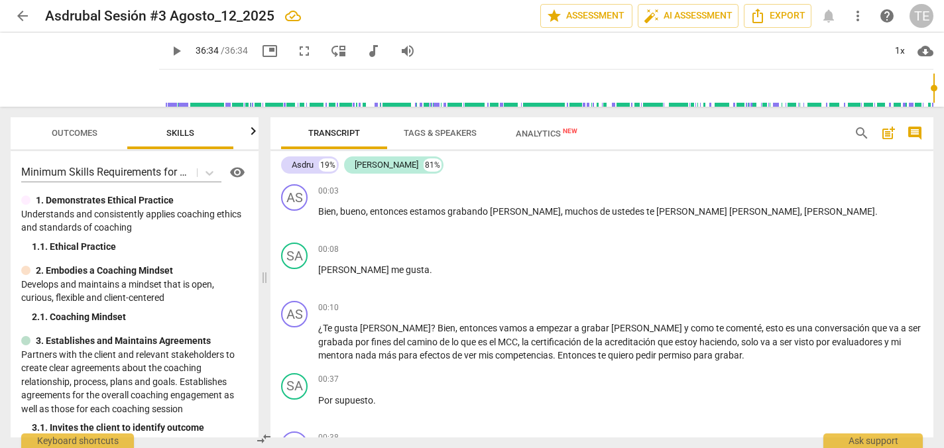
scroll to position [32, 0]
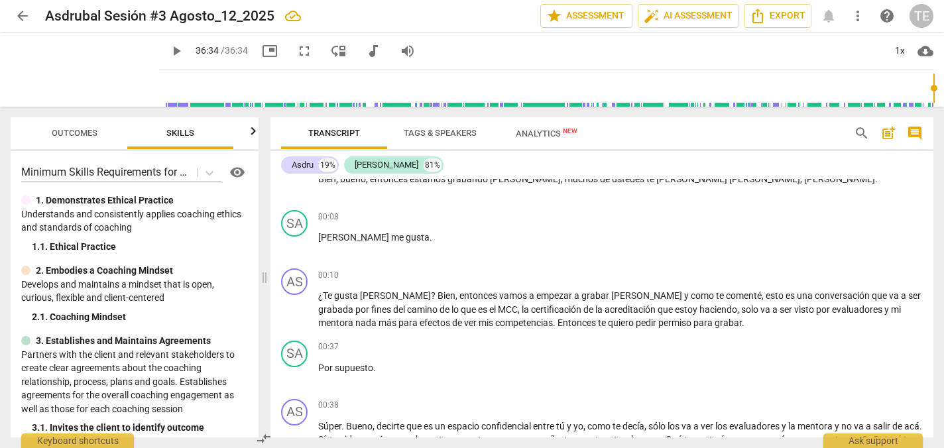
click at [454, 259] on div "SA play_arrow pause 00:08 + Add competency keyboard_arrow_right Sara me gusta ." at bounding box center [601, 234] width 663 height 58
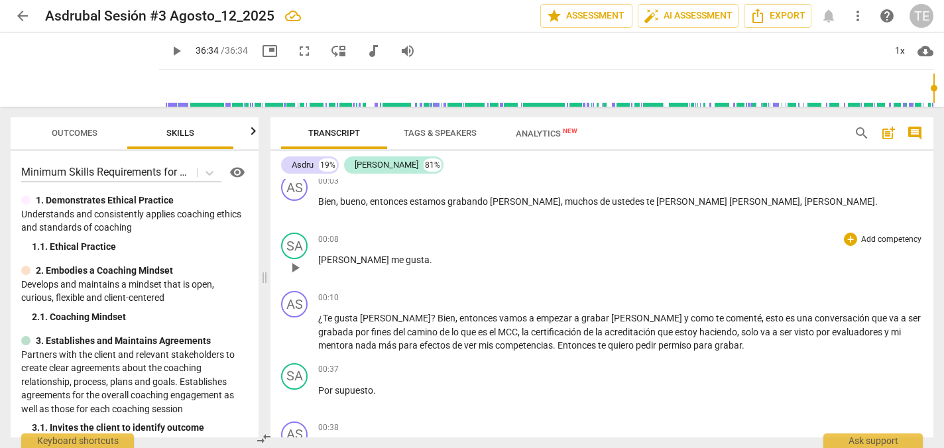
scroll to position [7, 0]
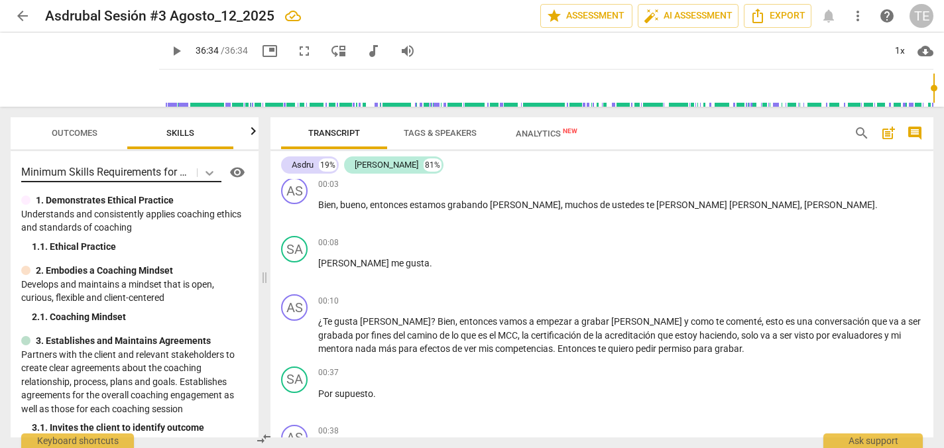
click at [205, 172] on icon at bounding box center [209, 173] width 8 height 5
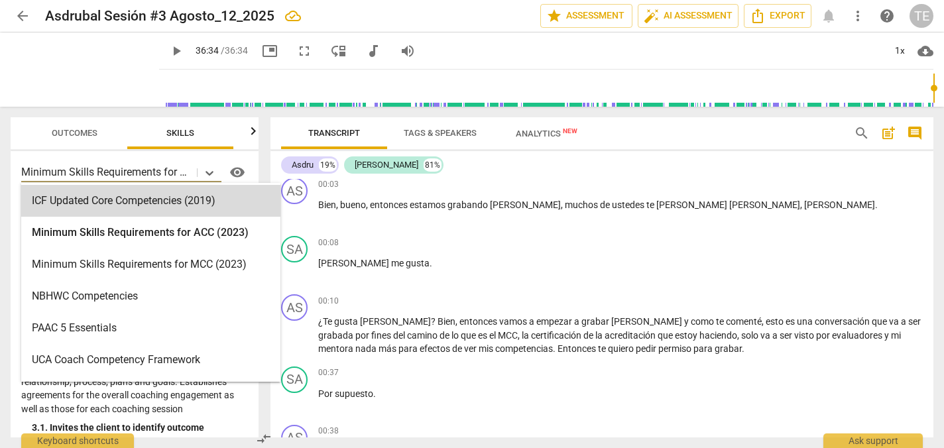
scroll to position [256, 0]
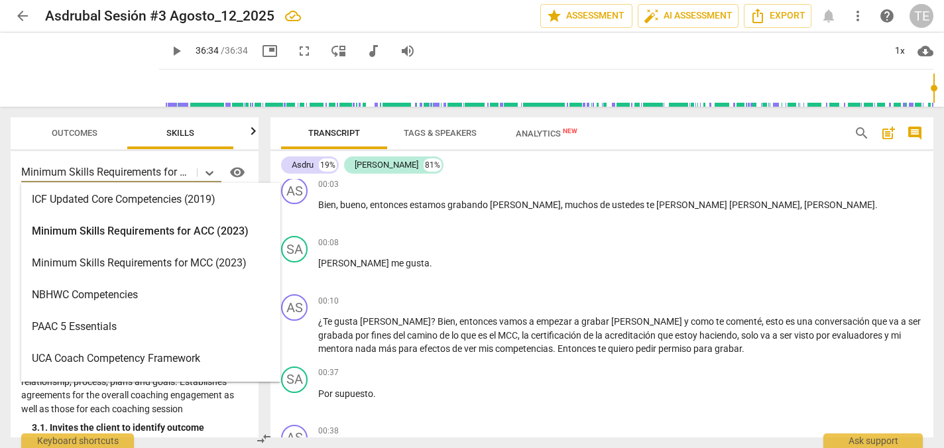
click at [176, 258] on div "Minimum Skills Requirements for MCC (2023)" at bounding box center [150, 263] width 259 height 32
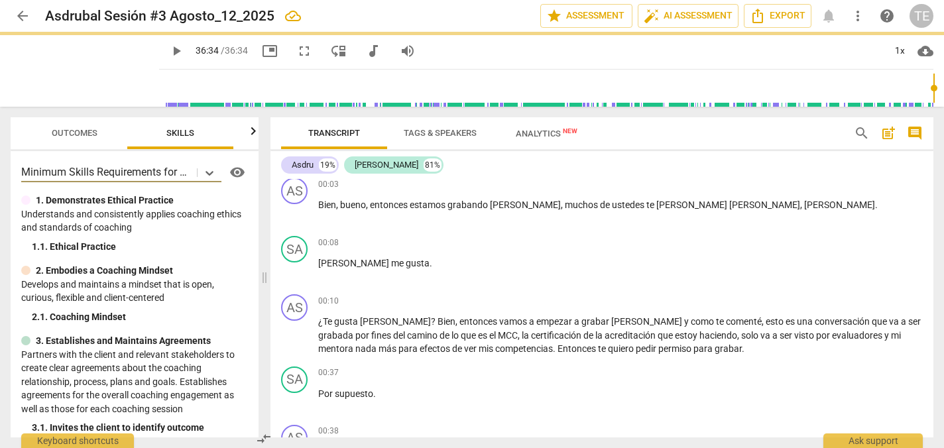
type input "2194"
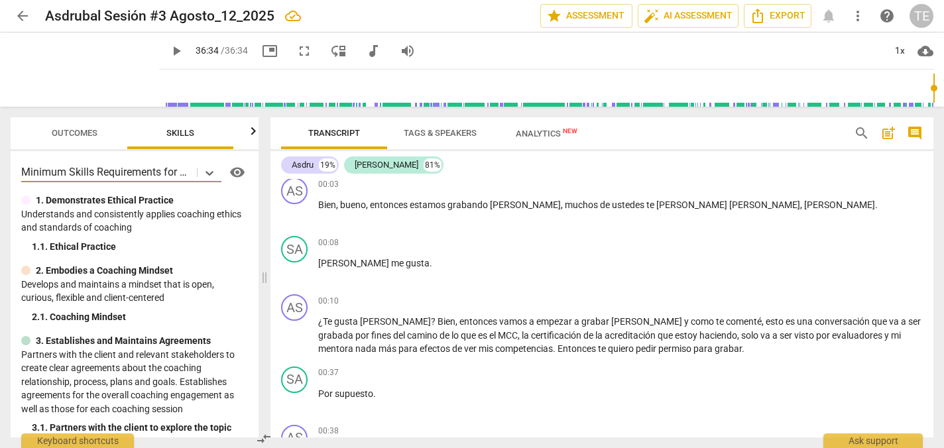
click at [229, 171] on span "visibility" at bounding box center [237, 172] width 16 height 16
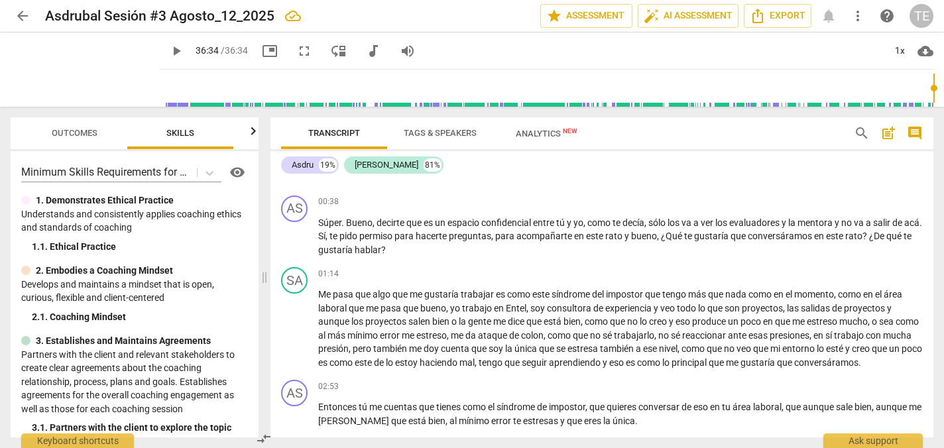
scroll to position [241, 0]
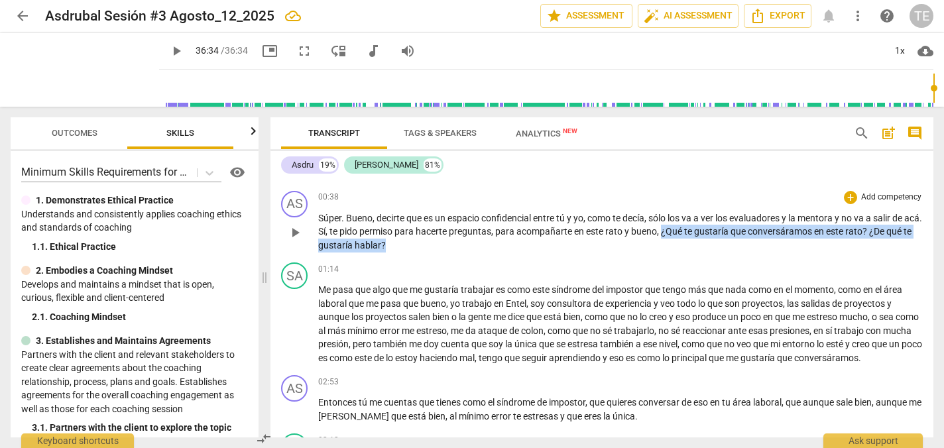
drag, startPoint x: 681, startPoint y: 232, endPoint x: 695, endPoint y: 254, distance: 25.9
click at [695, 254] on div "AS play_arrow pause 00:38 + Add competency keyboard_arrow_right Súper . Bueno ,…" at bounding box center [601, 222] width 663 height 72
click at [850, 199] on div "+" at bounding box center [850, 197] width 13 height 13
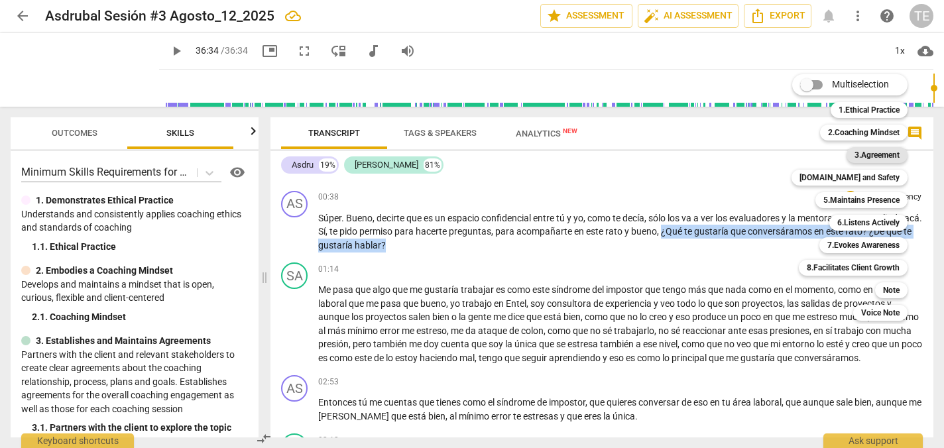
click at [867, 150] on b "3.Agreement" at bounding box center [876, 155] width 45 height 16
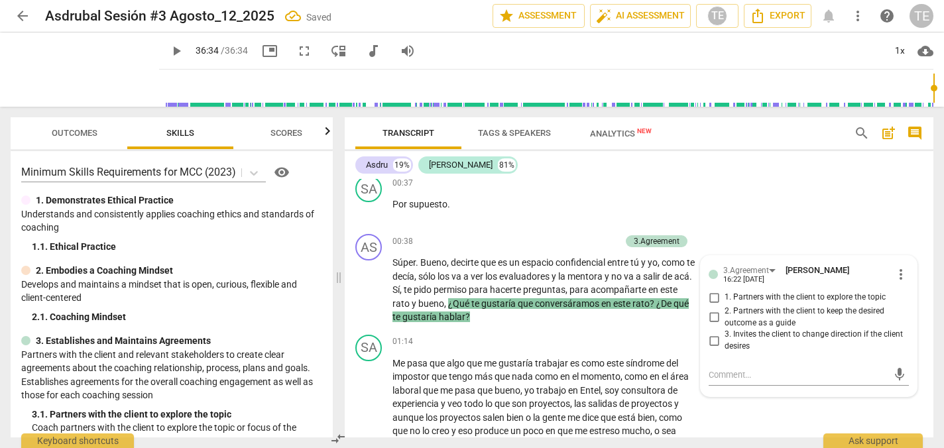
scroll to position [284, 0]
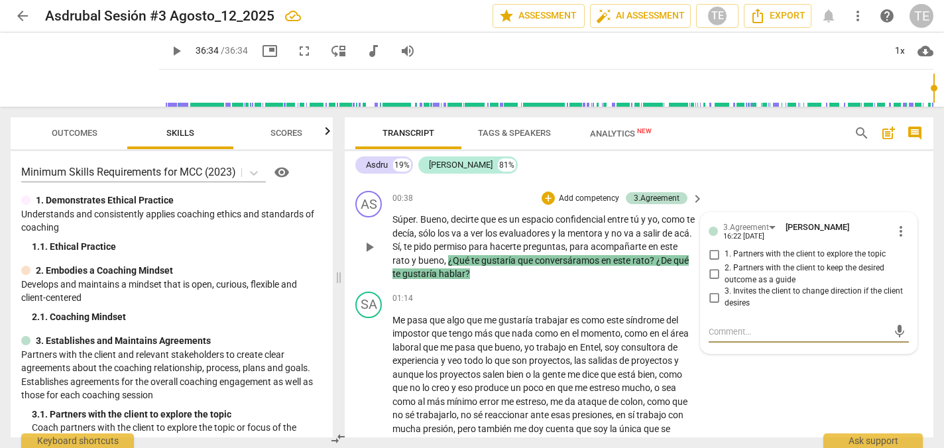
click at [711, 253] on input "1. Partners with the client to explore the topic" at bounding box center [713, 255] width 21 height 16
checkbox input "true"
click at [503, 287] on div "SA play_arrow pause 01:14 + Add competency keyboard_arrow_right Me pasa que alg…" at bounding box center [639, 390] width 589 height 209
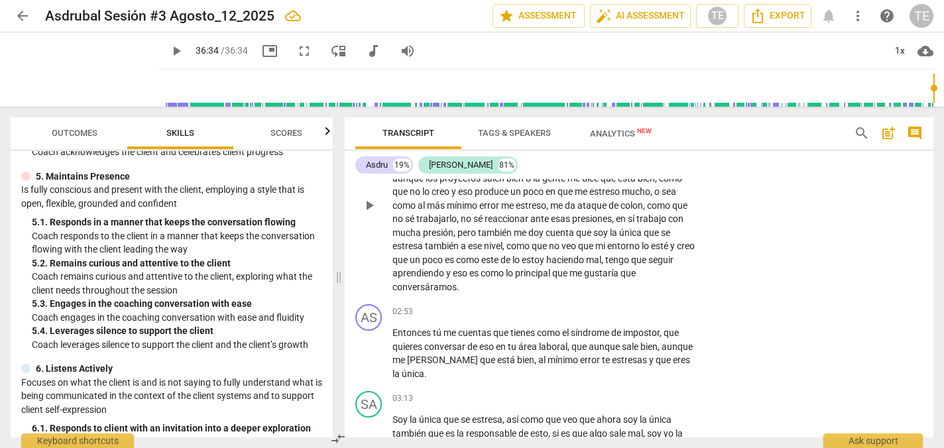
scroll to position [483, 0]
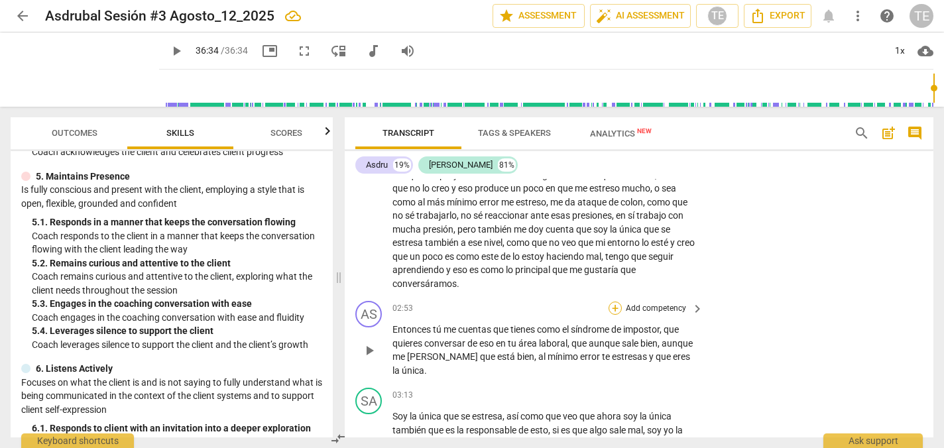
click at [612, 310] on div "+" at bounding box center [614, 308] width 13 height 13
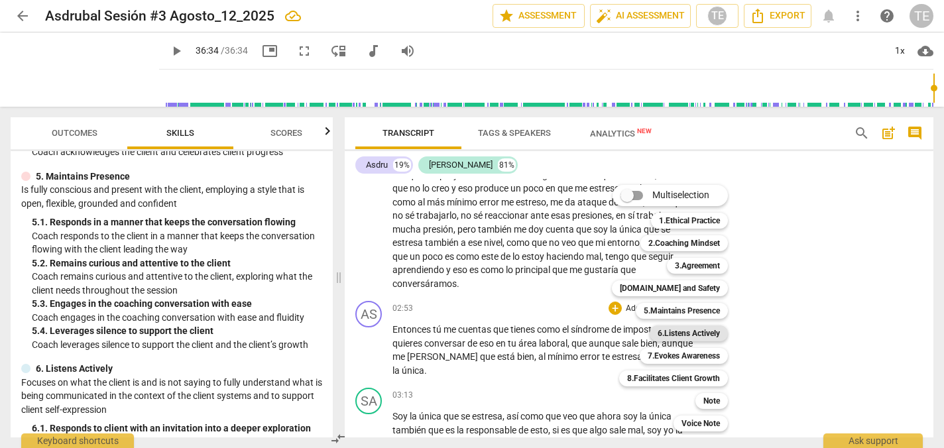
click at [704, 335] on b "6.Listens Actively" at bounding box center [688, 333] width 62 height 16
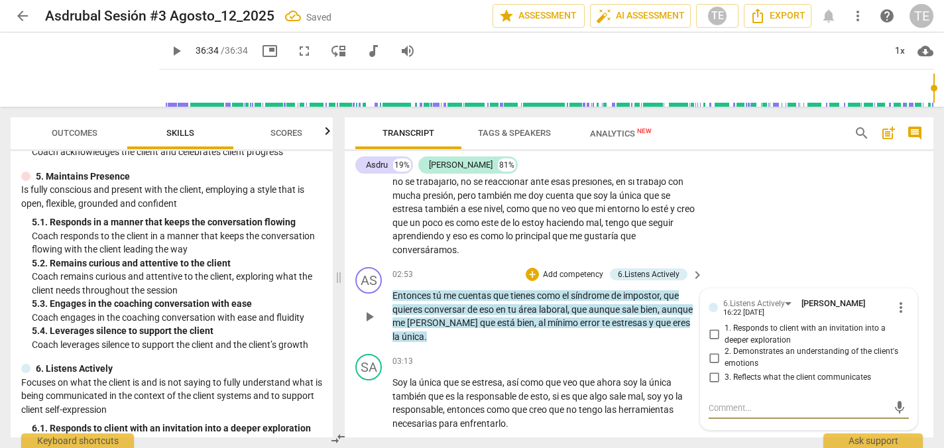
scroll to position [518, 0]
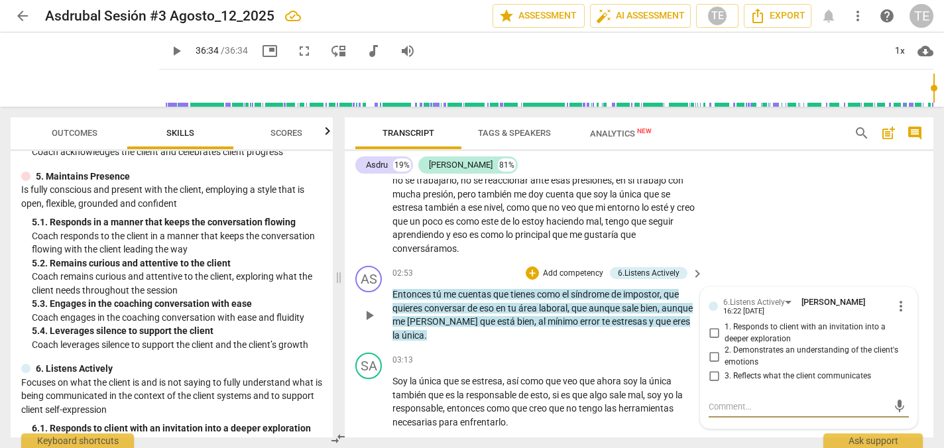
click at [712, 377] on input "3. Reflects what the client communicates" at bounding box center [713, 376] width 21 height 16
checkbox input "true"
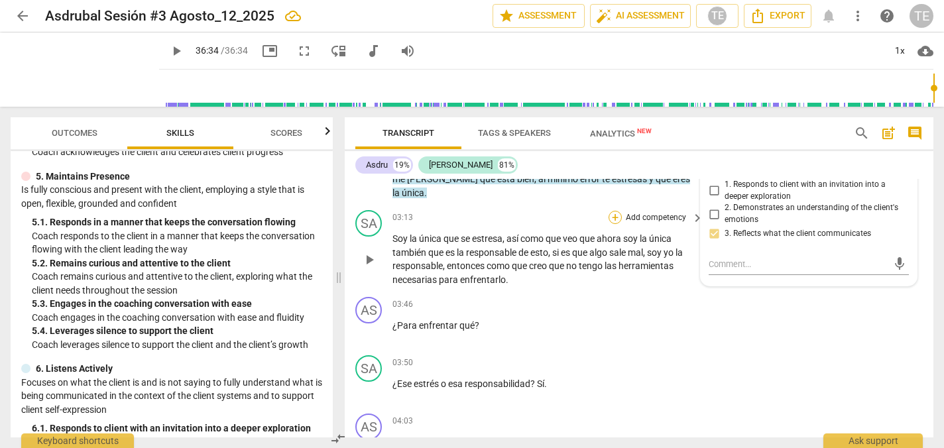
scroll to position [662, 0]
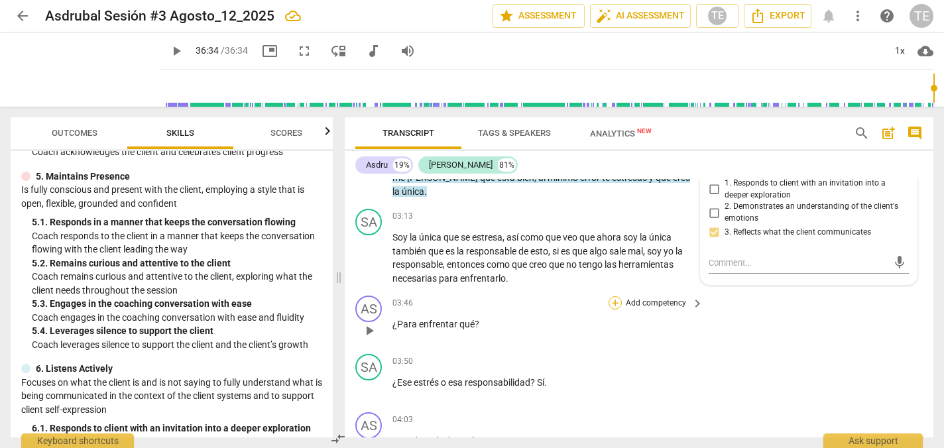
click at [614, 302] on div "+" at bounding box center [614, 302] width 13 height 13
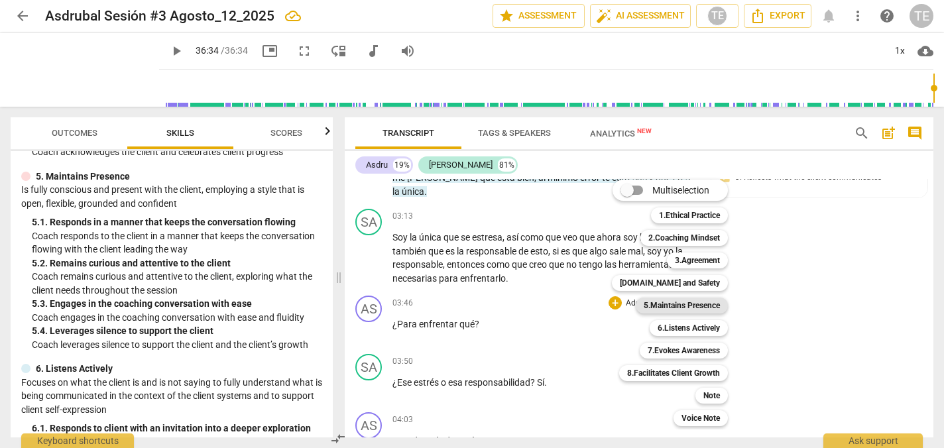
click at [678, 306] on b "5.Maintains Presence" at bounding box center [682, 306] width 76 height 16
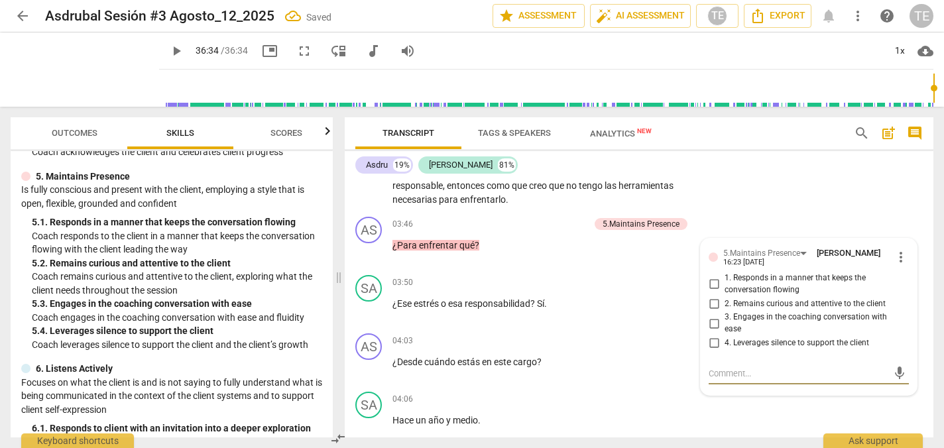
scroll to position [740, 0]
click at [714, 284] on input "1. Responds in a manner that keeps the conversation flowing" at bounding box center [713, 285] width 21 height 16
checkbox input "true"
click at [712, 305] on input "2. Remains curious and attentive to the client" at bounding box center [713, 304] width 21 height 16
checkbox input "true"
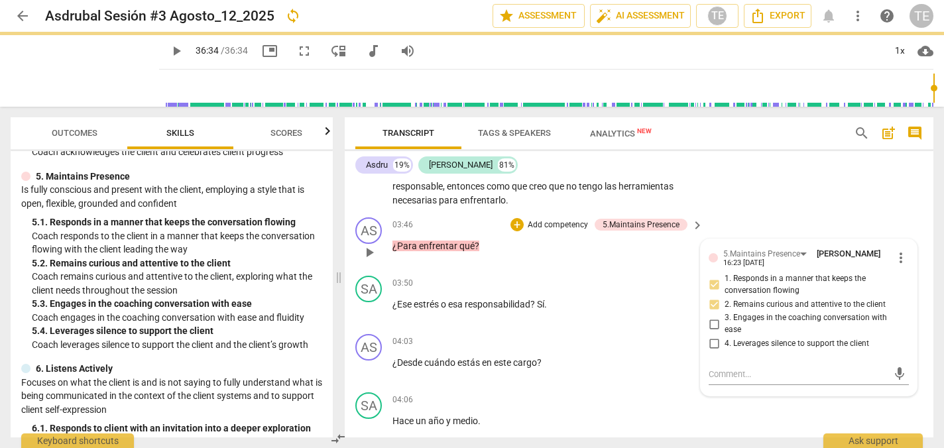
click at [712, 326] on input "3. Engages in the coaching conversation with ease" at bounding box center [713, 324] width 21 height 16
checkbox input "true"
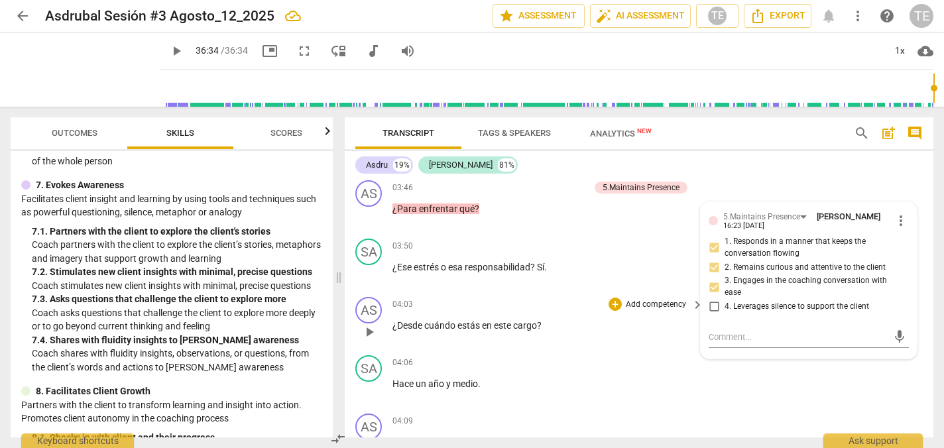
scroll to position [779, 0]
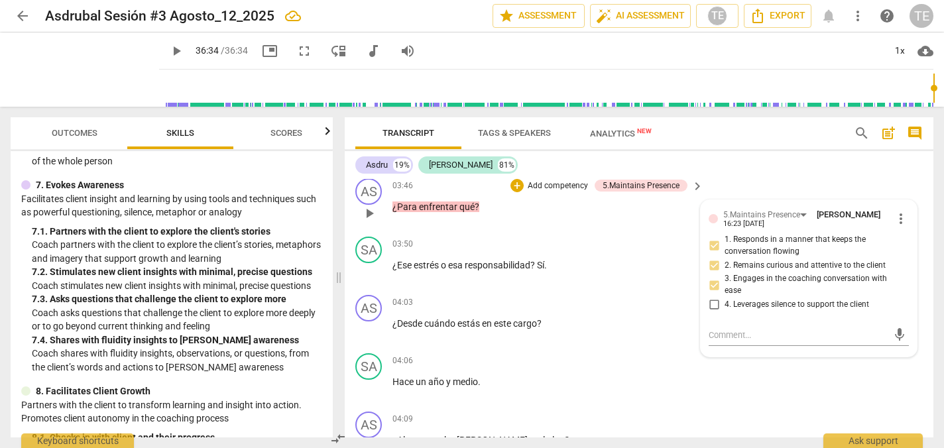
click at [367, 213] on span "play_arrow" at bounding box center [369, 213] width 16 height 16
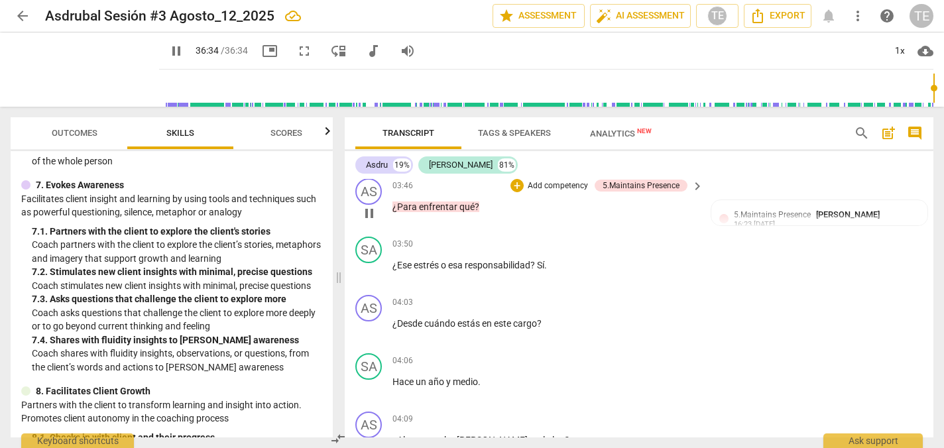
click at [367, 213] on span "pause" at bounding box center [369, 213] width 16 height 16
click at [367, 213] on span "play_arrow" at bounding box center [369, 213] width 16 height 16
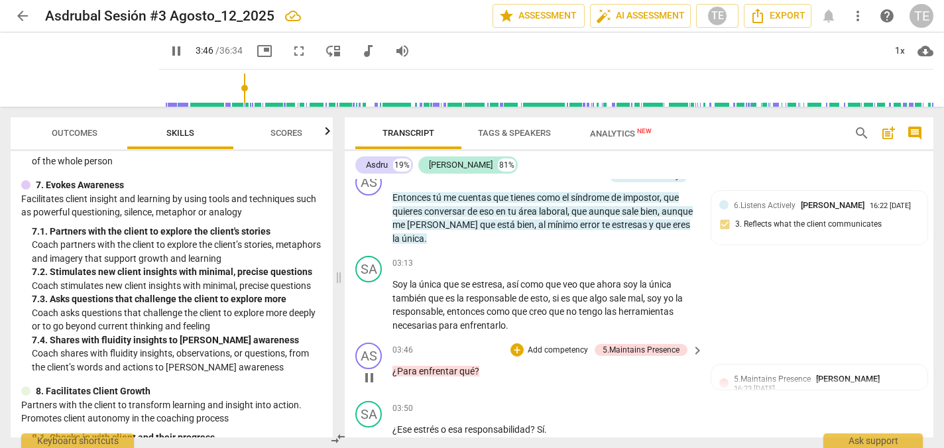
scroll to position [613, 0]
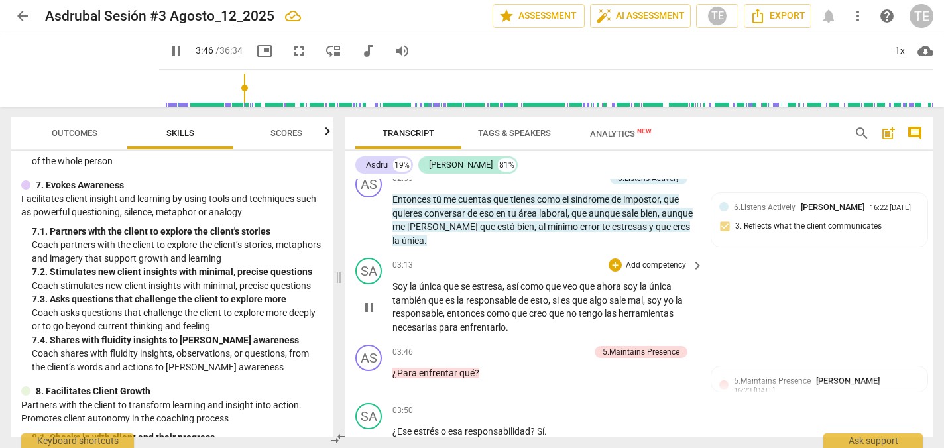
click at [369, 306] on span "pause" at bounding box center [369, 308] width 16 height 16
click at [369, 306] on span "play_arrow" at bounding box center [369, 308] width 16 height 16
click at [82, 75] on span "pause" at bounding box center [85, 69] width 34 height 34
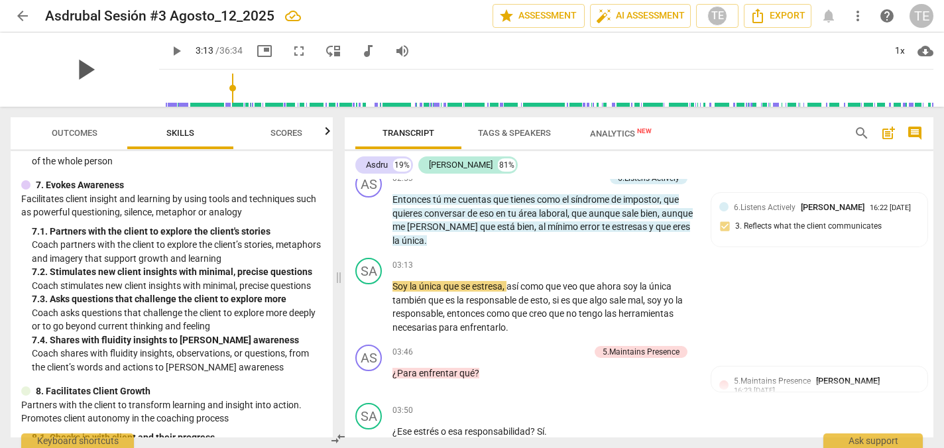
click at [78, 68] on span "play_arrow" at bounding box center [85, 69] width 34 height 34
type input "194"
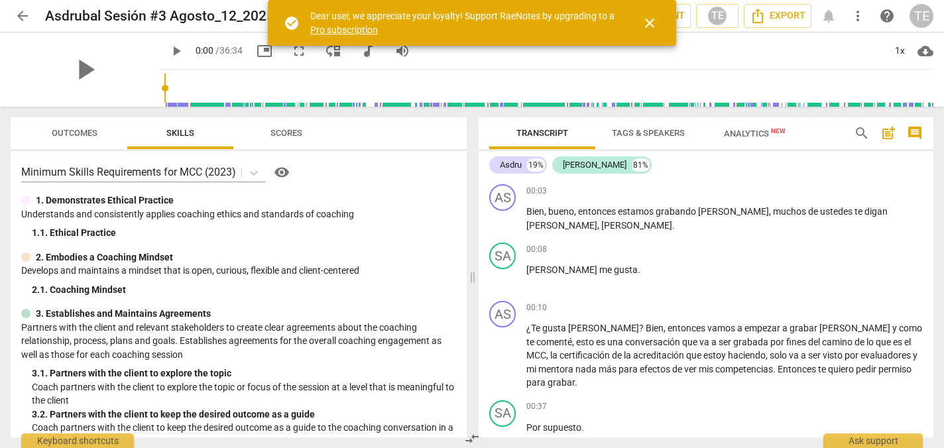
click at [648, 23] on span "close" at bounding box center [650, 23] width 16 height 16
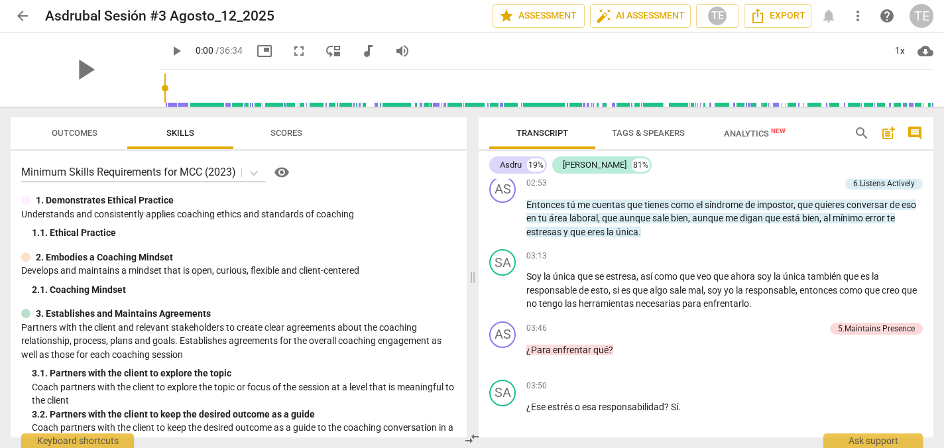
scroll to position [543, 0]
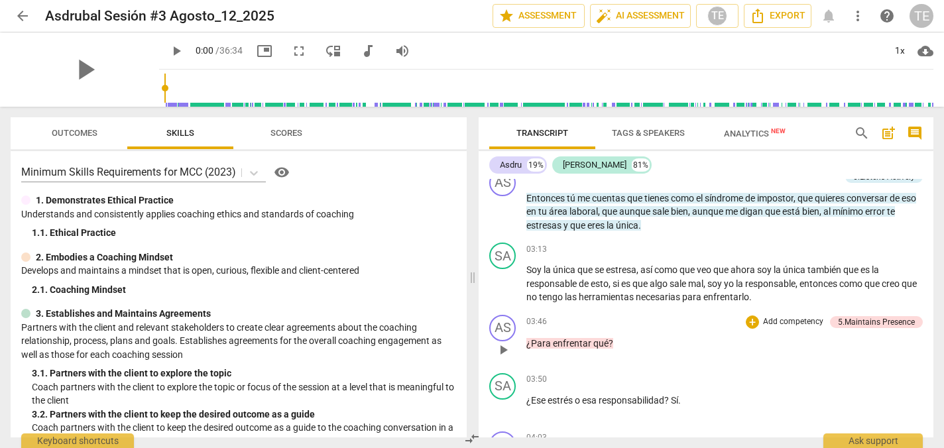
click at [505, 348] on span "play_arrow" at bounding box center [503, 350] width 16 height 16
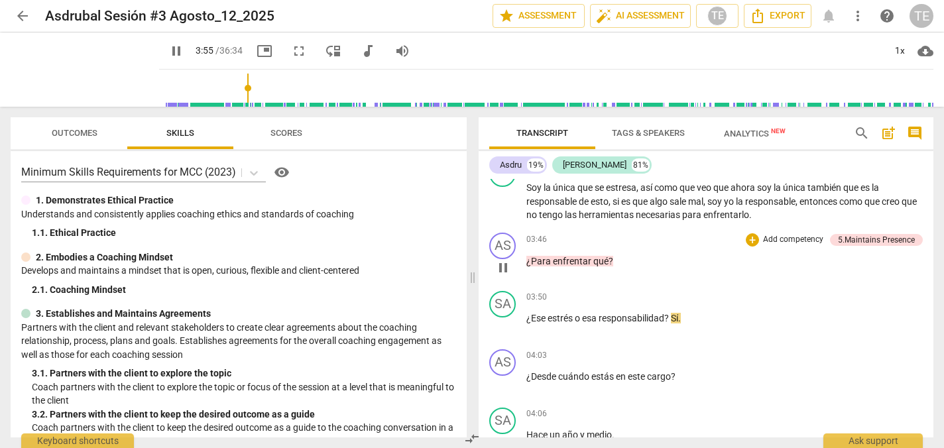
scroll to position [627, 0]
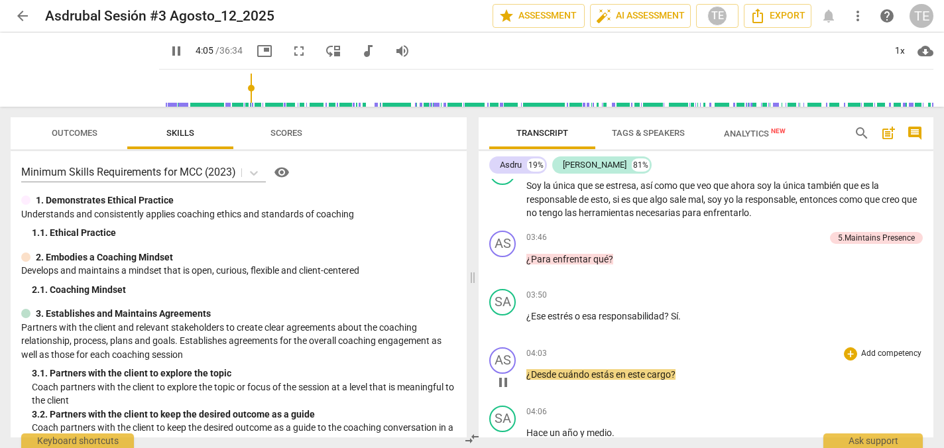
click at [507, 385] on span "pause" at bounding box center [503, 382] width 16 height 16
type input "245"
click at [847, 356] on div "+" at bounding box center [850, 353] width 13 height 13
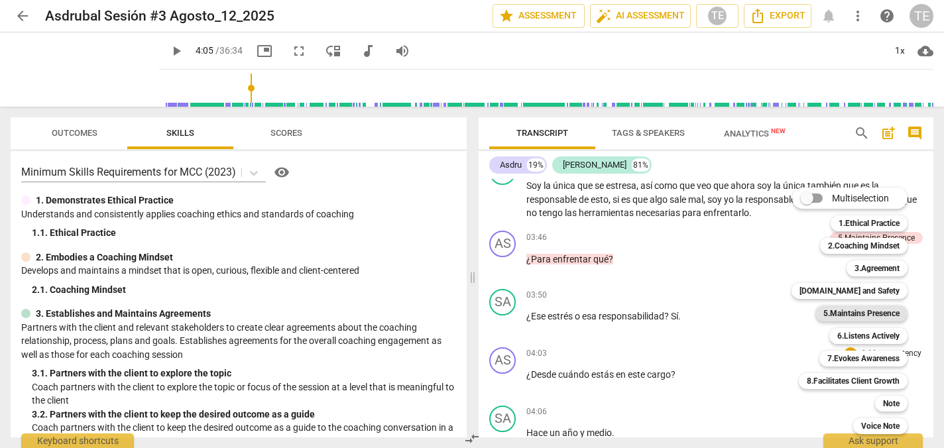
click at [849, 313] on b "5.Maintains Presence" at bounding box center [861, 314] width 76 height 16
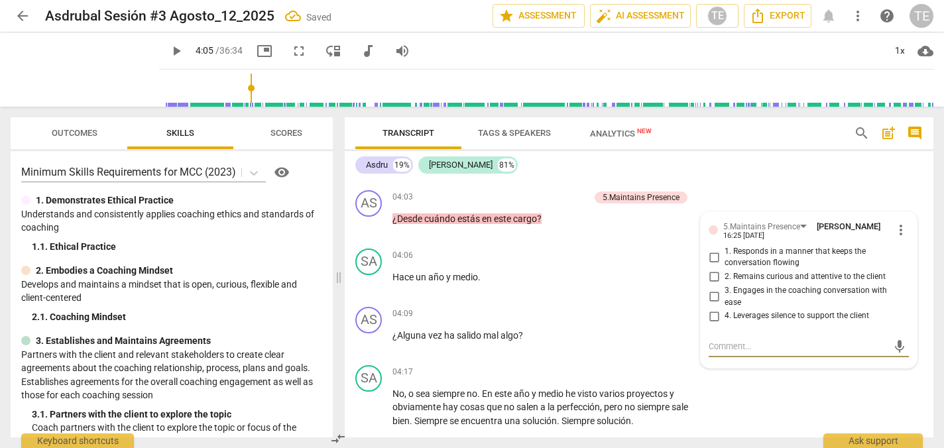
scroll to position [868, 0]
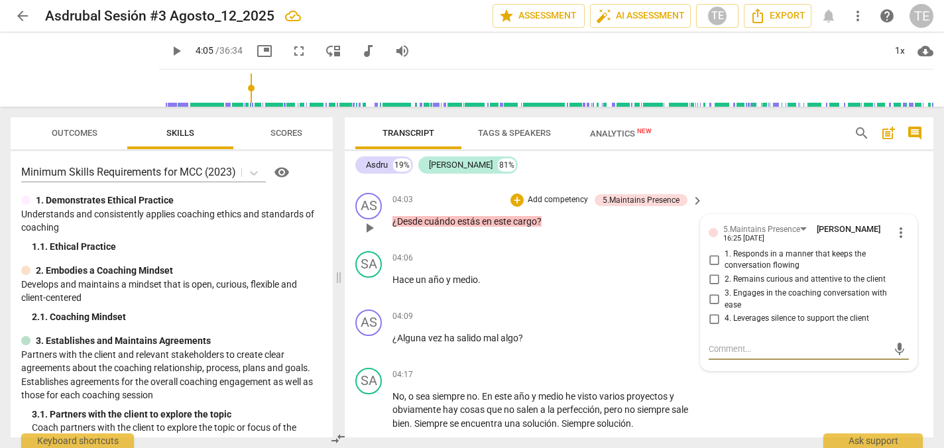
click at [712, 288] on input "2. Remains curious and attentive to the client" at bounding box center [713, 280] width 21 height 16
checkbox input "true"
click at [368, 294] on span "play_arrow" at bounding box center [369, 286] width 16 height 16
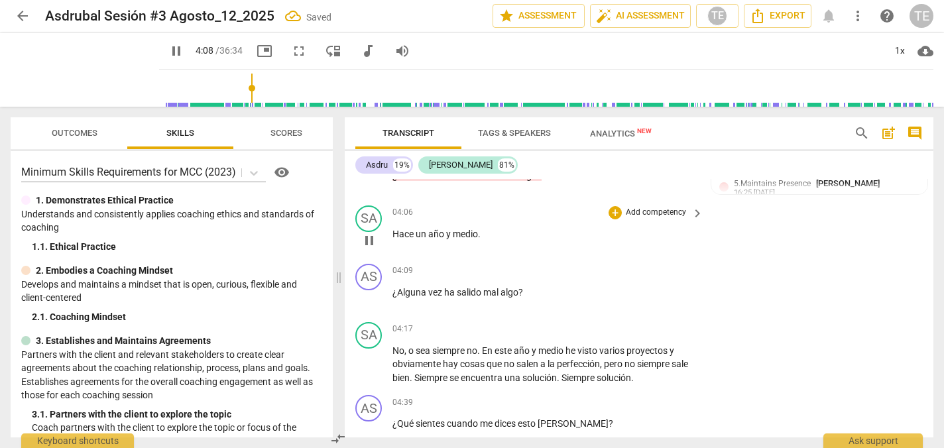
scroll to position [917, 0]
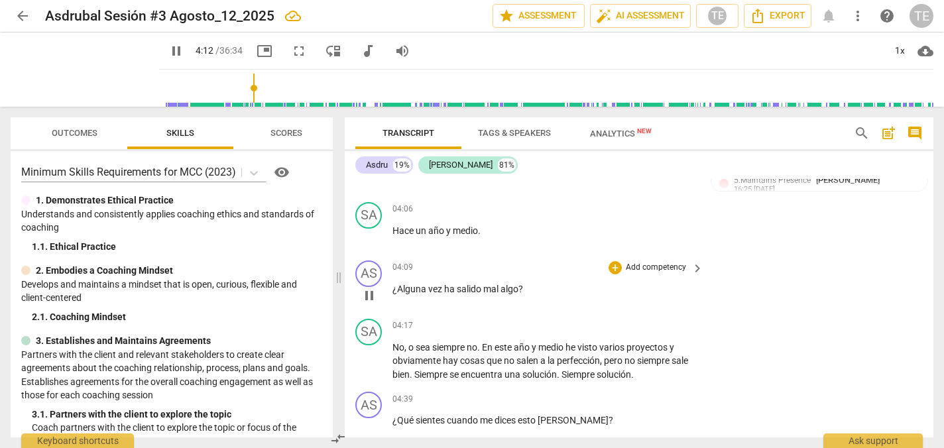
click at [370, 304] on span "pause" at bounding box center [369, 296] width 16 height 16
type input "254"
click at [611, 274] on div "+" at bounding box center [614, 267] width 13 height 13
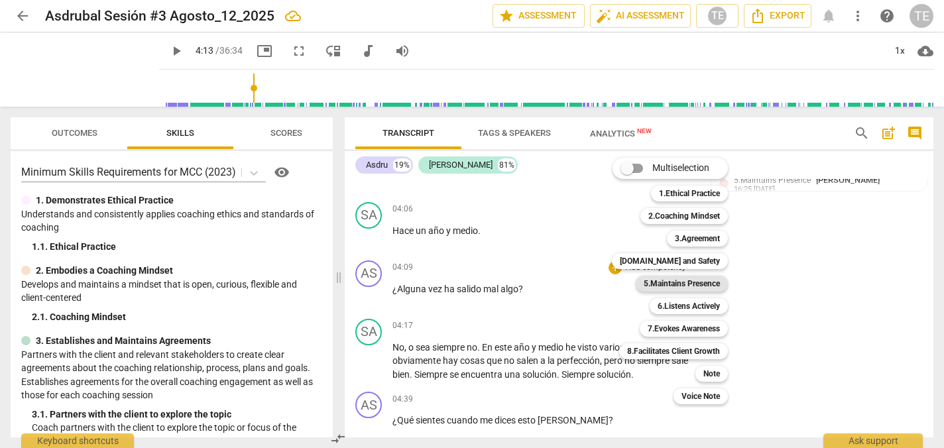
click at [661, 280] on b "5.Maintains Presence" at bounding box center [682, 284] width 76 height 16
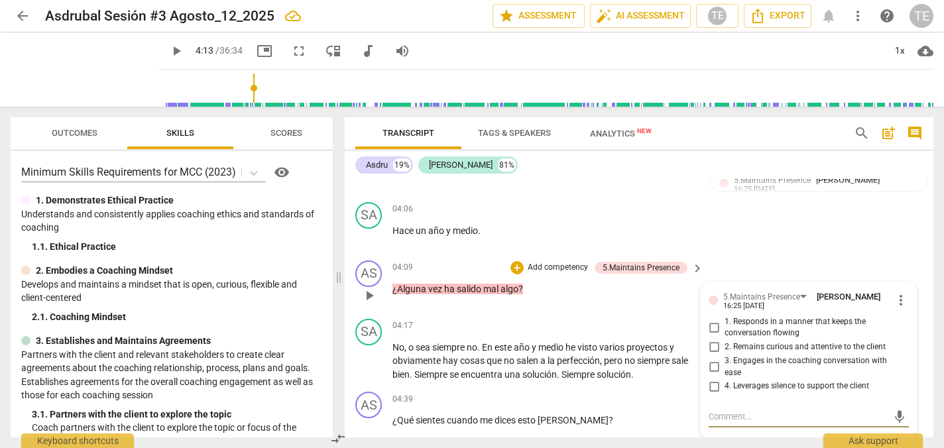
click at [713, 355] on input "2. Remains curious and attentive to the client" at bounding box center [713, 347] width 21 height 16
checkbox input "true"
click at [710, 335] on input "1. Responds in a manner that keeps the conversation flowing" at bounding box center [713, 327] width 21 height 16
checkbox input "true"
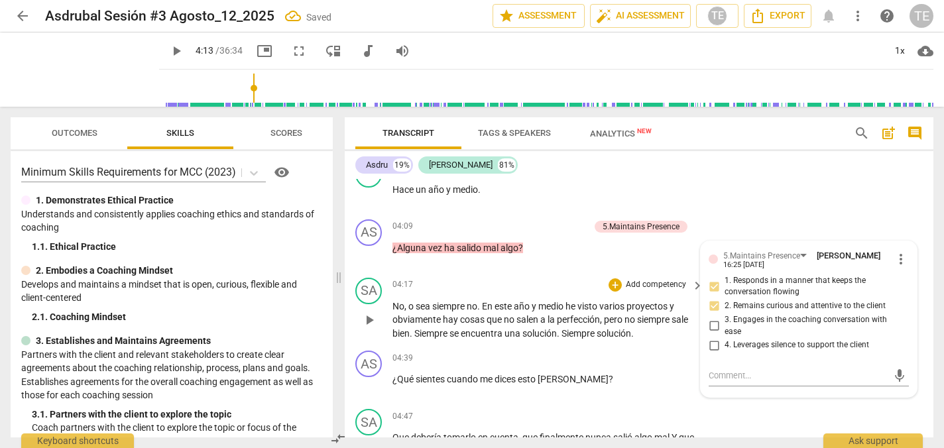
scroll to position [971, 0]
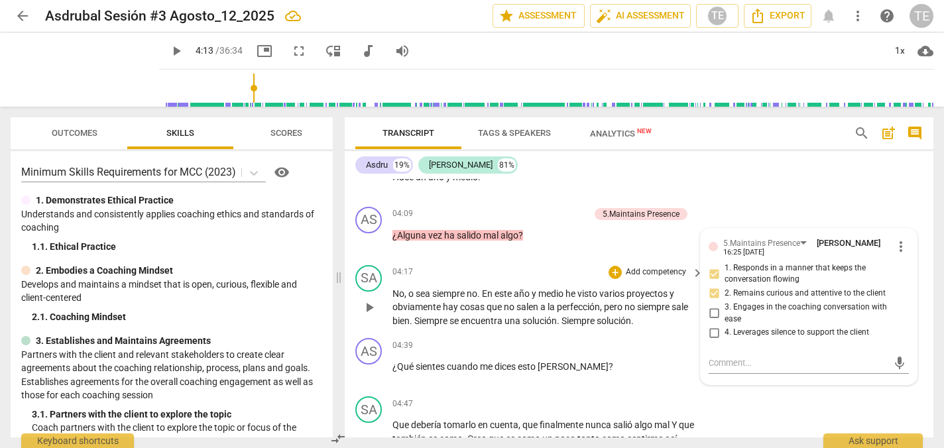
click at [371, 315] on span "play_arrow" at bounding box center [369, 308] width 16 height 16
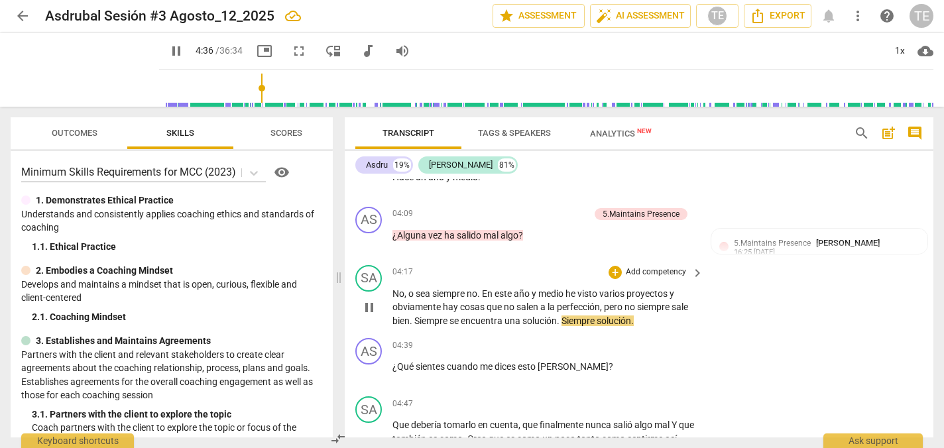
click at [372, 315] on span "pause" at bounding box center [369, 308] width 16 height 16
type input "277"
click at [637, 312] on span "no" at bounding box center [630, 307] width 13 height 11
click at [372, 381] on span "play_arrow" at bounding box center [369, 373] width 16 height 16
click at [372, 381] on span "pause" at bounding box center [369, 373] width 16 height 16
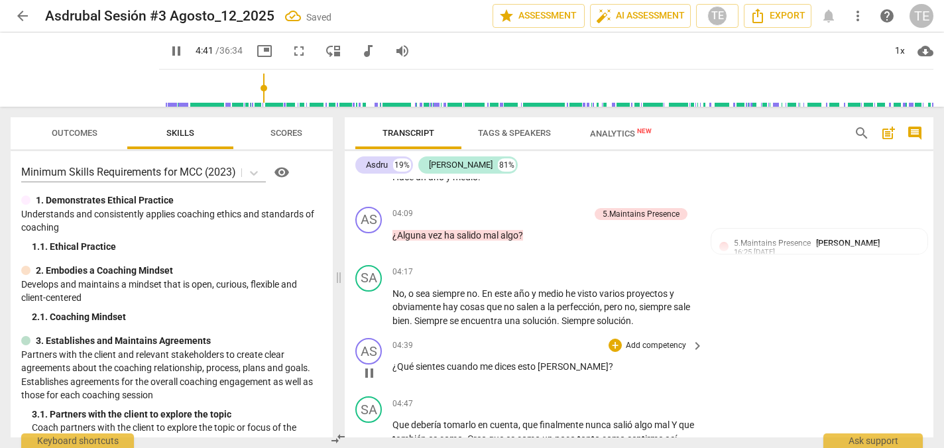
type input "282"
click at [596, 326] on span "Siempre" at bounding box center [578, 320] width 35 height 11
click at [612, 352] on div "+" at bounding box center [614, 345] width 13 height 13
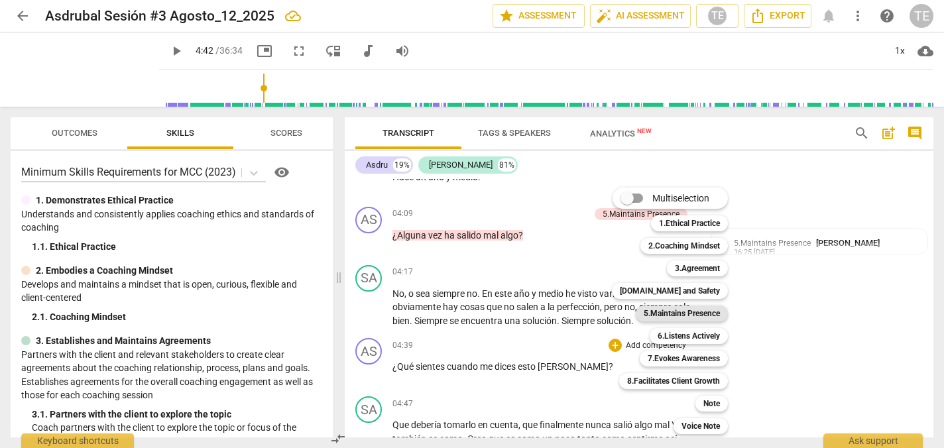
click at [685, 313] on b "5.Maintains Presence" at bounding box center [682, 314] width 76 height 16
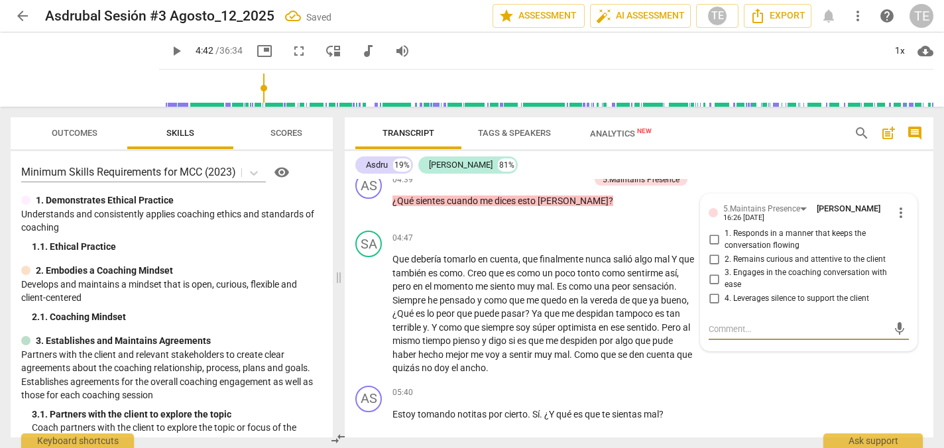
scroll to position [1125, 0]
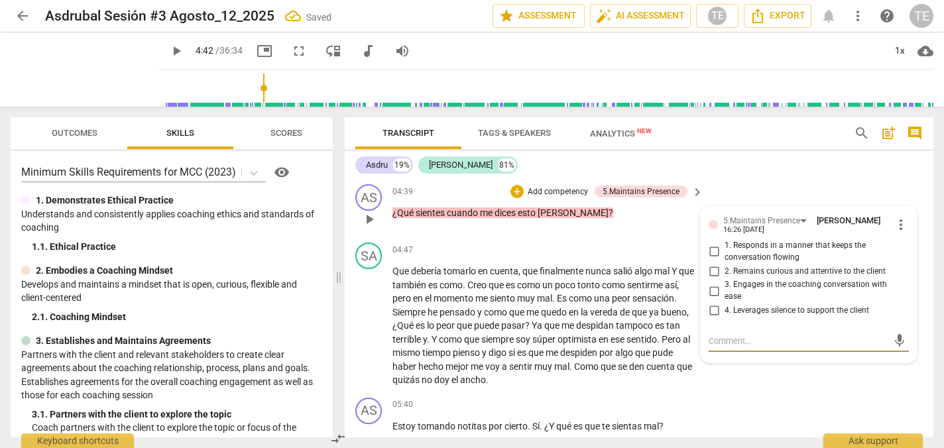
click at [710, 260] on input "1. Responds in a manner that keeps the conversation flowing" at bounding box center [713, 252] width 21 height 16
checkbox input "true"
click at [710, 279] on input "2. Remains curious and attentive to the client" at bounding box center [713, 271] width 21 height 16
checkbox input "true"
click at [712, 299] on input "3. Engages in the coaching conversation with ease" at bounding box center [713, 291] width 21 height 16
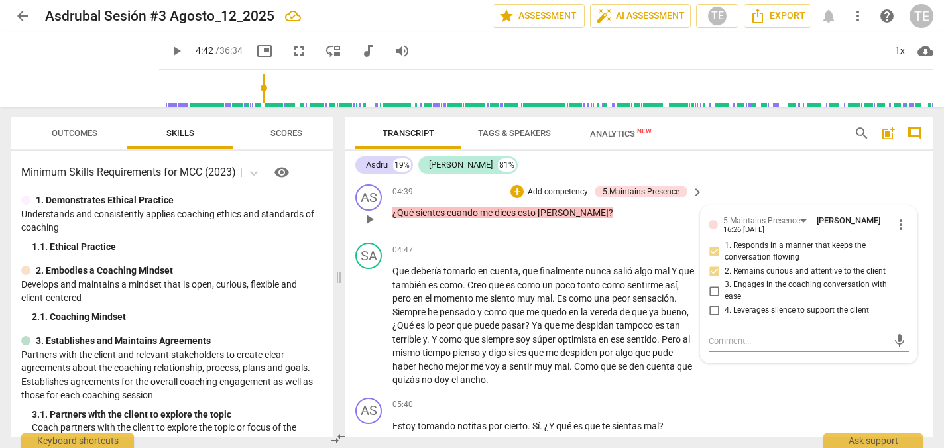
checkbox input "true"
click at [515, 198] on div "+" at bounding box center [516, 191] width 13 height 13
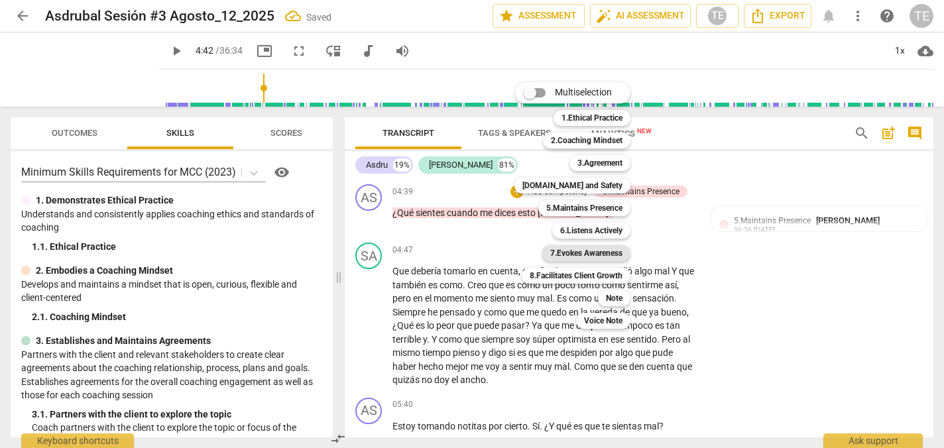
click at [585, 252] on b "7.Evokes Awareness" at bounding box center [586, 253] width 72 height 16
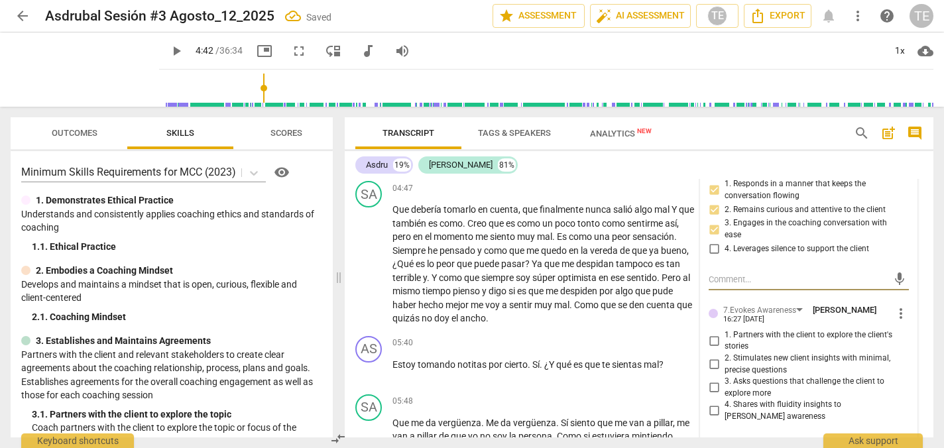
scroll to position [1188, 0]
click at [712, 347] on input "1. Partners with the client to explore the client's stories" at bounding box center [713, 339] width 21 height 16
checkbox input "true"
click at [711, 394] on input "3. Asks questions that challenge the client to explore more" at bounding box center [713, 386] width 21 height 16
checkbox input "true"
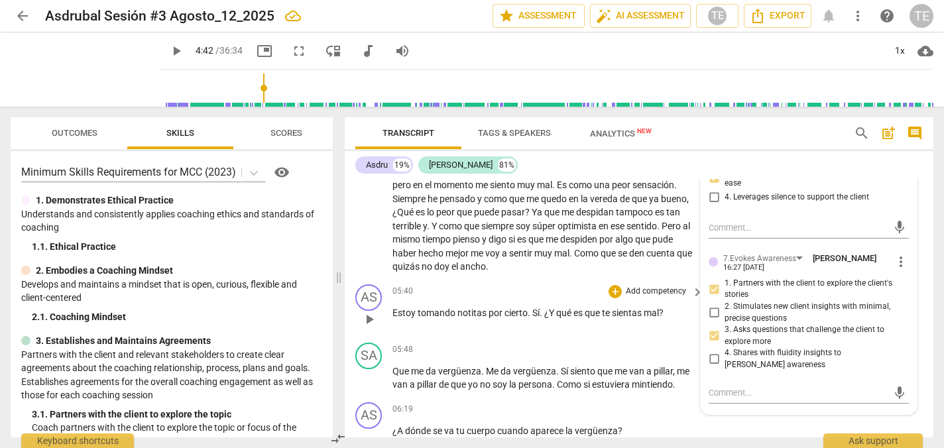
scroll to position [1241, 0]
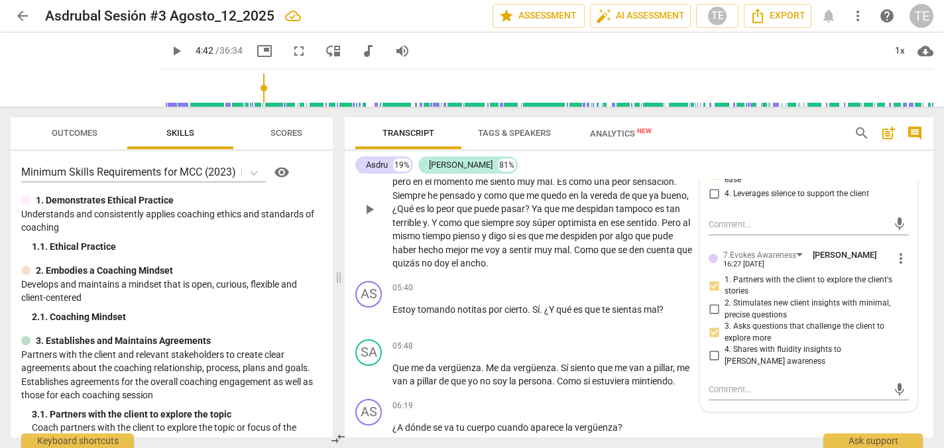
click at [600, 255] on span "que" at bounding box center [608, 250] width 17 height 11
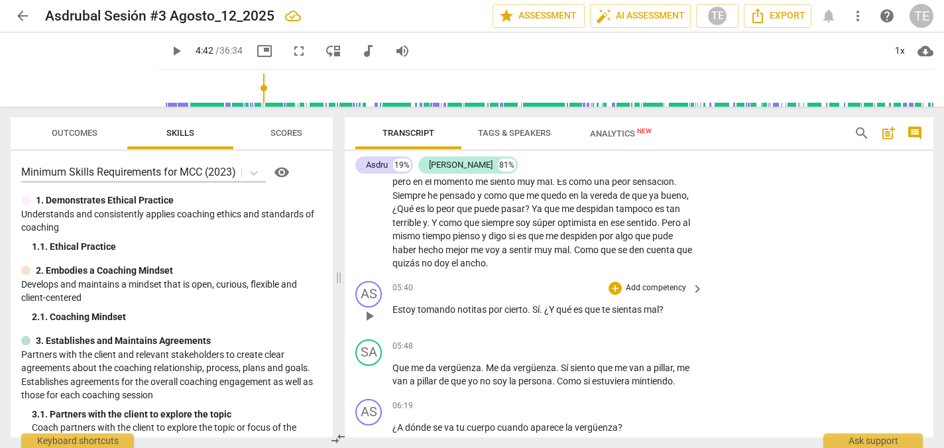
click at [370, 324] on span "play_arrow" at bounding box center [369, 316] width 16 height 16
click at [370, 324] on span "pause" at bounding box center [369, 316] width 16 height 16
type input "346"
click at [612, 295] on div "+" at bounding box center [614, 288] width 13 height 13
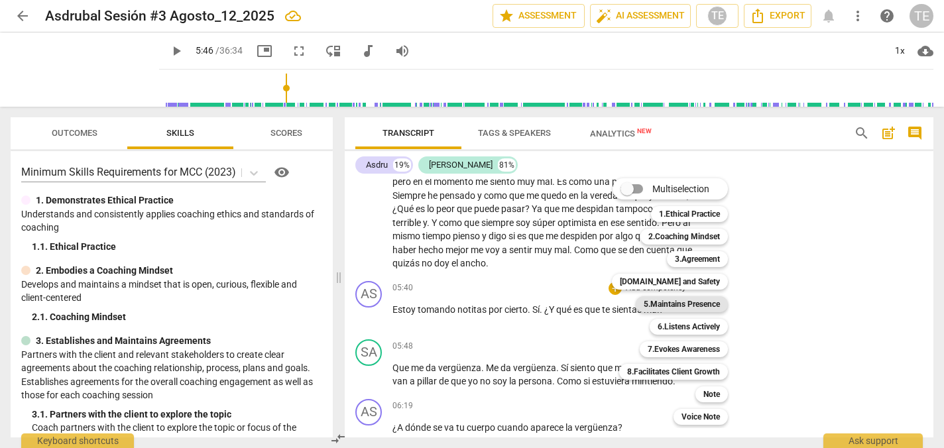
click at [686, 300] on b "5.Maintains Presence" at bounding box center [682, 304] width 76 height 16
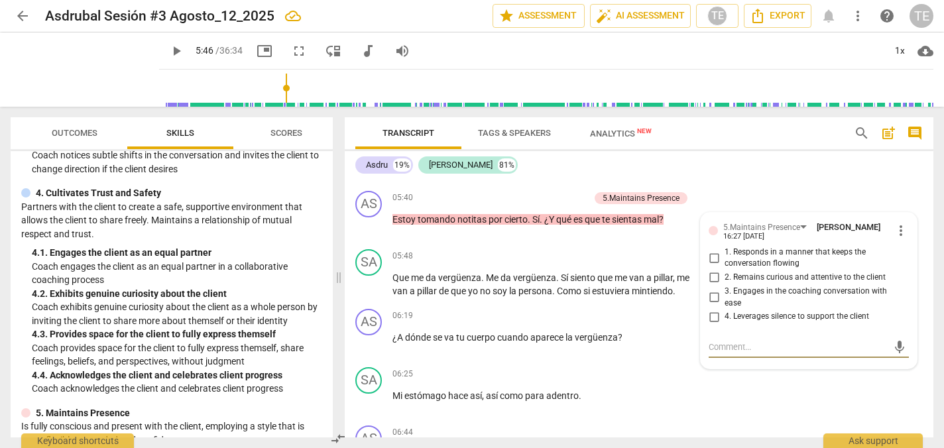
scroll to position [356, 0]
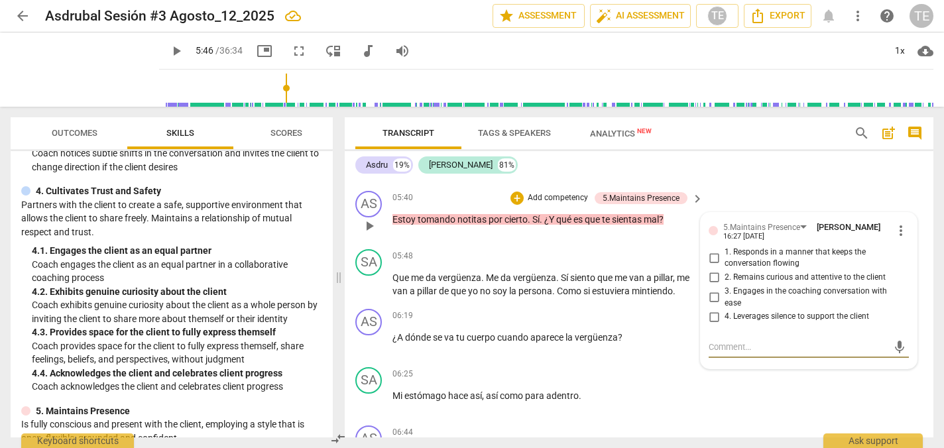
click at [712, 266] on input "1. Responds in a manner that keeps the conversation flowing" at bounding box center [713, 258] width 21 height 16
checkbox input "true"
click at [712, 286] on input "2. Remains curious and attentive to the client" at bounding box center [713, 278] width 21 height 16
checkbox input "true"
click at [713, 306] on input "3. Engages in the coaching conversation with ease" at bounding box center [713, 298] width 21 height 16
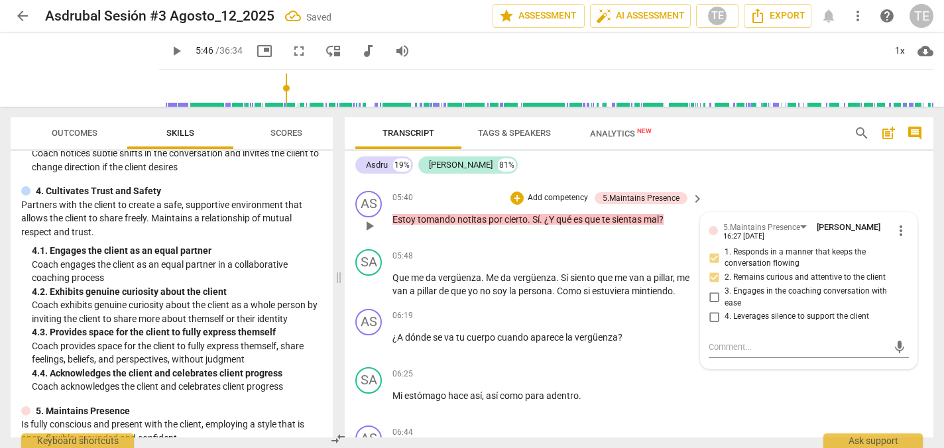
checkbox input "true"
click at [516, 205] on div "+" at bounding box center [516, 198] width 13 height 13
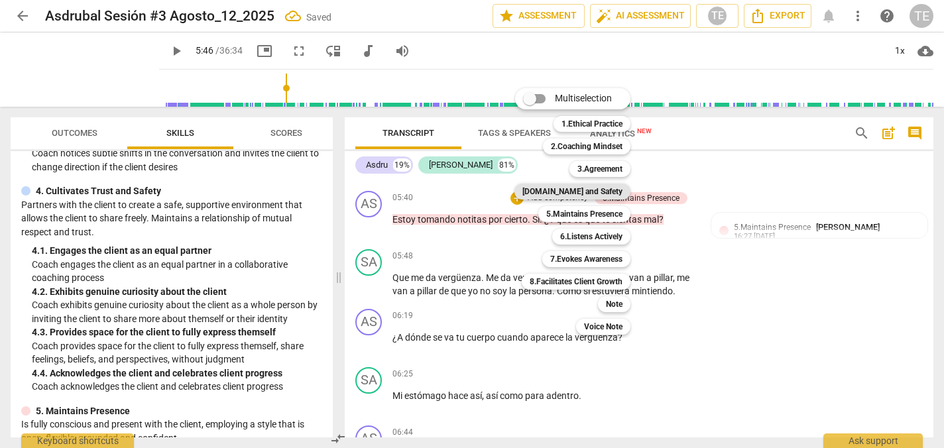
click at [591, 192] on b "[DOMAIN_NAME] and Safety" at bounding box center [572, 192] width 100 height 16
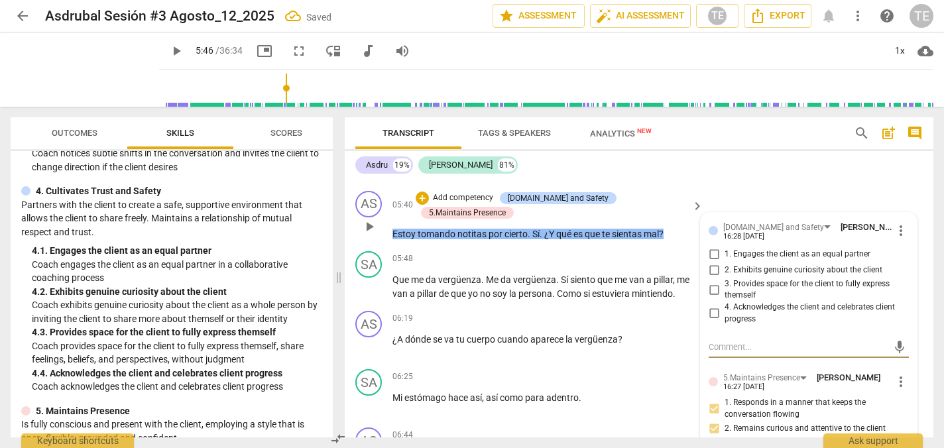
click at [710, 262] on input "1. Engages the client as an equal partner" at bounding box center [713, 255] width 21 height 16
checkbox input "true"
click at [710, 278] on input "2. Exhibits genuine curiosity about the client" at bounding box center [713, 270] width 21 height 16
checkbox input "true"
click at [713, 298] on input "3. Provides space for the client to fully express themself" at bounding box center [713, 290] width 21 height 16
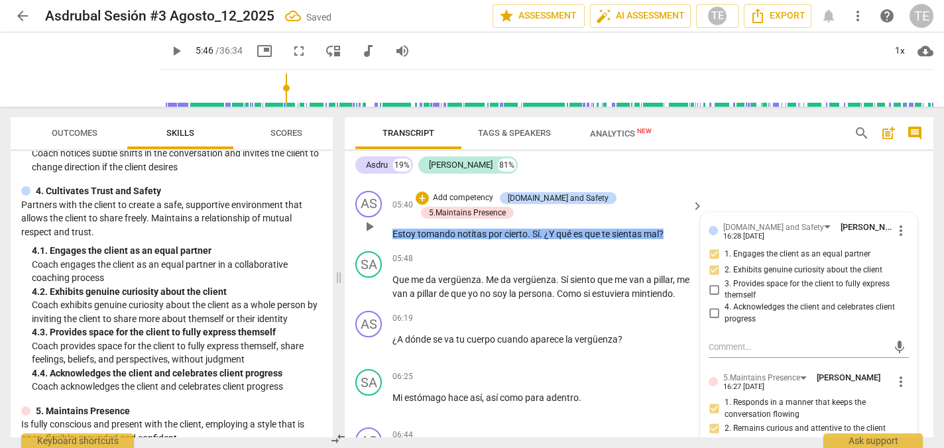
checkbox input "true"
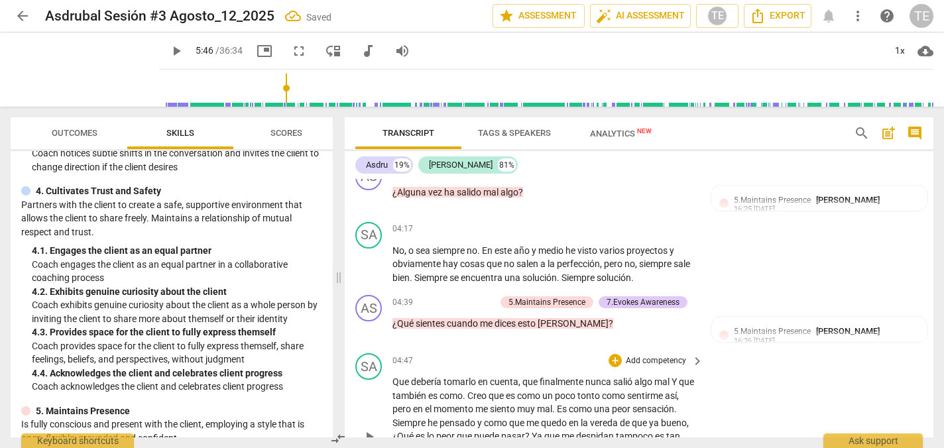
scroll to position [1012, 0]
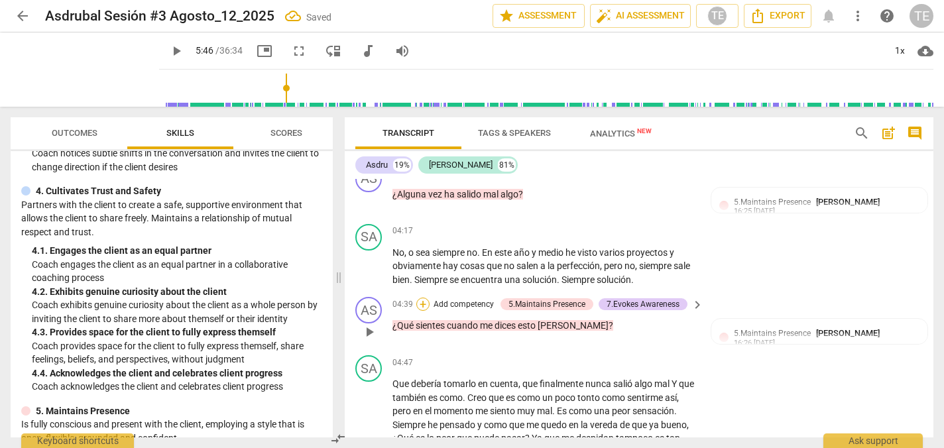
click at [423, 311] on div "+" at bounding box center [422, 304] width 13 height 13
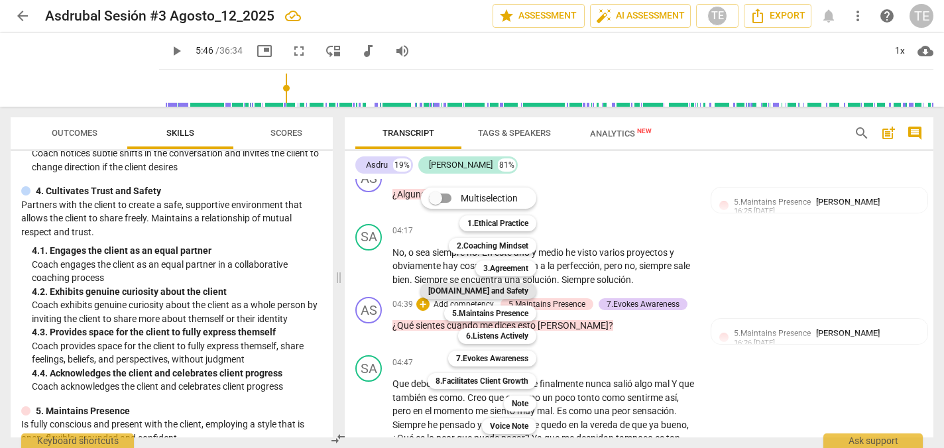
click at [494, 295] on b "[DOMAIN_NAME] and Safety" at bounding box center [478, 291] width 100 height 16
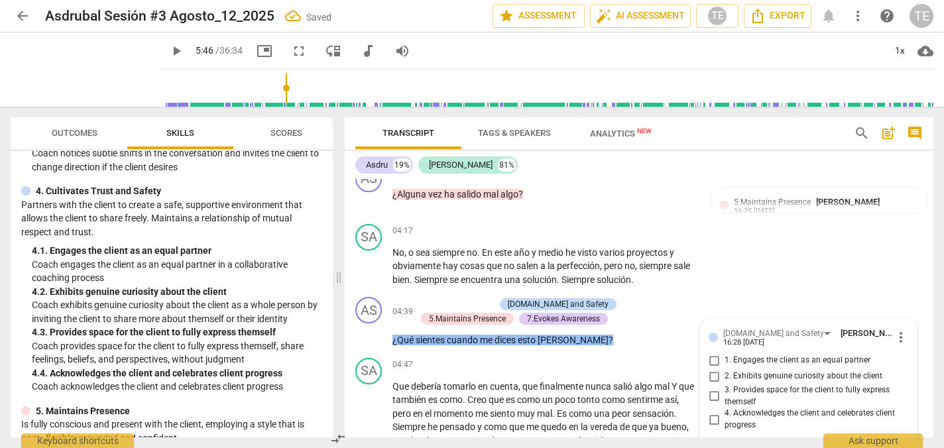
scroll to position [1171, 0]
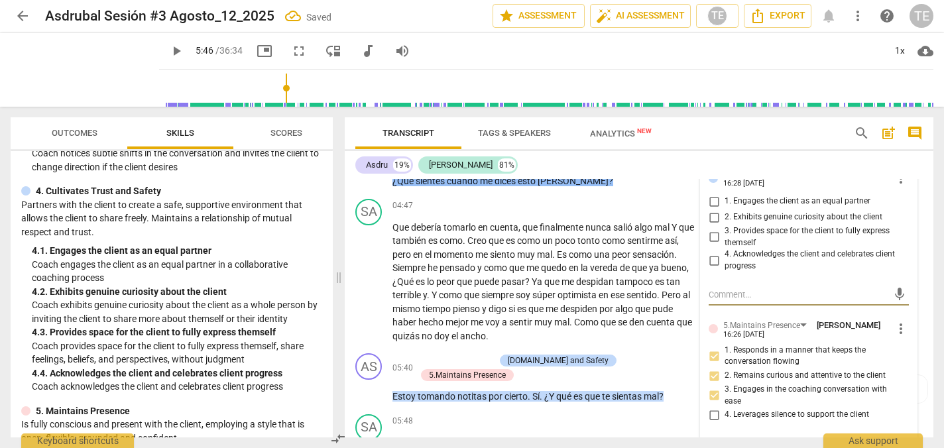
click at [712, 209] on input "1. Engages the client as an equal partner" at bounding box center [713, 202] width 21 height 16
checkbox input "true"
click at [712, 225] on input "2. Exhibits genuine curiosity about the client" at bounding box center [713, 217] width 21 height 16
checkbox input "true"
click at [712, 245] on input "3. Provides space for the client to fully express themself" at bounding box center [713, 237] width 21 height 16
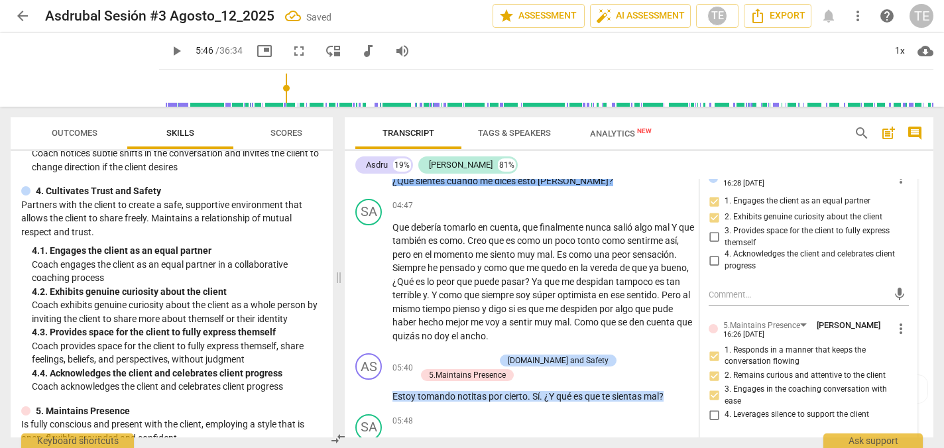
checkbox input "true"
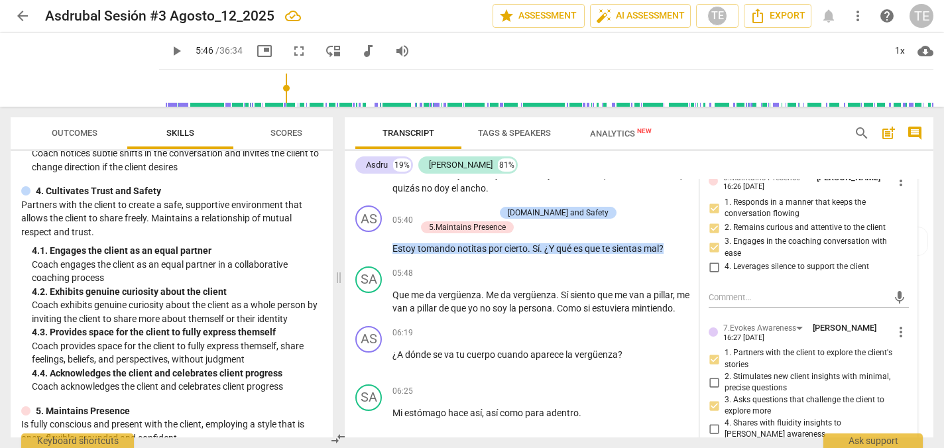
scroll to position [1322, 0]
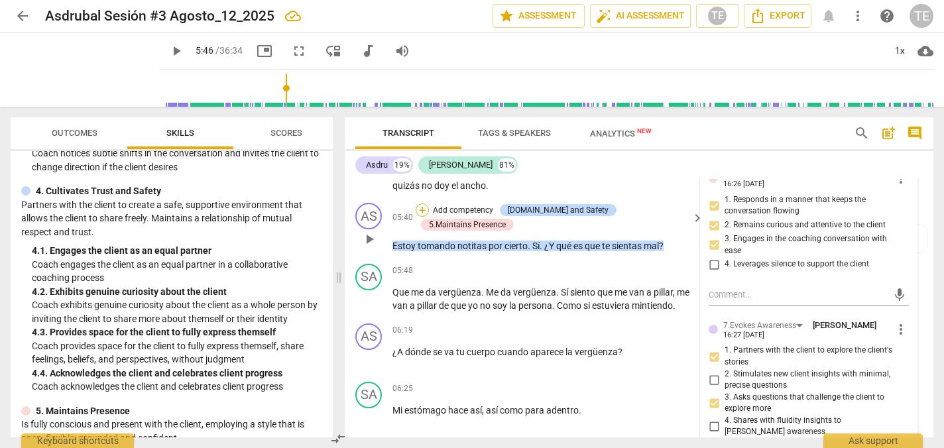
click at [429, 217] on div "+" at bounding box center [422, 209] width 13 height 13
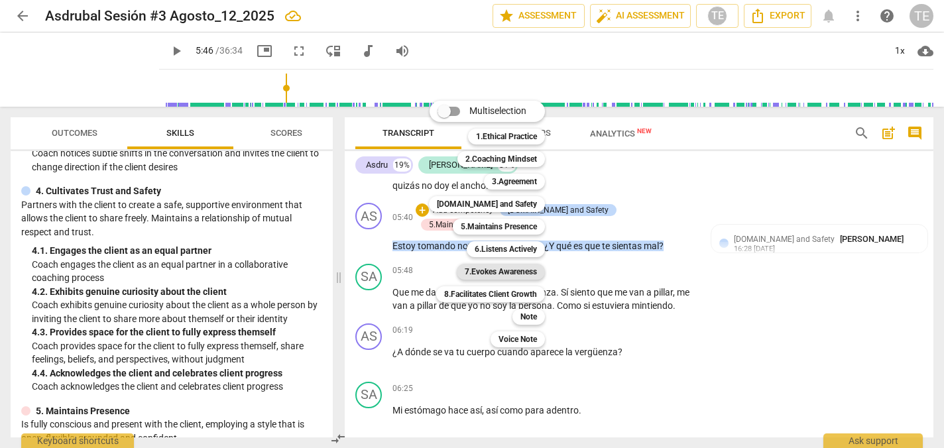
click at [490, 268] on b "7.Evokes Awareness" at bounding box center [501, 272] width 72 height 16
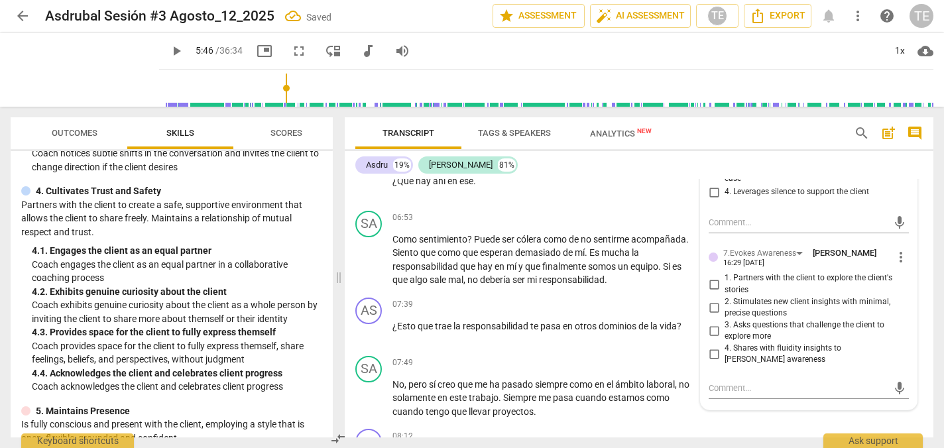
scroll to position [1610, 0]
click at [711, 292] on input "1. Partners with the client to explore the client's stories" at bounding box center [713, 284] width 21 height 16
checkbox input "true"
click at [712, 338] on input "3. Asks questions that challenge the client to explore more" at bounding box center [713, 330] width 21 height 16
checkbox input "true"
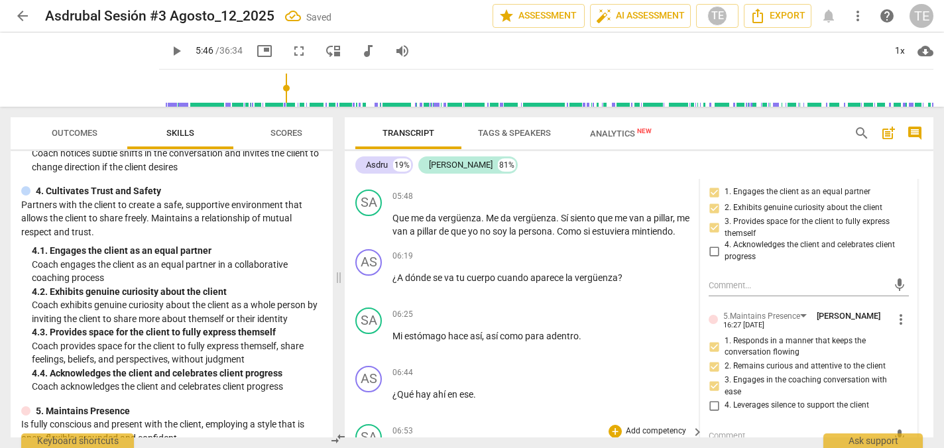
scroll to position [1398, 0]
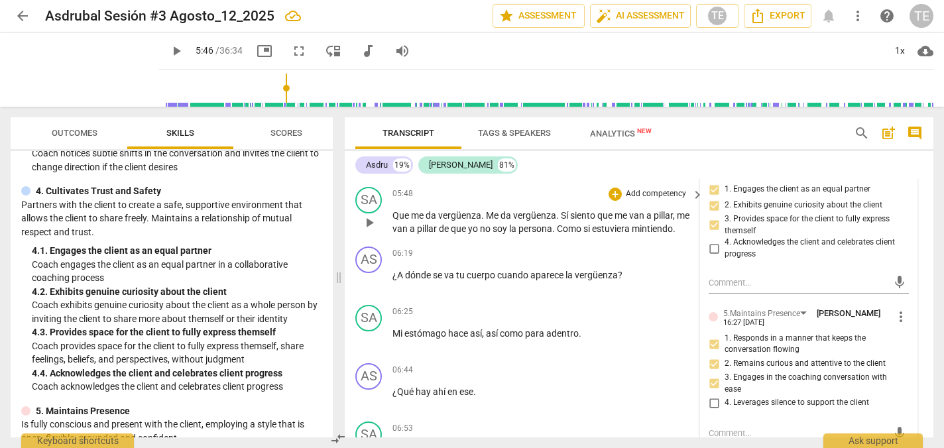
click at [372, 231] on span "play_arrow" at bounding box center [369, 223] width 16 height 16
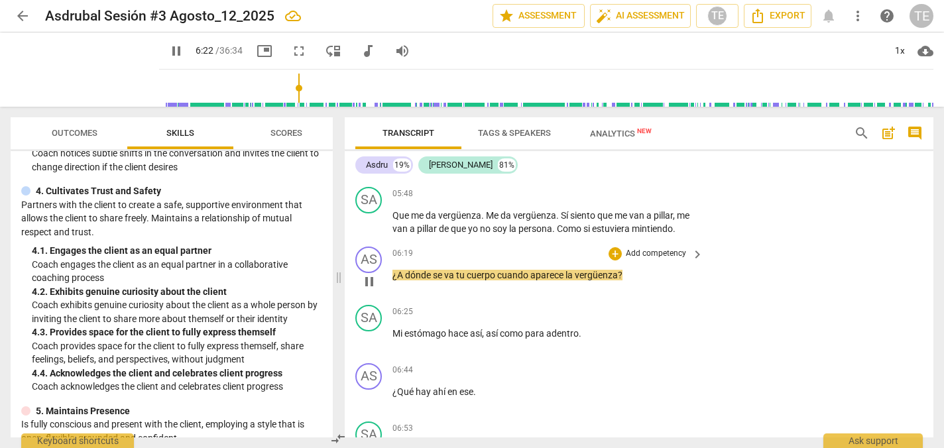
click at [370, 290] on span "pause" at bounding box center [369, 282] width 16 height 16
type input "383"
click at [614, 260] on div "+" at bounding box center [614, 253] width 13 height 13
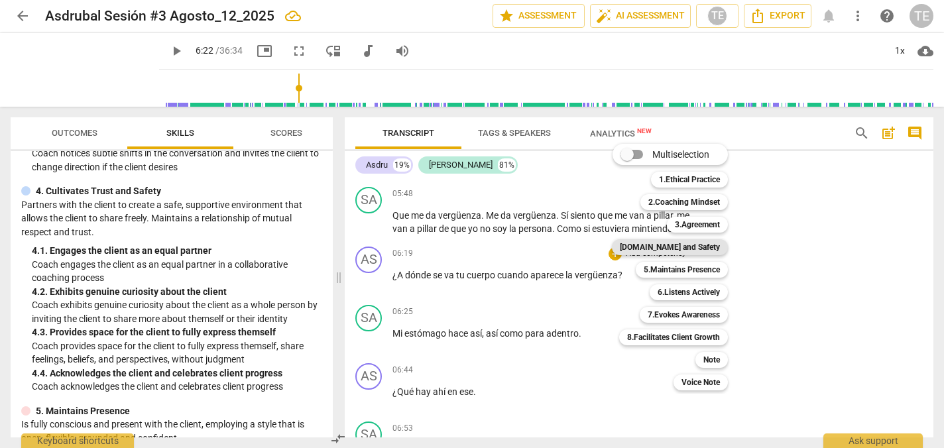
click at [697, 247] on b "[DOMAIN_NAME] and Safety" at bounding box center [670, 247] width 100 height 16
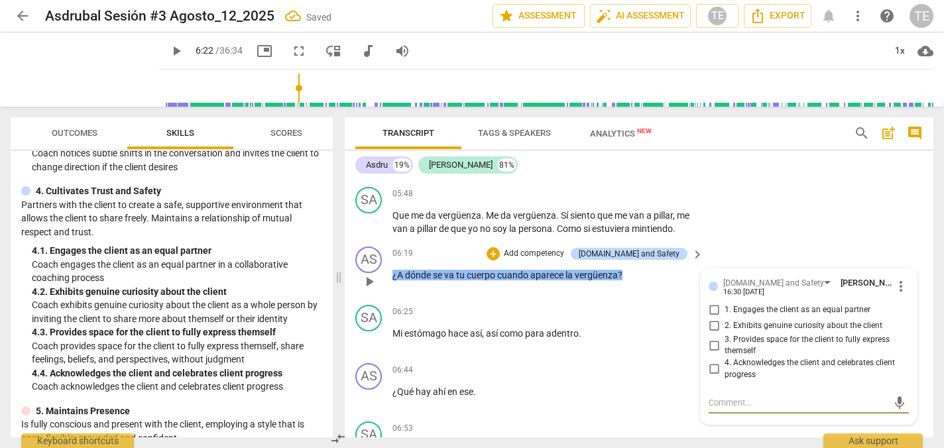
click at [712, 318] on input "1. Engages the client as an equal partner" at bounding box center [713, 310] width 21 height 16
checkbox input "true"
click at [712, 334] on input "2. Exhibits genuine curiosity about the client" at bounding box center [713, 326] width 21 height 16
checkbox input "true"
click at [714, 353] on input "3. Provides space for the client to fully express themself" at bounding box center [713, 345] width 21 height 16
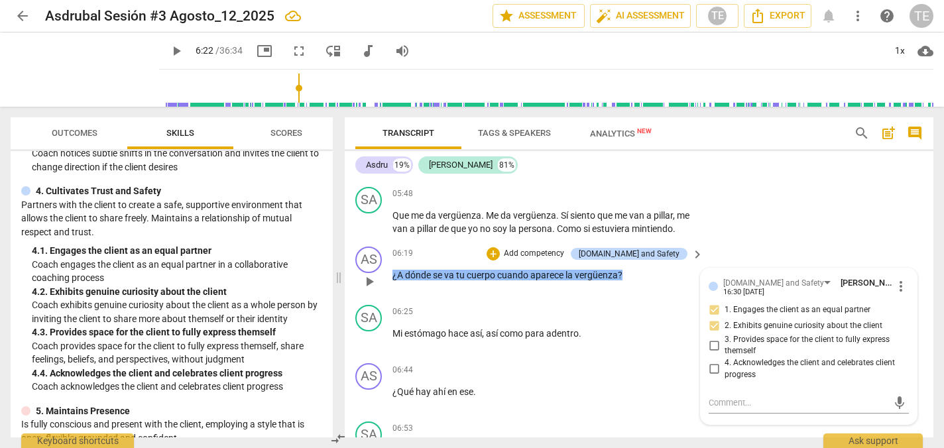
checkbox input "true"
click at [500, 260] on div "+" at bounding box center [492, 253] width 13 height 13
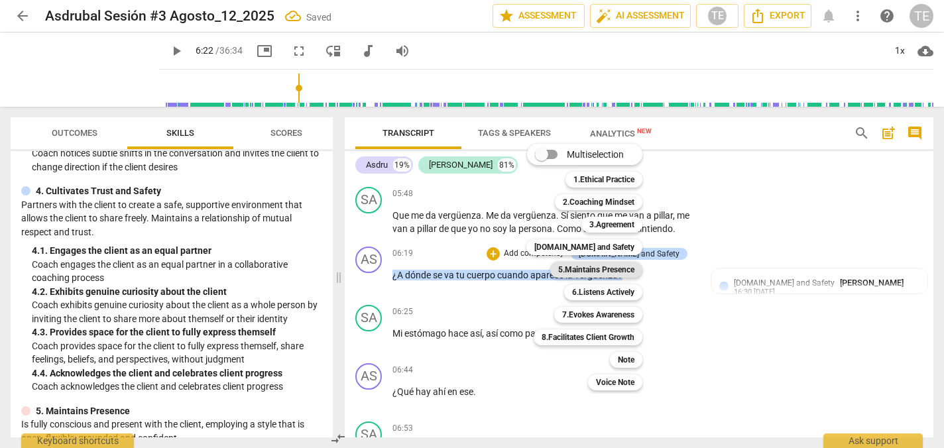
click at [604, 271] on b "5.Maintains Presence" at bounding box center [596, 270] width 76 height 16
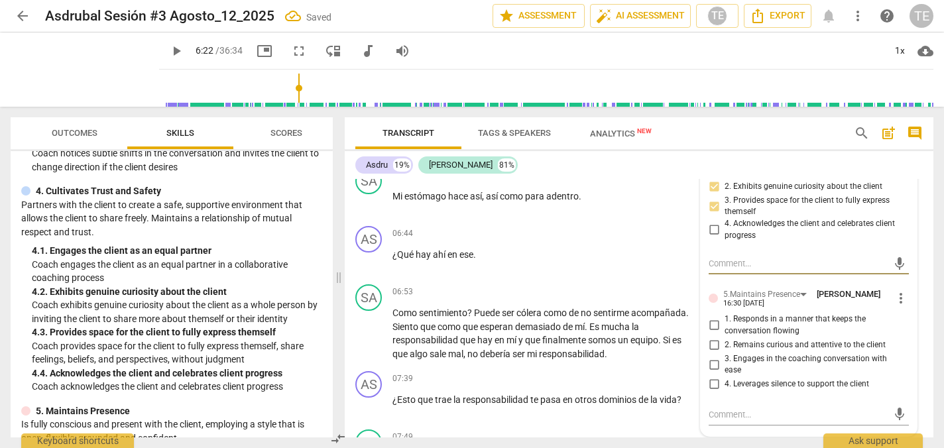
scroll to position [1540, 0]
click at [713, 331] on input "1. Responds in a manner that keeps the conversation flowing" at bounding box center [713, 323] width 21 height 16
checkbox input "true"
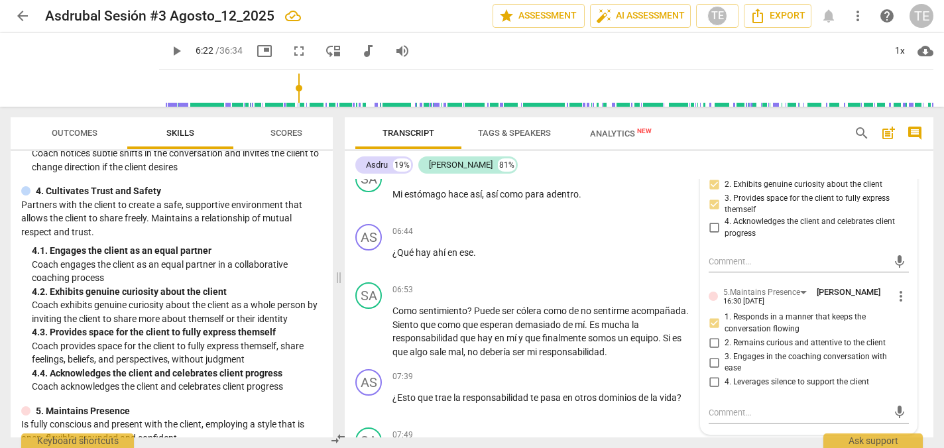
click at [711, 351] on input "2. Remains curious and attentive to the client" at bounding box center [713, 343] width 21 height 16
checkbox input "true"
click at [714, 370] on input "3. Engages in the coaching conversation with ease" at bounding box center [713, 363] width 21 height 16
checkbox input "true"
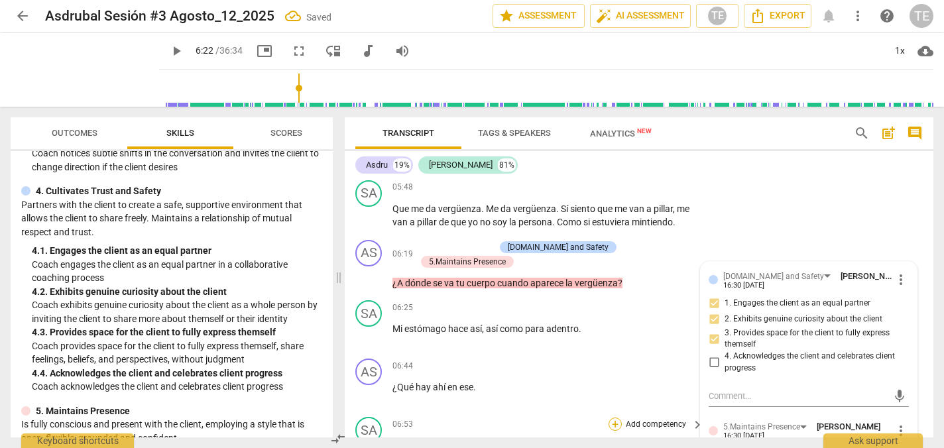
scroll to position [1394, 0]
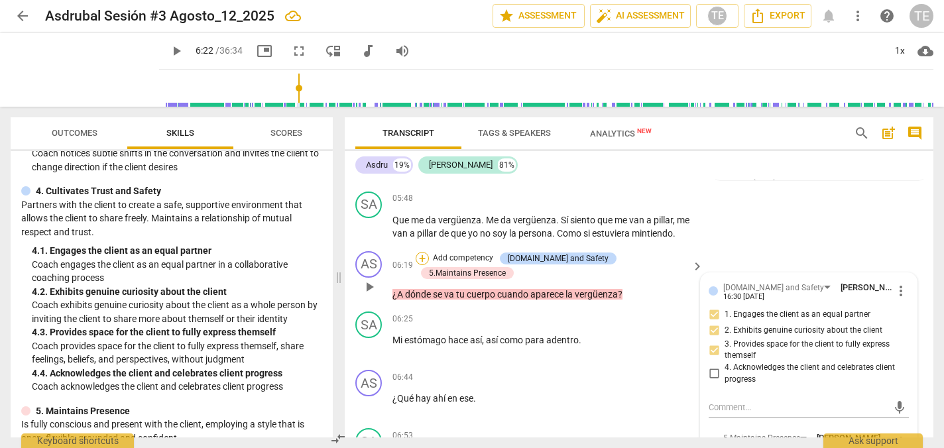
click at [429, 265] on div "+" at bounding box center [422, 258] width 13 height 13
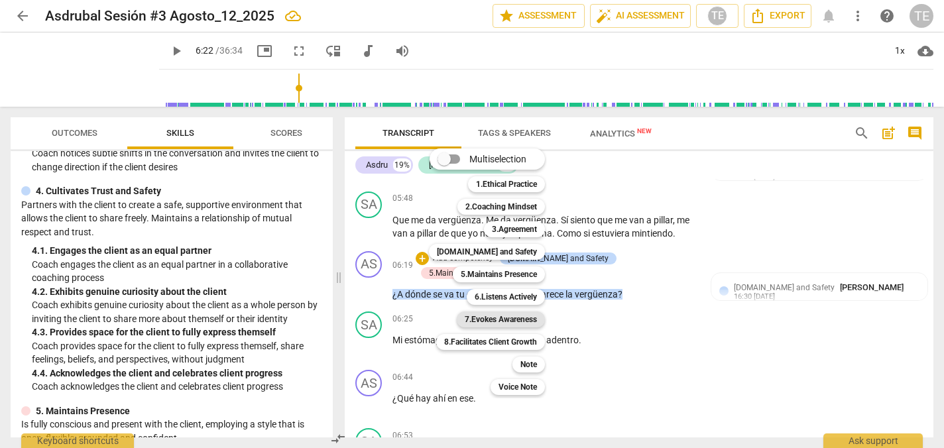
click at [500, 317] on b "7.Evokes Awareness" at bounding box center [501, 319] width 72 height 16
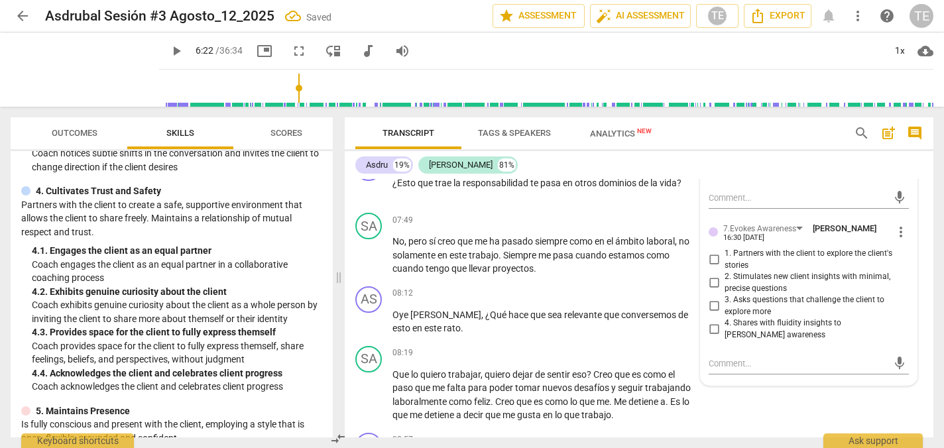
scroll to position [1755, 0]
click at [711, 267] on input "1. Partners with the client to explore the client's stories" at bounding box center [713, 259] width 21 height 16
checkbox input "true"
click at [715, 290] on input "2. Stimulates new client insights with minimal, precise questions" at bounding box center [713, 282] width 21 height 16
checkbox input "true"
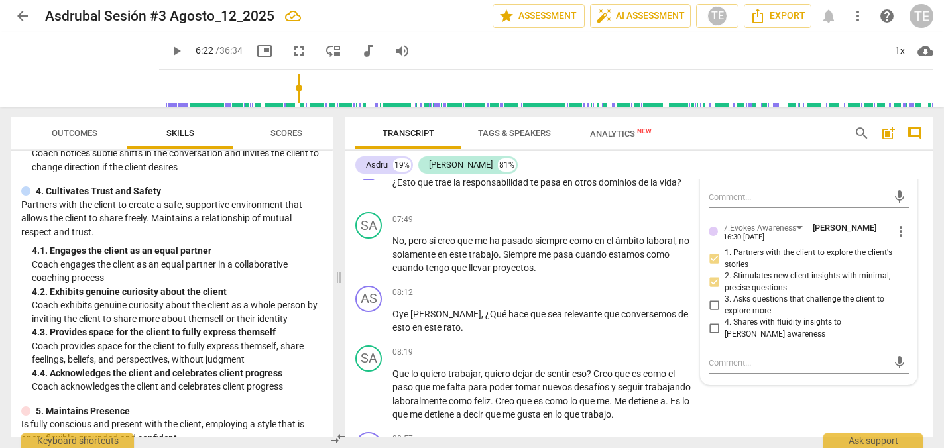
click at [709, 313] on input "3. Asks questions that challenge the client to explore more" at bounding box center [713, 306] width 21 height 16
checkbox input "true"
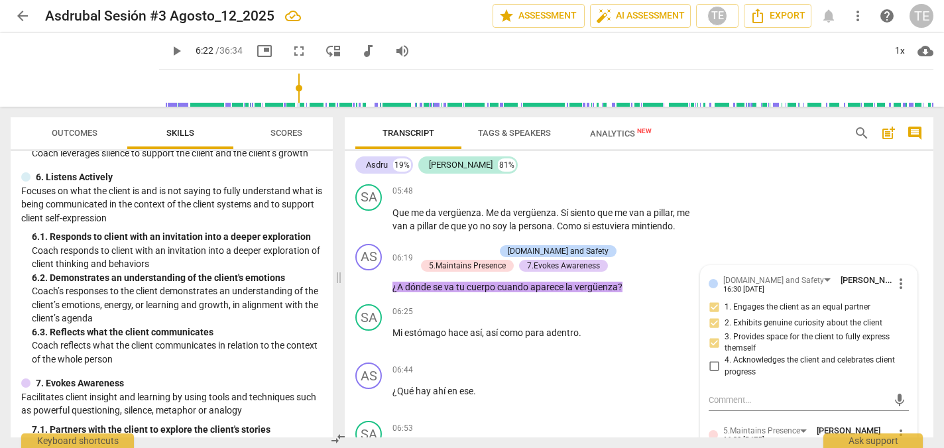
scroll to position [1396, 0]
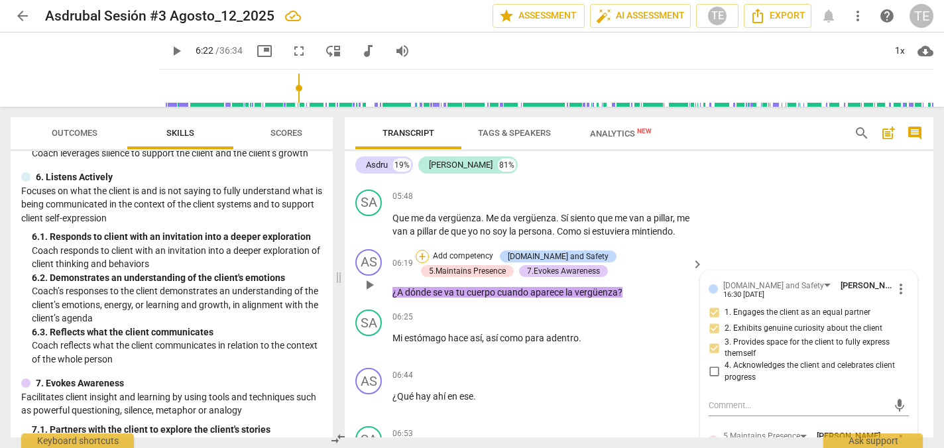
click at [422, 263] on div "+" at bounding box center [422, 256] width 13 height 13
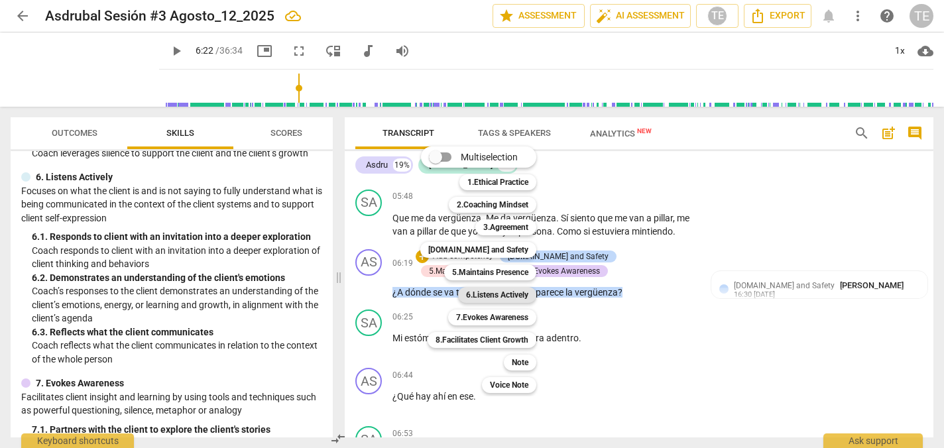
click at [490, 291] on b "6.Listens Actively" at bounding box center [497, 295] width 62 height 16
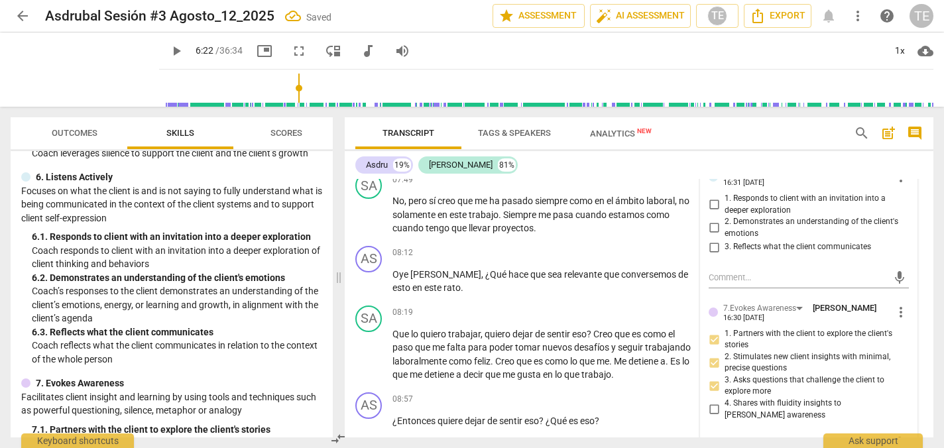
scroll to position [1810, 0]
click at [712, 212] on input "1. Responds to client with an invitation into a deeper exploration" at bounding box center [713, 204] width 21 height 16
checkbox input "true"
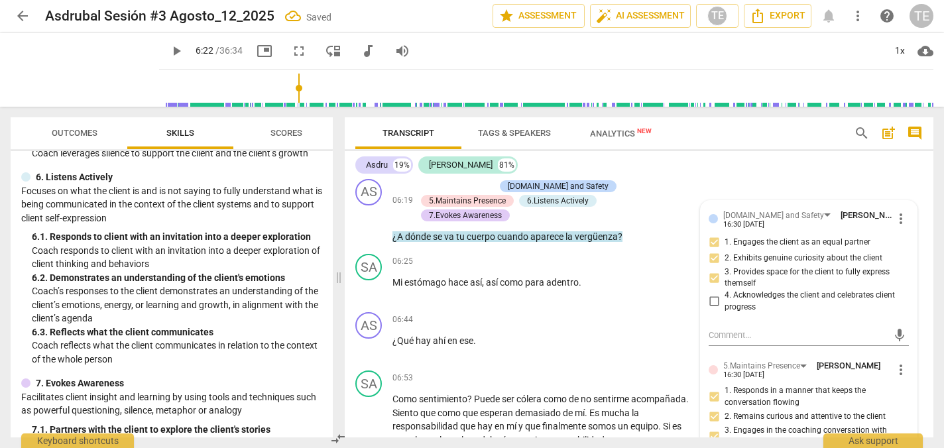
scroll to position [1471, 0]
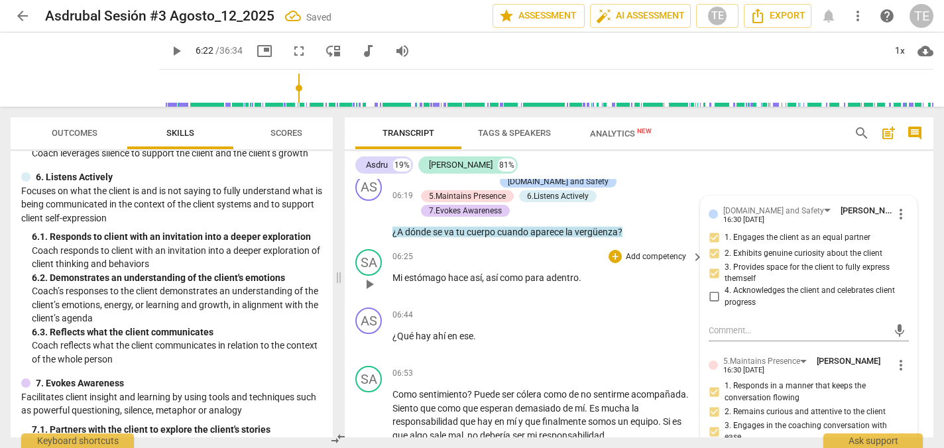
click at [372, 283] on span "play_arrow" at bounding box center [369, 284] width 16 height 16
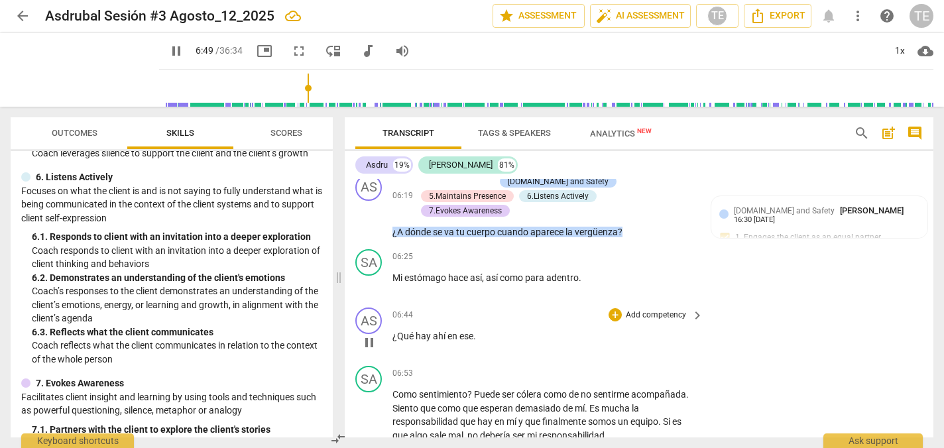
click at [368, 340] on span "pause" at bounding box center [369, 343] width 16 height 16
type input "409"
click at [614, 314] on div "+" at bounding box center [614, 314] width 13 height 13
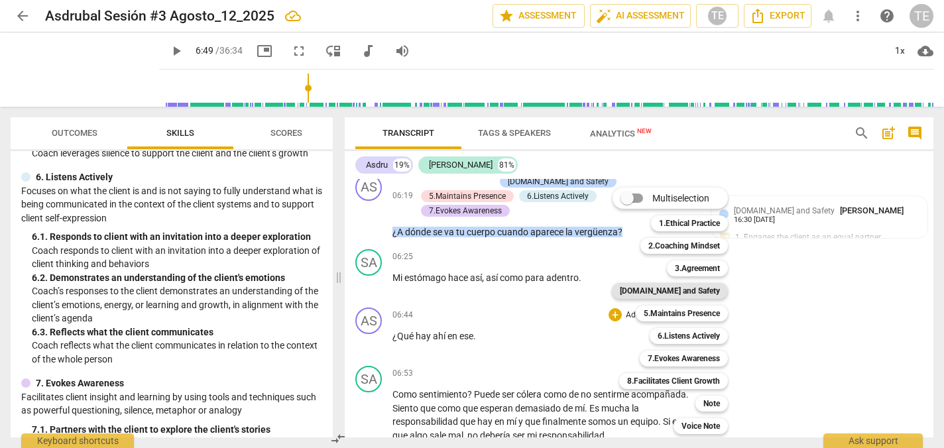
click at [687, 290] on b "[DOMAIN_NAME] and Safety" at bounding box center [670, 291] width 100 height 16
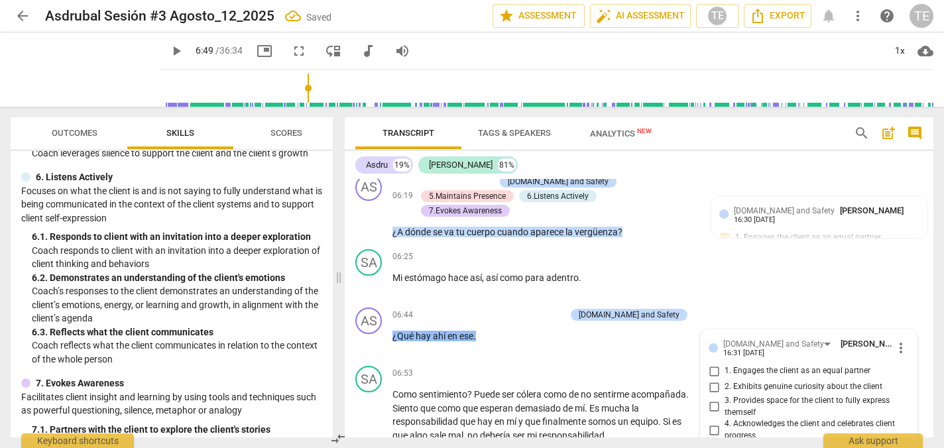
scroll to position [1626, 0]
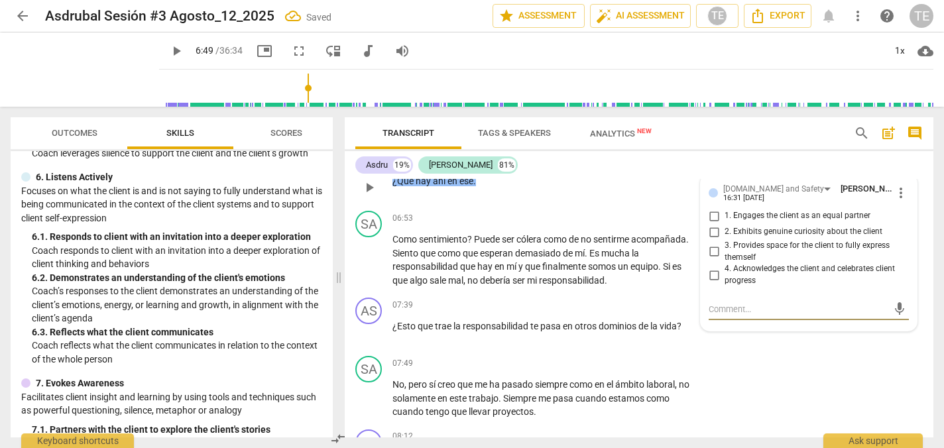
click at [711, 215] on input "1. Engages the client as an equal partner" at bounding box center [713, 216] width 21 height 16
checkbox input "true"
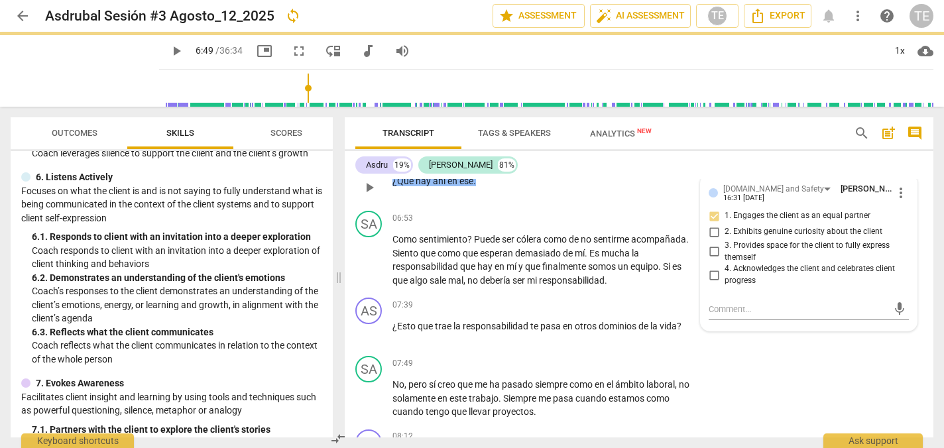
click at [710, 231] on input "2. Exhibits genuine curiosity about the client" at bounding box center [713, 232] width 21 height 16
checkbox input "true"
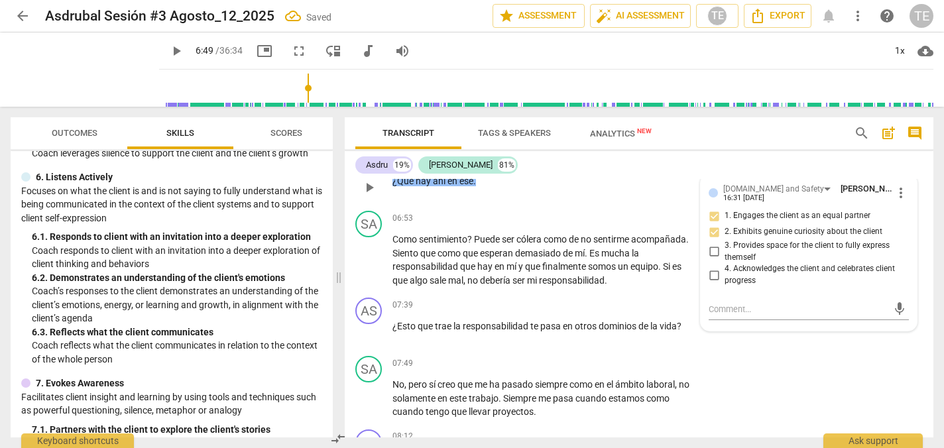
click at [712, 253] on input "3. Provides space for the client to fully express themself" at bounding box center [713, 252] width 21 height 16
checkbox input "true"
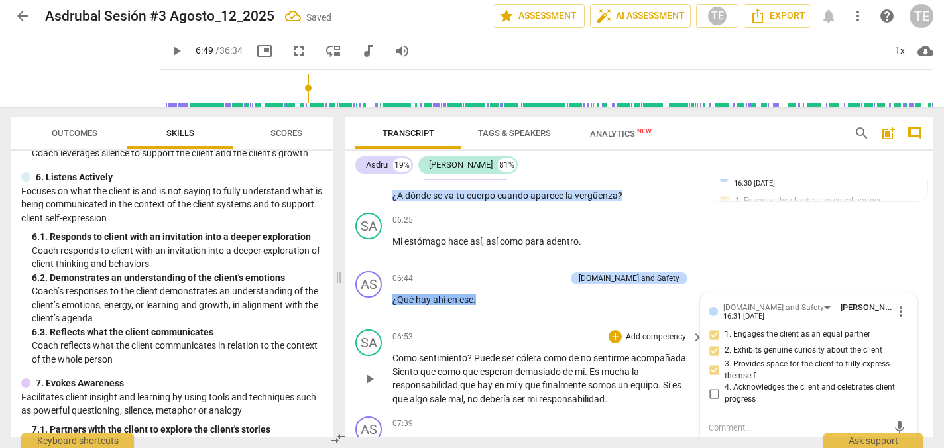
scroll to position [1508, 0]
click at [500, 278] on div "+" at bounding box center [492, 277] width 13 height 13
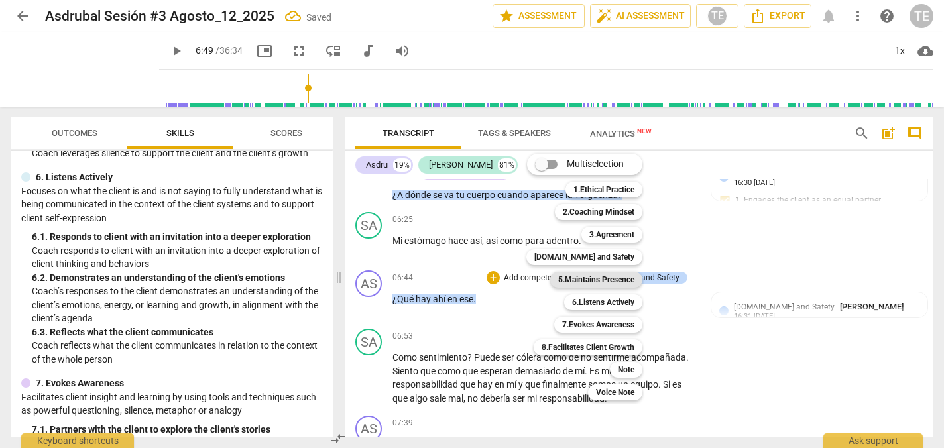
click at [573, 280] on b "5.Maintains Presence" at bounding box center [596, 280] width 76 height 16
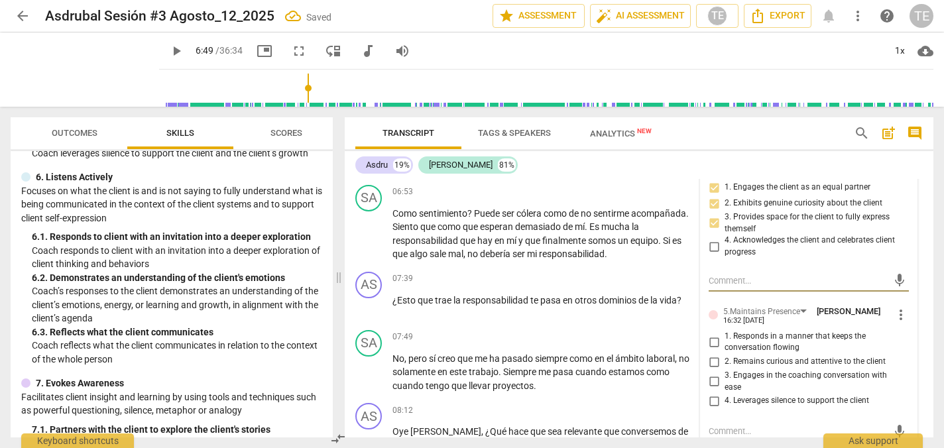
scroll to position [1662, 0]
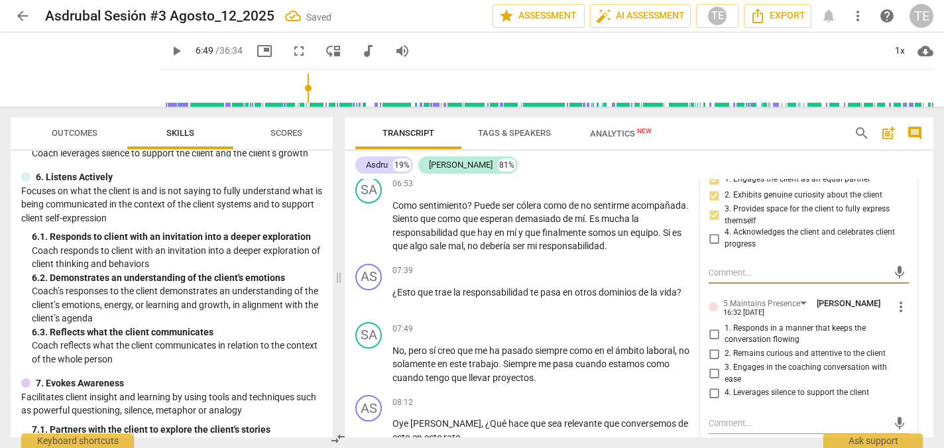
click at [714, 334] on input "1. Responds in a manner that keeps the conversation flowing" at bounding box center [713, 334] width 21 height 16
checkbox input "true"
click at [714, 352] on input "2. Remains curious and attentive to the client" at bounding box center [713, 354] width 21 height 16
checkbox input "true"
click at [712, 371] on input "3. Engages in the coaching conversation with ease" at bounding box center [713, 374] width 21 height 16
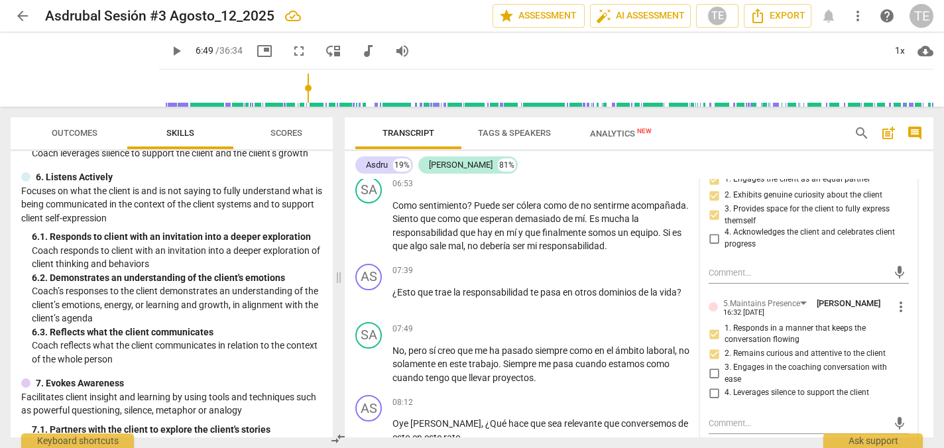
checkbox input "true"
click at [714, 390] on input "4. Leverages silence to support the client" at bounding box center [713, 393] width 21 height 16
checkbox input "true"
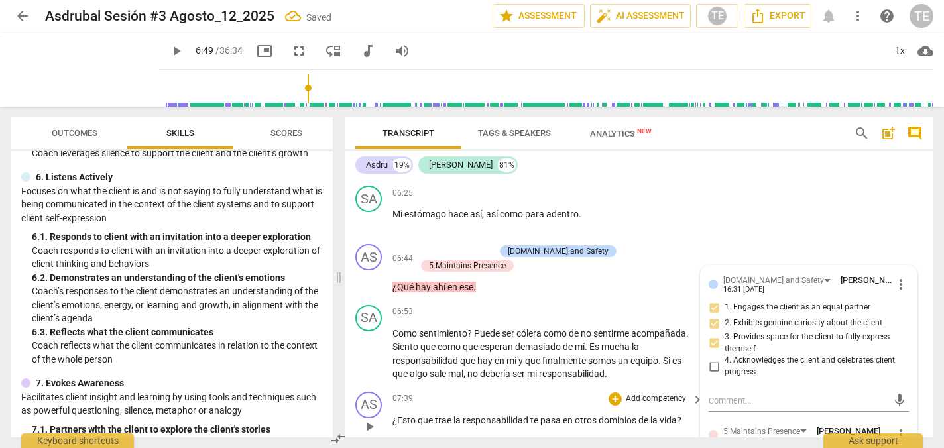
scroll to position [1525, 0]
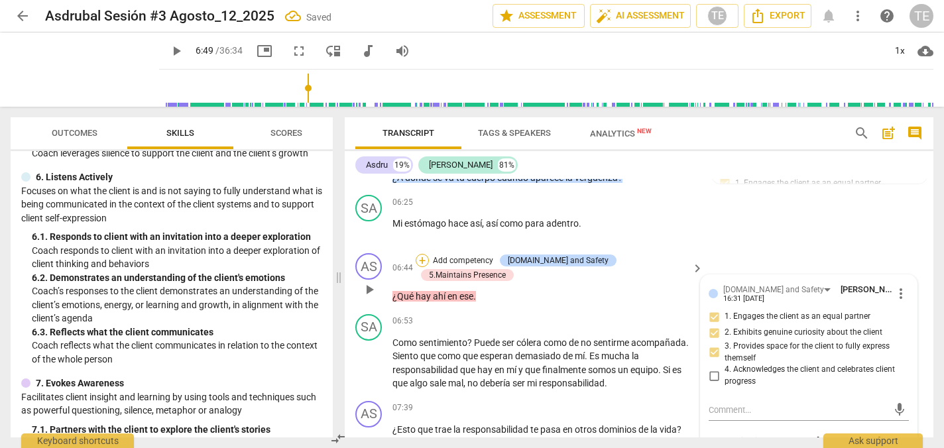
click at [429, 260] on div "+" at bounding box center [422, 260] width 13 height 13
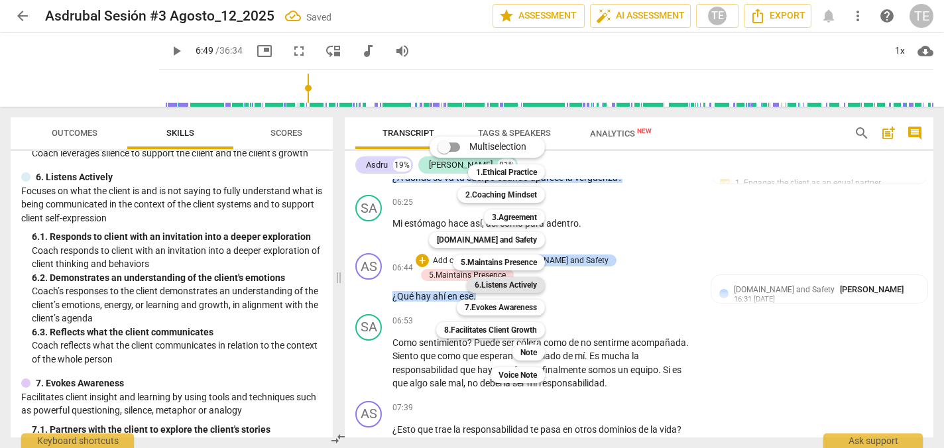
click at [506, 288] on b "6.Listens Actively" at bounding box center [506, 285] width 62 height 16
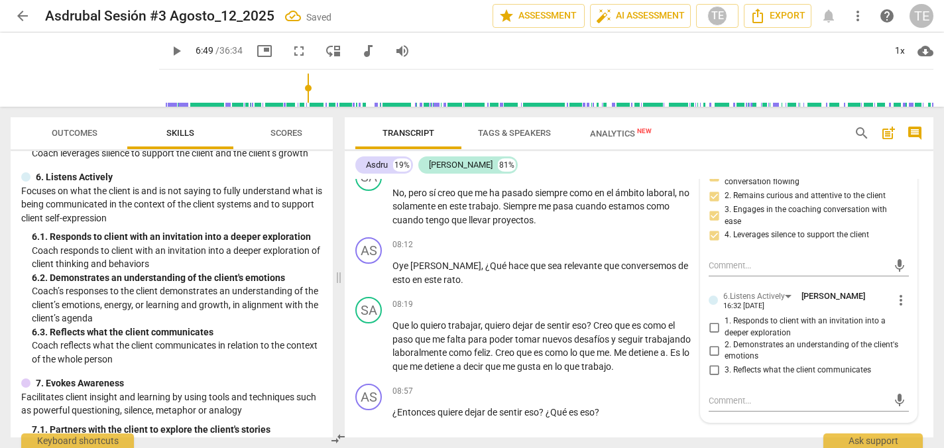
scroll to position [1827, 0]
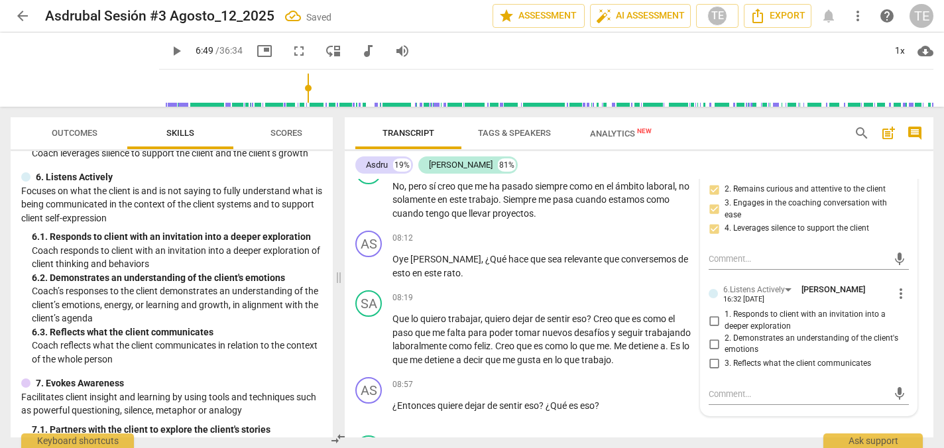
click at [711, 319] on input "1. Responds to client with an invitation into a deeper exploration" at bounding box center [713, 321] width 21 height 16
checkbox input "true"
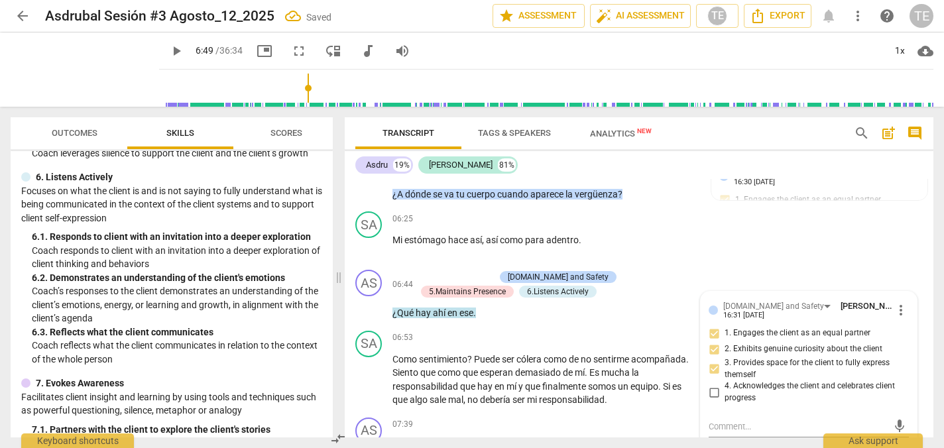
scroll to position [1504, 0]
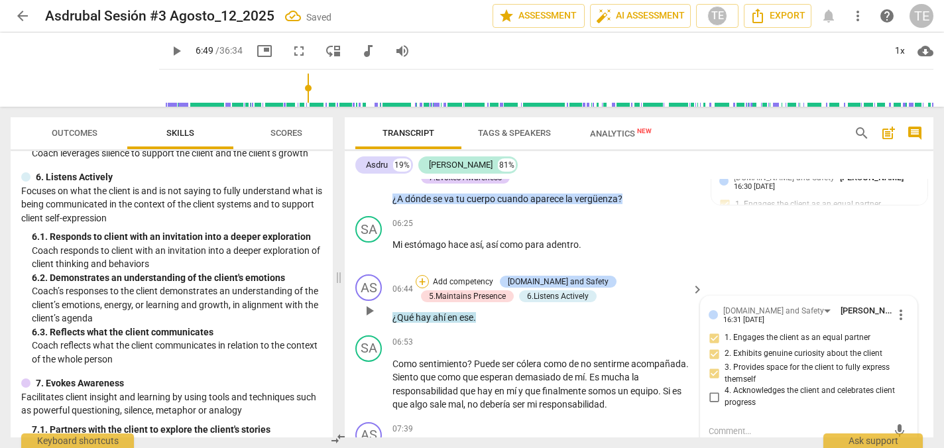
click at [422, 282] on div "+" at bounding box center [422, 281] width 13 height 13
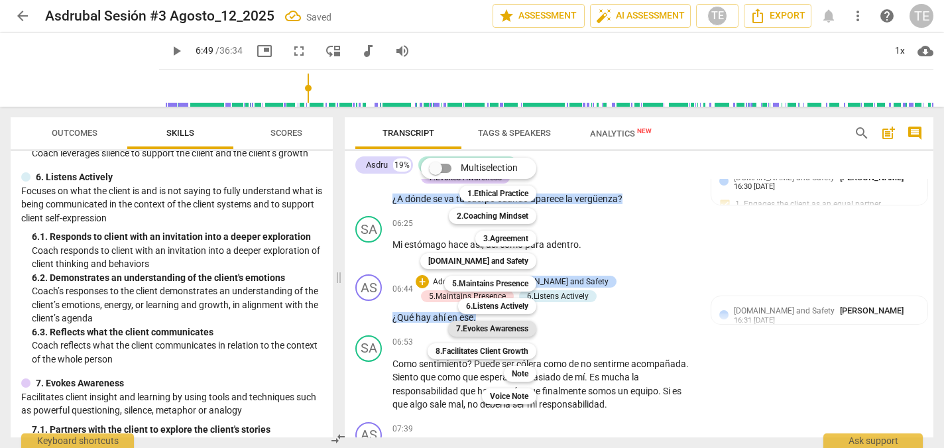
click at [470, 329] on b "7.Evokes Awareness" at bounding box center [492, 329] width 72 height 16
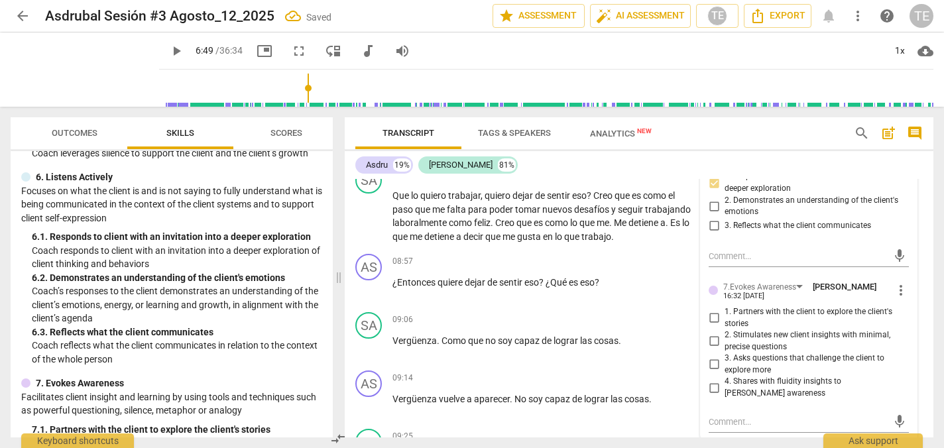
scroll to position [1970, 0]
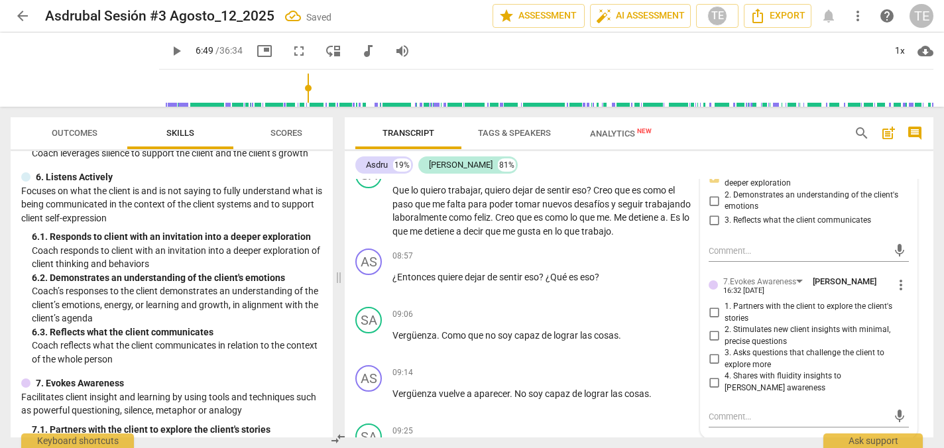
click at [711, 311] on input "1. Partners with the client to explore the client's stories" at bounding box center [713, 313] width 21 height 16
checkbox input "true"
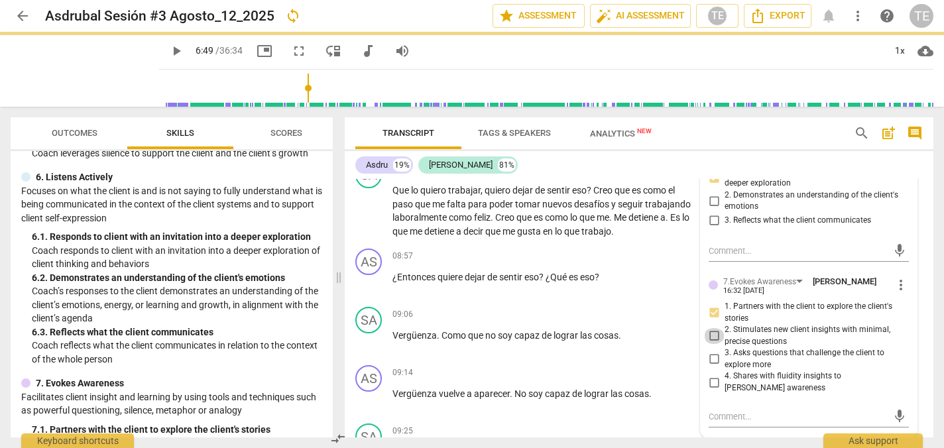
click at [712, 335] on input "2. Stimulates new client insights with minimal, precise questions" at bounding box center [713, 336] width 21 height 16
checkbox input "true"
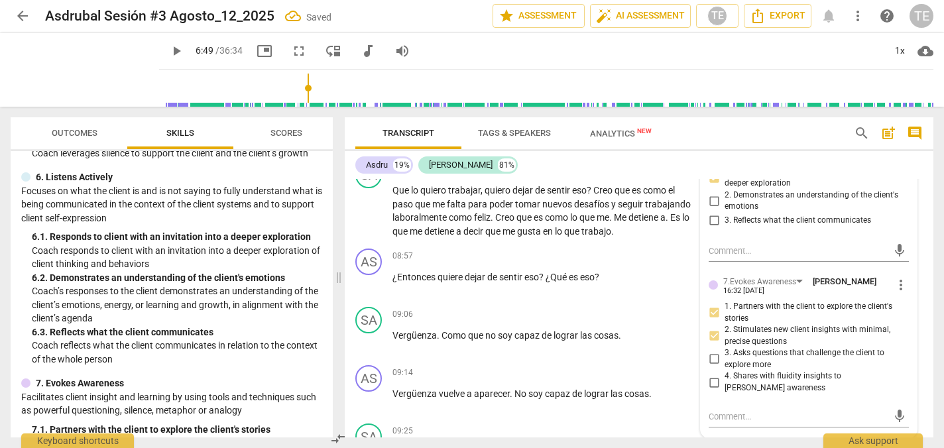
click at [711, 360] on input "3. Asks questions that challenge the client to explore more" at bounding box center [713, 359] width 21 height 16
checkbox input "true"
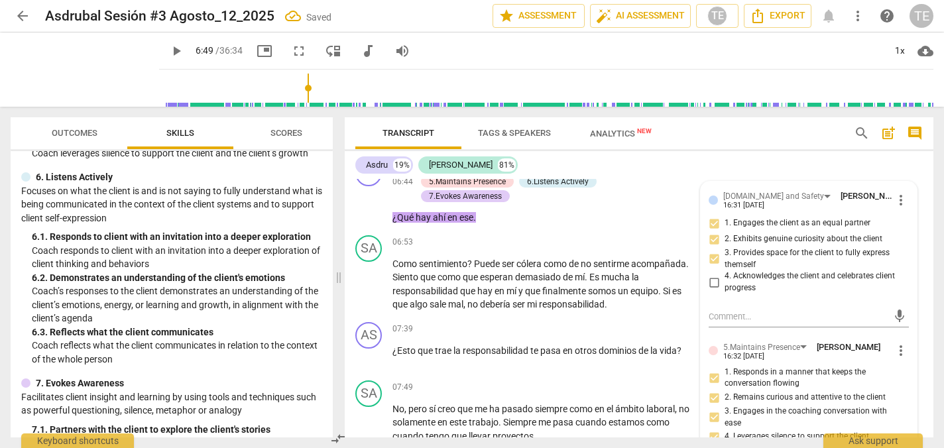
scroll to position [1621, 0]
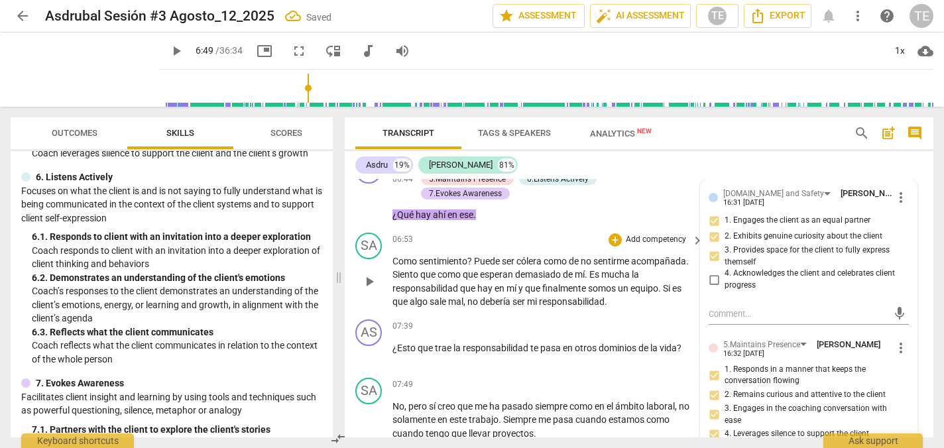
click at [372, 274] on span "play_arrow" at bounding box center [369, 282] width 16 height 16
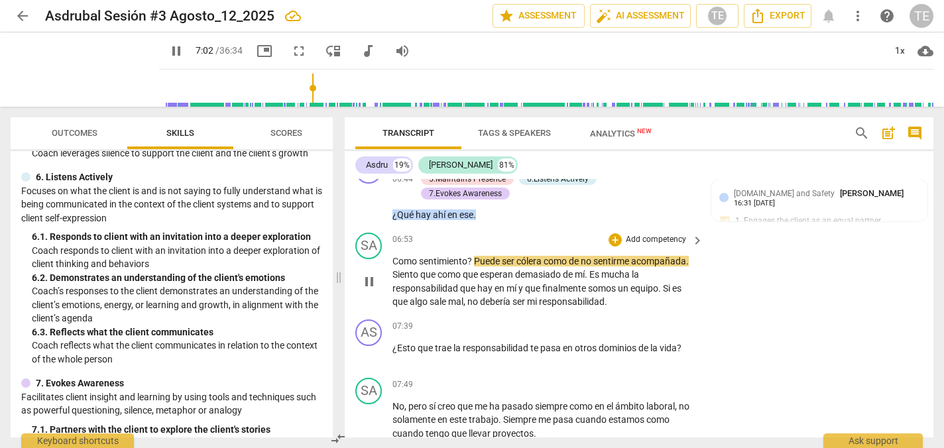
click at [394, 256] on span "Como" at bounding box center [405, 261] width 27 height 11
type input "424"
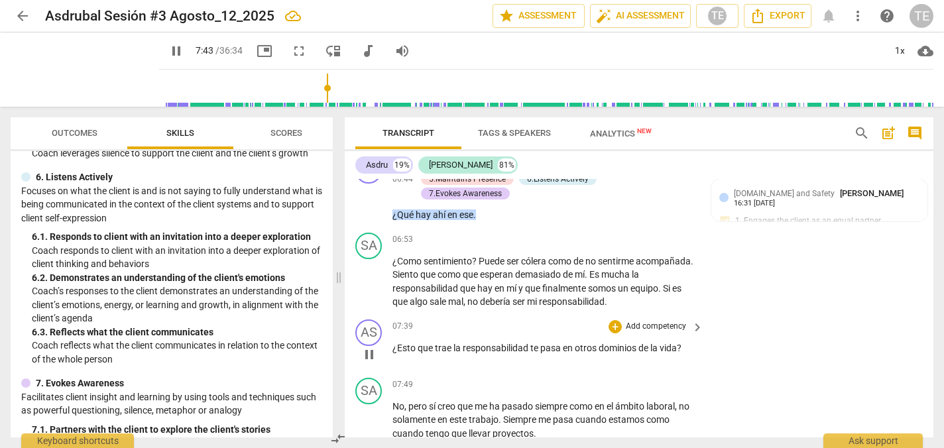
click at [368, 347] on span "pause" at bounding box center [369, 355] width 16 height 16
type input "464"
click at [613, 320] on div "+" at bounding box center [614, 326] width 13 height 13
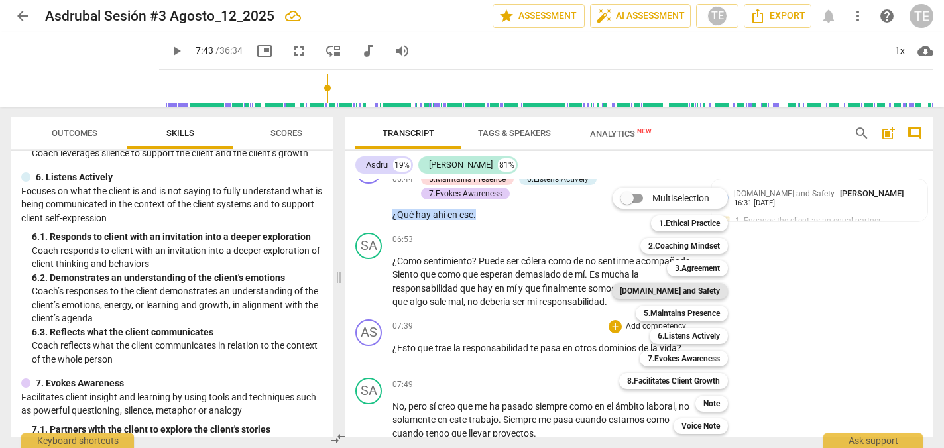
click at [694, 290] on b "[DOMAIN_NAME] and Safety" at bounding box center [670, 291] width 100 height 16
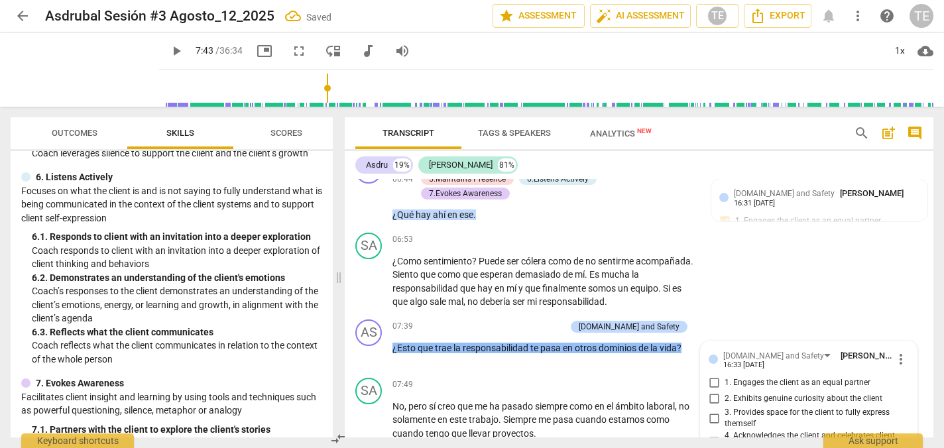
scroll to position [1773, 0]
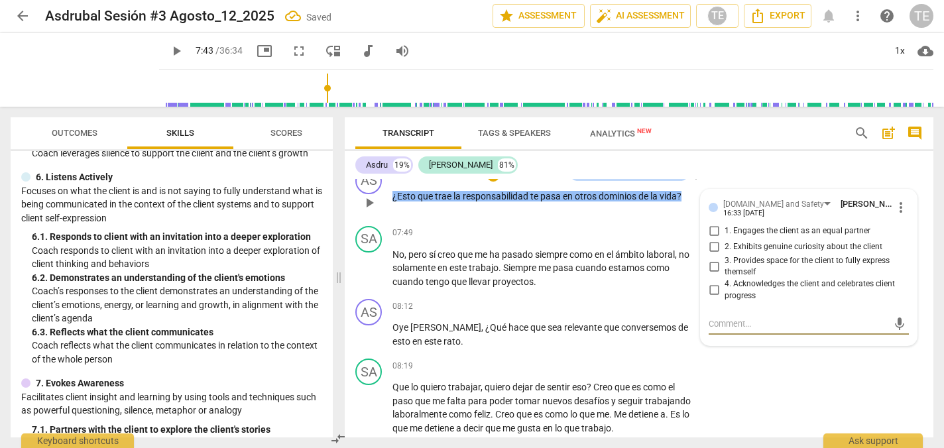
click at [712, 223] on input "1. Engages the client as an equal partner" at bounding box center [713, 231] width 21 height 16
checkbox input "true"
click at [714, 239] on input "2. Exhibits genuine curiosity about the client" at bounding box center [713, 247] width 21 height 16
checkbox input "true"
click at [711, 258] on input "3. Provides space for the client to fully express themself" at bounding box center [713, 266] width 21 height 16
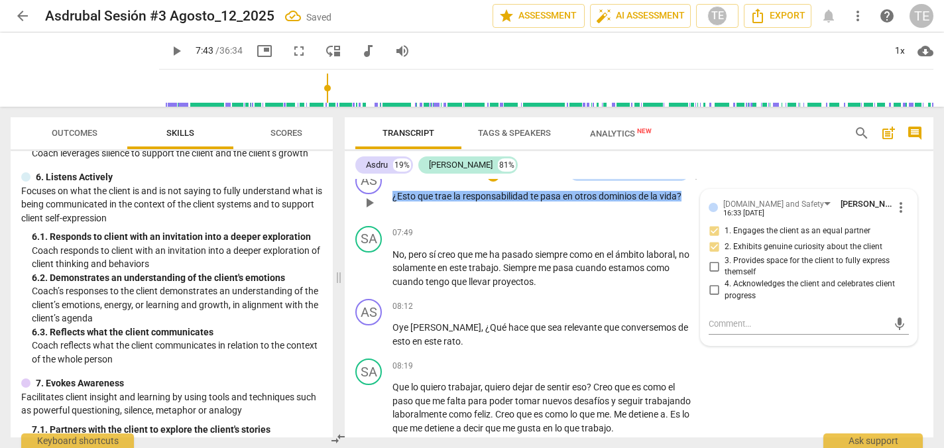
checkbox input "true"
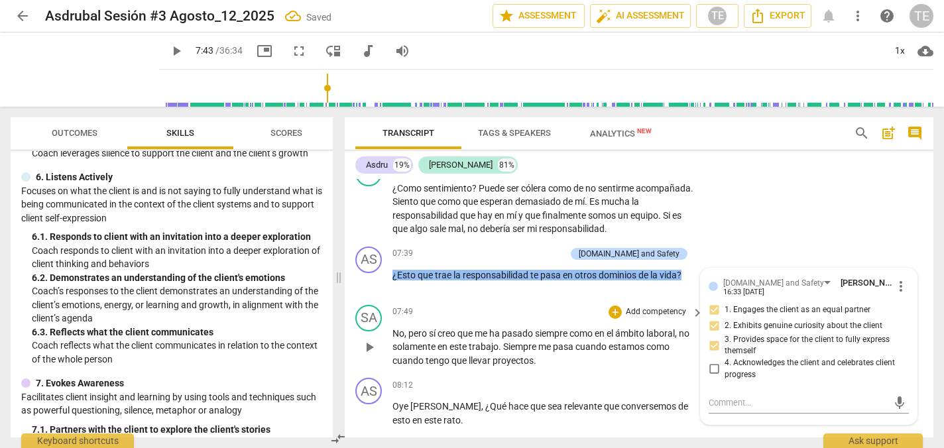
scroll to position [1692, 0]
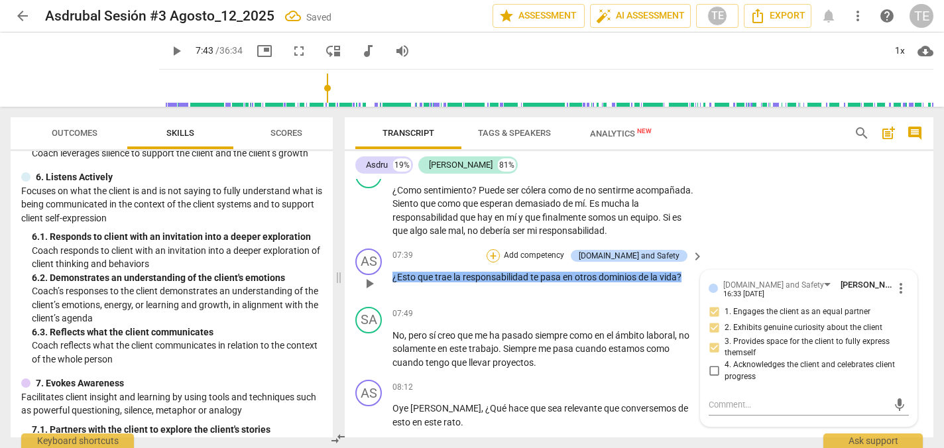
click at [500, 249] on div "+" at bounding box center [492, 255] width 13 height 13
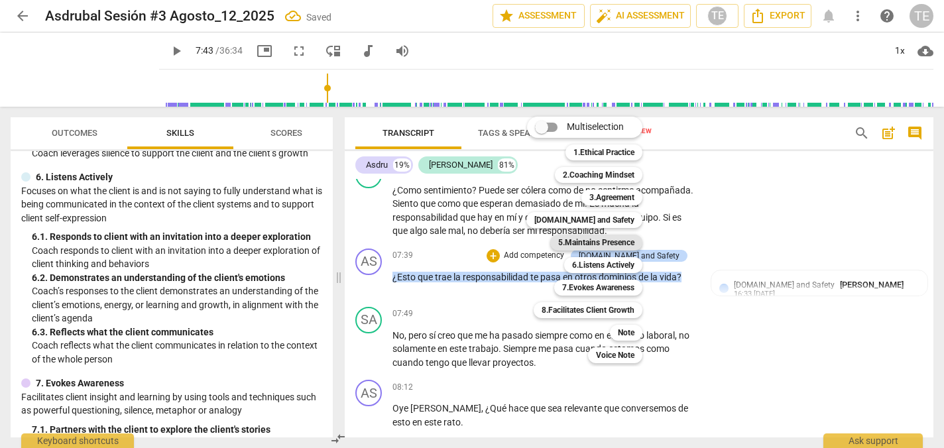
click at [591, 243] on b "5.Maintains Presence" at bounding box center [596, 243] width 76 height 16
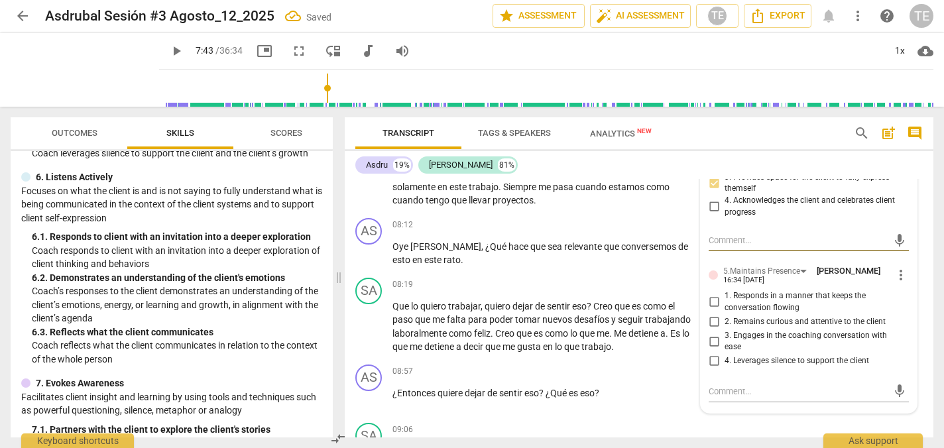
scroll to position [1857, 0]
click at [712, 294] on input "1. Responds in a manner that keeps the conversation flowing" at bounding box center [713, 302] width 21 height 16
checkbox input "true"
click at [712, 313] on input "2. Remains curious and attentive to the client" at bounding box center [713, 321] width 21 height 16
checkbox input "true"
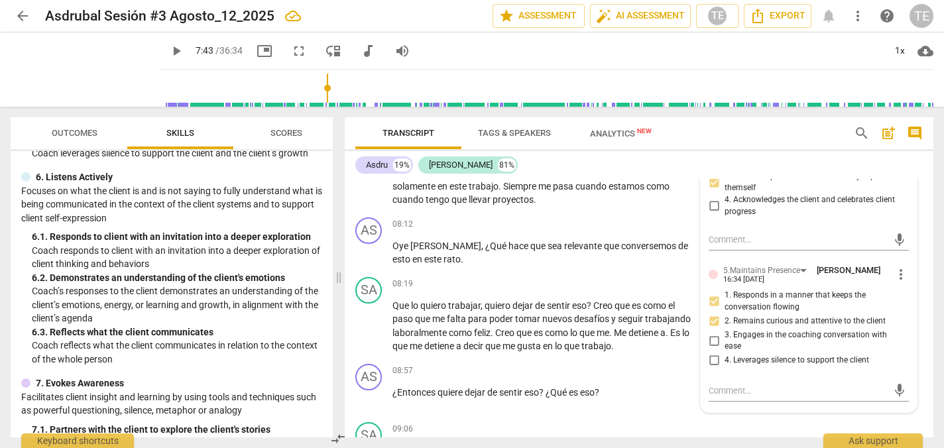
click at [712, 333] on input "3. Engages in the coaching conversation with ease" at bounding box center [713, 341] width 21 height 16
checkbox input "true"
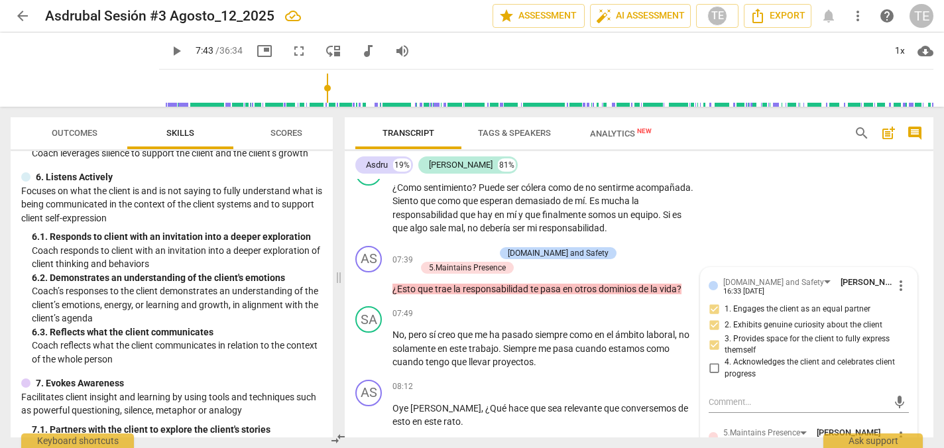
scroll to position [1687, 0]
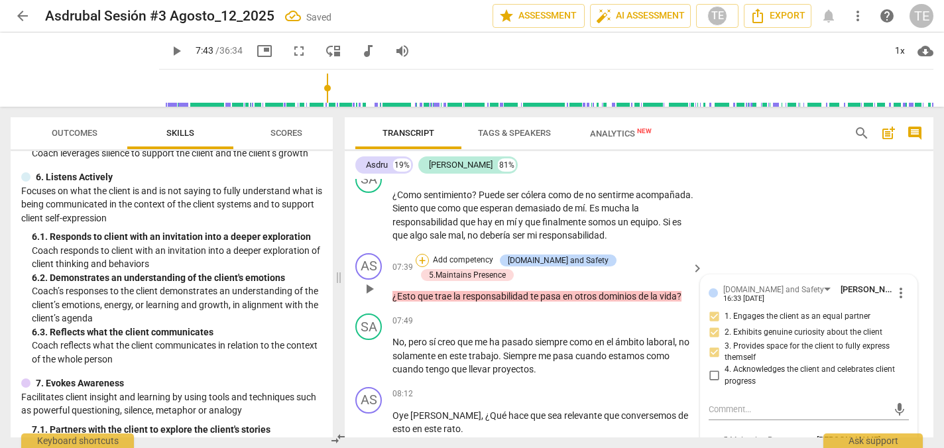
click at [429, 254] on div "+" at bounding box center [422, 260] width 13 height 13
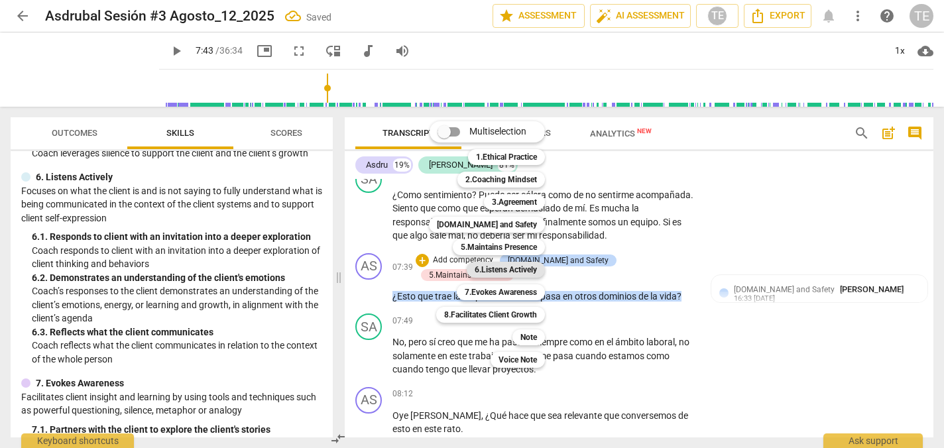
click at [506, 271] on b "6.Listens Actively" at bounding box center [506, 270] width 62 height 16
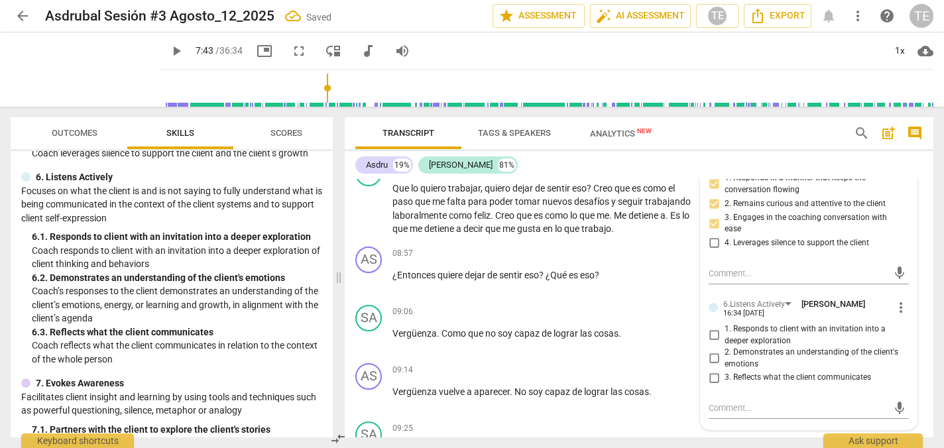
scroll to position [1979, 0]
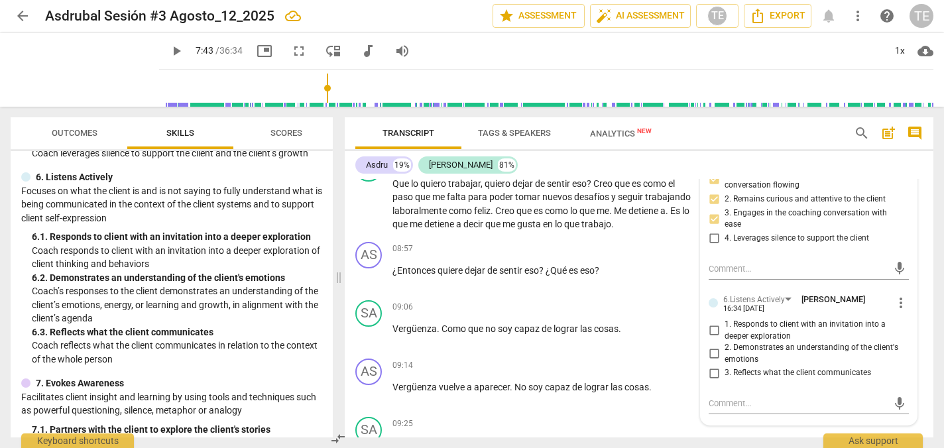
click at [711, 323] on input "1. Responds to client with an invitation into a deeper exploration" at bounding box center [713, 331] width 21 height 16
checkbox input "true"
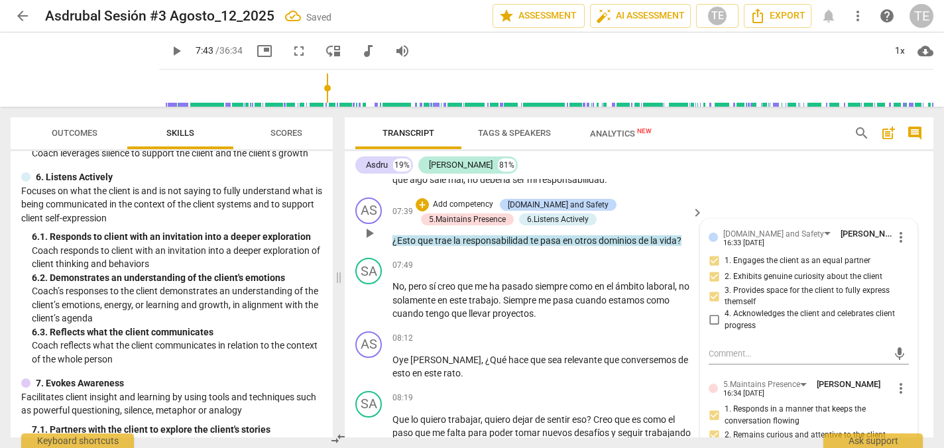
scroll to position [1680, 0]
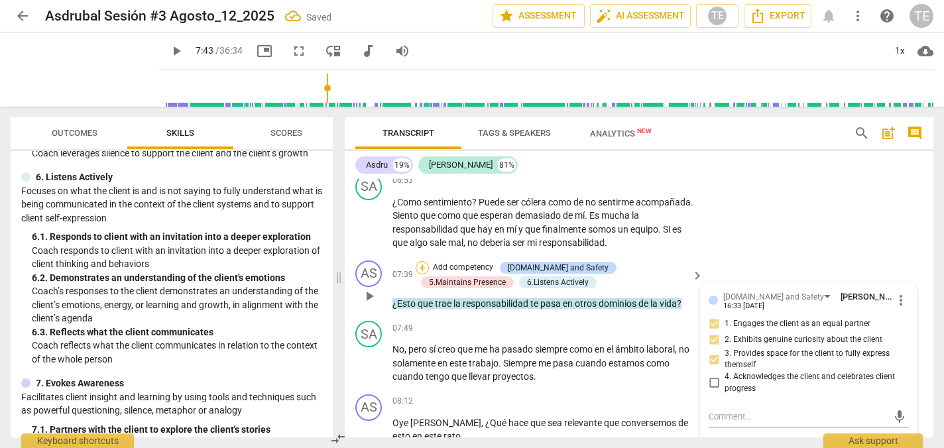
click at [421, 261] on div "+" at bounding box center [422, 267] width 13 height 13
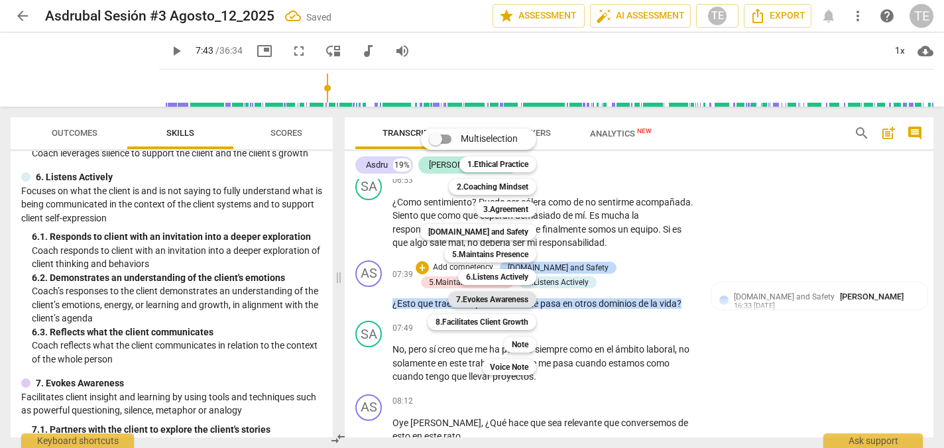
click at [479, 298] on b "7.Evokes Awareness" at bounding box center [492, 300] width 72 height 16
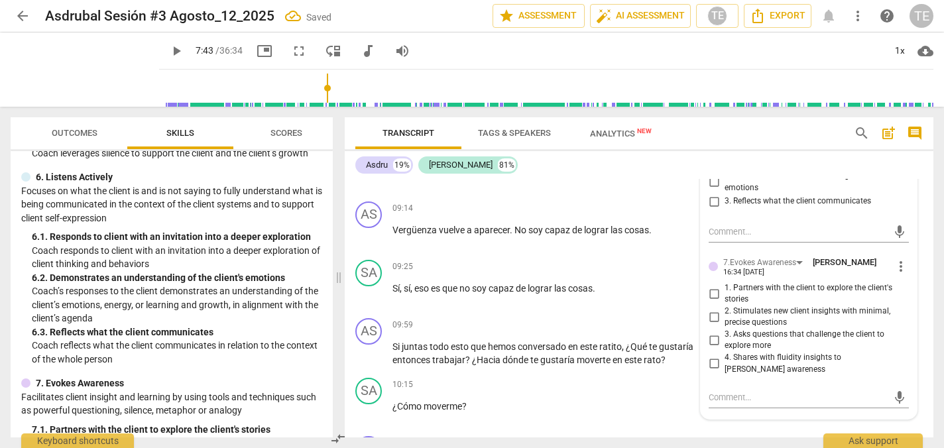
scroll to position [2152, 0]
click at [712, 284] on input "1. Partners with the client to explore the client's stories" at bounding box center [713, 292] width 21 height 16
checkbox input "true"
click at [709, 308] on input "2. Stimulates new client insights with minimal, precise questions" at bounding box center [713, 316] width 21 height 16
checkbox input "true"
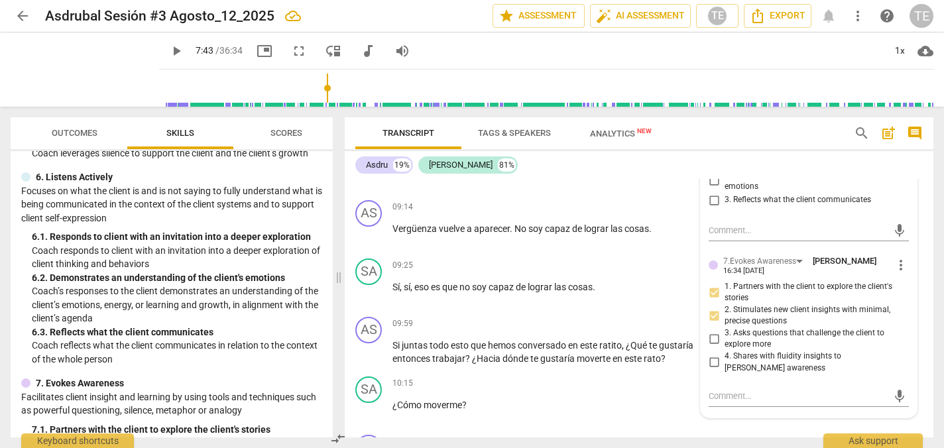
click at [710, 331] on input "3. Asks questions that challenge the client to explore more" at bounding box center [713, 339] width 21 height 16
checkbox input "true"
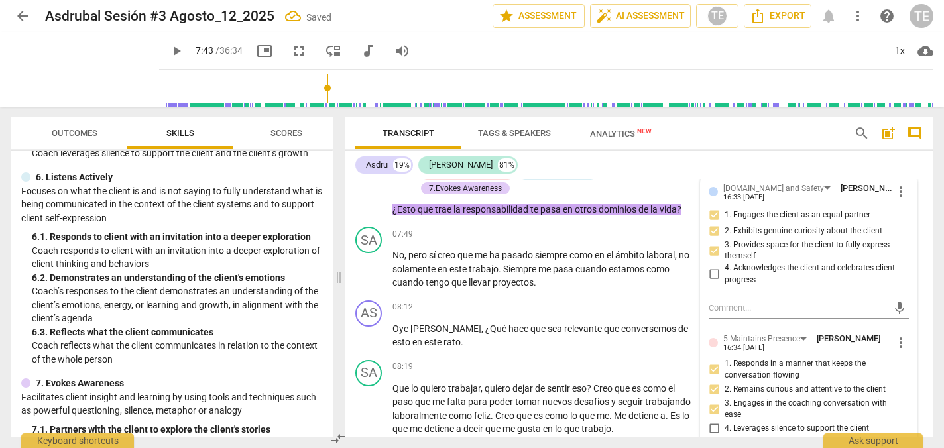
scroll to position [1789, 0]
click at [370, 260] on span "play_arrow" at bounding box center [369, 268] width 16 height 16
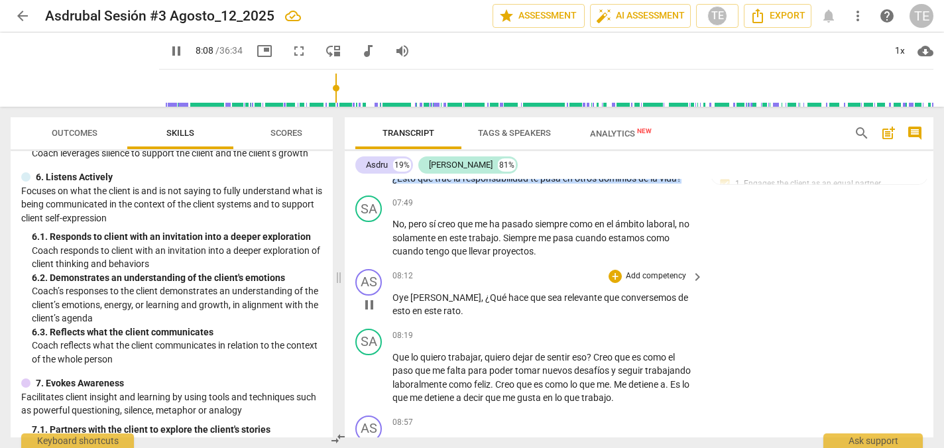
scroll to position [1823, 0]
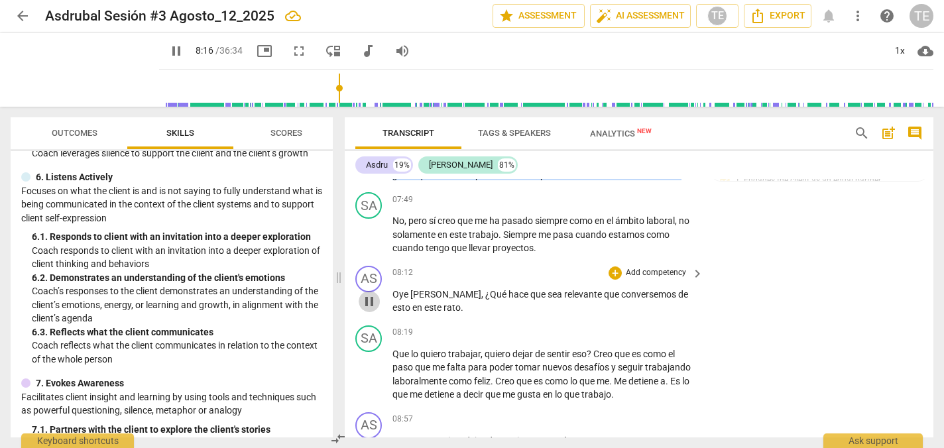
click at [371, 294] on span "pause" at bounding box center [369, 302] width 16 height 16
type input "497"
click at [610, 266] on div "+" at bounding box center [614, 272] width 13 height 13
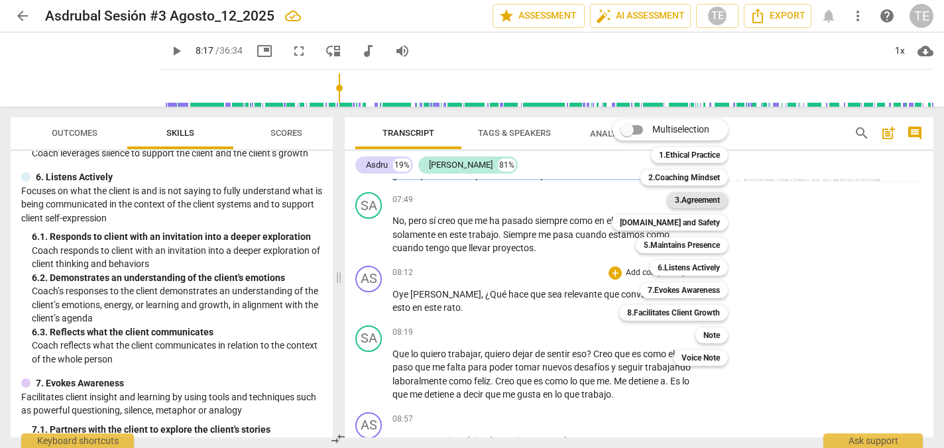
click at [707, 201] on b "3.Agreement" at bounding box center [697, 200] width 45 height 16
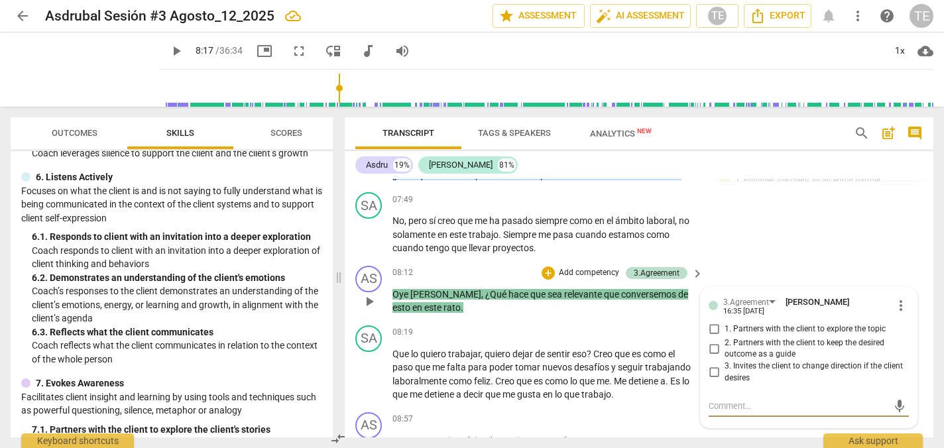
click at [711, 321] on input "1. Partners with the client to explore the topic" at bounding box center [713, 329] width 21 height 16
checkbox input "true"
click at [547, 266] on div "+" at bounding box center [547, 272] width 13 height 13
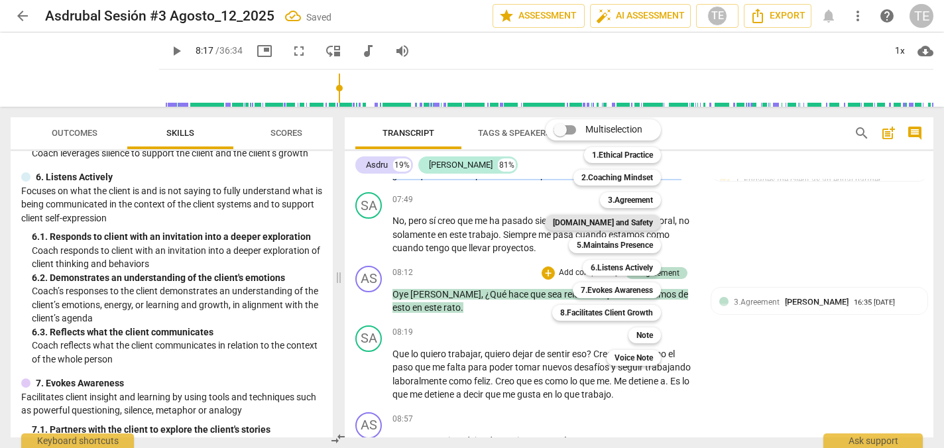
click at [618, 225] on b "[DOMAIN_NAME] and Safety" at bounding box center [603, 223] width 100 height 16
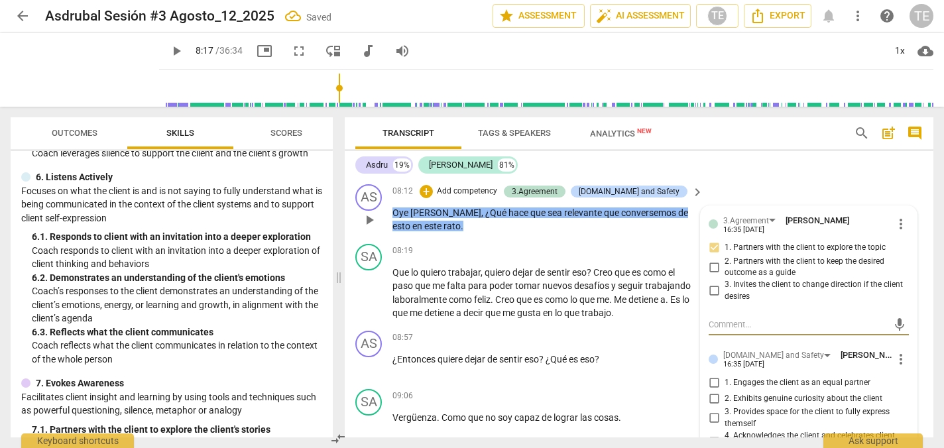
scroll to position [1906, 0]
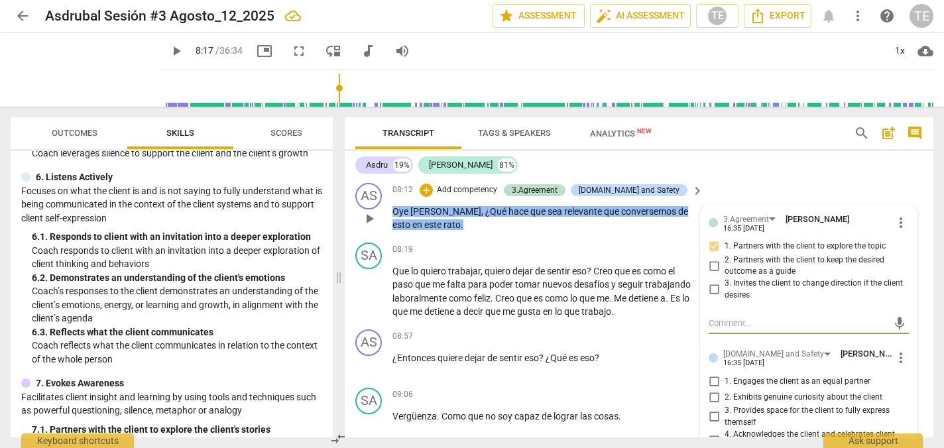
click at [714, 389] on input "2. Exhibits genuine curiosity about the client" at bounding box center [713, 397] width 21 height 16
checkbox input "true"
click at [711, 409] on input "3. Provides space for the client to fully express themself" at bounding box center [713, 417] width 21 height 16
checkbox input "true"
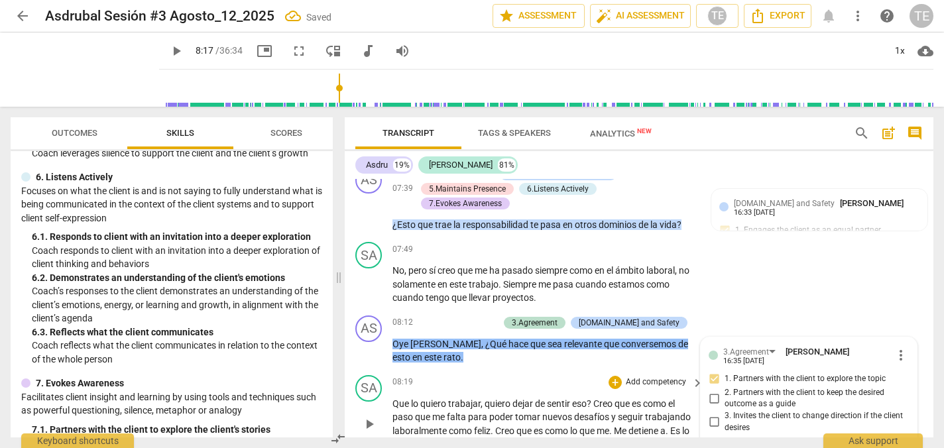
scroll to position [1772, 0]
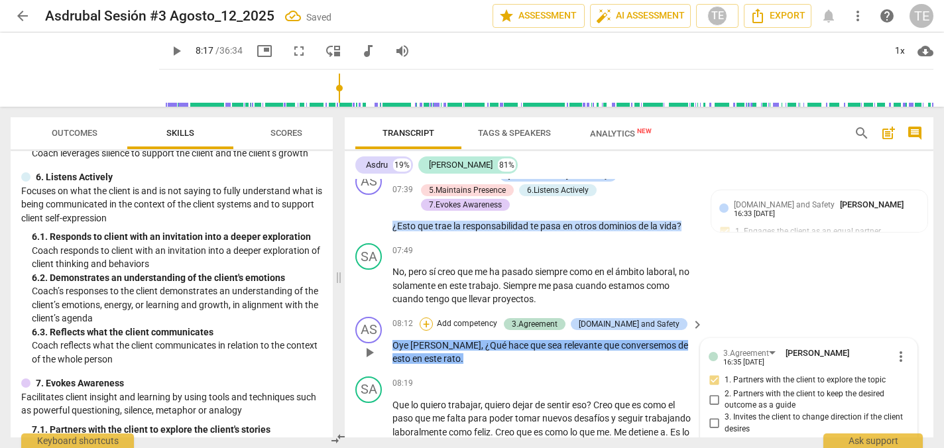
click at [433, 317] on div "+" at bounding box center [426, 323] width 13 height 13
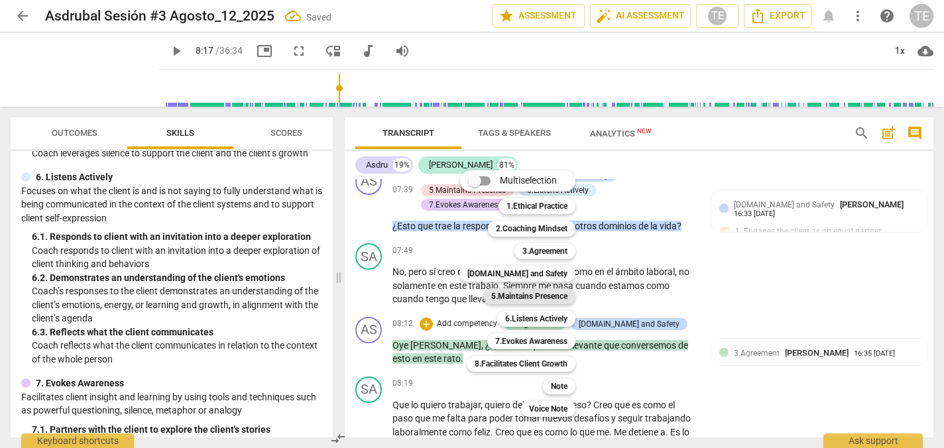
click at [508, 293] on b "5.Maintains Presence" at bounding box center [529, 296] width 76 height 16
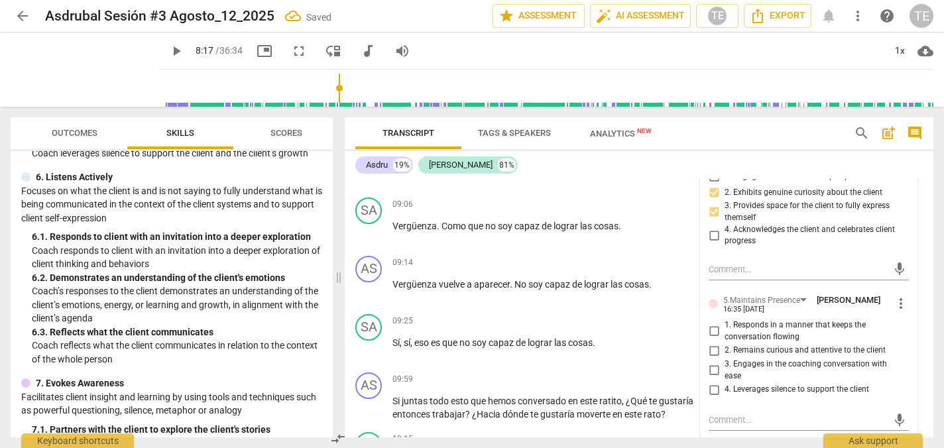
scroll to position [2115, 0]
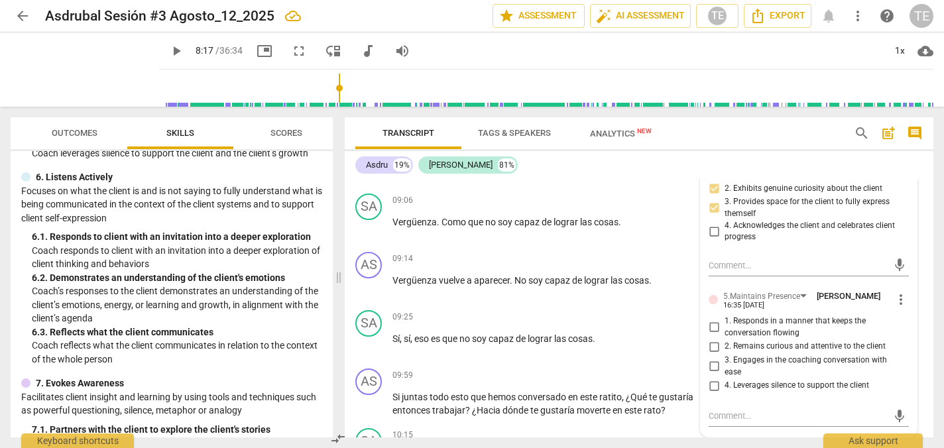
click at [712, 319] on input "1. Responds in a manner that keeps the conversation flowing" at bounding box center [713, 327] width 21 height 16
checkbox input "true"
click at [712, 339] on input "2. Remains curious and attentive to the client" at bounding box center [713, 347] width 21 height 16
checkbox input "true"
click at [712, 359] on input "3. Engages in the coaching conversation with ease" at bounding box center [713, 367] width 21 height 16
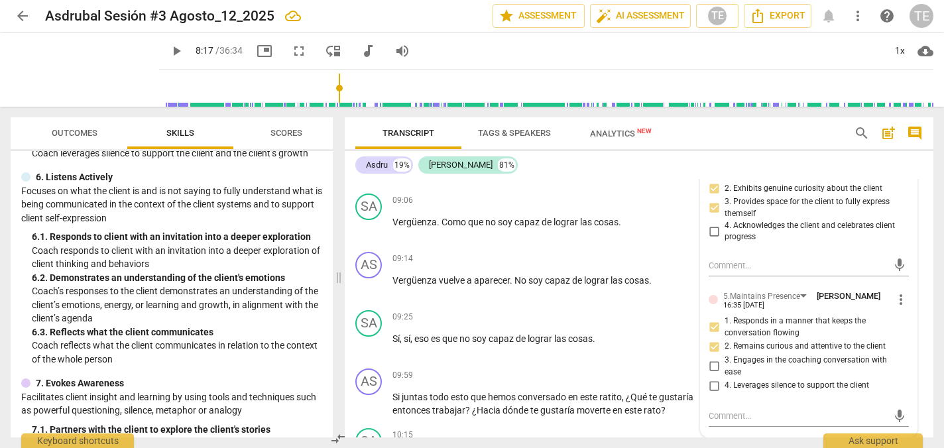
checkbox input "true"
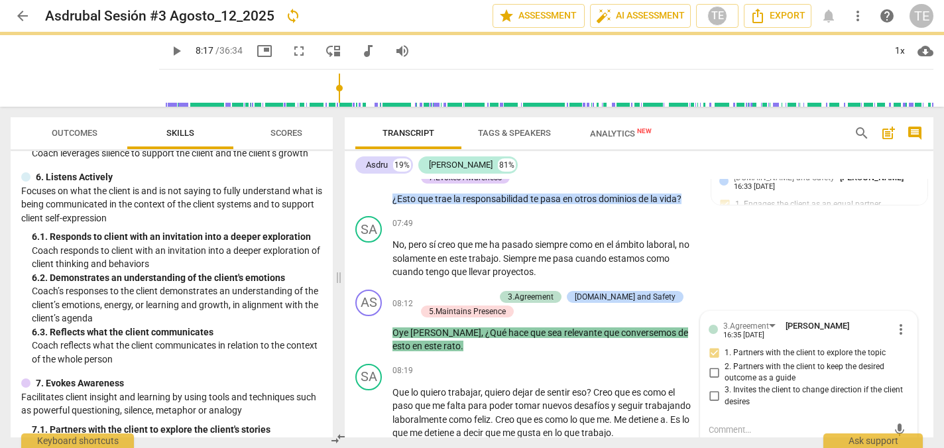
scroll to position [1801, 0]
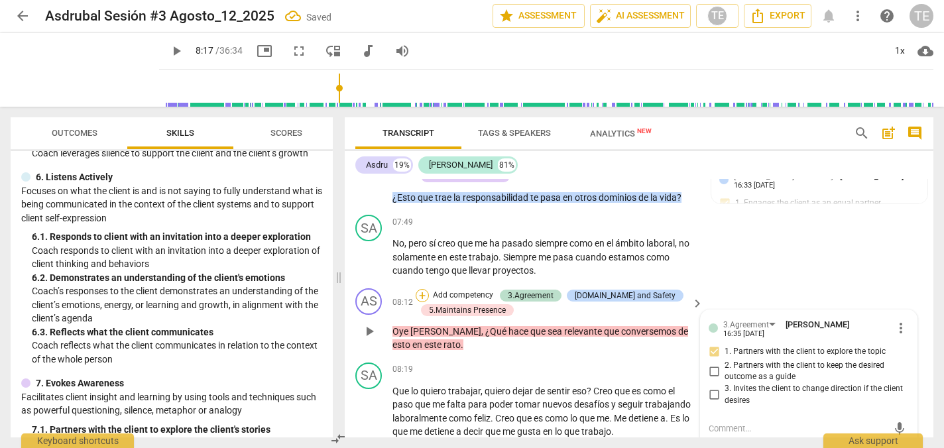
click at [421, 289] on div "+" at bounding box center [422, 295] width 13 height 13
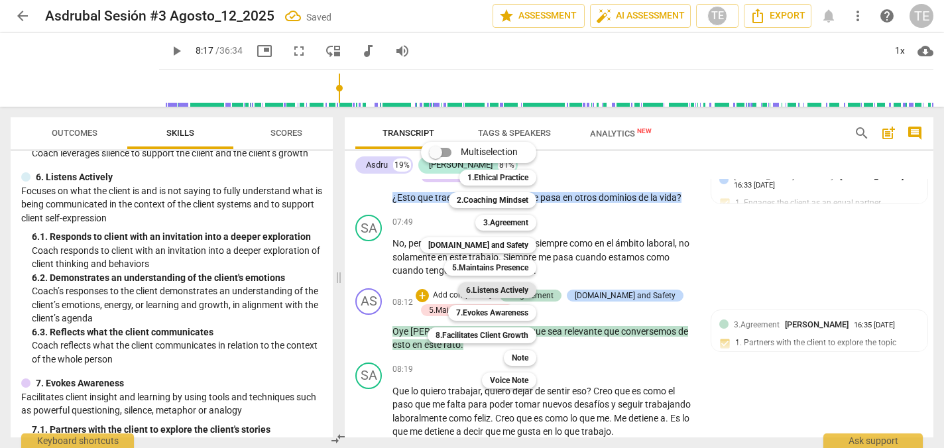
click at [498, 288] on b "6.Listens Actively" at bounding box center [497, 290] width 62 height 16
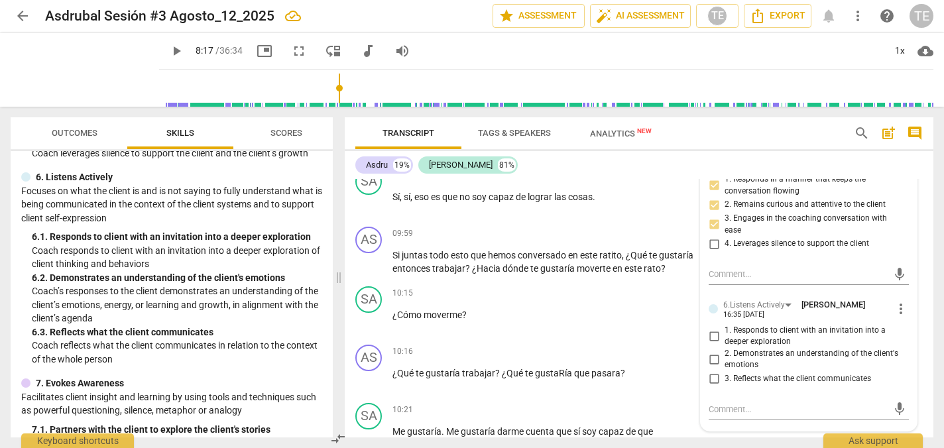
scroll to position [2259, 0]
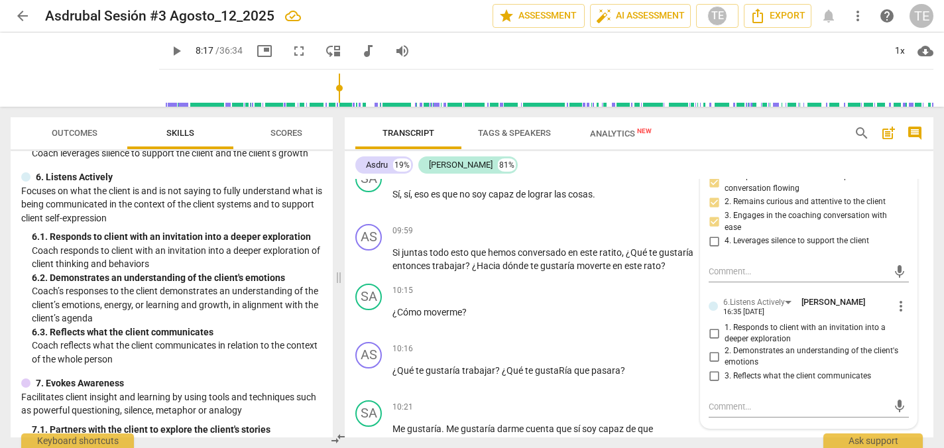
click at [896, 298] on span "more_vert" at bounding box center [901, 306] width 16 height 16
click at [899, 300] on li "Delete" at bounding box center [910, 300] width 46 height 25
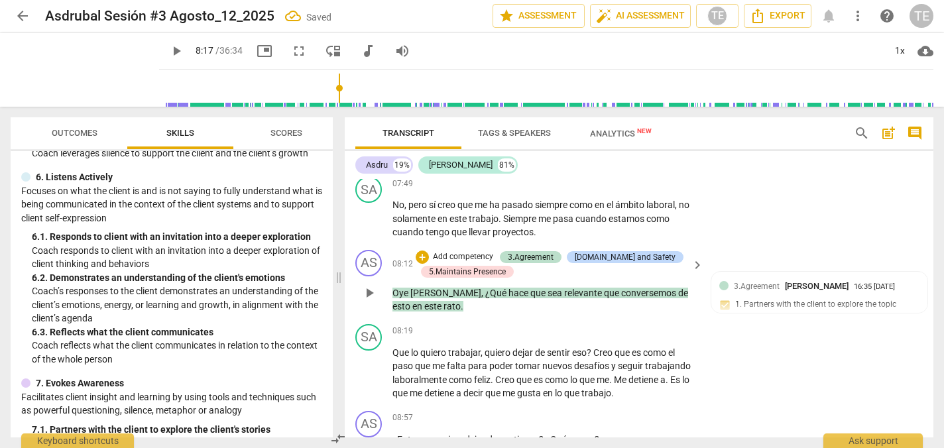
scroll to position [1831, 0]
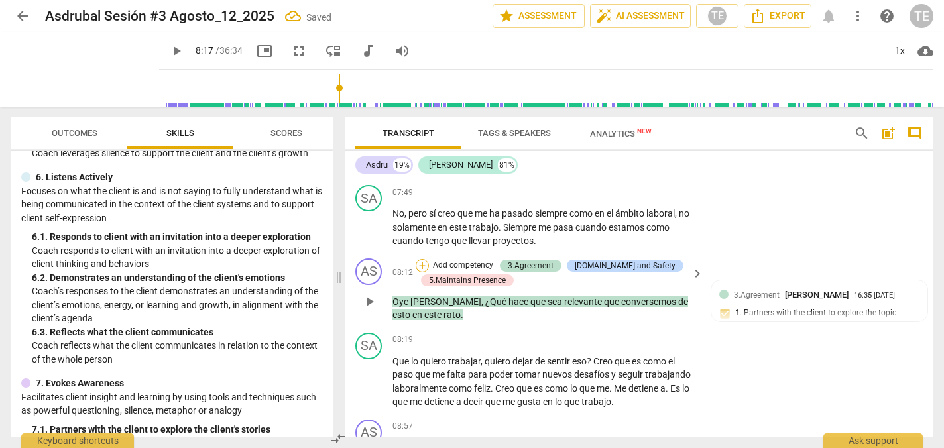
click at [420, 259] on div "+" at bounding box center [422, 265] width 13 height 13
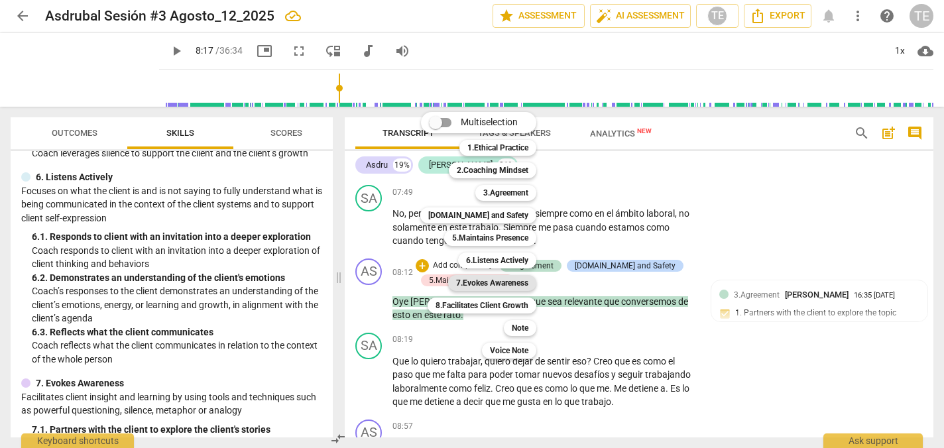
click at [469, 281] on b "7.Evokes Awareness" at bounding box center [492, 283] width 72 height 16
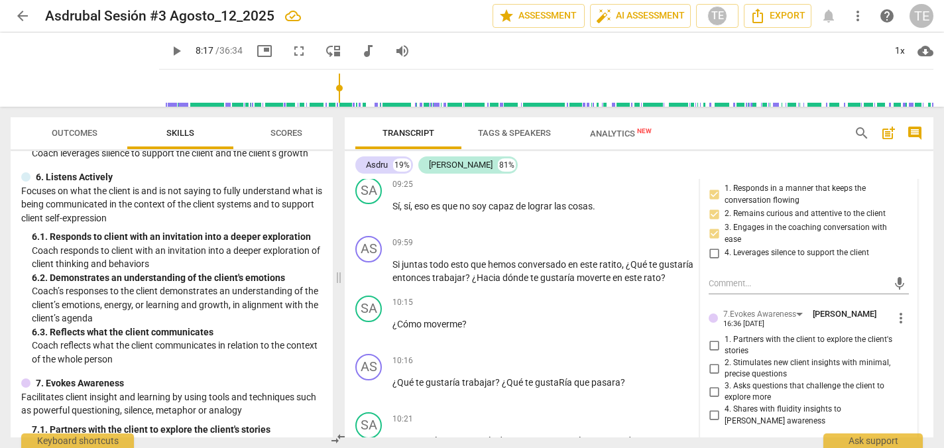
scroll to position [2255, 0]
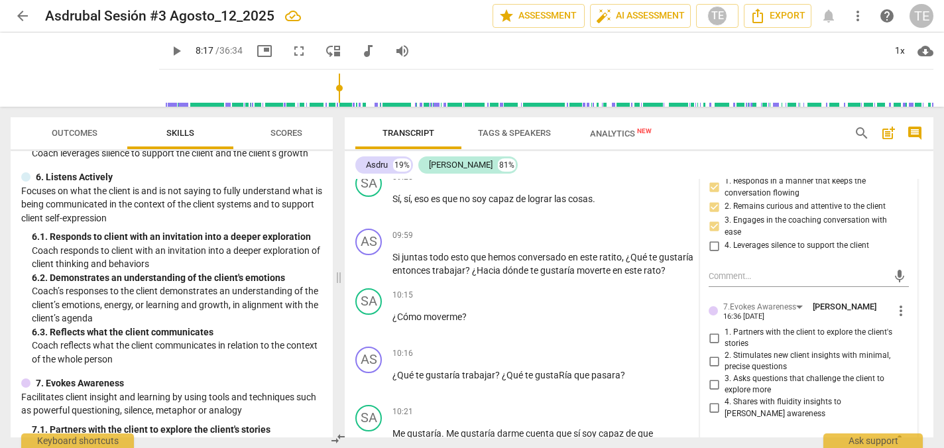
click at [896, 303] on span "more_vert" at bounding box center [901, 311] width 16 height 16
click at [901, 304] on li "Delete" at bounding box center [910, 304] width 46 height 25
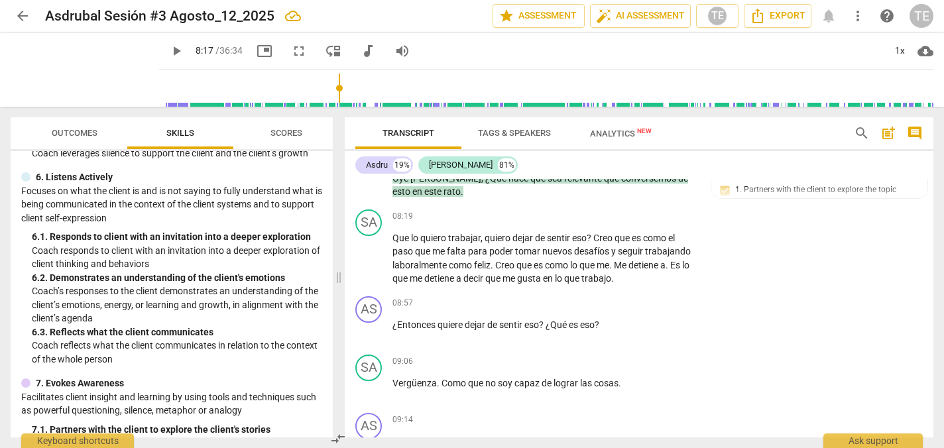
scroll to position [1957, 0]
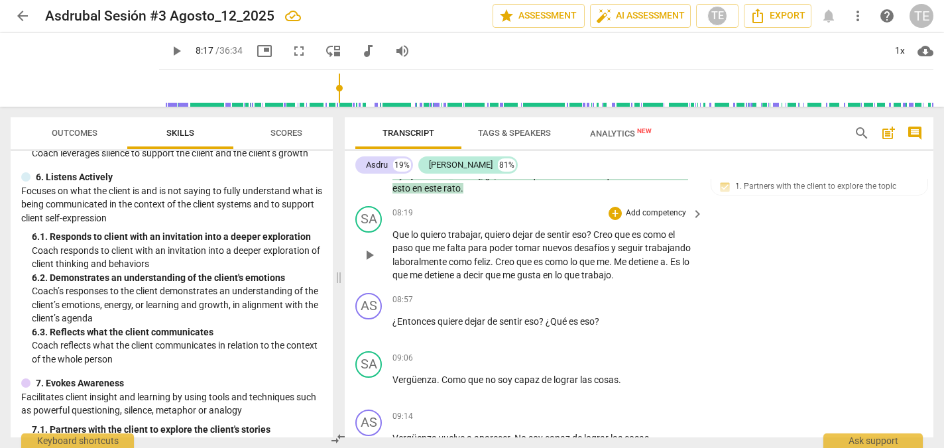
click at [376, 247] on span "play_arrow" at bounding box center [369, 255] width 16 height 16
click at [372, 320] on span "pause" at bounding box center [369, 328] width 16 height 16
type input "543"
click at [614, 294] on div "+" at bounding box center [614, 300] width 13 height 13
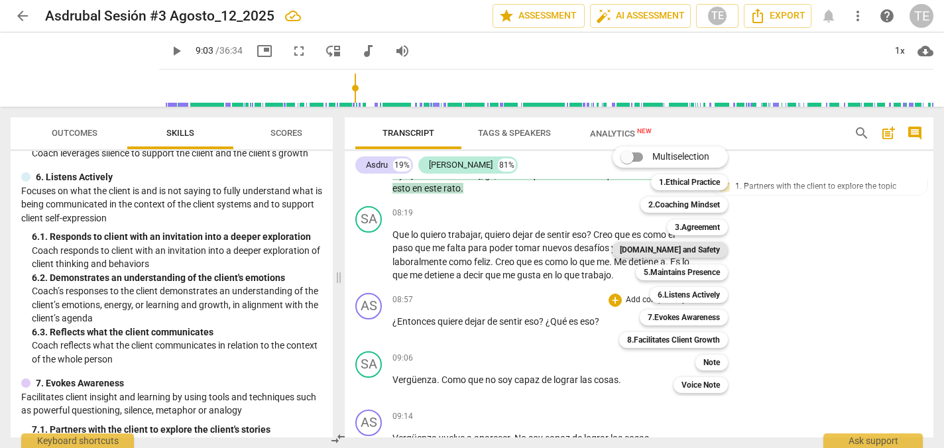
click at [688, 251] on b "[DOMAIN_NAME] and Safety" at bounding box center [670, 250] width 100 height 16
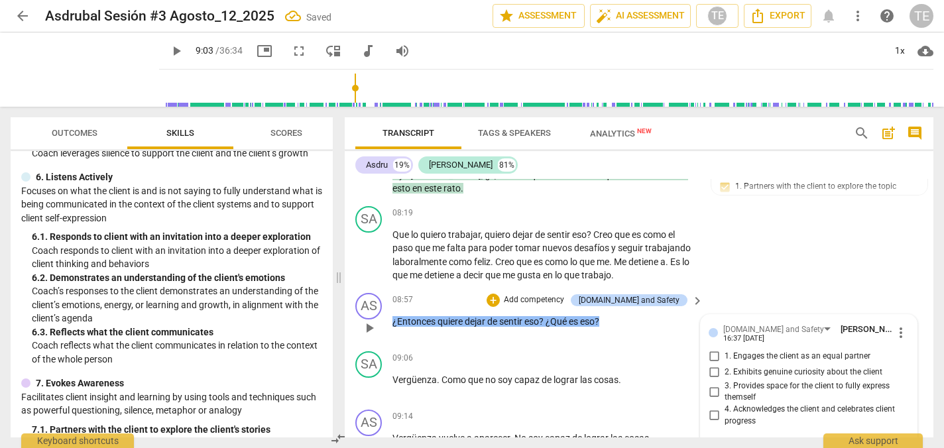
click at [713, 349] on input "1. Engages the client as an equal partner" at bounding box center [713, 357] width 21 height 16
checkbox input "true"
click at [712, 365] on input "2. Exhibits genuine curiosity about the client" at bounding box center [713, 373] width 21 height 16
checkbox input "true"
click at [711, 384] on input "3. Provides space for the client to fully express themself" at bounding box center [713, 392] width 21 height 16
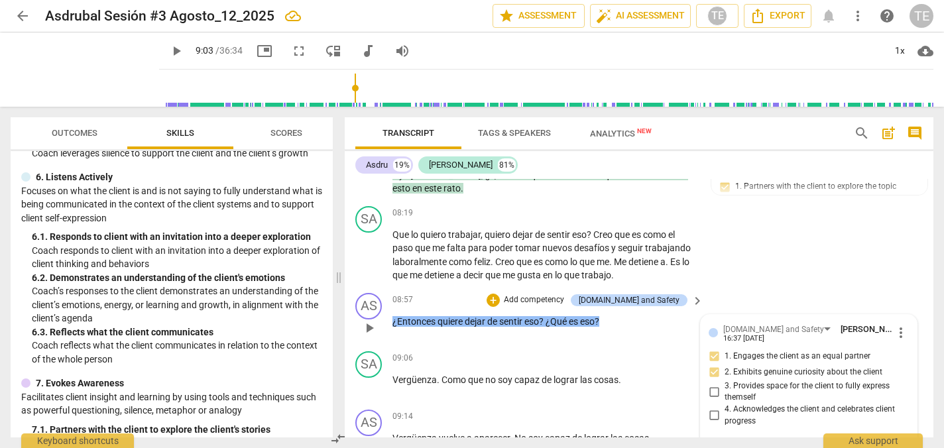
checkbox input "true"
click at [500, 294] on div "+" at bounding box center [492, 300] width 13 height 13
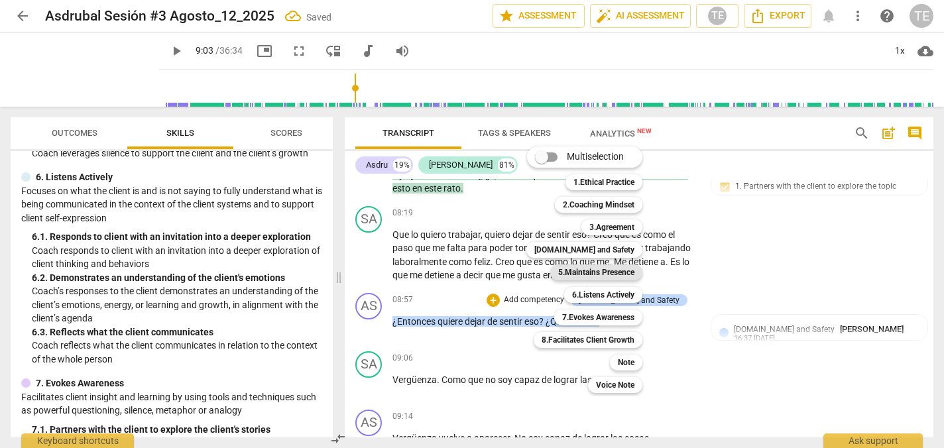
click at [590, 273] on b "5.Maintains Presence" at bounding box center [596, 272] width 76 height 16
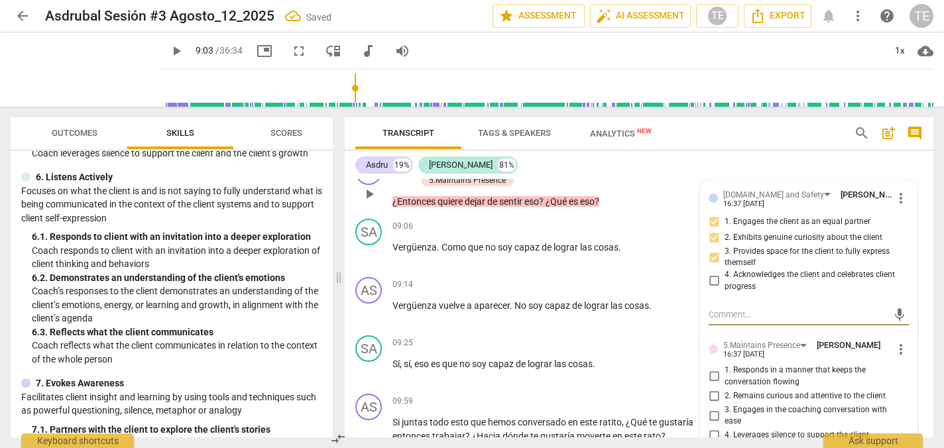
scroll to position [2092, 0]
click at [712, 368] on input "1. Responds in a manner that keeps the conversation flowing" at bounding box center [713, 376] width 21 height 16
checkbox input "true"
click at [711, 388] on input "2. Remains curious and attentive to the client" at bounding box center [713, 396] width 21 height 16
checkbox input "true"
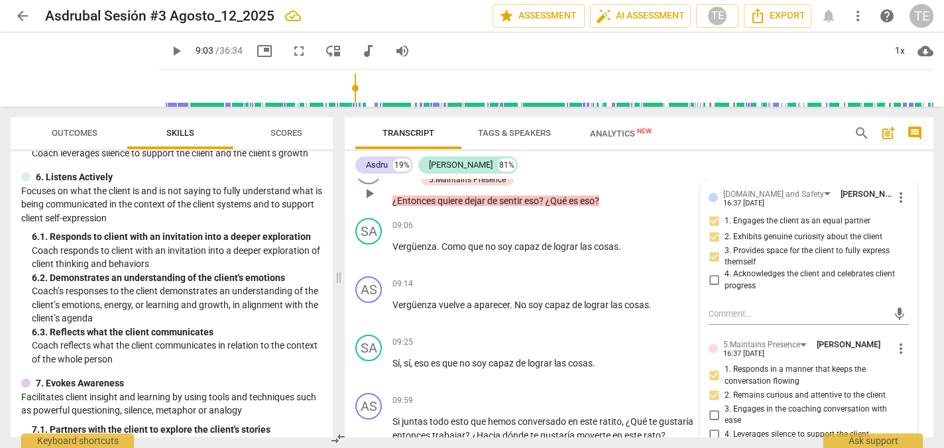
click at [712, 407] on input "3. Engages in the coaching conversation with ease" at bounding box center [713, 415] width 21 height 16
checkbox input "true"
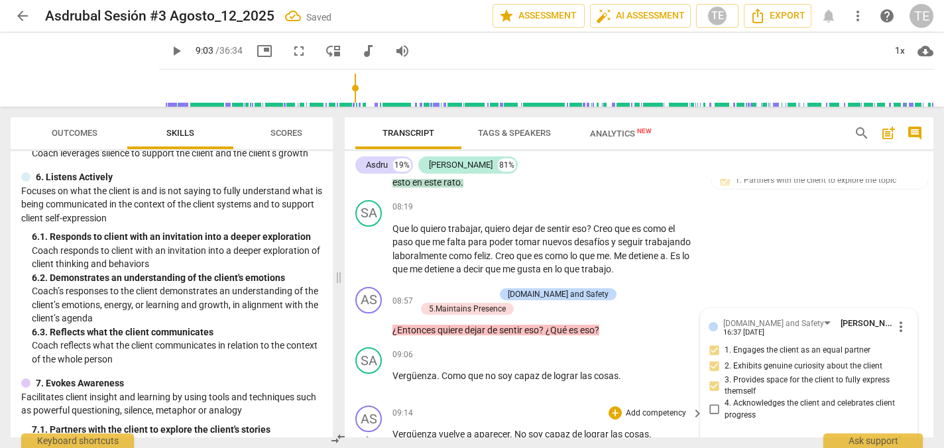
scroll to position [1966, 0]
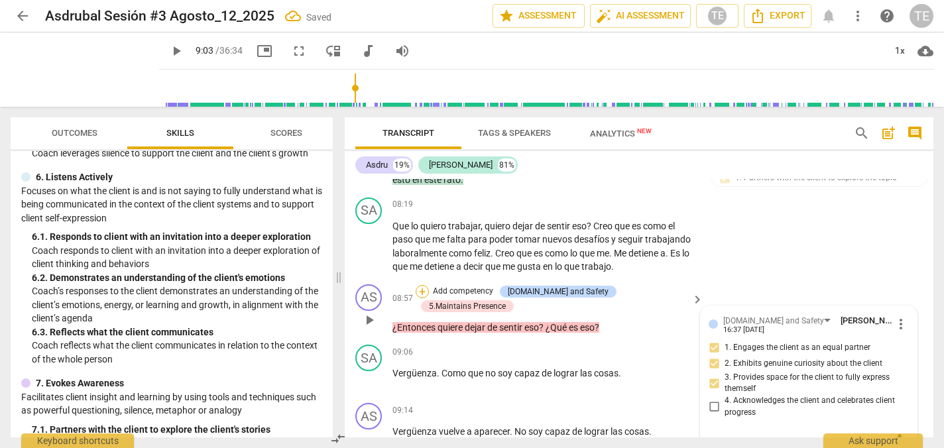
click at [429, 285] on div "+" at bounding box center [422, 291] width 13 height 13
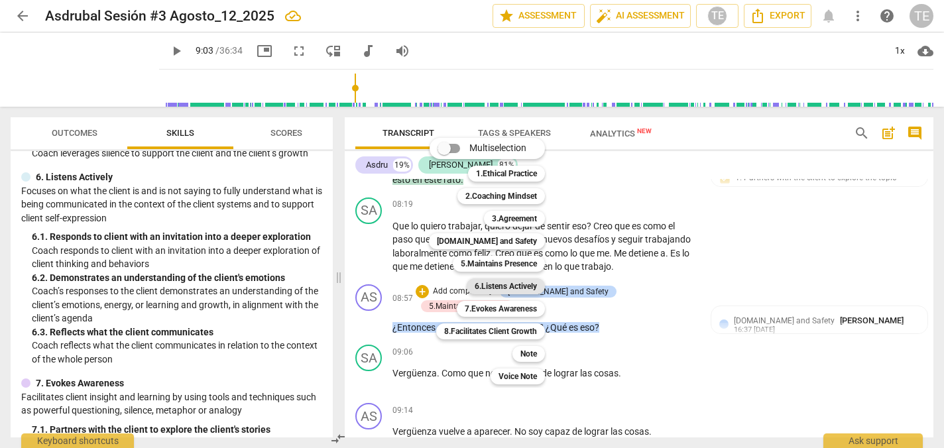
click at [508, 284] on b "6.Listens Actively" at bounding box center [506, 286] width 62 height 16
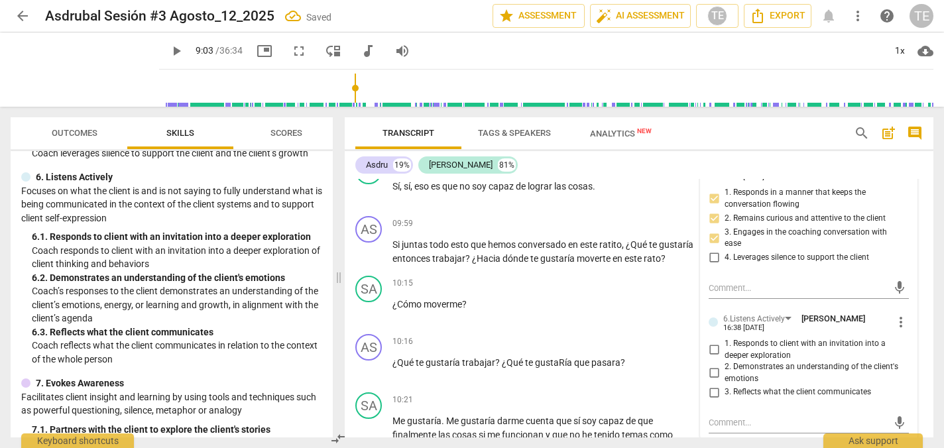
scroll to position [2271, 0]
click at [713, 341] on input "1. Responds to client with an invitation into a deeper exploration" at bounding box center [713, 349] width 21 height 16
checkbox input "true"
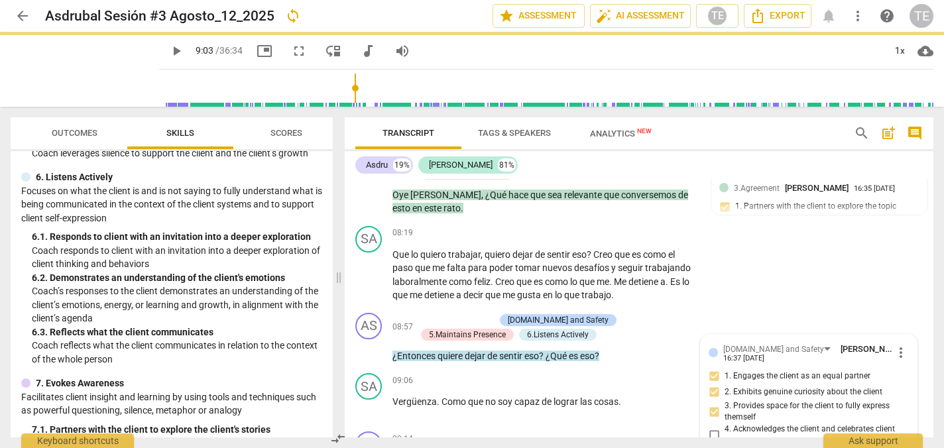
scroll to position [1938, 0]
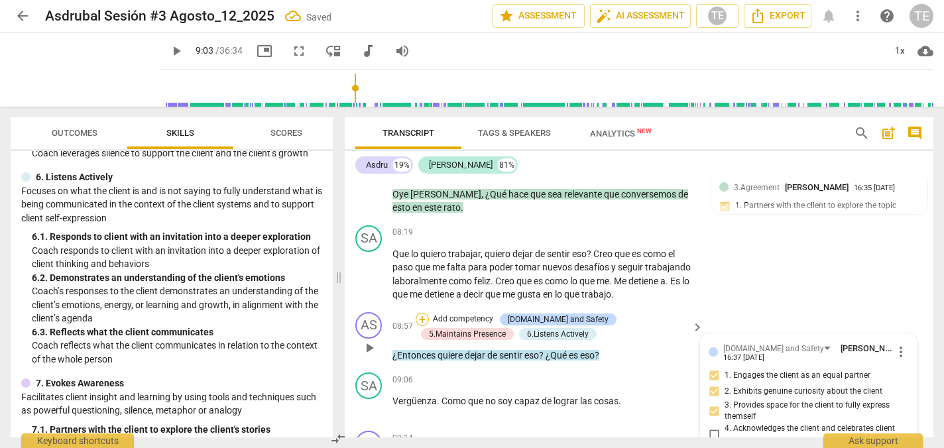
click at [424, 313] on div "+" at bounding box center [422, 319] width 13 height 13
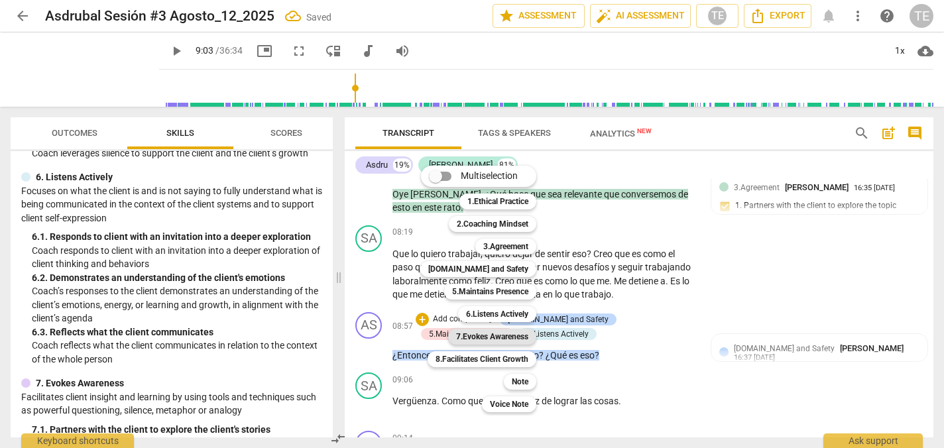
click at [499, 334] on b "7.Evokes Awareness" at bounding box center [492, 337] width 72 height 16
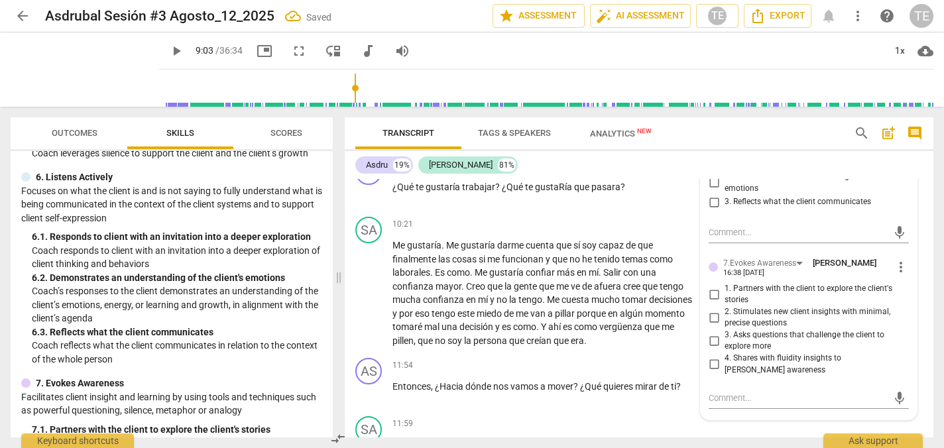
scroll to position [2463, 0]
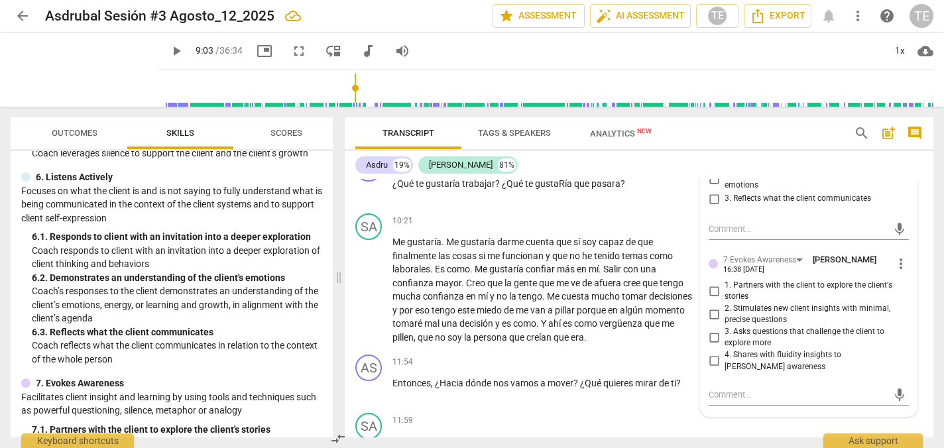
click at [714, 329] on input "3. Asks questions that challenge the client to explore more" at bounding box center [713, 337] width 21 height 16
checkbox input "true"
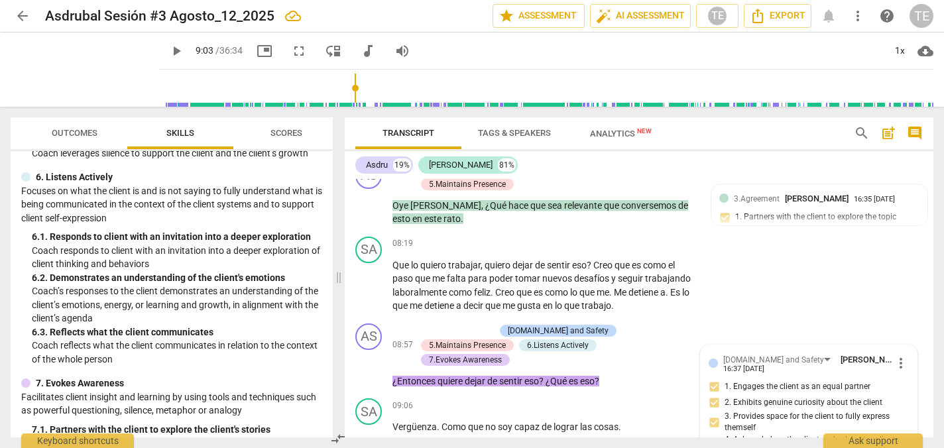
scroll to position [1933, 0]
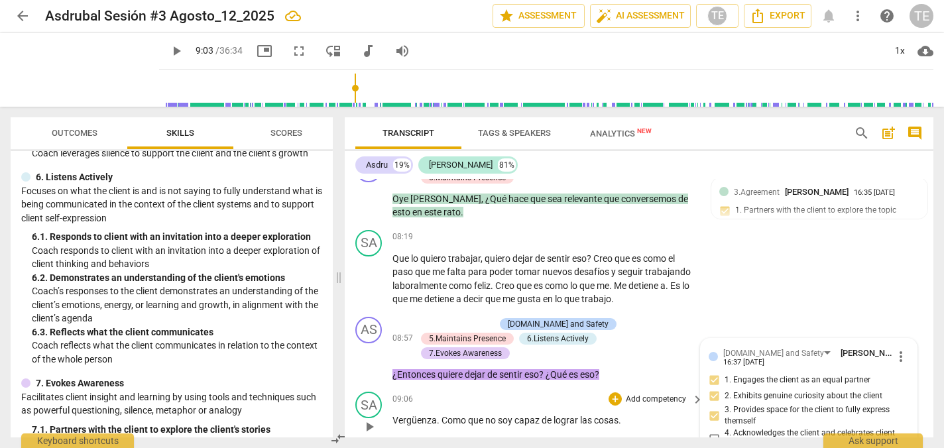
click at [370, 419] on span "play_arrow" at bounding box center [369, 427] width 16 height 16
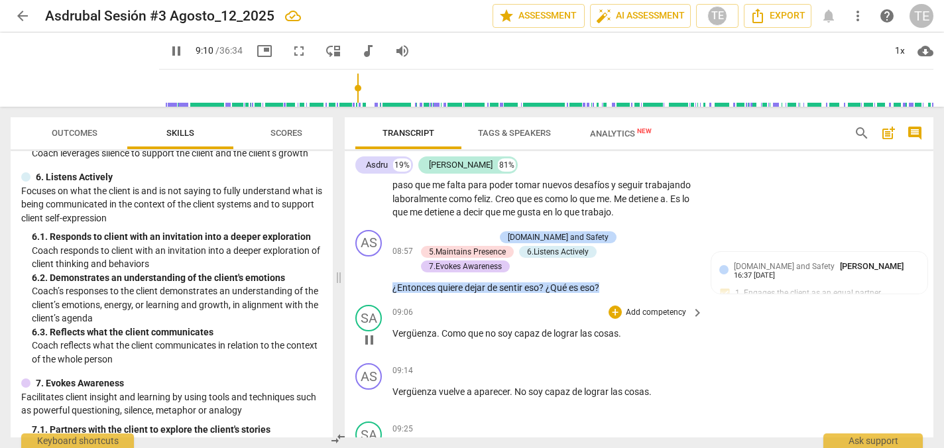
scroll to position [2025, 0]
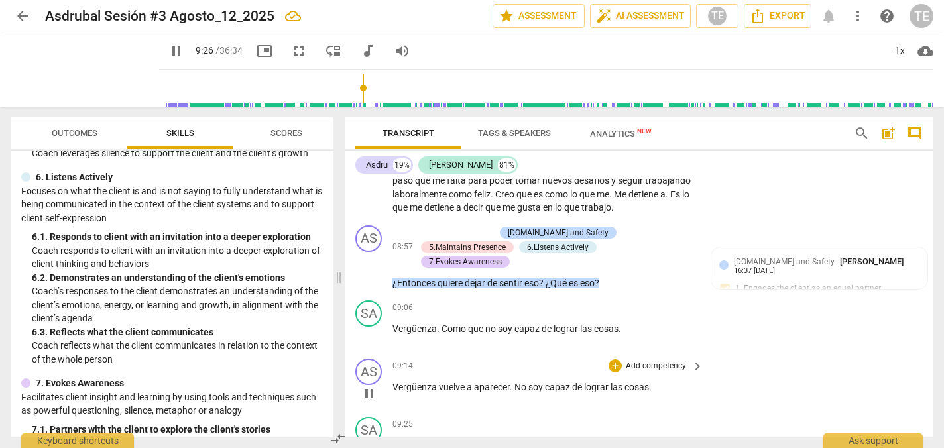
click at [372, 386] on span "pause" at bounding box center [369, 394] width 16 height 16
type input "567"
click at [614, 359] on div "+" at bounding box center [614, 365] width 13 height 13
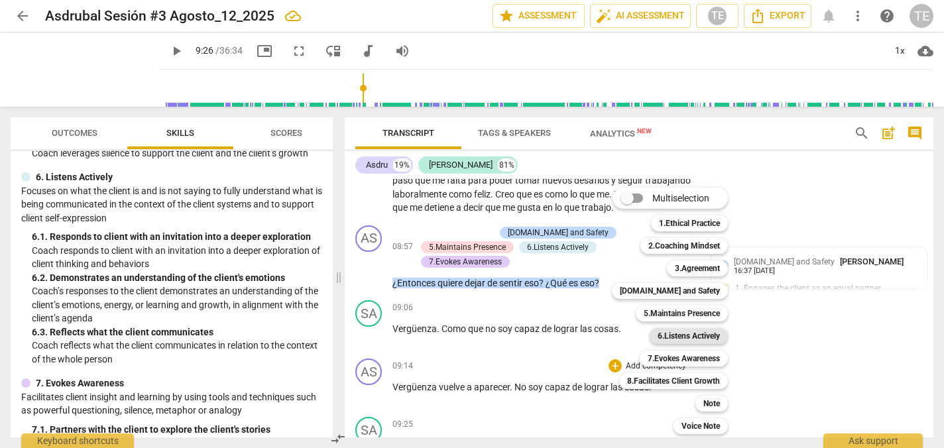
click at [692, 337] on b "6.Listens Actively" at bounding box center [688, 336] width 62 height 16
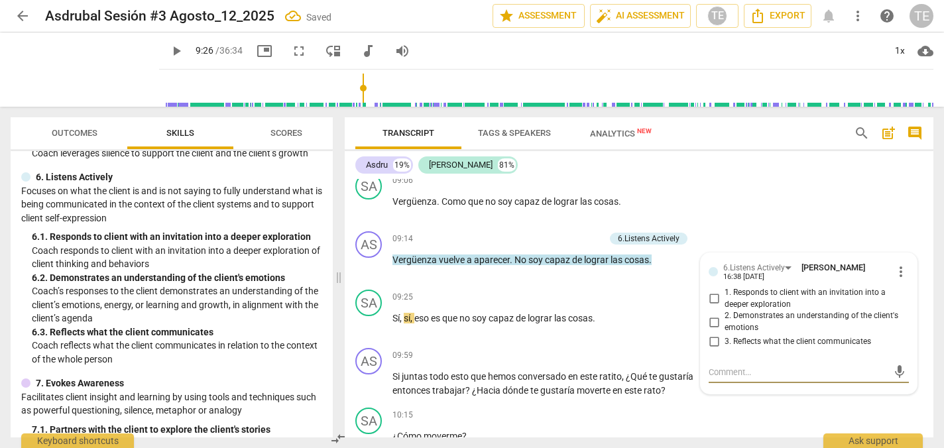
scroll to position [2143, 0]
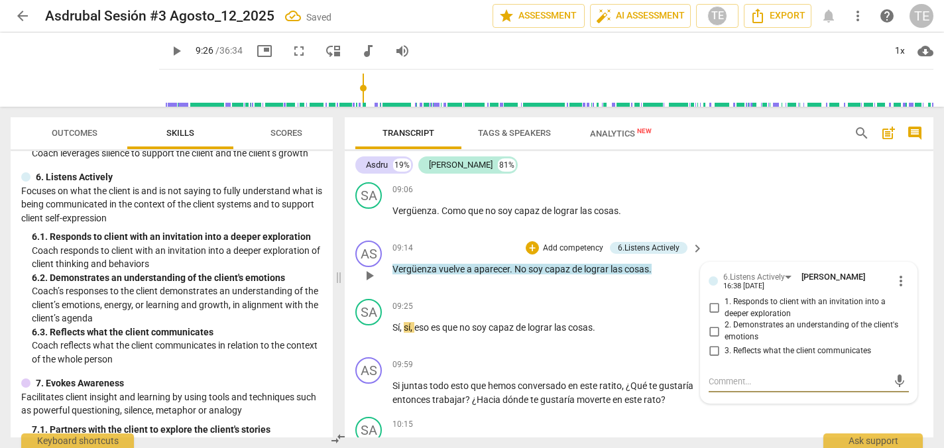
click at [713, 343] on input "3. Reflects what the client communicates" at bounding box center [713, 351] width 21 height 16
checkbox input "true"
click at [530, 241] on div "+" at bounding box center [532, 247] width 13 height 13
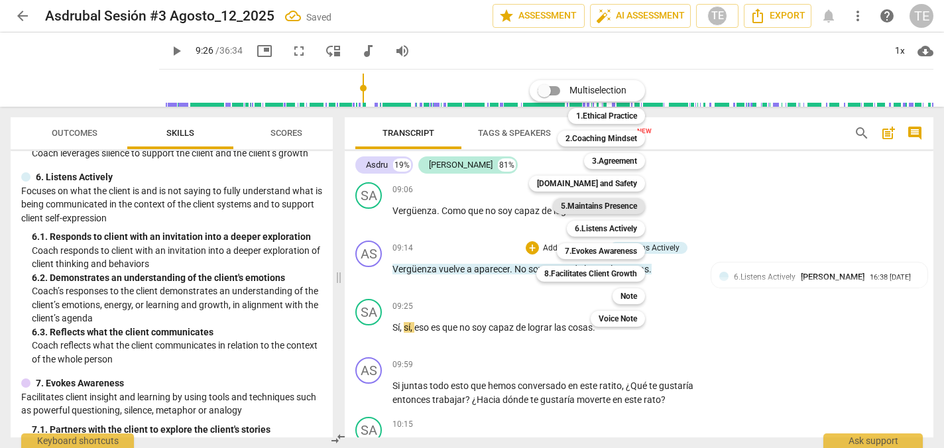
click at [604, 208] on b "5.Maintains Presence" at bounding box center [599, 206] width 76 height 16
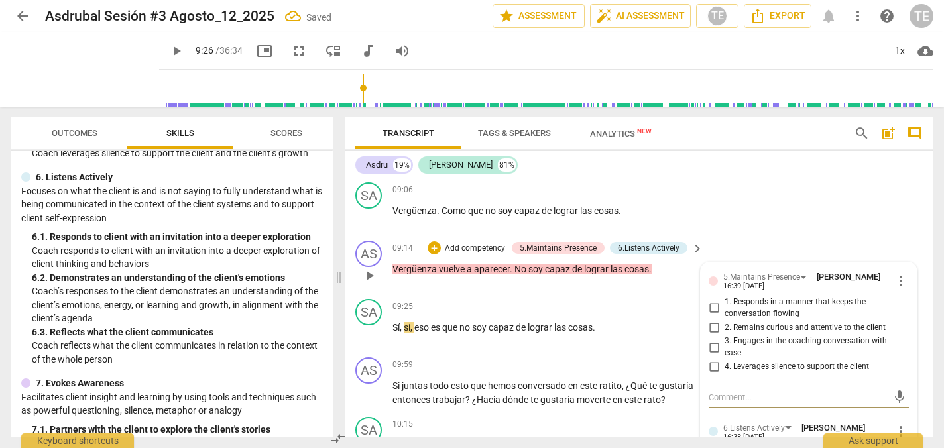
click at [711, 359] on input "4. Leverages silence to support the client" at bounding box center [713, 367] width 21 height 16
checkbox input "true"
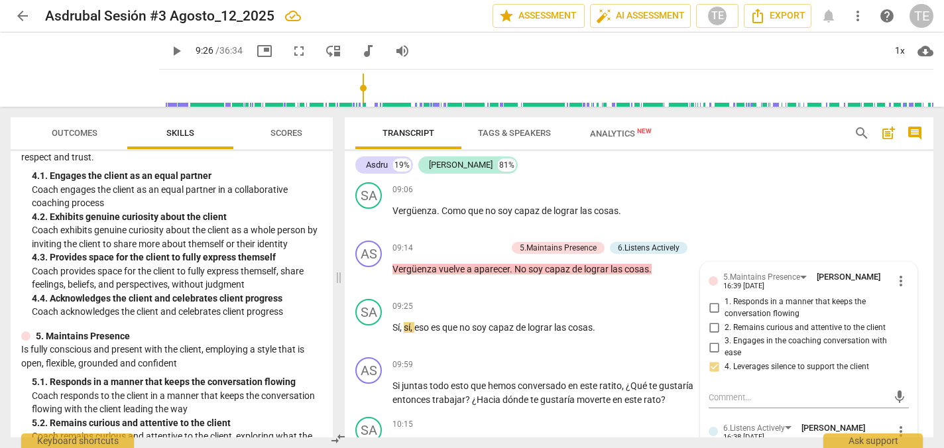
scroll to position [434, 0]
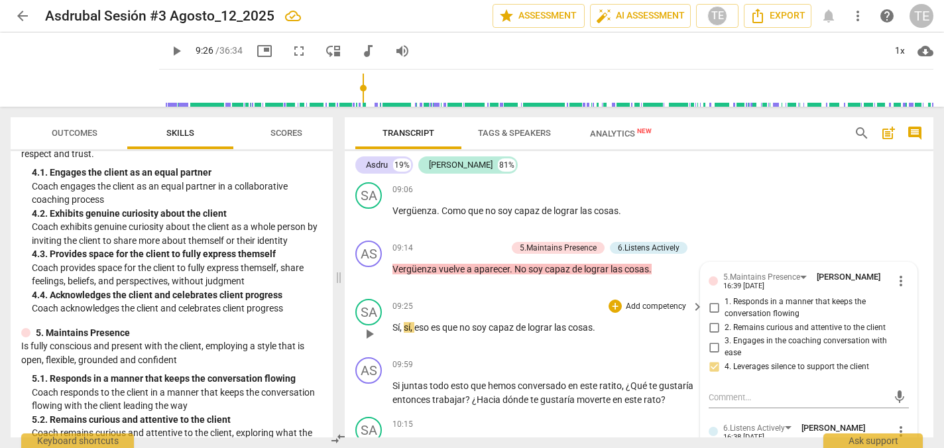
click at [368, 326] on span "play_arrow" at bounding box center [369, 334] width 16 height 16
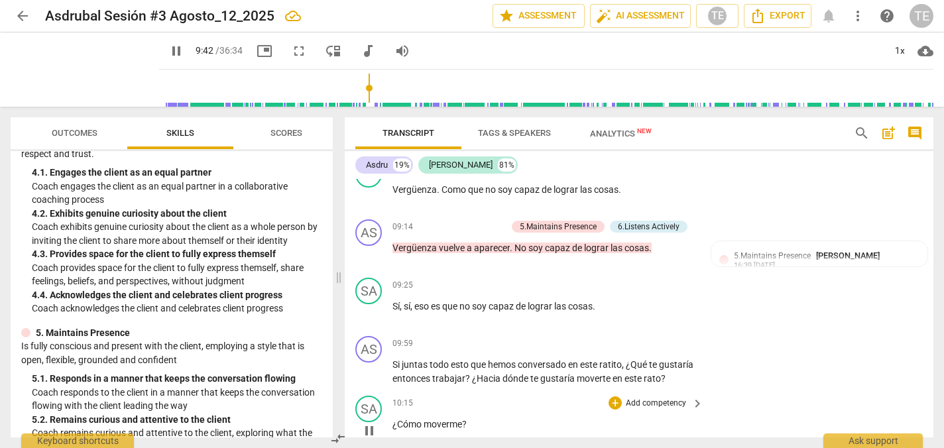
scroll to position [2167, 0]
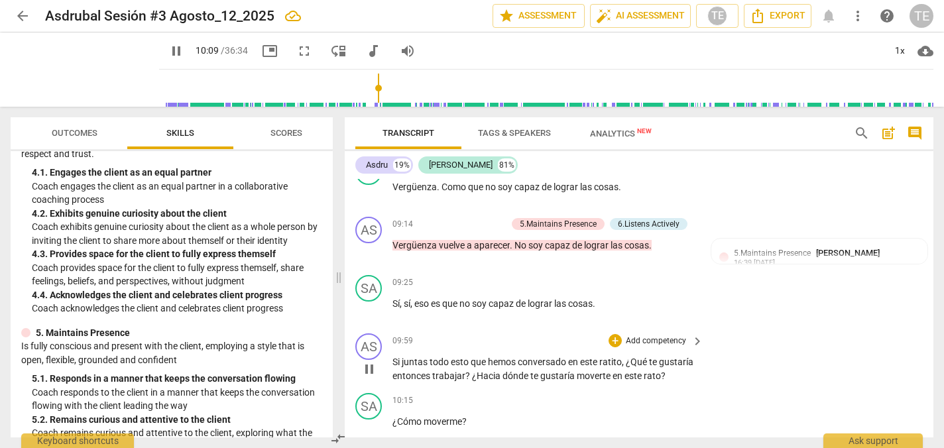
click at [369, 361] on span "pause" at bounding box center [369, 369] width 16 height 16
type input "609"
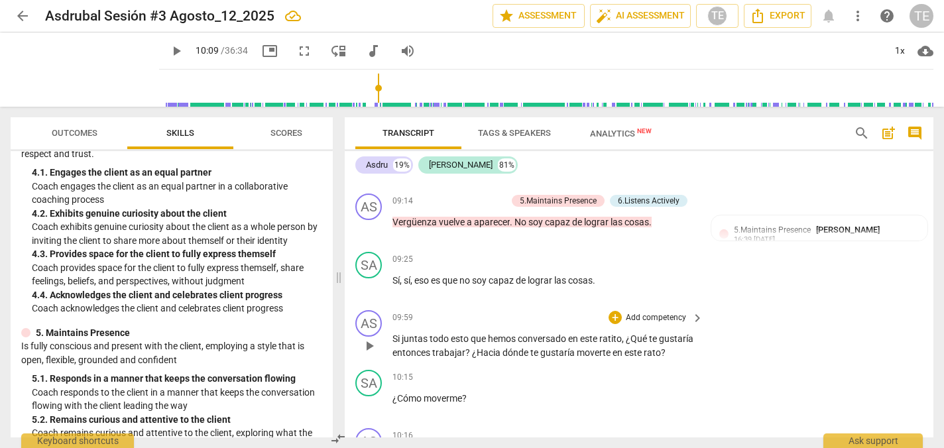
scroll to position [2192, 0]
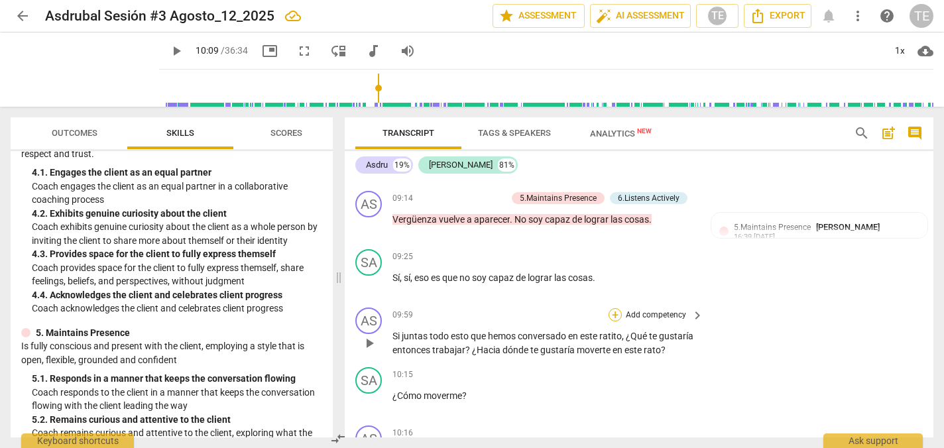
click at [614, 308] on div "+" at bounding box center [614, 314] width 13 height 13
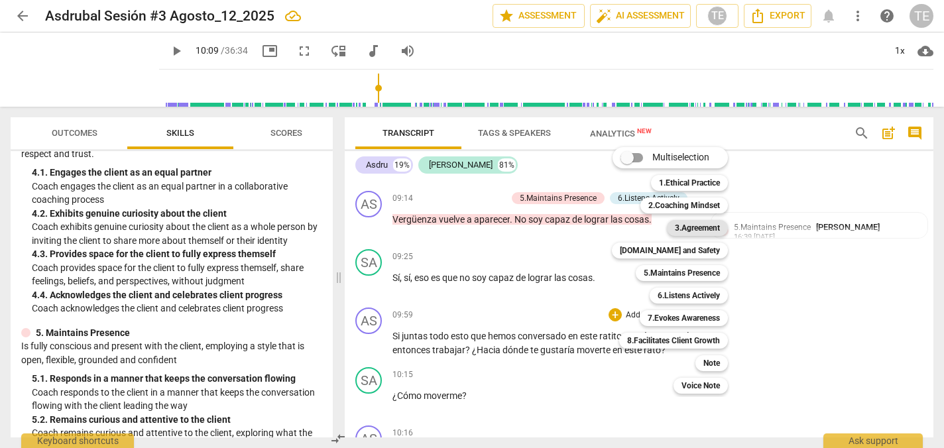
click at [695, 229] on b "3.Agreement" at bounding box center [697, 228] width 45 height 16
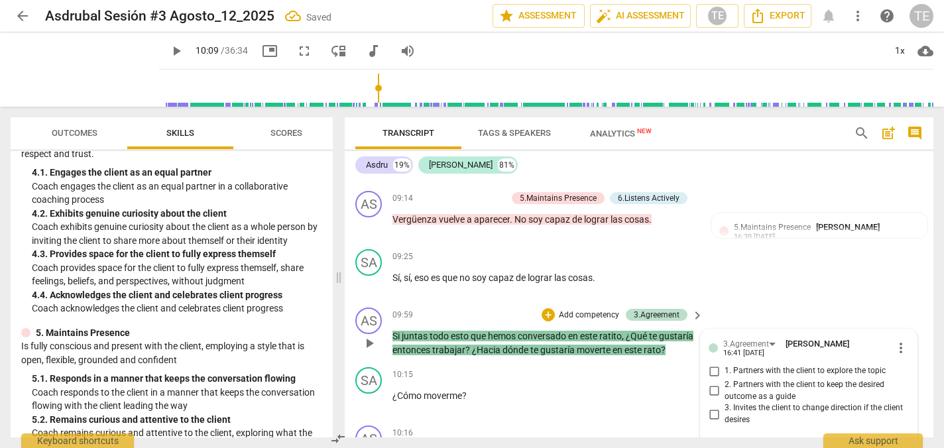
click at [711, 363] on input "1. Partners with the client to explore the topic" at bounding box center [713, 371] width 21 height 16
checkbox input "true"
click at [545, 308] on div "+" at bounding box center [547, 314] width 13 height 13
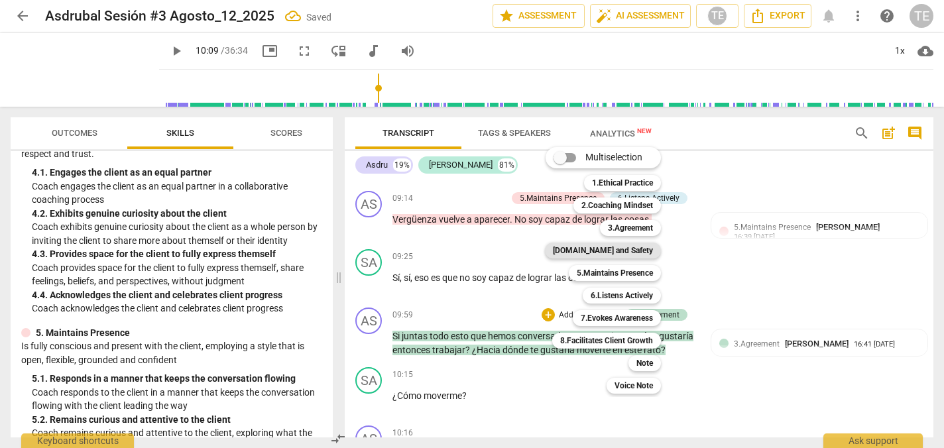
click at [614, 248] on b "[DOMAIN_NAME] and Safety" at bounding box center [603, 251] width 100 height 16
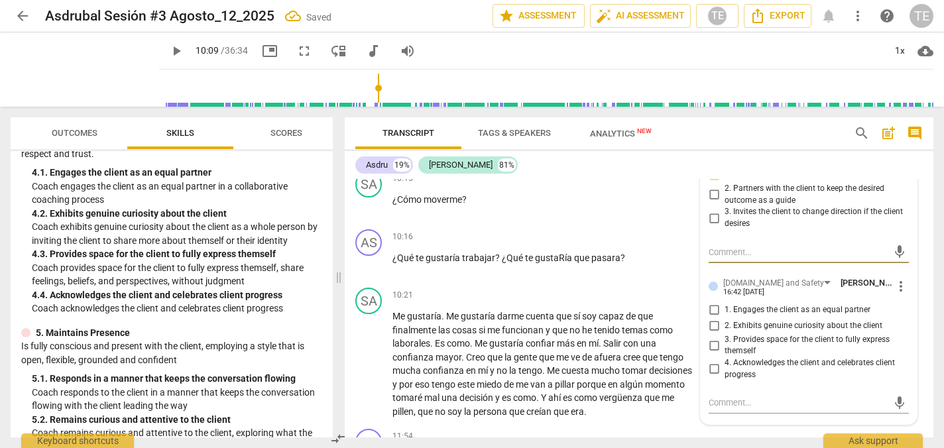
scroll to position [2393, 0]
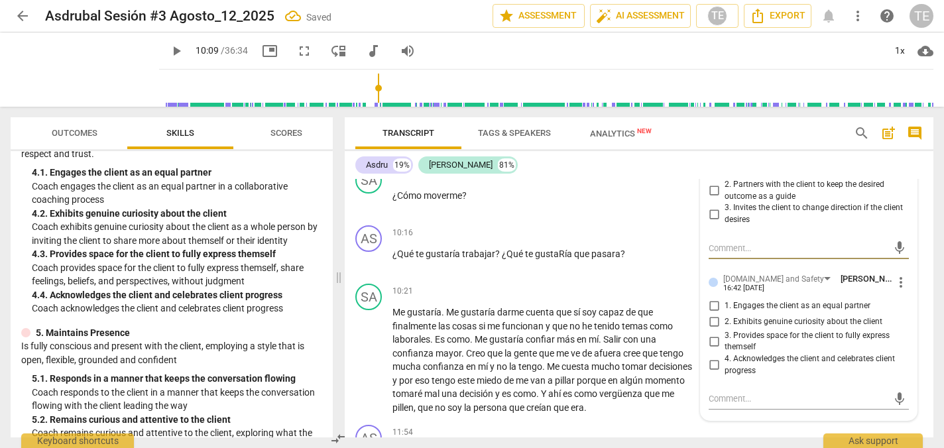
click at [712, 298] on input "1. Engages the client as an equal partner" at bounding box center [713, 306] width 21 height 16
checkbox input "true"
click at [710, 314] on input "2. Exhibits genuine curiosity about the client" at bounding box center [713, 322] width 21 height 16
checkbox input "true"
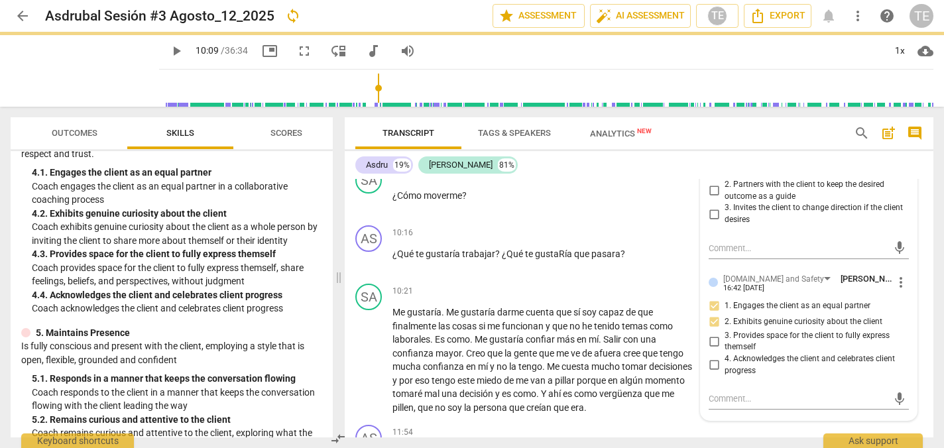
click at [711, 333] on input "3. Provides space for the client to fully express themself" at bounding box center [713, 341] width 21 height 16
checkbox input "true"
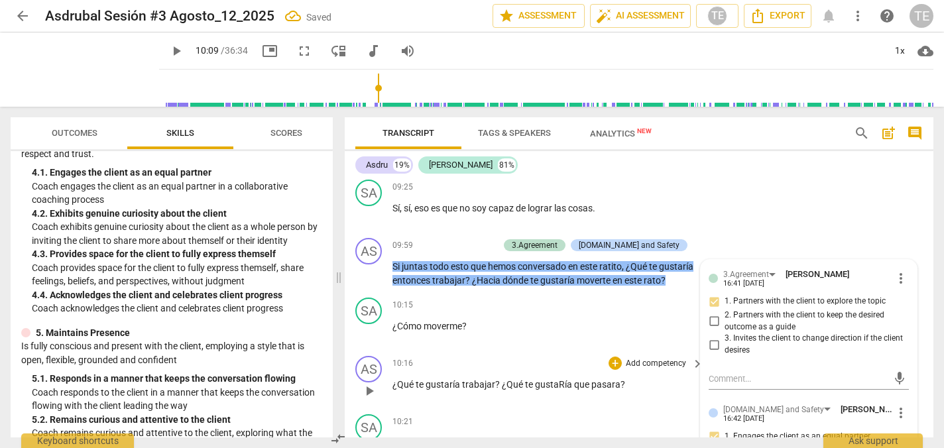
scroll to position [2263, 0]
click at [433, 238] on div "+" at bounding box center [426, 244] width 13 height 13
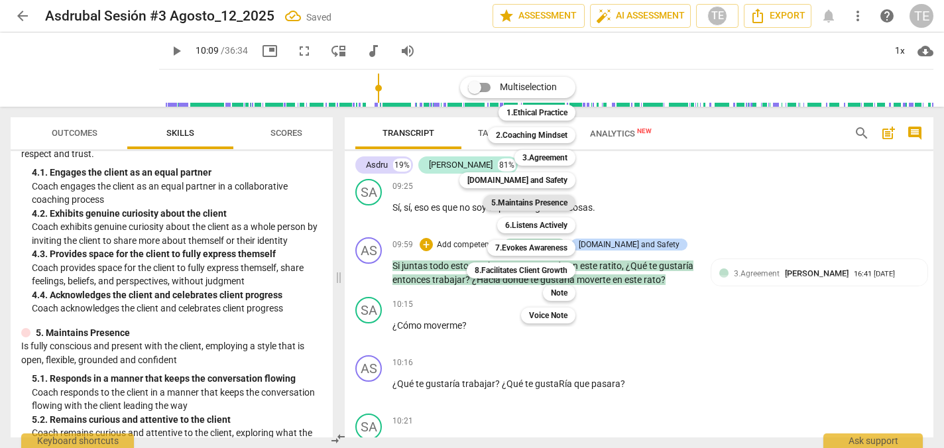
click at [547, 199] on b "5.Maintains Presence" at bounding box center [529, 203] width 76 height 16
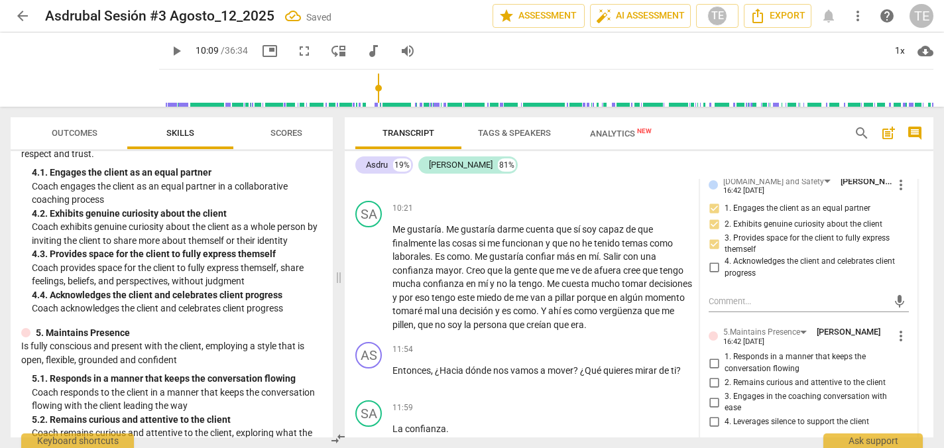
scroll to position [2500, 0]
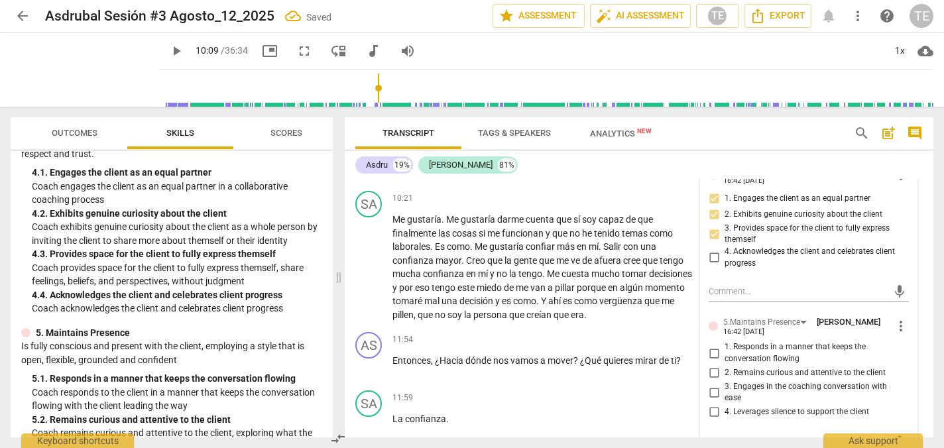
click at [714, 345] on input "1. Responds in a manner that keeps the conversation flowing" at bounding box center [713, 353] width 21 height 16
checkbox input "true"
click at [712, 365] on input "2. Remains curious and attentive to the client" at bounding box center [713, 373] width 21 height 16
checkbox input "true"
click at [711, 384] on input "3. Engages in the coaching conversation with ease" at bounding box center [713, 392] width 21 height 16
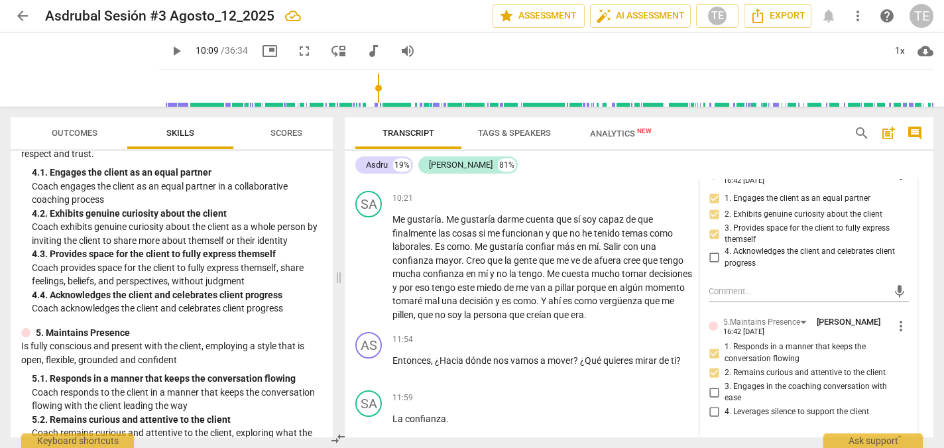
checkbox input "true"
click at [710, 404] on input "4. Leverages silence to support the client" at bounding box center [713, 412] width 21 height 16
checkbox input "true"
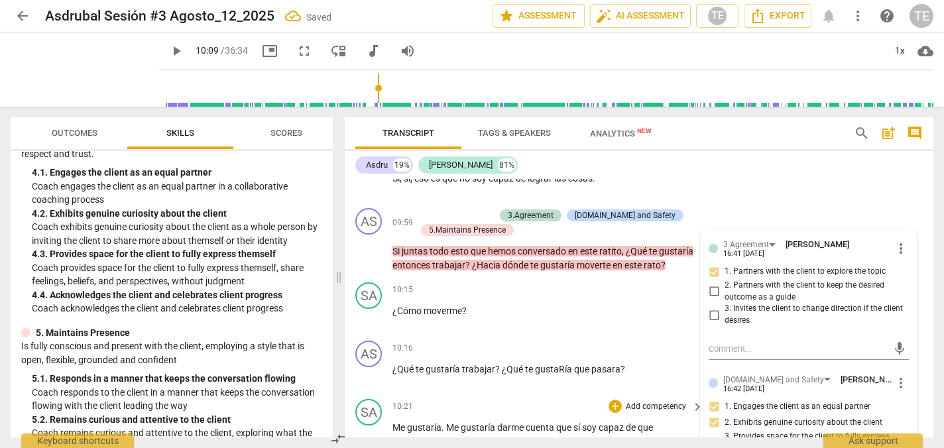
scroll to position [2293, 0]
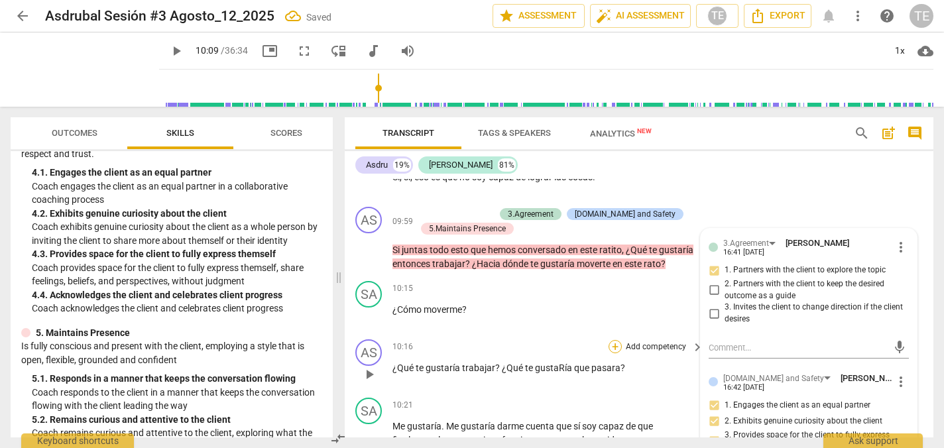
click at [613, 340] on div "+" at bounding box center [614, 346] width 13 height 13
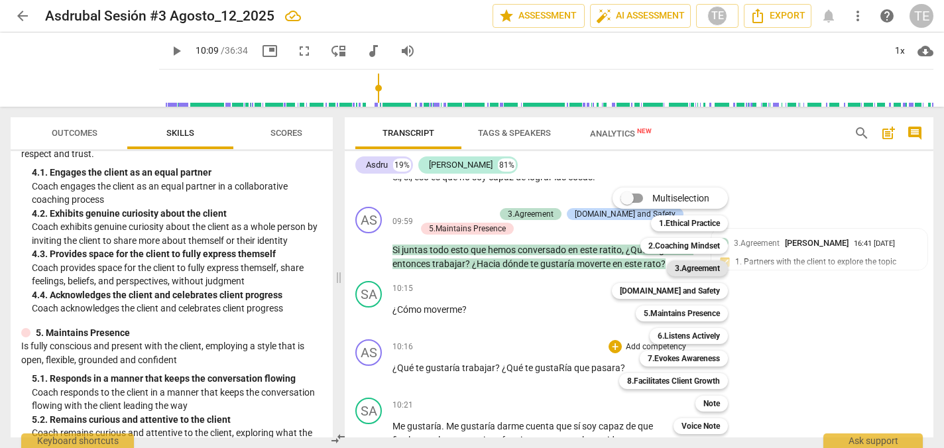
click at [686, 266] on b "3.Agreement" at bounding box center [697, 268] width 45 height 16
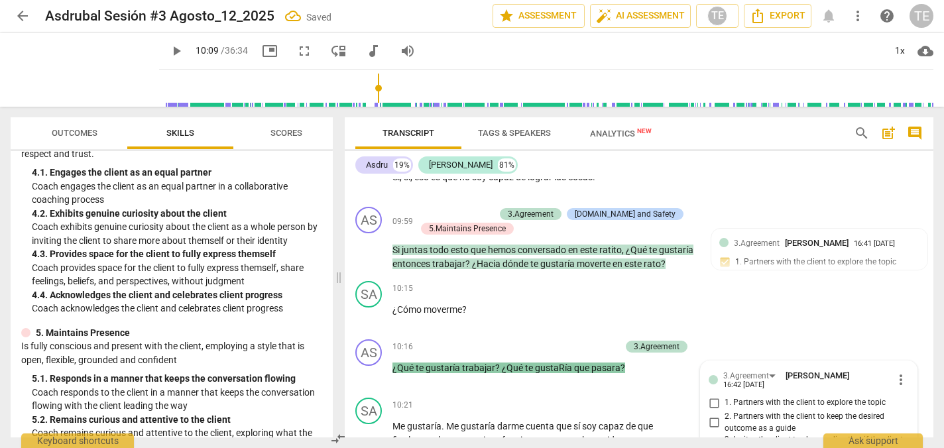
scroll to position [2434, 0]
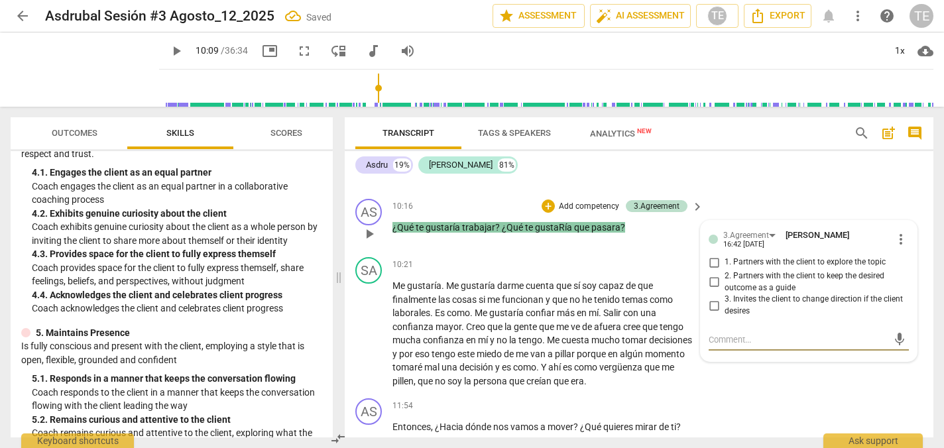
click at [714, 254] on input "1. Partners with the client to explore the topic" at bounding box center [713, 262] width 21 height 16
checkbox input "true"
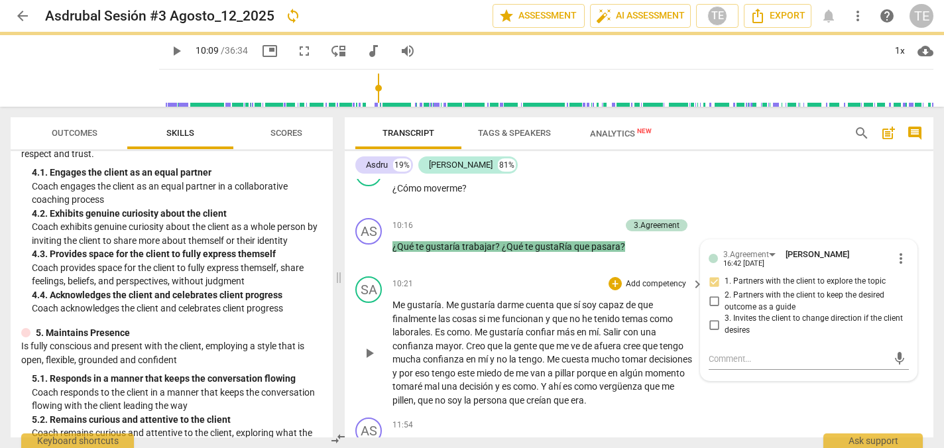
scroll to position [2359, 0]
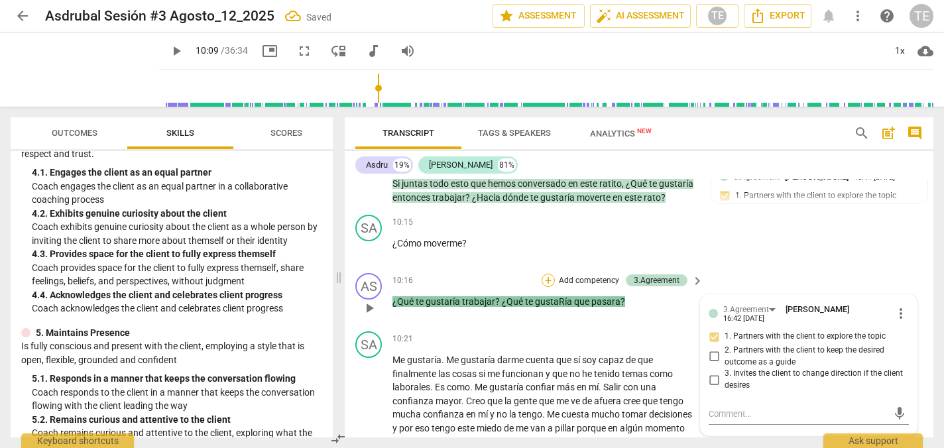
click at [549, 274] on div "+" at bounding box center [547, 280] width 13 height 13
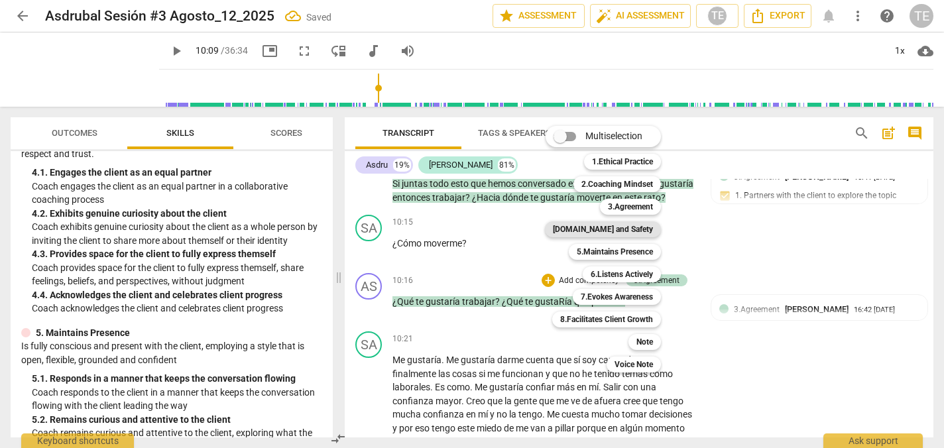
click at [618, 230] on b "[DOMAIN_NAME] and Safety" at bounding box center [603, 229] width 100 height 16
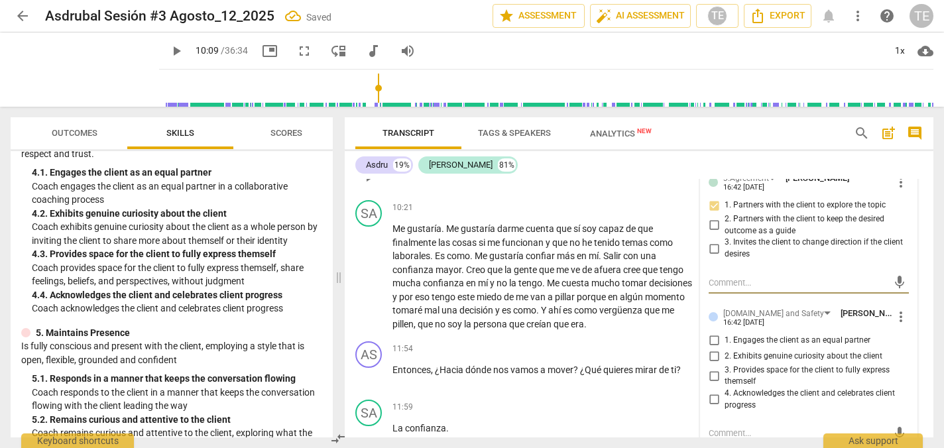
scroll to position [2492, 0]
click at [712, 331] on input "1. Engages the client as an equal partner" at bounding box center [713, 339] width 21 height 16
checkbox input "true"
click at [711, 347] on input "2. Exhibits genuine curiosity about the client" at bounding box center [713, 355] width 21 height 16
checkbox input "true"
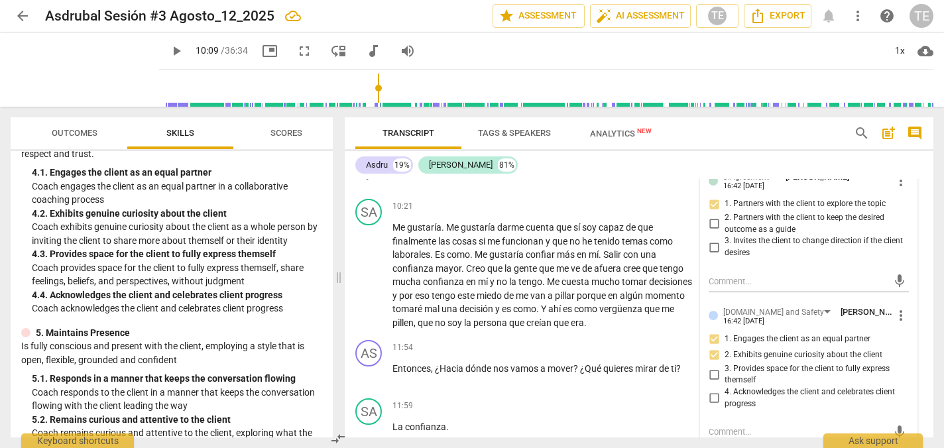
click at [711, 366] on input "3. Provides space for the client to fully express themself" at bounding box center [713, 374] width 21 height 16
checkbox input "true"
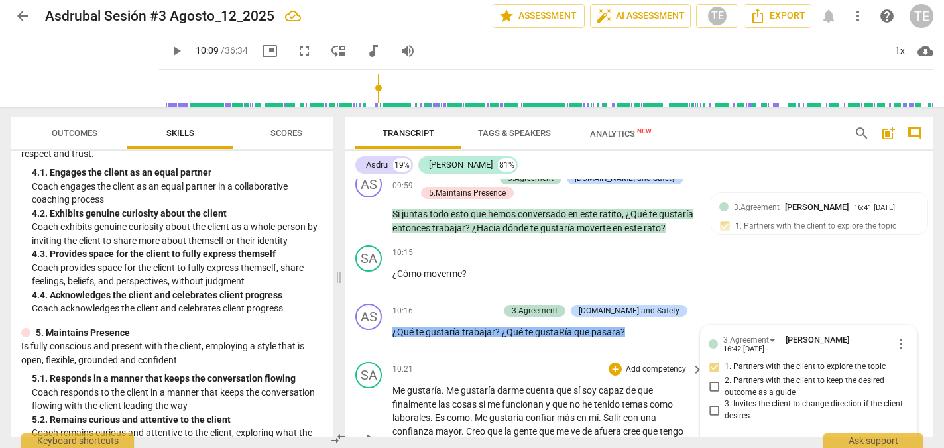
scroll to position [2329, 0]
click at [433, 304] on div "+" at bounding box center [426, 310] width 13 height 13
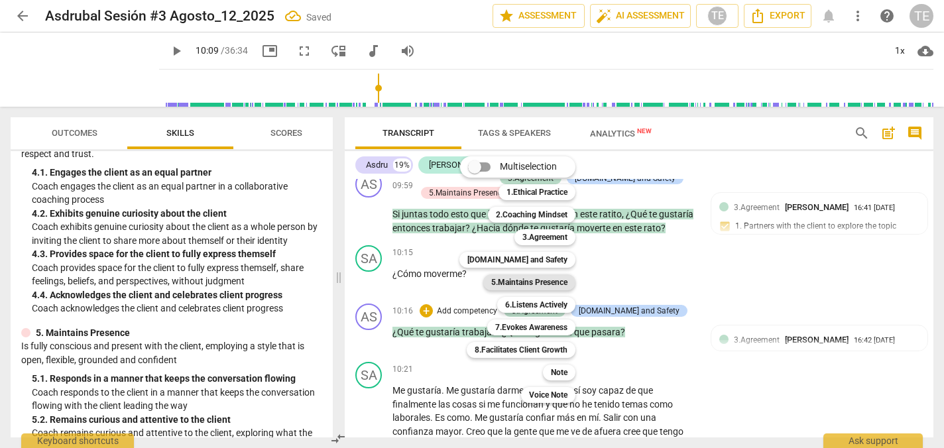
click at [528, 281] on b "5.Maintains Presence" at bounding box center [529, 282] width 76 height 16
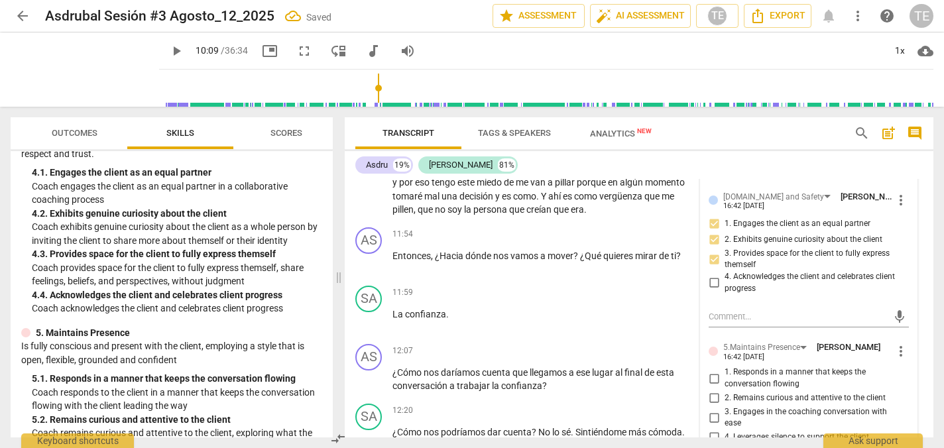
scroll to position [2615, 0]
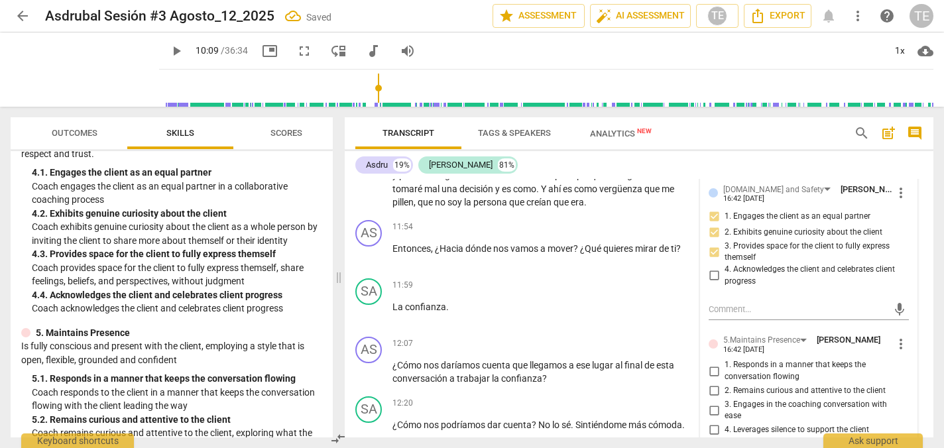
click at [714, 363] on input "1. Responds in a manner that keeps the conversation flowing" at bounding box center [713, 371] width 21 height 16
checkbox input "true"
click at [712, 383] on input "2. Remains curious and attentive to the client" at bounding box center [713, 391] width 21 height 16
checkbox input "true"
click at [708, 402] on input "3. Engages in the coaching conversation with ease" at bounding box center [713, 410] width 21 height 16
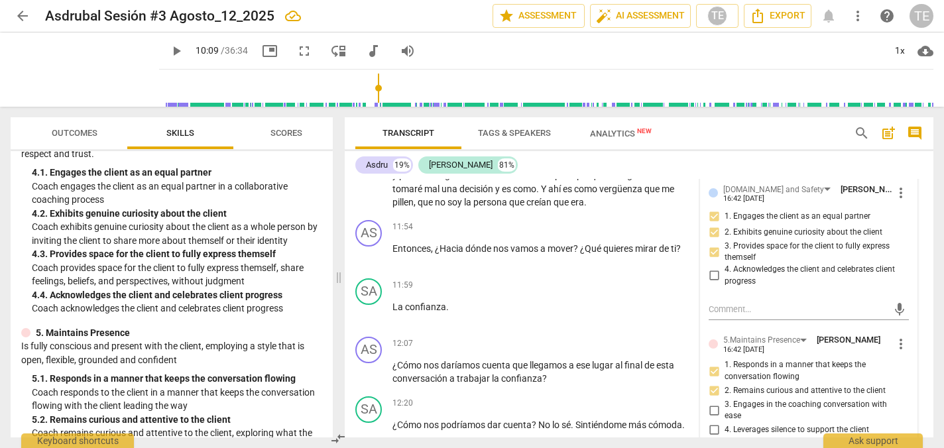
checkbox input "true"
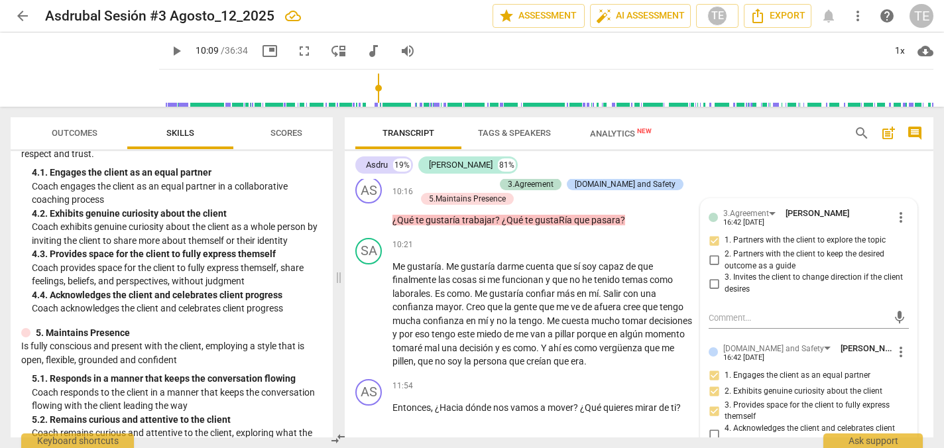
scroll to position [2415, 0]
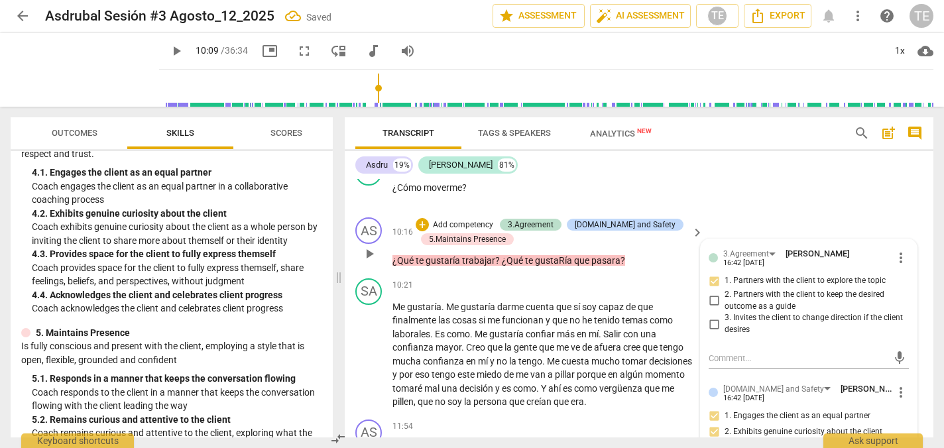
click at [371, 246] on span "play_arrow" at bounding box center [369, 254] width 16 height 16
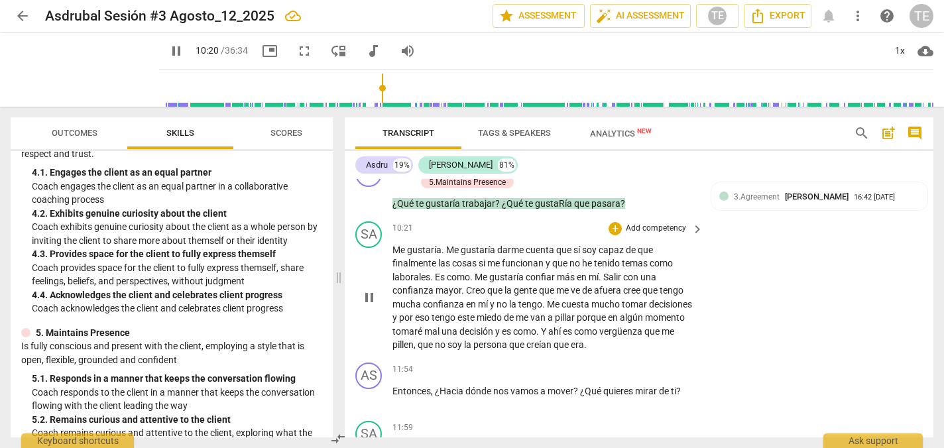
scroll to position [2475, 0]
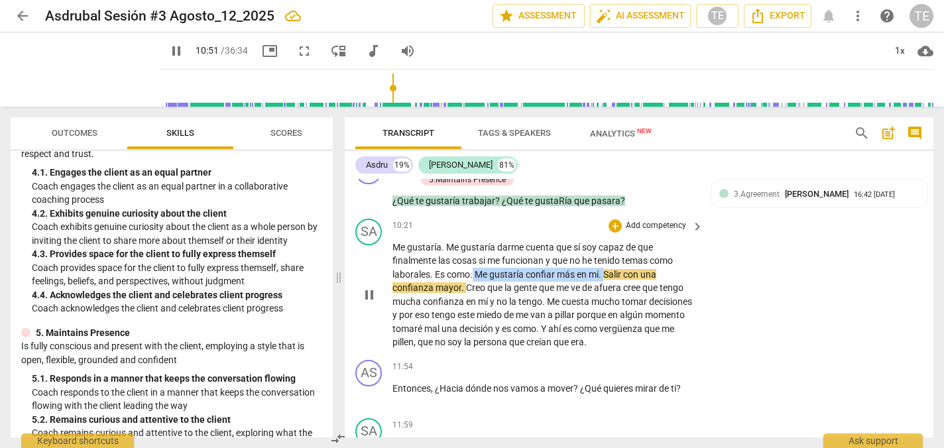
drag, startPoint x: 473, startPoint y: 242, endPoint x: 605, endPoint y: 241, distance: 131.9
click at [605, 241] on p "Me gustaría . Me gustaría darme cuenta que sí soy capaz de que finalmente las c…" at bounding box center [544, 295] width 304 height 109
click at [636, 223] on icon "button" at bounding box center [636, 223] width 8 height 9
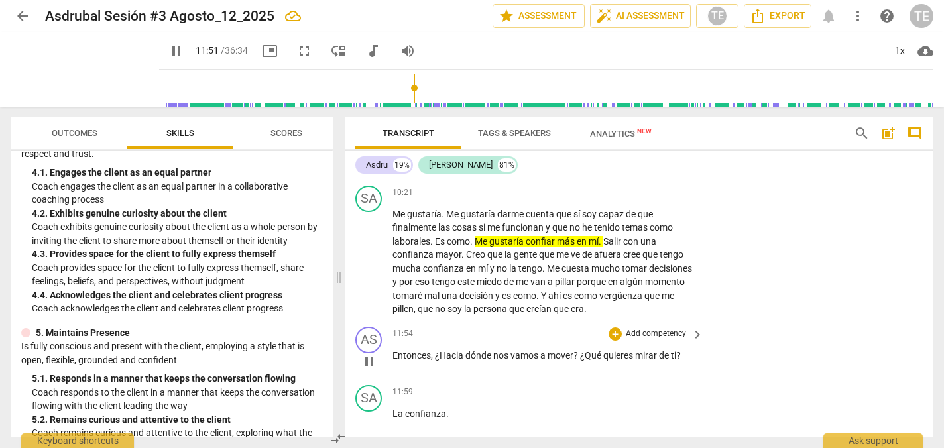
scroll to position [2511, 0]
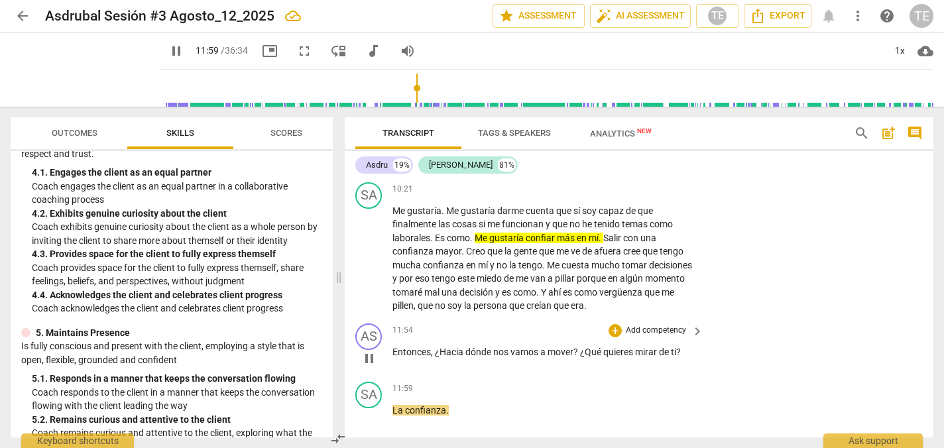
click at [372, 351] on span "pause" at bounding box center [369, 359] width 16 height 16
type input "720"
click at [610, 324] on div "+" at bounding box center [614, 330] width 13 height 13
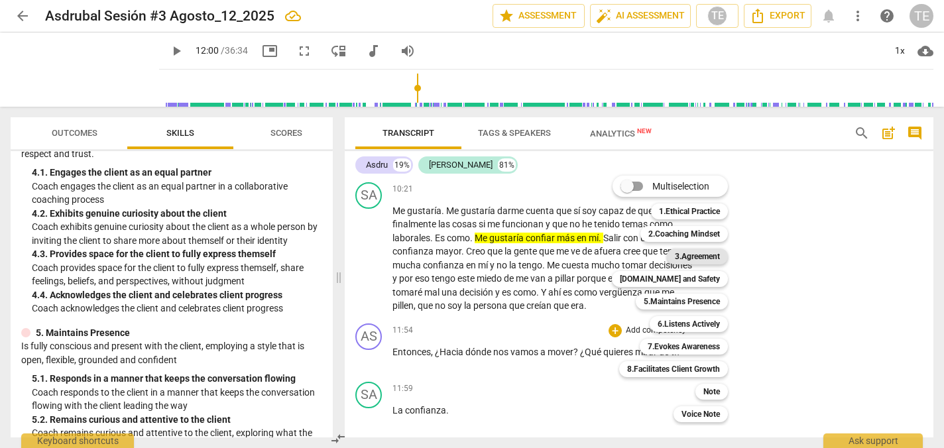
click at [690, 255] on b "3.Agreement" at bounding box center [697, 257] width 45 height 16
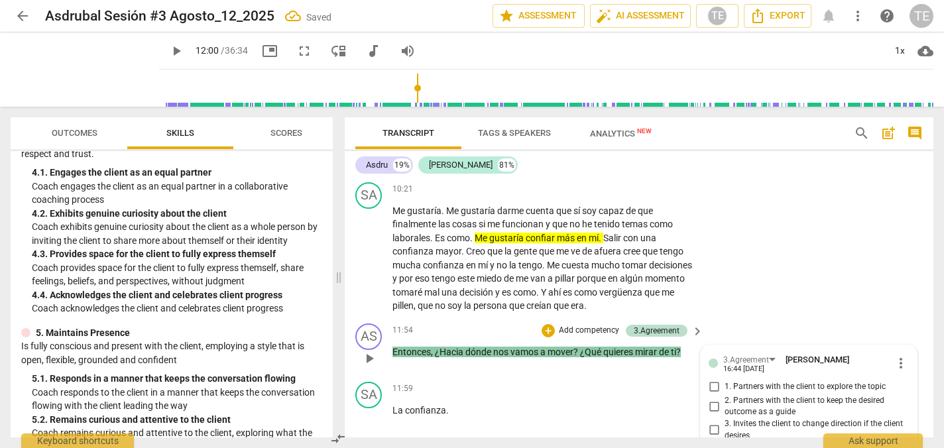
click at [715, 379] on input "1. Partners with the client to explore the topic" at bounding box center [713, 387] width 21 height 16
checkbox input "true"
click at [547, 324] on div "+" at bounding box center [547, 330] width 13 height 13
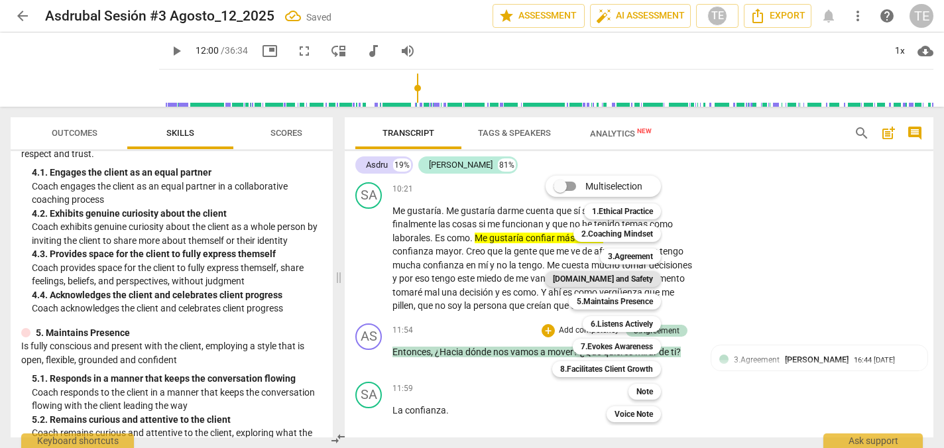
click at [614, 277] on b "[DOMAIN_NAME] and Safety" at bounding box center [603, 279] width 100 height 16
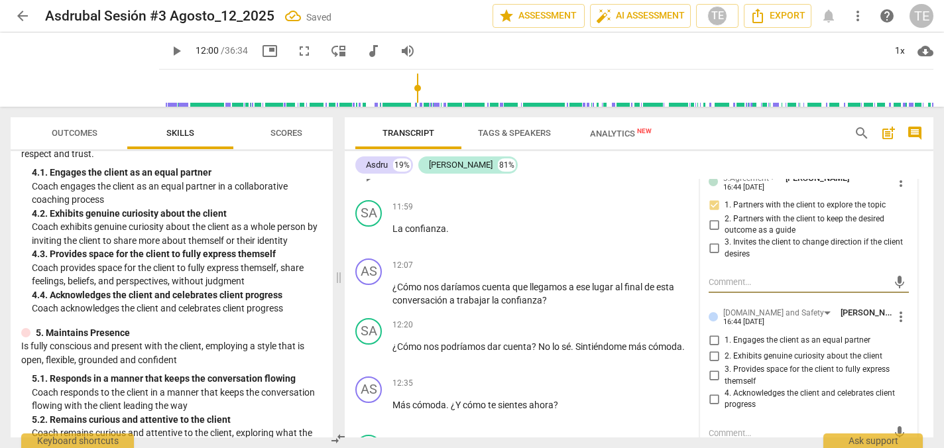
scroll to position [2694, 0]
click at [711, 331] on input "1. Engages the client as an equal partner" at bounding box center [713, 339] width 21 height 16
checkbox input "true"
click at [711, 347] on input "2. Exhibits genuine curiosity about the client" at bounding box center [713, 355] width 21 height 16
checkbox input "true"
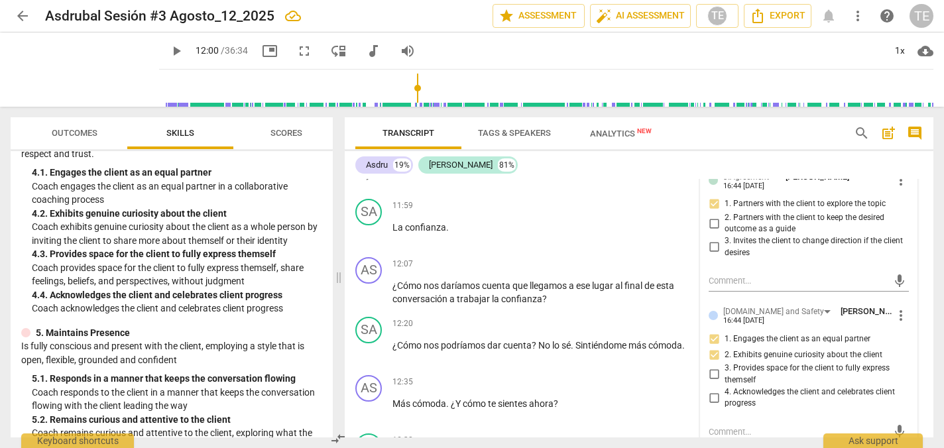
click at [711, 366] on input "3. Provides space for the client to fully express themself" at bounding box center [713, 374] width 21 height 16
checkbox input "true"
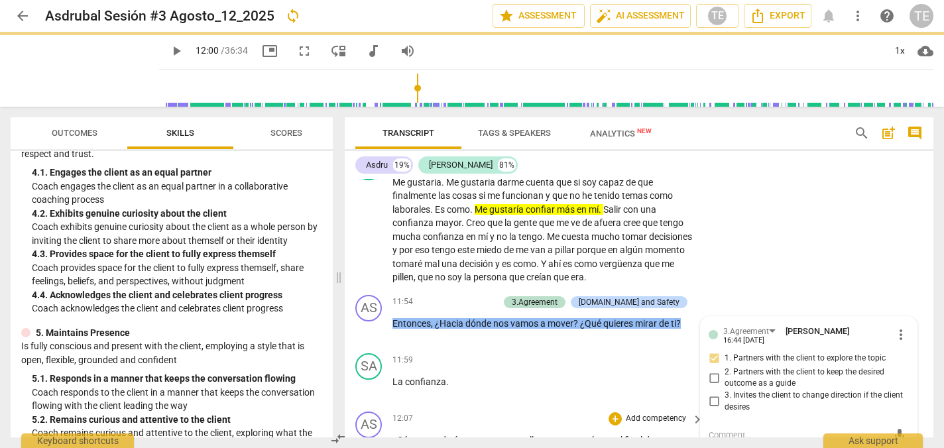
scroll to position [2540, 0]
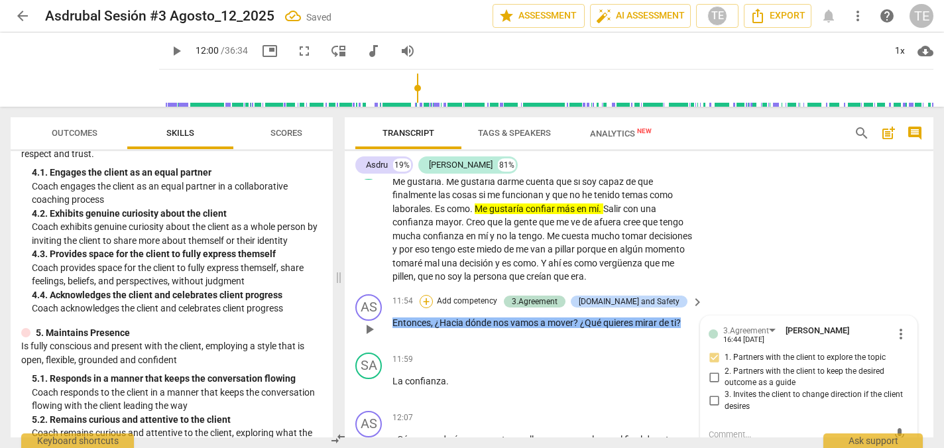
click at [433, 295] on div "+" at bounding box center [426, 301] width 13 height 13
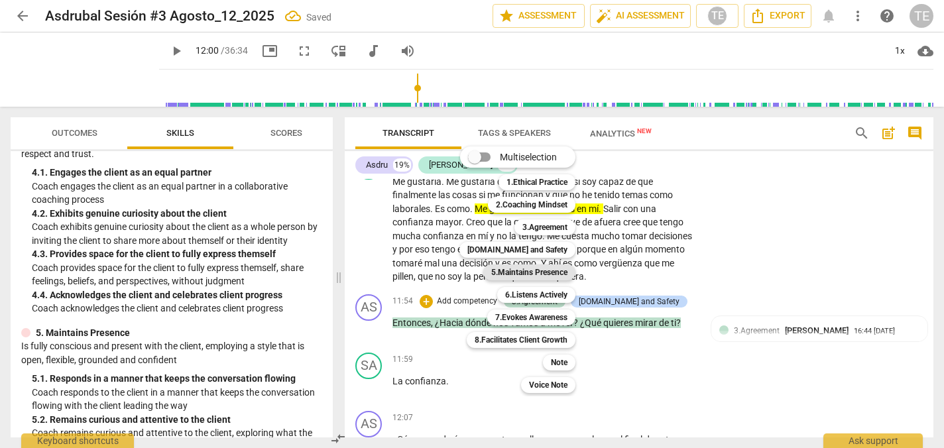
click at [522, 271] on b "5.Maintains Presence" at bounding box center [529, 272] width 76 height 16
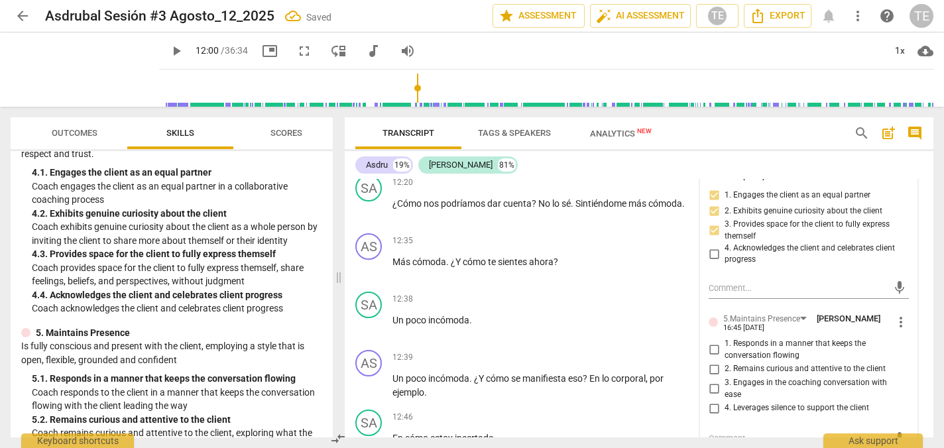
scroll to position [2843, 0]
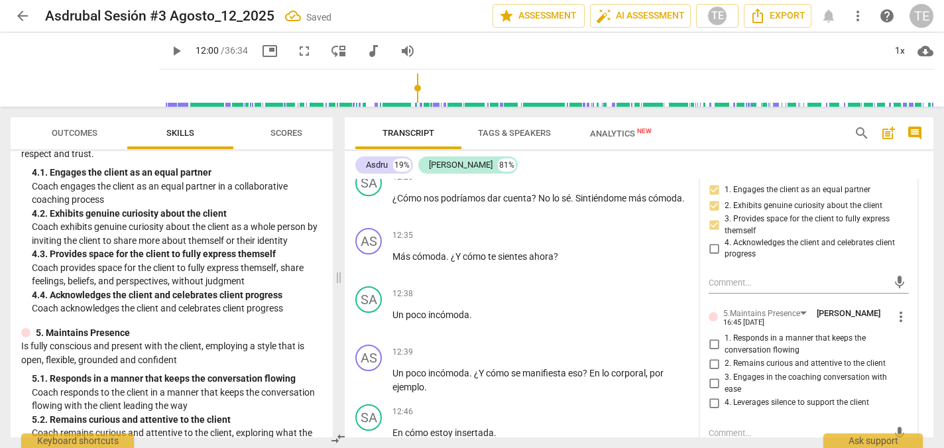
click at [713, 337] on input "1. Responds in a manner that keeps the conversation flowing" at bounding box center [713, 345] width 21 height 16
checkbox input "true"
click at [711, 356] on input "2. Remains curious and attentive to the client" at bounding box center [713, 364] width 21 height 16
checkbox input "true"
click at [711, 376] on input "3. Engages in the coaching conversation with ease" at bounding box center [713, 384] width 21 height 16
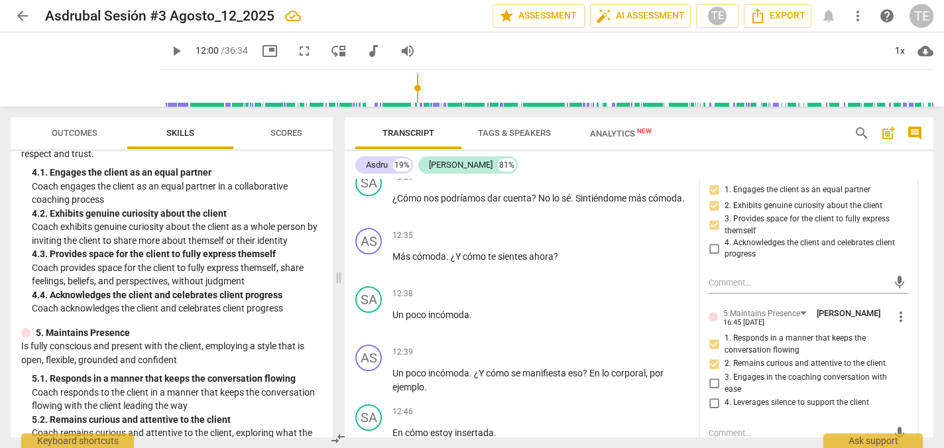
checkbox input "true"
click at [714, 395] on input "4. Leverages silence to support the client" at bounding box center [713, 403] width 21 height 16
checkbox input "true"
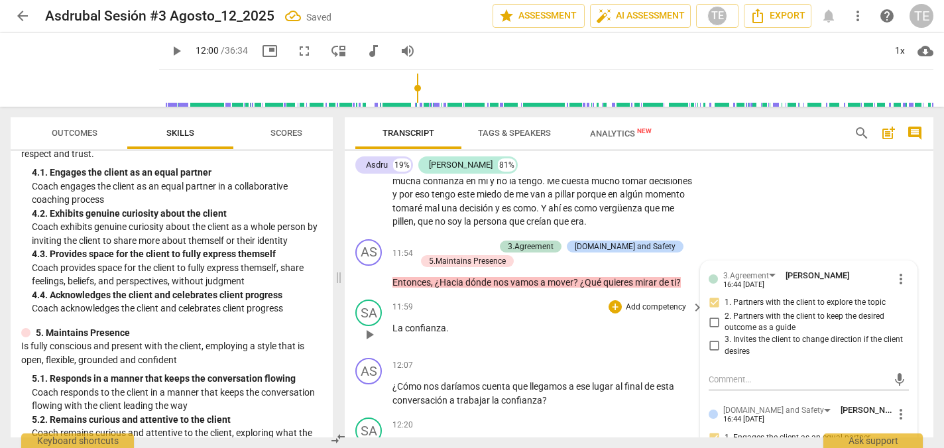
scroll to position [2599, 0]
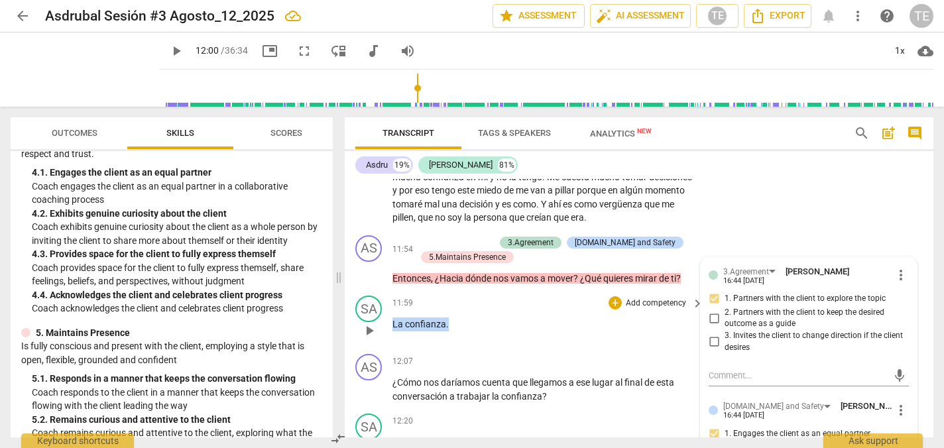
drag, startPoint x: 393, startPoint y: 292, endPoint x: 456, endPoint y: 291, distance: 63.0
click at [456, 317] on p "La confianza ." at bounding box center [544, 324] width 304 height 14
click at [475, 274] on icon "button" at bounding box center [477, 273] width 8 height 9
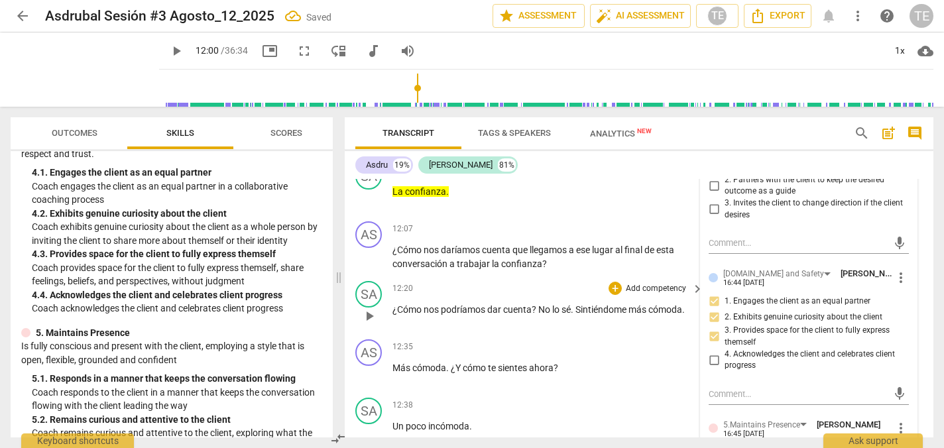
scroll to position [2736, 0]
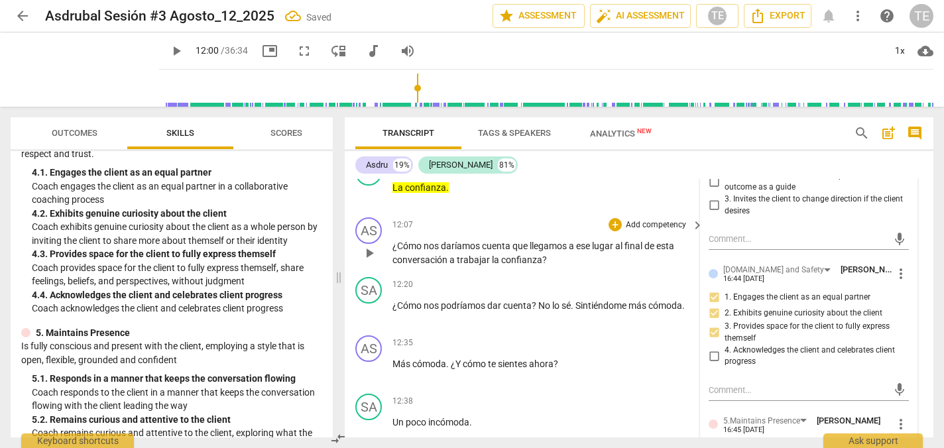
click at [368, 245] on span "play_arrow" at bounding box center [369, 253] width 16 height 16
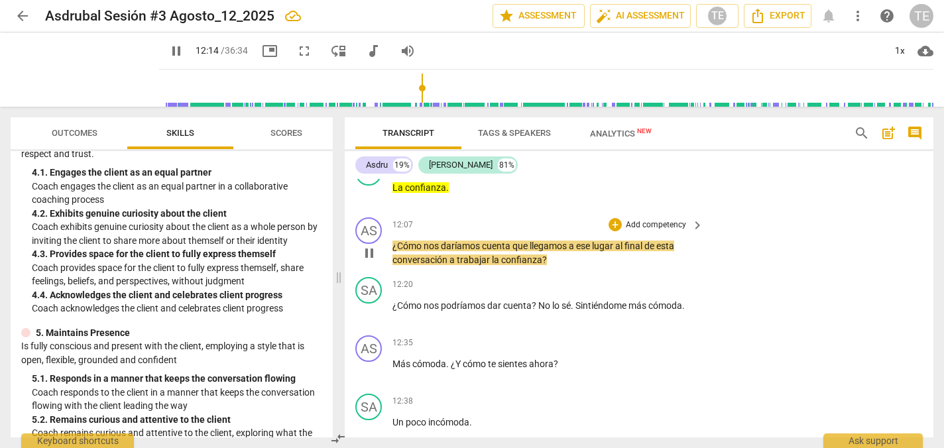
click at [368, 245] on span "pause" at bounding box center [369, 253] width 16 height 16
type input "735"
click at [612, 218] on div "+" at bounding box center [614, 224] width 13 height 13
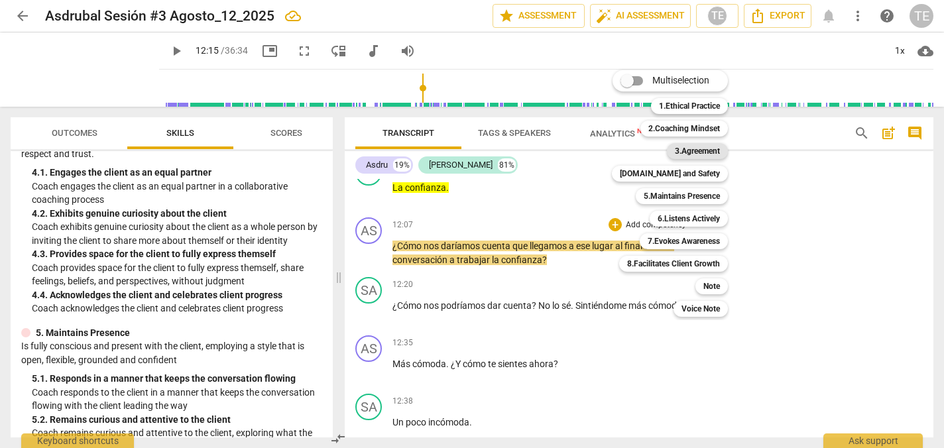
click at [699, 149] on b "3.Agreement" at bounding box center [697, 151] width 45 height 16
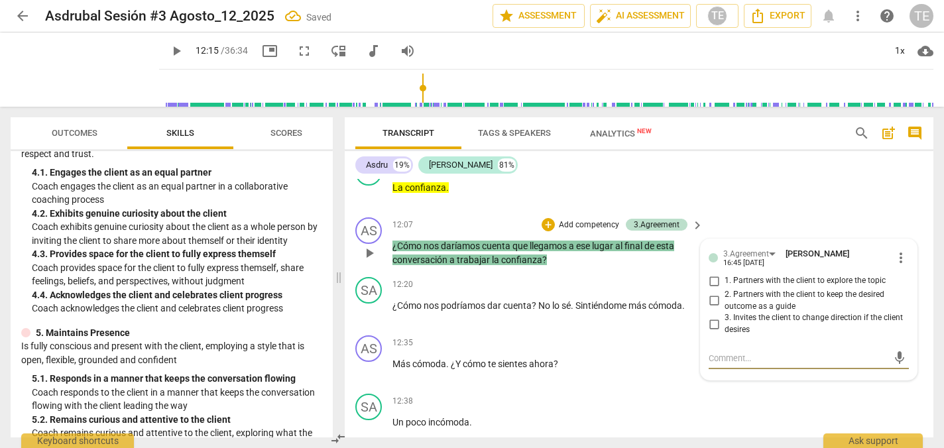
click at [712, 293] on input "2. Partners with the client to keep the desired outcome as a guide" at bounding box center [713, 301] width 21 height 16
checkbox input "true"
click at [545, 218] on div "+" at bounding box center [547, 224] width 13 height 13
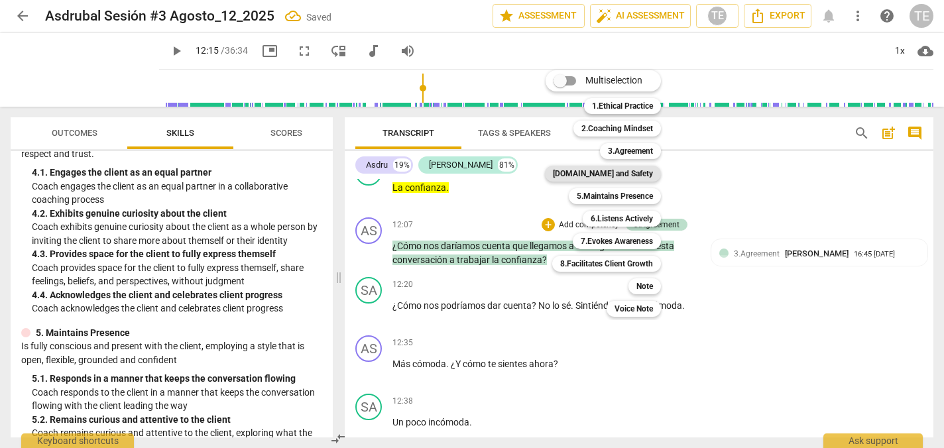
click at [606, 176] on b "[DOMAIN_NAME] and Safety" at bounding box center [603, 174] width 100 height 16
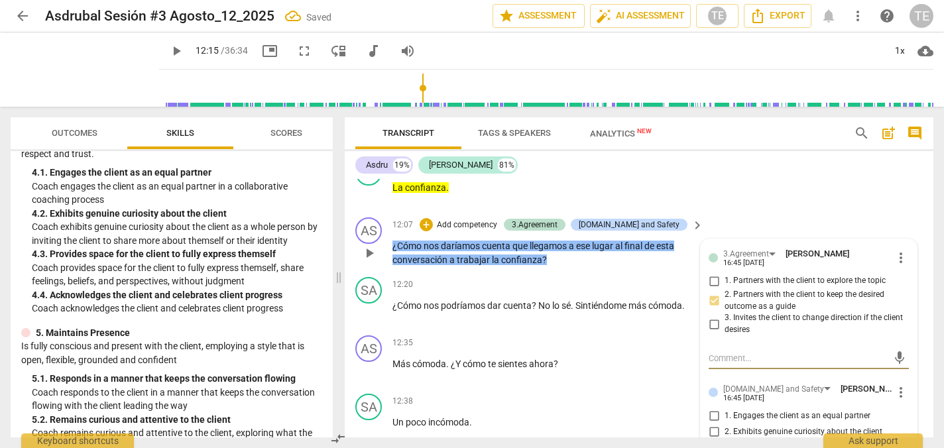
click at [713, 273] on input "1. Partners with the client to explore the topic" at bounding box center [713, 281] width 21 height 16
checkbox input "true"
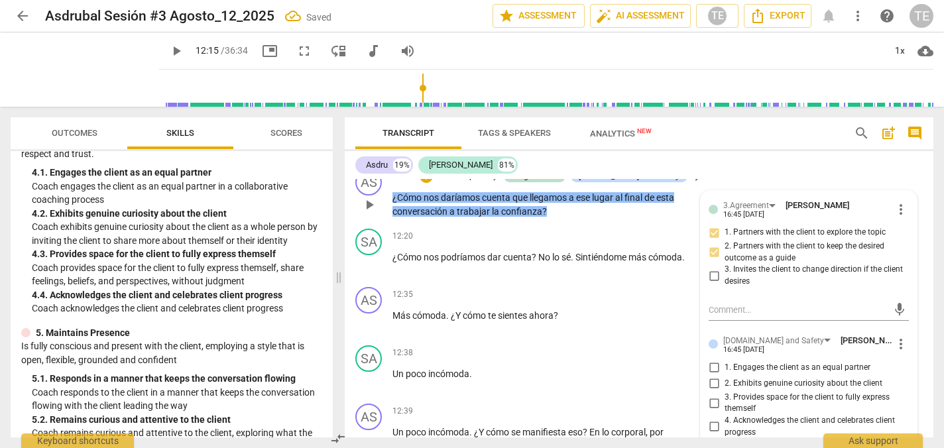
scroll to position [2799, 0]
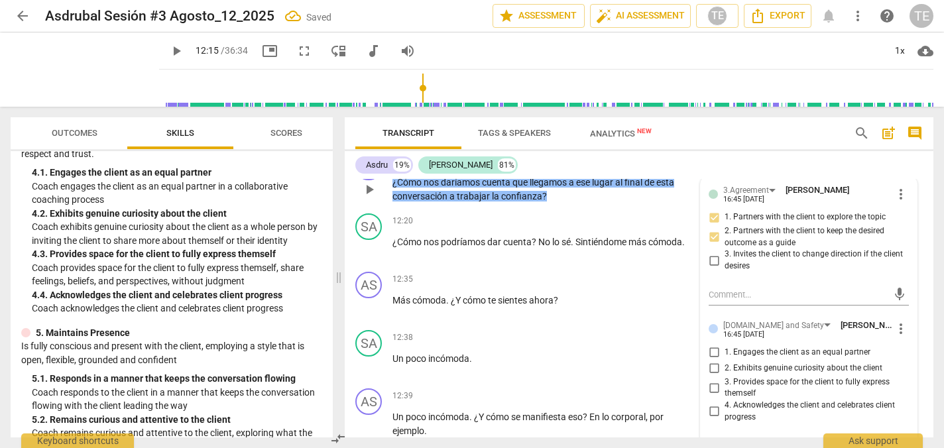
click at [710, 345] on input "1. Engages the client as an equal partner" at bounding box center [713, 353] width 21 height 16
checkbox input "true"
click at [709, 361] on input "2. Exhibits genuine curiosity about the client" at bounding box center [713, 369] width 21 height 16
checkbox input "true"
click at [712, 380] on input "3. Provides space for the client to fully express themself" at bounding box center [713, 388] width 21 height 16
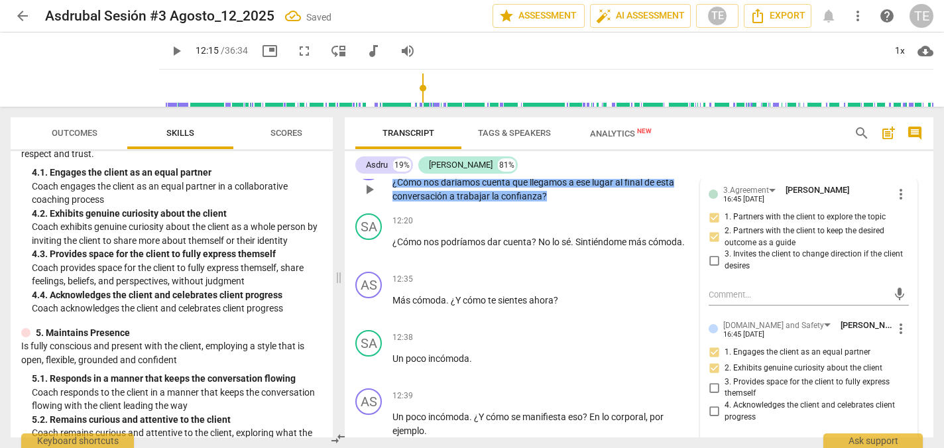
checkbox input "true"
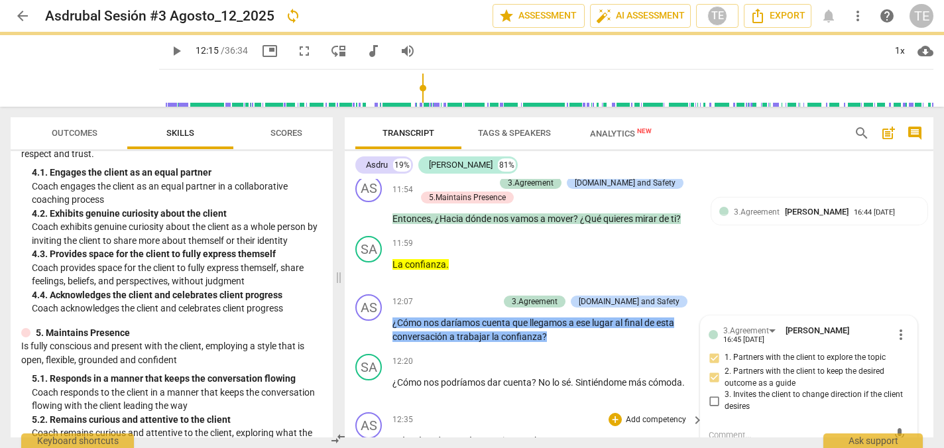
scroll to position [2661, 0]
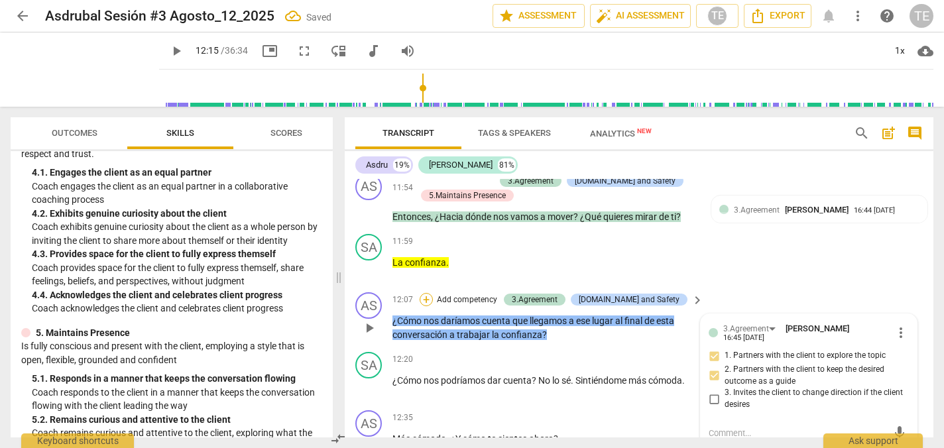
click at [433, 293] on div "+" at bounding box center [426, 299] width 13 height 13
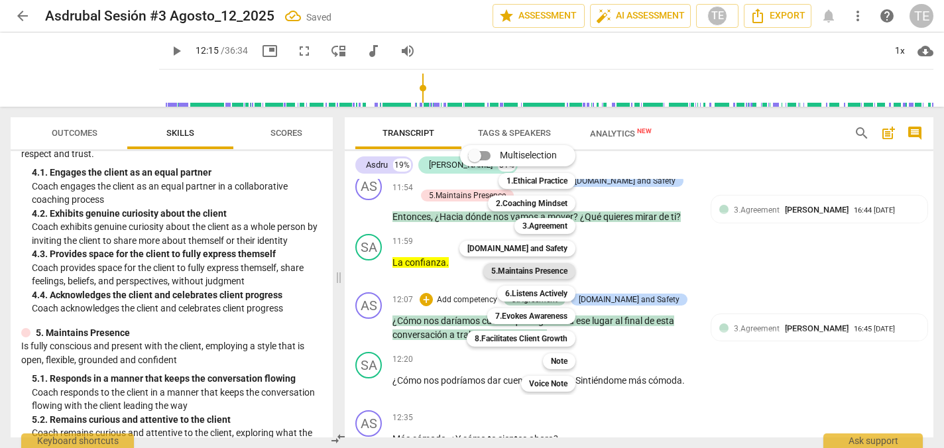
click at [519, 268] on b "5.Maintains Presence" at bounding box center [529, 271] width 76 height 16
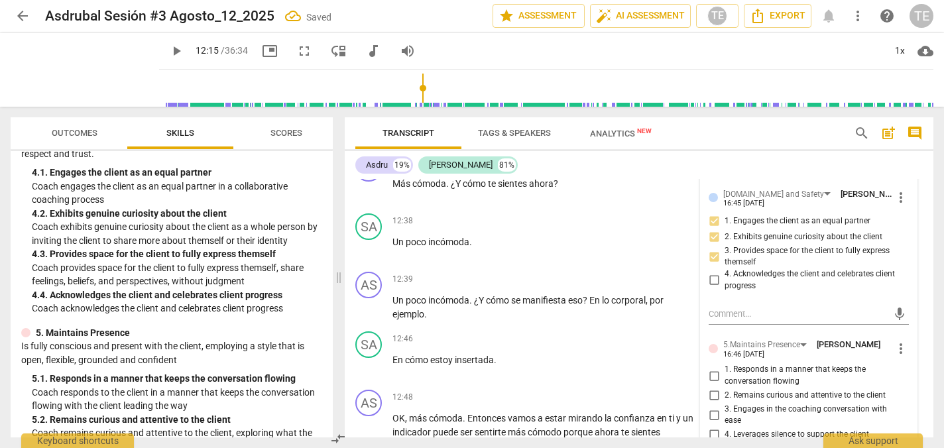
scroll to position [2940, 0]
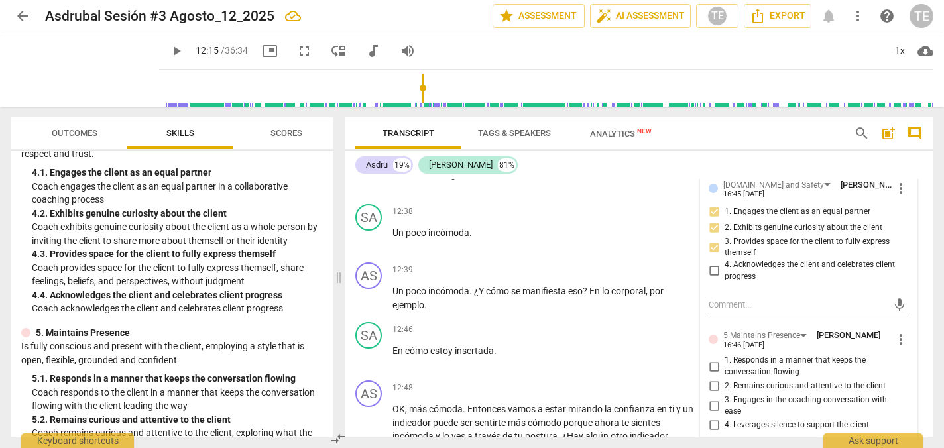
click at [710, 359] on input "1. Responds in a manner that keeps the conversation flowing" at bounding box center [713, 367] width 21 height 16
checkbox input "true"
click at [710, 378] on input "2. Remains curious and attentive to the client" at bounding box center [713, 386] width 21 height 16
checkbox input "true"
click at [714, 398] on input "3. Engages in the coaching conversation with ease" at bounding box center [713, 406] width 21 height 16
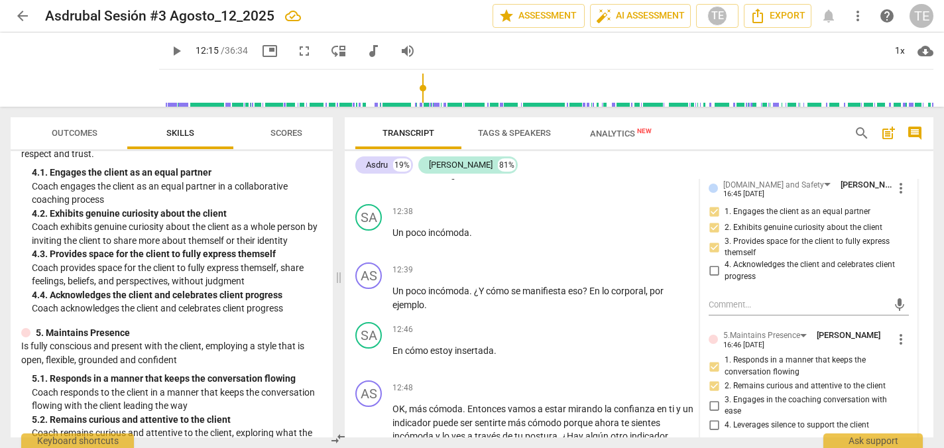
checkbox input "true"
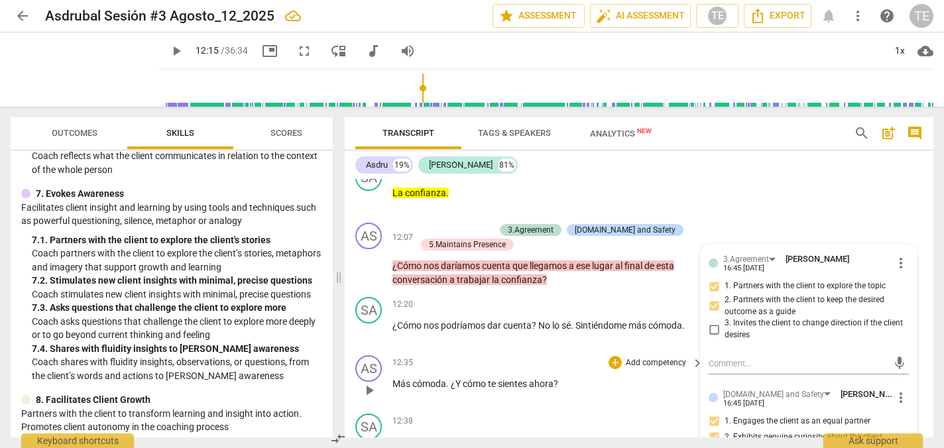
scroll to position [2731, 0]
click at [368, 323] on span "play_arrow" at bounding box center [369, 331] width 16 height 16
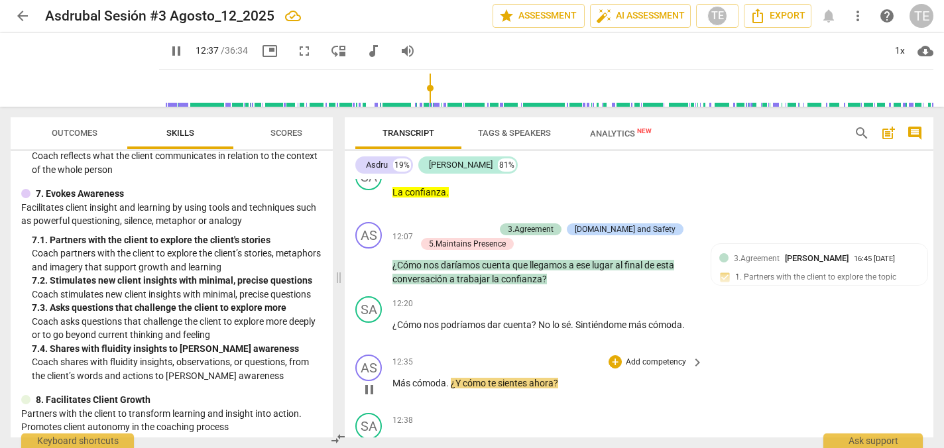
click at [372, 382] on span "pause" at bounding box center [369, 390] width 16 height 16
type input "758"
click at [616, 355] on div "+" at bounding box center [614, 361] width 13 height 13
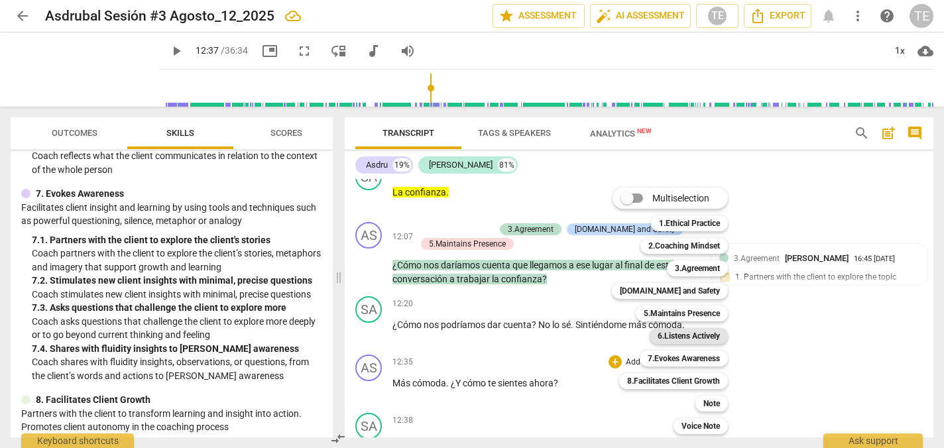
click at [671, 336] on b "6.Listens Actively" at bounding box center [688, 336] width 62 height 16
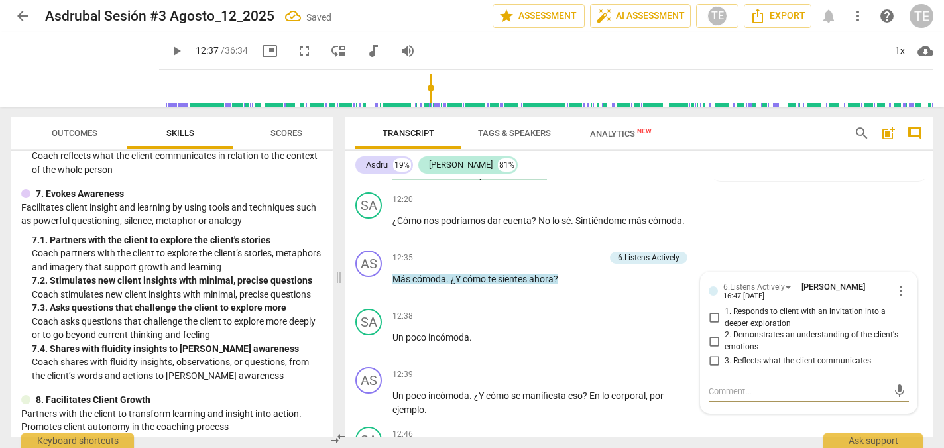
scroll to position [2825, 0]
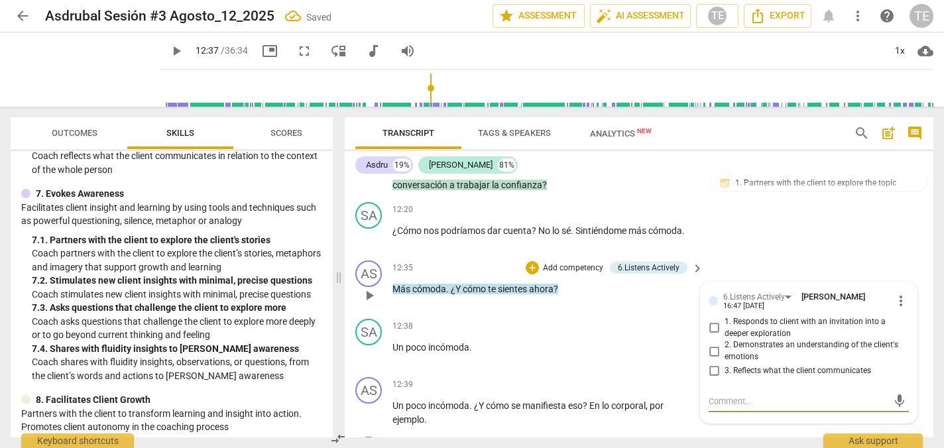
click at [713, 363] on input "3. Reflects what the client communicates" at bounding box center [713, 371] width 21 height 16
checkbox input "true"
click at [530, 261] on div "+" at bounding box center [532, 267] width 13 height 13
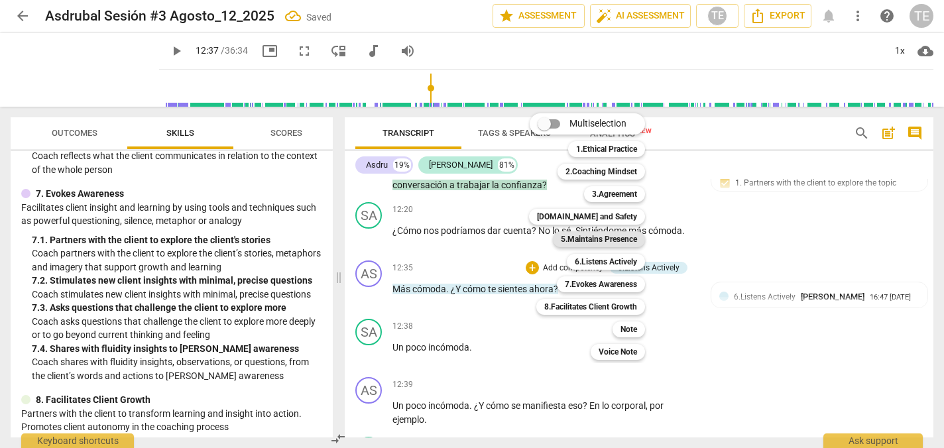
click at [596, 239] on b "5.Maintains Presence" at bounding box center [599, 239] width 76 height 16
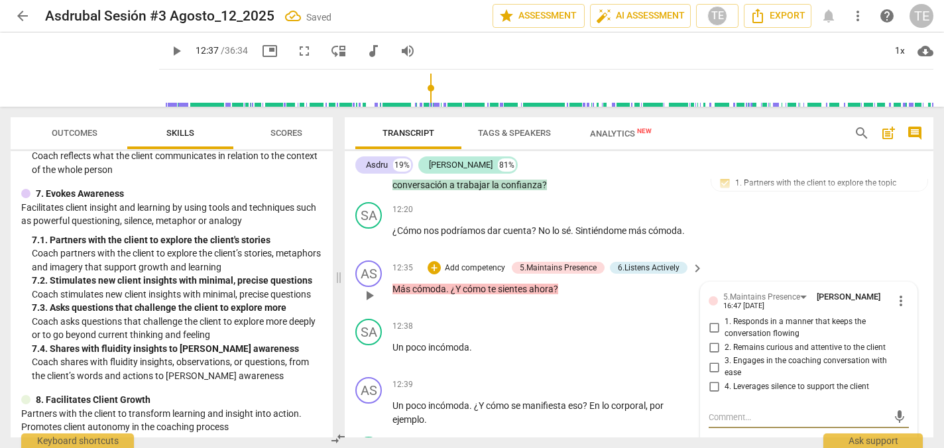
click at [712, 320] on input "1. Responds in a manner that keeps the conversation flowing" at bounding box center [713, 328] width 21 height 16
checkbox input "true"
click at [710, 339] on input "2. Remains curious and attentive to the client" at bounding box center [713, 347] width 21 height 16
checkbox input "true"
click at [709, 359] on input "3. Engages in the coaching conversation with ease" at bounding box center [713, 367] width 21 height 16
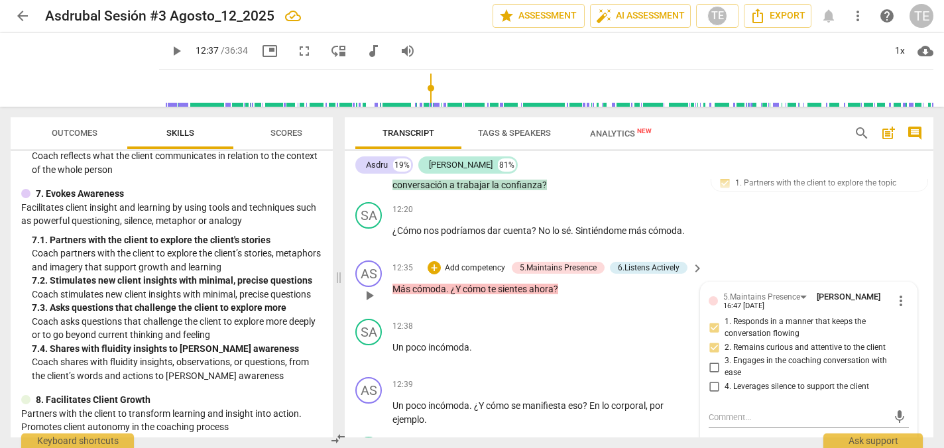
checkbox input "true"
click at [435, 261] on div "+" at bounding box center [433, 267] width 13 height 13
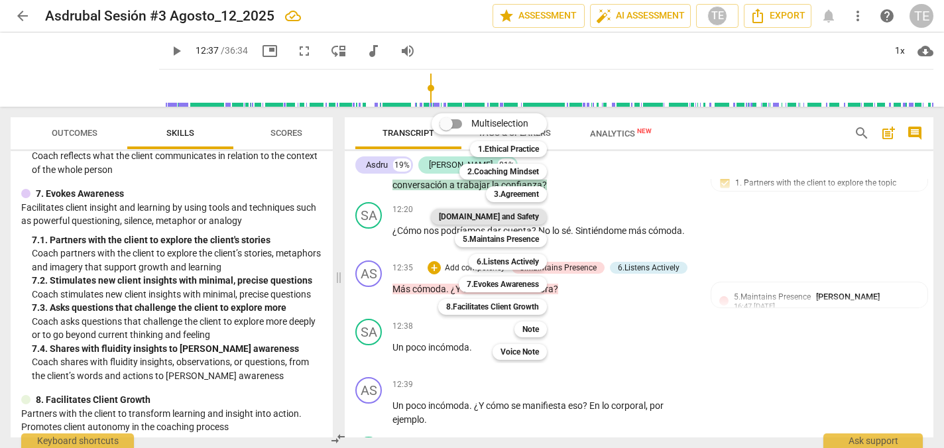
click at [520, 214] on b "[DOMAIN_NAME] and Safety" at bounding box center [489, 217] width 100 height 16
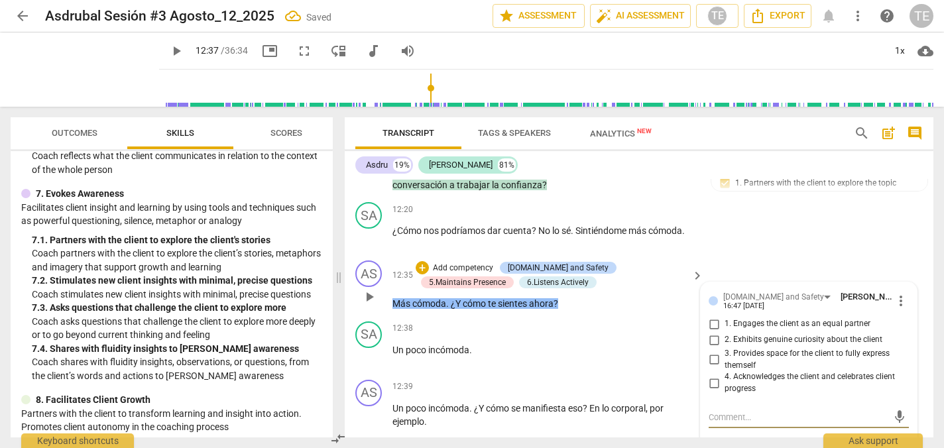
click at [712, 316] on input "1. Engages the client as an equal partner" at bounding box center [713, 324] width 21 height 16
checkbox input "true"
click at [710, 332] on input "2. Exhibits genuine curiosity about the client" at bounding box center [713, 340] width 21 height 16
checkbox input "true"
click at [713, 352] on input "3. Provides space for the client to fully express themself" at bounding box center [713, 360] width 21 height 16
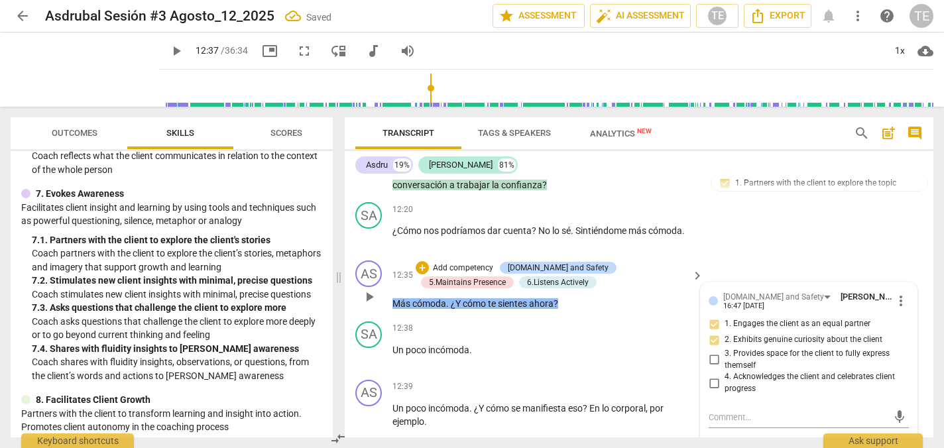
checkbox input "true"
click at [423, 261] on div "+" at bounding box center [422, 267] width 13 height 13
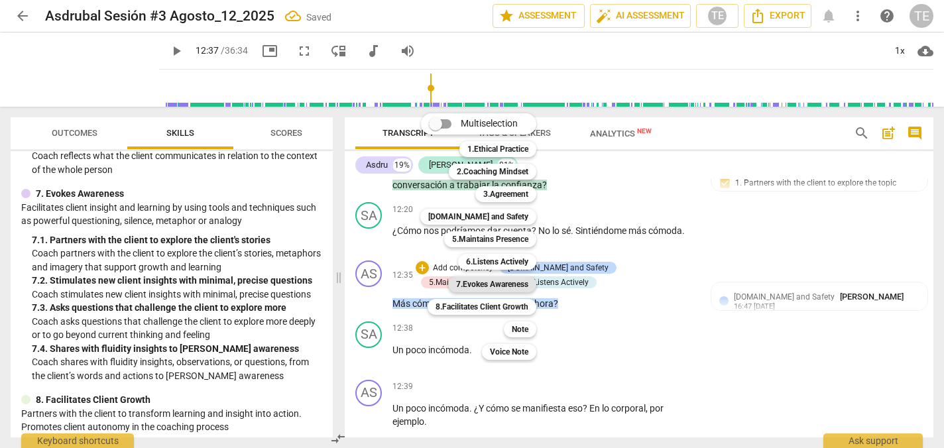
click at [479, 284] on b "7.Evokes Awareness" at bounding box center [492, 284] width 72 height 16
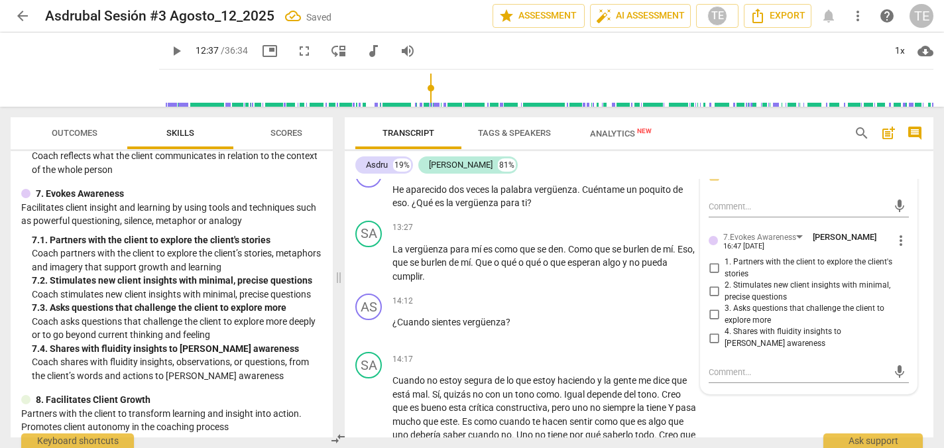
scroll to position [3309, 0]
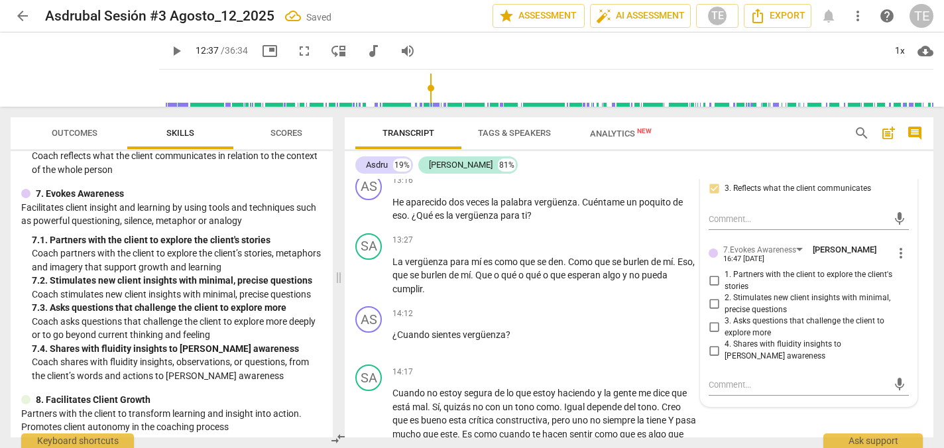
click at [713, 296] on input "2. Stimulates new client insights with minimal, precise questions" at bounding box center [713, 304] width 21 height 16
checkbox input "true"
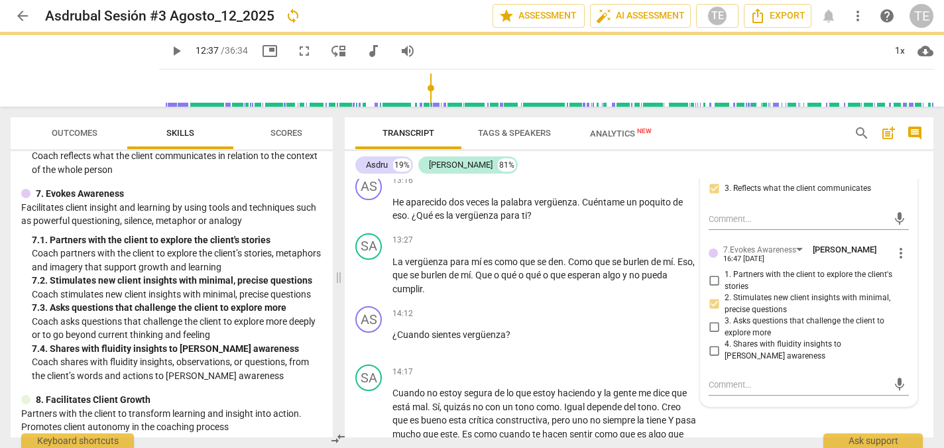
click at [712, 319] on input "3. Asks questions that challenge the client to explore more" at bounding box center [713, 327] width 21 height 16
checkbox input "true"
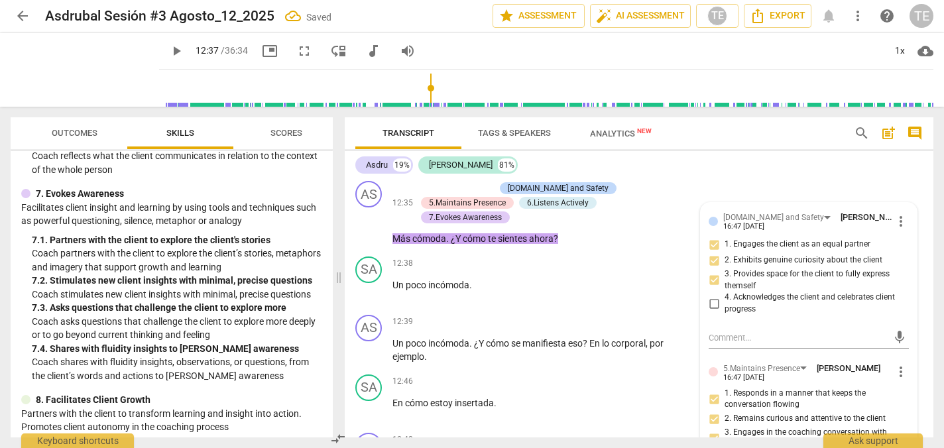
scroll to position [2911, 0]
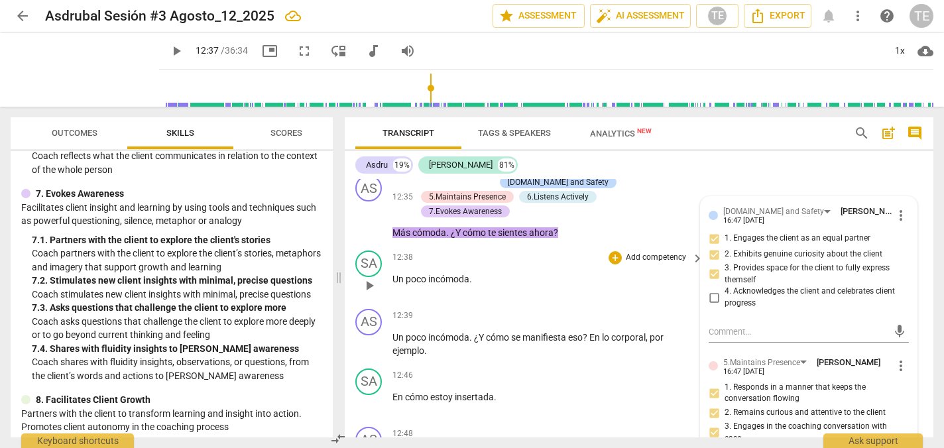
click at [367, 278] on span "play_arrow" at bounding box center [369, 286] width 16 height 16
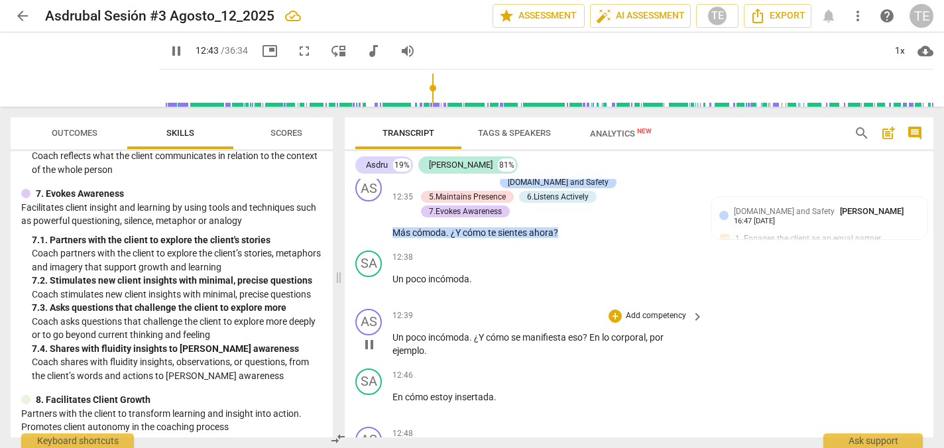
click at [372, 337] on span "pause" at bounding box center [369, 345] width 16 height 16
type input "764"
click at [616, 310] on div "+" at bounding box center [614, 316] width 13 height 13
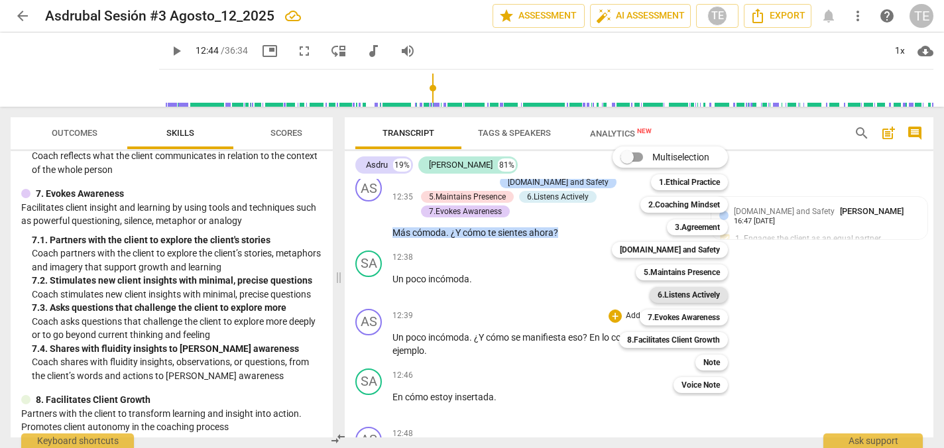
click at [688, 296] on b "6.Listens Actively" at bounding box center [688, 295] width 62 height 16
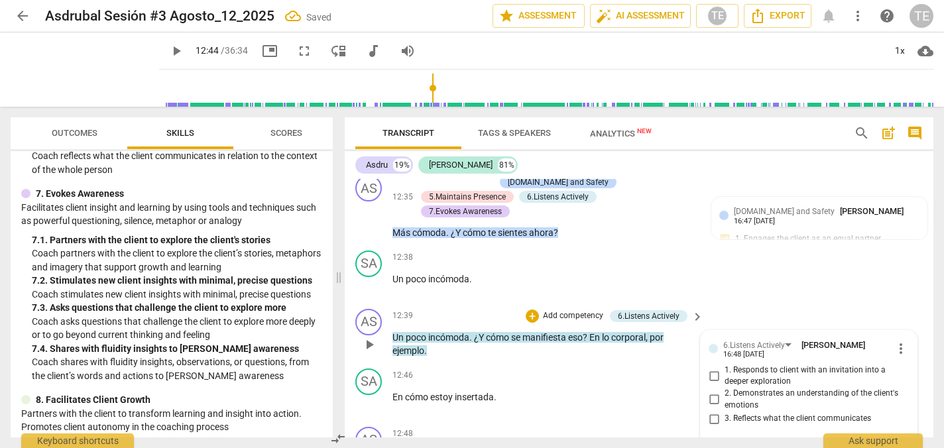
click at [711, 411] on input "3. Reflects what the client communicates" at bounding box center [713, 419] width 21 height 16
checkbox input "true"
click at [712, 368] on input "1. Responds to client with an invitation into a deeper exploration" at bounding box center [713, 376] width 21 height 16
checkbox input "true"
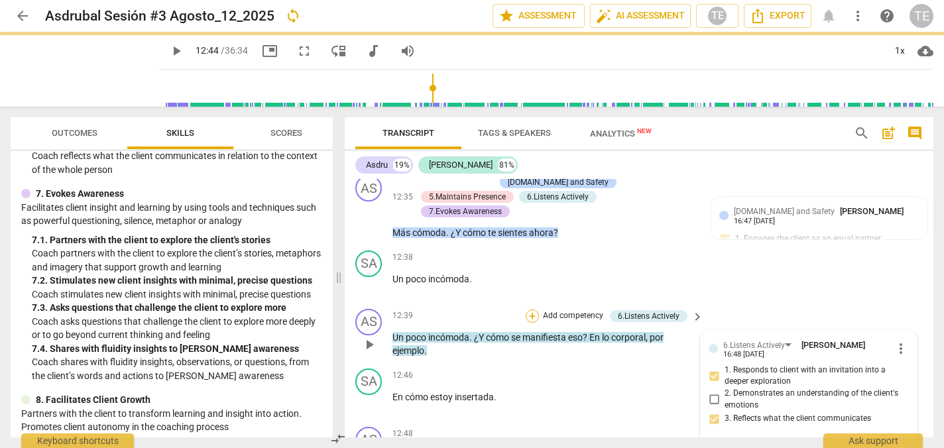
click at [529, 310] on div "+" at bounding box center [532, 316] width 13 height 13
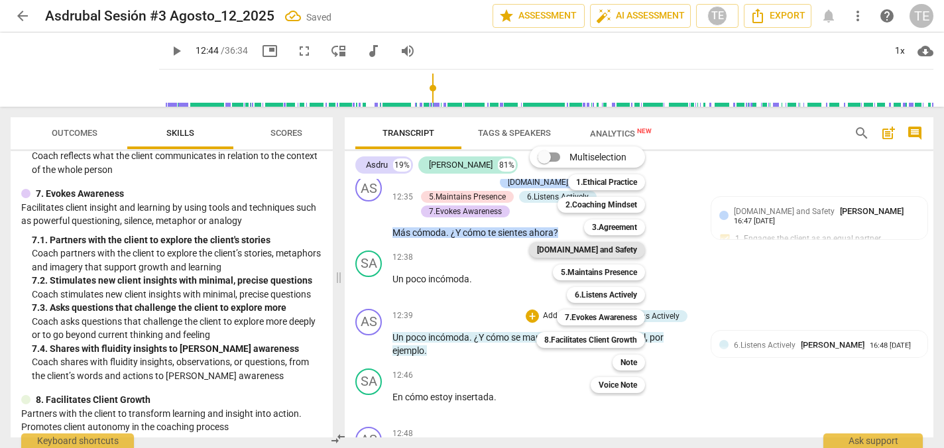
click at [616, 249] on b "[DOMAIN_NAME] and Safety" at bounding box center [587, 250] width 100 height 16
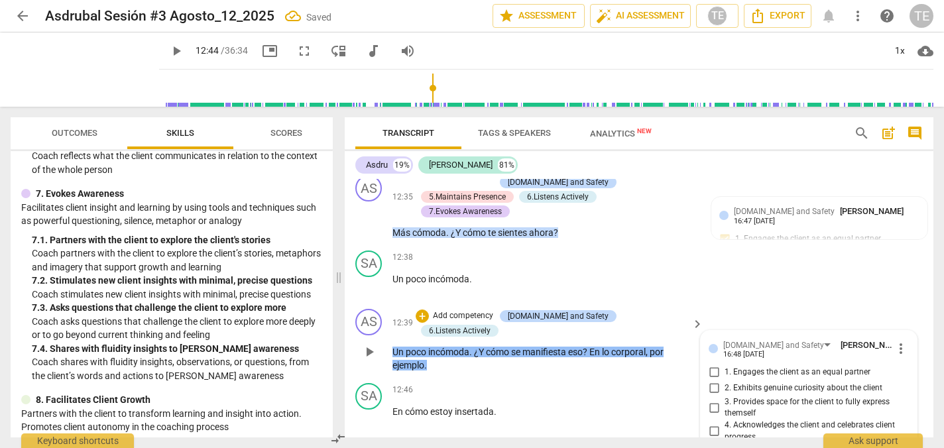
click at [712, 365] on input "1. Engages the client as an equal partner" at bounding box center [713, 373] width 21 height 16
checkbox input "true"
click at [711, 380] on input "2. Exhibits genuine curiosity about the client" at bounding box center [713, 388] width 21 height 16
checkbox input "true"
click at [710, 400] on input "3. Provides space for the client to fully express themself" at bounding box center [713, 408] width 21 height 16
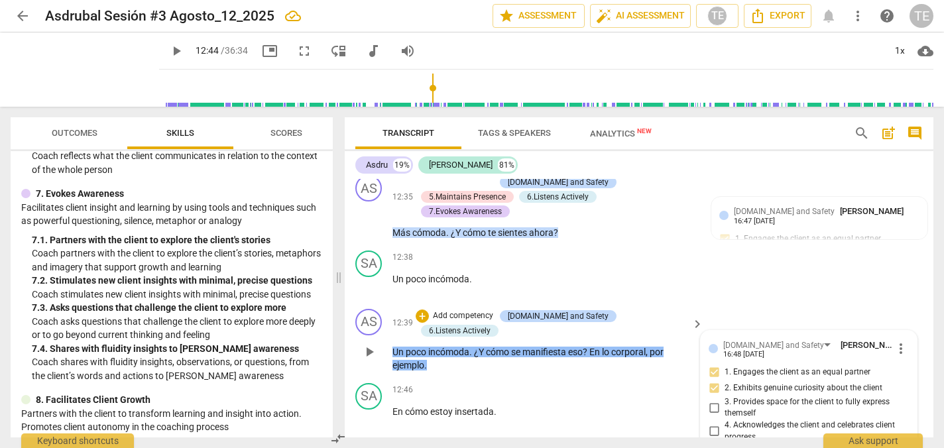
checkbox input "true"
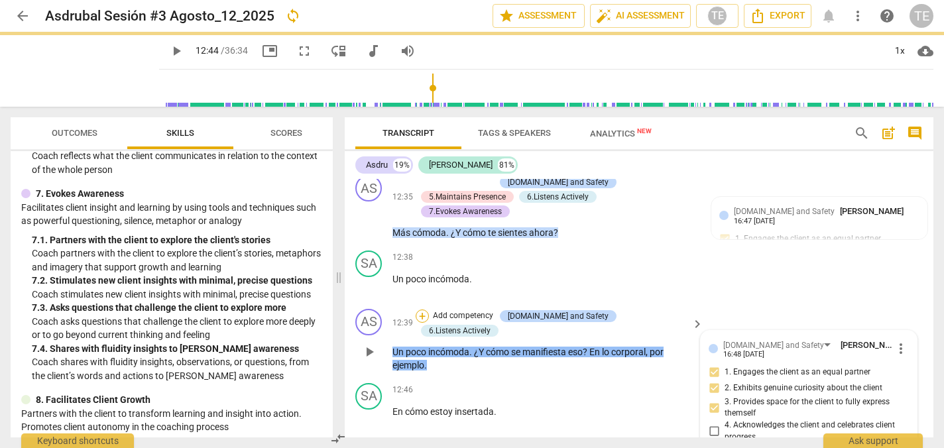
click at [429, 310] on div "+" at bounding box center [422, 316] width 13 height 13
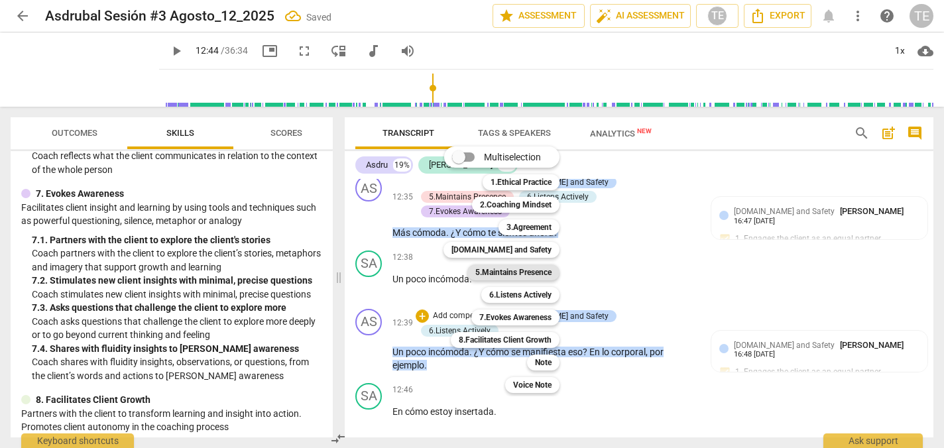
click at [482, 272] on b "5.Maintains Presence" at bounding box center [513, 272] width 76 height 16
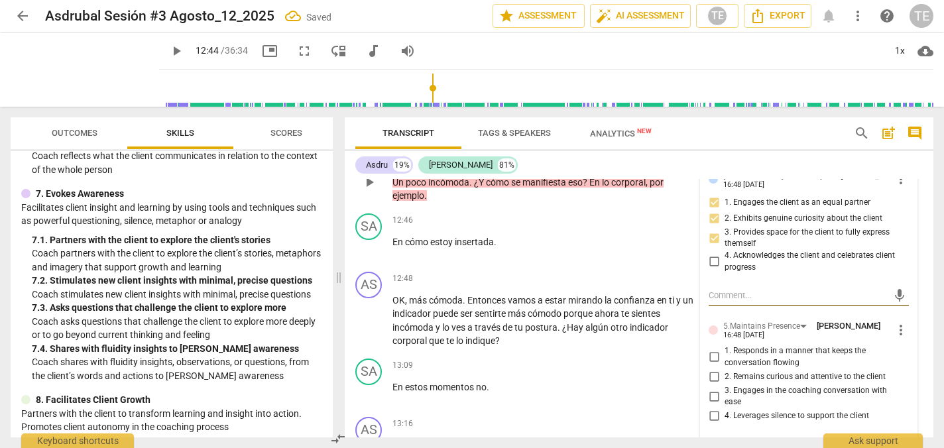
scroll to position [3082, 0]
click at [712, 347] on input "1. Responds in a manner that keeps the conversation flowing" at bounding box center [713, 355] width 21 height 16
checkbox input "true"
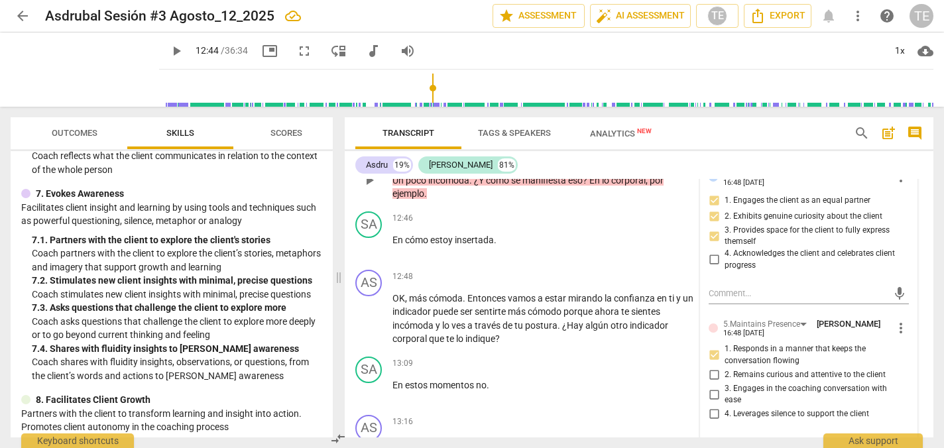
click at [710, 367] on input "2. Remains curious and attentive to the client" at bounding box center [713, 375] width 21 height 16
checkbox input "true"
click at [710, 386] on input "3. Engages in the coaching conversation with ease" at bounding box center [713, 394] width 21 height 16
checkbox input "true"
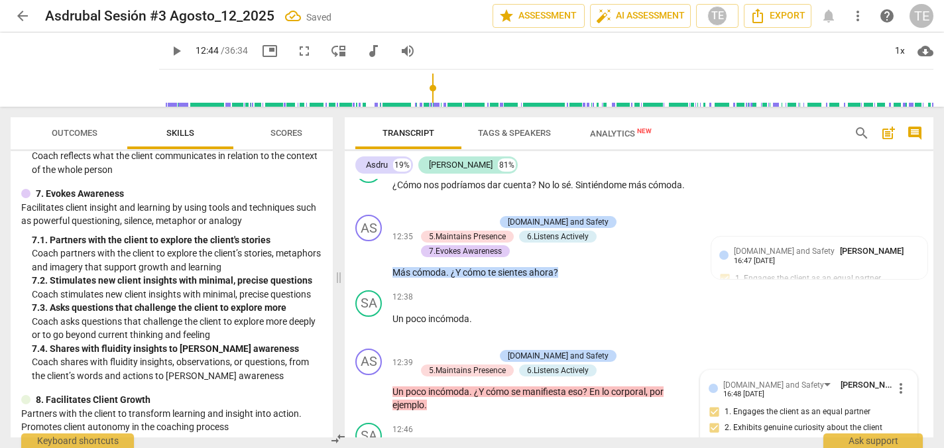
scroll to position [2872, 0]
click at [423, 349] on div "+" at bounding box center [422, 355] width 13 height 13
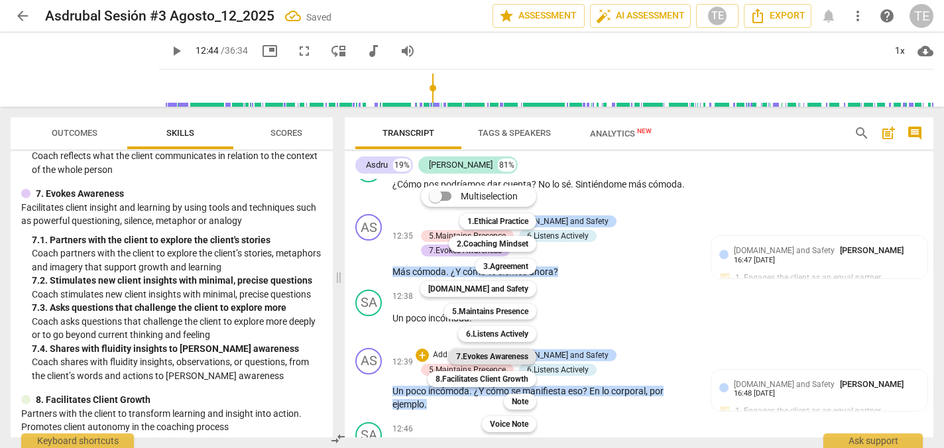
click at [475, 354] on b "7.Evokes Awareness" at bounding box center [492, 357] width 72 height 16
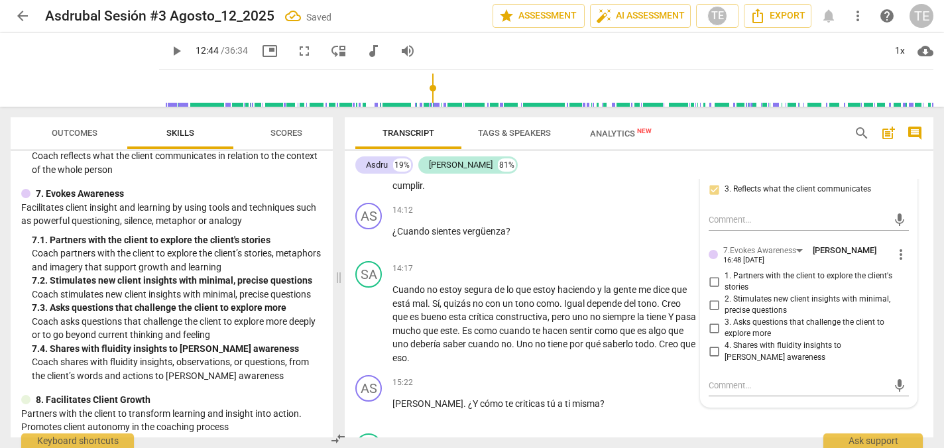
scroll to position [3452, 0]
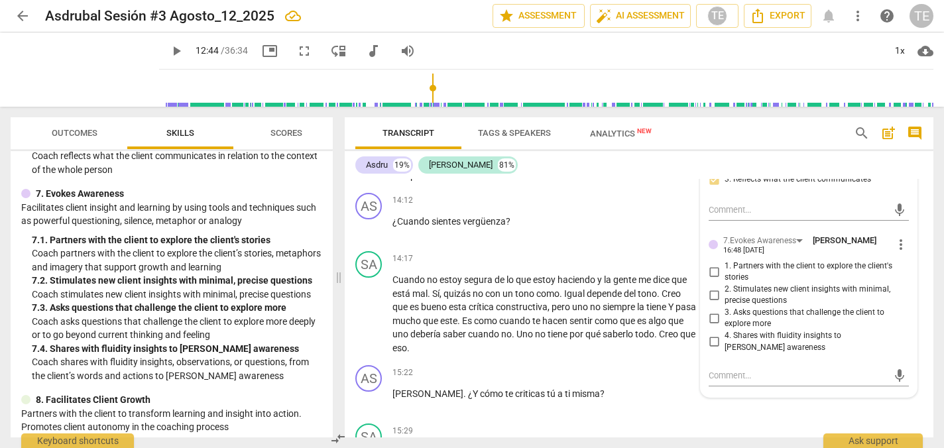
click at [713, 287] on input "2. Stimulates new client insights with minimal, precise questions" at bounding box center [713, 295] width 21 height 16
checkbox input "true"
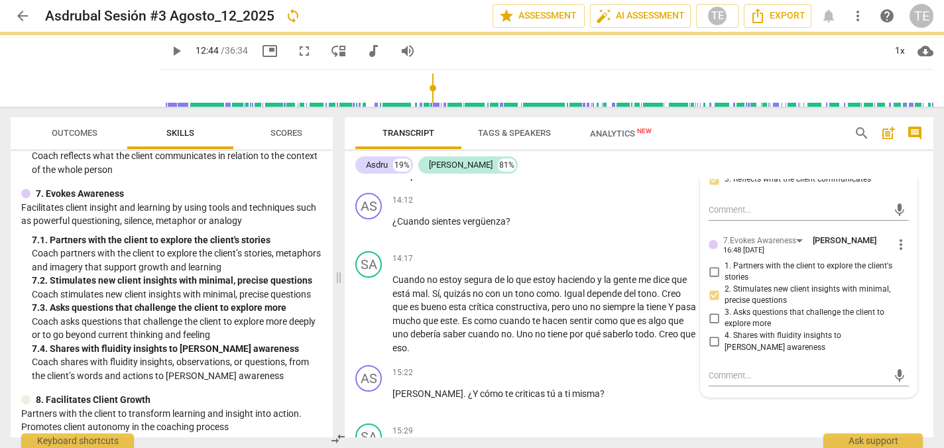
click at [710, 310] on input "3. Asks questions that challenge the client to explore more" at bounding box center [713, 318] width 21 height 16
checkbox input "true"
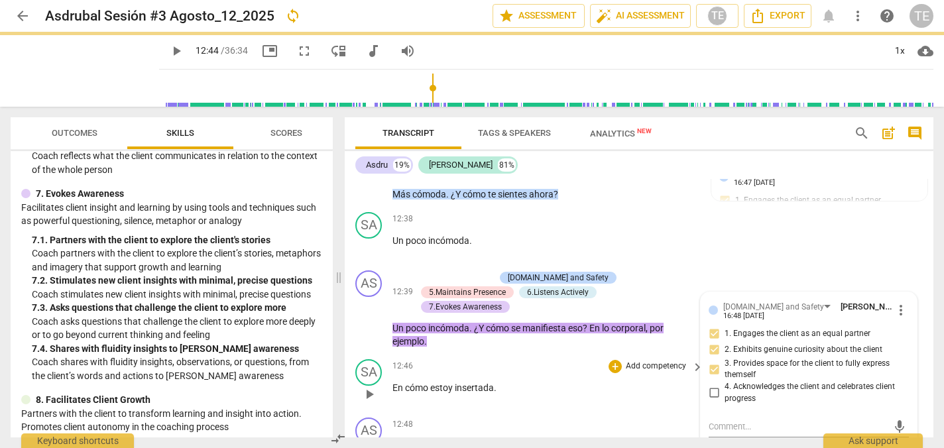
scroll to position [3008, 0]
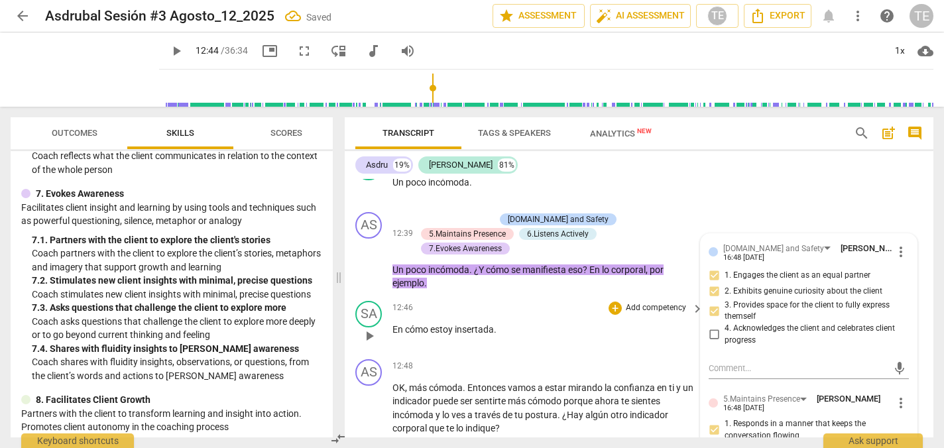
click at [370, 328] on span "play_arrow" at bounding box center [369, 336] width 16 height 16
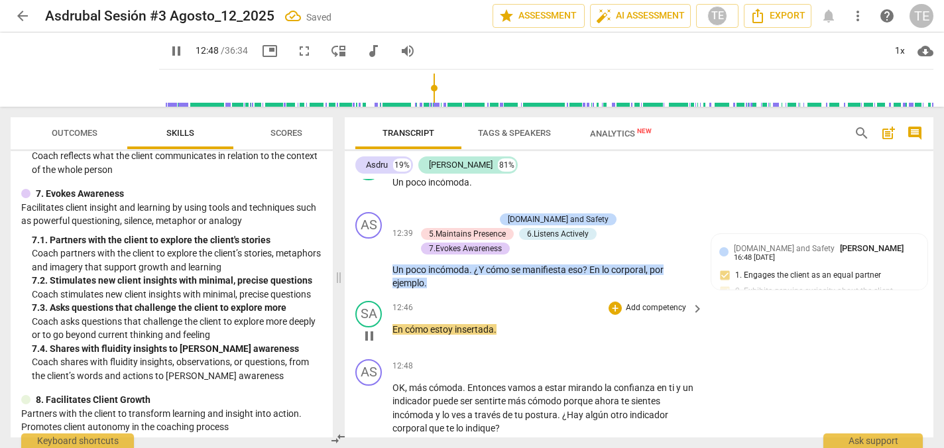
click at [370, 328] on span "pause" at bounding box center [369, 336] width 16 height 16
type input "769"
click at [477, 324] on span "insertada" at bounding box center [474, 329] width 39 height 11
click at [370, 400] on span "play_arrow" at bounding box center [369, 408] width 16 height 16
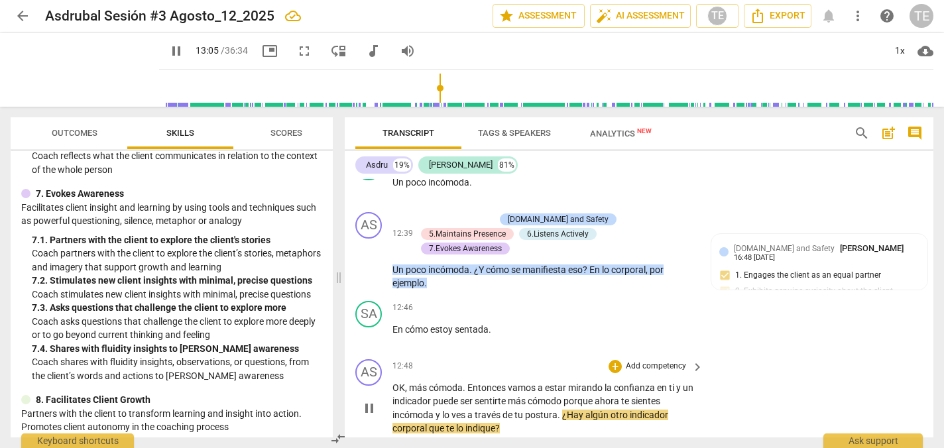
click at [372, 400] on span "pause" at bounding box center [369, 408] width 16 height 16
type input "786"
click at [614, 360] on div "+" at bounding box center [614, 366] width 13 height 13
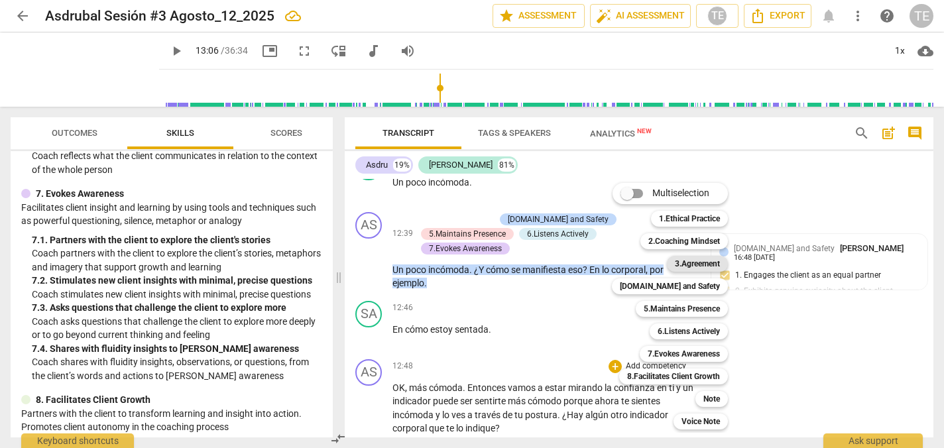
click at [695, 264] on b "3.Agreement" at bounding box center [697, 264] width 45 height 16
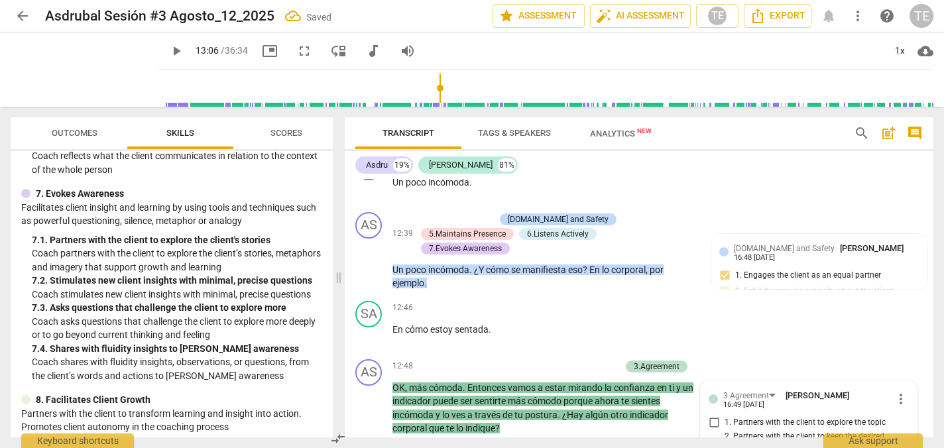
scroll to position [3014, 0]
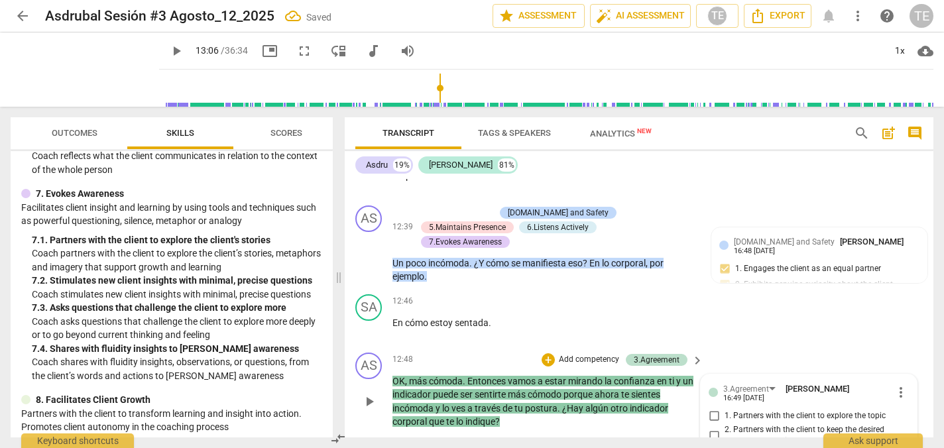
click at [711, 427] on input "2. Partners with the client to keep the desired outcome as a guide" at bounding box center [713, 435] width 21 height 16
checkbox input "true"
click at [547, 353] on div "+" at bounding box center [547, 359] width 13 height 13
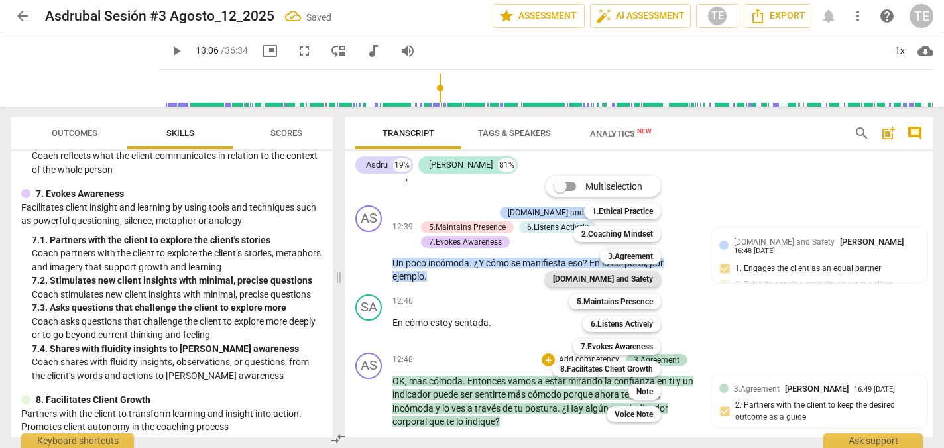
click at [617, 275] on b "[DOMAIN_NAME] and Safety" at bounding box center [603, 279] width 100 height 16
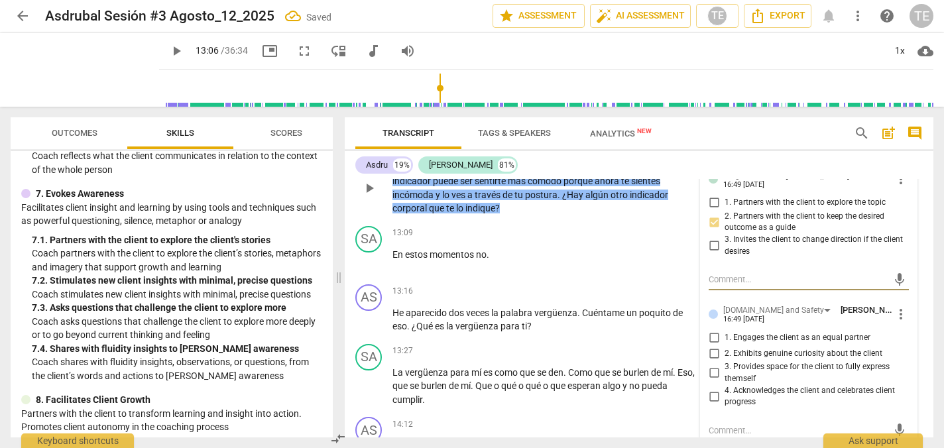
scroll to position [3233, 0]
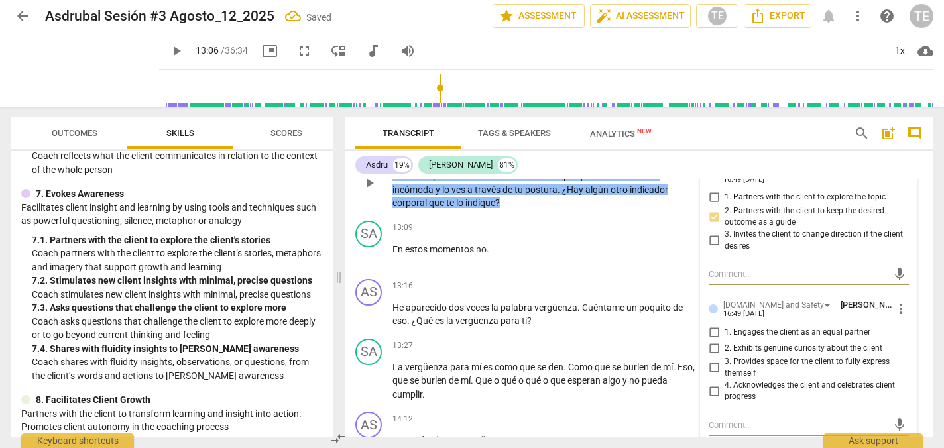
click at [714, 324] on input "1. Engages the client as an equal partner" at bounding box center [713, 332] width 21 height 16
checkbox input "true"
click at [712, 340] on input "2. Exhibits genuine curiosity about the client" at bounding box center [713, 348] width 21 height 16
checkbox input "true"
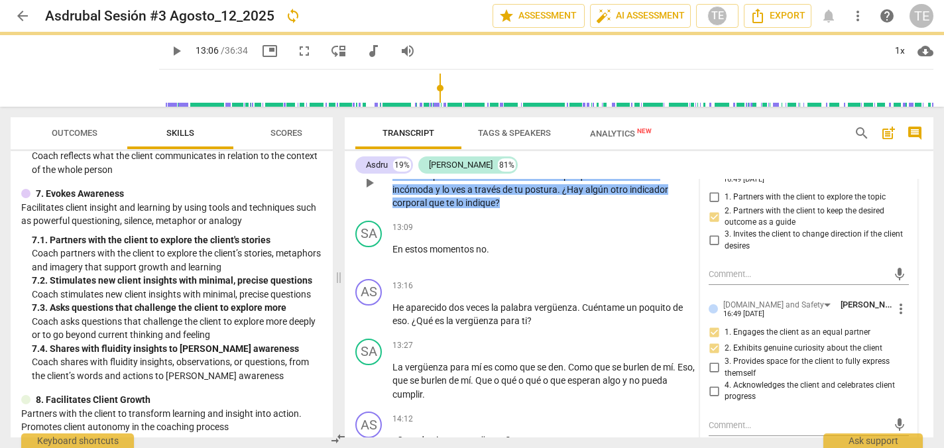
click at [708, 360] on input "3. Provides space for the client to fully express themself" at bounding box center [713, 368] width 21 height 16
checkbox input "true"
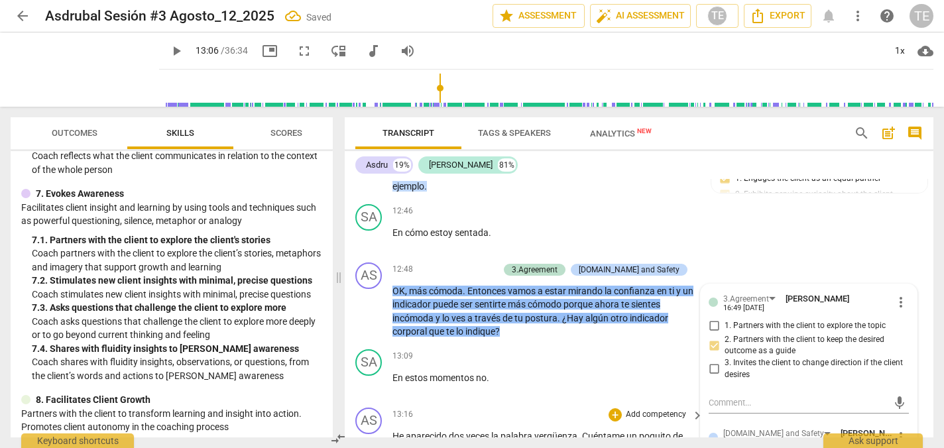
scroll to position [3096, 0]
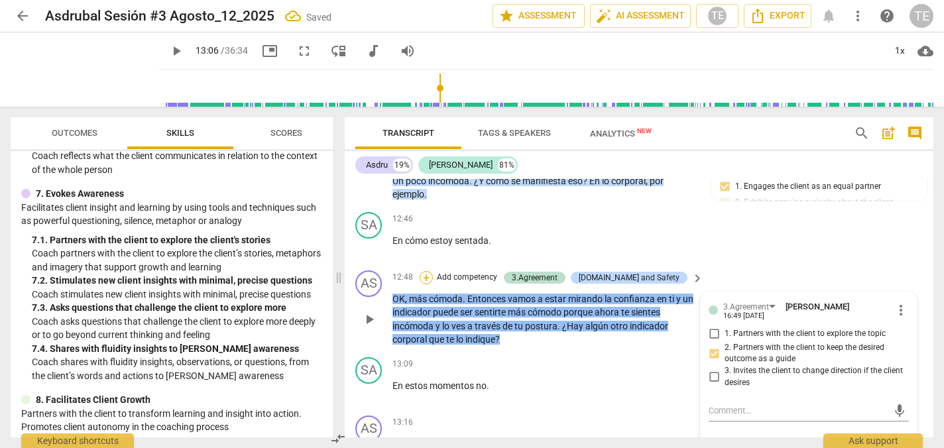
click at [433, 271] on div "+" at bounding box center [426, 277] width 13 height 13
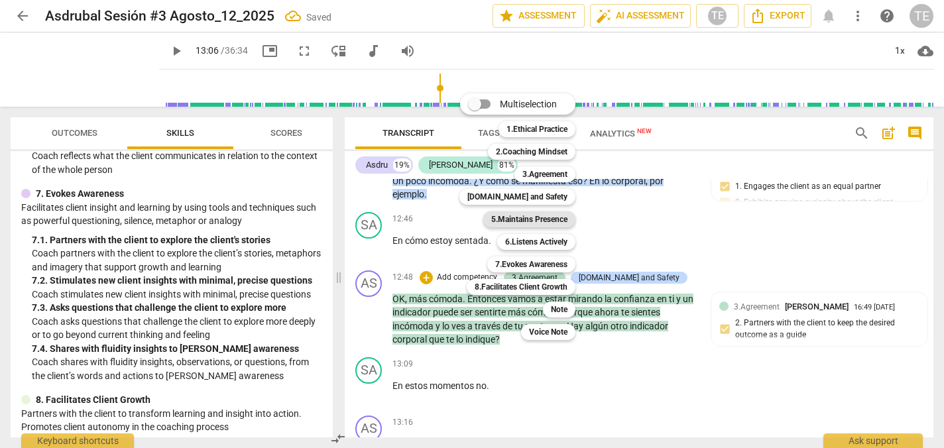
click at [521, 222] on b "5.Maintains Presence" at bounding box center [529, 219] width 76 height 16
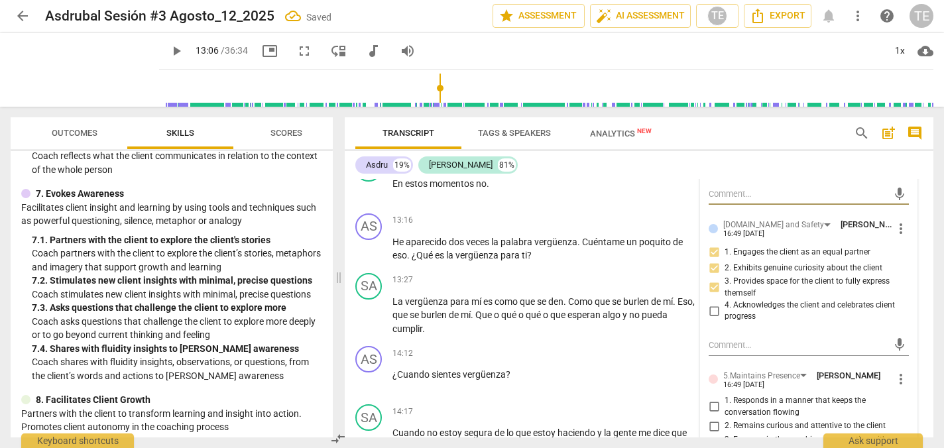
scroll to position [3315, 0]
click at [712, 397] on input "1. Responds in a manner that keeps the conversation flowing" at bounding box center [713, 405] width 21 height 16
checkbox input "true"
click at [712, 416] on input "2. Remains curious and attentive to the client" at bounding box center [713, 424] width 21 height 16
checkbox input "true"
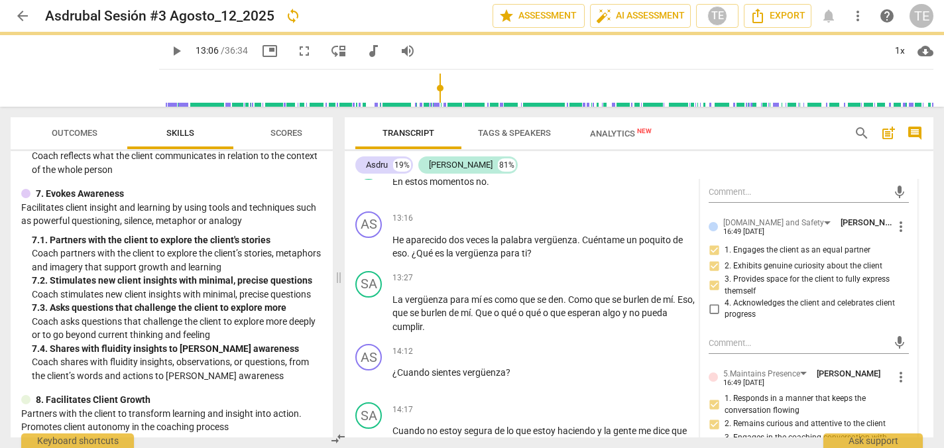
click at [711, 436] on input "3. Engages in the coaching conversation with ease" at bounding box center [713, 444] width 21 height 16
checkbox input "true"
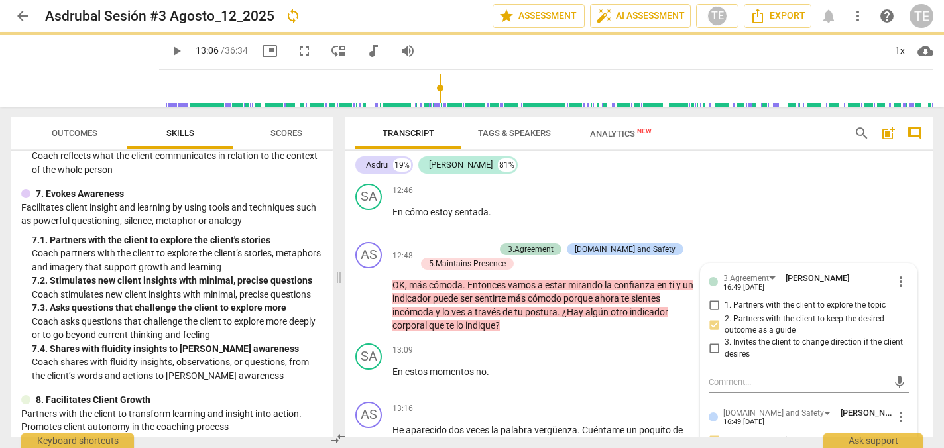
scroll to position [3042, 0]
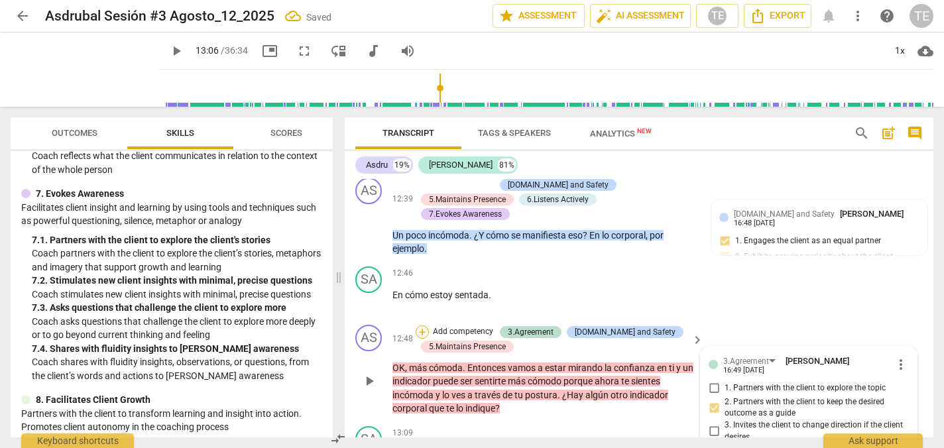
click at [422, 325] on div "+" at bounding box center [422, 331] width 13 height 13
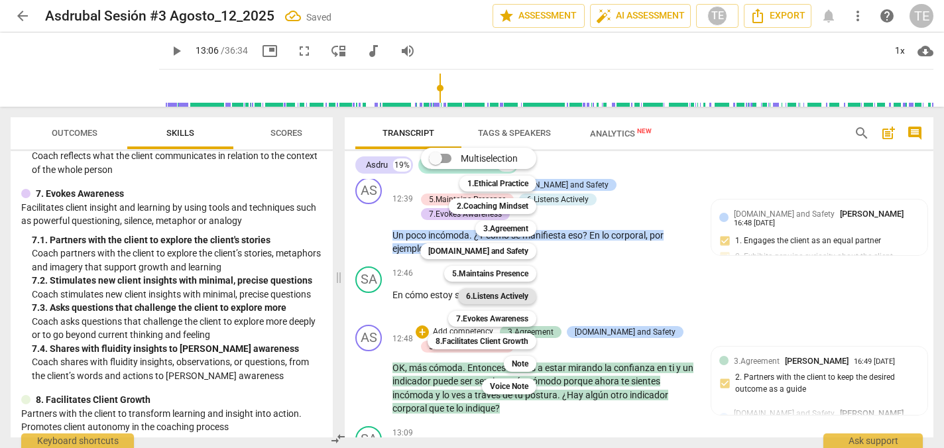
click at [492, 294] on b "6.Listens Actively" at bounding box center [497, 296] width 62 height 16
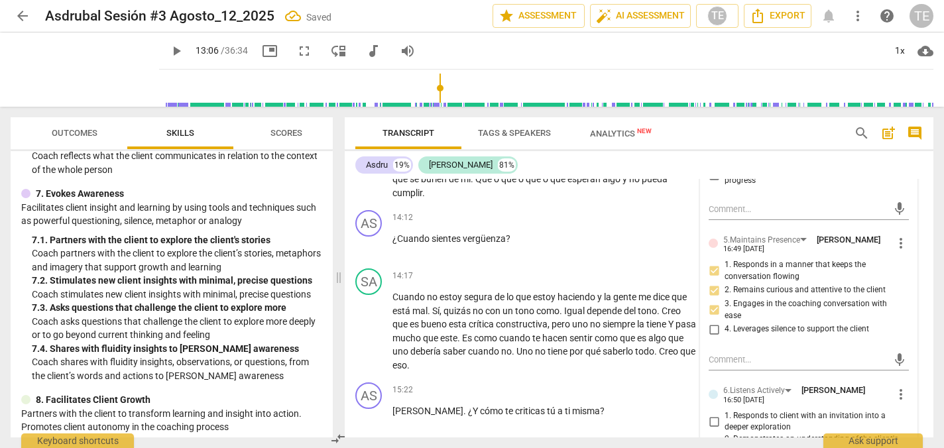
scroll to position [3450, 0]
click at [710, 413] on input "1. Responds to client with an invitation into a deeper exploration" at bounding box center [713, 421] width 21 height 16
checkbox input "true"
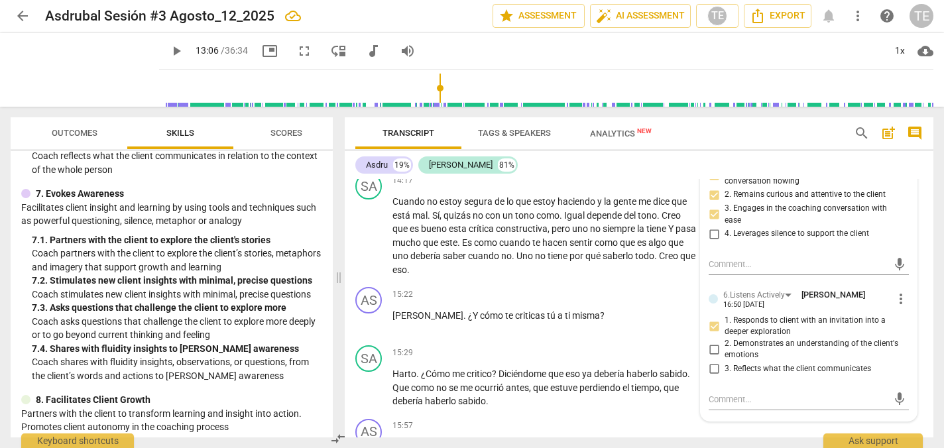
scroll to position [3552, 0]
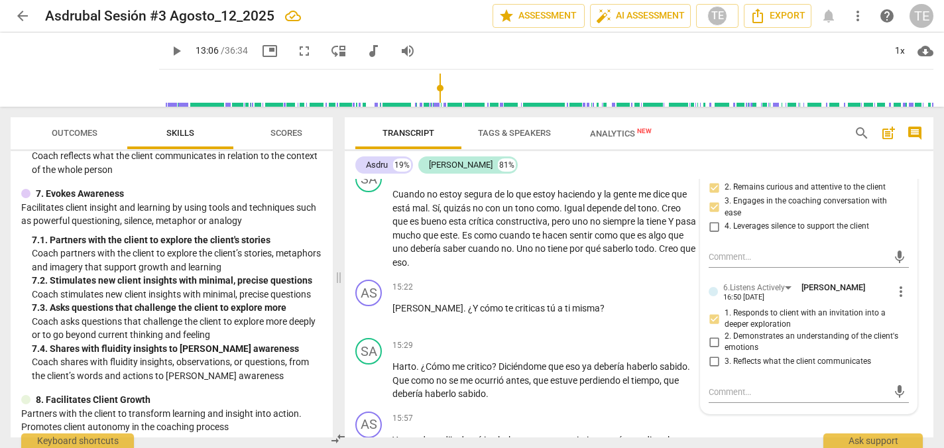
click at [711, 354] on input "3. Reflects what the client communicates" at bounding box center [713, 362] width 21 height 16
checkbox input "true"
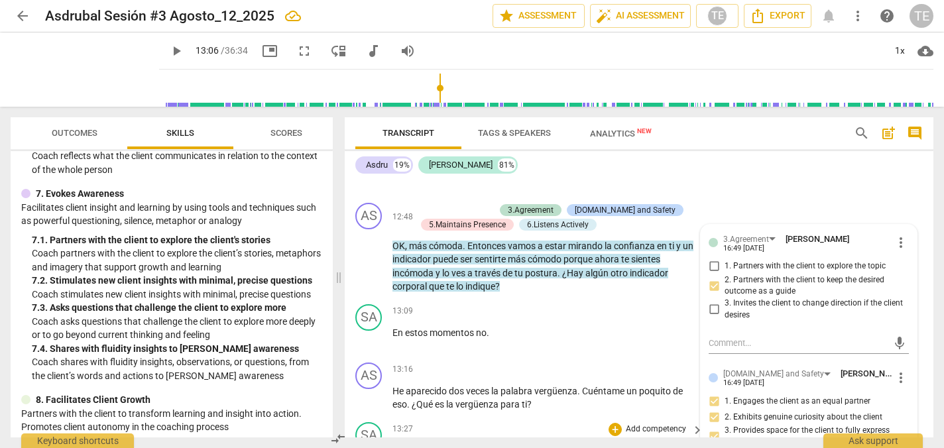
scroll to position [3147, 0]
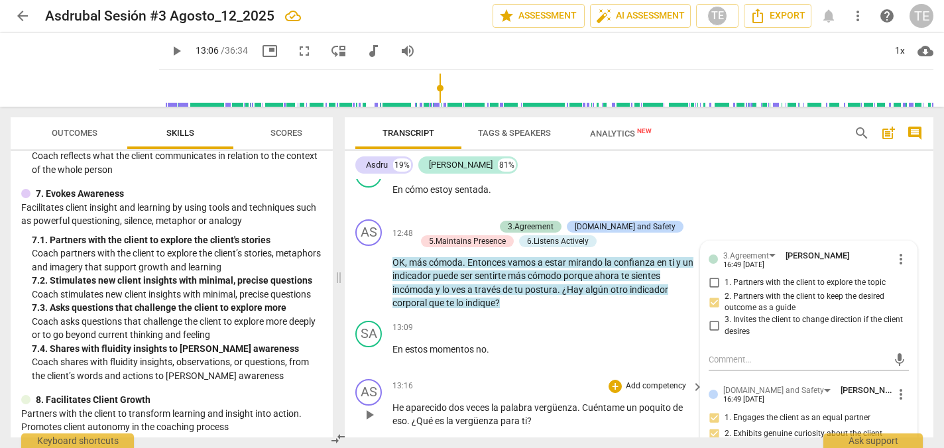
click at [370, 407] on span "play_arrow" at bounding box center [369, 415] width 16 height 16
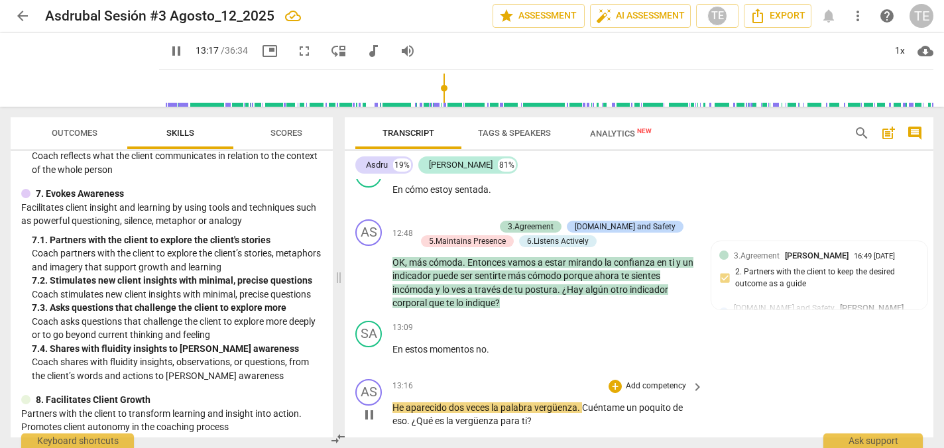
click at [372, 407] on span "pause" at bounding box center [369, 415] width 16 height 16
type input "798"
click at [404, 402] on span "He" at bounding box center [398, 407] width 13 height 11
click at [615, 380] on div "+" at bounding box center [614, 386] width 13 height 13
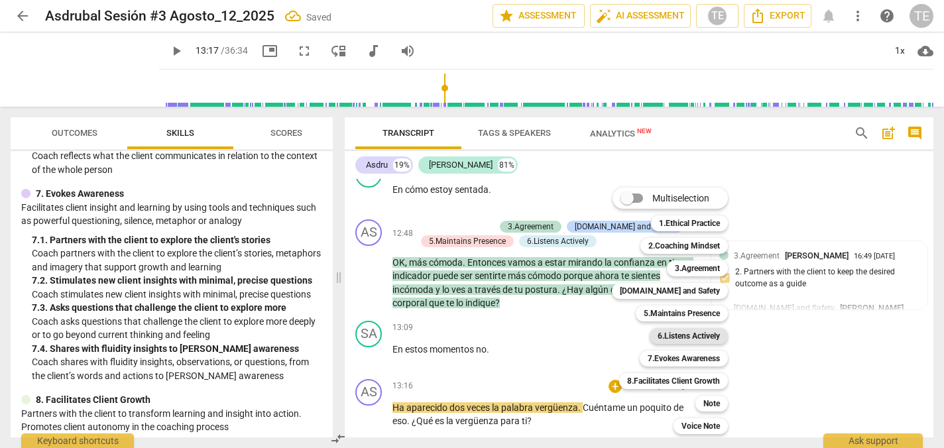
click at [679, 335] on b "6.Listens Actively" at bounding box center [688, 336] width 62 height 16
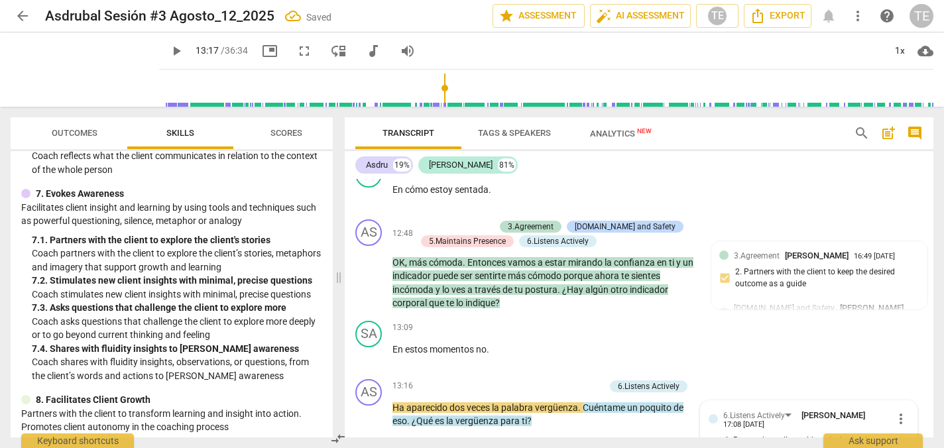
scroll to position [3298, 0]
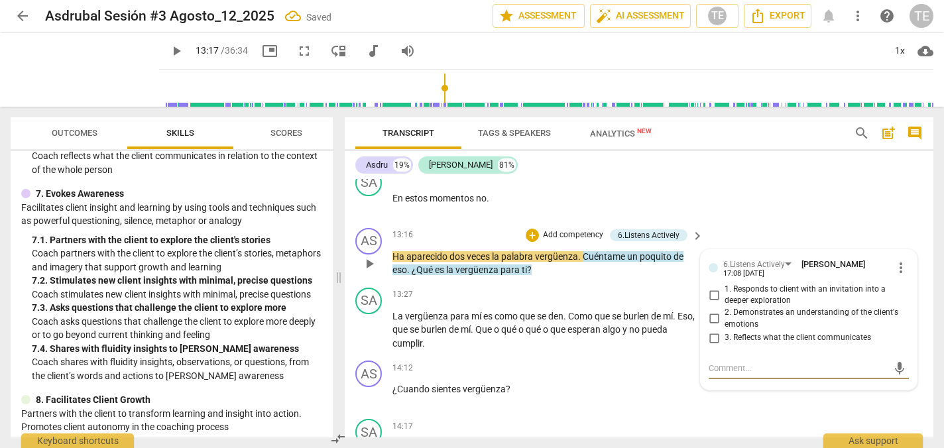
click at [708, 330] on input "3. Reflects what the client communicates" at bounding box center [713, 338] width 21 height 16
checkbox input "true"
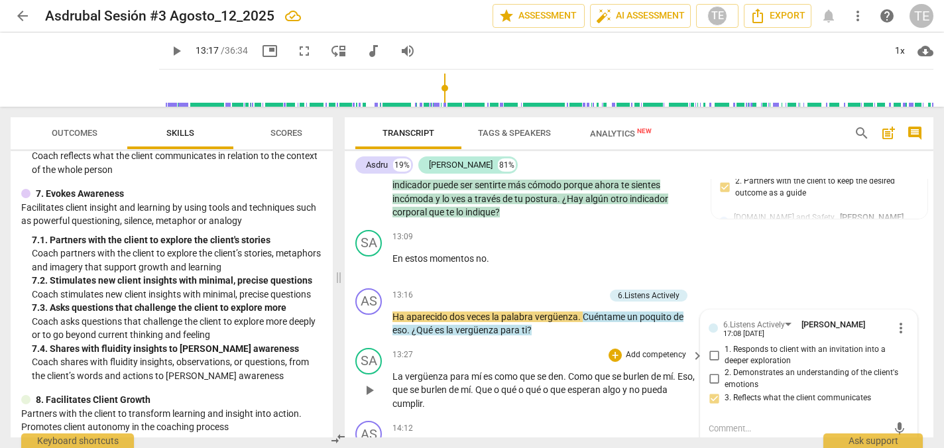
scroll to position [3238, 0]
click at [710, 348] on input "1. Responds to client with an invitation into a deeper exploration" at bounding box center [713, 356] width 21 height 16
checkbox input "true"
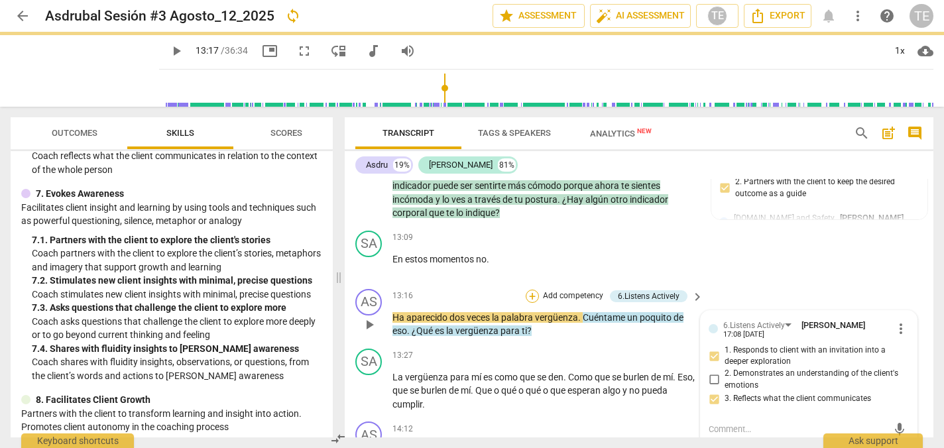
click at [530, 290] on div "+" at bounding box center [532, 296] width 13 height 13
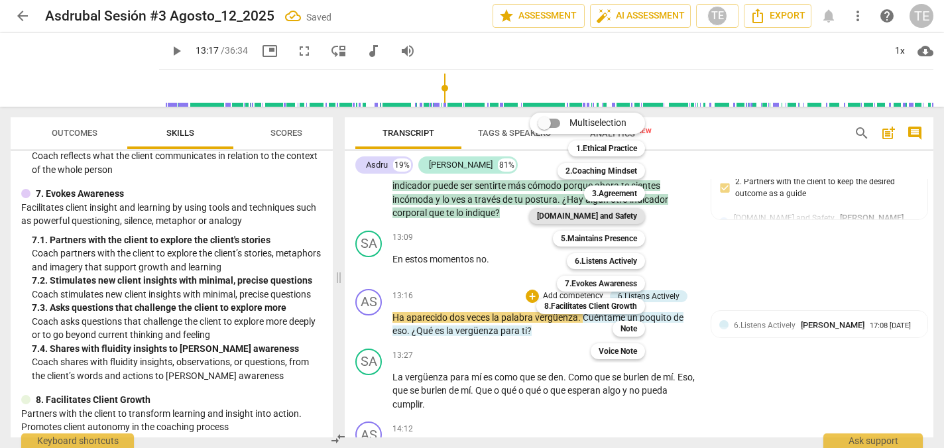
click at [596, 217] on b "[DOMAIN_NAME] and Safety" at bounding box center [587, 216] width 100 height 16
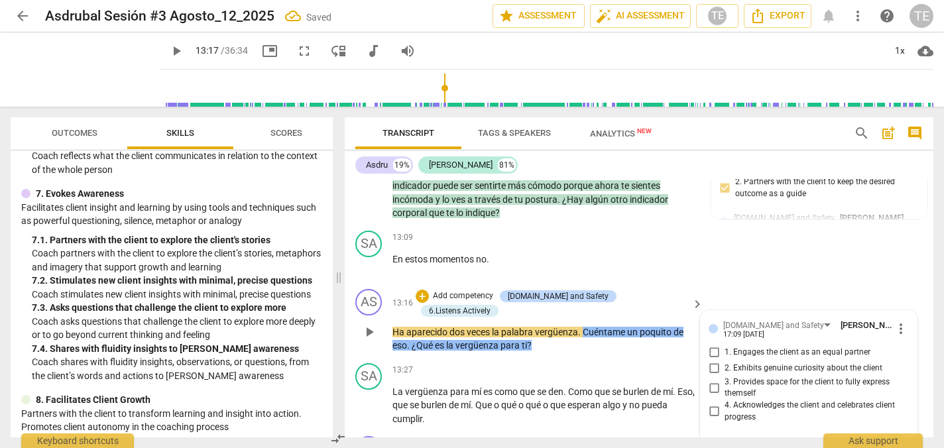
click at [712, 345] on input "1. Engages the client as an equal partner" at bounding box center [713, 353] width 21 height 16
checkbox input "true"
click at [712, 361] on input "2. Exhibits genuine curiosity about the client" at bounding box center [713, 369] width 21 height 16
checkbox input "true"
click at [708, 380] on input "3. Provides space for the client to fully express themself" at bounding box center [713, 388] width 21 height 16
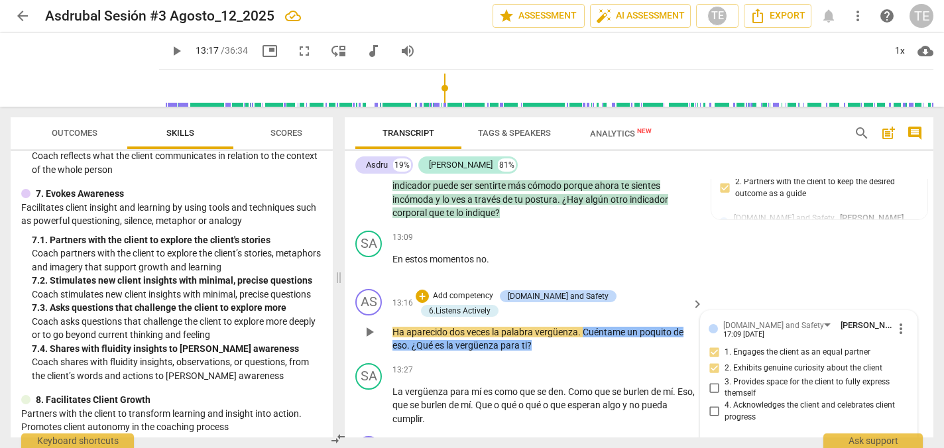
checkbox input "true"
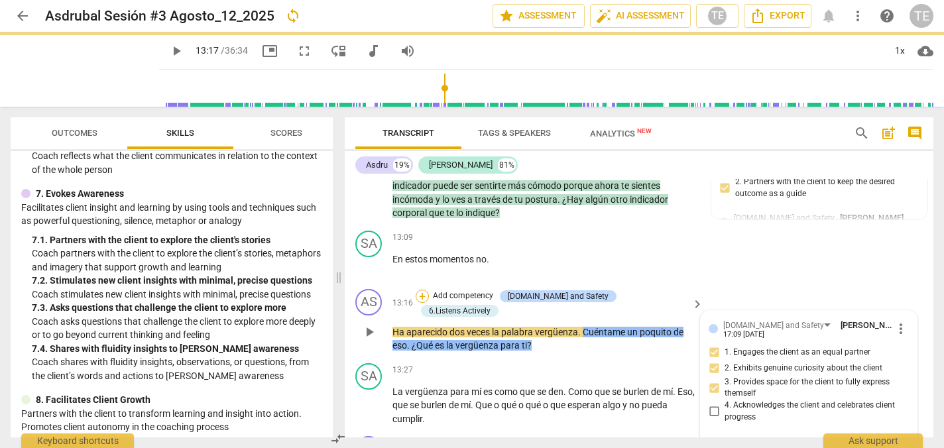
click at [429, 290] on div "+" at bounding box center [422, 296] width 13 height 13
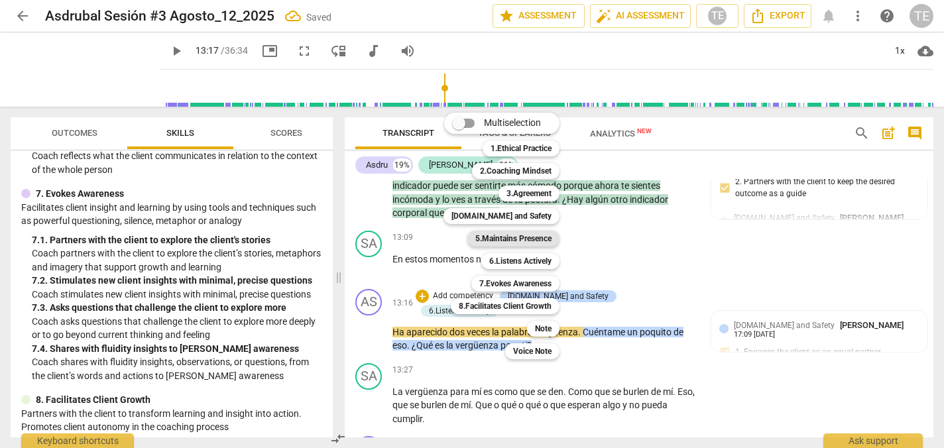
click at [512, 235] on b "5.Maintains Presence" at bounding box center [513, 239] width 76 height 16
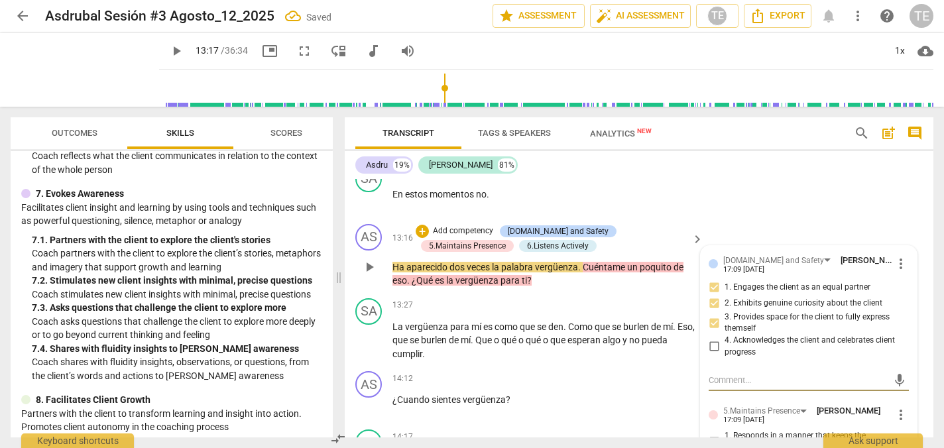
scroll to position [3315, 0]
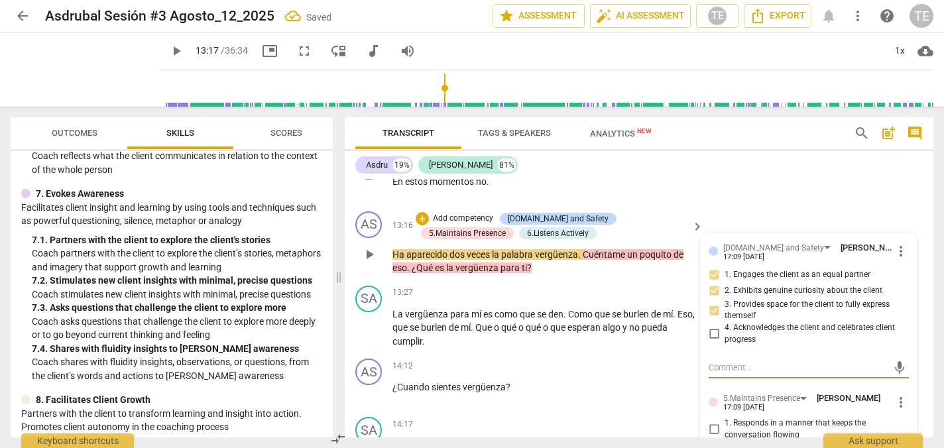
click at [710, 422] on input "1. Responds in a manner that keeps the conversation flowing" at bounding box center [713, 430] width 21 height 16
checkbox input "true"
click at [709, 441] on input "2. Remains curious and attentive to the client" at bounding box center [713, 449] width 21 height 16
checkbox input "true"
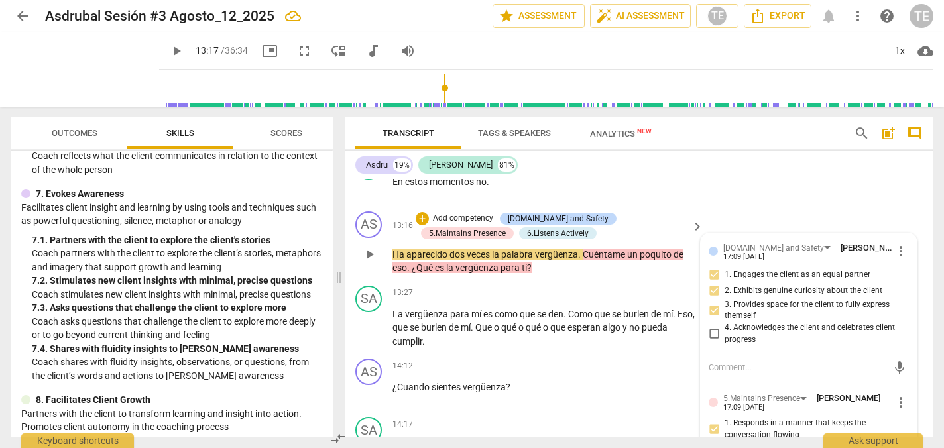
checkbox input "true"
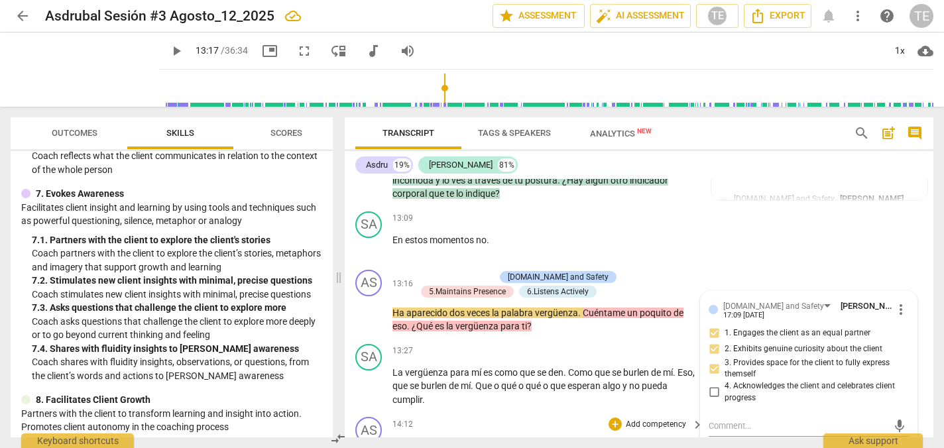
scroll to position [3249, 0]
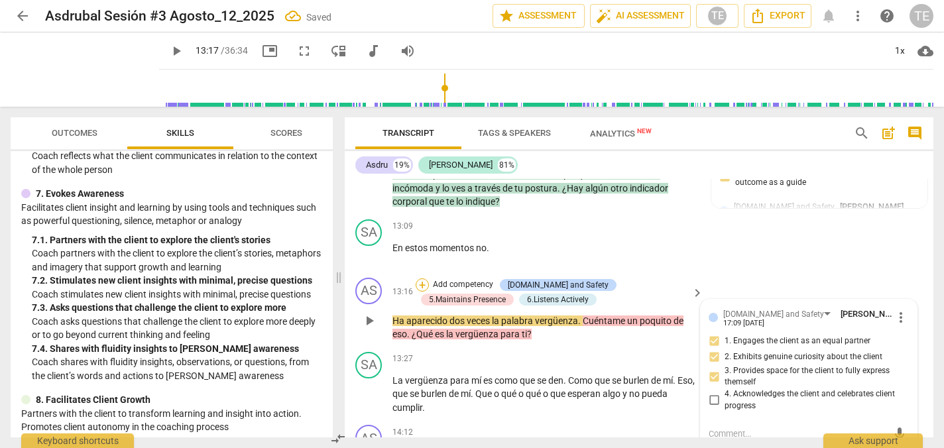
click at [424, 278] on div "+" at bounding box center [422, 284] width 13 height 13
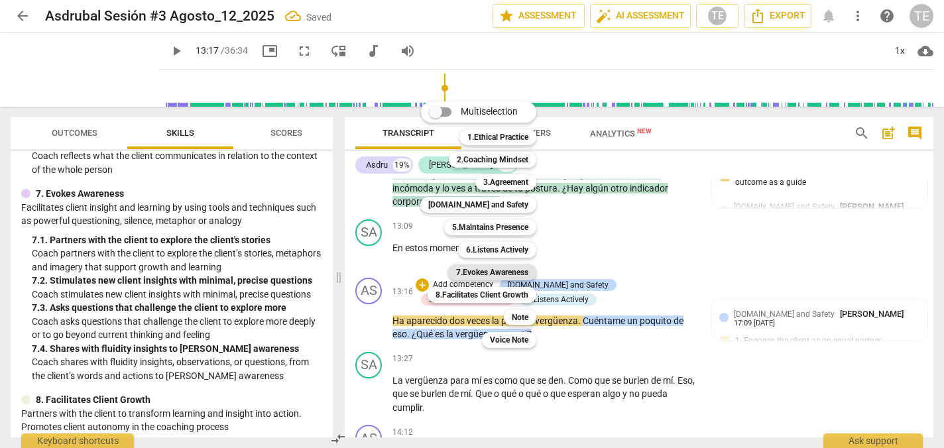
click at [499, 270] on b "7.Evokes Awareness" at bounding box center [492, 272] width 72 height 16
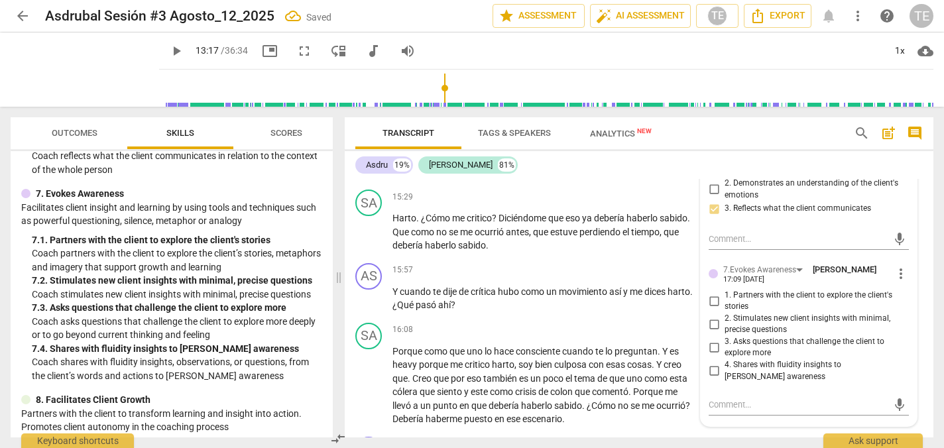
scroll to position [3730, 0]
click at [711, 292] on input "1. Partners with the client to explore the client's stories" at bounding box center [713, 300] width 21 height 16
checkbox input "true"
click at [710, 339] on input "3. Asks questions that challenge the client to explore more" at bounding box center [713, 347] width 21 height 16
checkbox input "true"
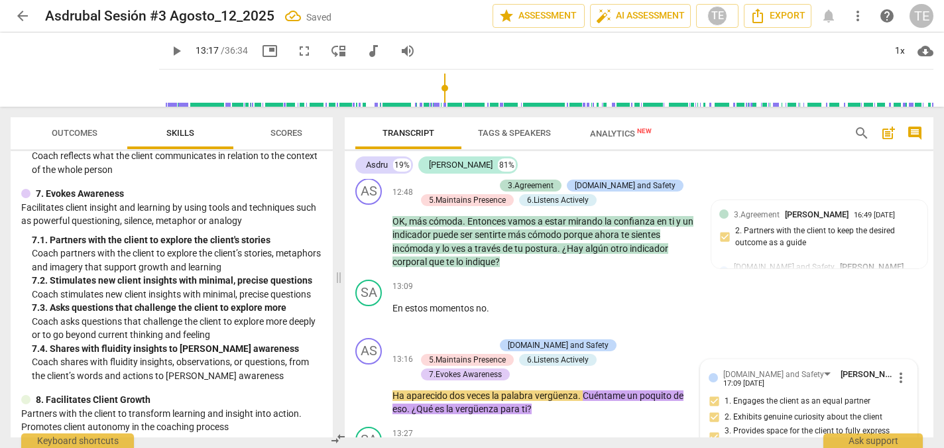
scroll to position [3190, 0]
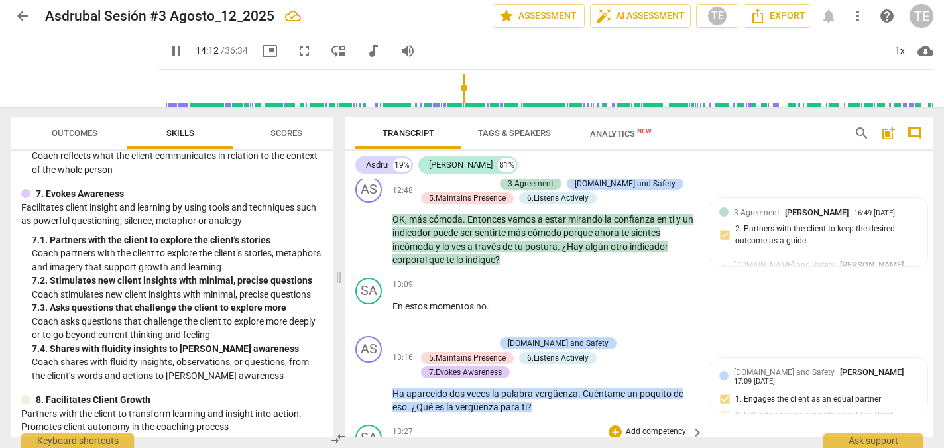
scroll to position [3458, 0]
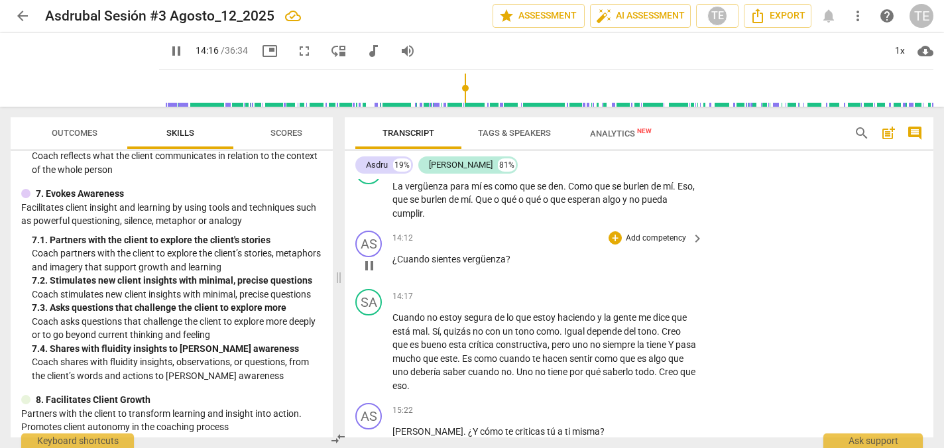
click at [368, 258] on span "pause" at bounding box center [369, 266] width 16 height 16
type input "857"
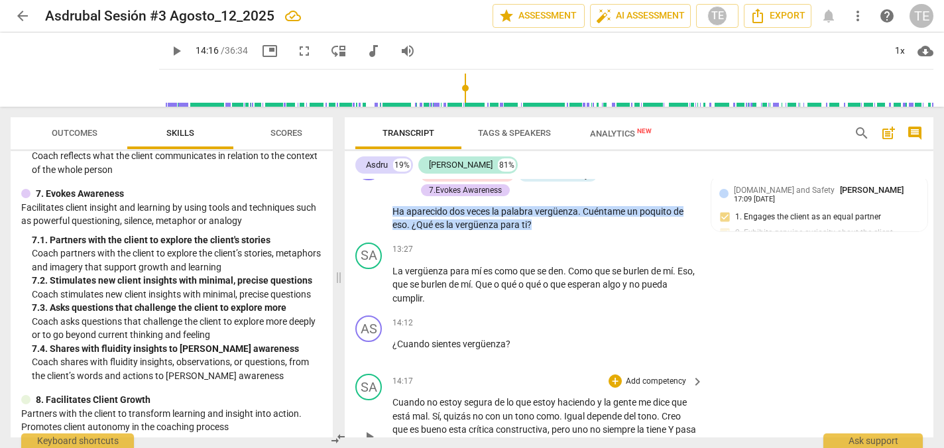
scroll to position [3369, 0]
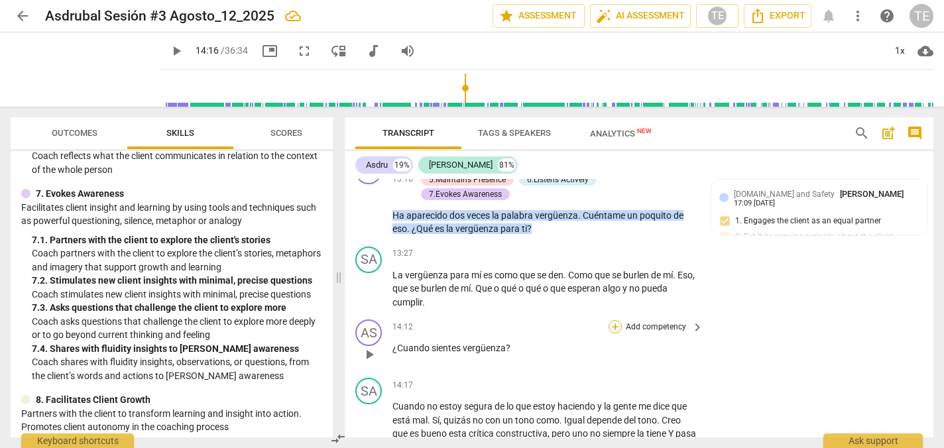
click at [616, 320] on div "+" at bounding box center [614, 326] width 13 height 13
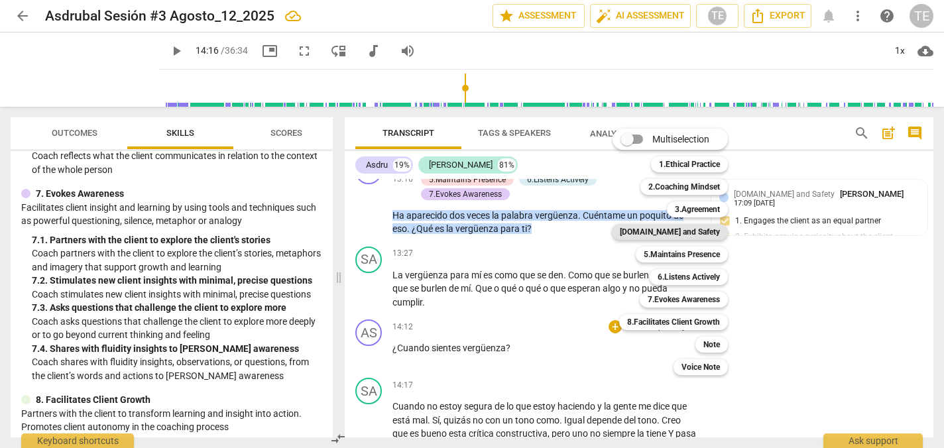
click at [687, 233] on b "[DOMAIN_NAME] and Safety" at bounding box center [670, 232] width 100 height 16
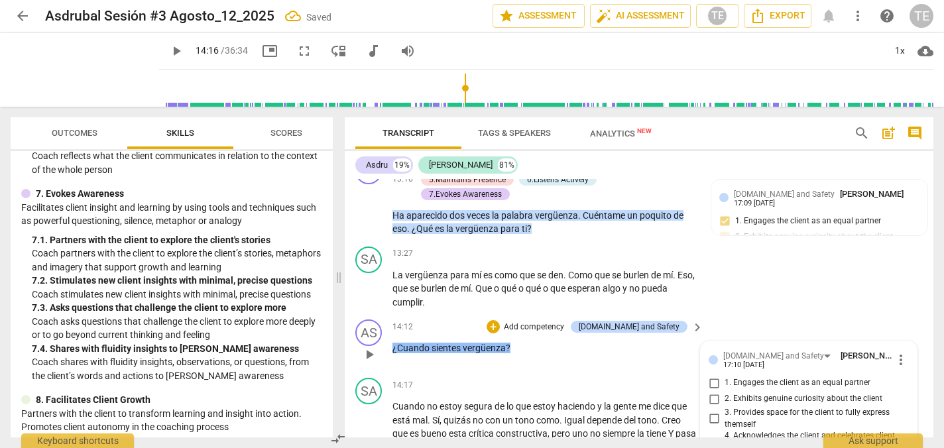
click at [713, 375] on input "1. Engages the client as an equal partner" at bounding box center [713, 383] width 21 height 16
checkbox input "true"
click at [712, 391] on input "2. Exhibits genuine curiosity about the client" at bounding box center [713, 399] width 21 height 16
checkbox input "true"
click at [712, 411] on input "3. Provides space for the client to fully express themself" at bounding box center [713, 419] width 21 height 16
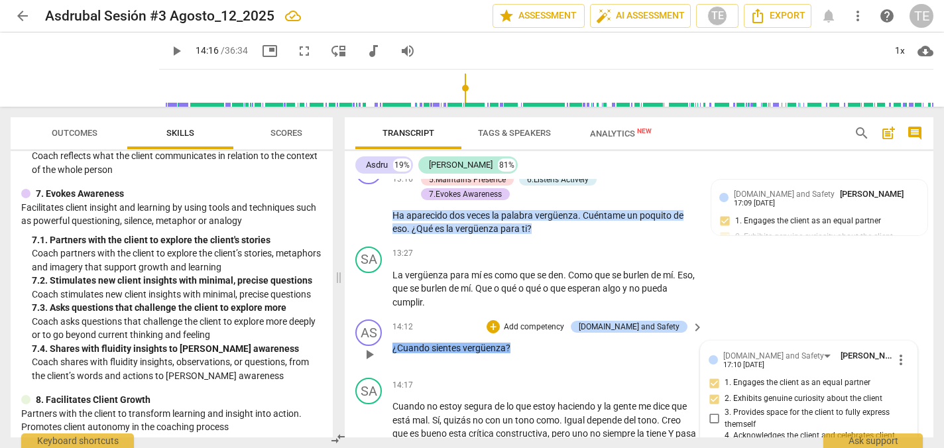
checkbox input "true"
click at [500, 320] on div "+" at bounding box center [492, 326] width 13 height 13
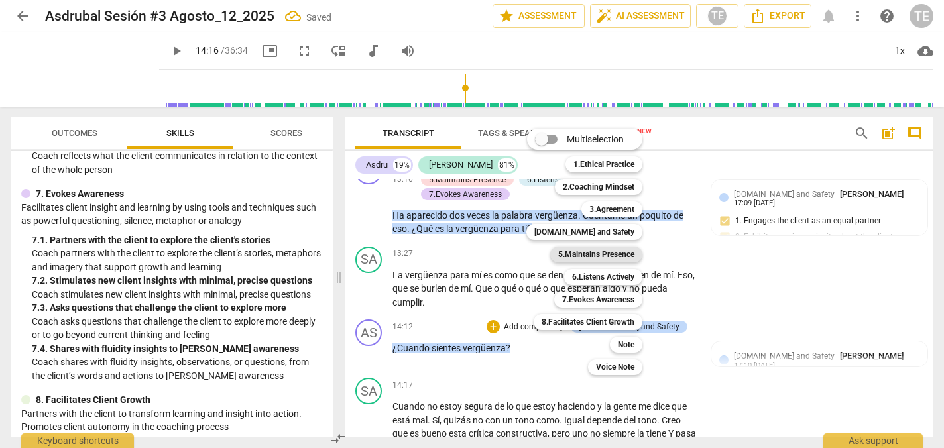
click at [583, 256] on b "5.Maintains Presence" at bounding box center [596, 255] width 76 height 16
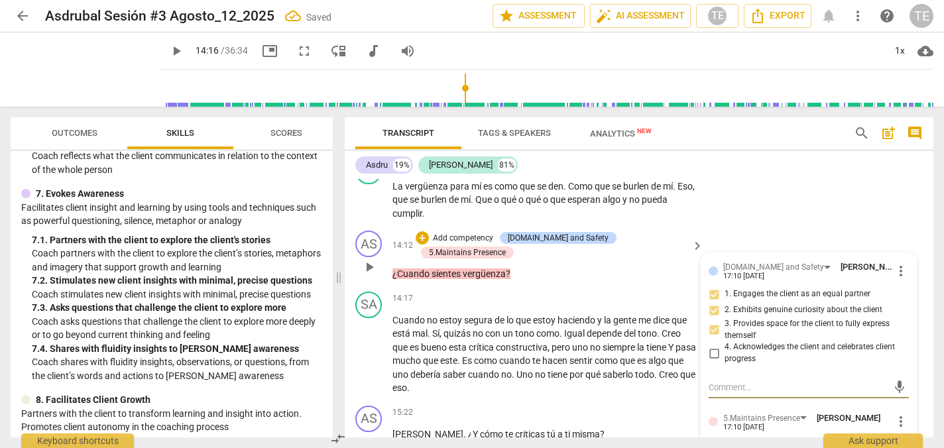
scroll to position [3478, 0]
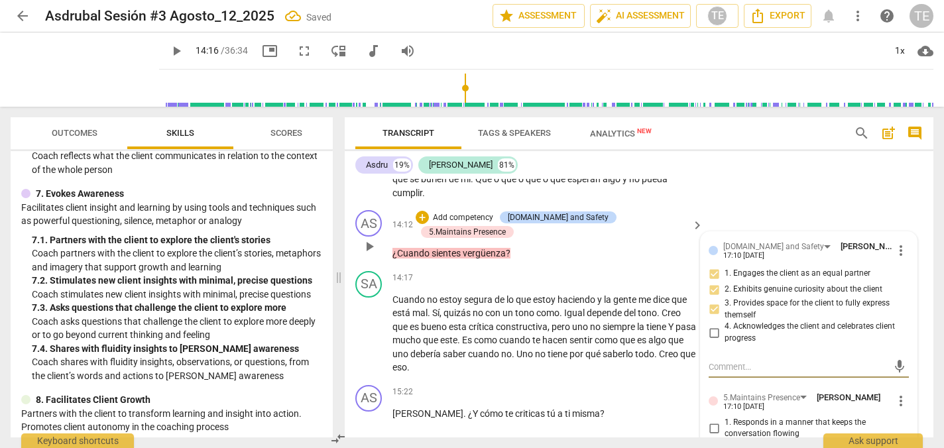
click at [711, 420] on input "1. Responds in a manner that keeps the conversation flowing" at bounding box center [713, 428] width 21 height 16
checkbox input "true"
click at [712, 440] on input "2. Remains curious and attentive to the client" at bounding box center [713, 448] width 21 height 16
checkbox input "true"
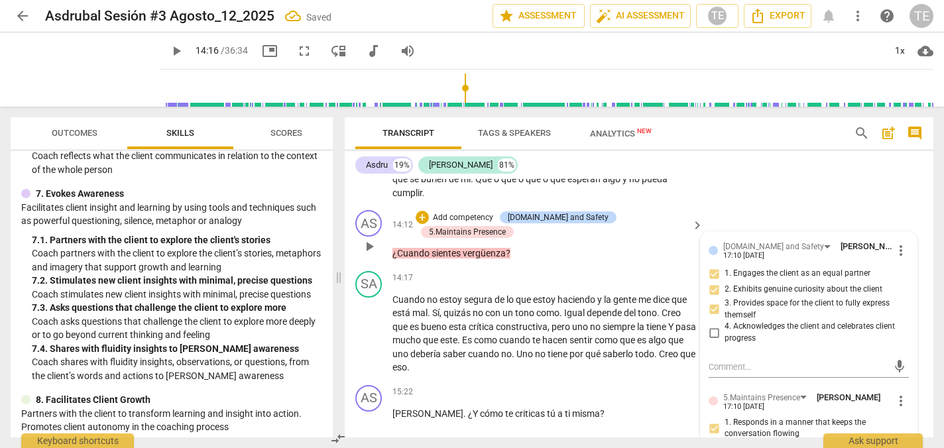
checkbox input "true"
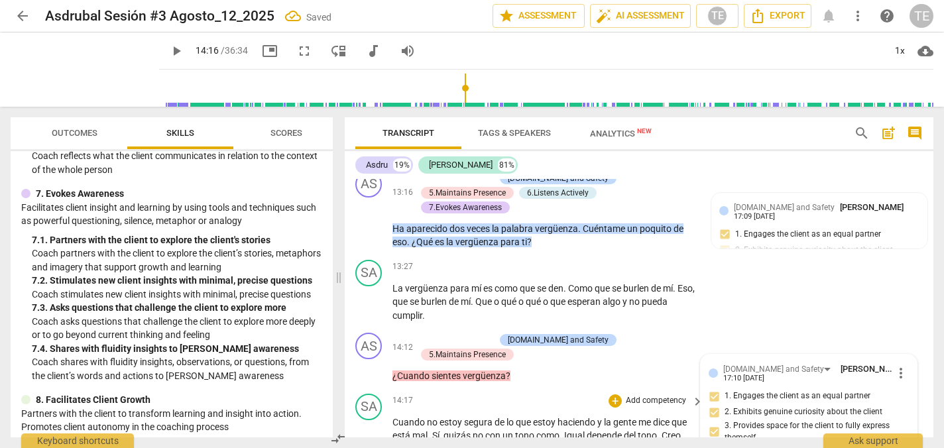
scroll to position [3338, 0]
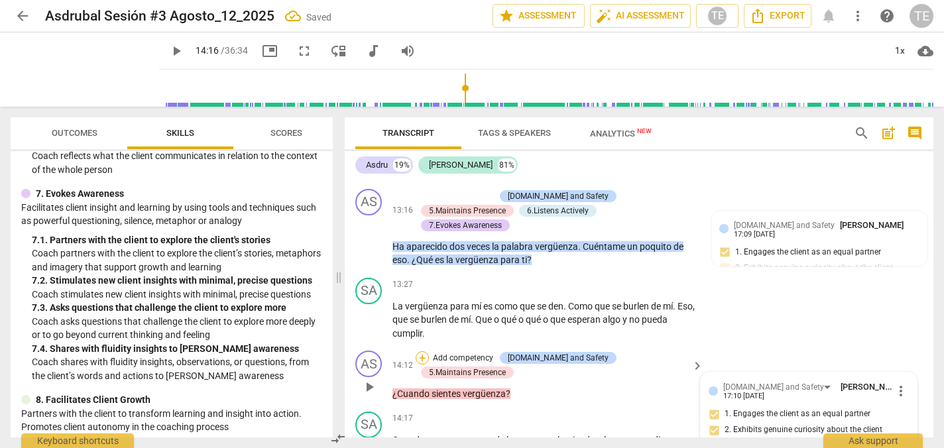
click at [425, 351] on div "+" at bounding box center [422, 357] width 13 height 13
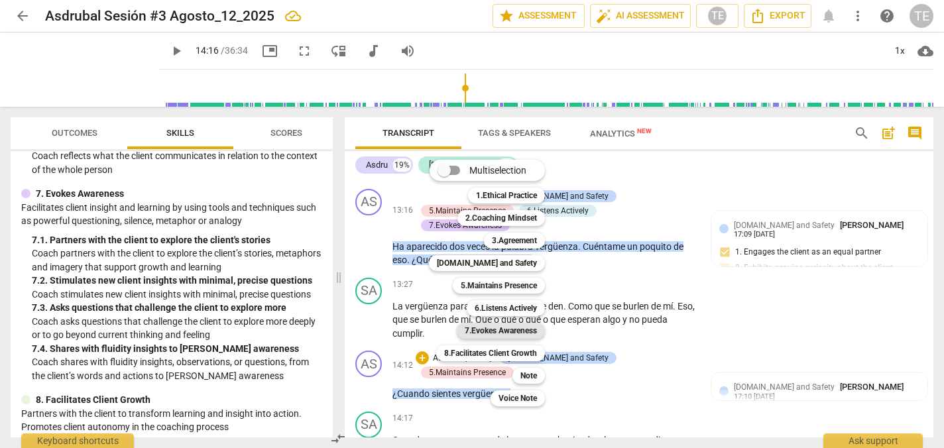
click at [496, 327] on b "7.Evokes Awareness" at bounding box center [501, 331] width 72 height 16
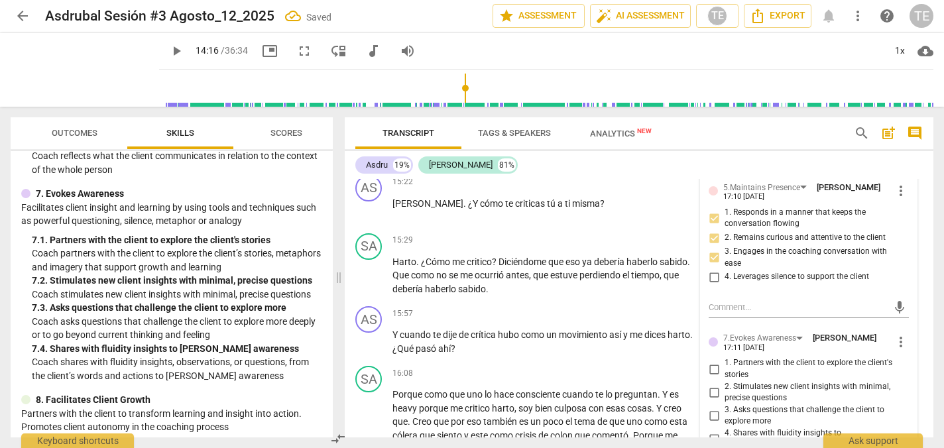
scroll to position [3691, 0]
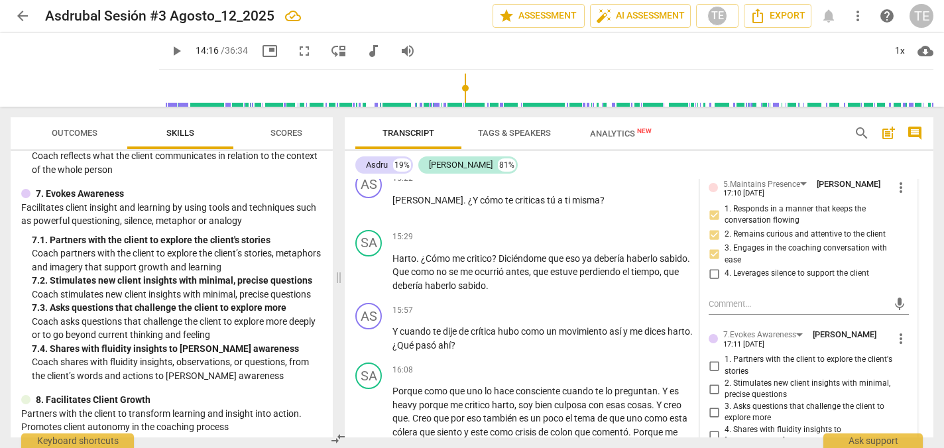
click at [712, 358] on input "1. Partners with the client to explore the client's stories" at bounding box center [713, 366] width 21 height 16
checkbox input "true"
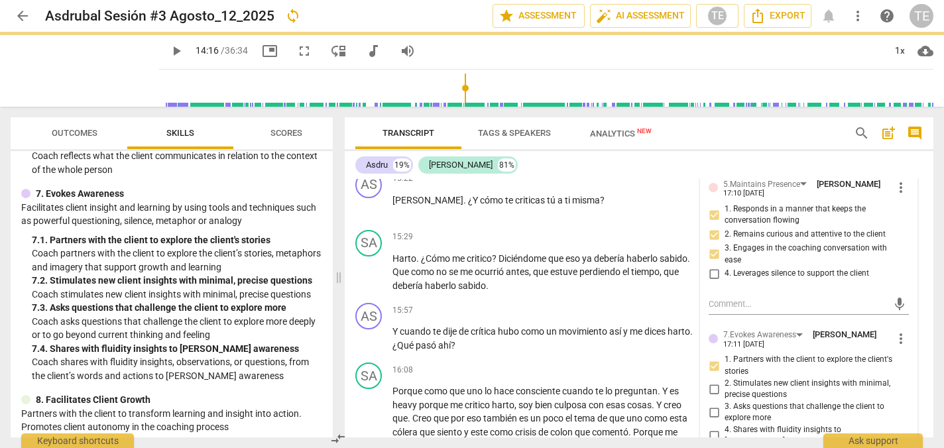
click at [711, 381] on input "2. Stimulates new client insights with minimal, precise questions" at bounding box center [713, 389] width 21 height 16
checkbox input "true"
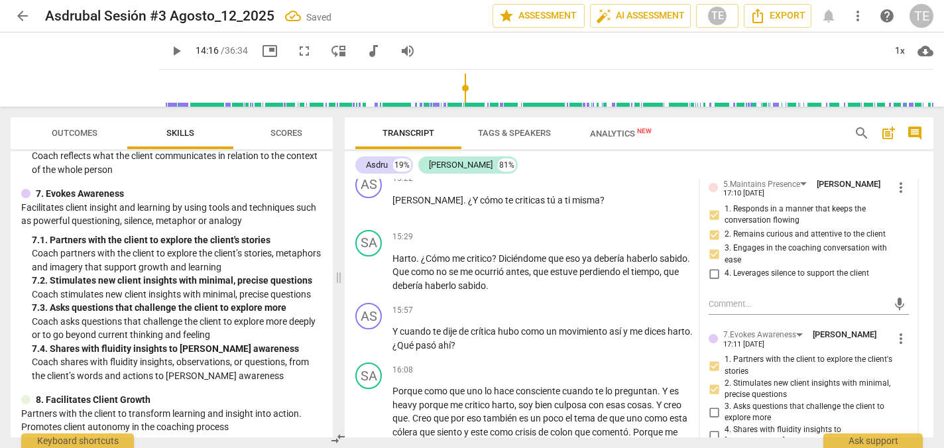
click at [712, 404] on input "3. Asks questions that challenge the client to explore more" at bounding box center [713, 412] width 21 height 16
checkbox input "true"
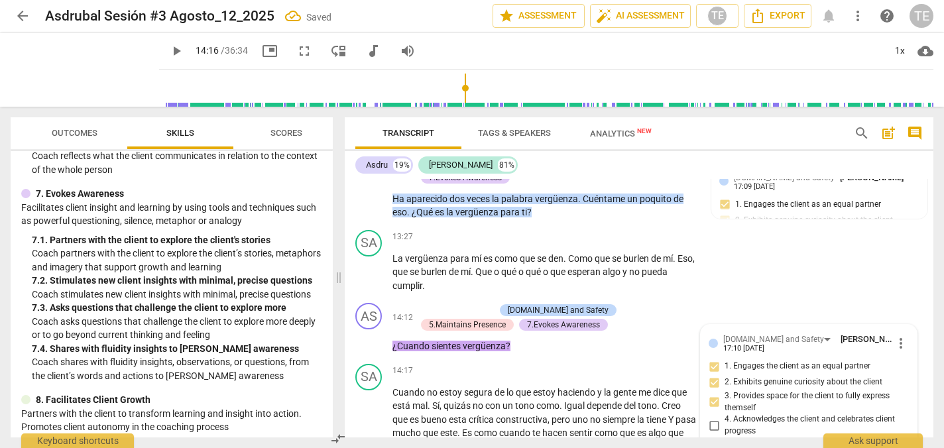
scroll to position [3419, 0]
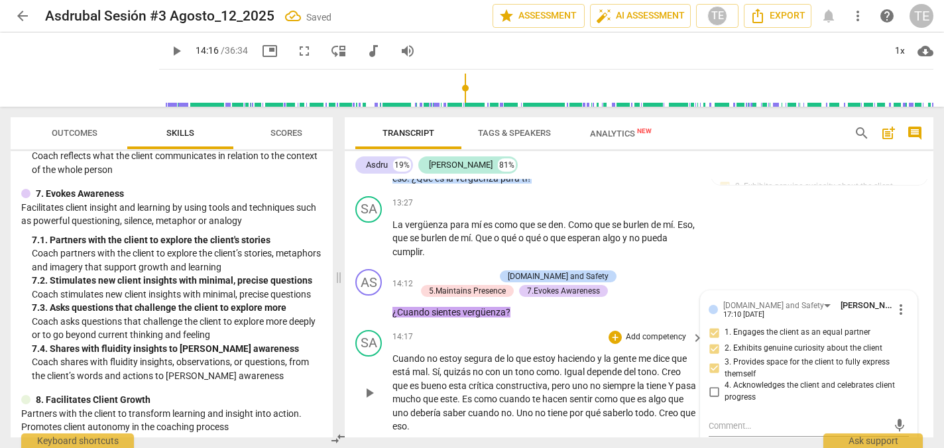
click at [373, 385] on span "play_arrow" at bounding box center [369, 393] width 16 height 16
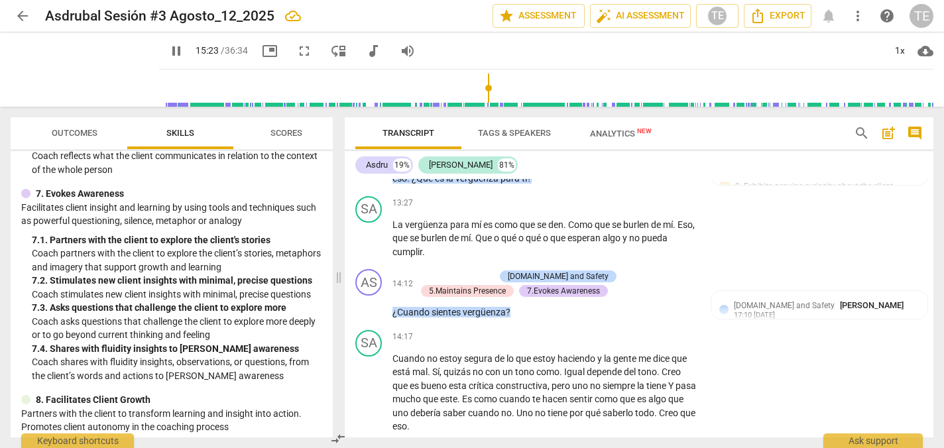
type input "924"
click at [613, 445] on div "+" at bounding box center [614, 451] width 13 height 13
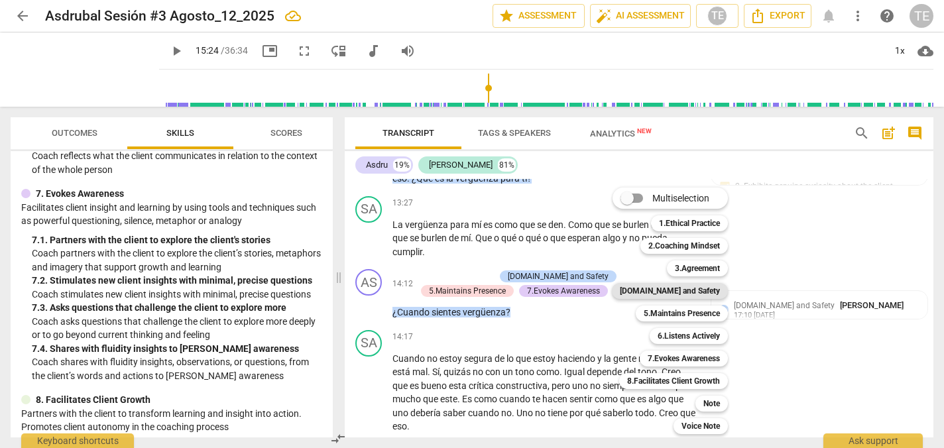
click at [691, 293] on b "[DOMAIN_NAME] and Safety" at bounding box center [670, 291] width 100 height 16
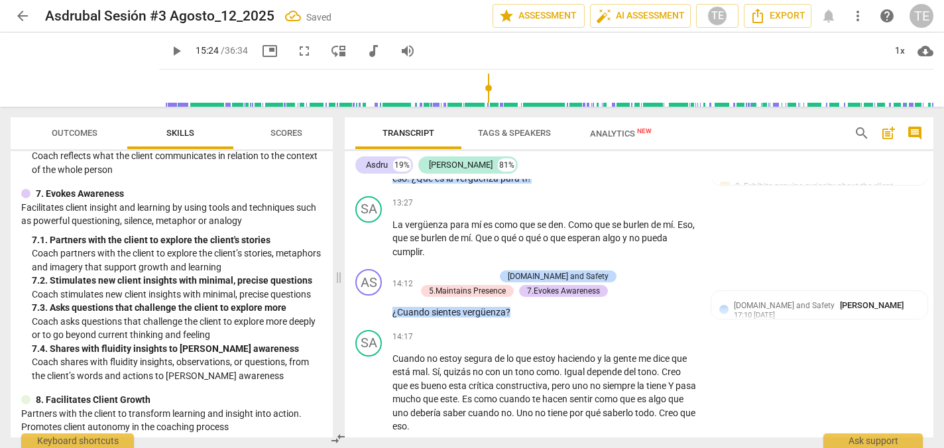
scroll to position [3636, 0]
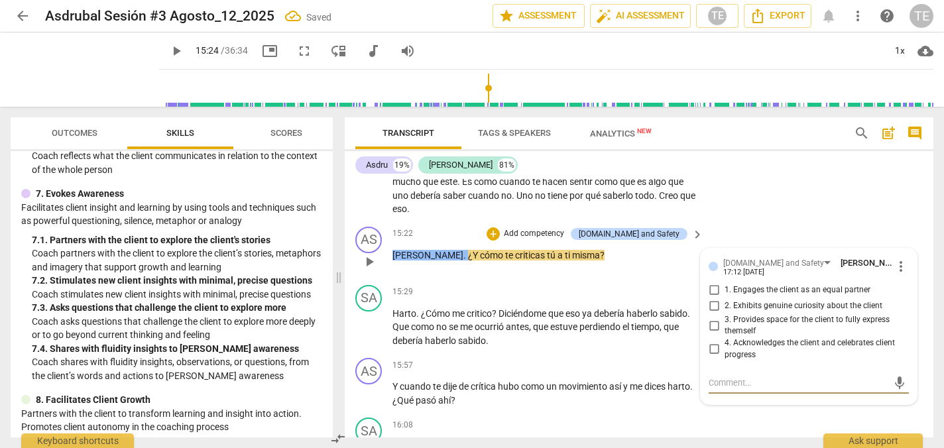
click at [708, 282] on input "1. Engages the client as an equal partner" at bounding box center [713, 290] width 21 height 16
checkbox input "true"
click at [710, 298] on input "2. Exhibits genuine curiosity about the client" at bounding box center [713, 306] width 21 height 16
checkbox input "true"
click at [713, 317] on input "3. Provides space for the client to fully express themself" at bounding box center [713, 325] width 21 height 16
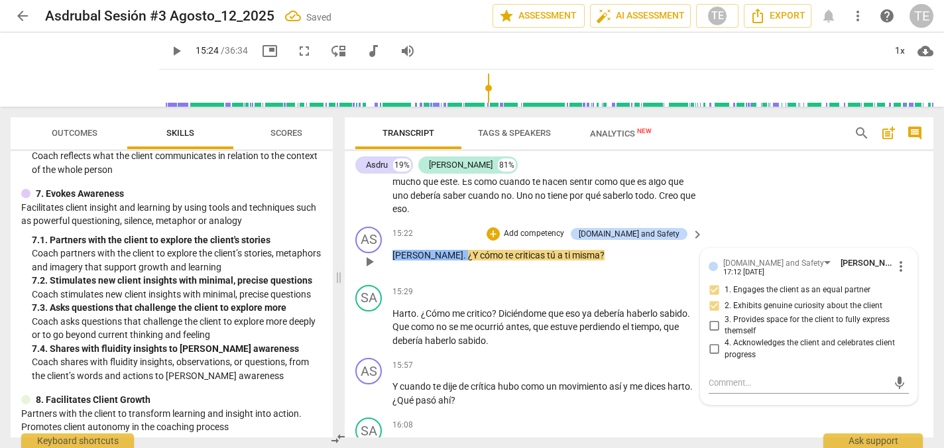
checkbox input "true"
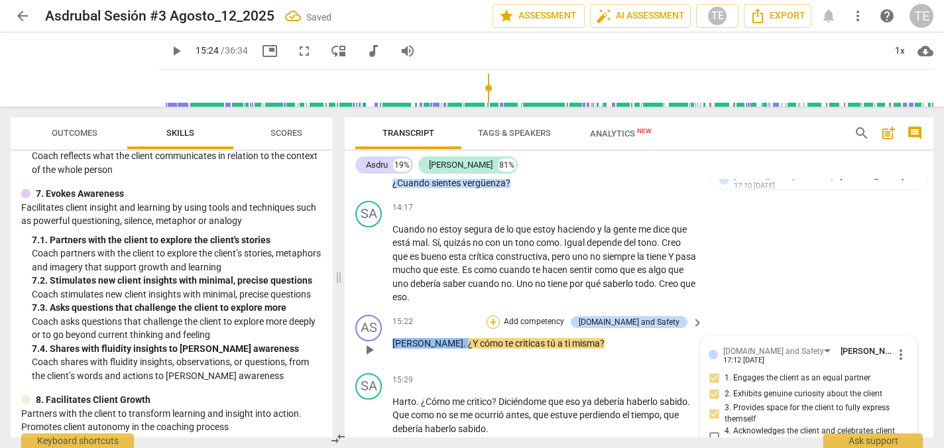
click at [500, 315] on div "+" at bounding box center [492, 321] width 13 height 13
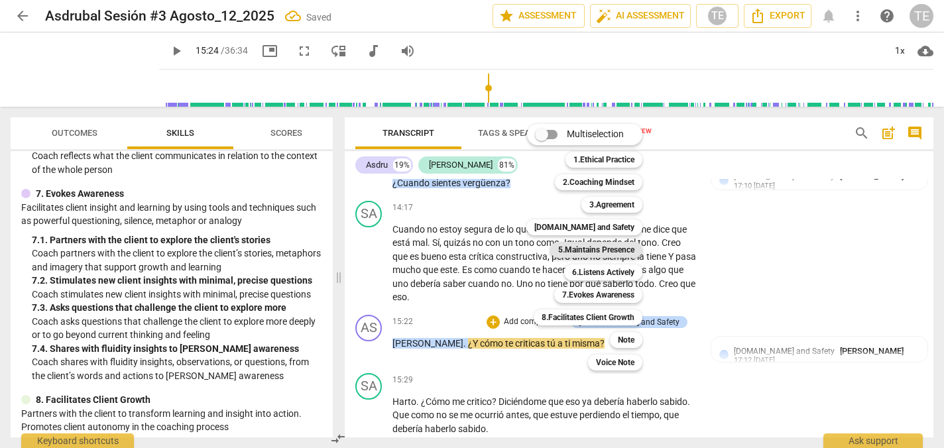
click at [579, 251] on b "5.Maintains Presence" at bounding box center [596, 250] width 76 height 16
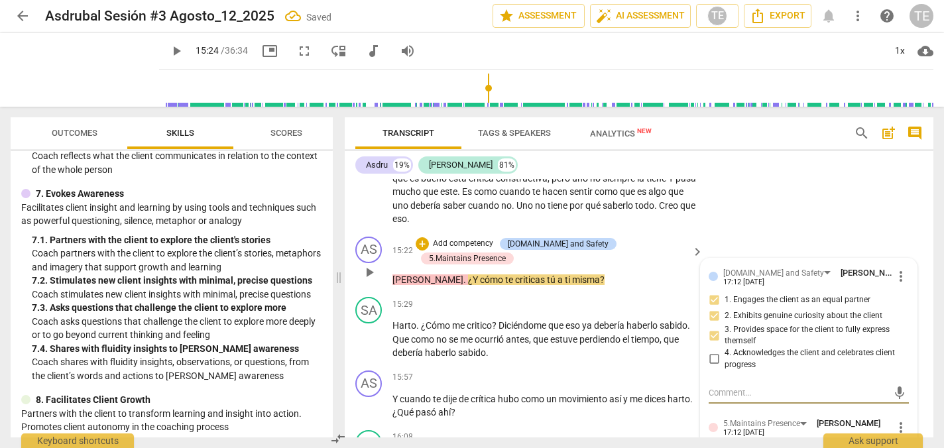
scroll to position [3649, 0]
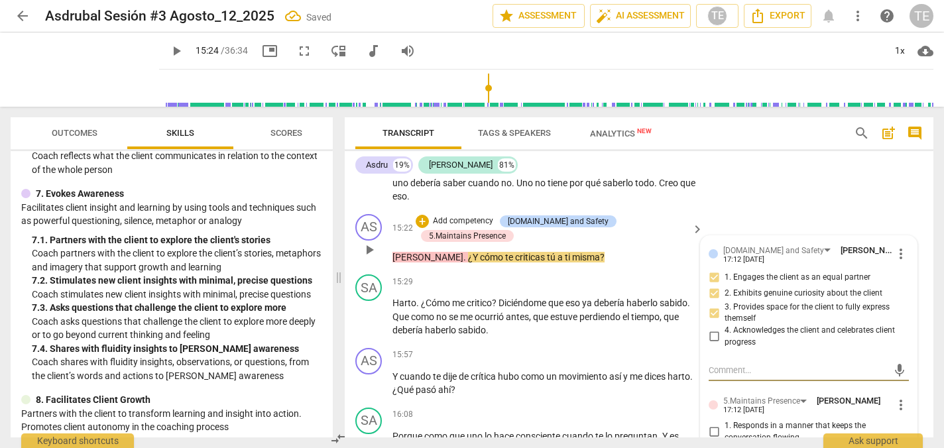
click at [712, 424] on input "1. Responds in a manner that keeps the conversation flowing" at bounding box center [713, 432] width 21 height 16
checkbox input "true"
click at [712, 444] on input "2. Remains curious and attentive to the client" at bounding box center [713, 452] width 21 height 16
checkbox input "true"
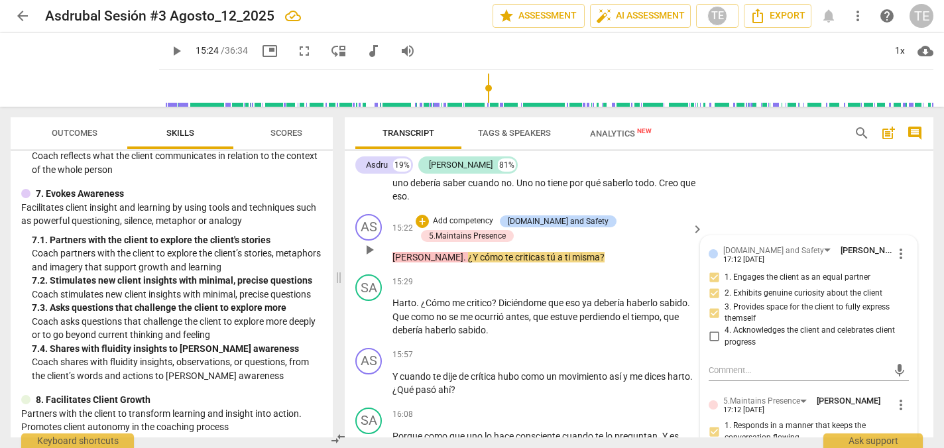
checkbox input "true"
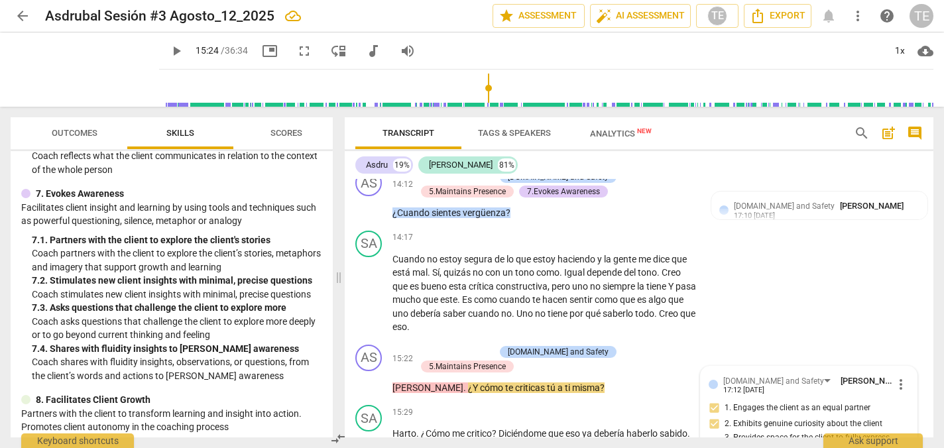
scroll to position [3517, 0]
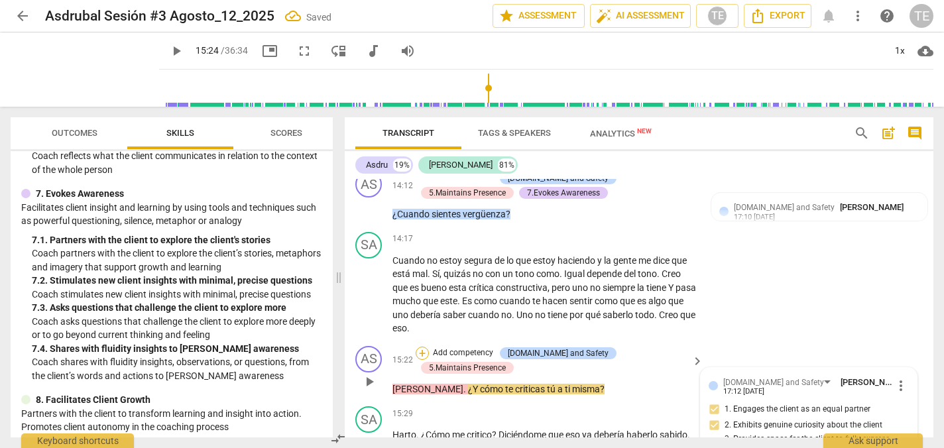
click at [429, 347] on div "+" at bounding box center [422, 353] width 13 height 13
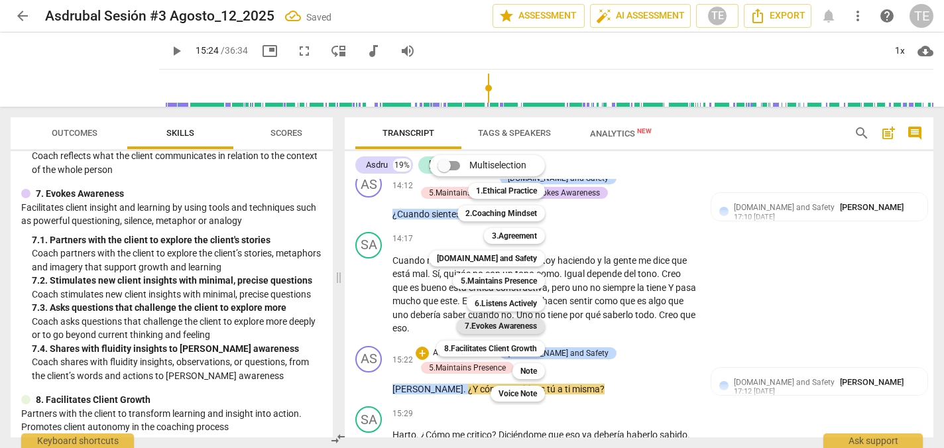
click at [509, 325] on b "7.Evokes Awareness" at bounding box center [501, 326] width 72 height 16
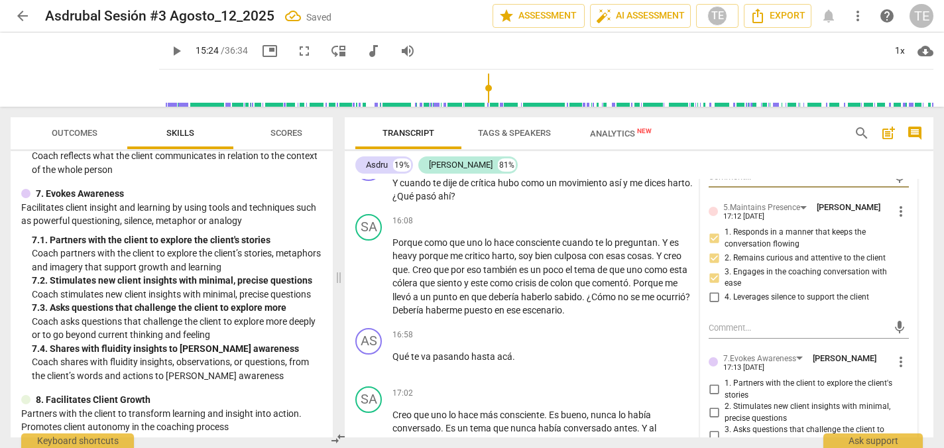
scroll to position [3845, 0]
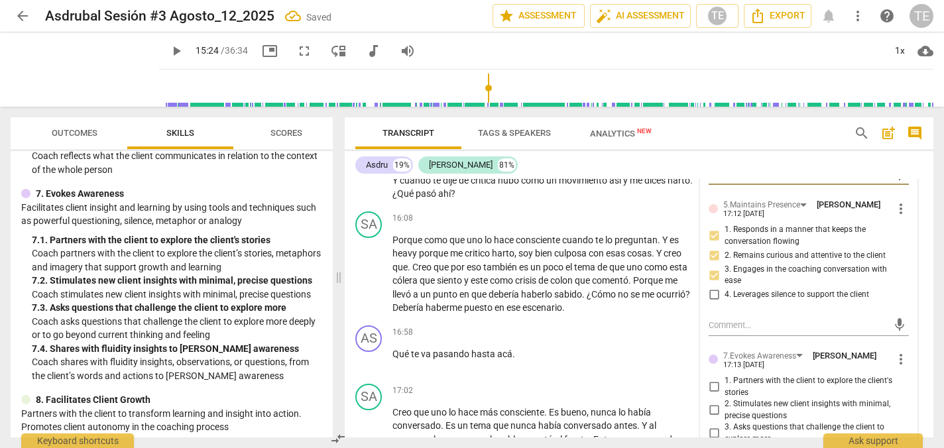
click at [710, 379] on input "1. Partners with the client to explore the client's stories" at bounding box center [713, 387] width 21 height 16
checkbox input "true"
click at [710, 402] on input "2. Stimulates new client insights with minimal, precise questions" at bounding box center [713, 410] width 21 height 16
checkbox input "true"
click at [710, 425] on input "3. Asks questions that challenge the client to explore more" at bounding box center [713, 433] width 21 height 16
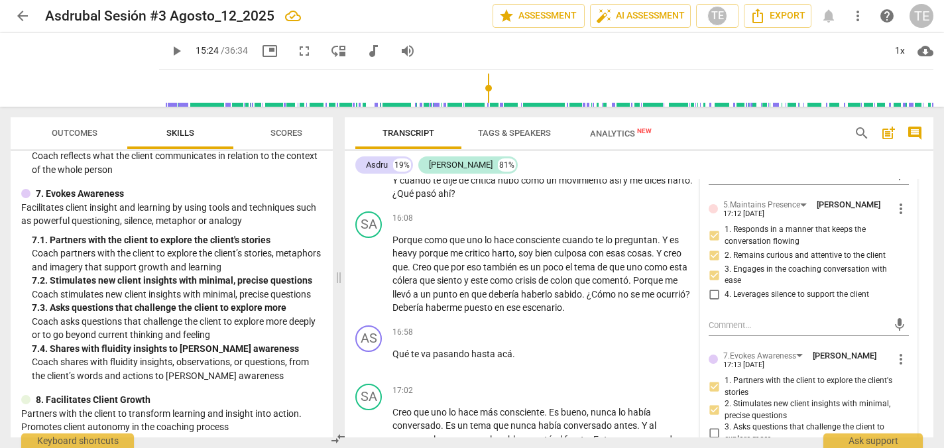
checkbox input "true"
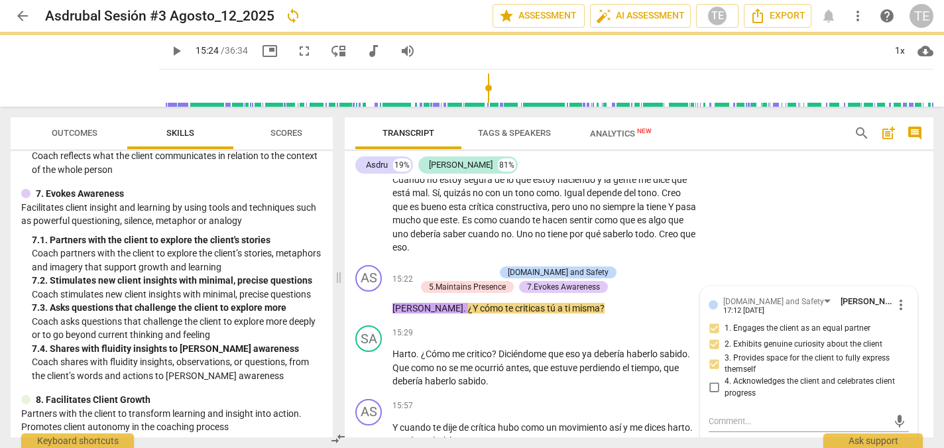
scroll to position [3573, 0]
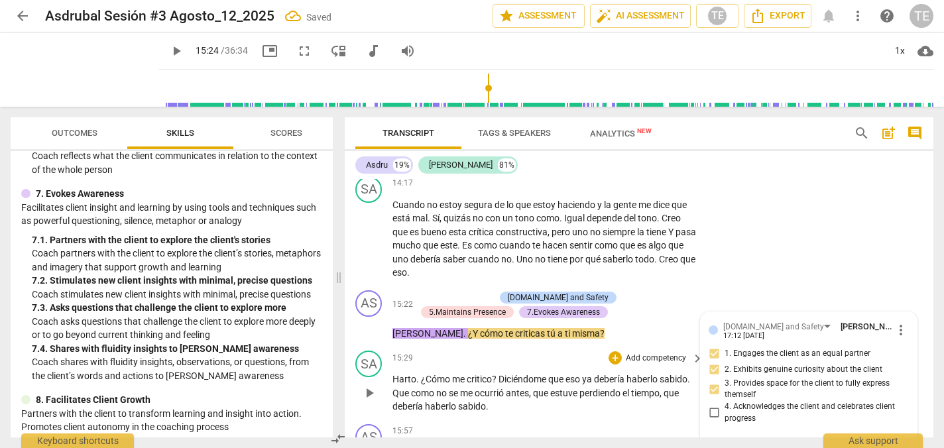
click at [371, 385] on span "play_arrow" at bounding box center [369, 393] width 16 height 16
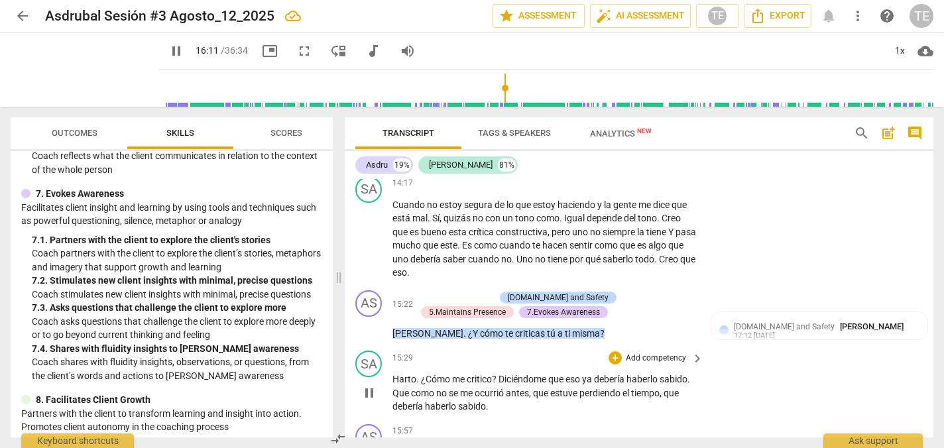
click at [369, 385] on span "pause" at bounding box center [369, 393] width 16 height 16
type input "958"
click at [613, 425] on div "+" at bounding box center [614, 431] width 13 height 13
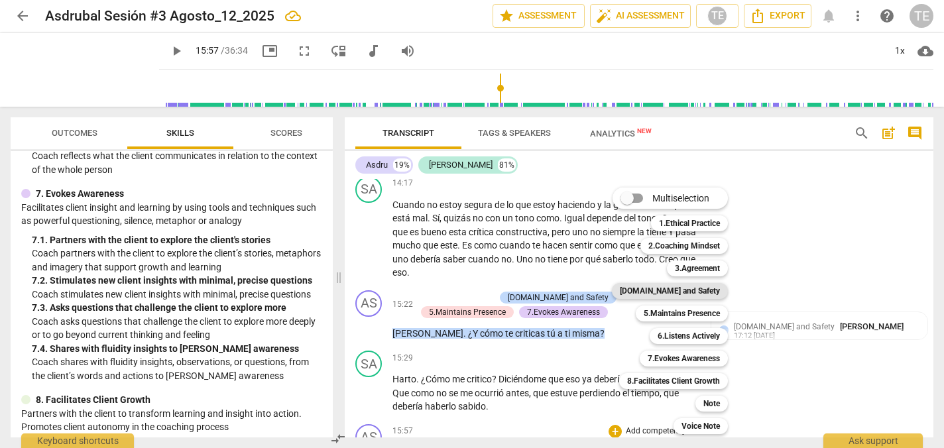
click at [683, 292] on b "[DOMAIN_NAME] and Safety" at bounding box center [670, 291] width 100 height 16
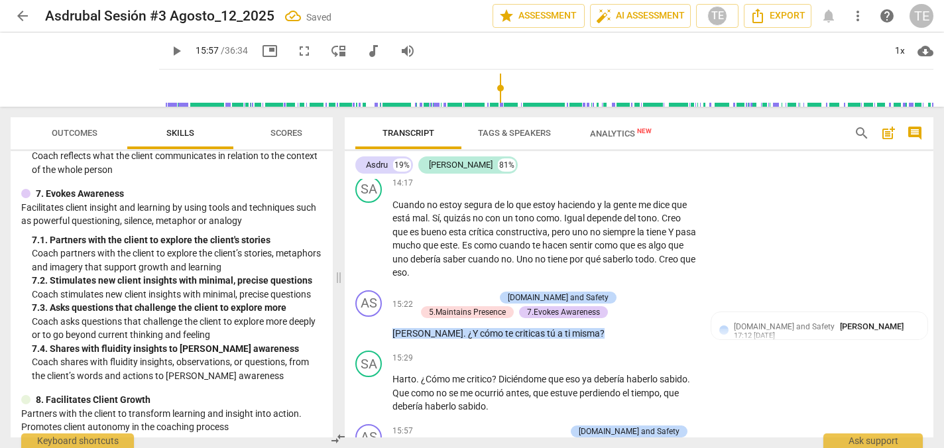
scroll to position [3770, 0]
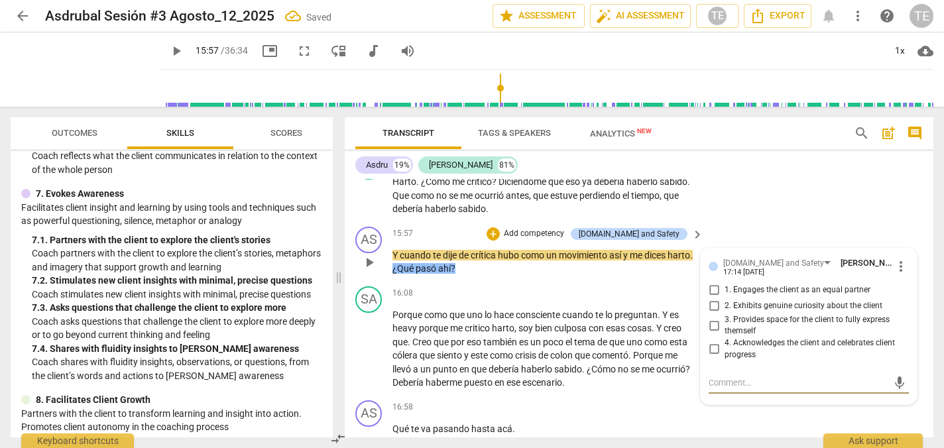
click at [710, 282] on input "1. Engages the client as an equal partner" at bounding box center [713, 290] width 21 height 16
checkbox input "true"
click at [710, 298] on input "2. Exhibits genuine curiosity about the client" at bounding box center [713, 306] width 21 height 16
checkbox input "true"
click at [713, 317] on input "3. Provides space for the client to fully express themself" at bounding box center [713, 325] width 21 height 16
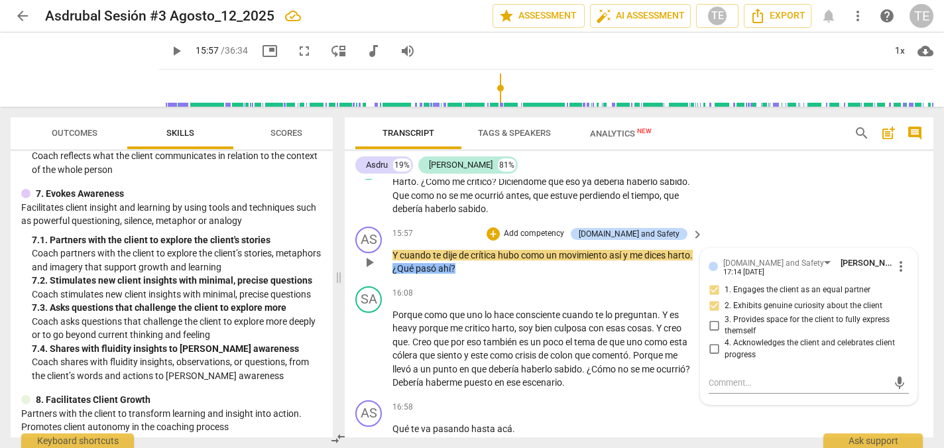
checkbox input "true"
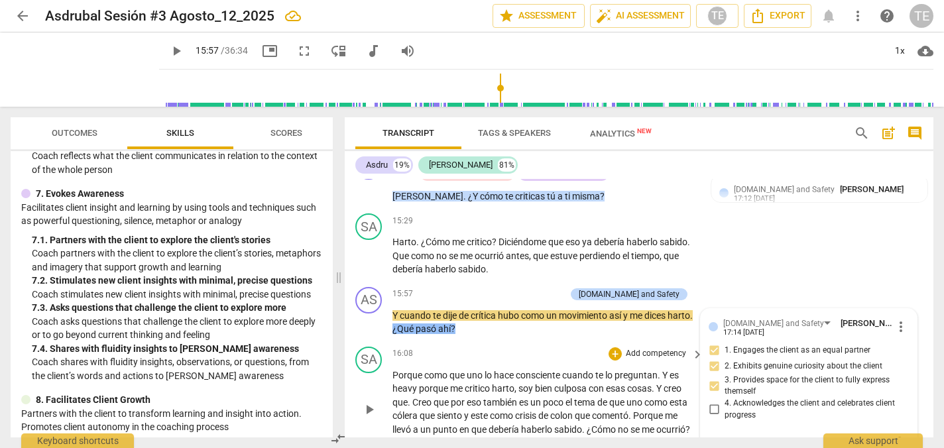
scroll to position [3704, 0]
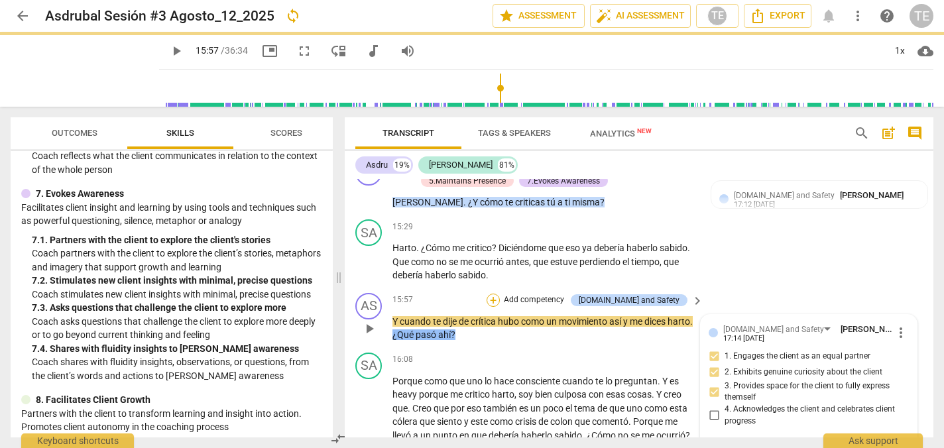
click at [500, 294] on div "+" at bounding box center [492, 300] width 13 height 13
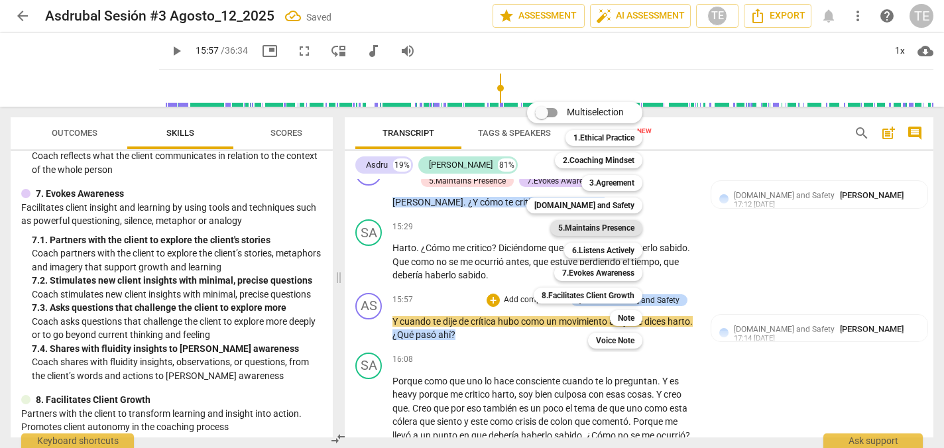
click at [596, 226] on b "5.Maintains Presence" at bounding box center [596, 228] width 76 height 16
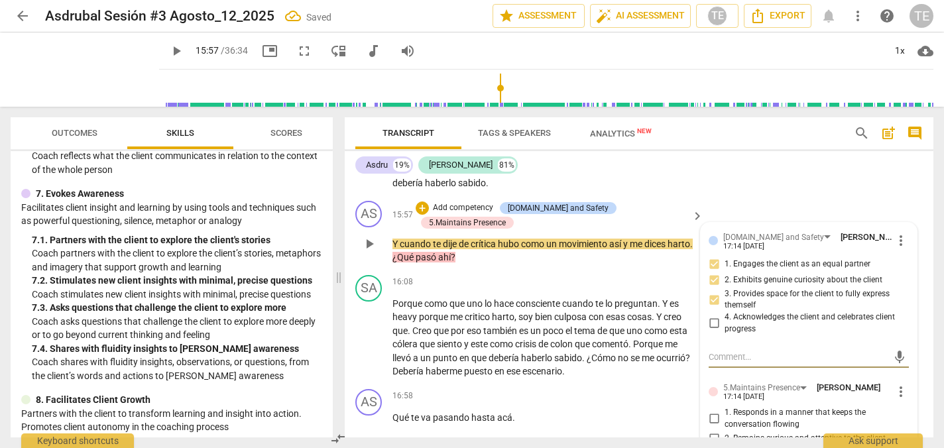
scroll to position [3798, 0]
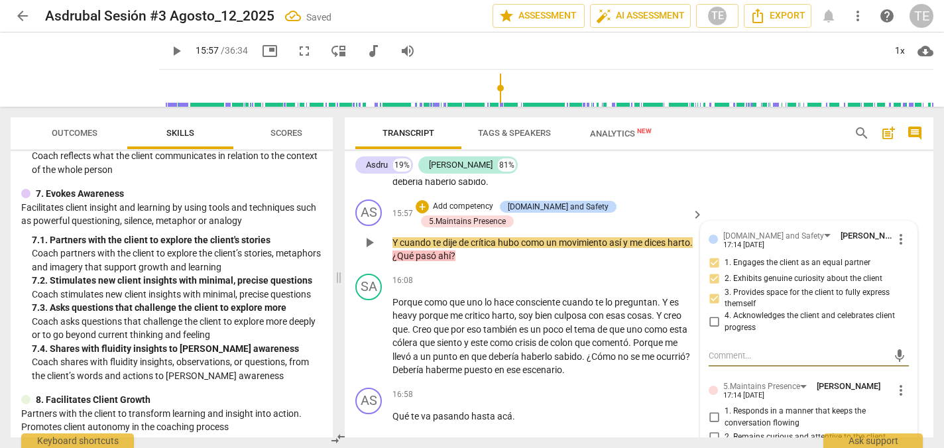
click at [708, 410] on input "1. Responds in a manner that keeps the conversation flowing" at bounding box center [713, 418] width 21 height 16
checkbox input "true"
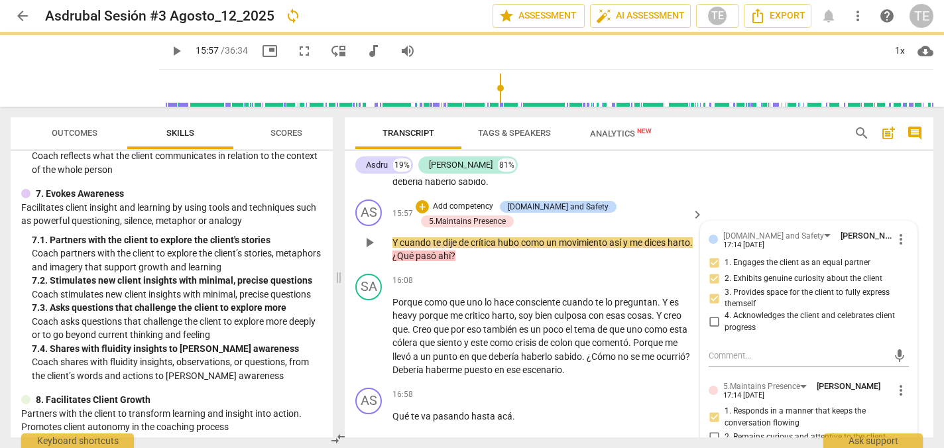
click at [711, 429] on input "2. Remains curious and attentive to the client" at bounding box center [713, 437] width 21 height 16
checkbox input "true"
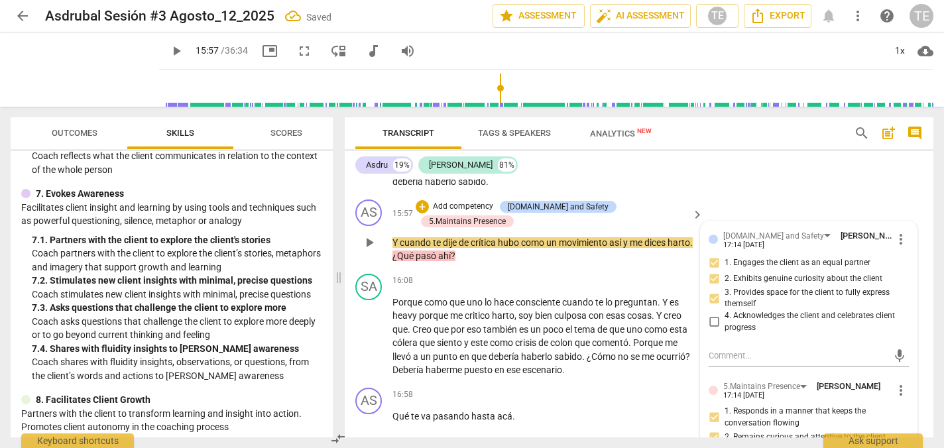
checkbox input "true"
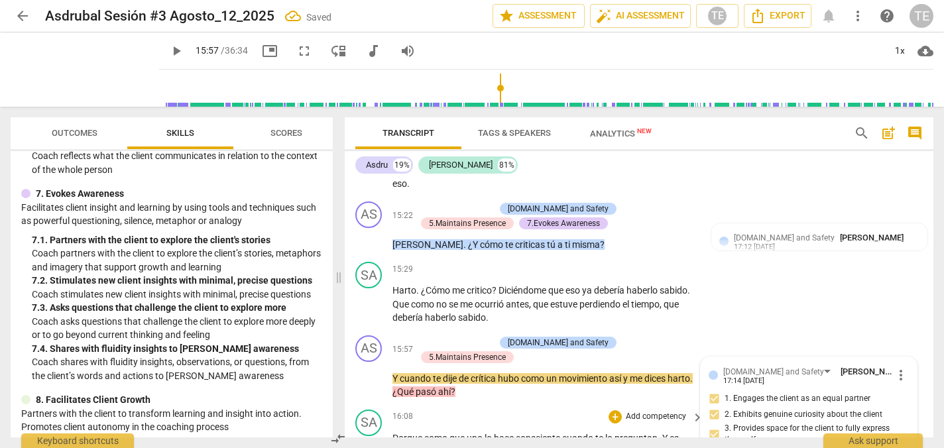
scroll to position [3660, 0]
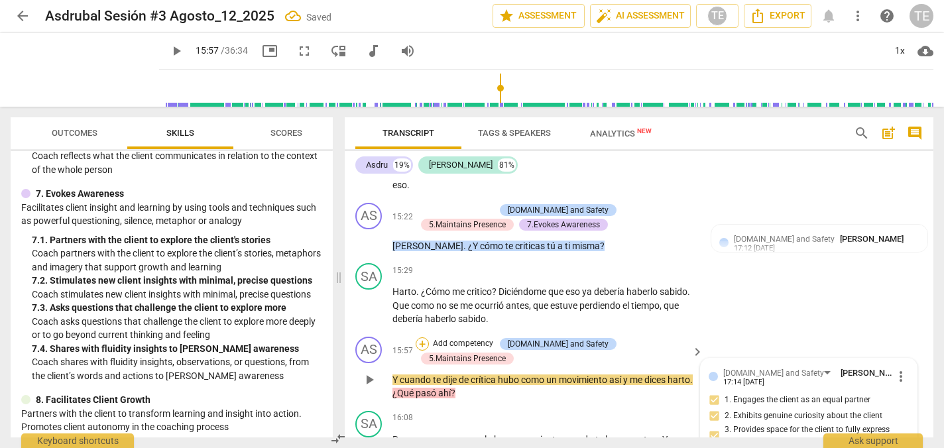
click at [429, 337] on div "+" at bounding box center [422, 343] width 13 height 13
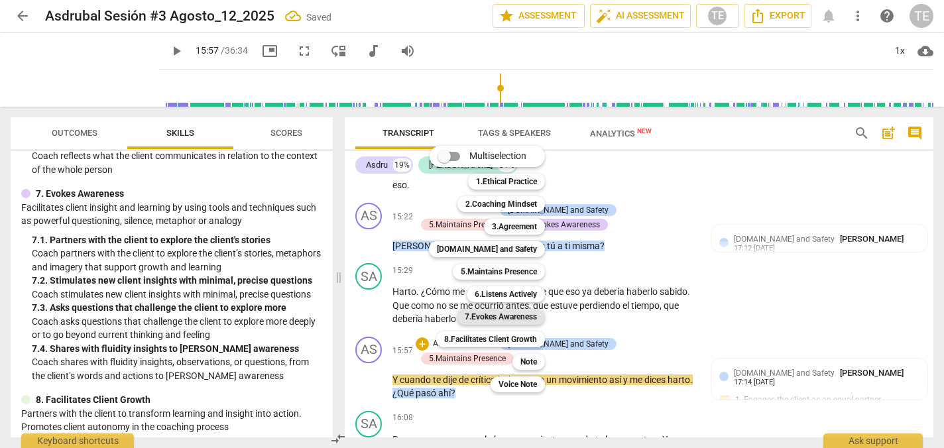
click at [491, 315] on b "7.Evokes Awareness" at bounding box center [501, 317] width 72 height 16
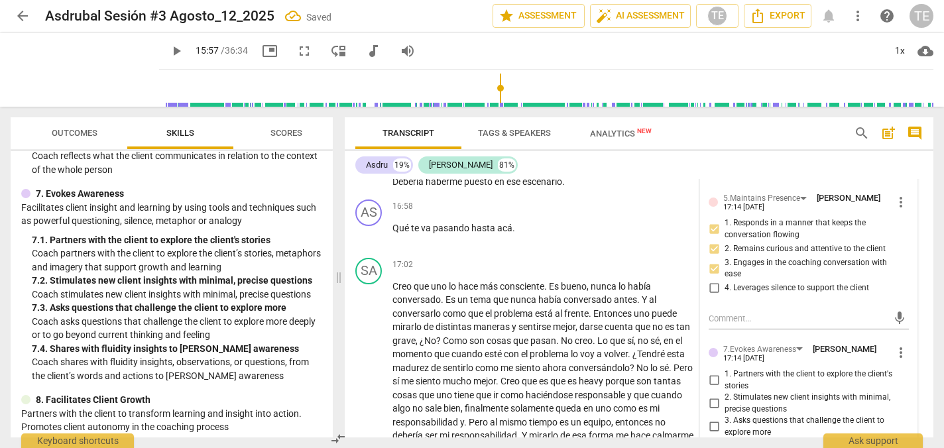
scroll to position [3986, 0]
click at [711, 372] on input "1. Partners with the client to explore the client's stories" at bounding box center [713, 380] width 21 height 16
checkbox input "true"
click at [711, 395] on input "2. Stimulates new client insights with minimal, precise questions" at bounding box center [713, 403] width 21 height 16
checkbox input "true"
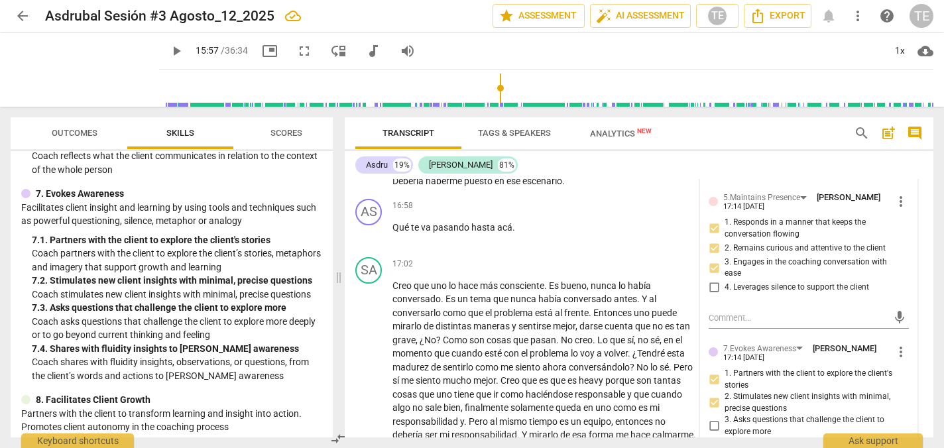
click at [711, 418] on input "3. Asks questions that challenge the client to explore more" at bounding box center [713, 426] width 21 height 16
checkbox input "true"
click at [712, 372] on input "1. Partners with the client to explore the client's stories" at bounding box center [713, 380] width 21 height 16
checkbox input "false"
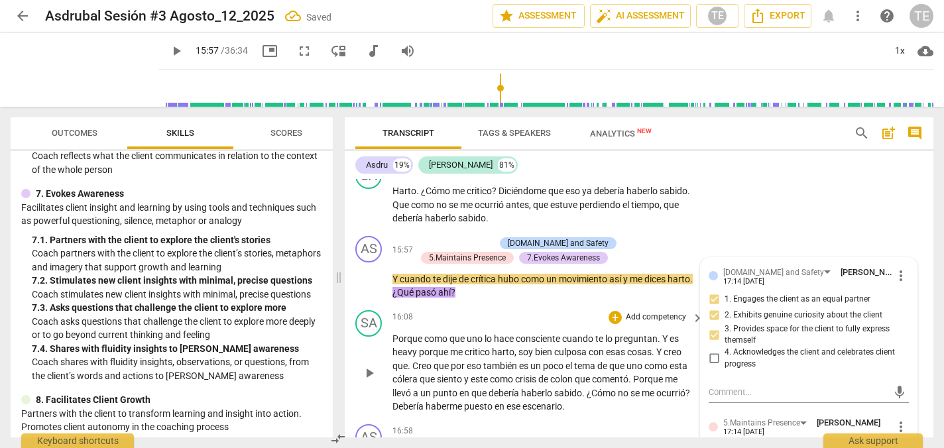
scroll to position [3765, 0]
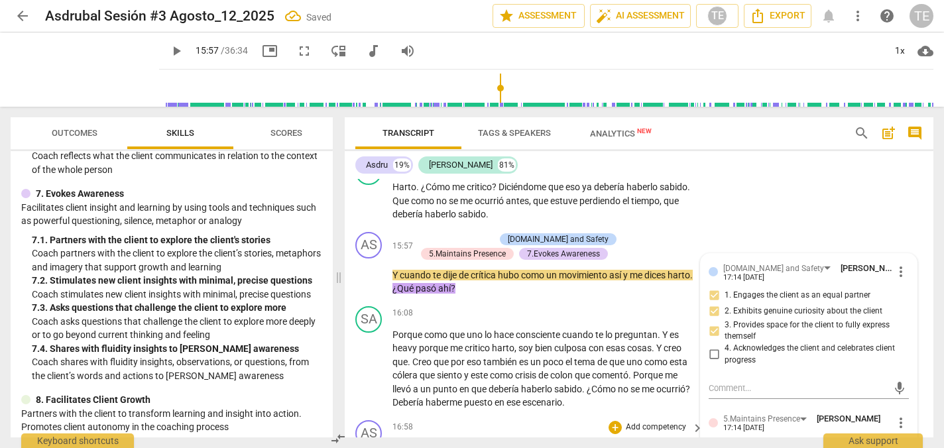
click at [370, 447] on span "play_arrow" at bounding box center [369, 455] width 16 height 16
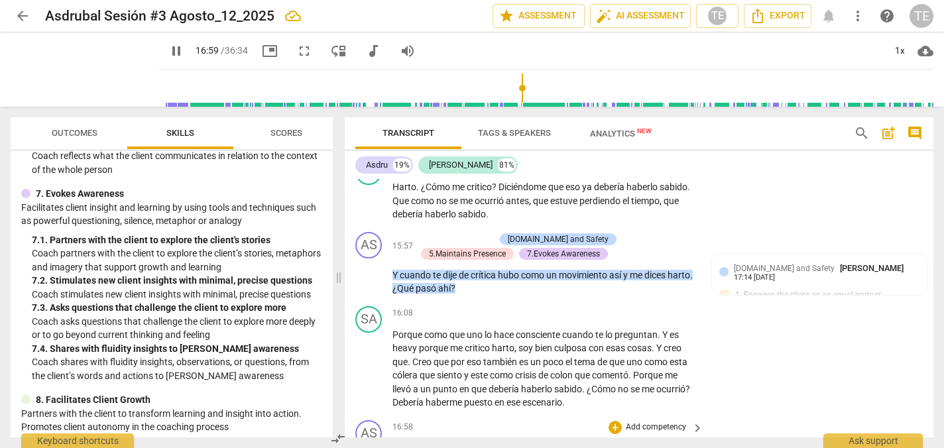
click at [370, 447] on span "pause" at bounding box center [369, 455] width 16 height 16
type input "1020"
click at [614, 421] on div "+" at bounding box center [614, 427] width 13 height 13
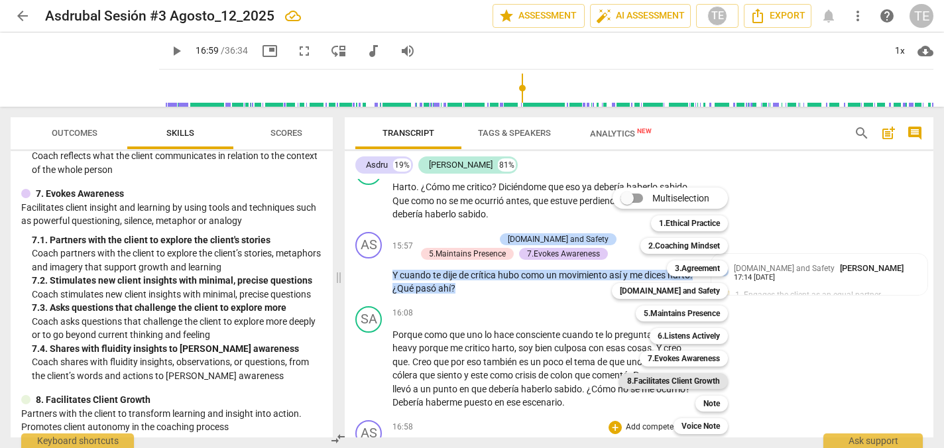
click at [689, 383] on b "8.Facilitates Client Growth" at bounding box center [673, 381] width 93 height 16
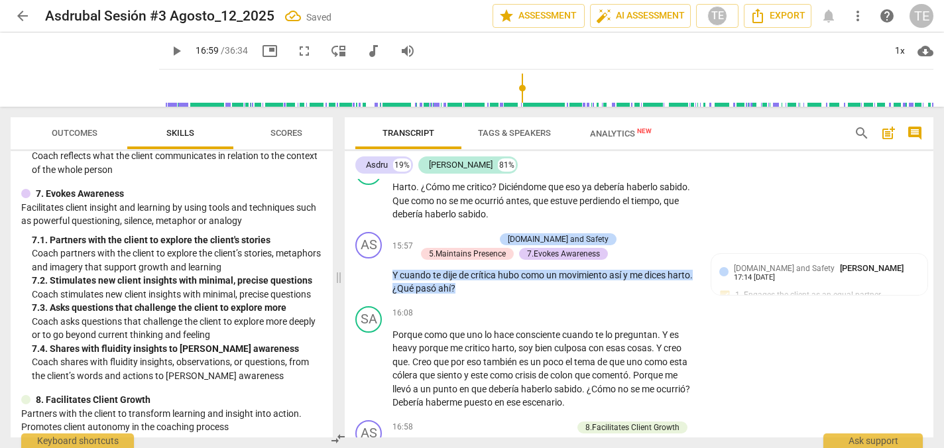
scroll to position [3935, 0]
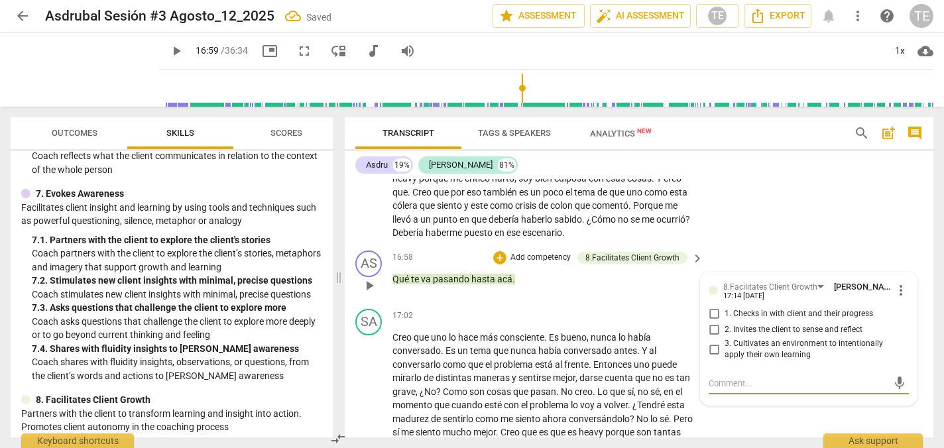
click at [710, 306] on input "1. Checks in with client and their progress" at bounding box center [713, 314] width 21 height 16
checkbox input "true"
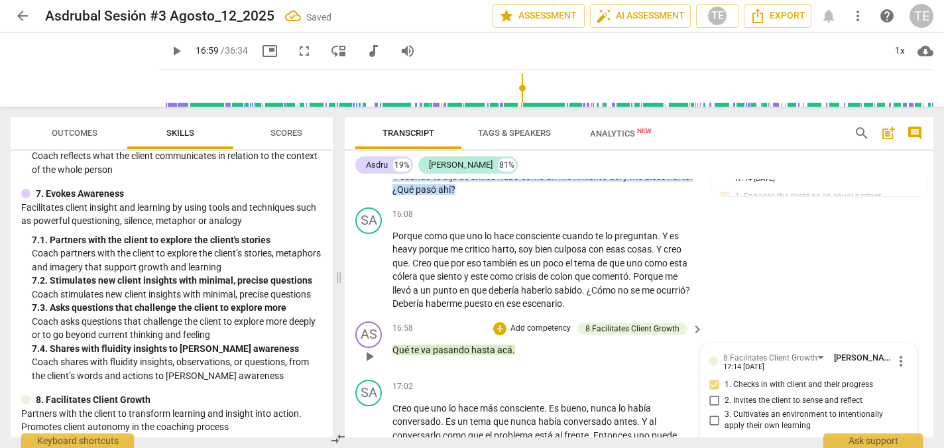
scroll to position [3851, 0]
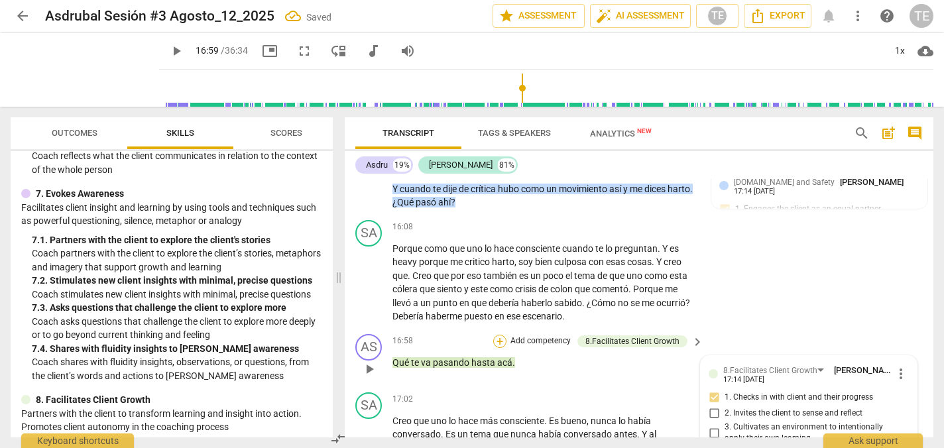
click at [502, 335] on div "+" at bounding box center [499, 341] width 13 height 13
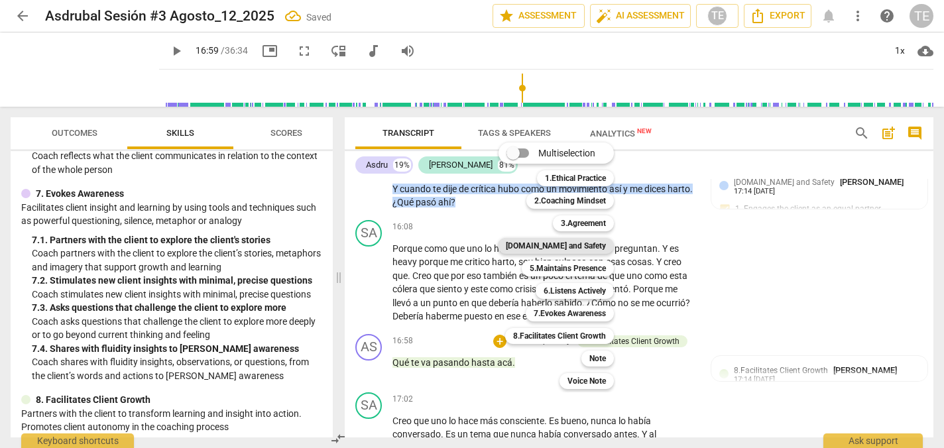
click at [563, 247] on b "[DOMAIN_NAME] and Safety" at bounding box center [556, 246] width 100 height 16
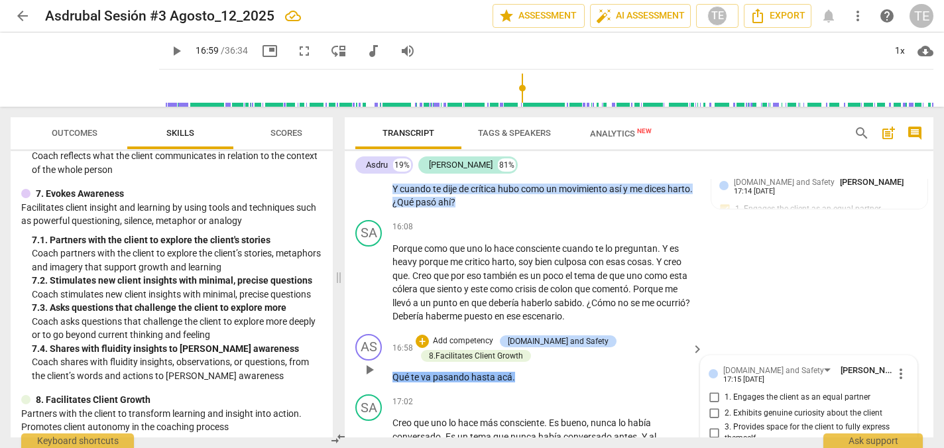
click at [896, 366] on span "more_vert" at bounding box center [901, 374] width 16 height 16
click at [902, 325] on li "Delete" at bounding box center [910, 323] width 46 height 25
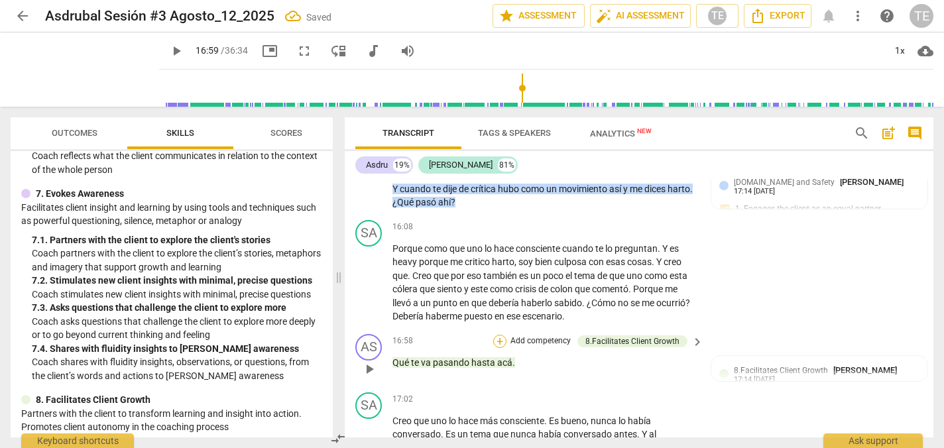
click at [500, 335] on div "+" at bounding box center [499, 341] width 13 height 13
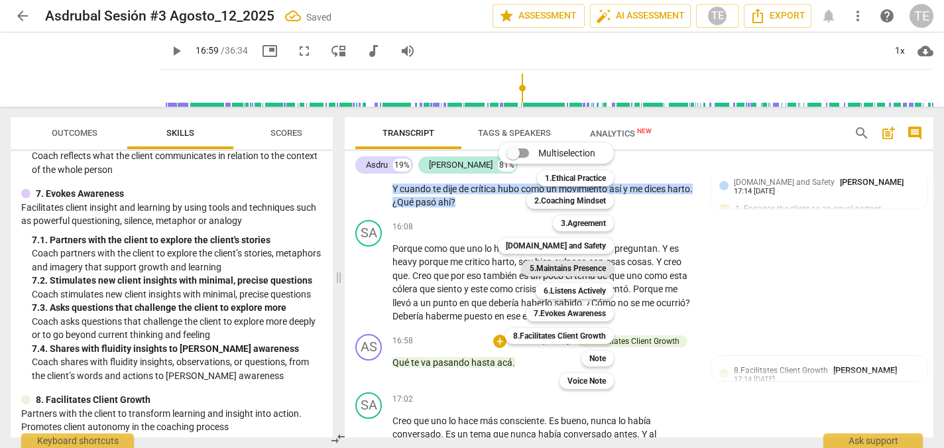
click at [565, 265] on b "5.Maintains Presence" at bounding box center [568, 268] width 76 height 16
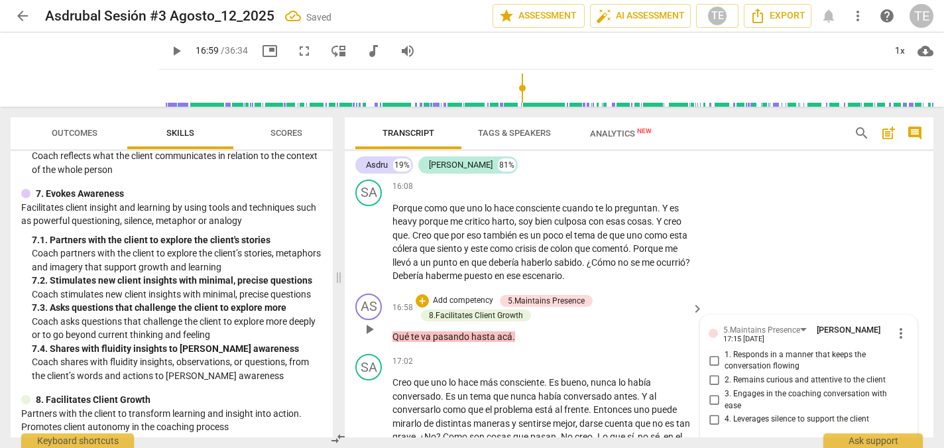
scroll to position [3894, 0]
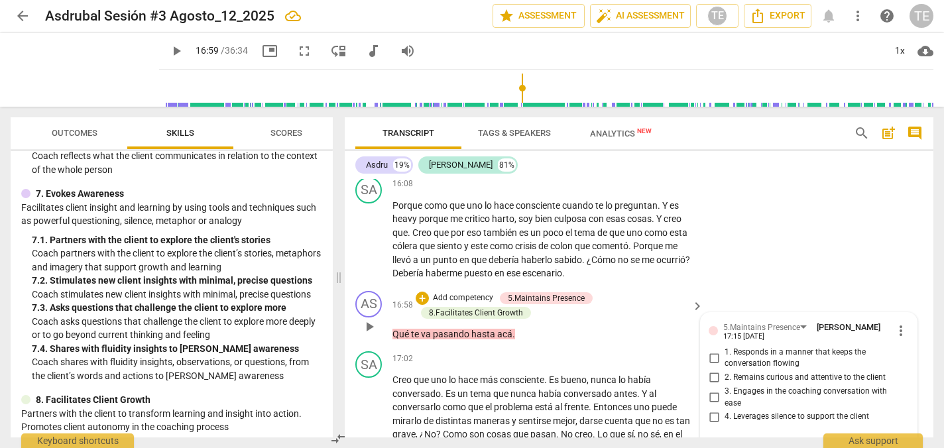
click at [710, 370] on input "2. Remains curious and attentive to the client" at bounding box center [713, 378] width 21 height 16
checkbox input "true"
click at [712, 390] on input "3. Engages in the coaching conversation with ease" at bounding box center [713, 398] width 21 height 16
checkbox input "true"
click at [712, 350] on input "1. Responds in a manner that keeps the conversation flowing" at bounding box center [713, 358] width 21 height 16
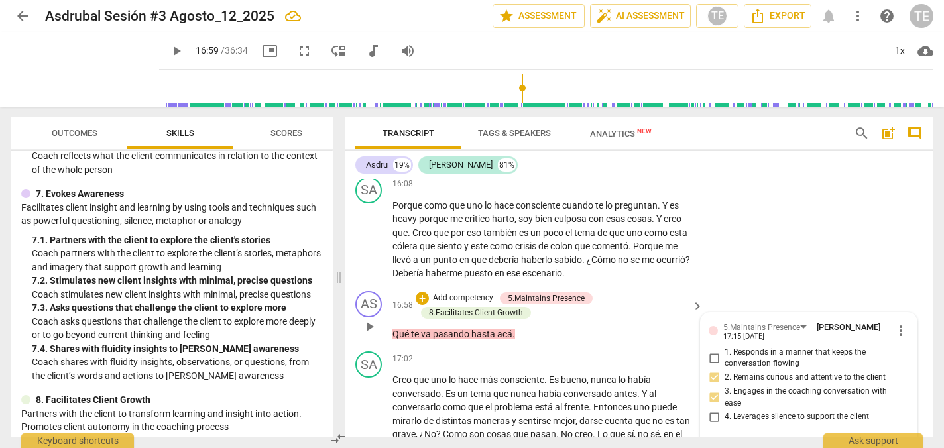
checkbox input "true"
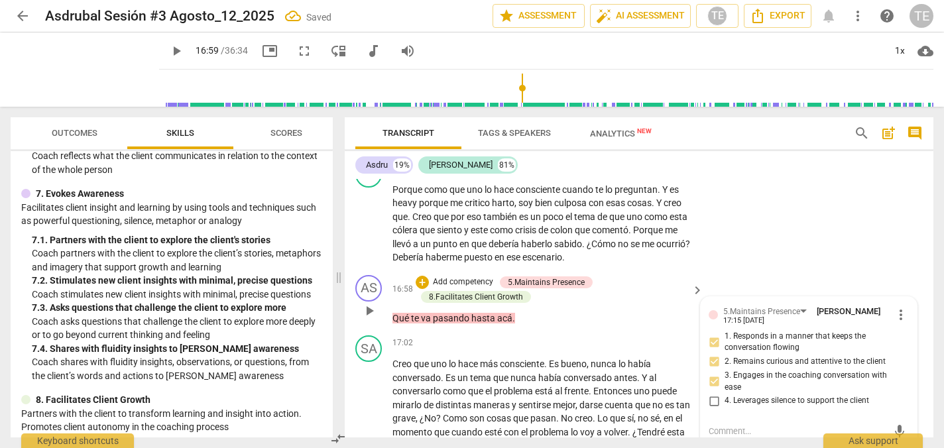
scroll to position [3892, 0]
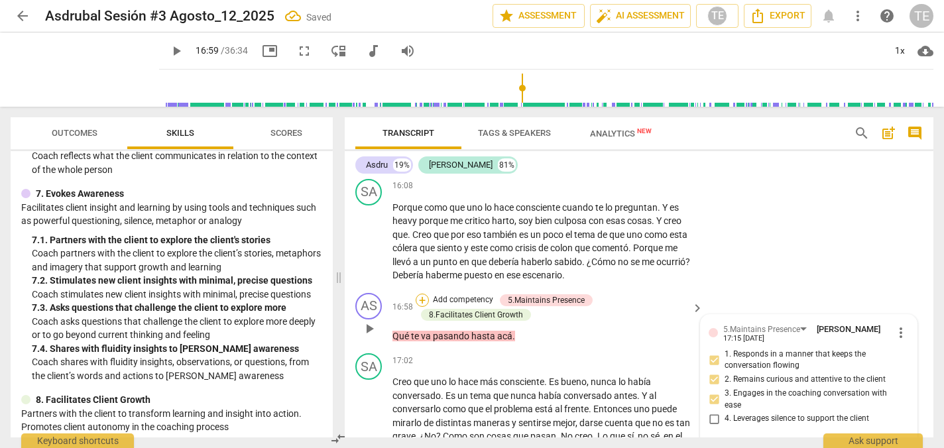
click at [419, 294] on div "+" at bounding box center [422, 300] width 13 height 13
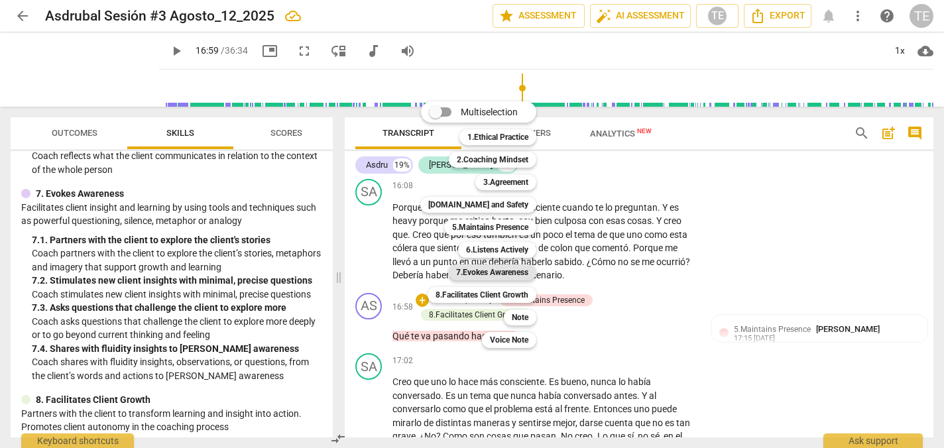
click at [477, 274] on b "7.Evokes Awareness" at bounding box center [492, 272] width 72 height 16
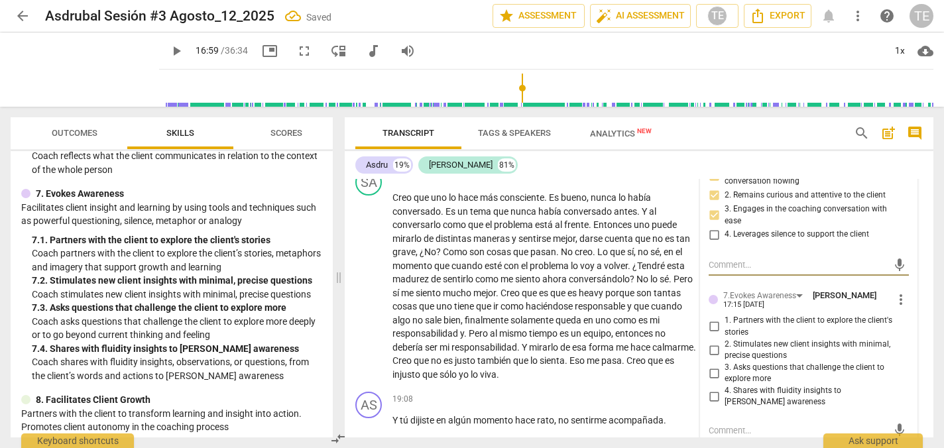
scroll to position [4077, 0]
click at [711, 365] on input "3. Asks questions that challenge the client to explore more" at bounding box center [713, 373] width 21 height 16
checkbox input "true"
click at [712, 341] on input "2. Stimulates new client insights with minimal, precise questions" at bounding box center [713, 349] width 21 height 16
checkbox input "true"
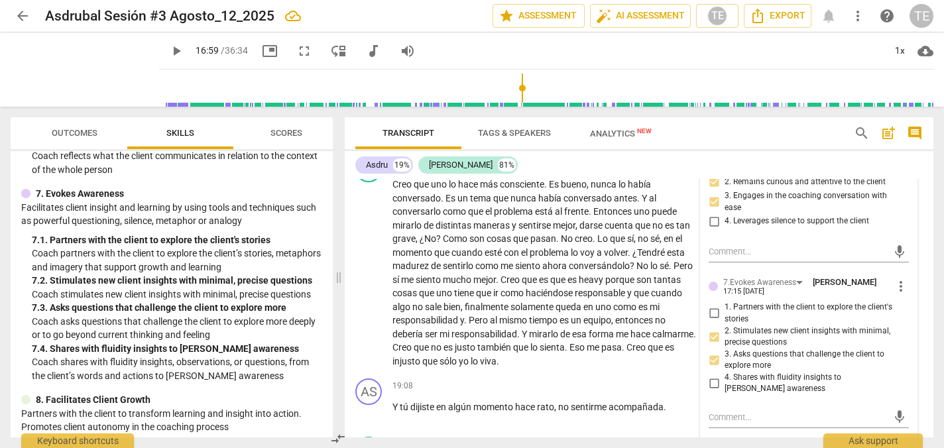
scroll to position [4095, 0]
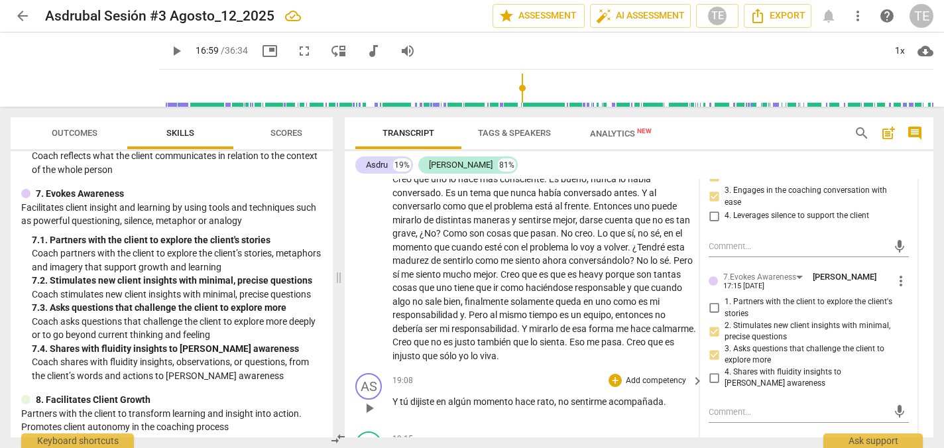
click at [368, 400] on span "play_arrow" at bounding box center [369, 408] width 16 height 16
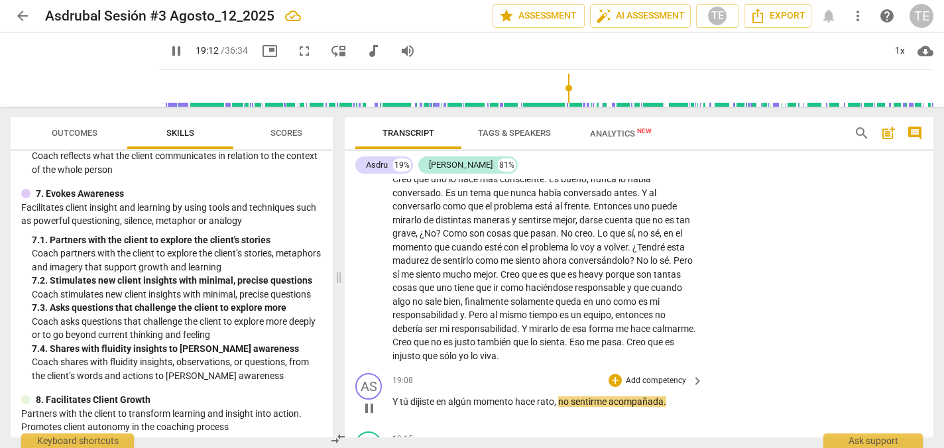
click at [368, 400] on span "pause" at bounding box center [369, 408] width 16 height 16
type input "1152"
click at [615, 374] on div "+" at bounding box center [614, 380] width 13 height 13
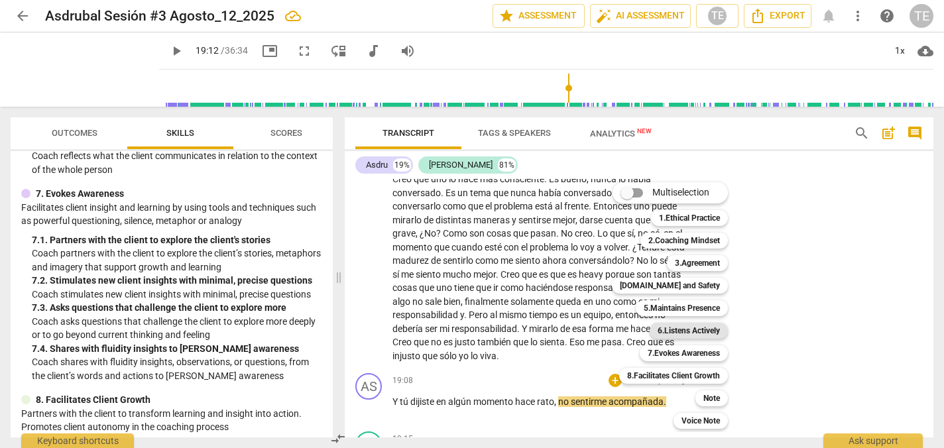
click at [683, 329] on b "6.Listens Actively" at bounding box center [688, 331] width 62 height 16
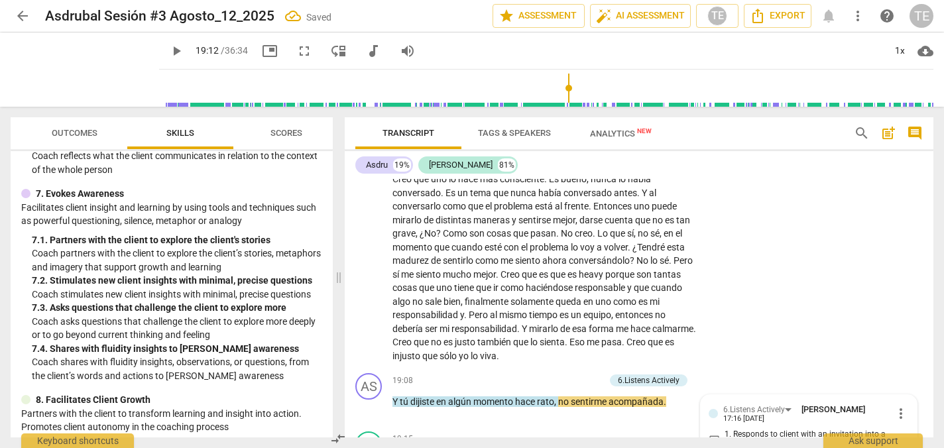
scroll to position [4102, 0]
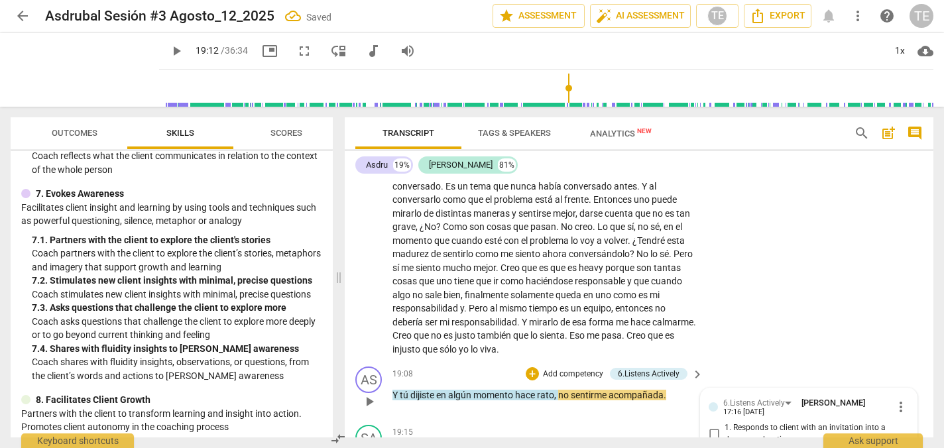
checkbox input "true"
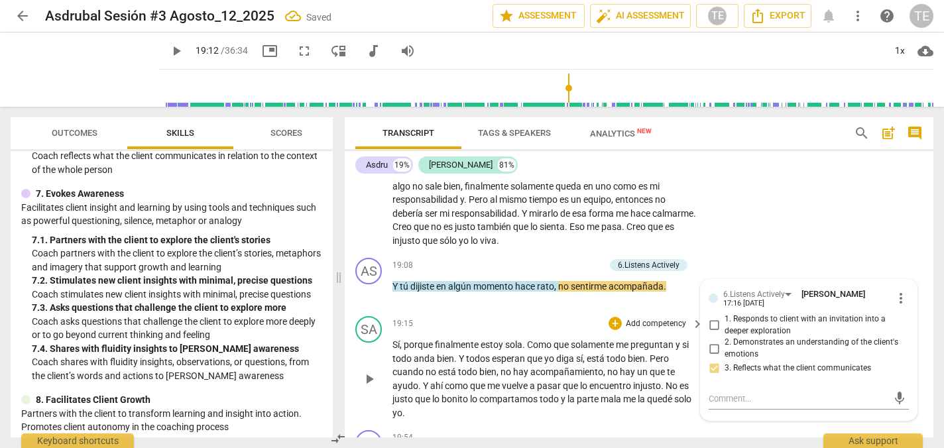
scroll to position [4231, 0]
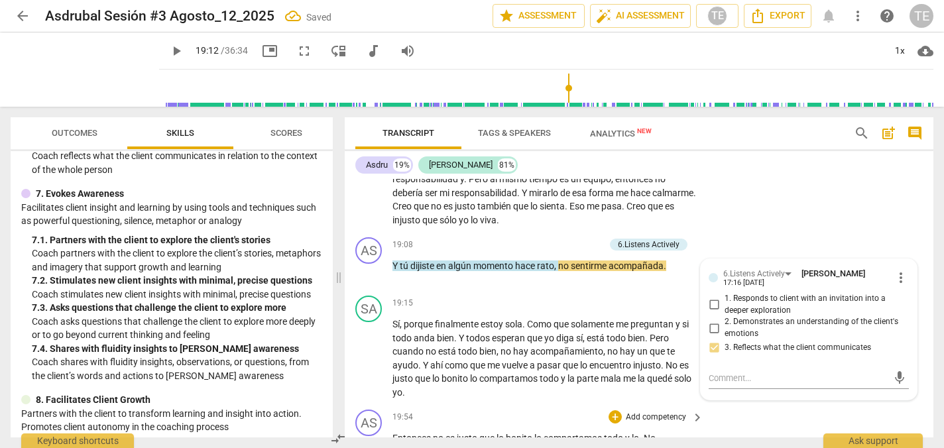
click at [376, 437] on span "play_arrow" at bounding box center [369, 445] width 16 height 16
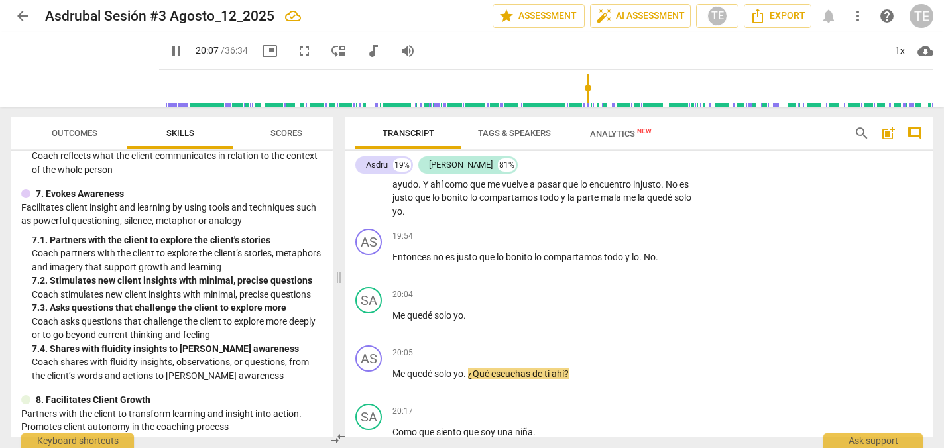
scroll to position [4406, 0]
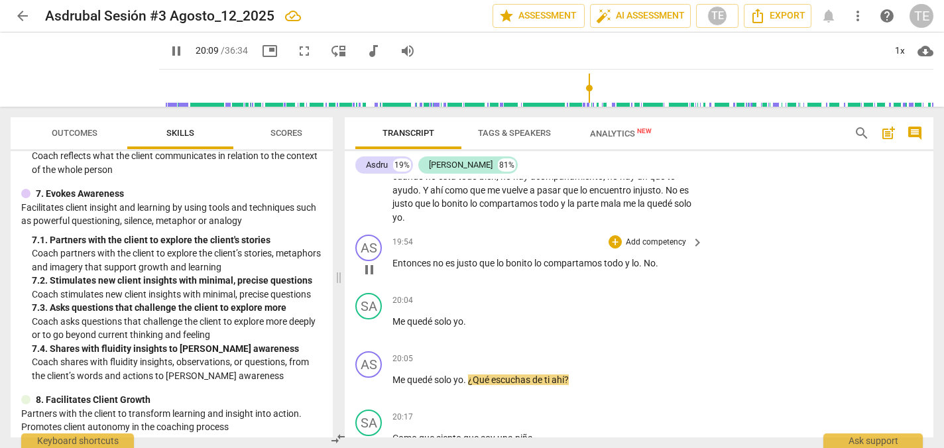
click at [666, 256] on p "Entonces no es justo que lo bonito lo compartamos todo y lo . No ." at bounding box center [544, 263] width 304 height 14
type input "1211"
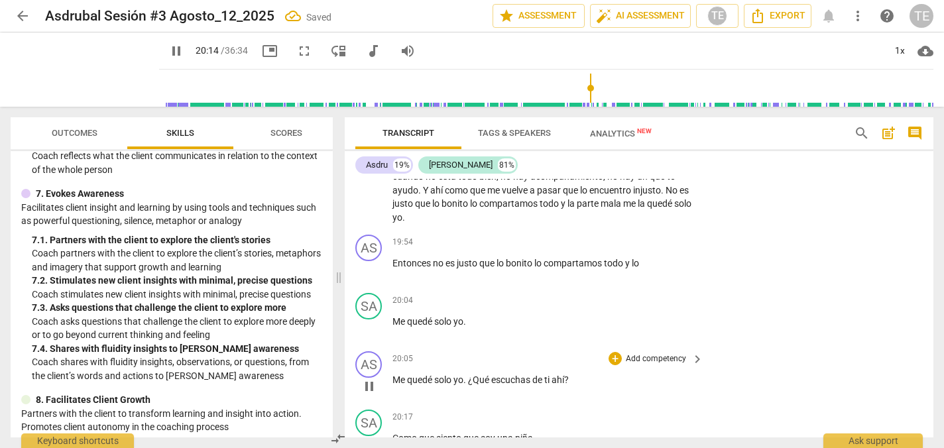
click at [371, 378] on span "pause" at bounding box center [369, 386] width 16 height 16
click at [657, 256] on p "Entonces no es justo que lo bonito lo compartamos todo y lo" at bounding box center [544, 263] width 304 height 14
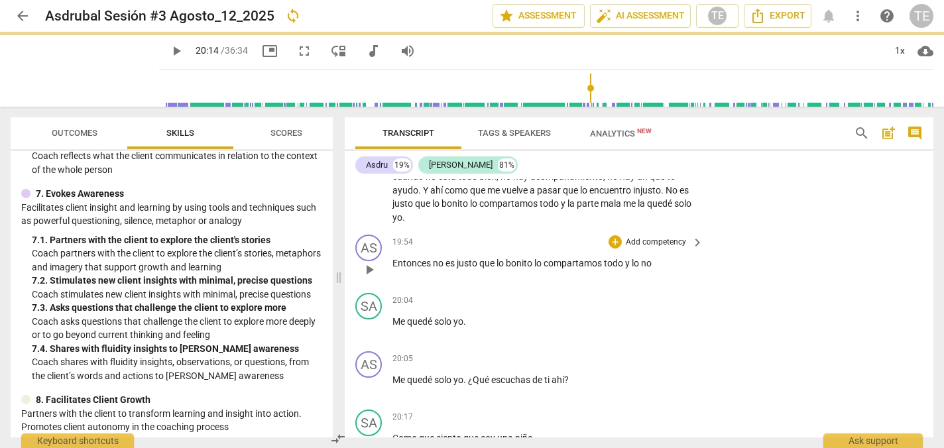
scroll to position [4350, 0]
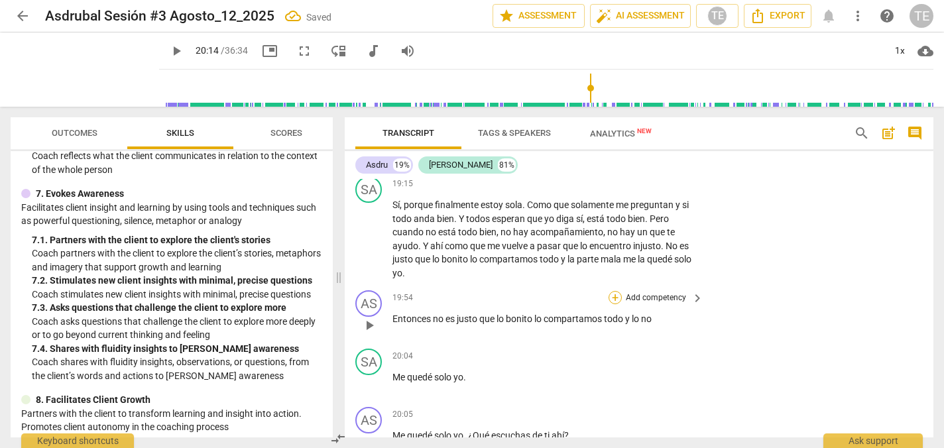
click at [615, 291] on div "+" at bounding box center [614, 297] width 13 height 13
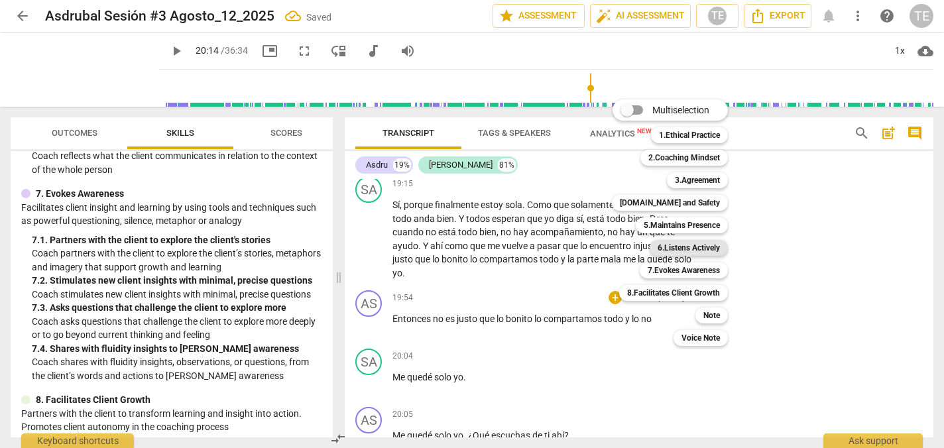
click at [671, 248] on b "6.Listens Actively" at bounding box center [688, 248] width 62 height 16
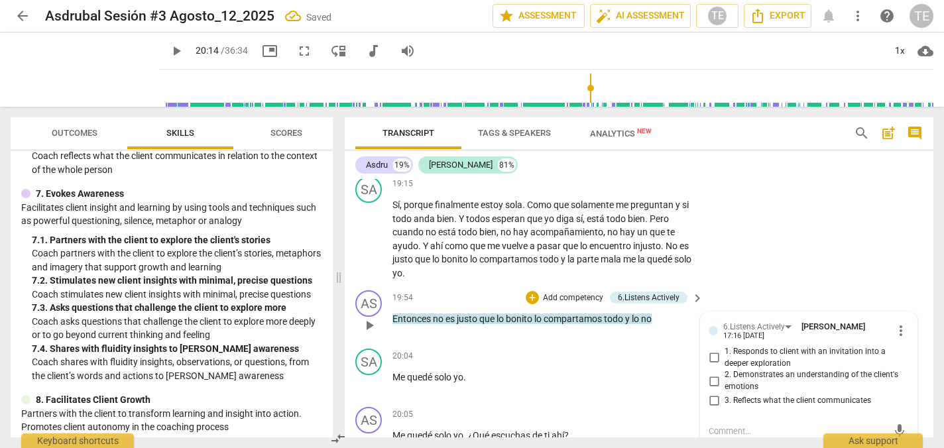
click at [710, 393] on input "3. Reflects what the client communicates" at bounding box center [713, 401] width 21 height 16
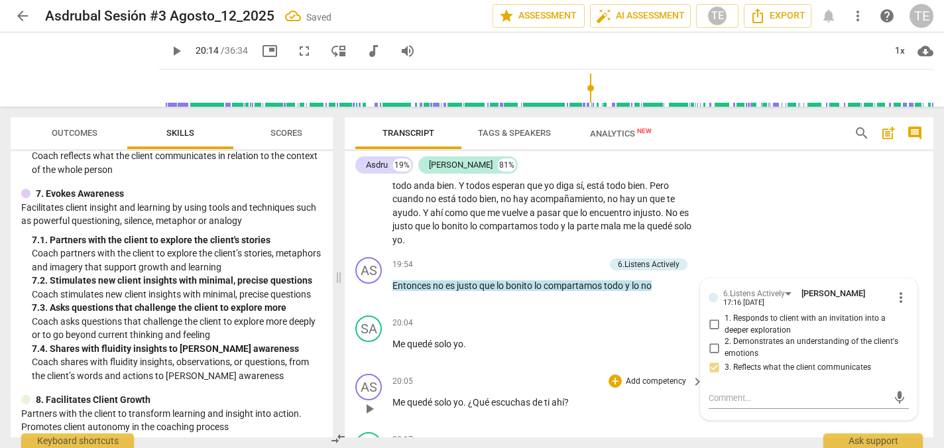
scroll to position [4390, 0]
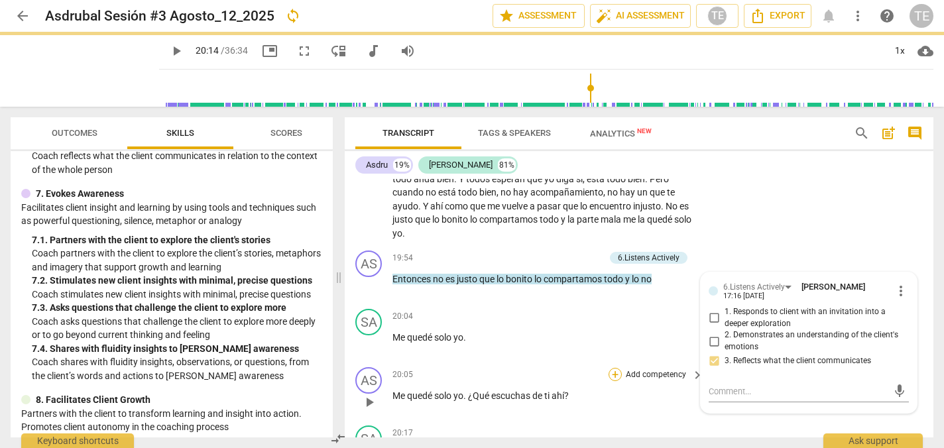
click at [611, 368] on div "+" at bounding box center [614, 374] width 13 height 13
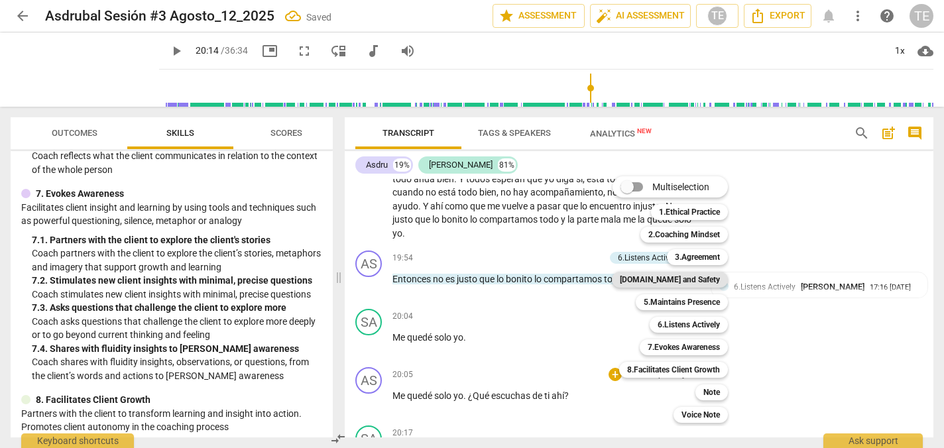
click at [676, 282] on b "[DOMAIN_NAME] and Safety" at bounding box center [670, 280] width 100 height 16
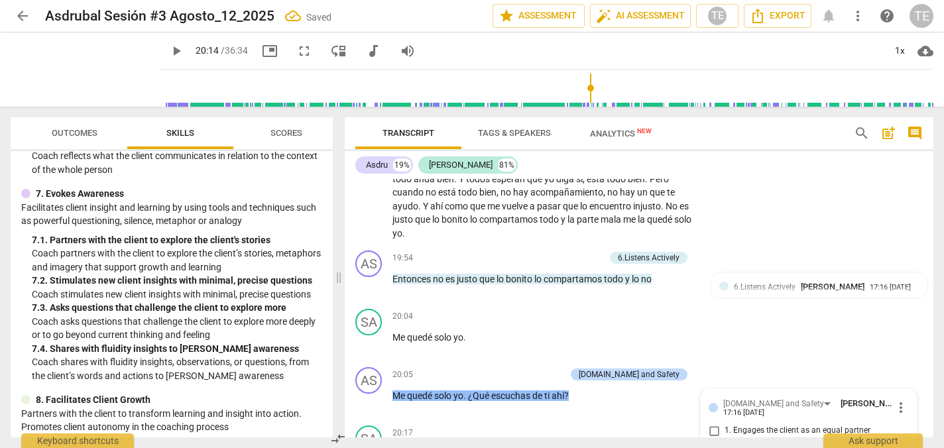
scroll to position [4531, 0]
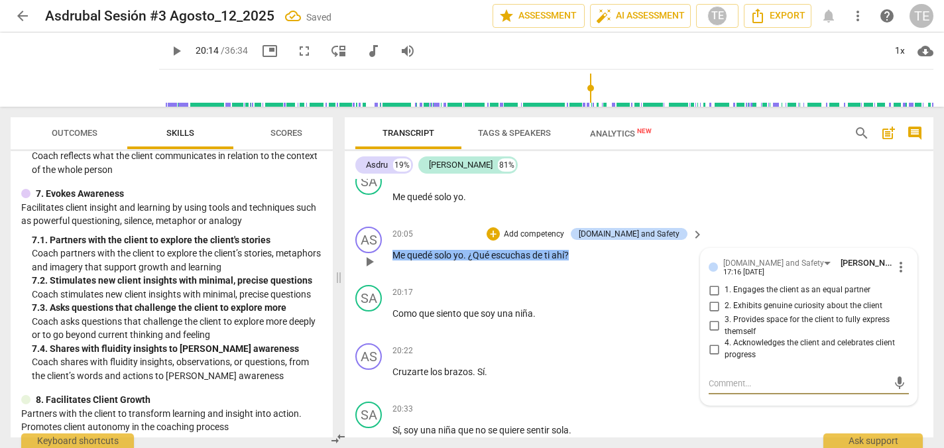
click at [711, 298] on input "2. Exhibits genuine curiosity about the client" at bounding box center [713, 306] width 21 height 16
click at [712, 318] on input "3. Provides space for the client to fully express themself" at bounding box center [713, 326] width 21 height 16
click at [712, 282] on input "1. Engages the client as an equal partner" at bounding box center [713, 290] width 21 height 16
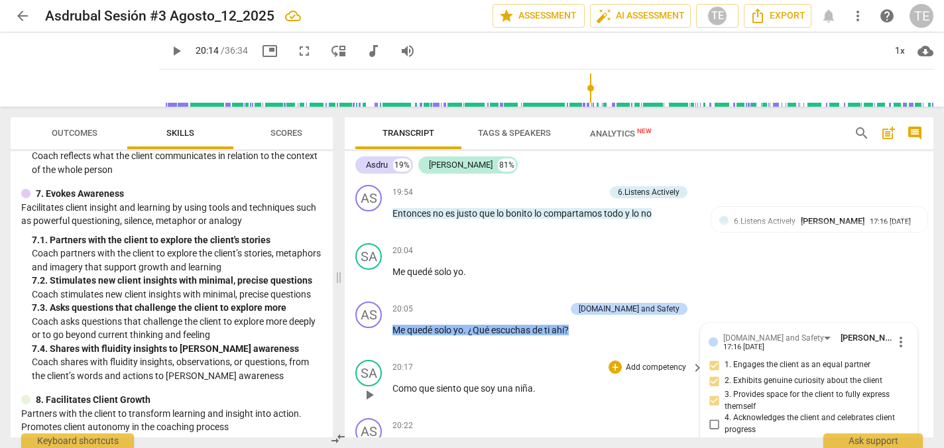
scroll to position [4444, 0]
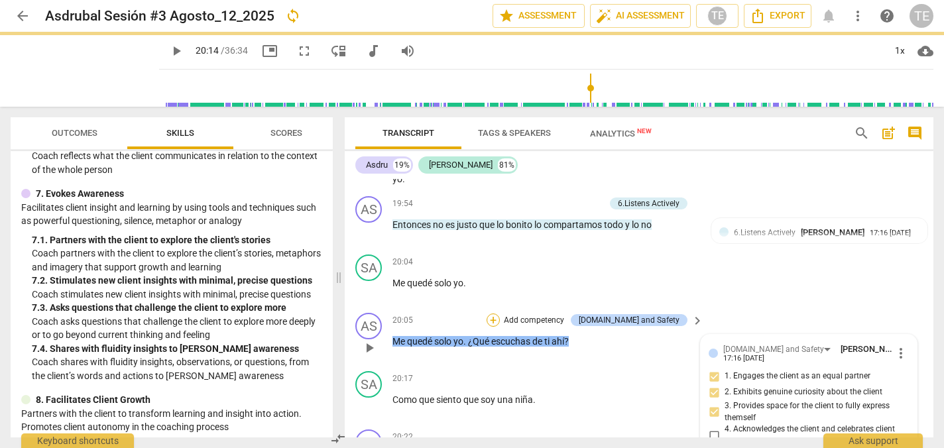
click at [500, 313] on div "+" at bounding box center [492, 319] width 13 height 13
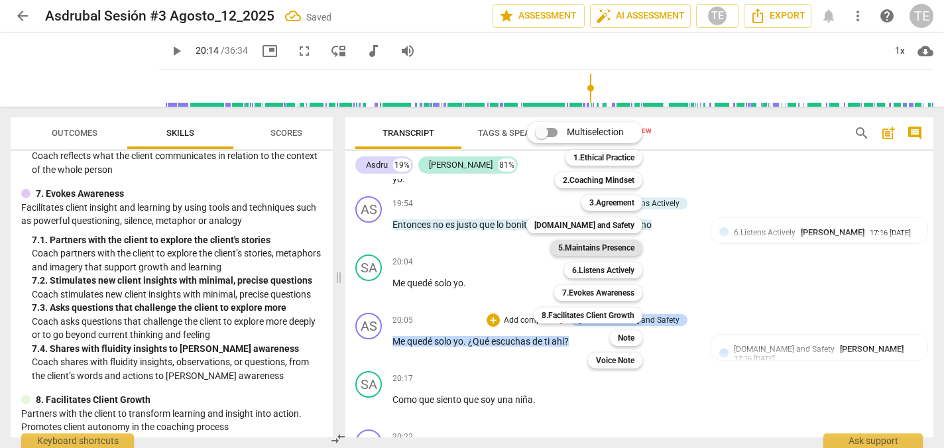
click at [572, 247] on b "5.Maintains Presence" at bounding box center [596, 248] width 76 height 16
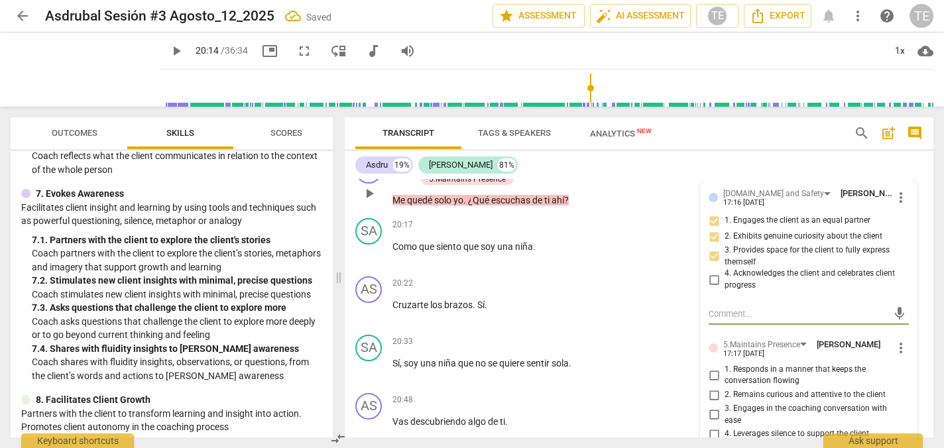
scroll to position [4601, 0]
click at [713, 366] on input "1. Responds in a manner that keeps the conversation flowing" at bounding box center [713, 374] width 21 height 16
click at [713, 386] on input "2. Remains curious and attentive to the client" at bounding box center [713, 394] width 21 height 16
click at [711, 406] on input "3. Engages in the coaching conversation with ease" at bounding box center [713, 414] width 21 height 16
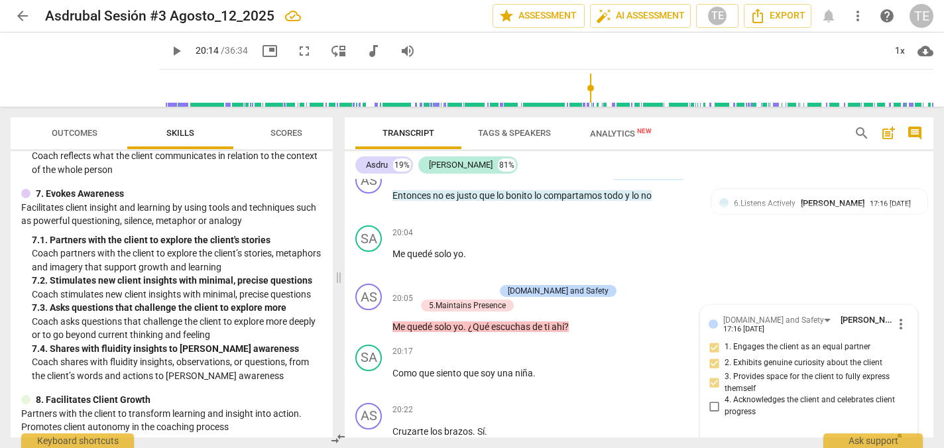
scroll to position [4464, 0]
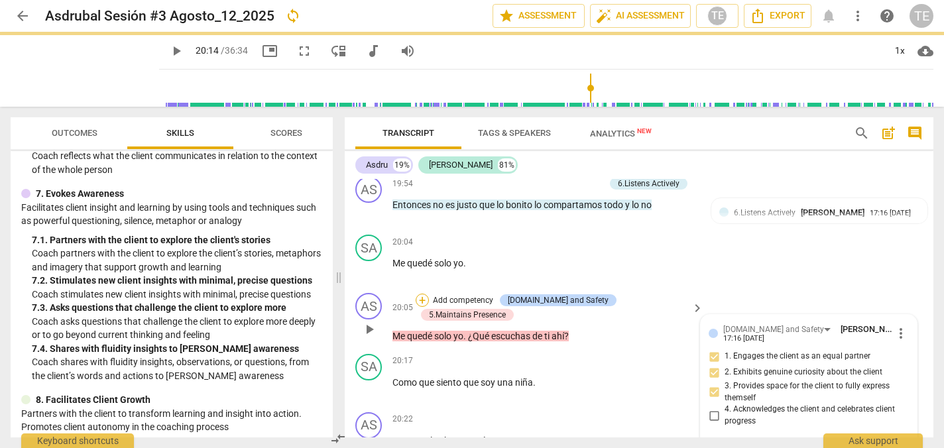
click at [427, 294] on div "+" at bounding box center [422, 300] width 13 height 13
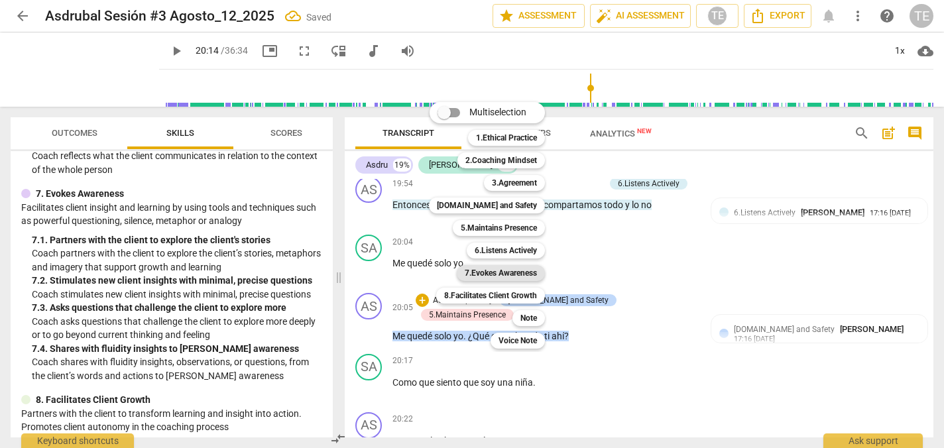
click at [506, 272] on b "7.Evokes Awareness" at bounding box center [501, 273] width 72 height 16
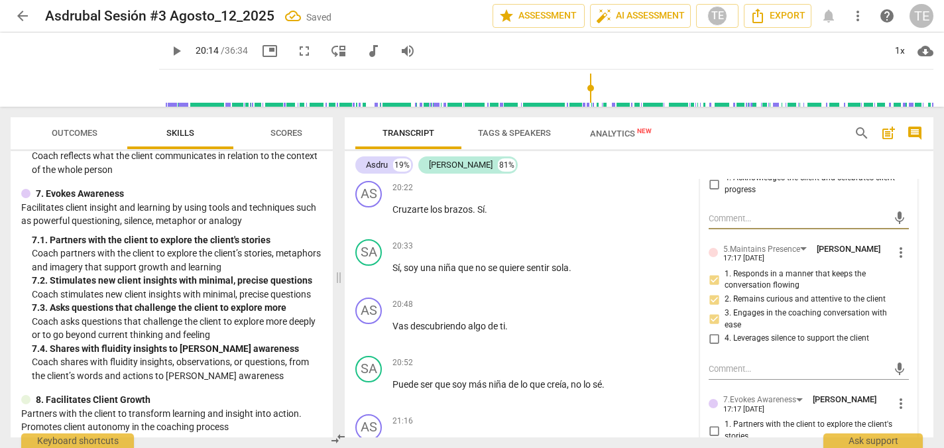
scroll to position [4702, 0]
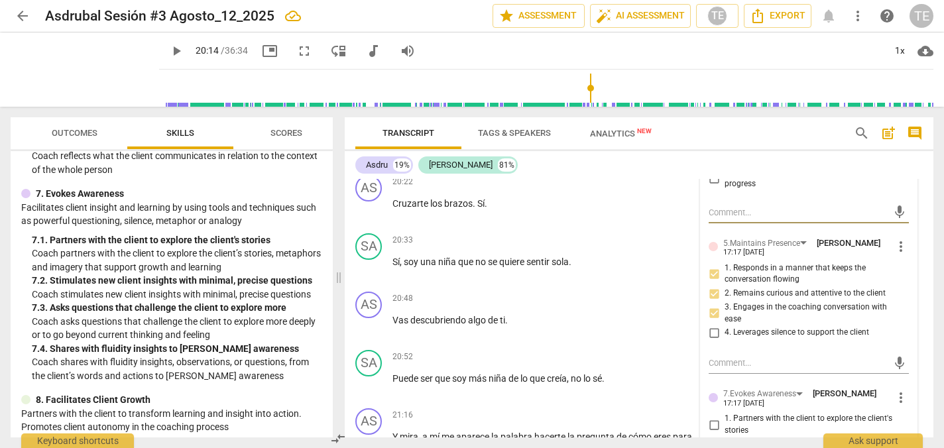
click at [710, 440] on input "2. Stimulates new client insights with minimal, precise questions" at bounding box center [713, 448] width 21 height 16
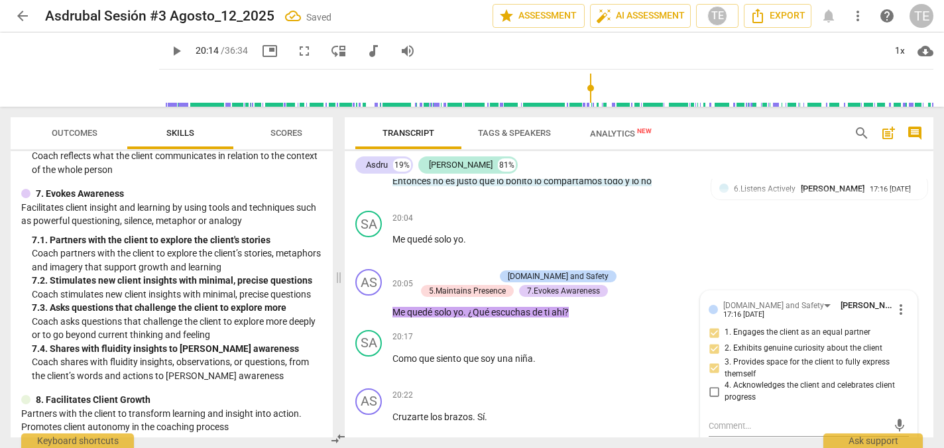
scroll to position [4499, 0]
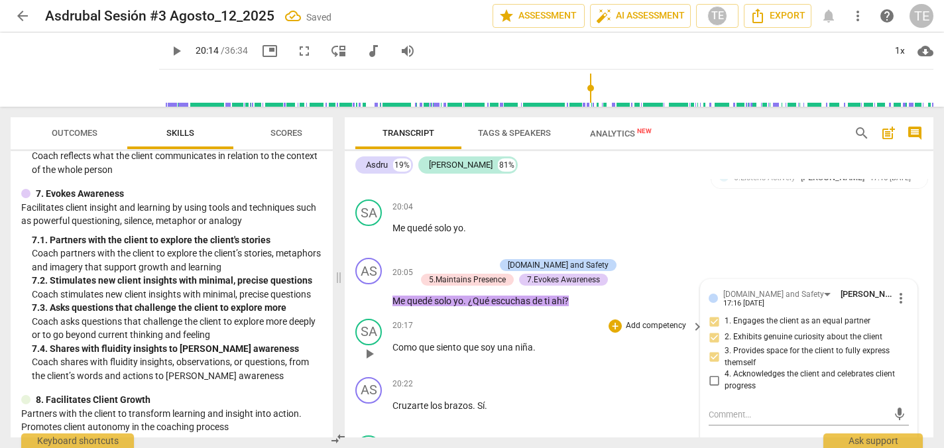
click at [374, 346] on span "play_arrow" at bounding box center [369, 354] width 16 height 16
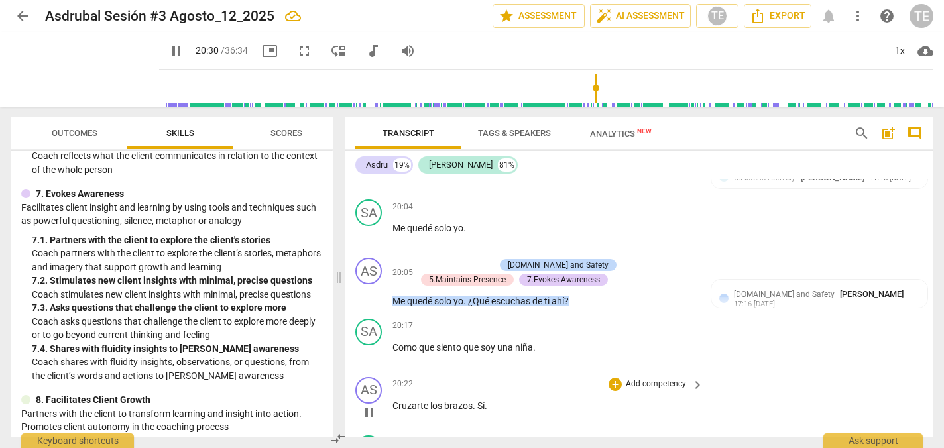
click at [370, 404] on span "pause" at bounding box center [369, 412] width 16 height 16
click at [391, 404] on div "play_arrow pause" at bounding box center [376, 412] width 34 height 17
click at [395, 400] on span "Cruzarte" at bounding box center [411, 405] width 38 height 11
click at [512, 399] on p "Mira, cruzaste los brazos . Sí ." at bounding box center [544, 406] width 304 height 14
drag, startPoint x: 512, startPoint y: 331, endPoint x: 499, endPoint y: 330, distance: 12.7
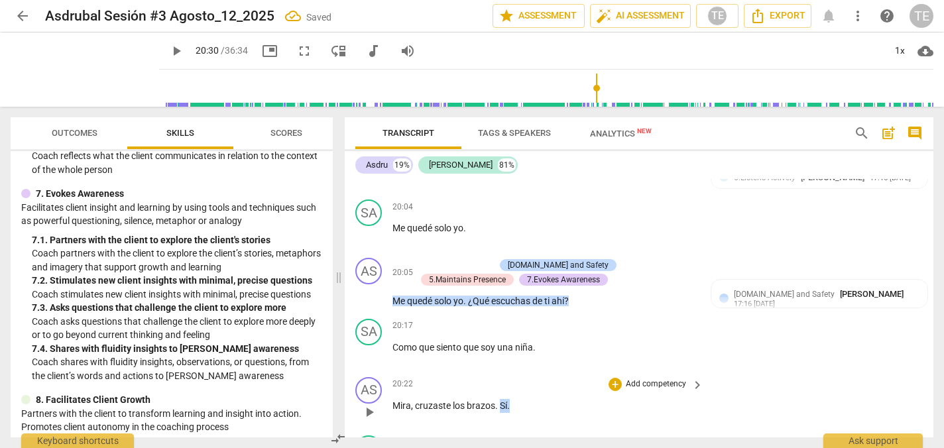
click at [499, 399] on p "Mira, cruzaste los brazos . Sí ." at bounding box center [544, 406] width 304 height 14
paste p
click at [612, 378] on div "+" at bounding box center [614, 384] width 13 height 13
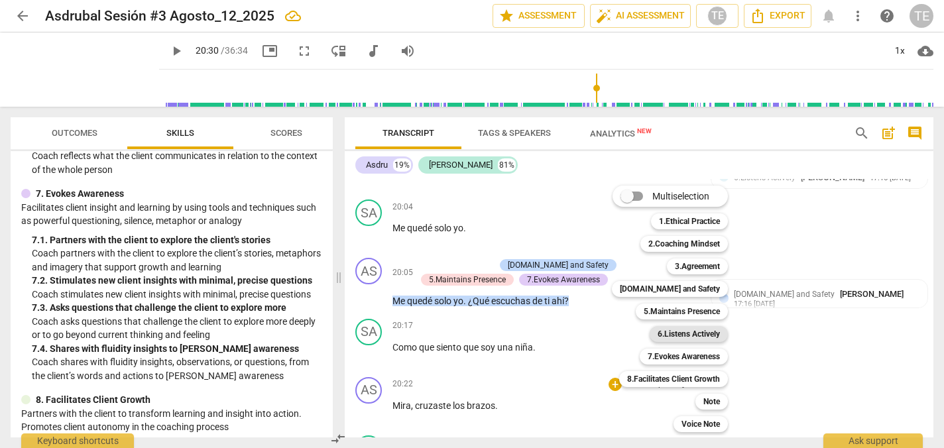
click at [686, 333] on b "6.Listens Actively" at bounding box center [688, 334] width 62 height 16
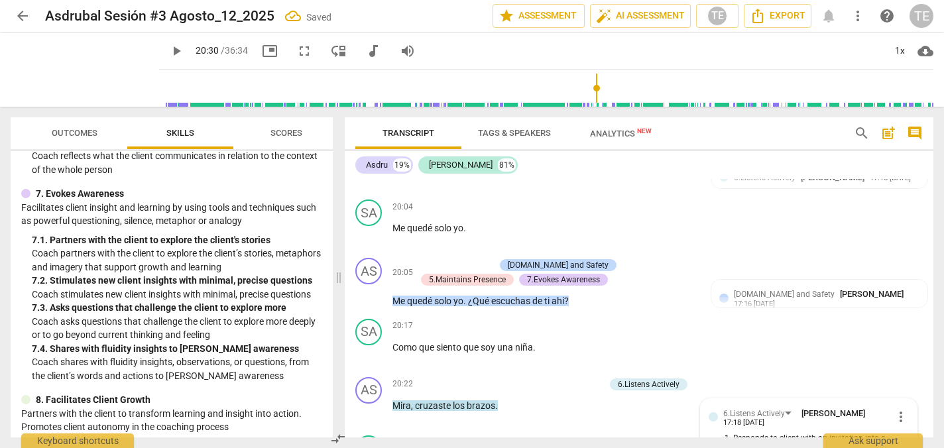
scroll to position [4509, 0]
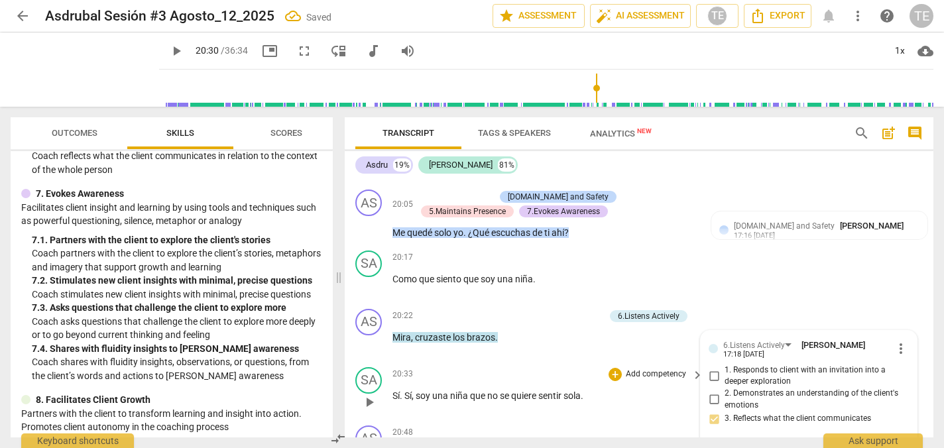
scroll to position [4572, 0]
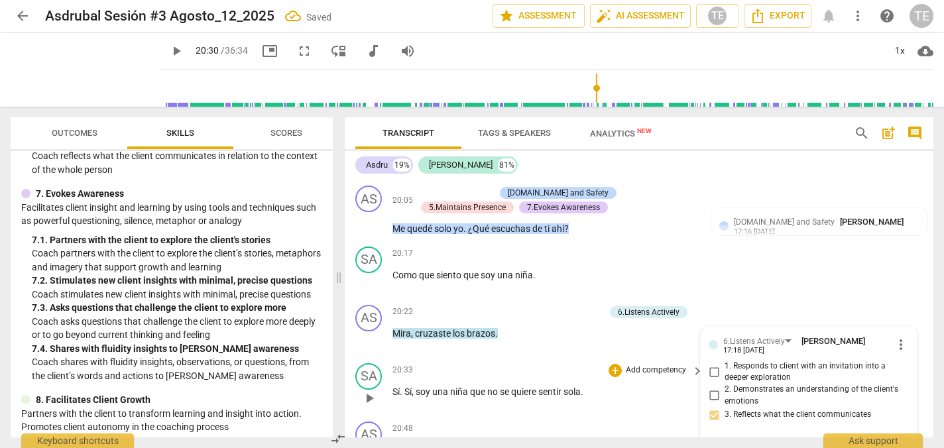
click at [370, 390] on span "play_arrow" at bounding box center [369, 398] width 16 height 16
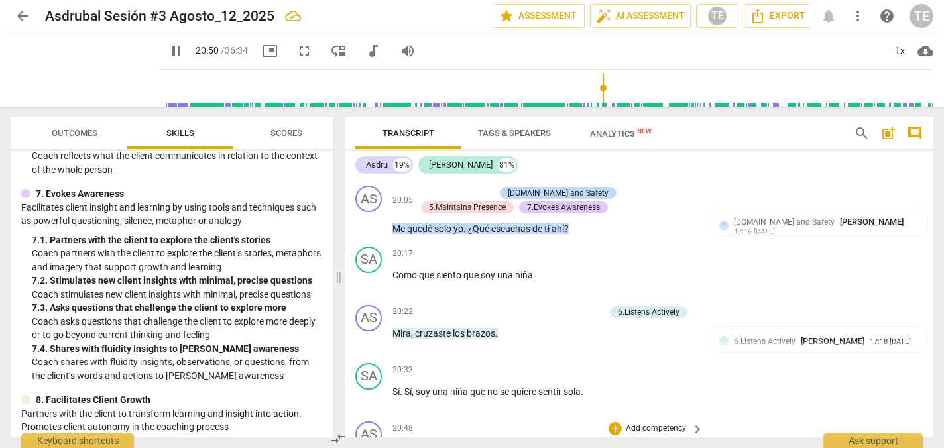
click at [513, 443] on p "Vas descubriendo algo de ti ." at bounding box center [544, 450] width 304 height 14
click at [392, 445] on span "Vas" at bounding box center [401, 450] width 18 height 11
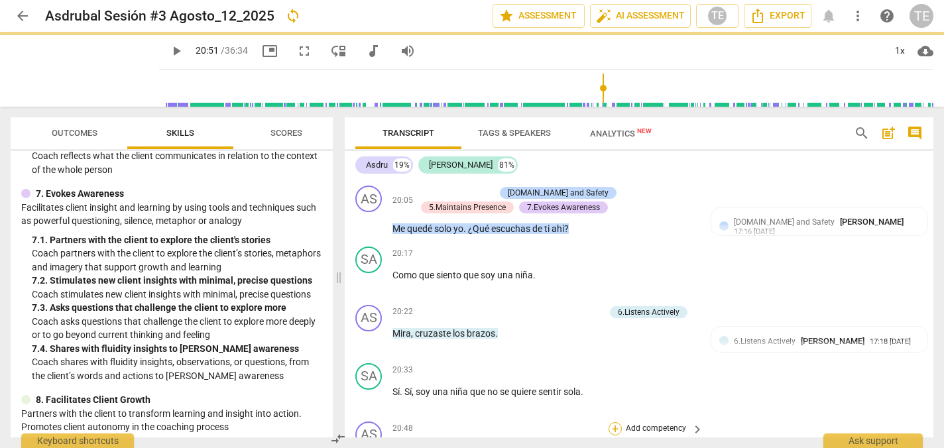
click at [615, 422] on div "+" at bounding box center [614, 428] width 13 height 13
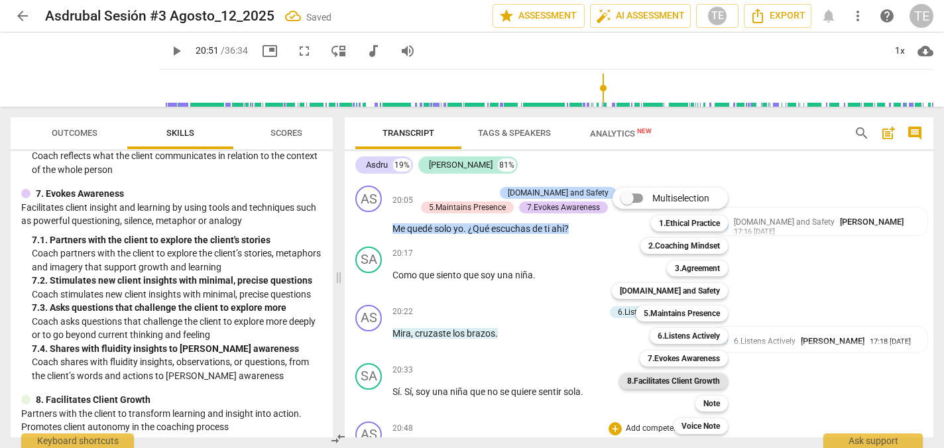
click at [700, 376] on b "8.Facilitates Client Growth" at bounding box center [673, 381] width 93 height 16
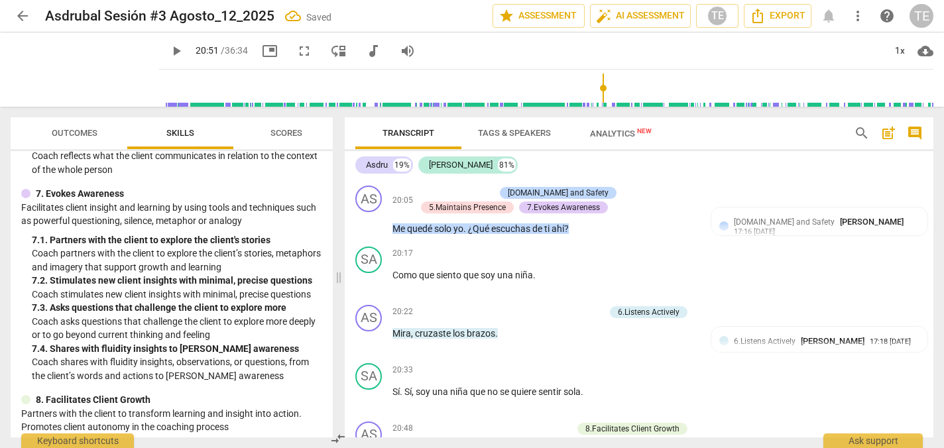
scroll to position [4743, 0]
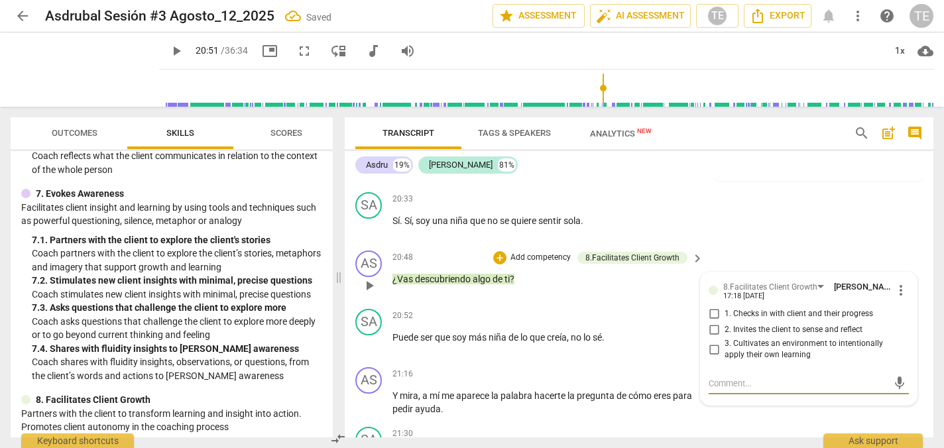
click at [712, 306] on input "1. Checks in with client and their progress" at bounding box center [713, 314] width 21 height 16
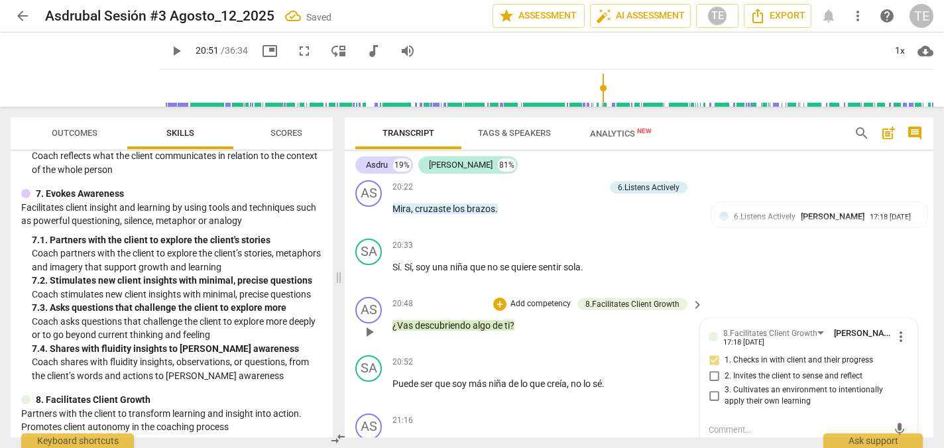
scroll to position [4690, 0]
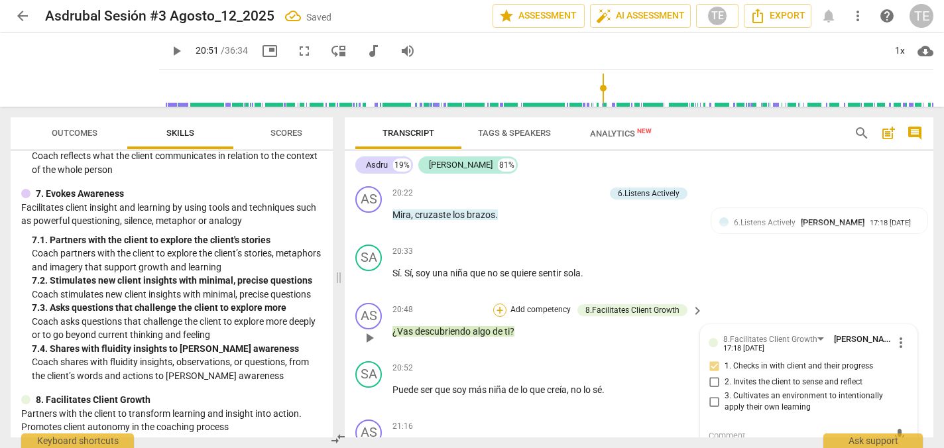
click at [499, 304] on div "+" at bounding box center [499, 310] width 13 height 13
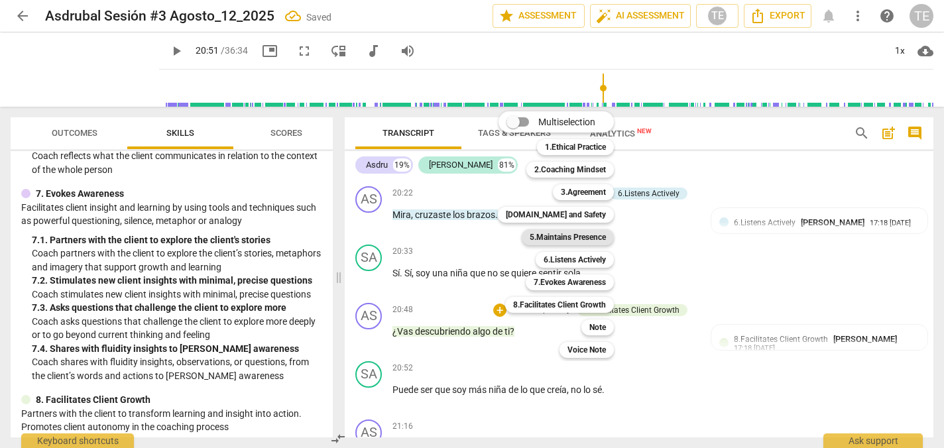
click at [555, 237] on b "5.Maintains Presence" at bounding box center [568, 237] width 76 height 16
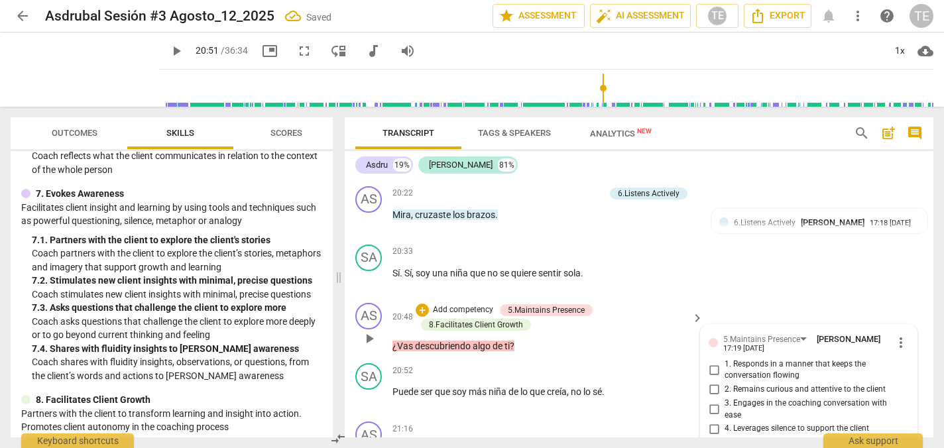
click at [712, 362] on input "1. Responds in a manner that keeps the conversation flowing" at bounding box center [713, 370] width 21 height 16
click at [712, 382] on input "2. Remains curious and attentive to the client" at bounding box center [713, 390] width 21 height 16
click at [712, 402] on input "3. Engages in the coaching conversation with ease" at bounding box center [713, 410] width 21 height 16
click at [422, 304] on div "+" at bounding box center [422, 310] width 13 height 13
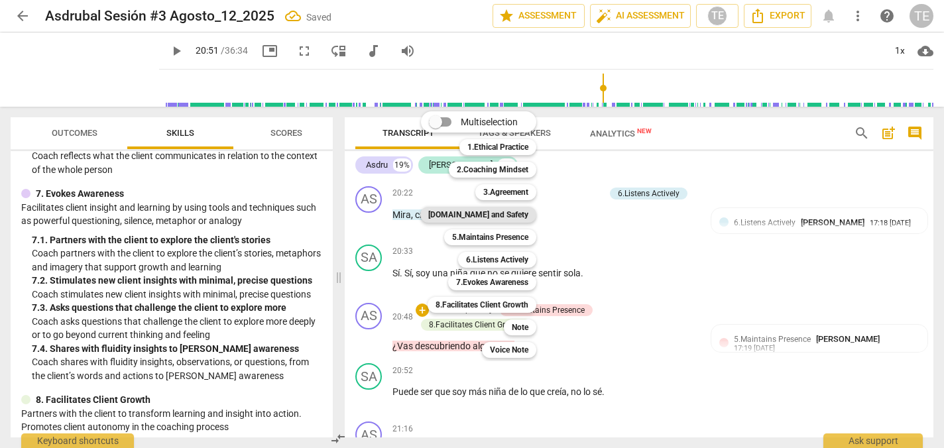
click at [488, 213] on b "[DOMAIN_NAME] and Safety" at bounding box center [478, 215] width 100 height 16
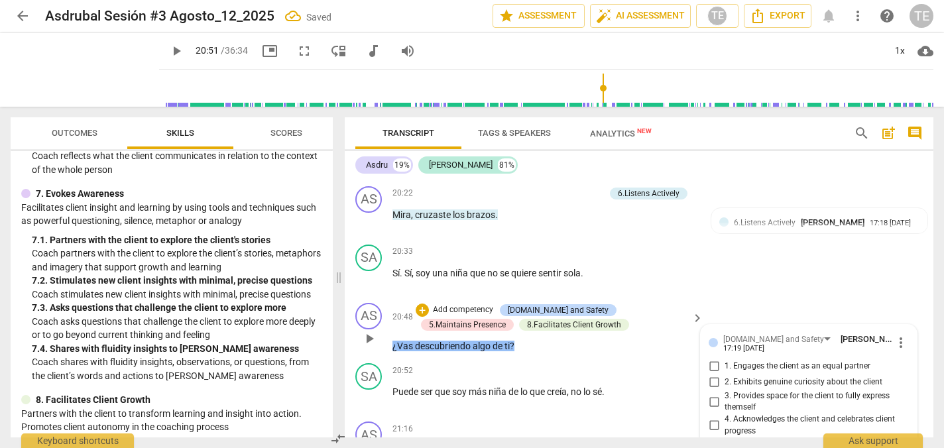
click at [711, 359] on input "1. Engages the client as an equal partner" at bounding box center [713, 367] width 21 height 16
click at [711, 374] on input "2. Exhibits genuine curiosity about the client" at bounding box center [713, 382] width 21 height 16
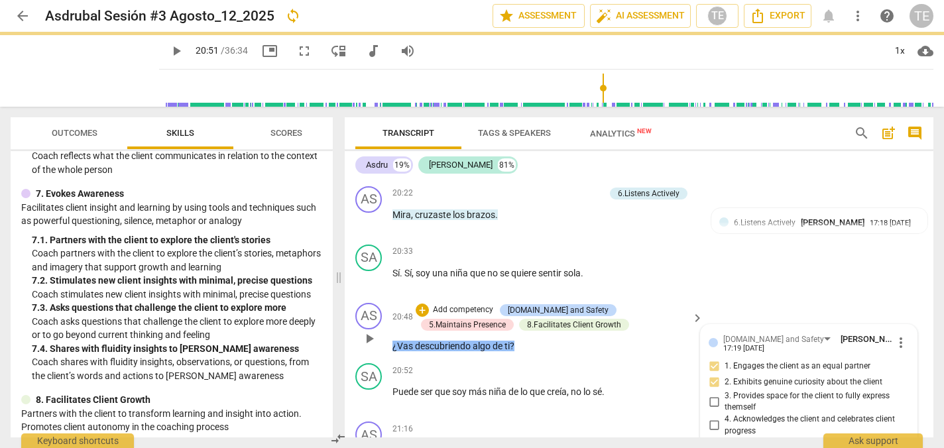
click at [712, 394] on input "3. Provides space for the client to fully express themself" at bounding box center [713, 402] width 21 height 16
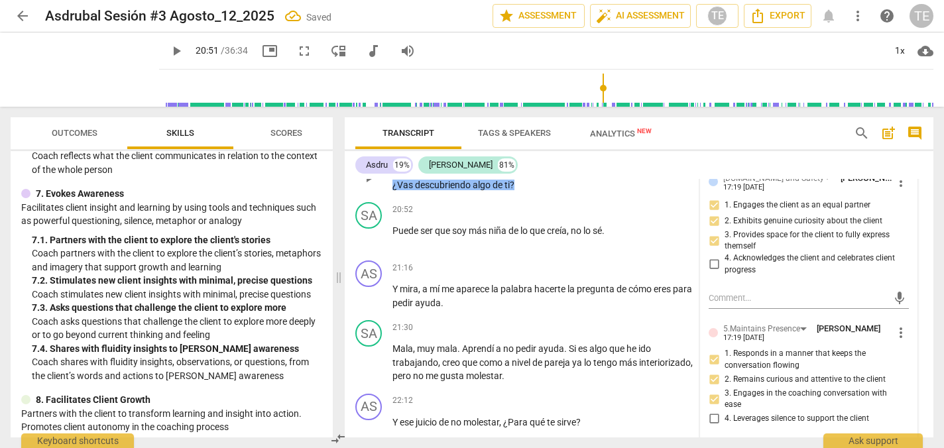
scroll to position [4858, 0]
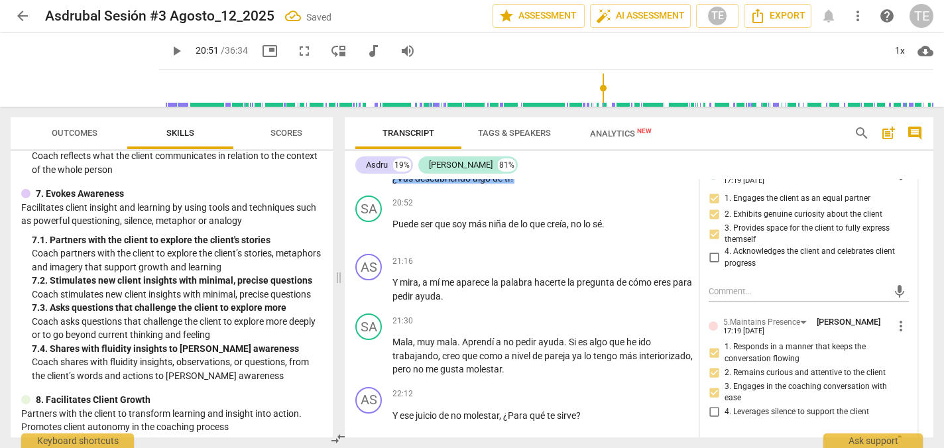
click at [713, 404] on input "4. Leverages silence to support the client" at bounding box center [713, 412] width 21 height 16
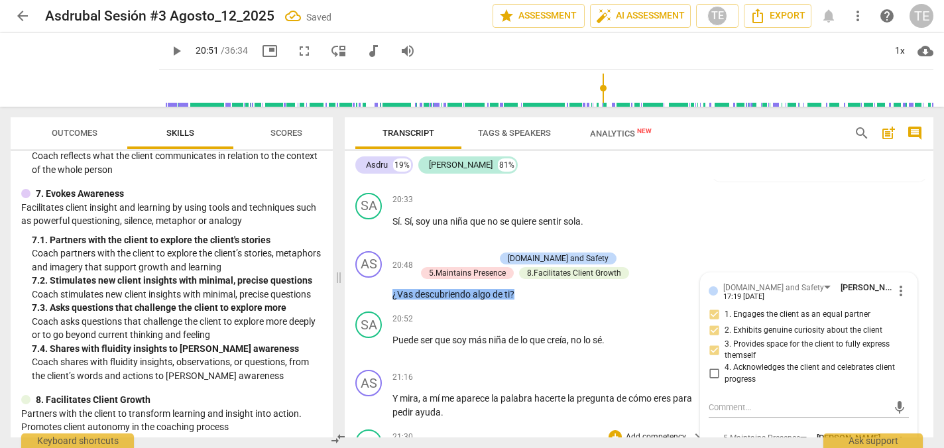
scroll to position [4749, 0]
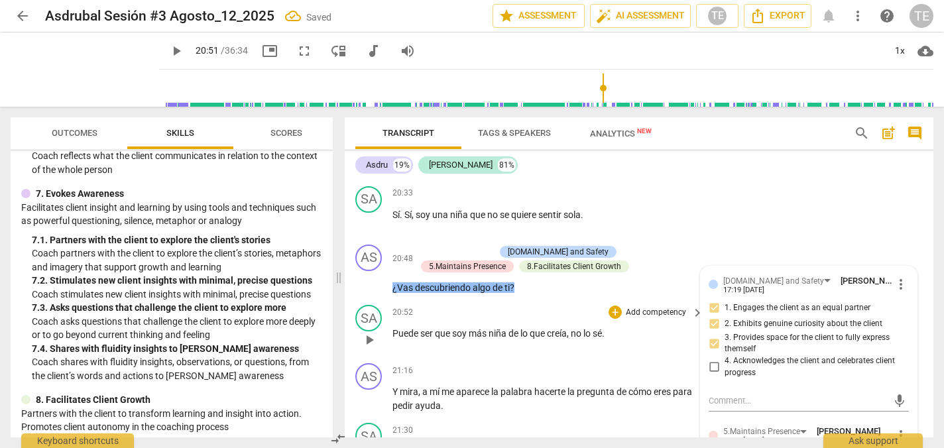
click at [372, 332] on span "play_arrow" at bounding box center [369, 340] width 16 height 16
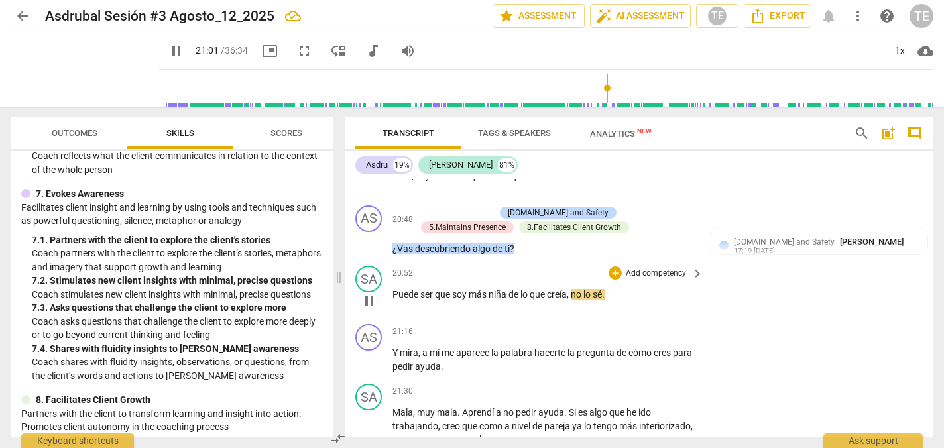
scroll to position [4789, 0]
click at [371, 351] on span "pause" at bounding box center [369, 359] width 16 height 16
click at [631, 346] on span "cómo" at bounding box center [640, 351] width 25 height 11
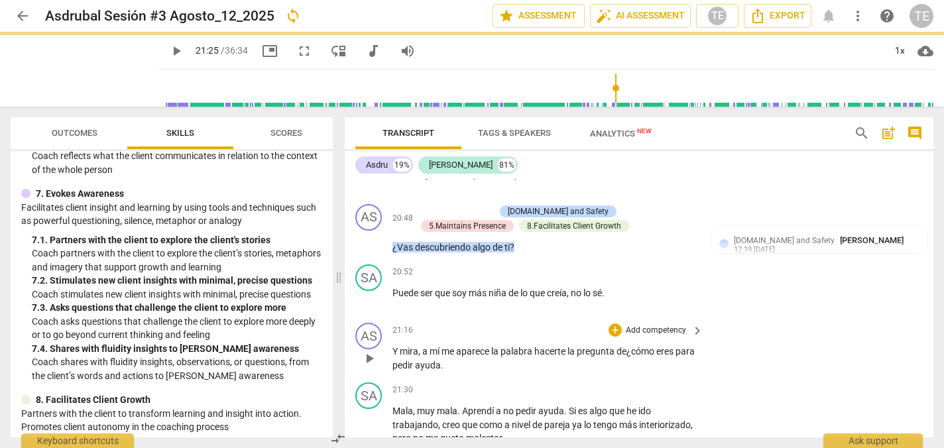
click at [465, 345] on p "Y mira , a mí me aparece la palabra hacerte la pregunta de ¿ cómo eres para ped…" at bounding box center [544, 358] width 304 height 27
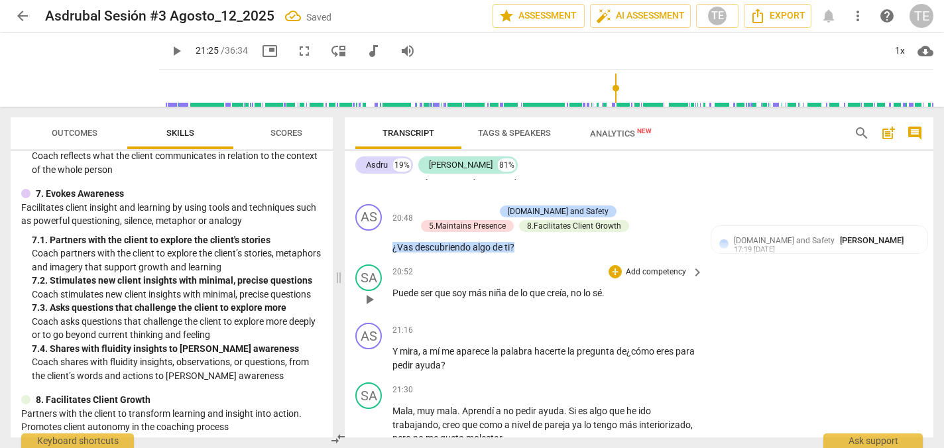
click at [616, 286] on p "Puede ser que soy más niña de lo que creía , no lo sé ." at bounding box center [544, 293] width 304 height 14
click at [615, 323] on div "+" at bounding box center [614, 329] width 13 height 13
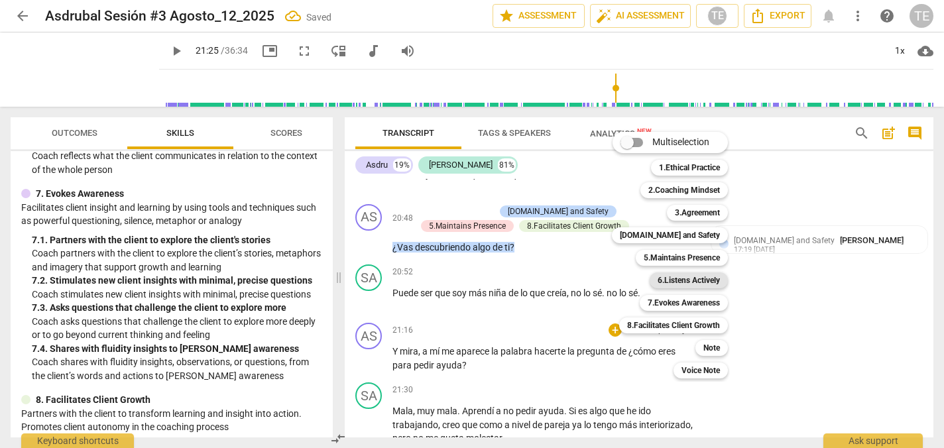
click at [677, 282] on b "6.Listens Actively" at bounding box center [688, 280] width 62 height 16
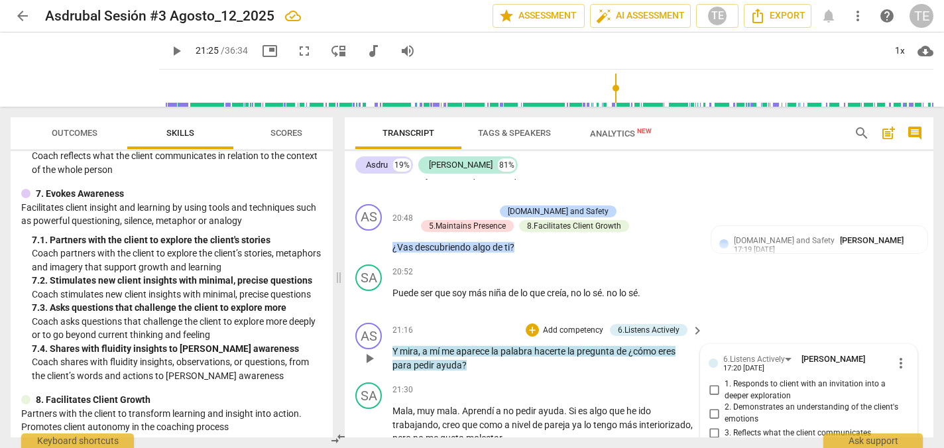
click at [714, 382] on input "1. Responds to client with an invitation into a deeper exploration" at bounding box center [713, 390] width 21 height 16
click at [532, 323] on div "+" at bounding box center [532, 329] width 13 height 13
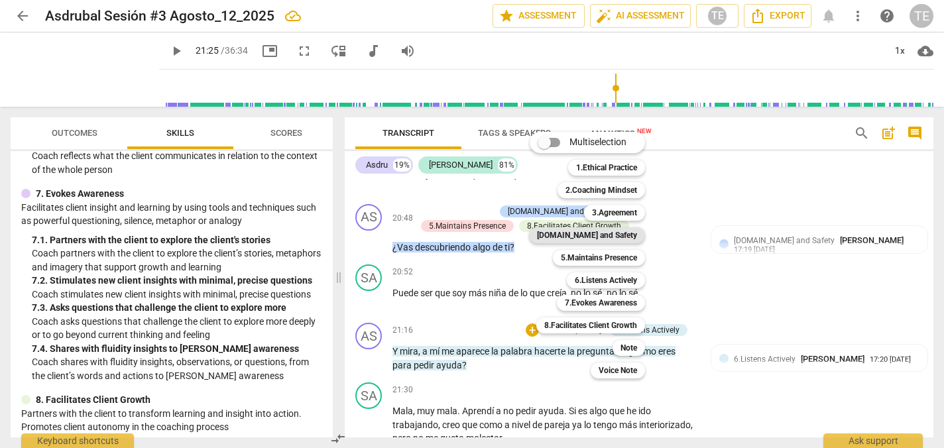
click at [612, 234] on b "[DOMAIN_NAME] and Safety" at bounding box center [587, 235] width 100 height 16
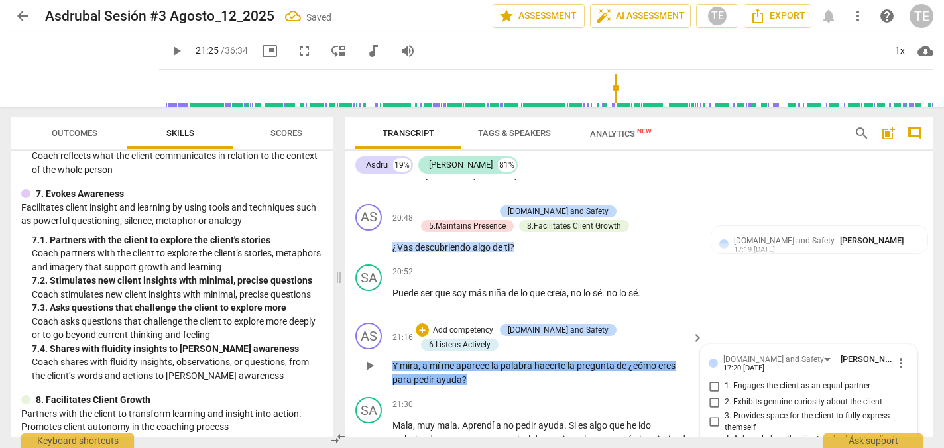
click at [713, 378] on input "1. Engages the client as an equal partner" at bounding box center [713, 386] width 21 height 16
click at [712, 394] on input "2. Exhibits genuine curiosity about the client" at bounding box center [713, 402] width 21 height 16
click at [711, 414] on input "3. Provides space for the client to fully express themself" at bounding box center [713, 422] width 21 height 16
click at [429, 323] on div "+" at bounding box center [422, 329] width 13 height 13
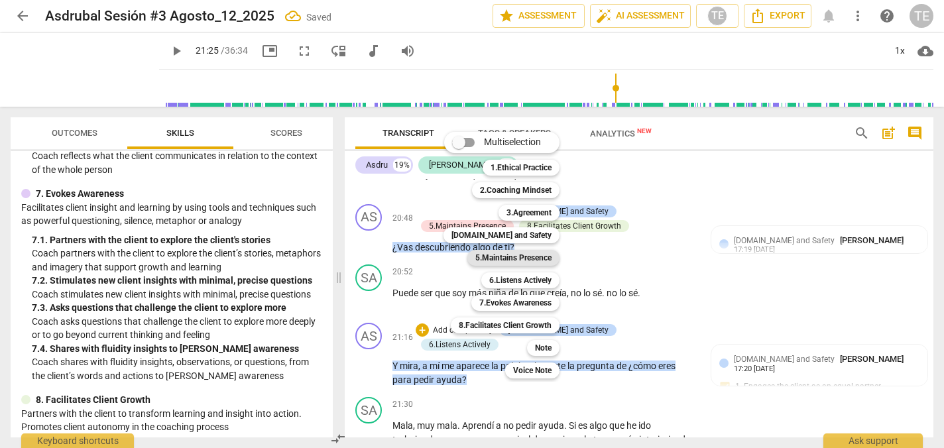
click at [508, 258] on b "5.Maintains Presence" at bounding box center [513, 258] width 76 height 16
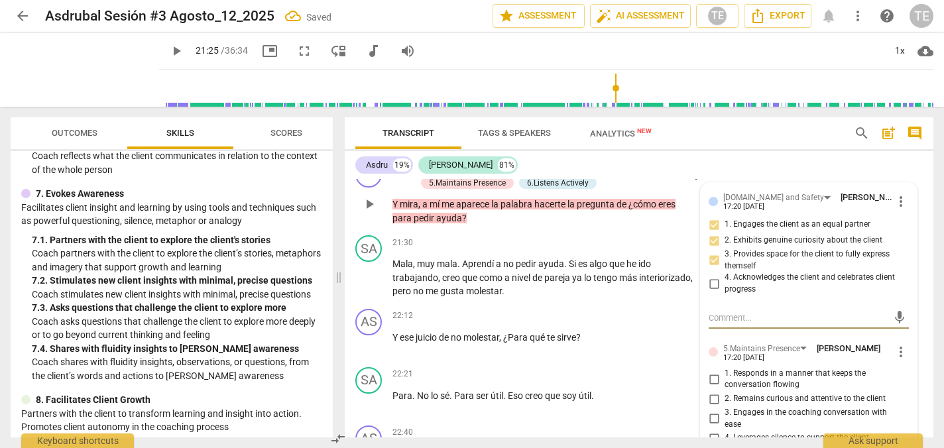
scroll to position [4951, 0]
click at [712, 370] on input "1. Responds in a manner that keeps the conversation flowing" at bounding box center [713, 378] width 21 height 16
click at [711, 390] on input "2. Remains curious and attentive to the client" at bounding box center [713, 398] width 21 height 16
click at [714, 410] on input "3. Engages in the coaching conversation with ease" at bounding box center [713, 418] width 21 height 16
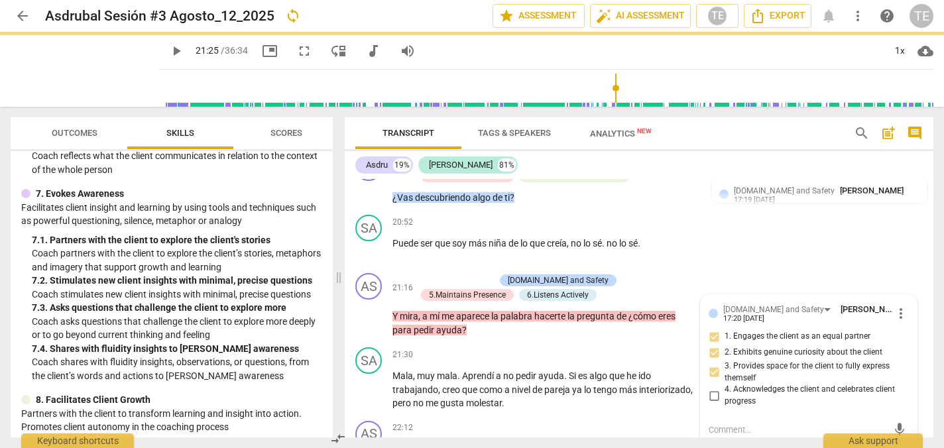
scroll to position [4839, 0]
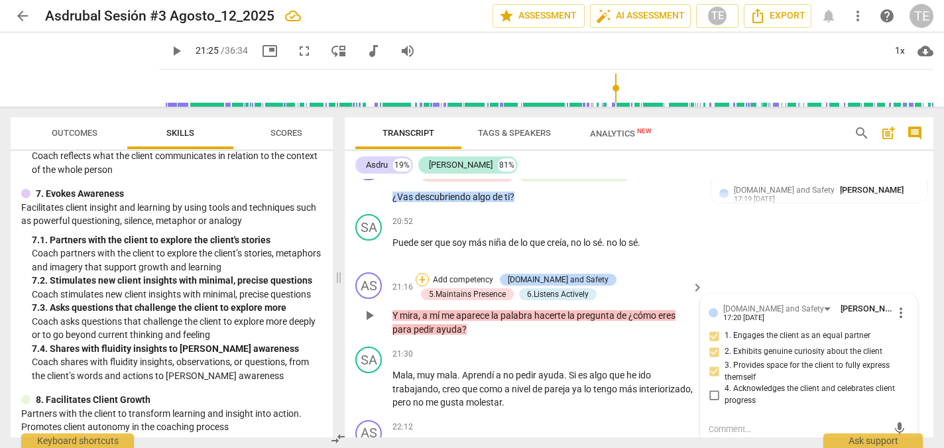
click at [424, 273] on div "+" at bounding box center [422, 279] width 13 height 13
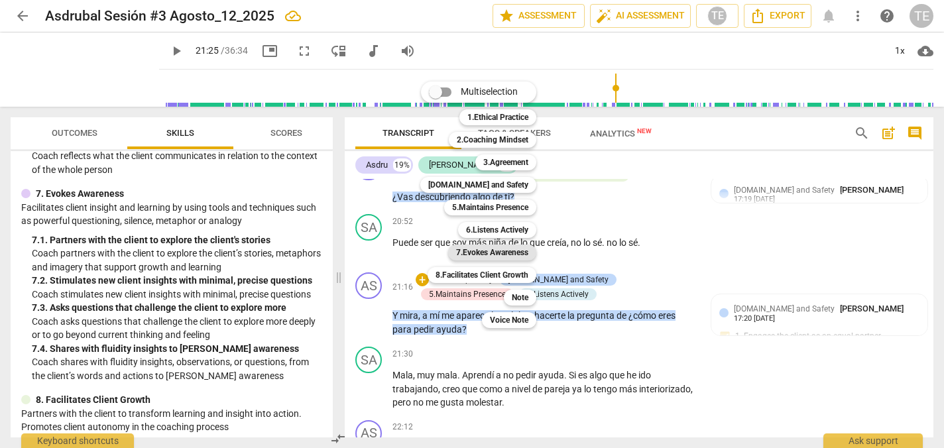
click at [490, 255] on b "7.Evokes Awareness" at bounding box center [492, 253] width 72 height 16
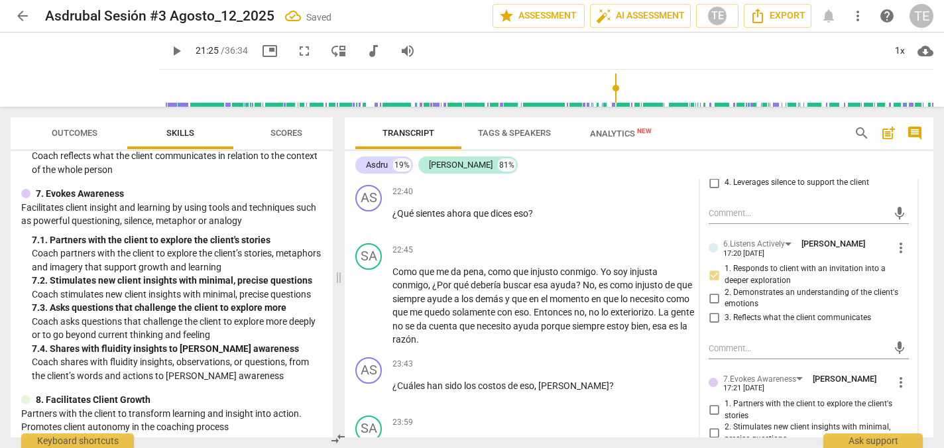
scroll to position [5218, 0]
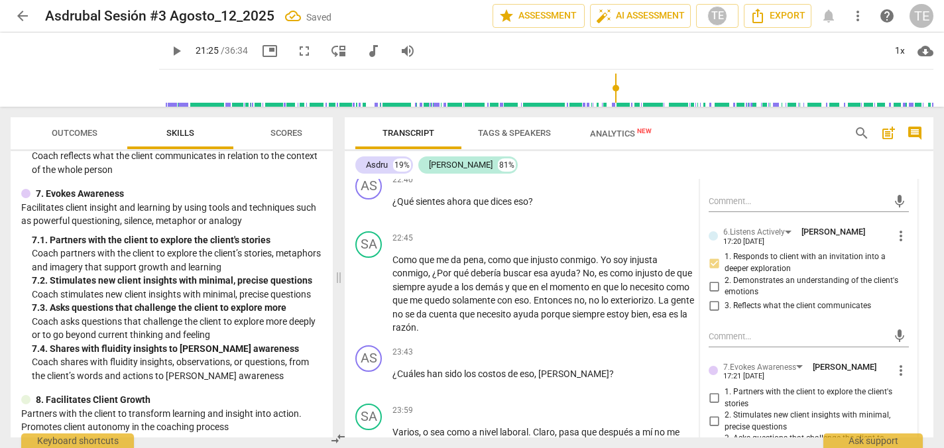
click at [710, 390] on input "1. Partners with the client to explore the client's stories" at bounding box center [713, 398] width 21 height 16
click at [712, 414] on input "2. Stimulates new client insights with minimal, precise questions" at bounding box center [713, 422] width 21 height 16
click at [715, 437] on input "3. Asks questions that challenge the client to explore more" at bounding box center [713, 445] width 21 height 16
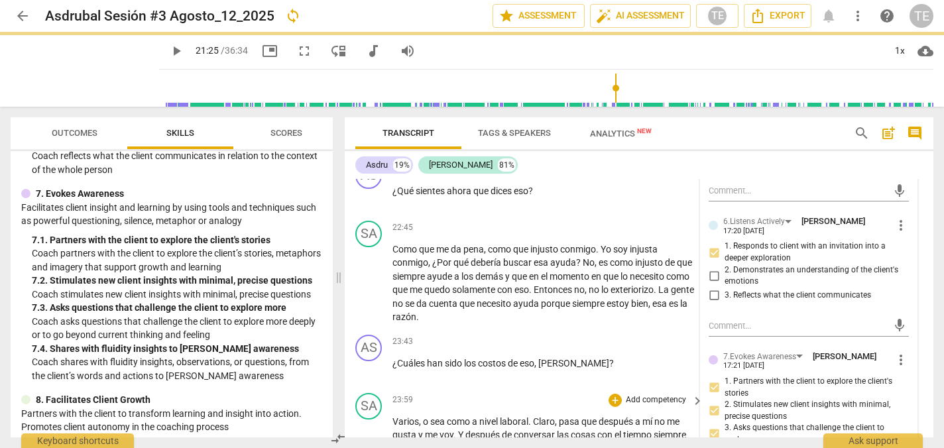
scroll to position [5232, 0]
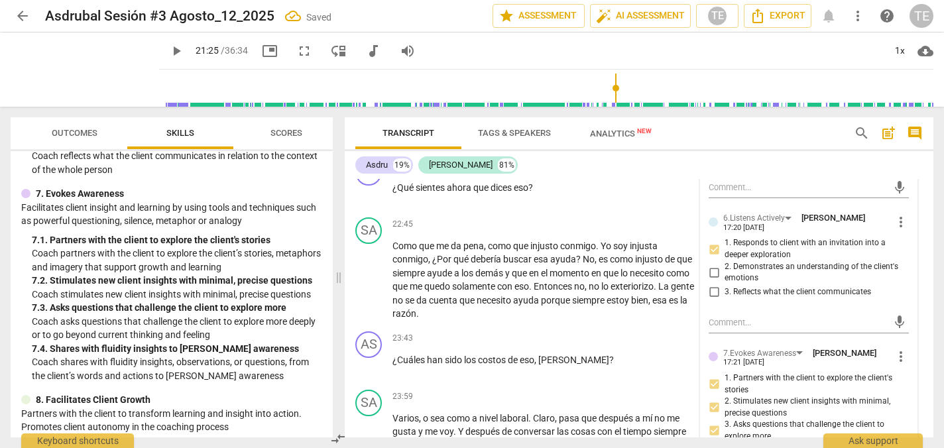
click at [715, 446] on input "4. Shares with fluidity insights to [PERSON_NAME] awareness" at bounding box center [713, 454] width 21 height 16
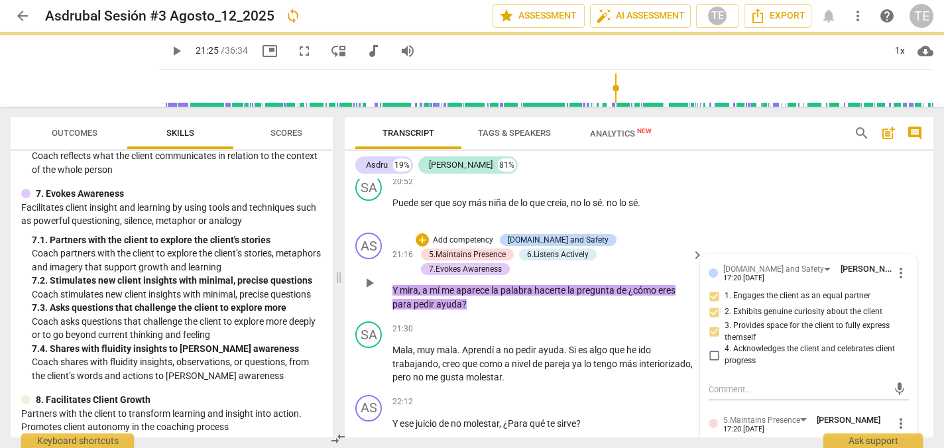
scroll to position [4871, 0]
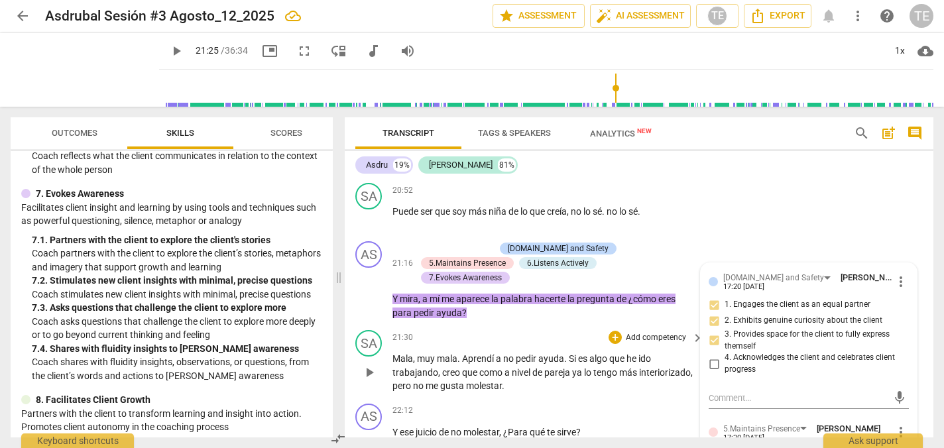
click at [372, 365] on span "play_arrow" at bounding box center [369, 373] width 16 height 16
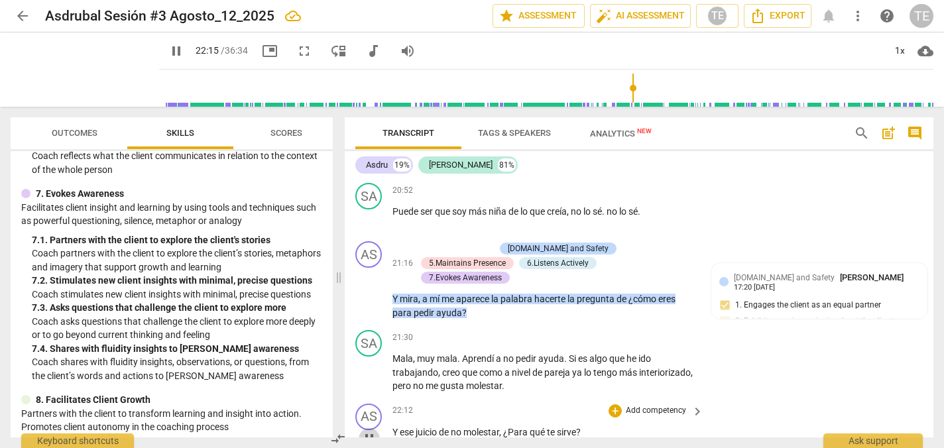
click at [367, 431] on span "pause" at bounding box center [369, 439] width 16 height 16
click at [613, 404] on div "+" at bounding box center [614, 410] width 13 height 13
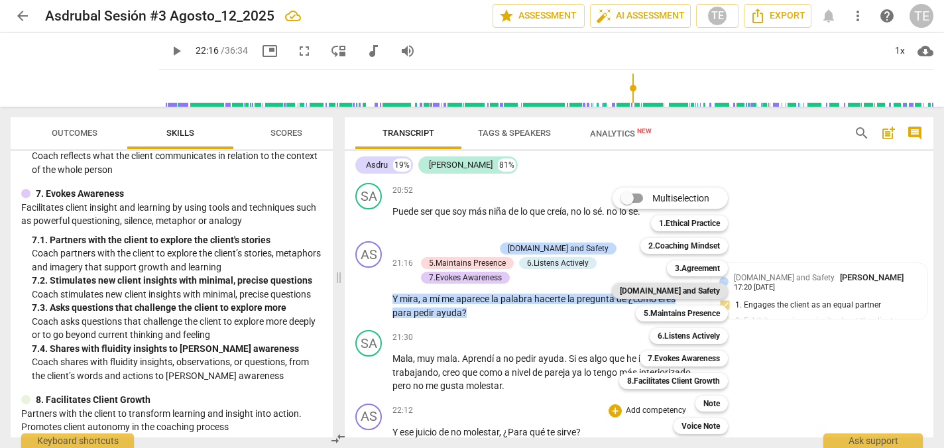
click at [701, 291] on b "[DOMAIN_NAME] and Safety" at bounding box center [670, 291] width 100 height 16
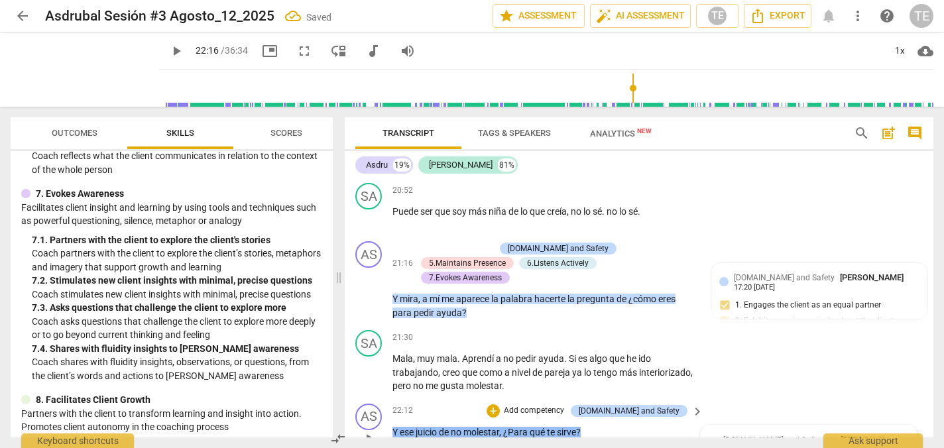
scroll to position [5033, 0]
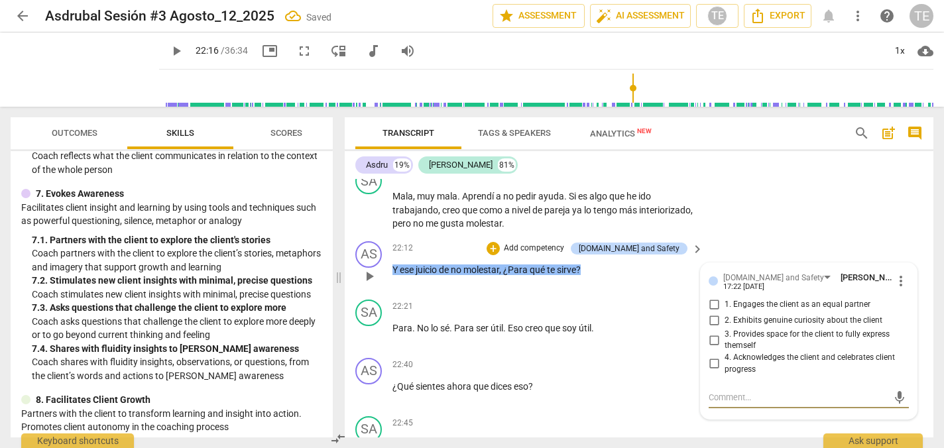
click at [710, 297] on input "1. Engages the client as an equal partner" at bounding box center [713, 305] width 21 height 16
click at [712, 313] on input "2. Exhibits genuine curiosity about the client" at bounding box center [713, 321] width 21 height 16
click at [711, 332] on input "3. Provides space for the client to fully express themself" at bounding box center [713, 340] width 21 height 16
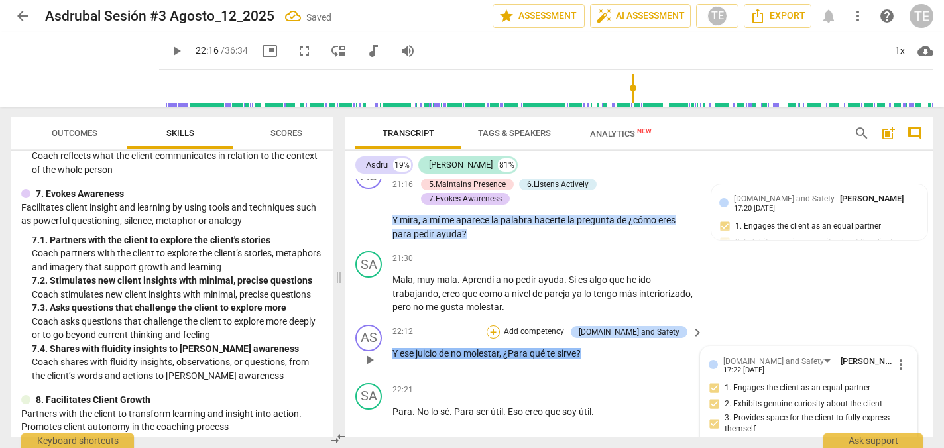
click at [500, 325] on div "+" at bounding box center [492, 331] width 13 height 13
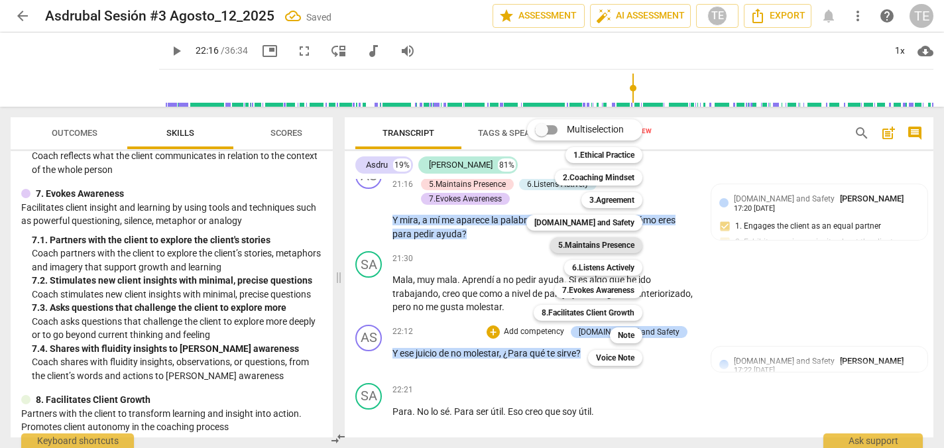
click at [587, 246] on b "5.Maintains Presence" at bounding box center [596, 245] width 76 height 16
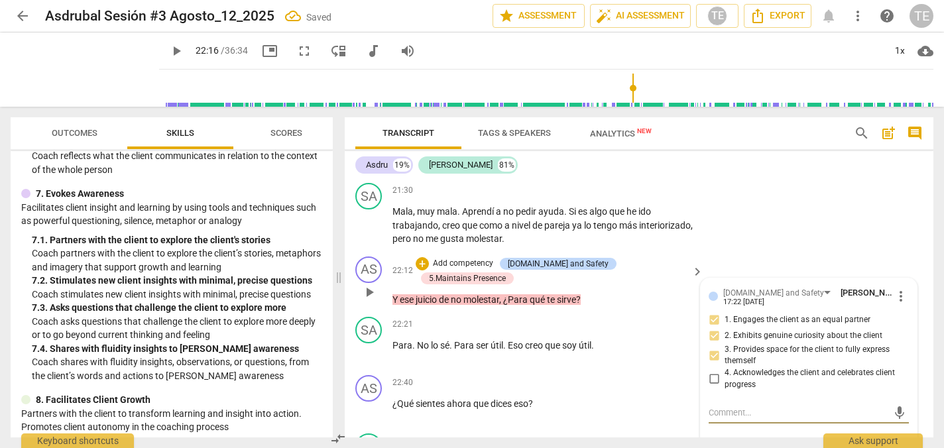
scroll to position [5042, 0]
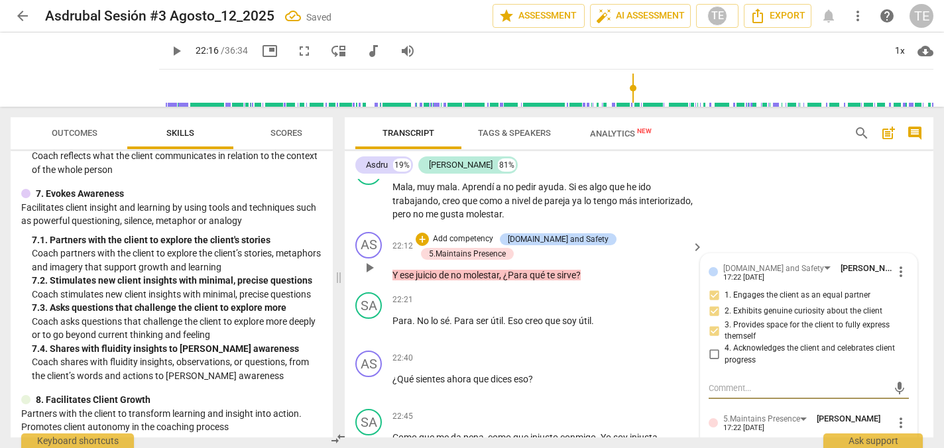
click at [712, 442] on input "1. Responds in a manner that keeps the conversation flowing" at bounding box center [713, 450] width 21 height 16
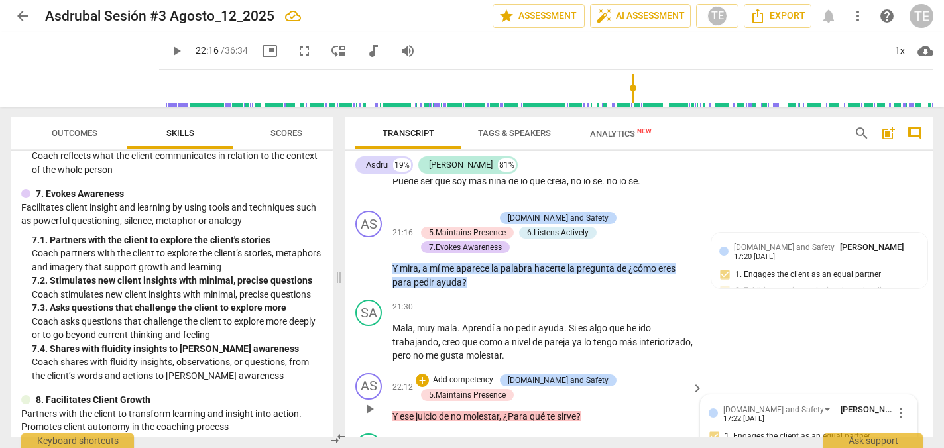
scroll to position [4874, 0]
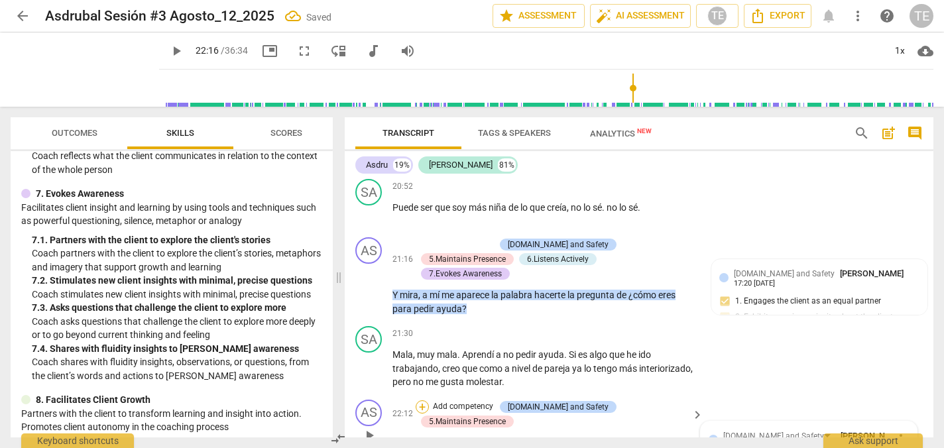
click at [429, 400] on div "+" at bounding box center [422, 406] width 13 height 13
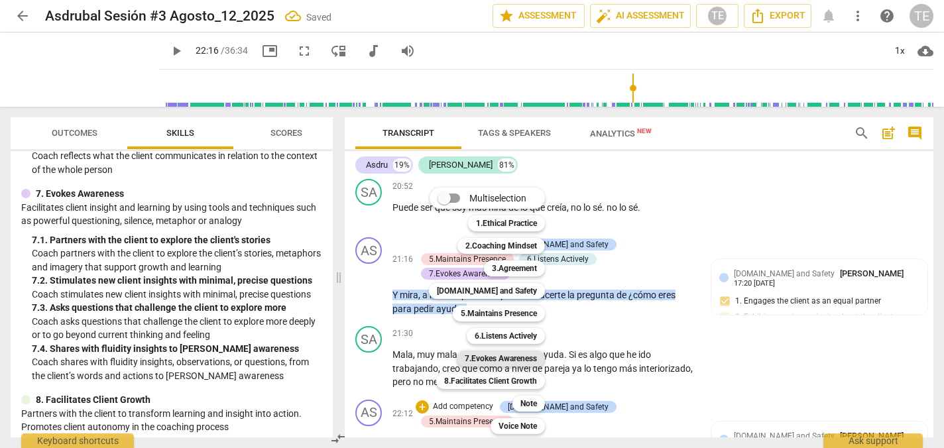
click at [508, 357] on b "7.Evokes Awareness" at bounding box center [501, 359] width 72 height 16
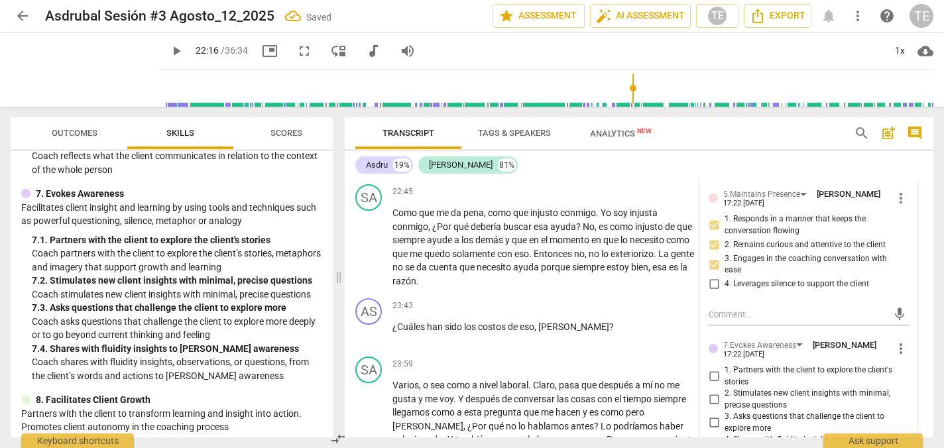
scroll to position [5266, 0]
click at [713, 370] on input "1. Partners with the client to explore the client's stories" at bounding box center [713, 378] width 21 height 16
click at [709, 393] on input "2. Stimulates new client insights with minimal, precise questions" at bounding box center [713, 401] width 21 height 16
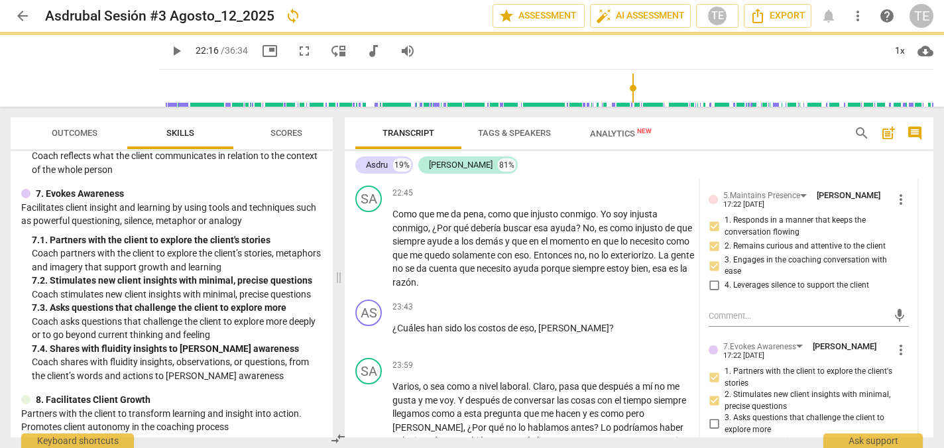
click at [710, 416] on input "3. Asks questions that challenge the client to explore more" at bounding box center [713, 424] width 21 height 16
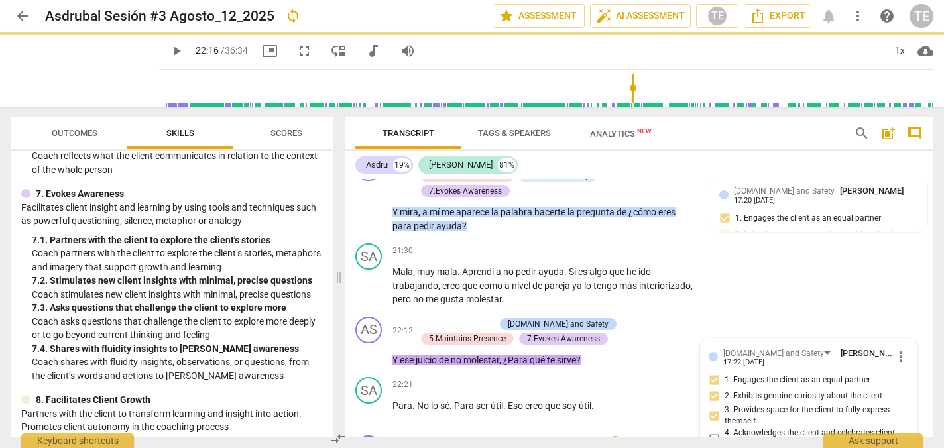
scroll to position [4989, 0]
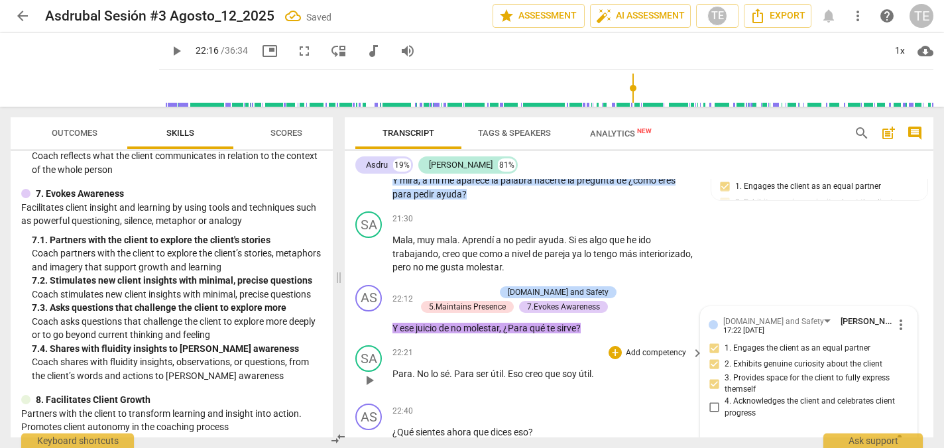
click at [373, 372] on span "play_arrow" at bounding box center [369, 380] width 16 height 16
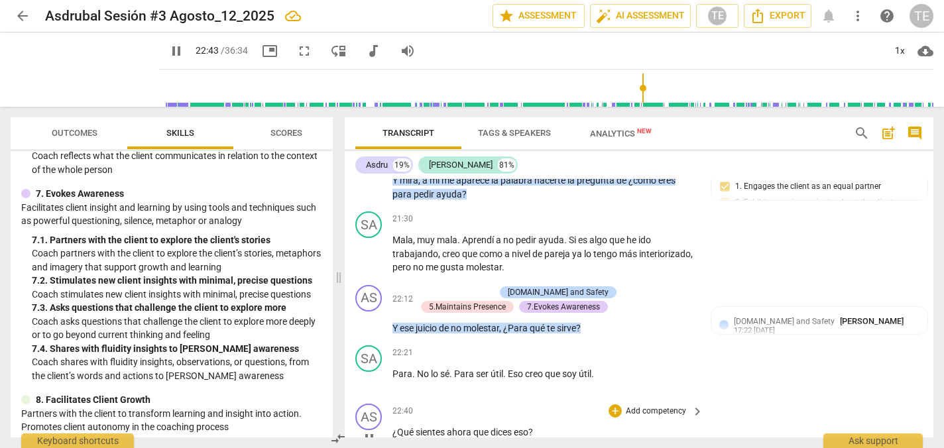
click at [370, 431] on span "pause" at bounding box center [369, 439] width 16 height 16
click at [614, 404] on div "+" at bounding box center [614, 410] width 13 height 13
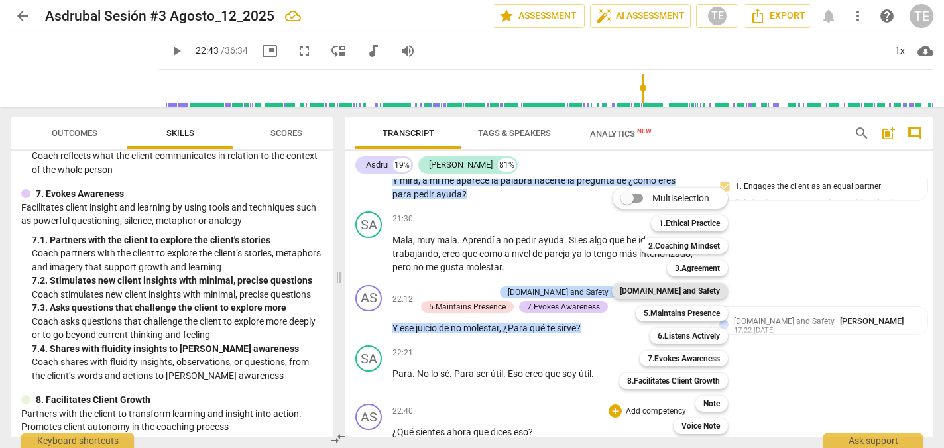
click at [695, 289] on b "[DOMAIN_NAME] and Safety" at bounding box center [670, 291] width 100 height 16
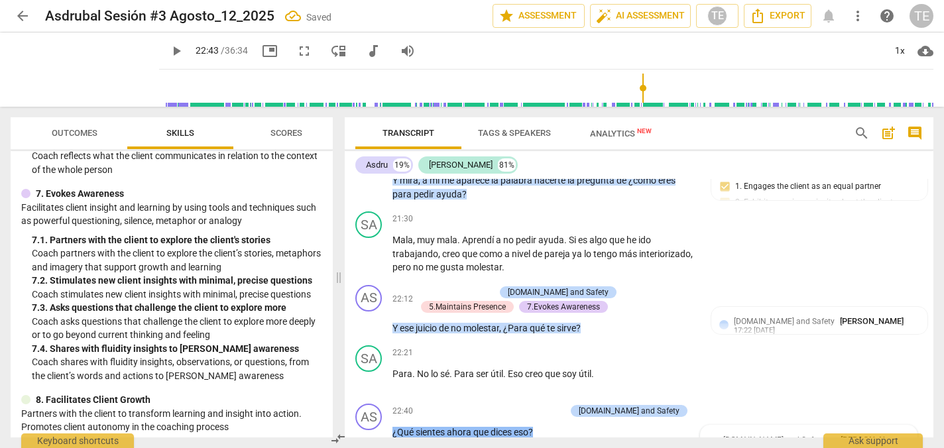
scroll to position [5152, 0]
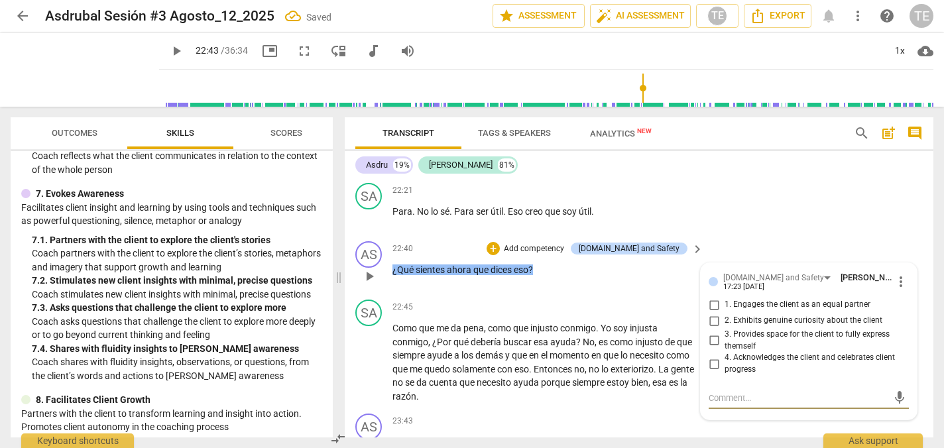
click at [712, 297] on input "1. Engages the client as an equal partner" at bounding box center [713, 305] width 21 height 16
click at [714, 313] on input "2. Exhibits genuine curiosity about the client" at bounding box center [713, 321] width 21 height 16
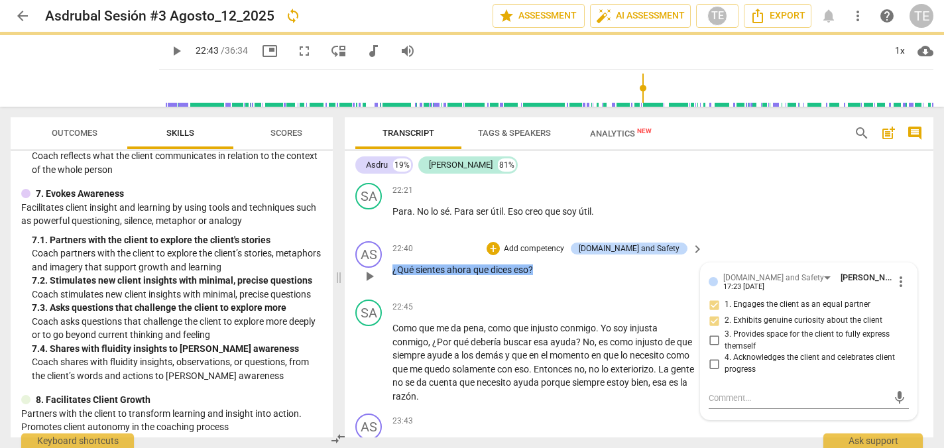
click at [714, 333] on input "3. Provides space for the client to fully express themself" at bounding box center [713, 341] width 21 height 16
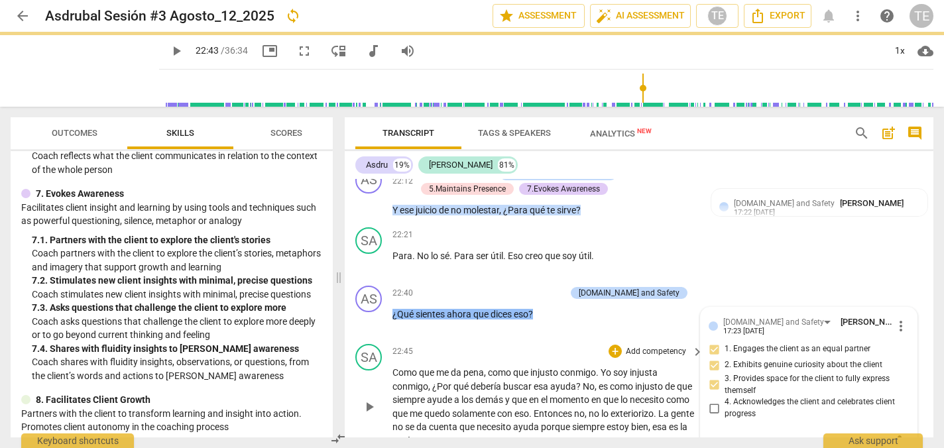
scroll to position [5092, 0]
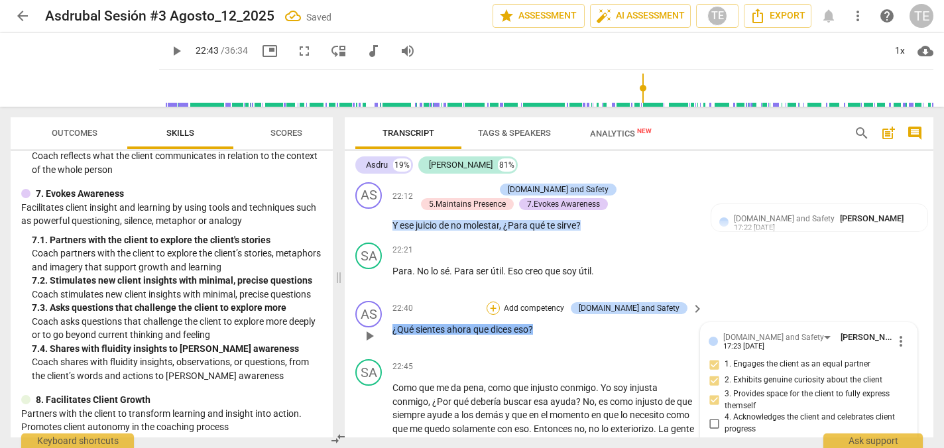
click at [500, 302] on div "+" at bounding box center [492, 308] width 13 height 13
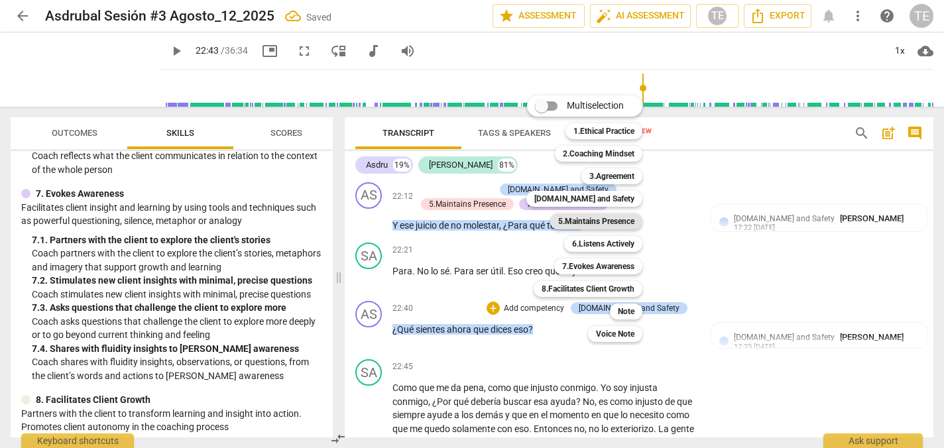
click at [573, 219] on b "5.Maintains Presence" at bounding box center [596, 221] width 76 height 16
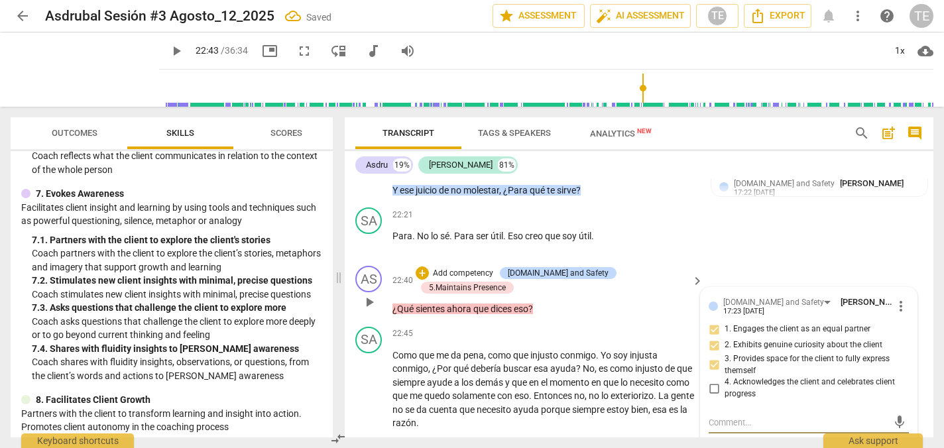
scroll to position [5177, 0]
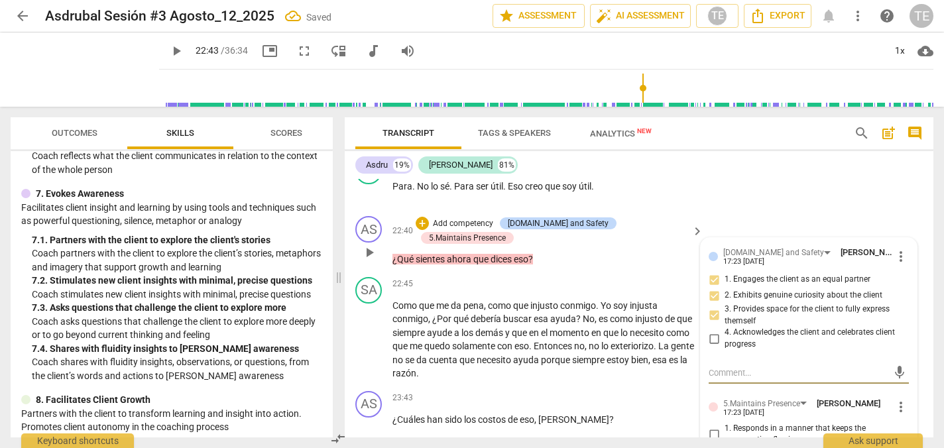
click at [710, 426] on input "1. Responds in a manner that keeps the conversation flowing" at bounding box center [713, 434] width 21 height 16
click at [710, 446] on input "2. Remains curious and attentive to the client" at bounding box center [713, 454] width 21 height 16
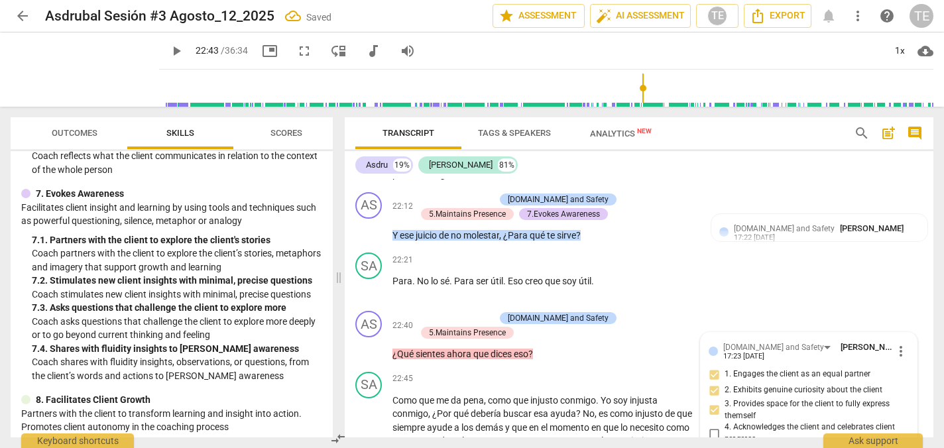
scroll to position [5061, 0]
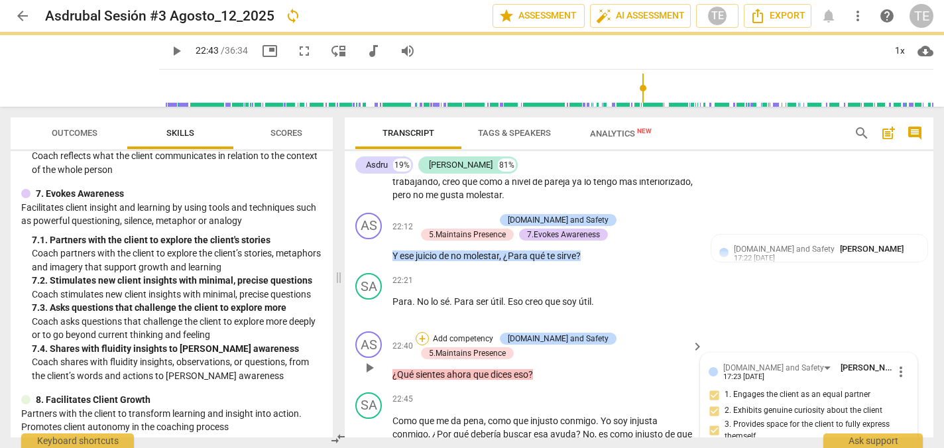
click at [429, 332] on div "+" at bounding box center [422, 338] width 13 height 13
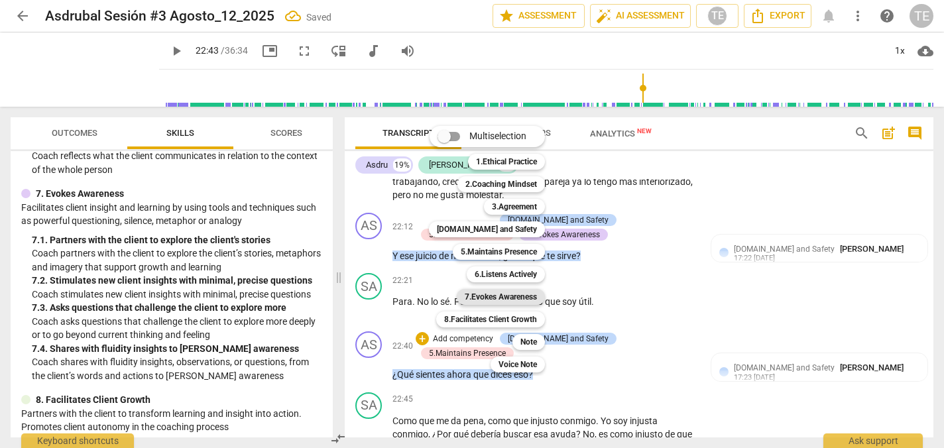
click at [495, 296] on b "7.Evokes Awareness" at bounding box center [501, 297] width 72 height 16
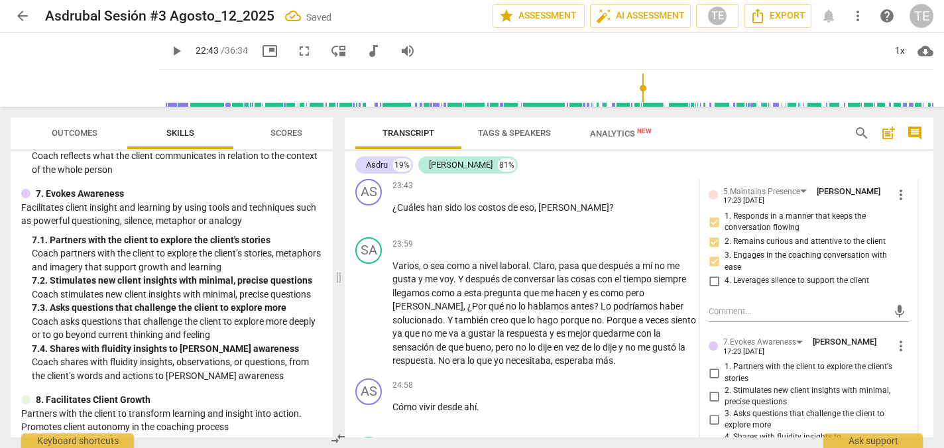
scroll to position [5395, 0]
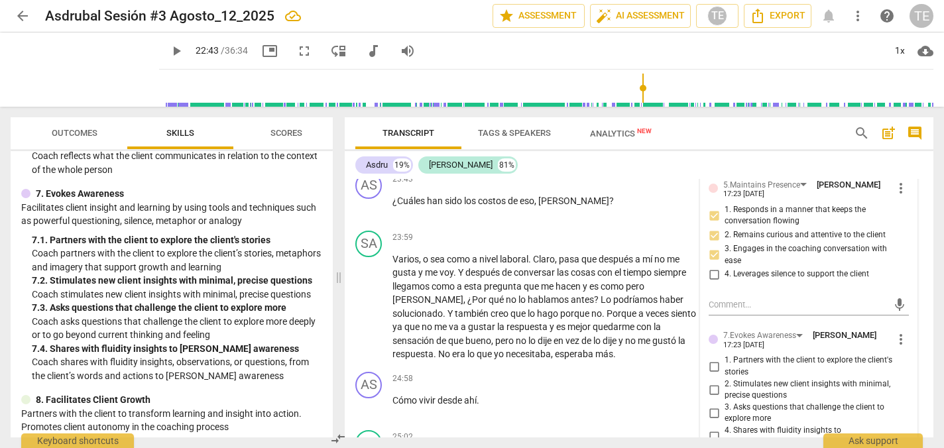
click at [712, 382] on input "2. Stimulates new client insights with minimal, precise questions" at bounding box center [713, 390] width 21 height 16
click at [712, 405] on input "3. Asks questions that challenge the client to explore more" at bounding box center [713, 413] width 21 height 16
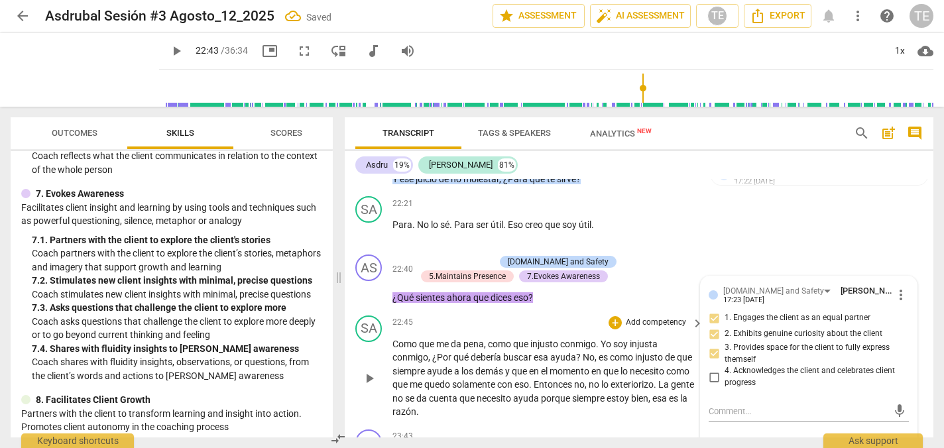
scroll to position [5141, 0]
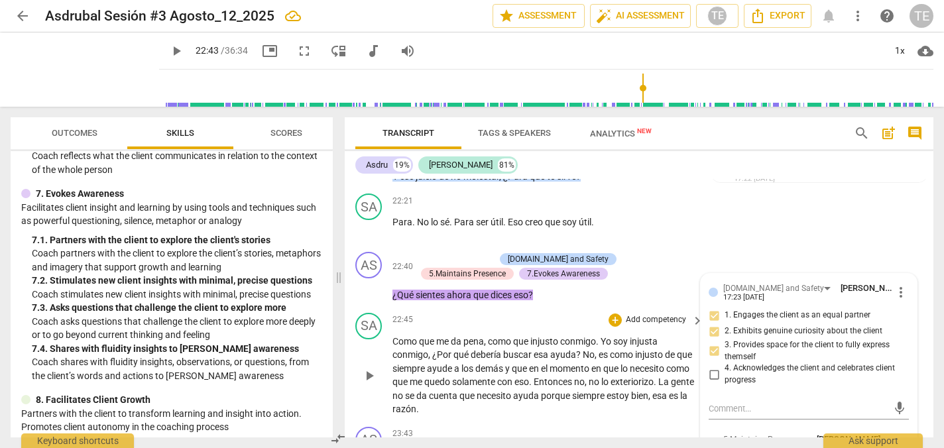
click at [658, 376] on span "La" at bounding box center [664, 381] width 13 height 11
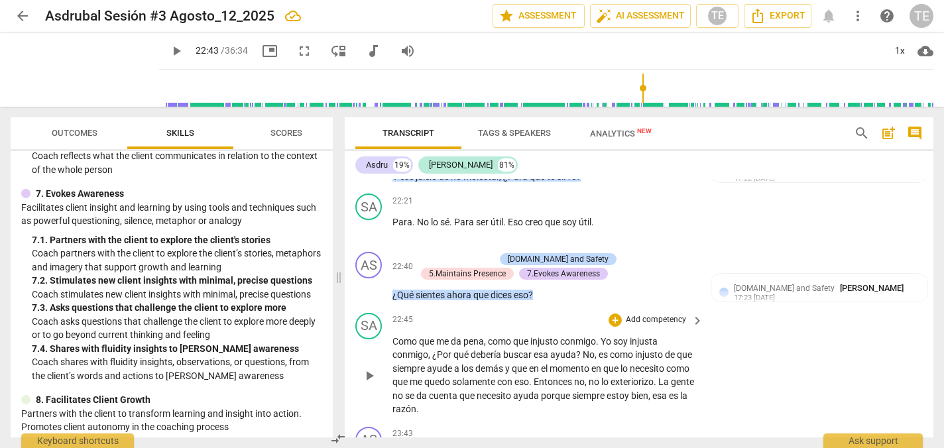
click at [367, 368] on span "play_arrow" at bounding box center [369, 376] width 16 height 16
click at [613, 427] on div "+" at bounding box center [614, 433] width 13 height 13
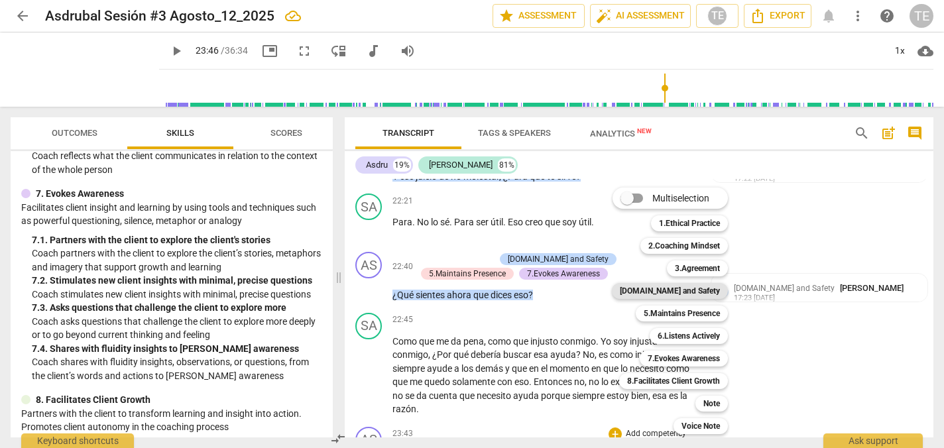
click at [693, 289] on b "[DOMAIN_NAME] and Safety" at bounding box center [670, 291] width 100 height 16
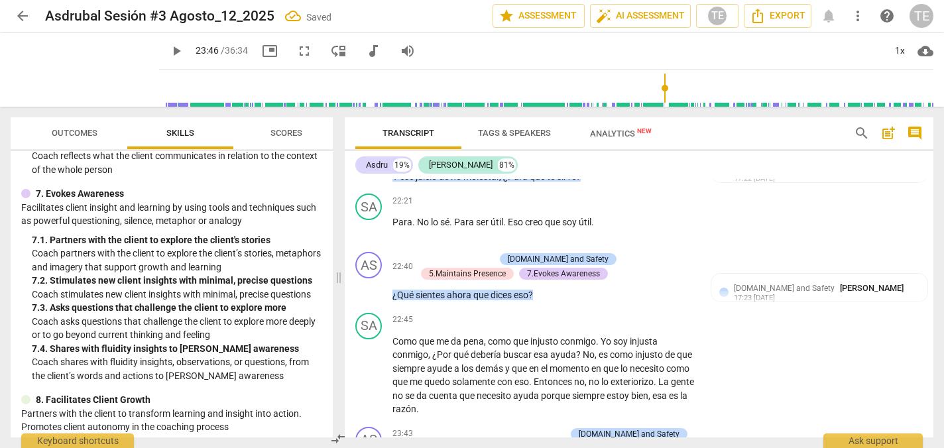
scroll to position [5326, 0]
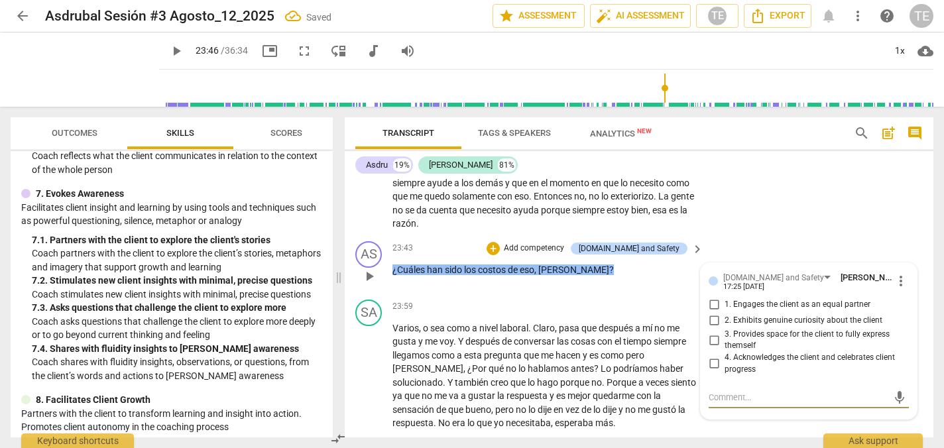
click at [712, 297] on input "1. Engages the client as an equal partner" at bounding box center [713, 305] width 21 height 16
click at [712, 313] on input "2. Exhibits genuine curiosity about the client" at bounding box center [713, 321] width 21 height 16
click at [712, 332] on input "3. Provides space for the client to fully express themself" at bounding box center [713, 340] width 21 height 16
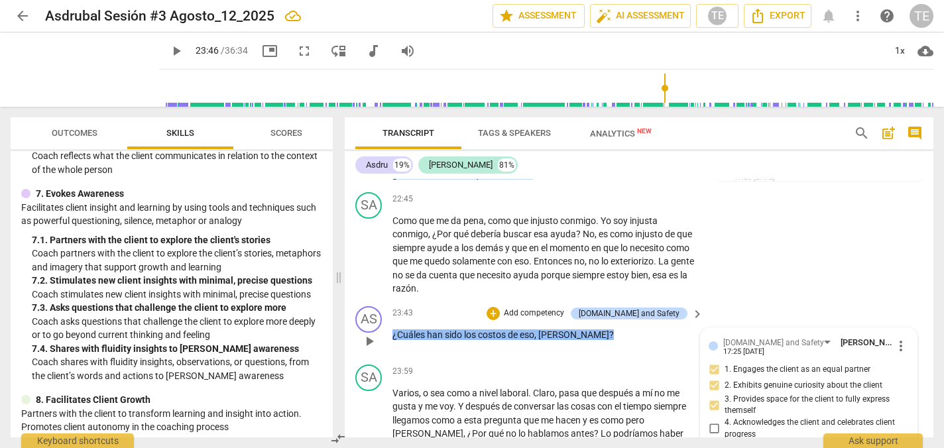
scroll to position [5250, 0]
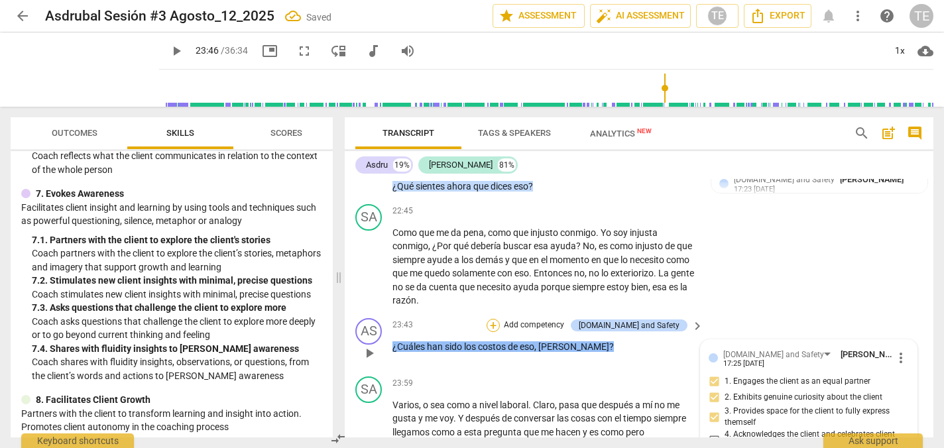
click at [500, 319] on div "+" at bounding box center [492, 325] width 13 height 13
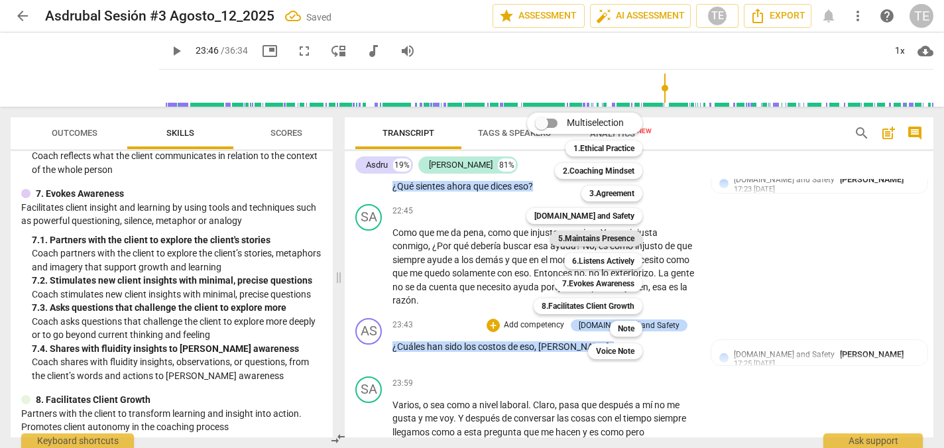
click at [584, 233] on b "5.Maintains Presence" at bounding box center [596, 239] width 76 height 16
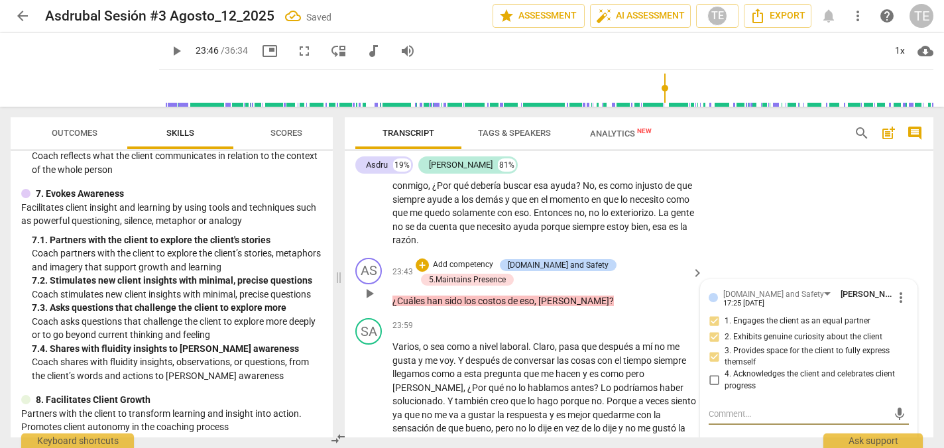
scroll to position [5321, 0]
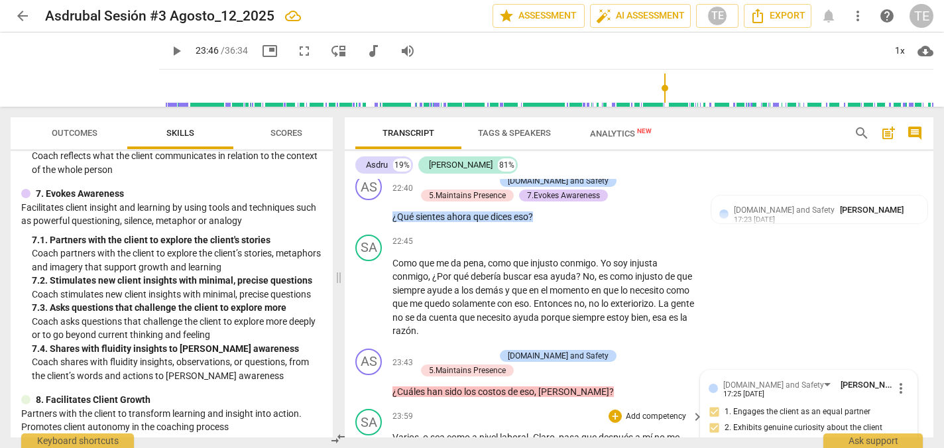
scroll to position [5203, 0]
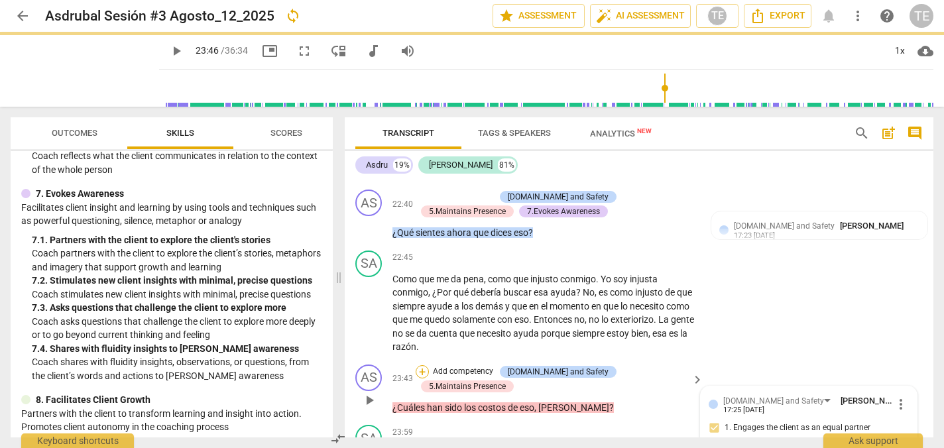
click at [429, 365] on div "+" at bounding box center [422, 371] width 13 height 13
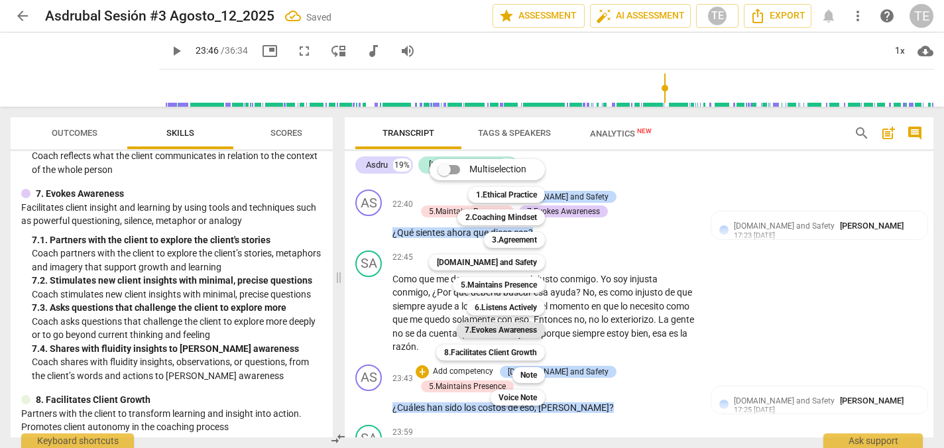
click at [490, 332] on b "7.Evokes Awareness" at bounding box center [501, 330] width 72 height 16
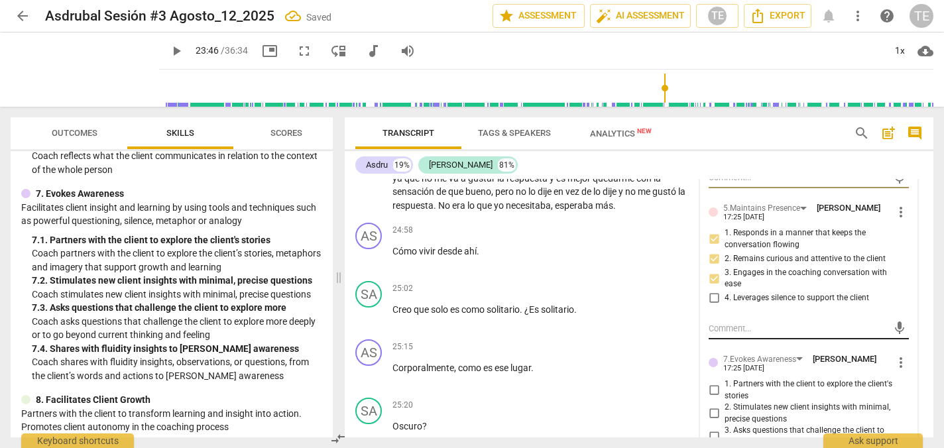
scroll to position [5558, 0]
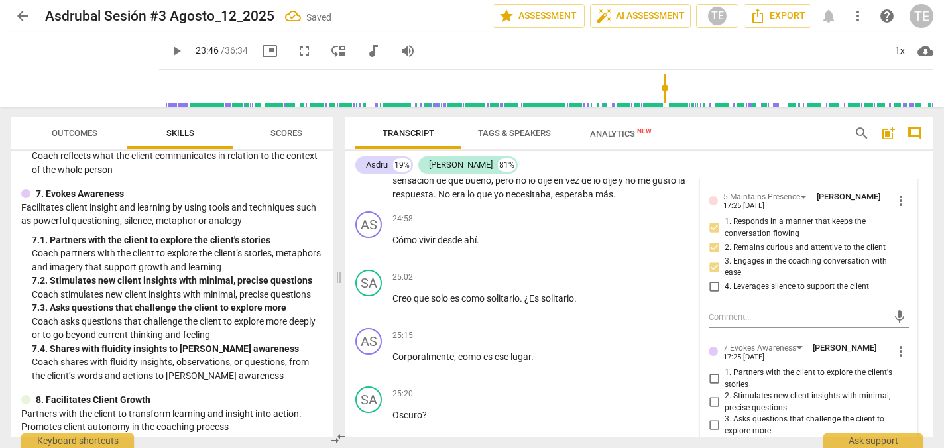
click at [711, 394] on input "2. Stimulates new client insights with minimal, precise questions" at bounding box center [713, 402] width 21 height 16
click at [714, 418] on input "3. Asks questions that challenge the client to explore more" at bounding box center [713, 426] width 21 height 16
click at [714, 371] on input "1. Partners with the client to explore the client's stories" at bounding box center [713, 379] width 21 height 16
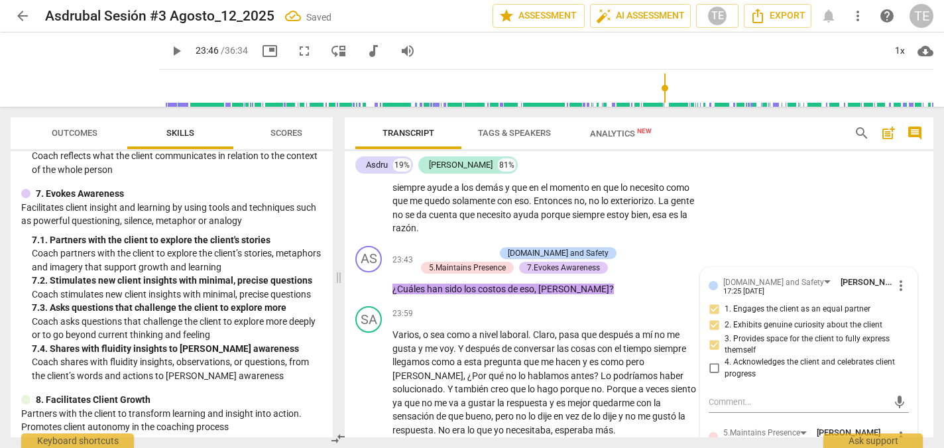
scroll to position [5323, 0]
click at [369, 374] on span "play_arrow" at bounding box center [369, 382] width 16 height 16
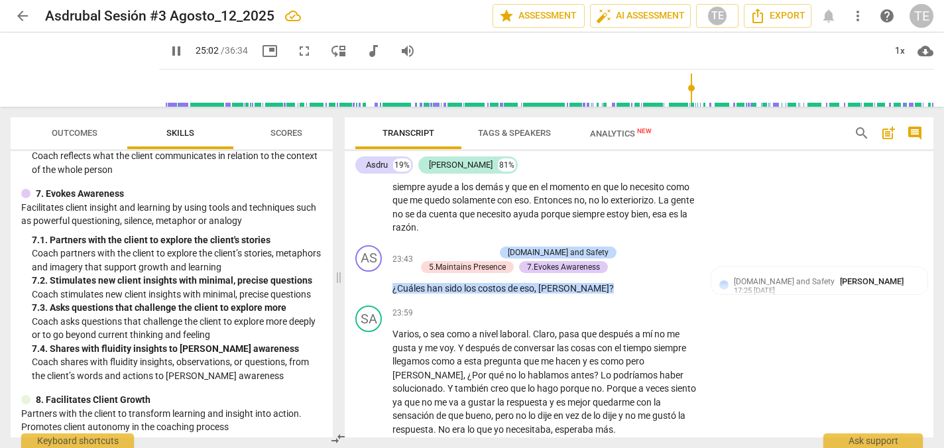
click at [615, 447] on div "+" at bounding box center [614, 453] width 13 height 13
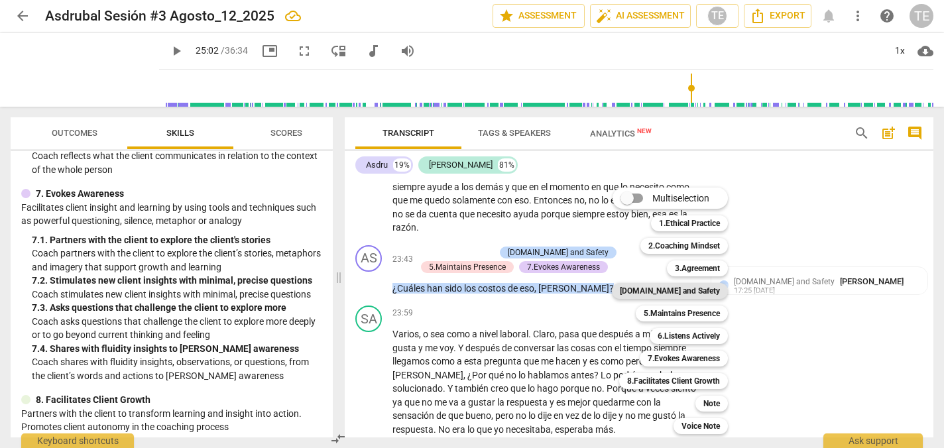
click at [687, 293] on b "[DOMAIN_NAME] and Safety" at bounding box center [670, 291] width 100 height 16
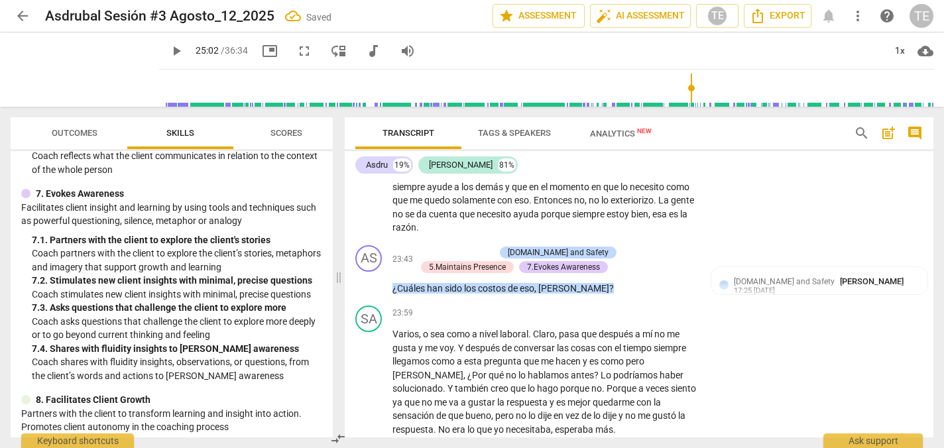
scroll to position [5528, 0]
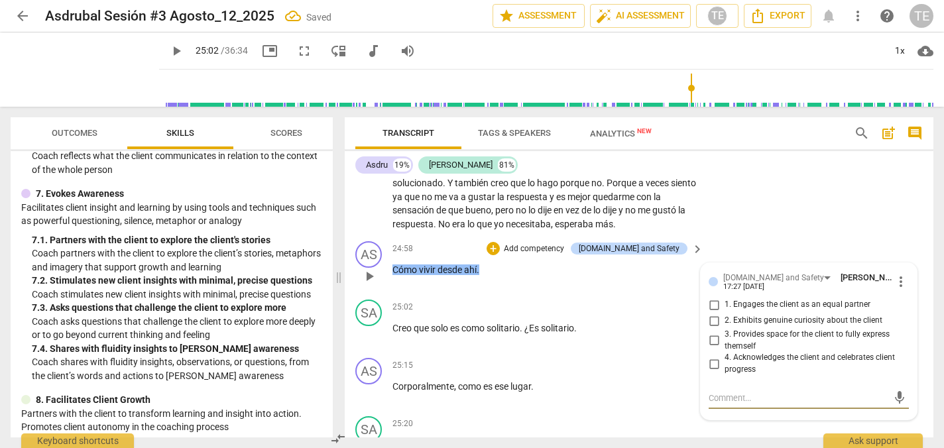
click at [714, 297] on input "1. Engages the client as an equal partner" at bounding box center [713, 305] width 21 height 16
click at [712, 313] on input "2. Exhibits genuine curiosity about the client" at bounding box center [713, 321] width 21 height 16
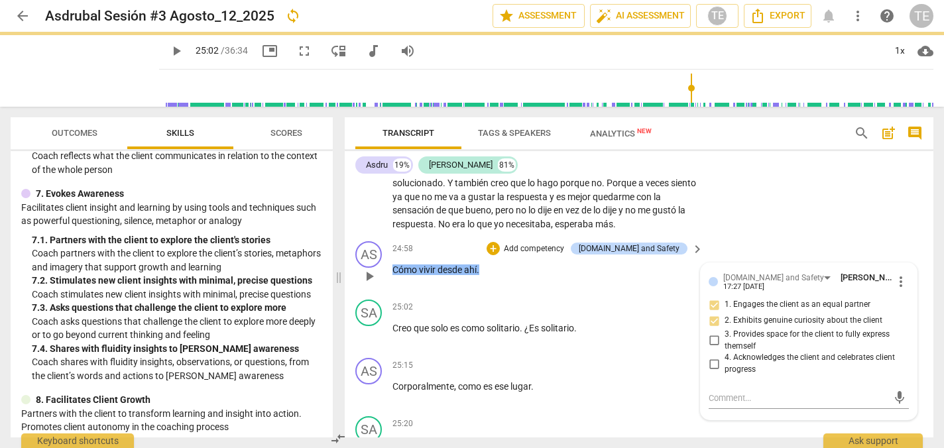
click at [710, 333] on input "3. Provides space for the client to fully express themself" at bounding box center [713, 341] width 21 height 16
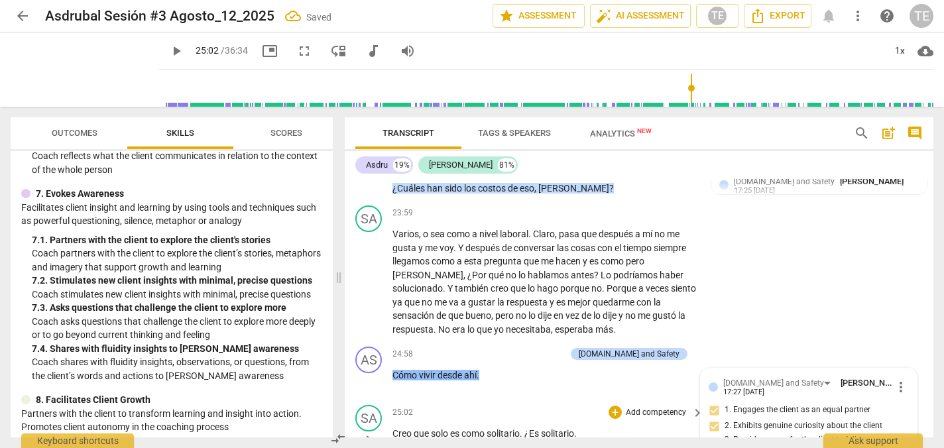
scroll to position [5413, 0]
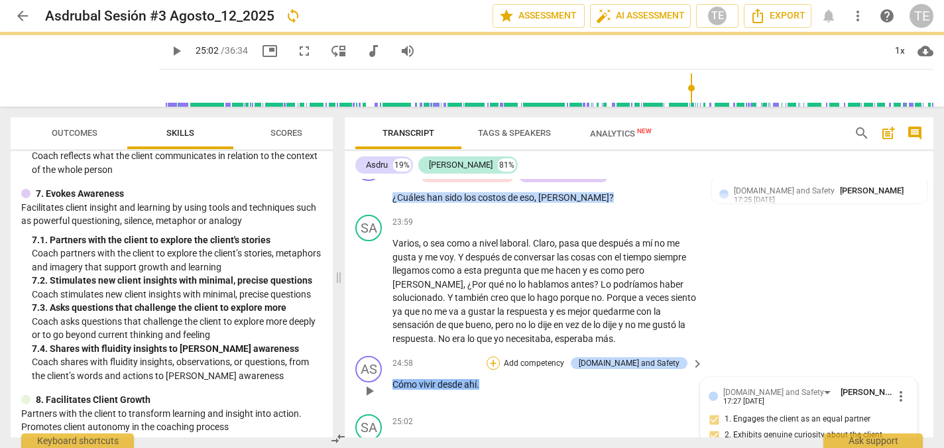
click at [500, 357] on div "+" at bounding box center [492, 363] width 13 height 13
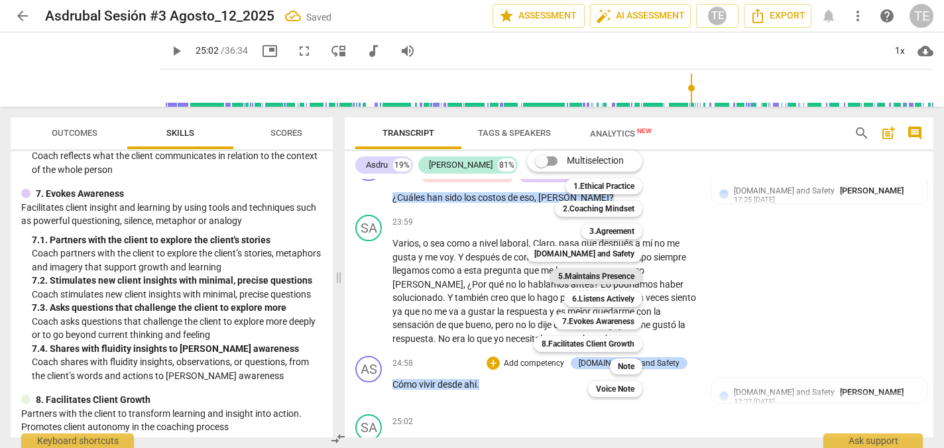
click at [594, 274] on b "5.Maintains Presence" at bounding box center [596, 276] width 76 height 16
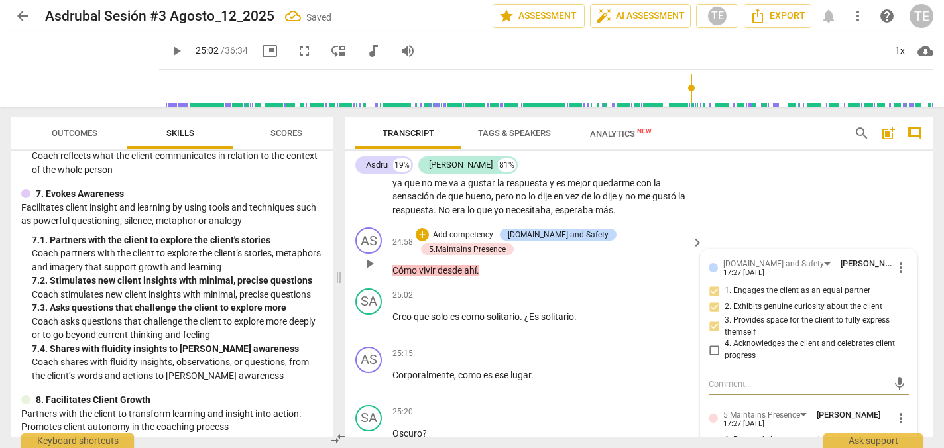
scroll to position [5553, 0]
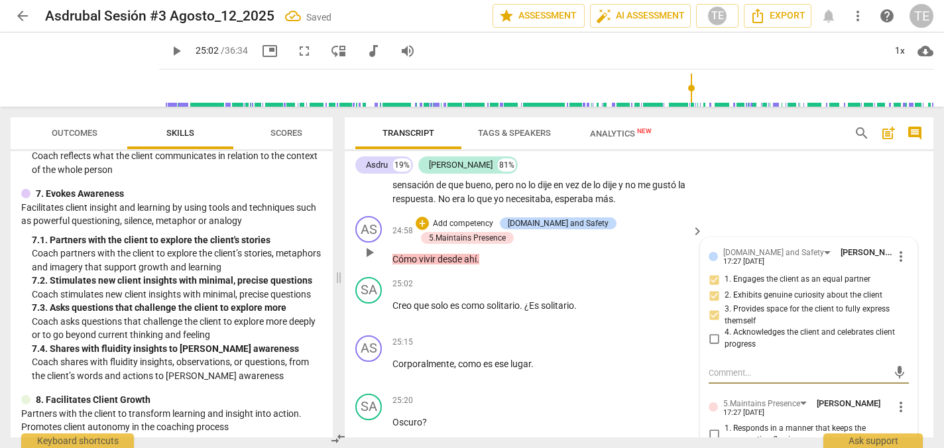
click at [710, 426] on input "1. Responds in a manner that keeps the conversation flowing" at bounding box center [713, 434] width 21 height 16
click at [712, 446] on input "2. Remains curious and attentive to the client" at bounding box center [713, 454] width 21 height 16
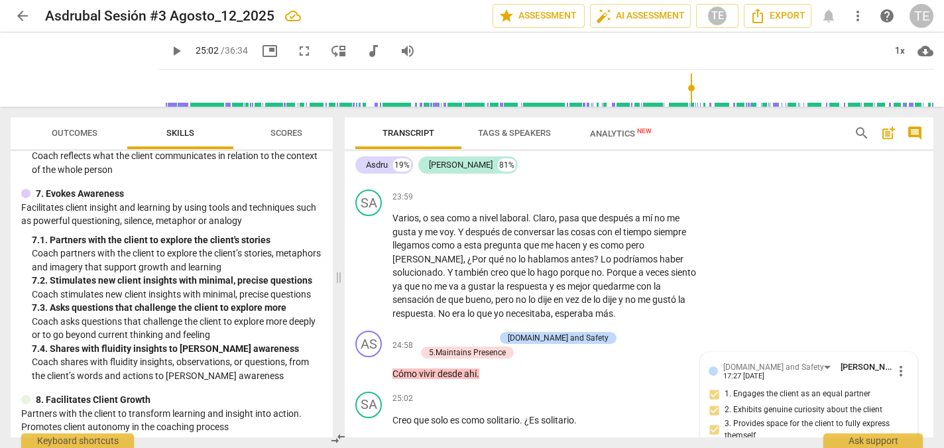
scroll to position [5428, 0]
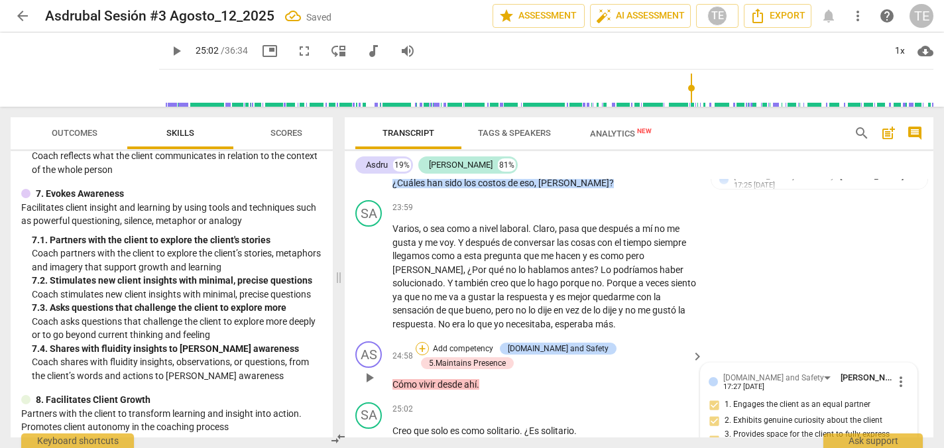
click at [428, 342] on div "+" at bounding box center [422, 348] width 13 height 13
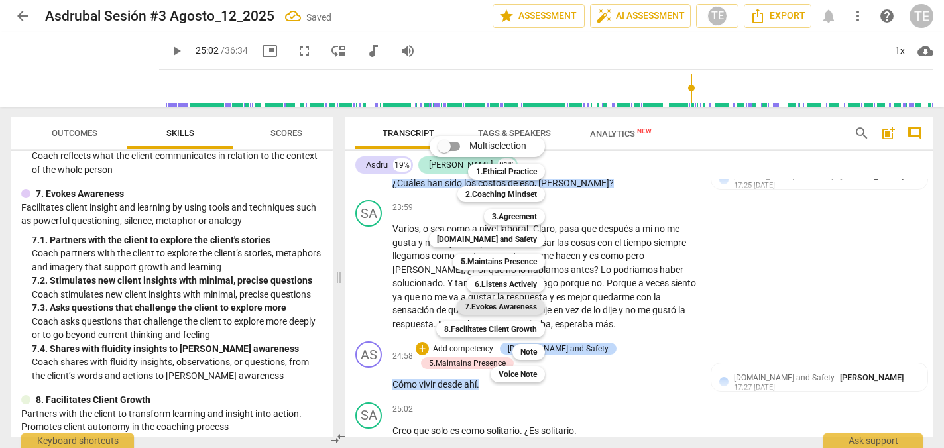
click at [487, 308] on b "7.Evokes Awareness" at bounding box center [501, 307] width 72 height 16
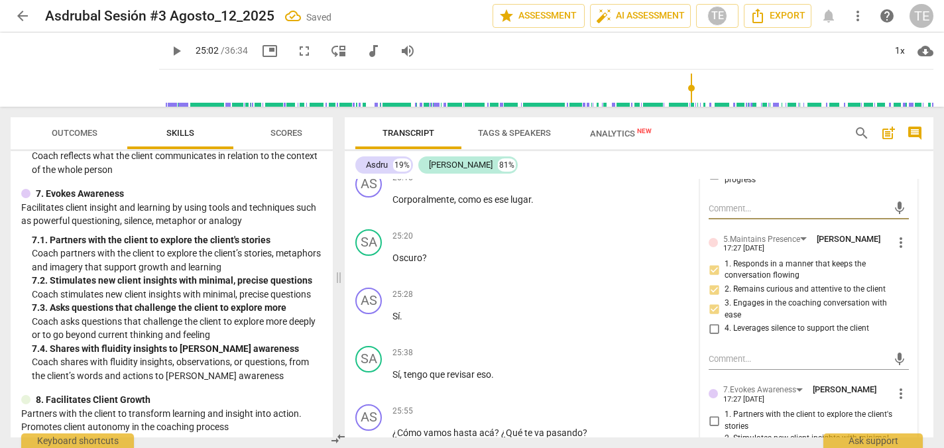
scroll to position [5723, 0]
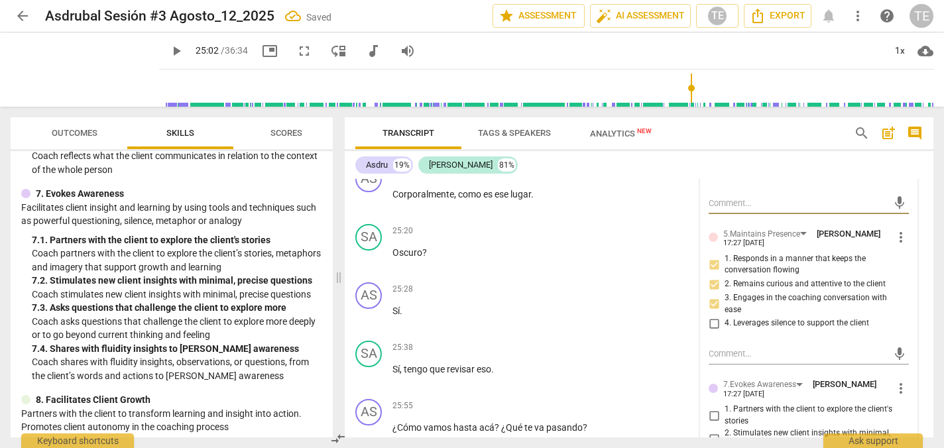
click at [714, 408] on input "1. Partners with the client to explore the client's stories" at bounding box center [713, 416] width 21 height 16
click at [710, 431] on input "2. Stimulates new client insights with minimal, precise questions" at bounding box center [713, 439] width 21 height 16
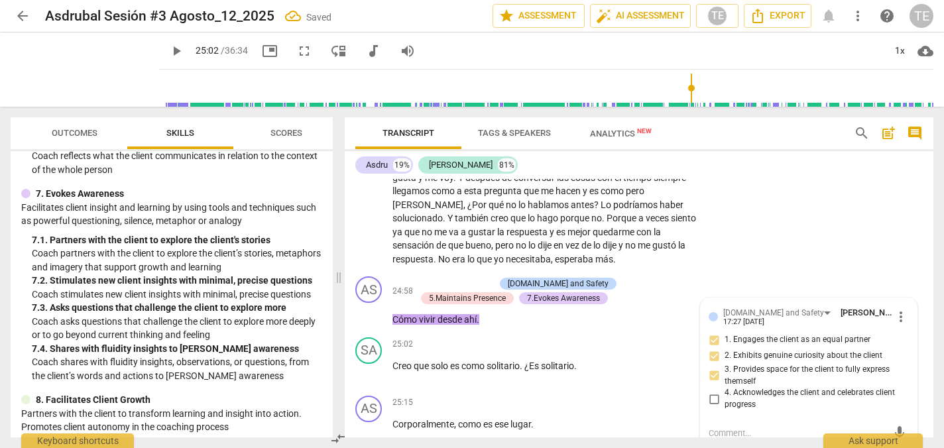
scroll to position [5431, 0]
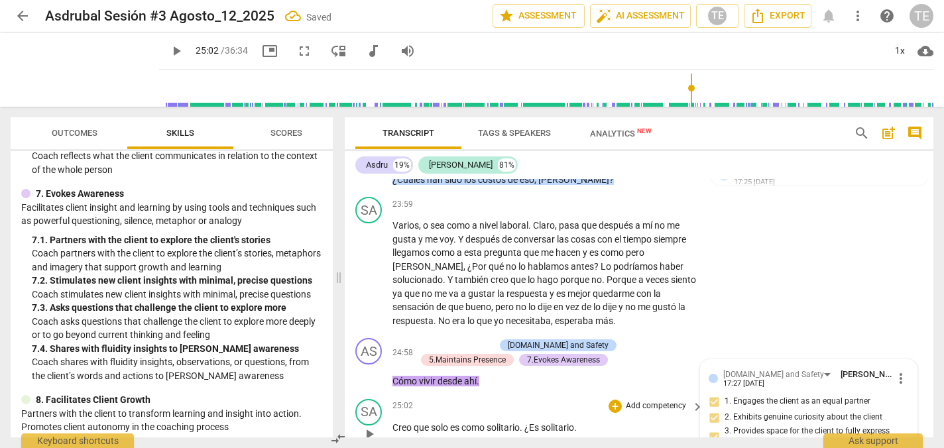
click at [371, 426] on span "play_arrow" at bounding box center [369, 434] width 16 height 16
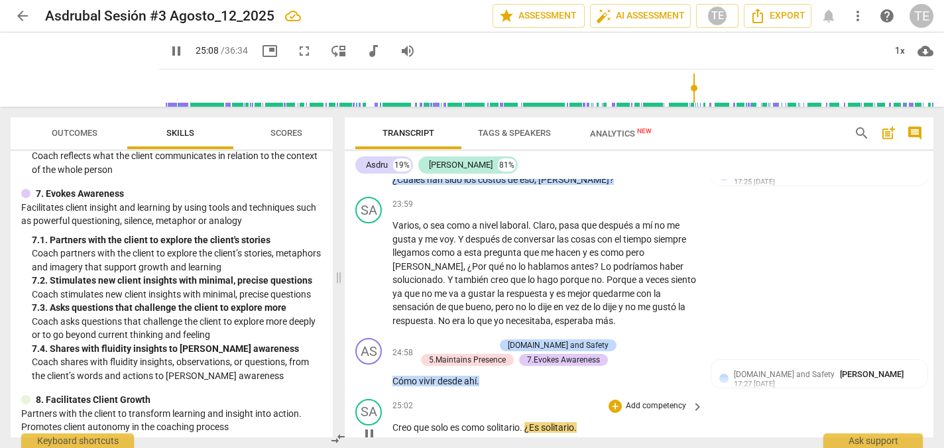
click at [532, 422] on span "¿Es" at bounding box center [532, 427] width 17 height 11
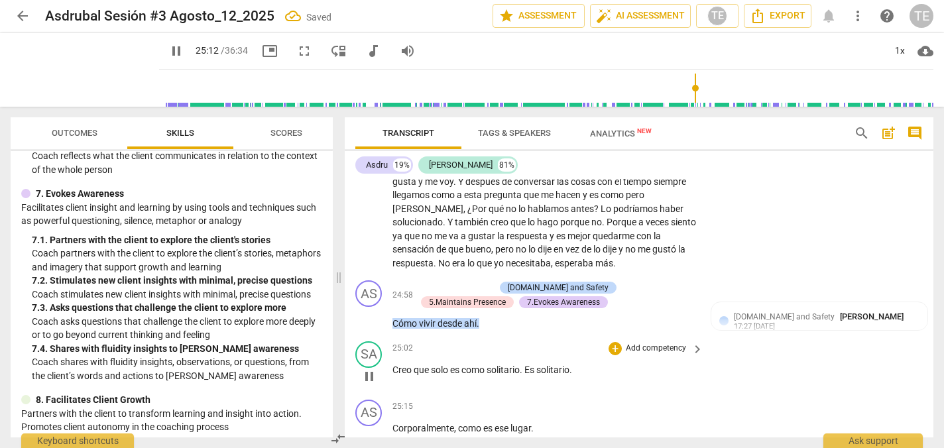
scroll to position [5492, 0]
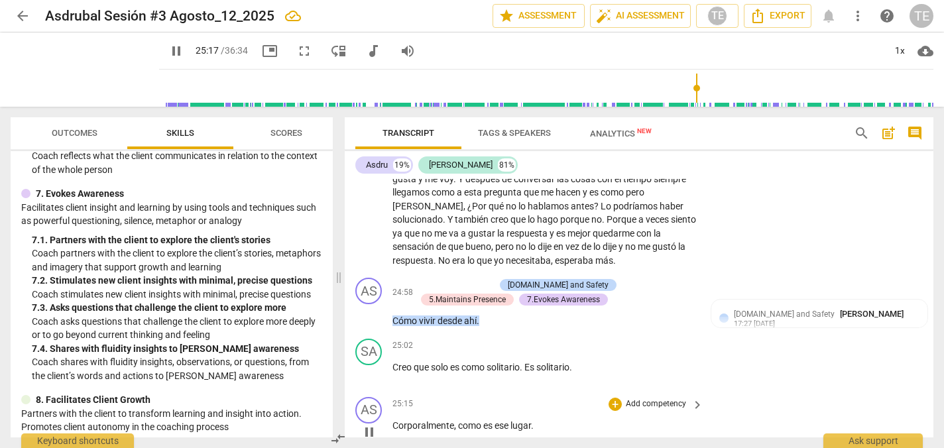
click at [370, 424] on span "pause" at bounding box center [369, 432] width 16 height 16
click at [393, 420] on span "Corporalmente" at bounding box center [423, 425] width 62 height 11
click at [542, 419] on p "¿Corporalmente , como es ese lugar ." at bounding box center [544, 426] width 304 height 14
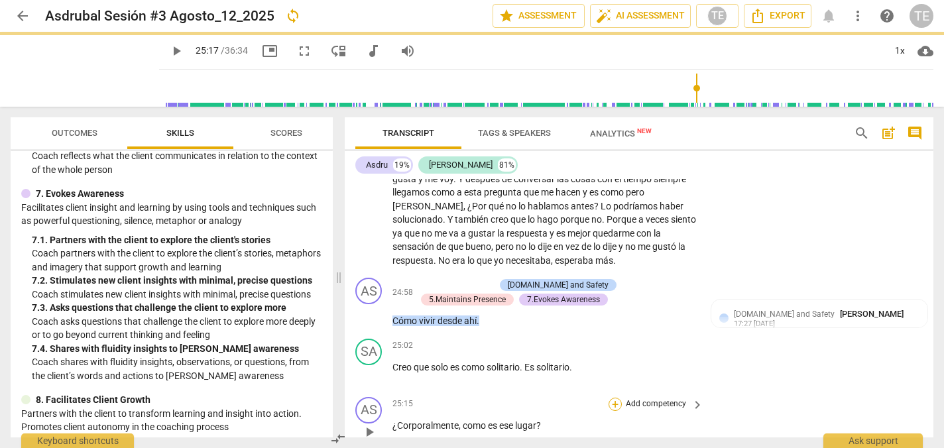
click at [610, 398] on div "+" at bounding box center [614, 404] width 13 height 13
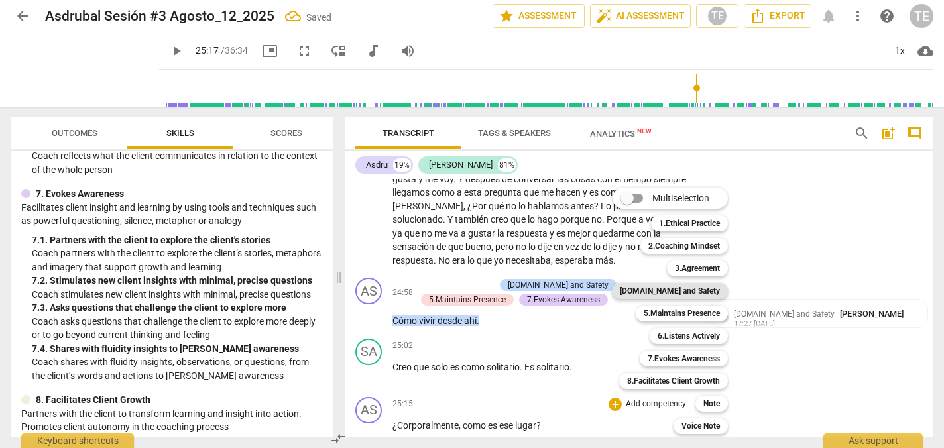
click at [671, 288] on b "[DOMAIN_NAME] and Safety" at bounding box center [670, 291] width 100 height 16
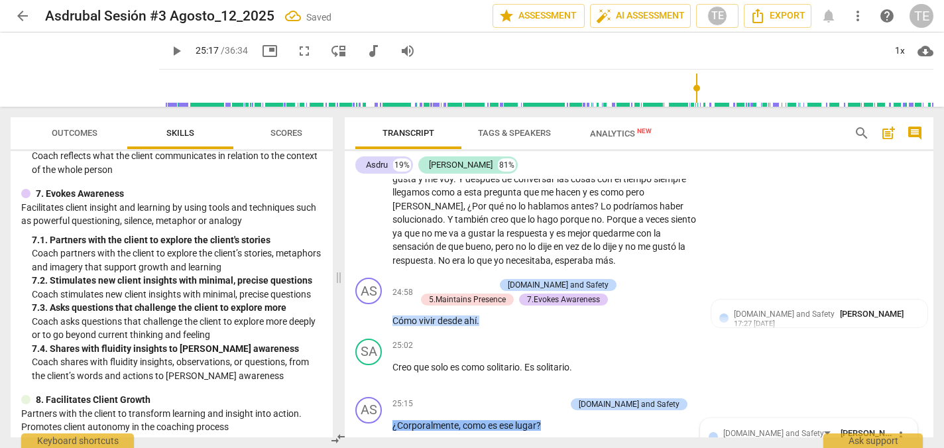
scroll to position [5647, 0]
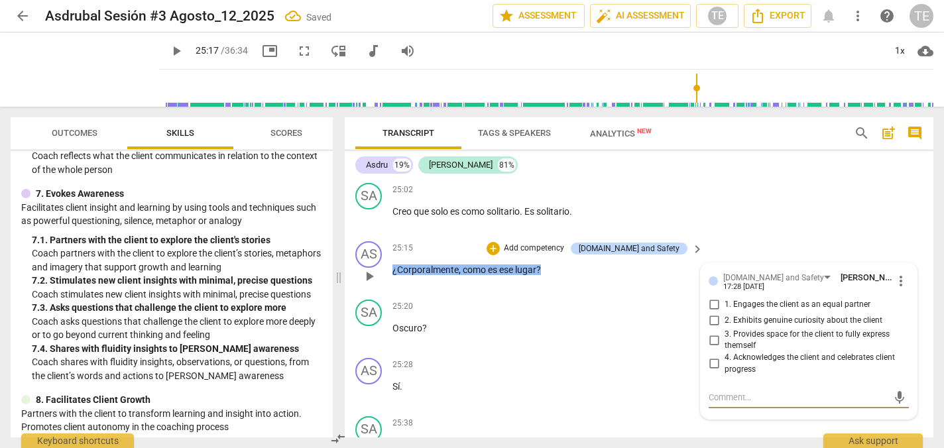
click at [712, 297] on input "1. Engages the client as an equal partner" at bounding box center [713, 305] width 21 height 16
click at [712, 313] on input "2. Exhibits genuine curiosity about the client" at bounding box center [713, 321] width 21 height 16
click at [710, 332] on input "3. Provides space for the client to fully express themself" at bounding box center [713, 340] width 21 height 16
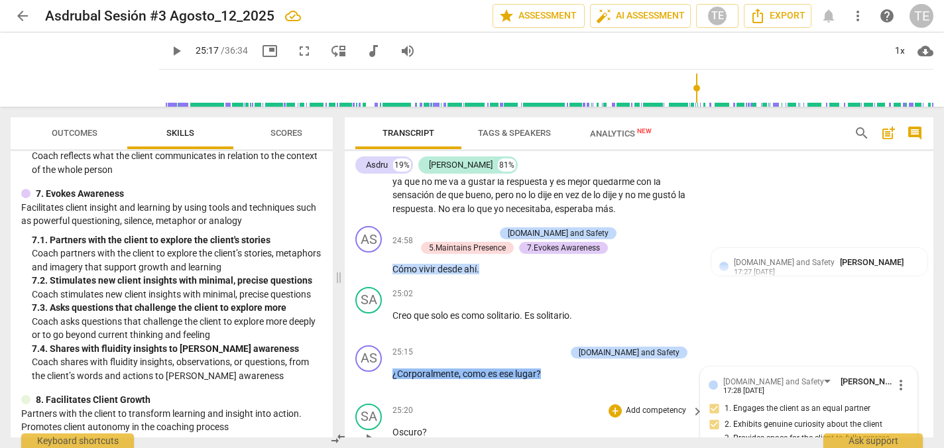
scroll to position [5535, 0]
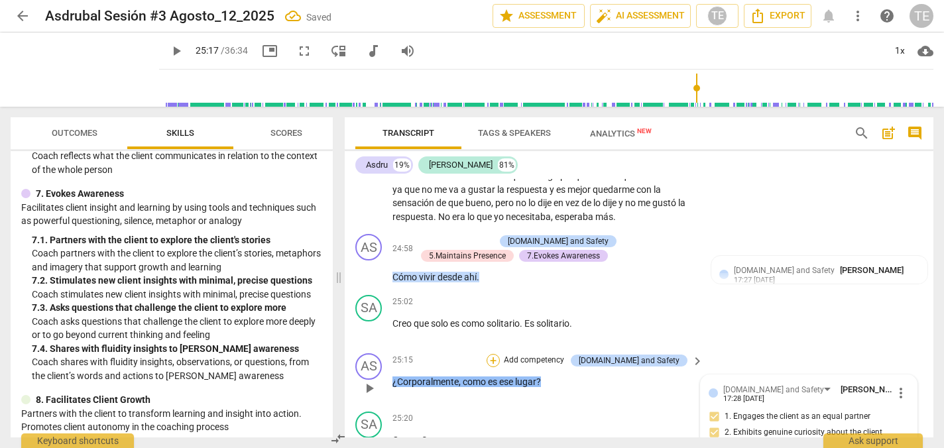
click at [500, 354] on div "+" at bounding box center [492, 360] width 13 height 13
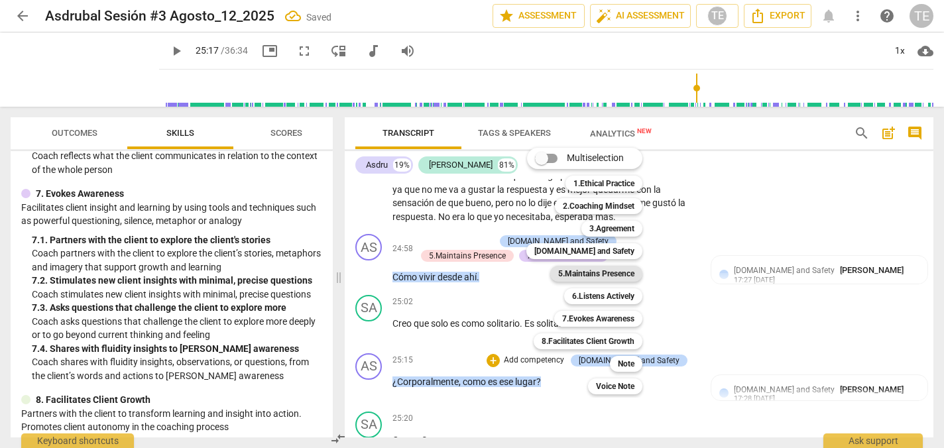
click at [566, 272] on b "5.Maintains Presence" at bounding box center [596, 274] width 76 height 16
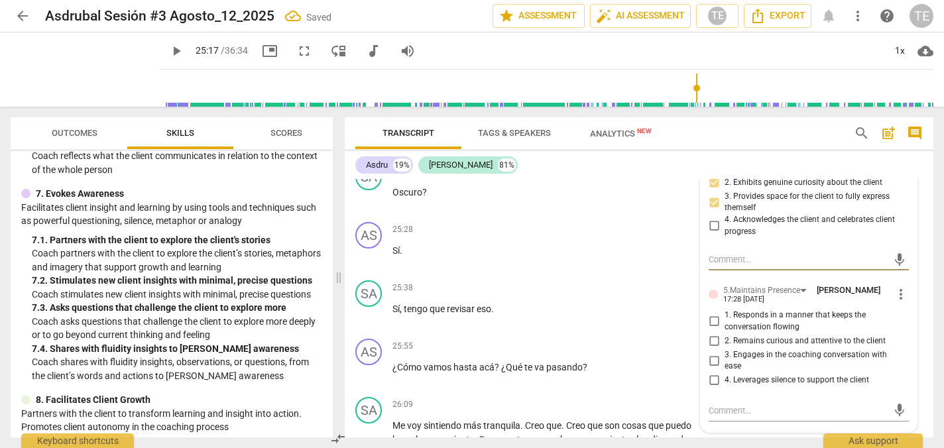
scroll to position [5788, 0]
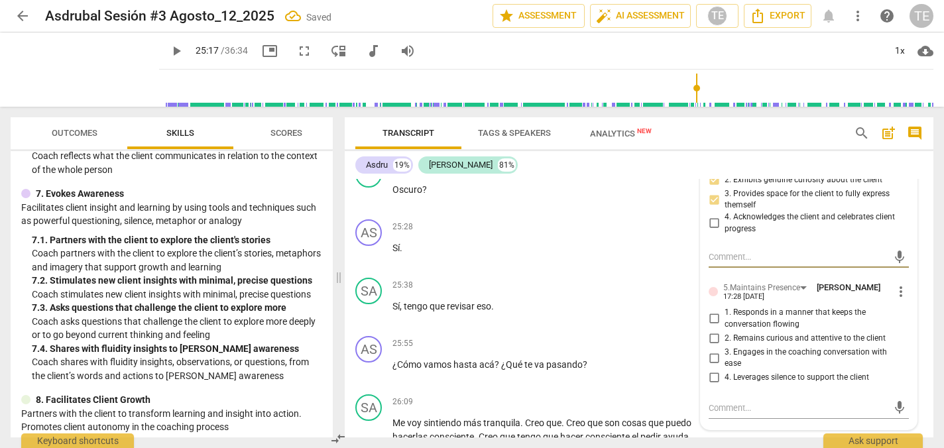
click at [712, 311] on input "1. Responds in a manner that keeps the conversation flowing" at bounding box center [713, 319] width 21 height 16
click at [712, 331] on input "2. Remains curious and attentive to the client" at bounding box center [713, 339] width 21 height 16
click at [710, 350] on input "3. Engages in the coaching conversation with ease" at bounding box center [713, 358] width 21 height 16
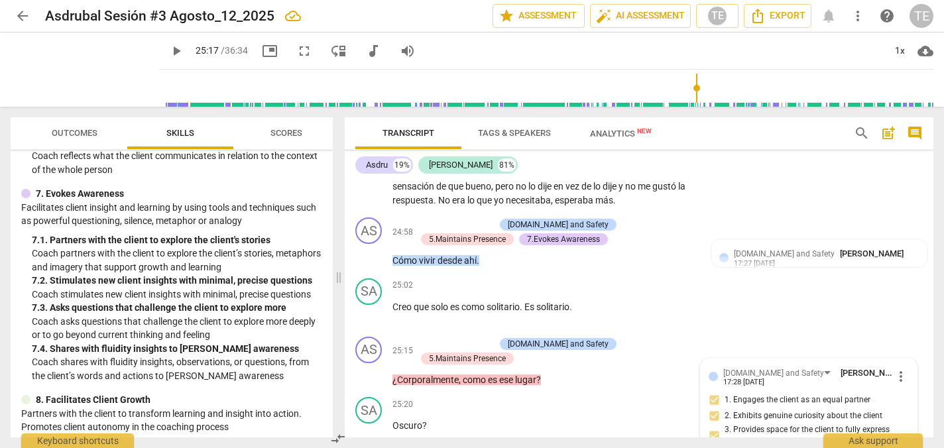
scroll to position [5539, 0]
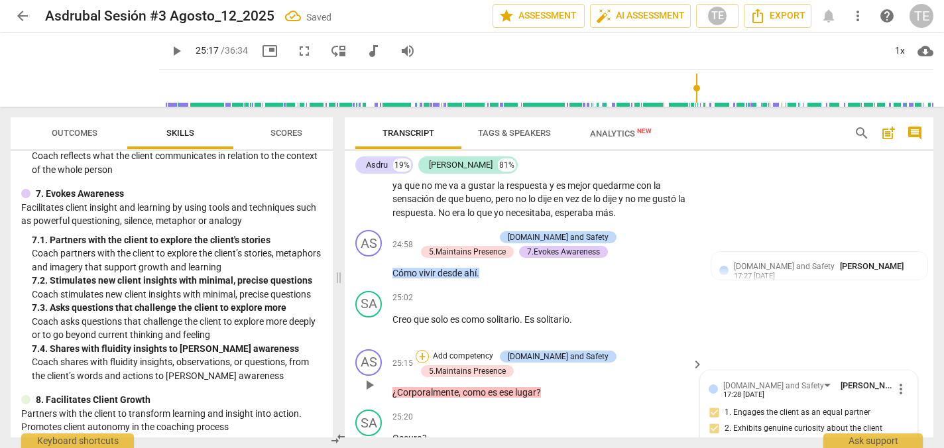
click at [429, 350] on div "+" at bounding box center [422, 356] width 13 height 13
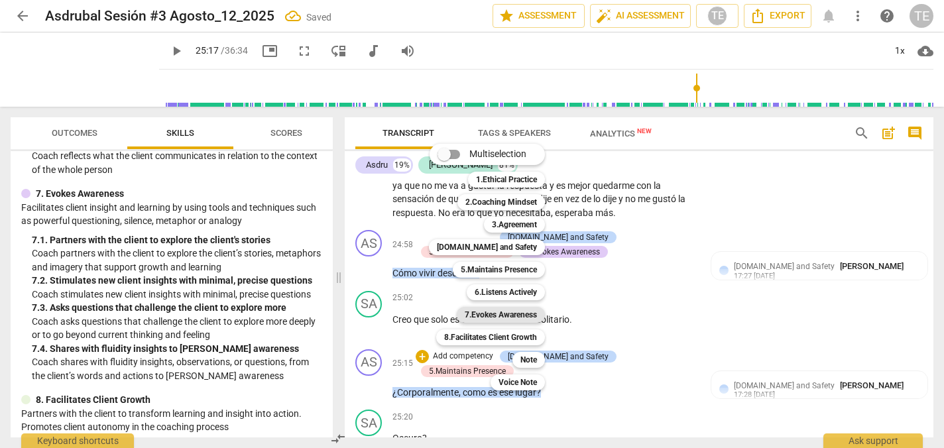
click at [496, 312] on b "7.Evokes Awareness" at bounding box center [501, 315] width 72 height 16
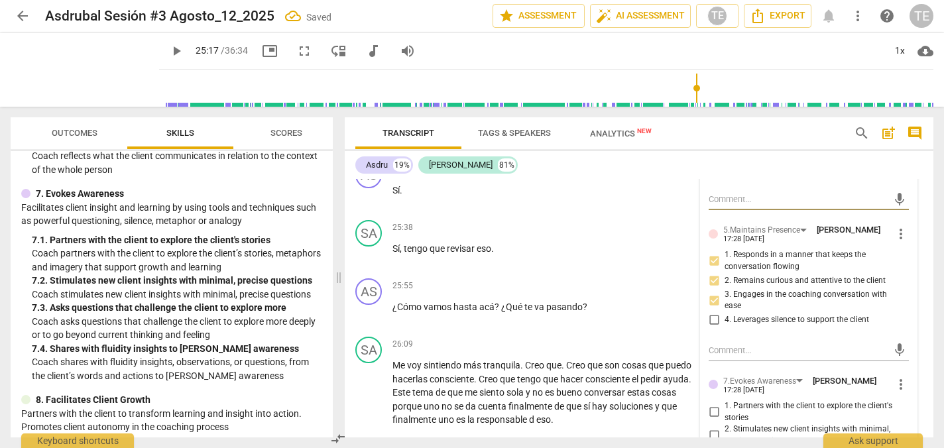
scroll to position [5853, 0]
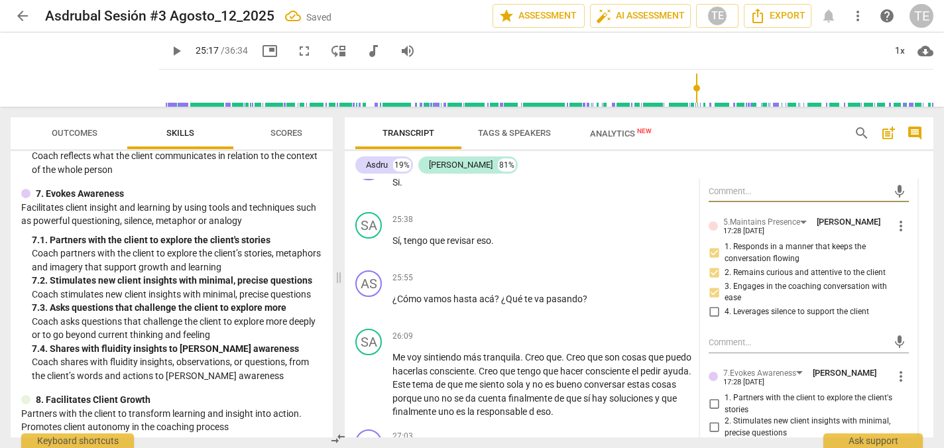
click at [713, 420] on input "2. Stimulates new client insights with minimal, precise questions" at bounding box center [713, 428] width 21 height 16
click at [713, 443] on input "3. Asks questions that challenge the client to explore more" at bounding box center [713, 451] width 21 height 16
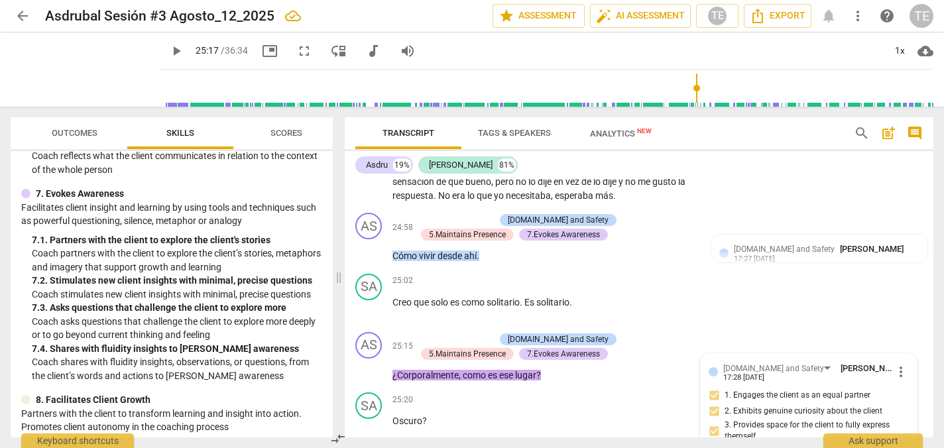
scroll to position [5524, 0]
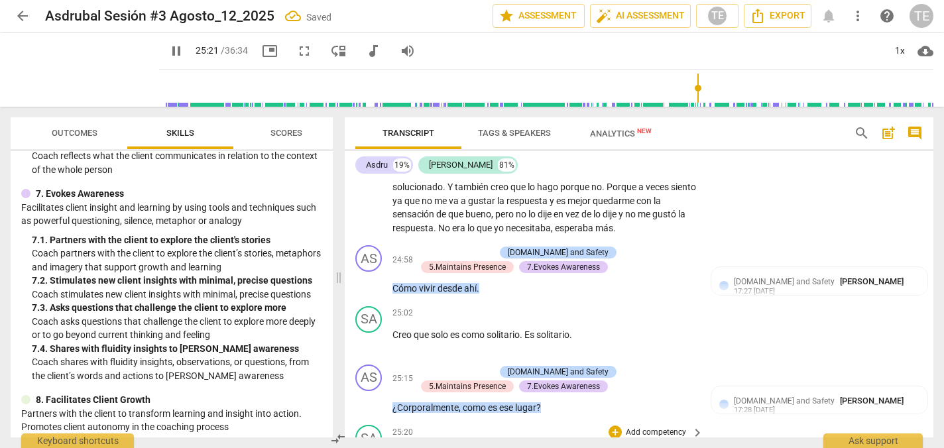
click at [429, 447] on p "Oscuro ?" at bounding box center [544, 454] width 304 height 14
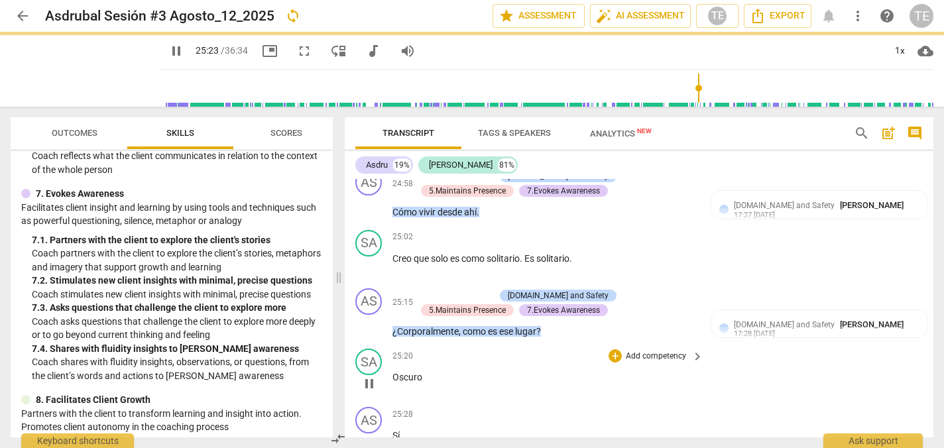
scroll to position [5607, 0]
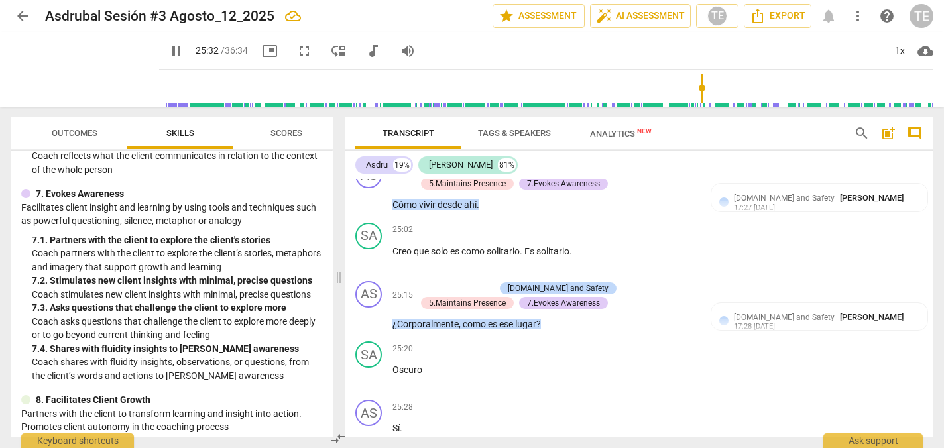
click at [364, 400] on div "AS" at bounding box center [368, 413] width 27 height 27
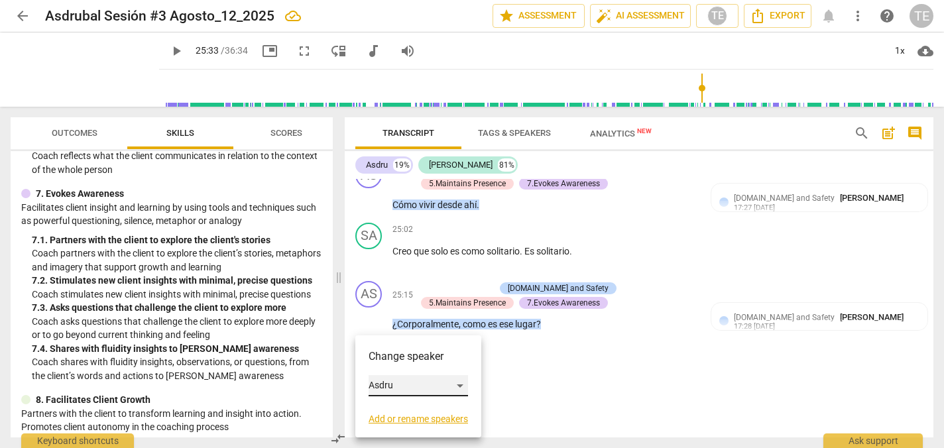
click at [460, 386] on div "Asdru" at bounding box center [417, 385] width 99 height 21
click at [445, 410] on li "[PERSON_NAME]" at bounding box center [418, 410] width 101 height 25
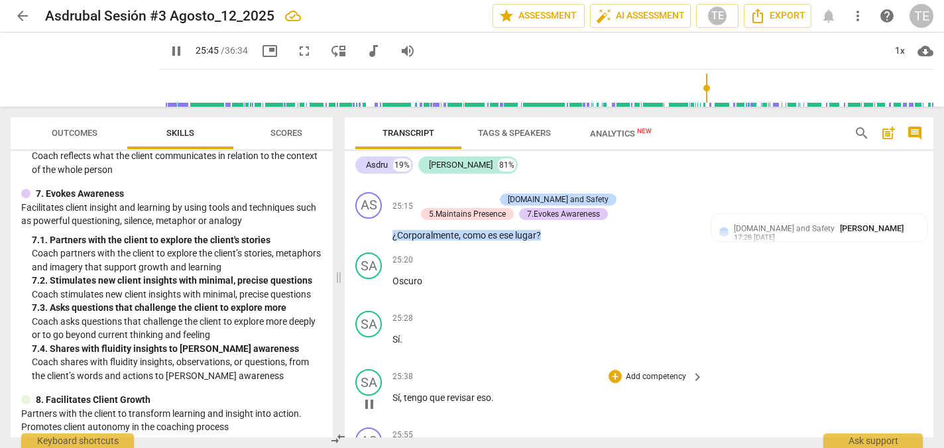
scroll to position [5704, 0]
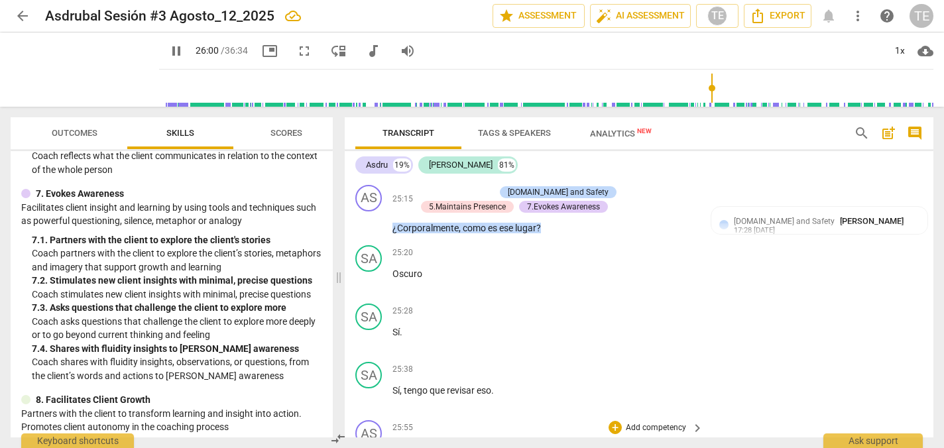
click at [367, 447] on span "pause" at bounding box center [369, 455] width 16 height 16
click at [612, 421] on div "+" at bounding box center [614, 427] width 13 height 13
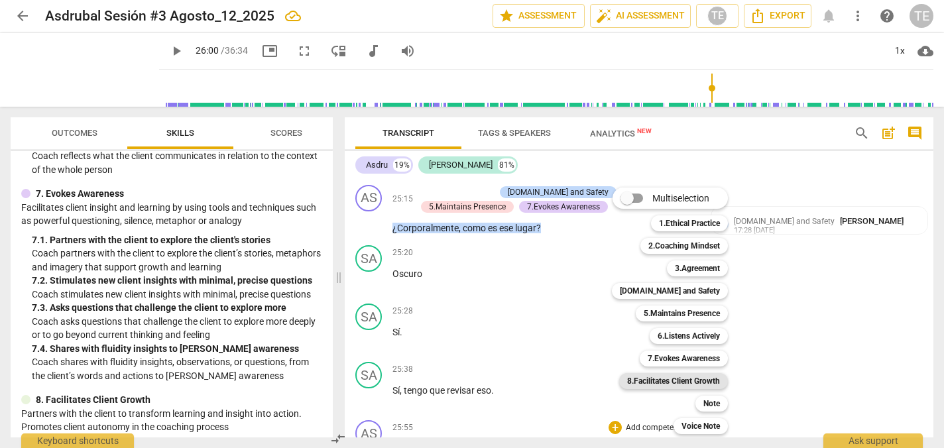
click at [673, 381] on b "8.Facilitates Client Growth" at bounding box center [673, 381] width 93 height 16
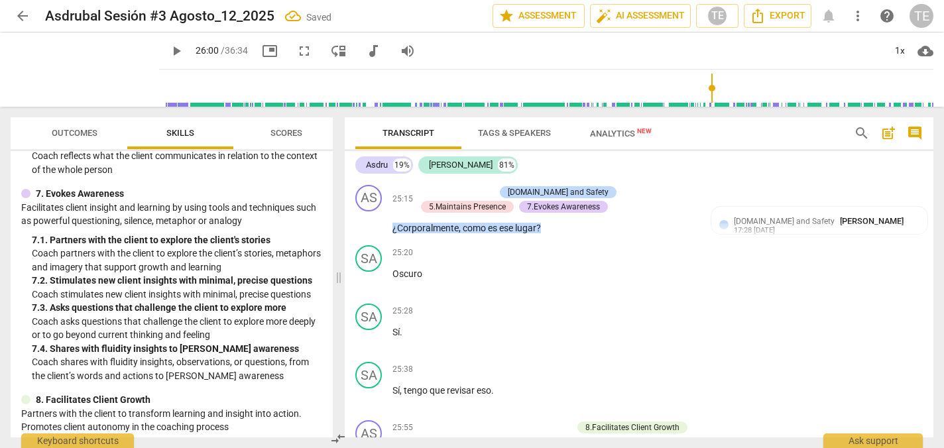
scroll to position [5859, 0]
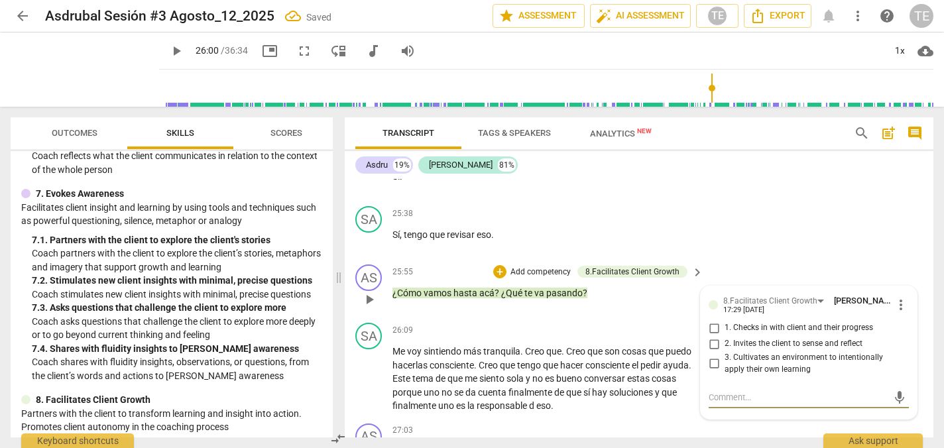
click at [713, 320] on input "1. Checks in with client and their progress" at bounding box center [713, 328] width 21 height 16
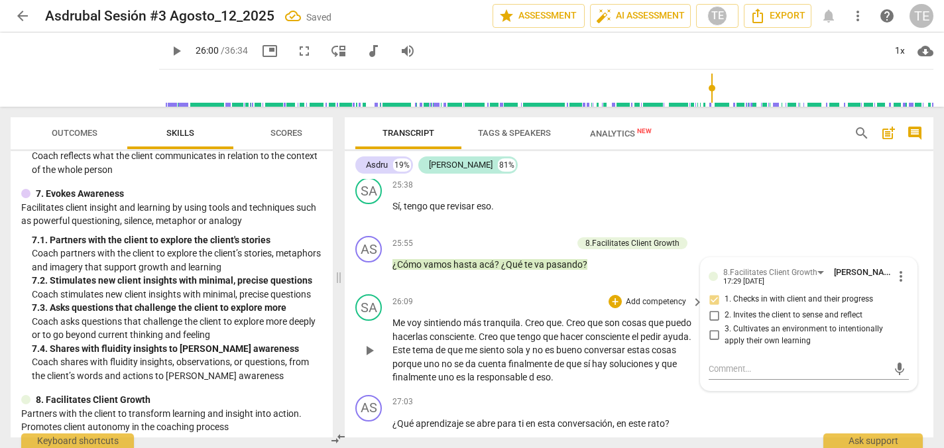
scroll to position [5888, 0]
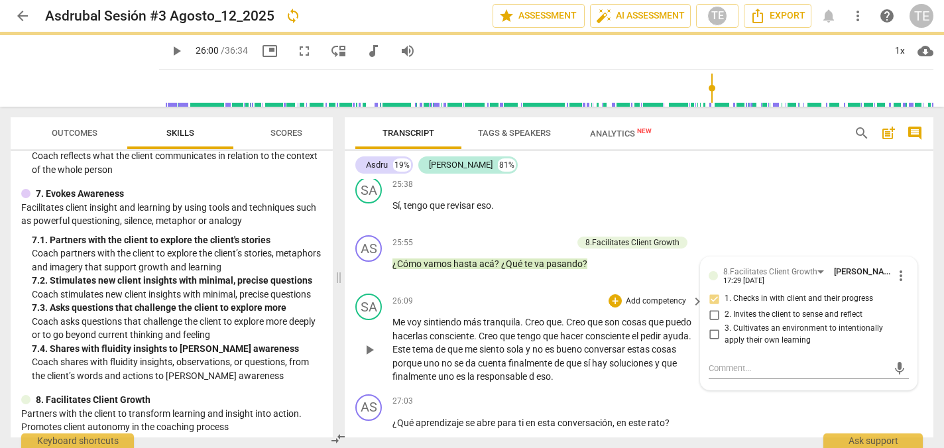
click at [370, 342] on span "play_arrow" at bounding box center [369, 350] width 16 height 16
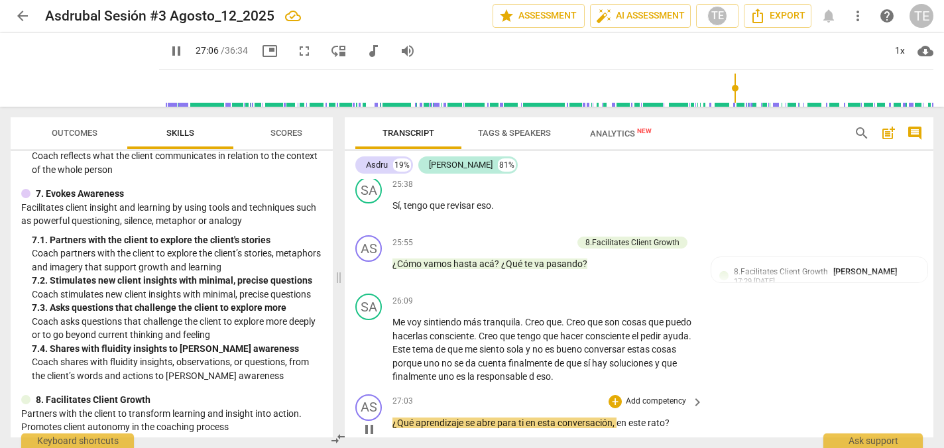
click at [368, 422] on span "pause" at bounding box center [369, 430] width 16 height 16
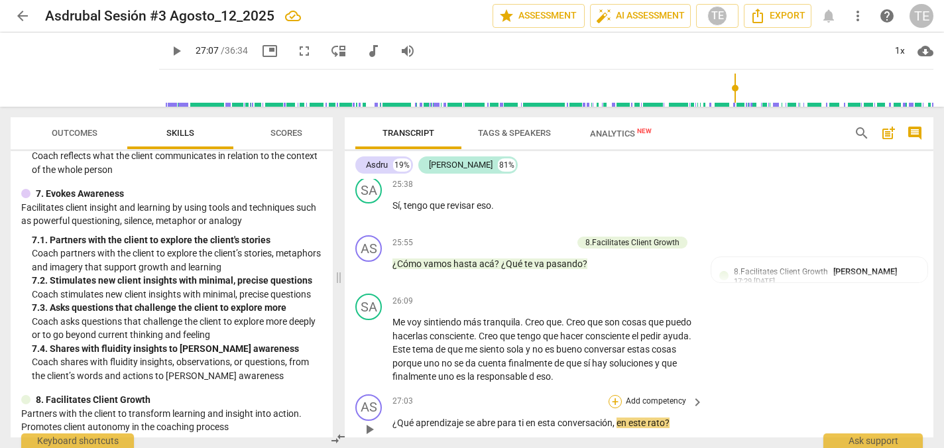
click at [615, 395] on div "+" at bounding box center [614, 401] width 13 height 13
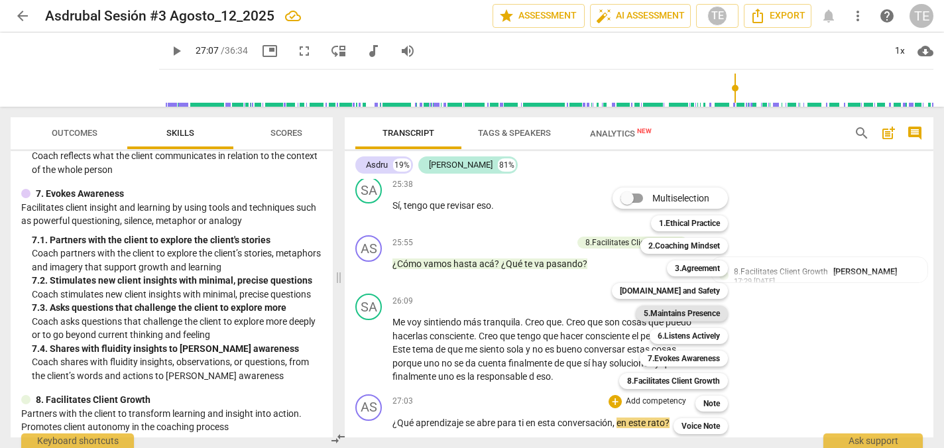
click at [685, 314] on b "5.Maintains Presence" at bounding box center [682, 314] width 76 height 16
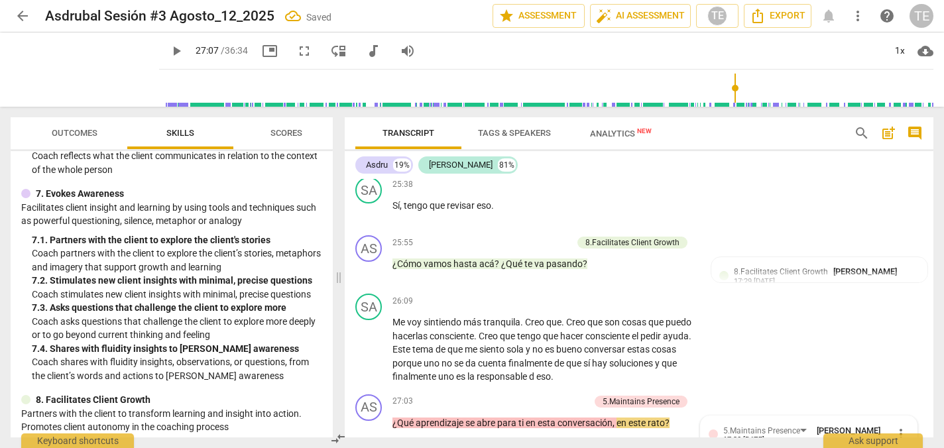
scroll to position [6042, 0]
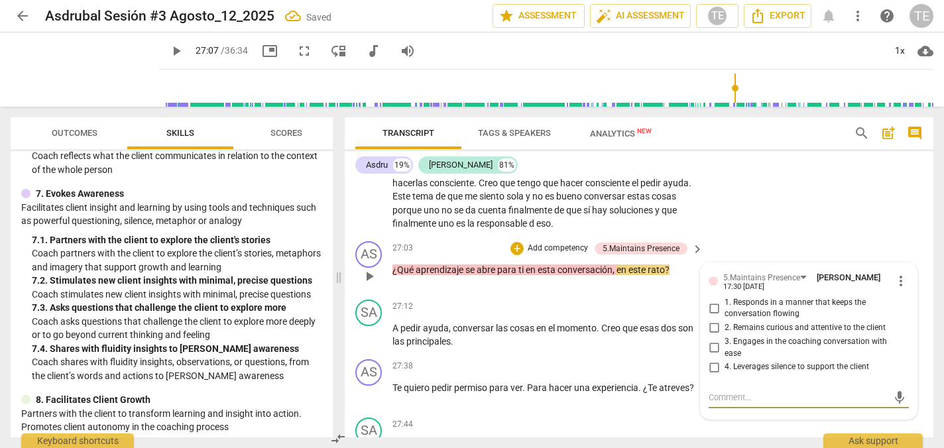
click at [716, 320] on input "2. Remains curious and attentive to the client" at bounding box center [713, 328] width 21 height 16
click at [711, 300] on input "1. Responds in a manner that keeps the conversation flowing" at bounding box center [713, 308] width 21 height 16
click at [710, 340] on input "3. Engages in the coaching conversation with ease" at bounding box center [713, 348] width 21 height 16
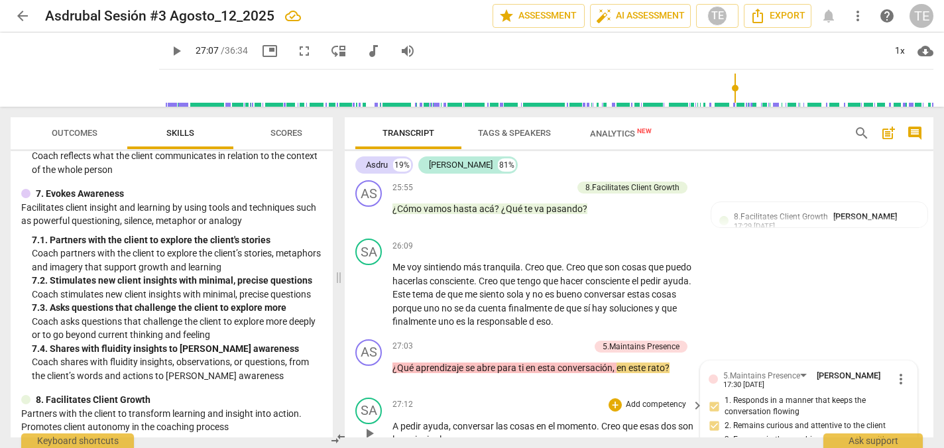
scroll to position [5934, 0]
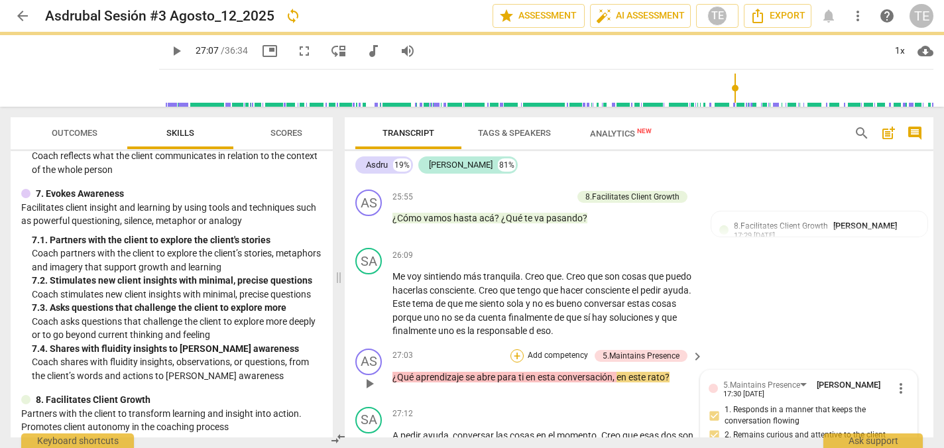
click at [517, 349] on div "+" at bounding box center [516, 355] width 13 height 13
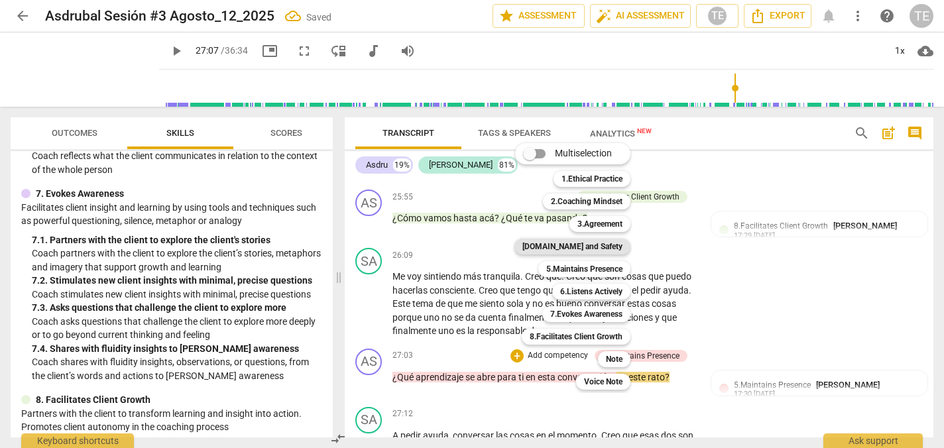
click at [589, 245] on b "[DOMAIN_NAME] and Safety" at bounding box center [572, 247] width 100 height 16
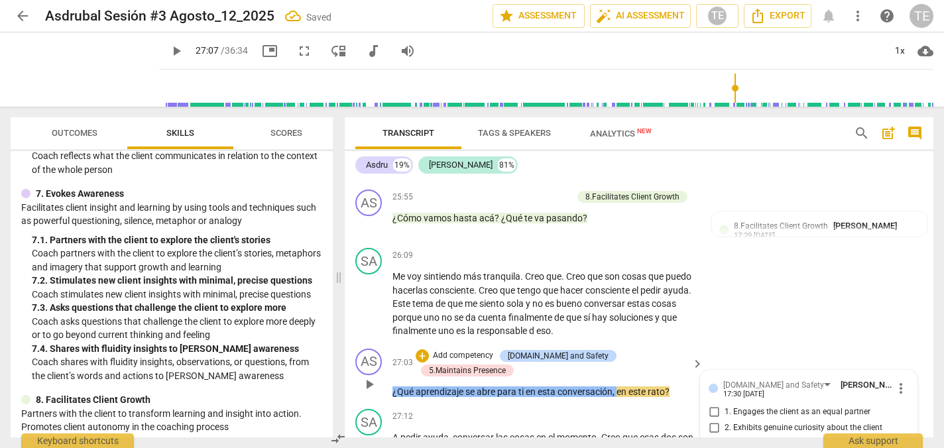
click at [711, 404] on input "1. Engages the client as an equal partner" at bounding box center [713, 412] width 21 height 16
click at [710, 420] on input "2. Exhibits genuine curiosity about the client" at bounding box center [713, 428] width 21 height 16
click at [710, 439] on input "3. Provides space for the client to fully express themself" at bounding box center [713, 447] width 21 height 16
click at [429, 349] on div "+" at bounding box center [422, 355] width 13 height 13
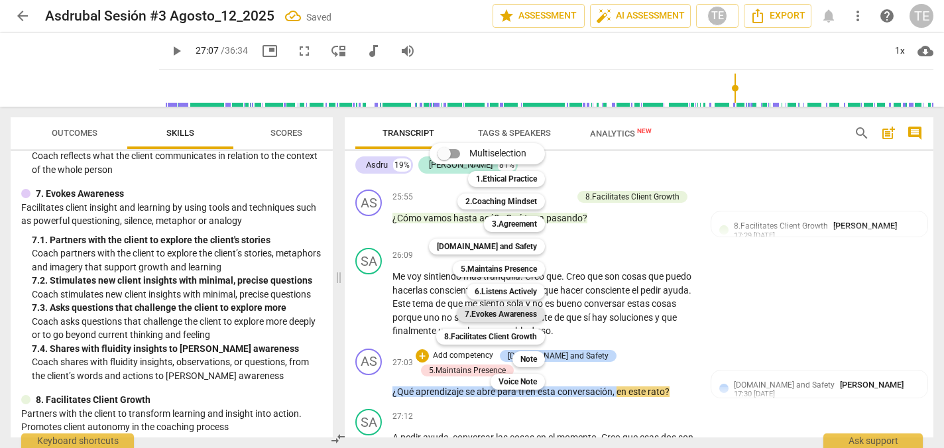
click at [503, 313] on b "7.Evokes Awareness" at bounding box center [501, 314] width 72 height 16
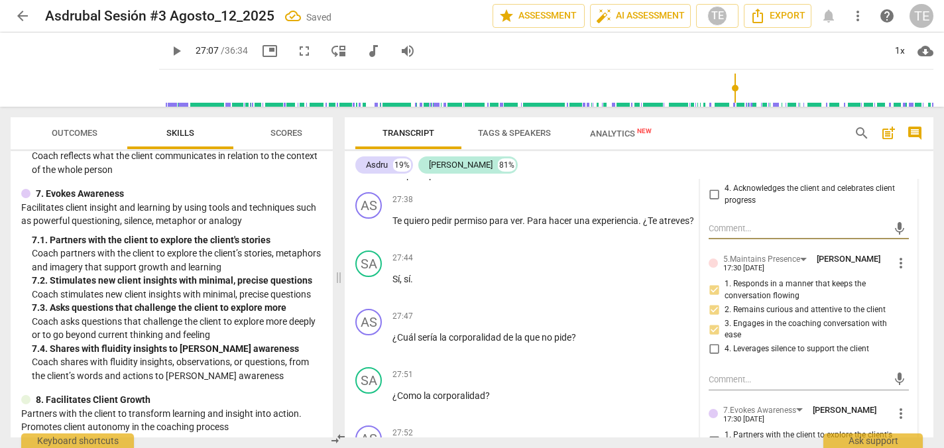
scroll to position [6218, 0]
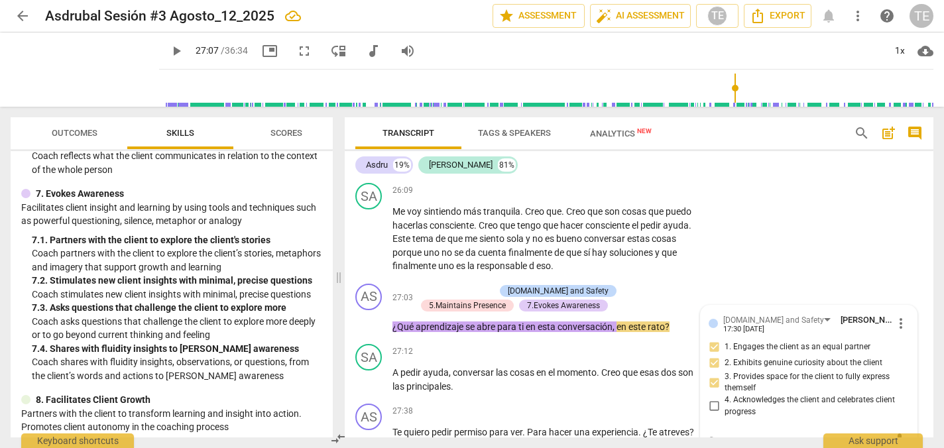
scroll to position [5994, 0]
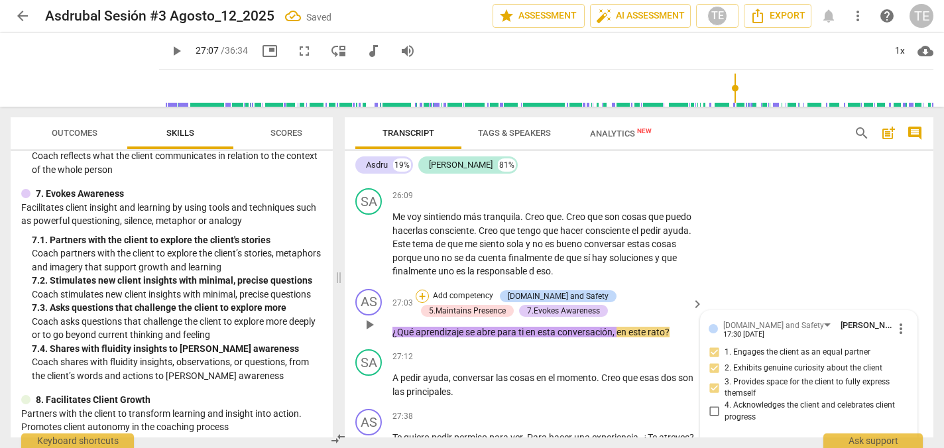
click at [422, 290] on div "+" at bounding box center [422, 296] width 13 height 13
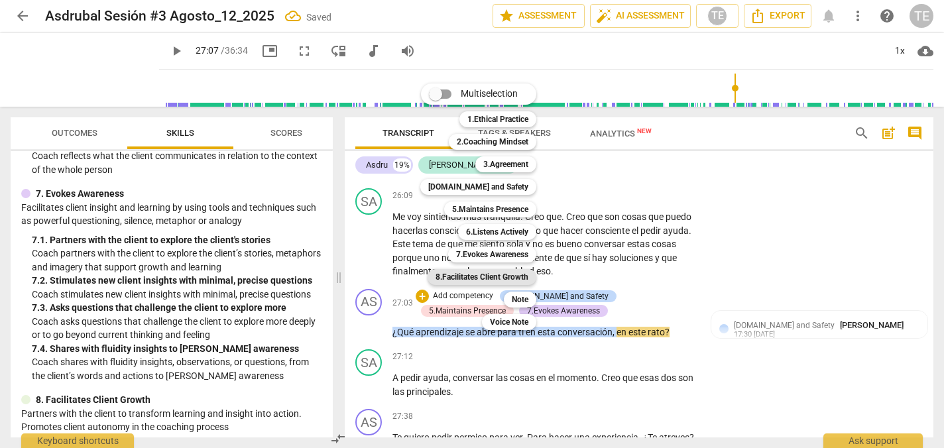
click at [502, 275] on b "8.Facilitates Client Growth" at bounding box center [481, 277] width 93 height 16
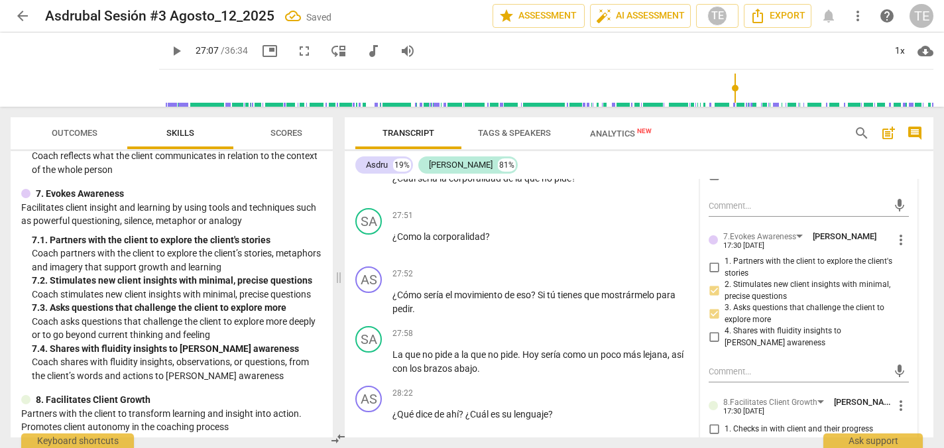
scroll to position [6385, 0]
click at [712, 421] on input "1. Checks in with client and their progress" at bounding box center [713, 429] width 21 height 16
click at [712, 437] on input "2. Invites the client to sense and reflect" at bounding box center [713, 445] width 21 height 16
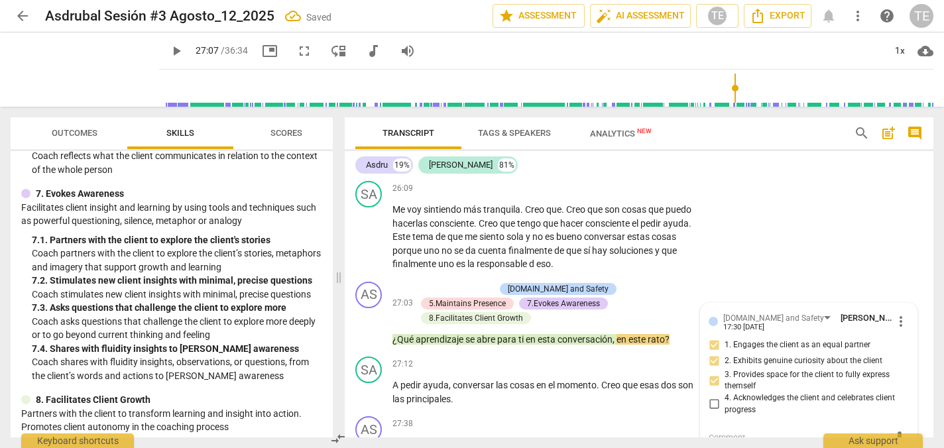
scroll to position [6008, 0]
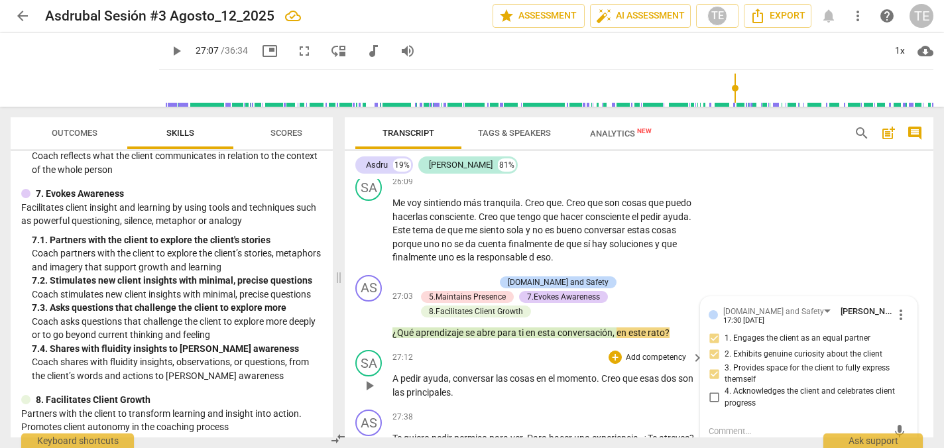
click at [371, 378] on span "play_arrow" at bounding box center [369, 386] width 16 height 16
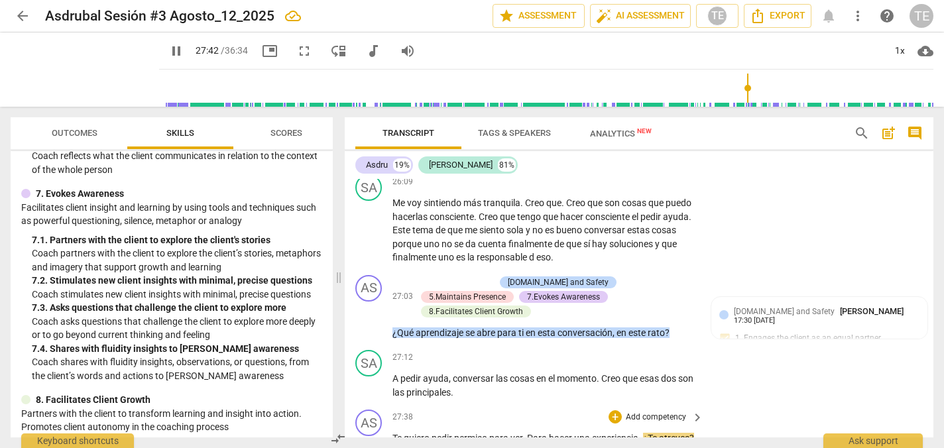
click at [368, 437] on span "pause" at bounding box center [369, 445] width 16 height 16
click at [614, 410] on div "+" at bounding box center [614, 416] width 13 height 13
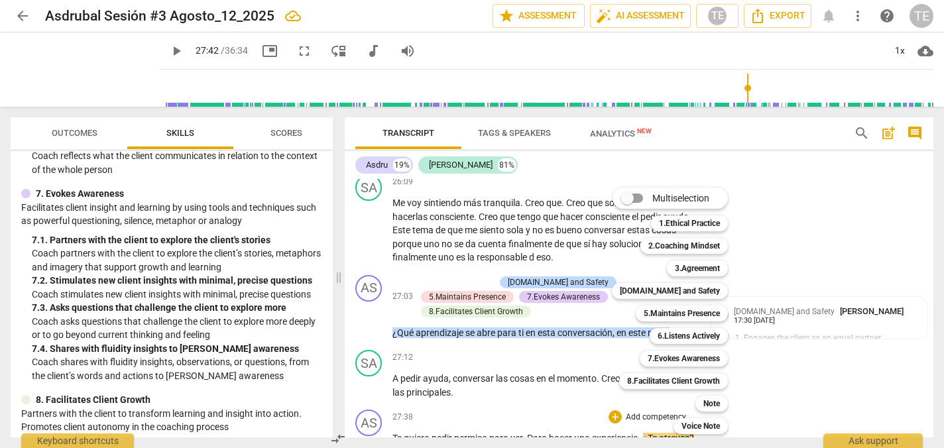
click at [561, 392] on div at bounding box center [472, 224] width 944 height 448
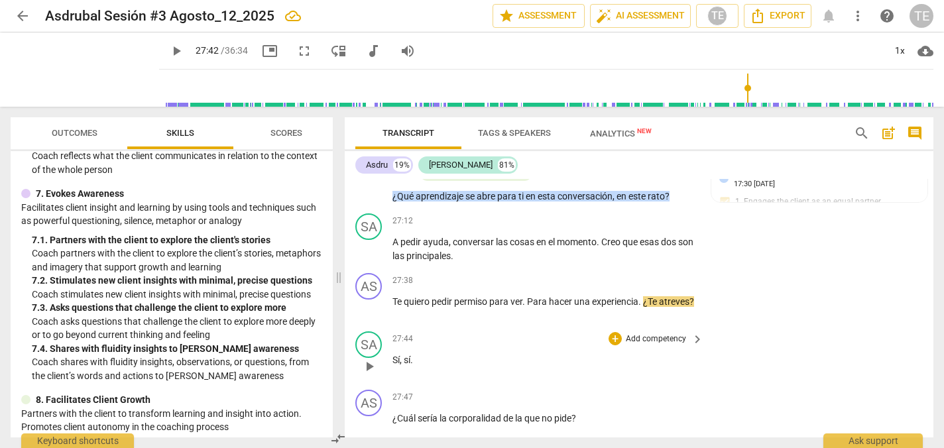
scroll to position [6153, 0]
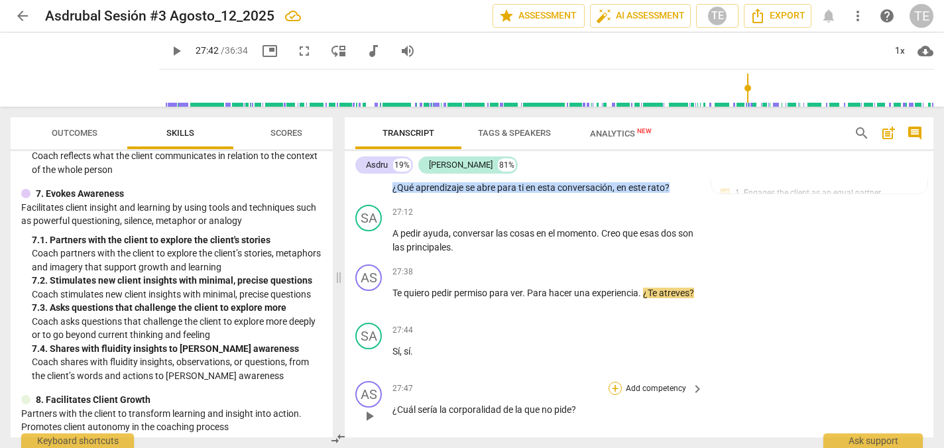
click at [610, 382] on div "+" at bounding box center [614, 388] width 13 height 13
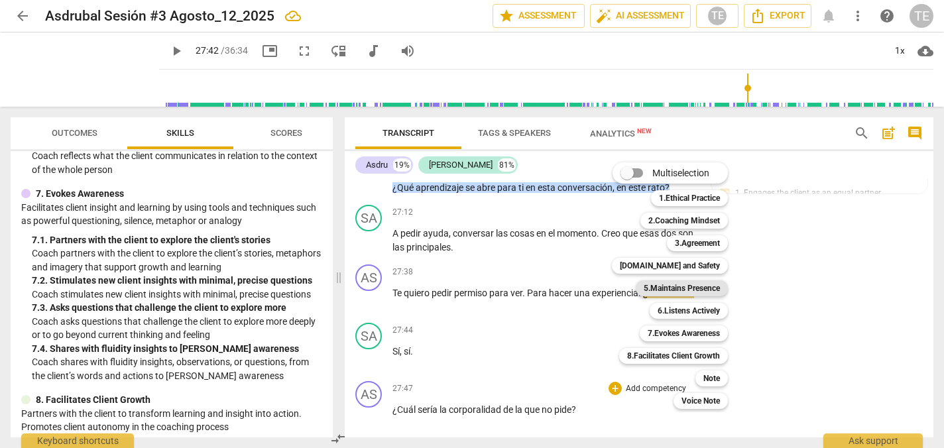
click at [695, 288] on b "5.Maintains Presence" at bounding box center [682, 288] width 76 height 16
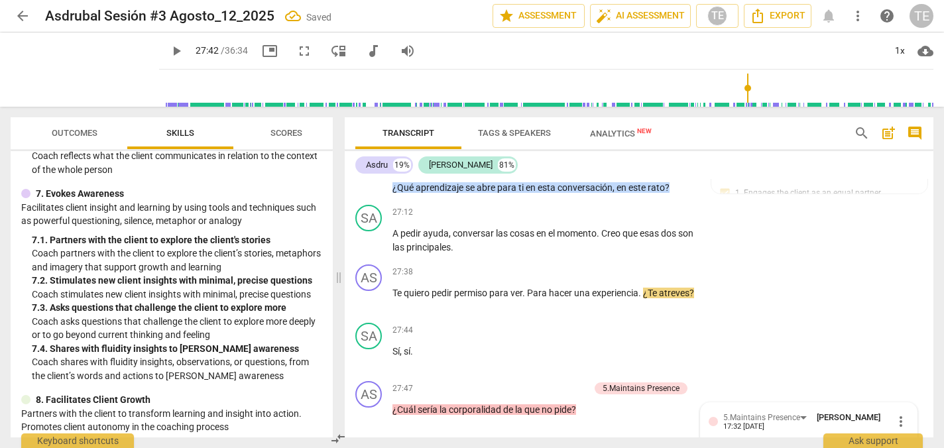
scroll to position [6156, 0]
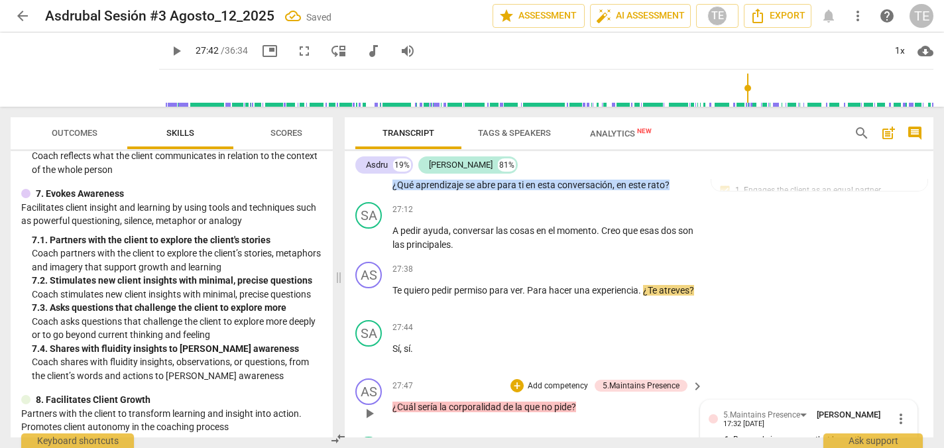
click at [708, 438] on input "1. Responds in a manner that keeps the conversation flowing" at bounding box center [713, 446] width 21 height 16
click at [517, 379] on div "+" at bounding box center [516, 385] width 13 height 13
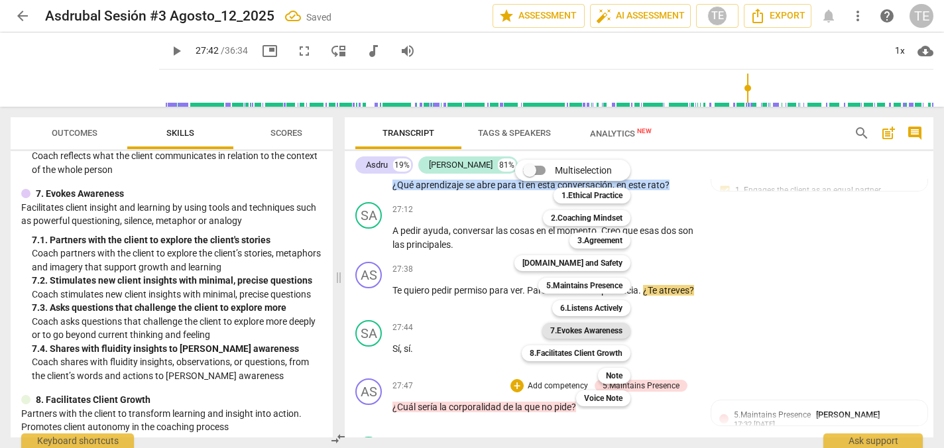
click at [564, 328] on b "7.Evokes Awareness" at bounding box center [586, 331] width 72 height 16
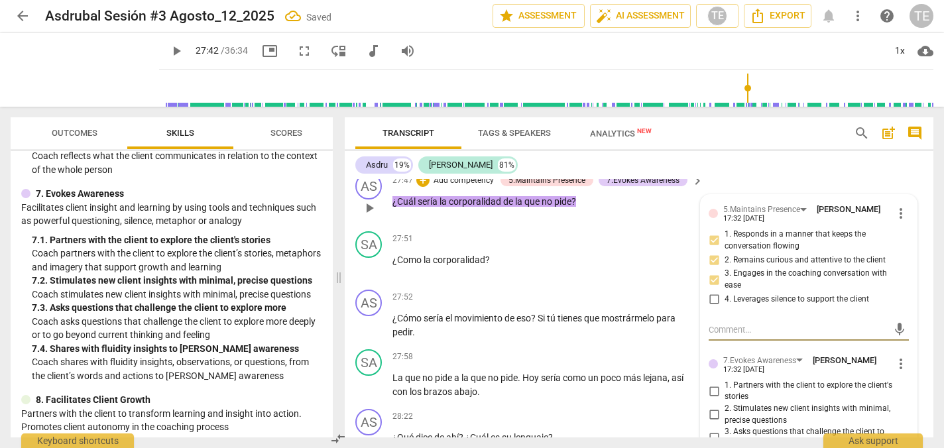
scroll to position [6364, 0]
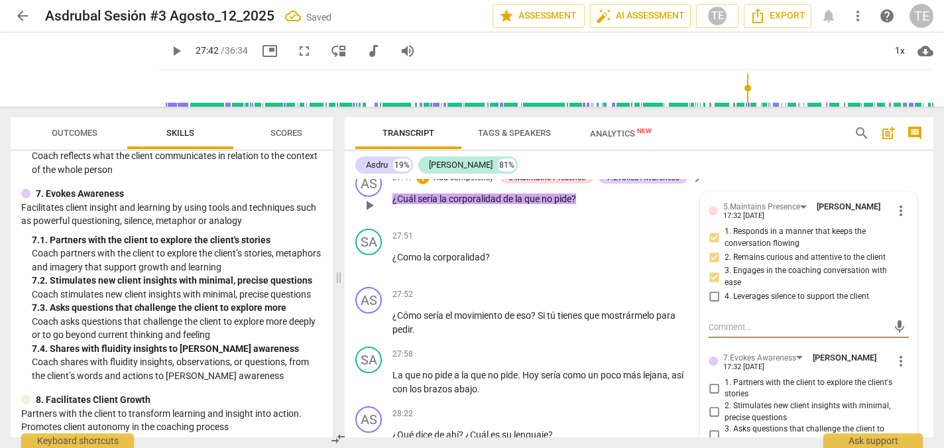
click at [712, 380] on input "1. Partners with the client to explore the client's stories" at bounding box center [713, 388] width 21 height 16
click at [711, 404] on input "2. Stimulates new client insights with minimal, precise questions" at bounding box center [713, 412] width 21 height 16
click at [710, 427] on input "3. Asks questions that challenge the client to explore more" at bounding box center [713, 435] width 21 height 16
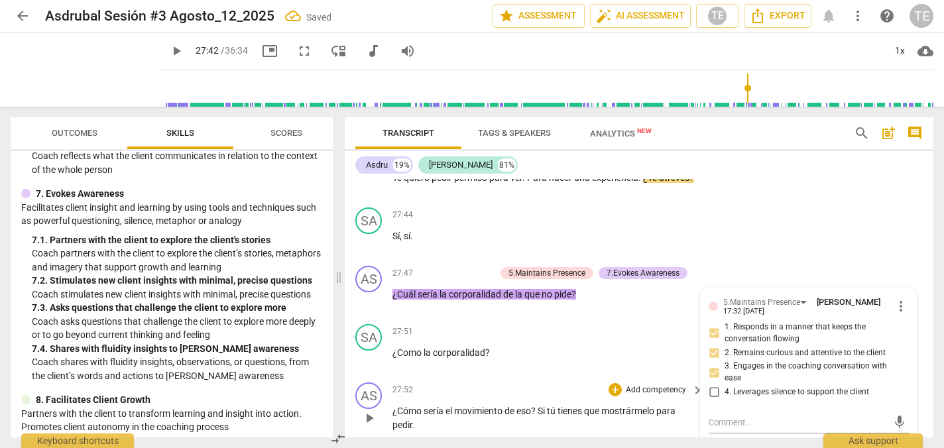
scroll to position [6269, 0]
click at [614, 382] on div "+" at bounding box center [614, 388] width 13 height 13
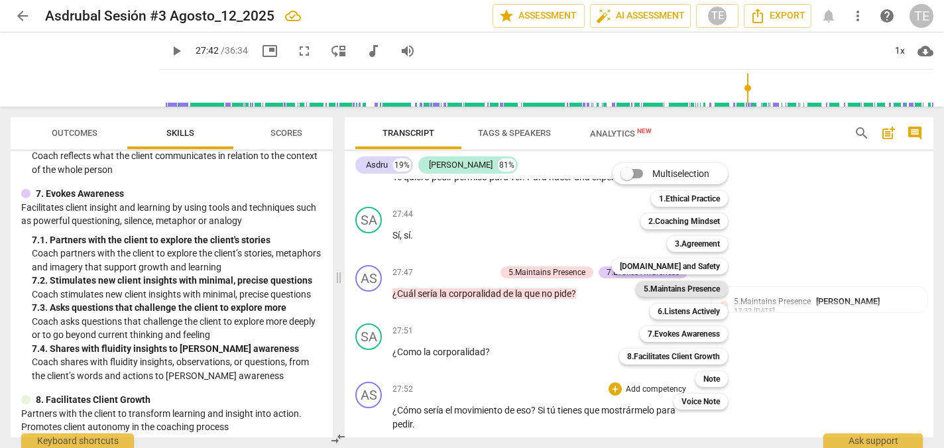
click at [680, 292] on b "5.Maintains Presence" at bounding box center [682, 289] width 76 height 16
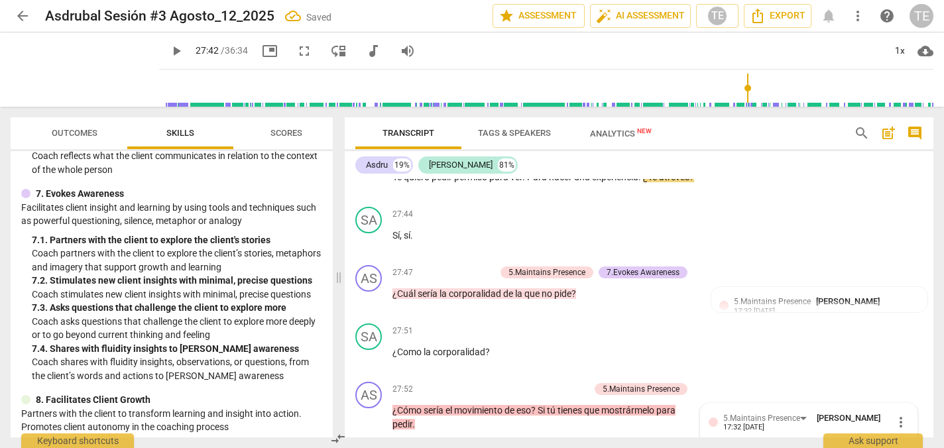
scroll to position [6272, 0]
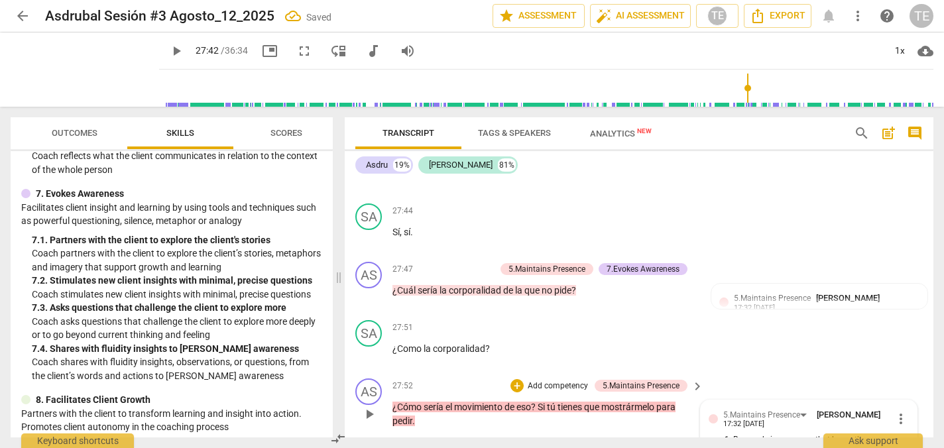
click at [711, 438] on input "1. Responds in a manner that keeps the conversation flowing" at bounding box center [713, 446] width 21 height 16
click at [518, 379] on div "+" at bounding box center [516, 385] width 13 height 13
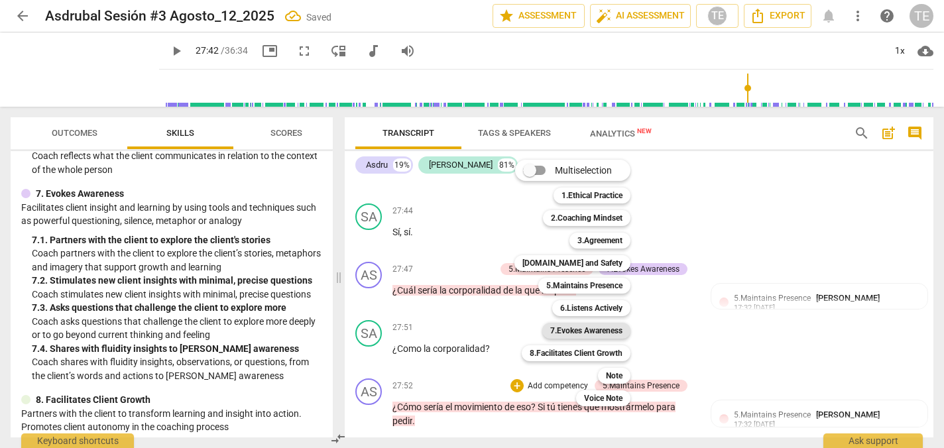
click at [581, 331] on b "7.Evokes Awareness" at bounding box center [586, 331] width 72 height 16
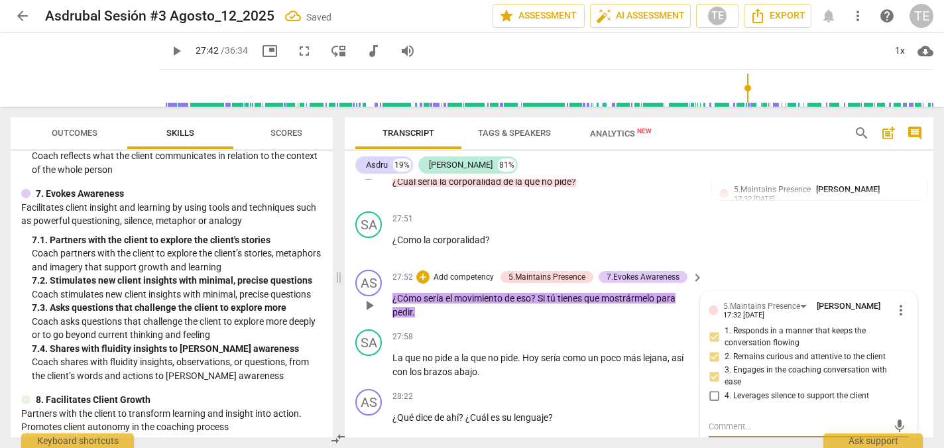
scroll to position [6387, 0]
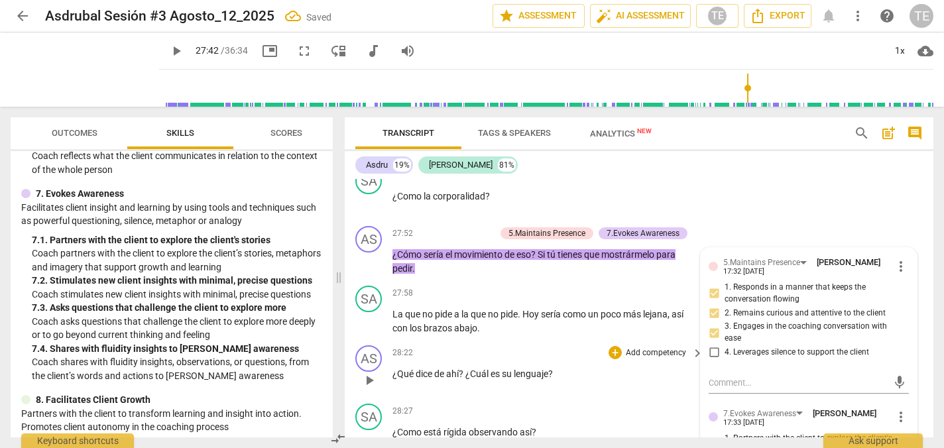
scroll to position [6429, 0]
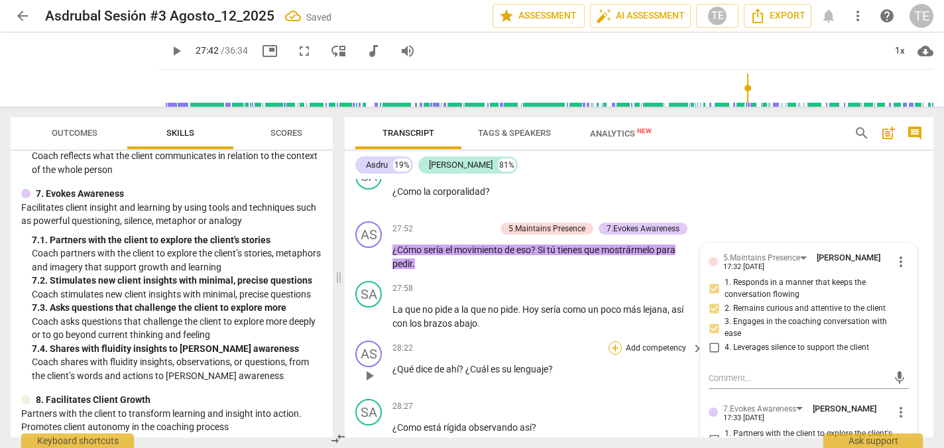
click at [613, 341] on div "+" at bounding box center [614, 347] width 13 height 13
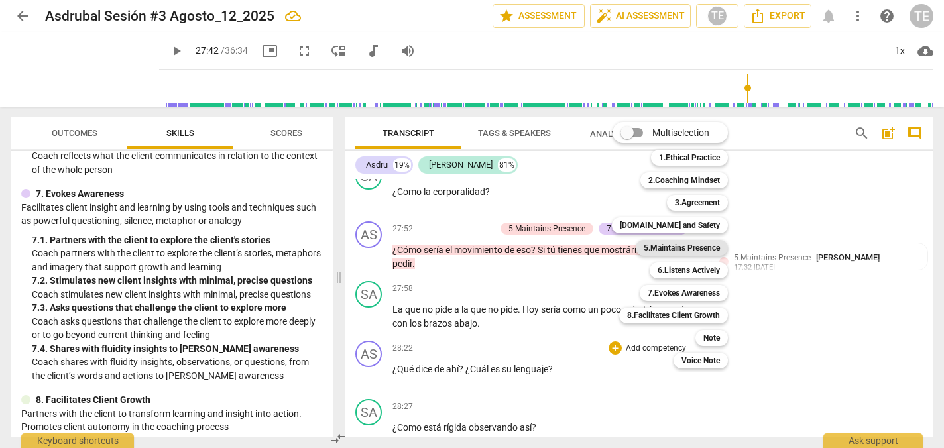
click at [677, 250] on b "5.Maintains Presence" at bounding box center [682, 248] width 76 height 16
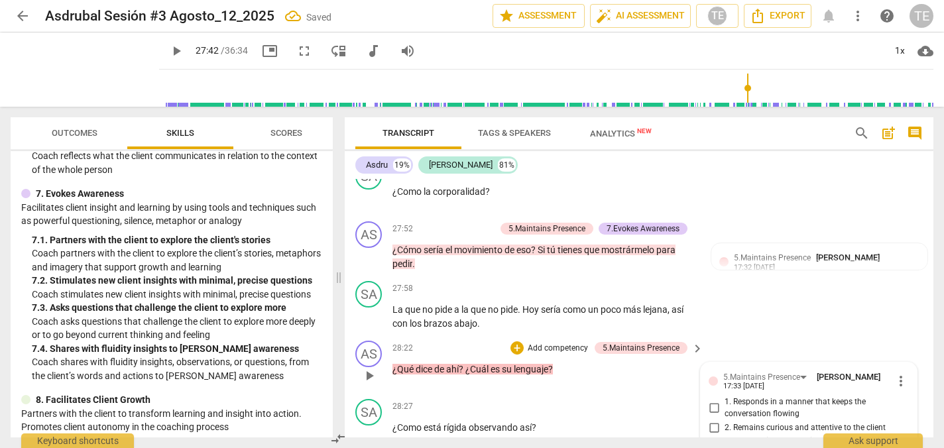
click at [712, 400] on input "1. Responds in a manner that keeps the conversation flowing" at bounding box center [713, 408] width 21 height 16
click at [712, 420] on input "2. Remains curious and attentive to the client" at bounding box center [713, 428] width 21 height 16
click at [712, 439] on input "3. Engages in the coaching conversation with ease" at bounding box center [713, 447] width 21 height 16
click at [520, 341] on div "+" at bounding box center [516, 347] width 13 height 13
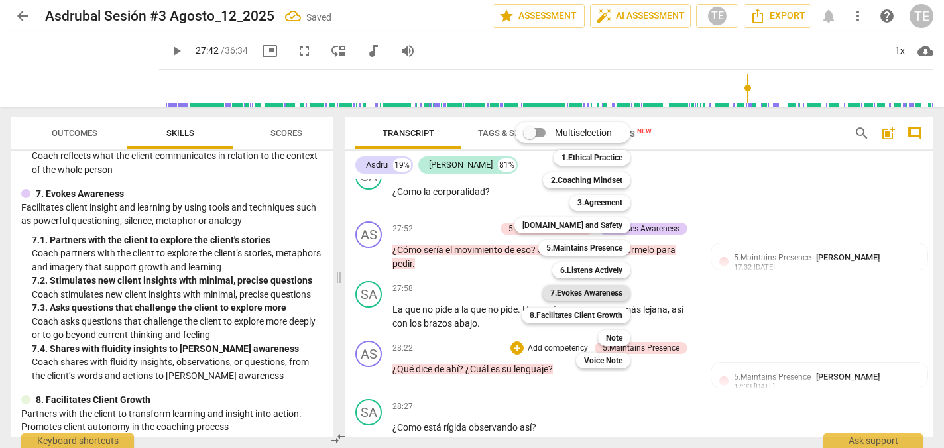
click at [565, 294] on b "7.Evokes Awareness" at bounding box center [586, 293] width 72 height 16
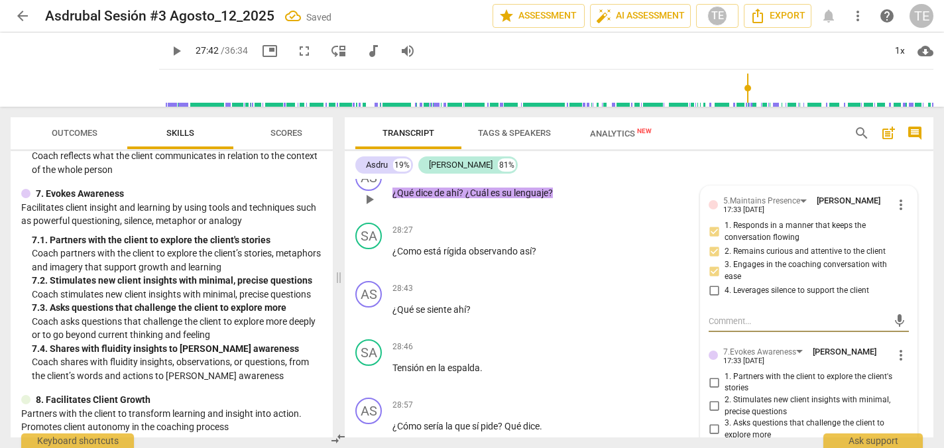
scroll to position [6612, 0]
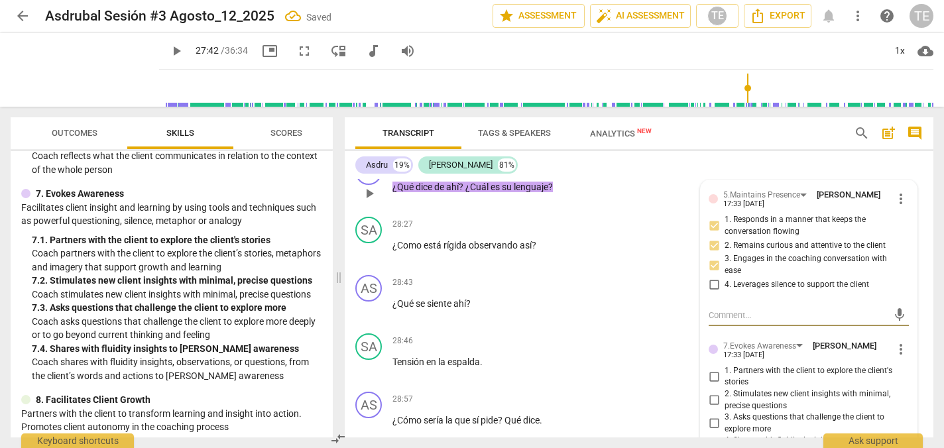
click at [714, 368] on input "1. Partners with the client to explore the client's stories" at bounding box center [713, 376] width 21 height 16
click at [714, 392] on input "2. Stimulates new client insights with minimal, precise questions" at bounding box center [713, 400] width 21 height 16
click at [714, 416] on input "3. Asks questions that challenge the client to explore more" at bounding box center [713, 424] width 21 height 16
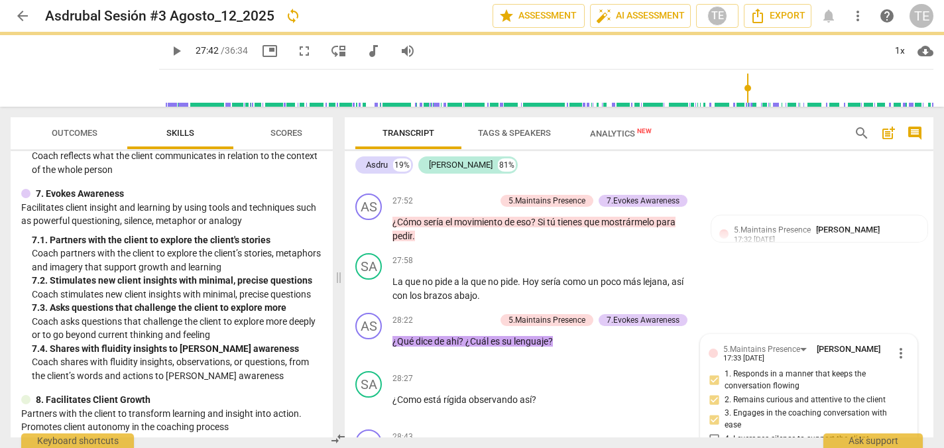
scroll to position [6476, 0]
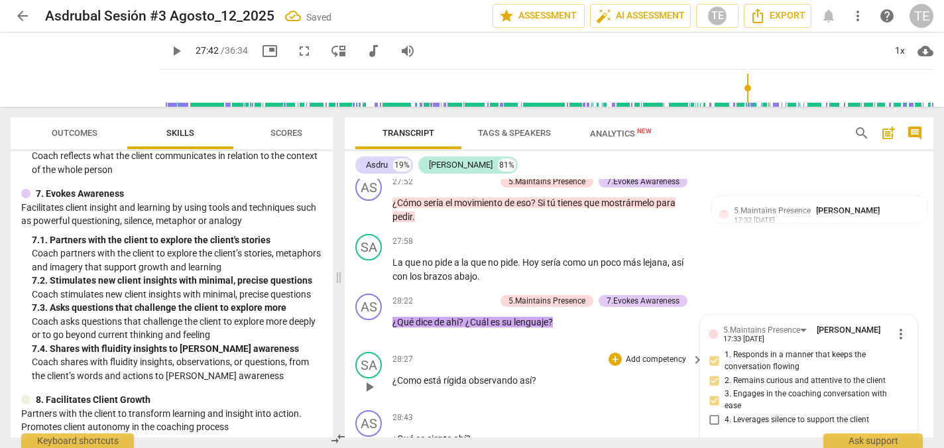
click at [368, 379] on span "play_arrow" at bounding box center [369, 387] width 16 height 16
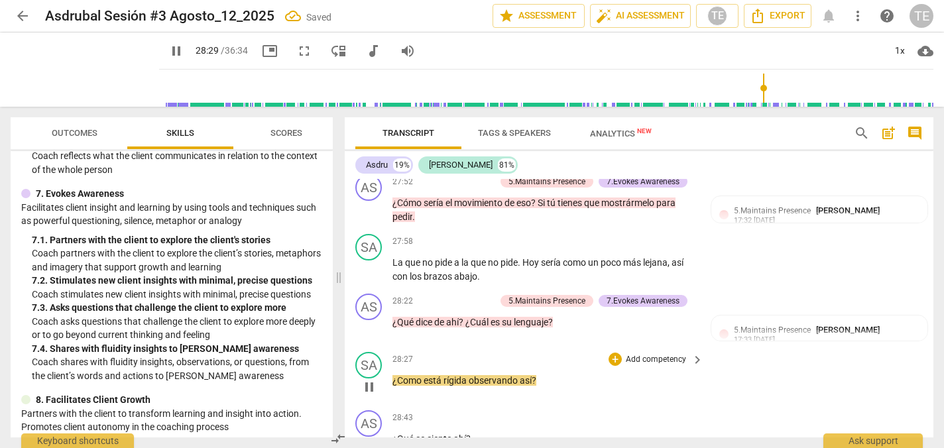
click at [398, 375] on span "¿Como" at bounding box center [407, 380] width 31 height 11
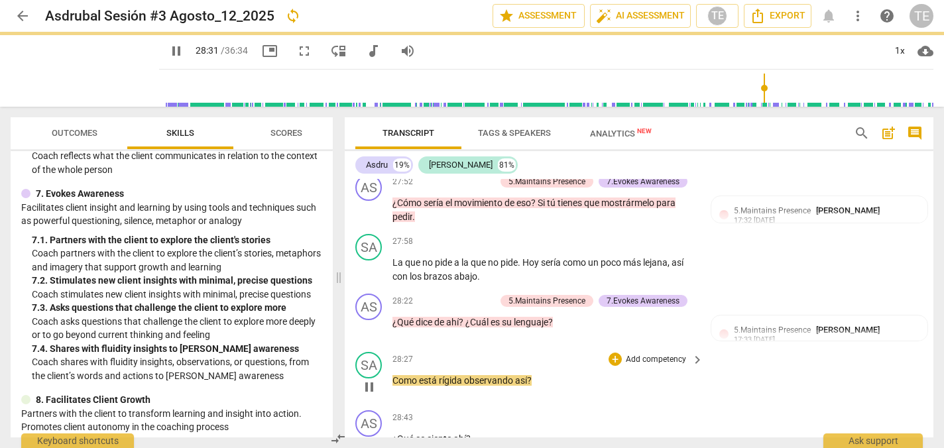
click at [541, 374] on p "Como está rígida observando así ?" at bounding box center [544, 381] width 304 height 14
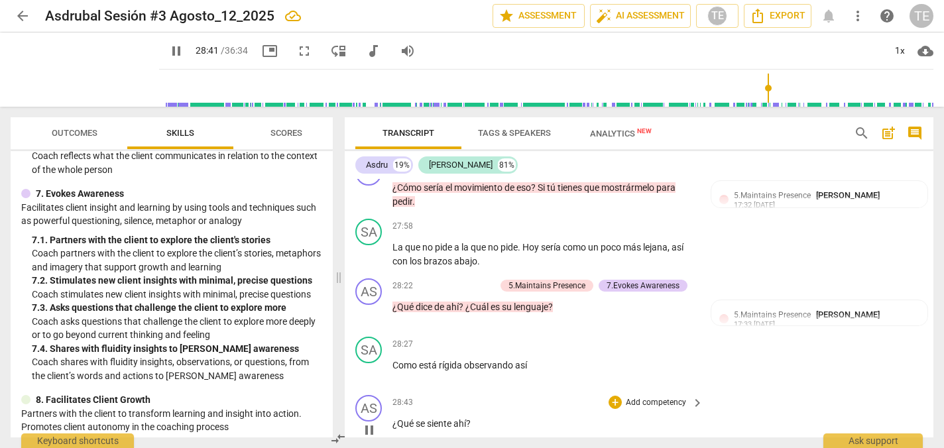
scroll to position [6496, 0]
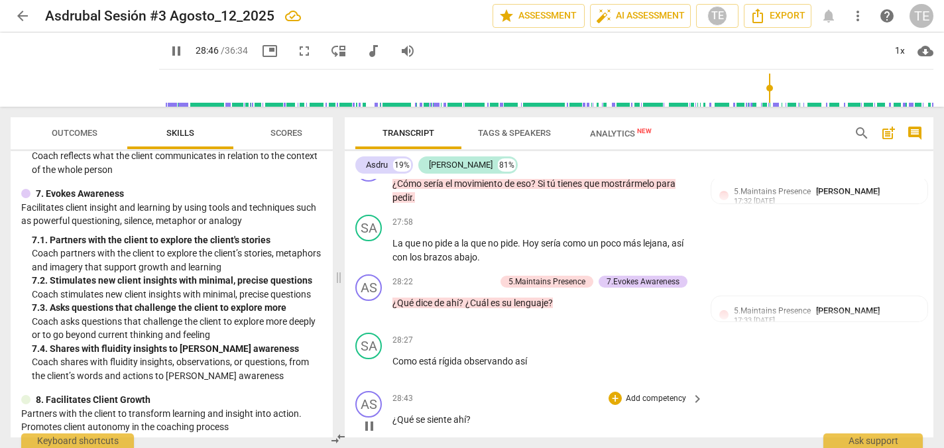
click at [370, 418] on span "pause" at bounding box center [369, 426] width 16 height 16
click at [614, 392] on div "+" at bounding box center [614, 398] width 13 height 13
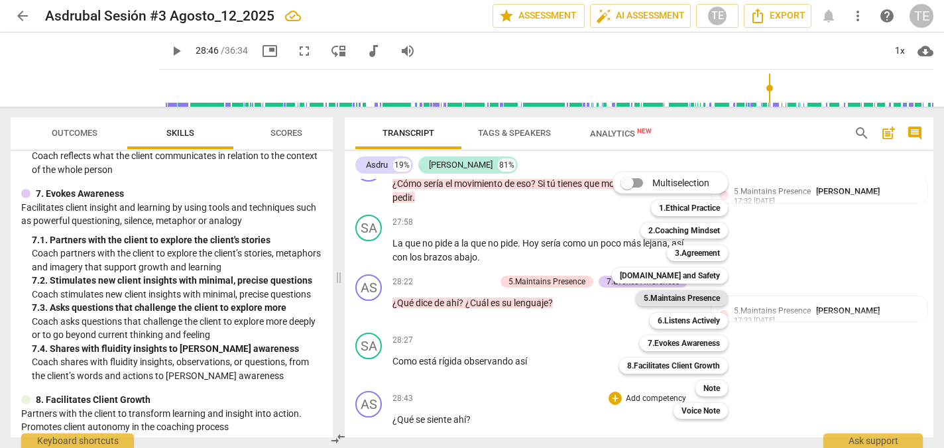
click at [665, 296] on b "5.Maintains Presence" at bounding box center [682, 298] width 76 height 16
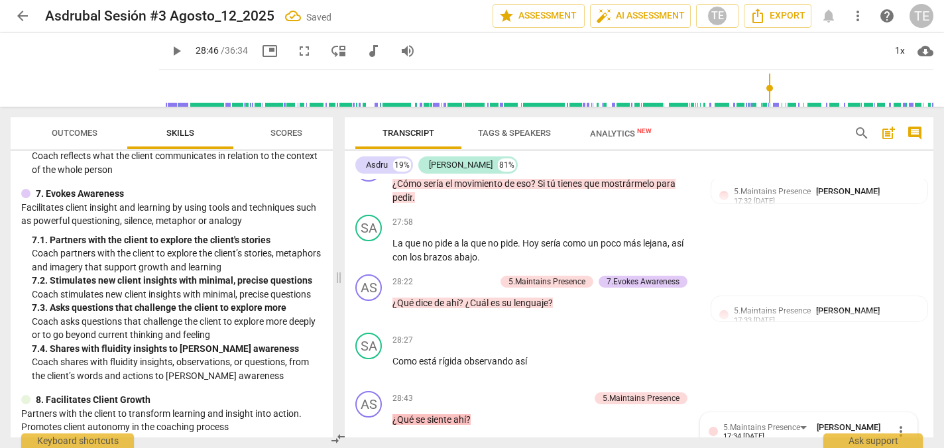
scroll to position [6632, 0]
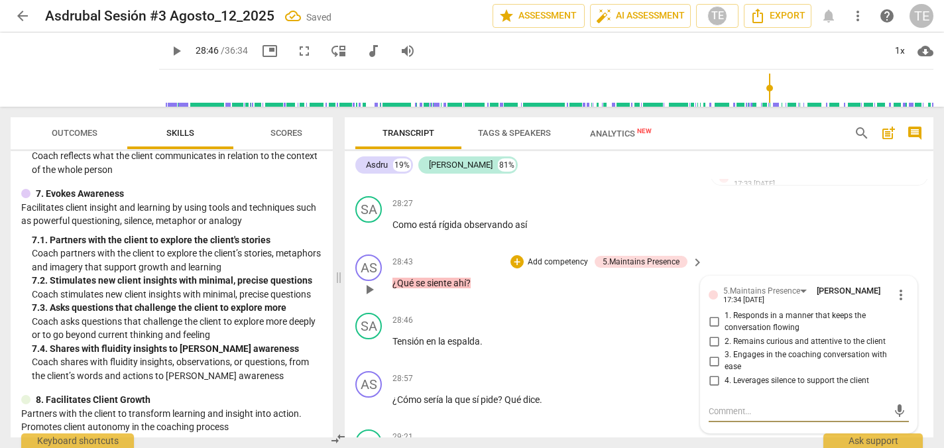
click at [712, 314] on input "1. Responds in a manner that keeps the conversation flowing" at bounding box center [713, 322] width 21 height 16
click at [712, 333] on input "2. Remains curious and attentive to the client" at bounding box center [713, 341] width 21 height 16
click at [712, 353] on input "3. Engages in the coaching conversation with ease" at bounding box center [713, 361] width 21 height 16
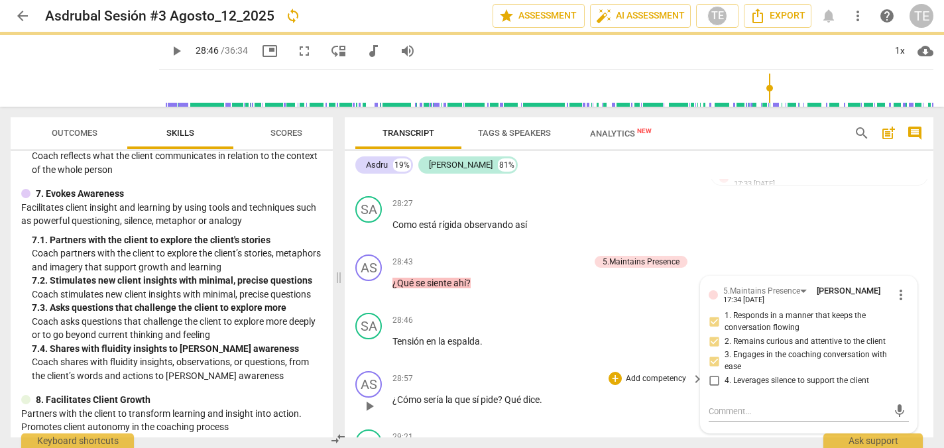
scroll to position [6559, 0]
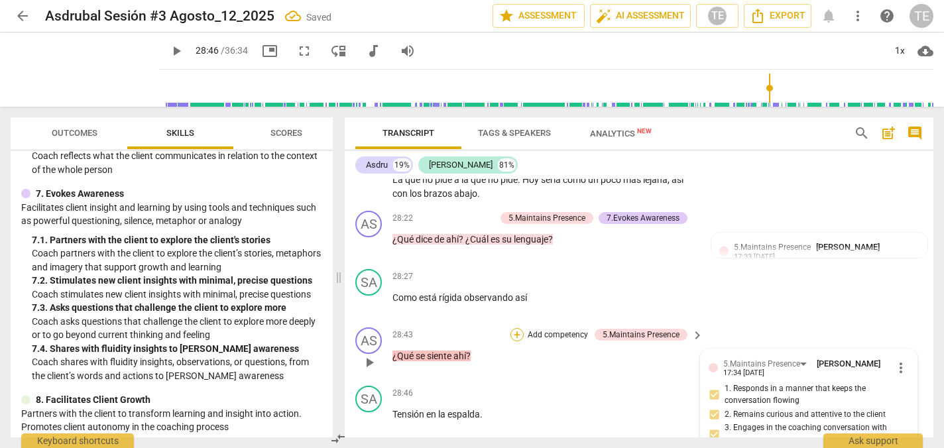
click at [514, 328] on div "+" at bounding box center [516, 334] width 13 height 13
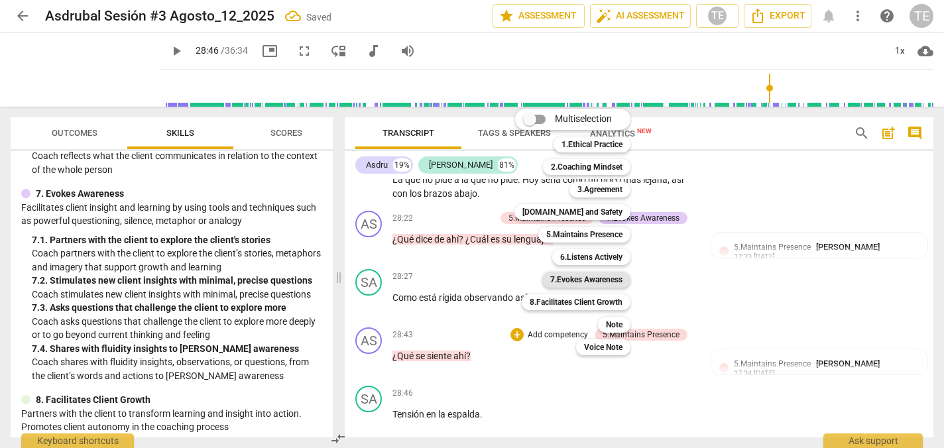
click at [563, 282] on b "7.Evokes Awareness" at bounding box center [586, 280] width 72 height 16
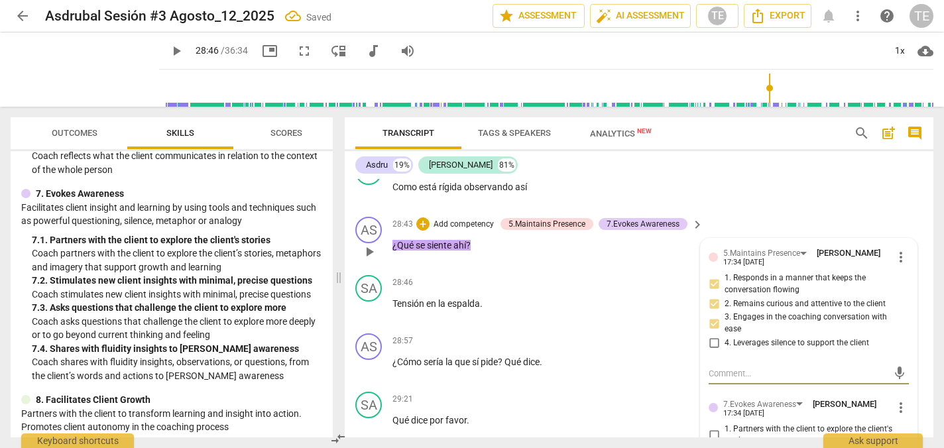
scroll to position [6673, 0]
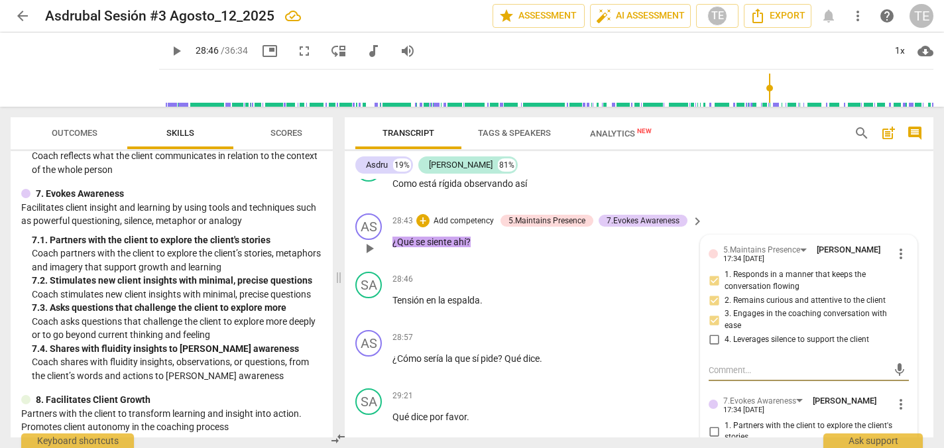
click at [714, 423] on input "1. Partners with the client to explore the client's stories" at bounding box center [713, 431] width 21 height 16
click at [714, 447] on input "2. Stimulates new client insights with minimal, precise questions" at bounding box center [713, 455] width 21 height 16
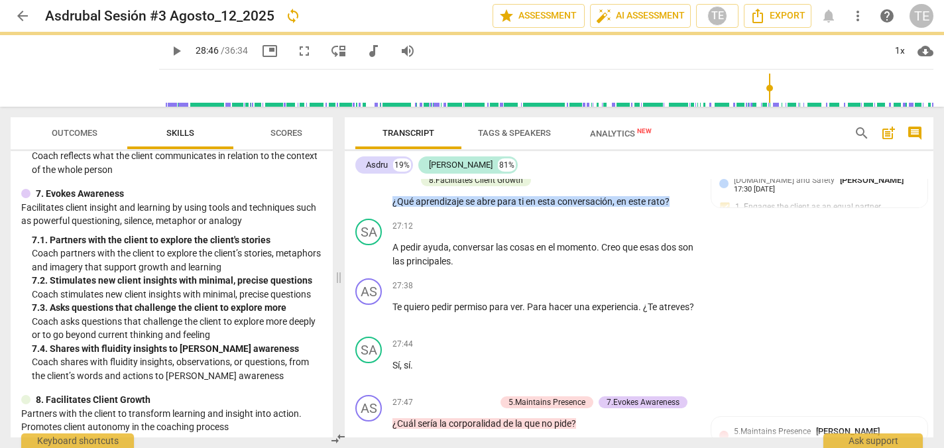
scroll to position [6132, 0]
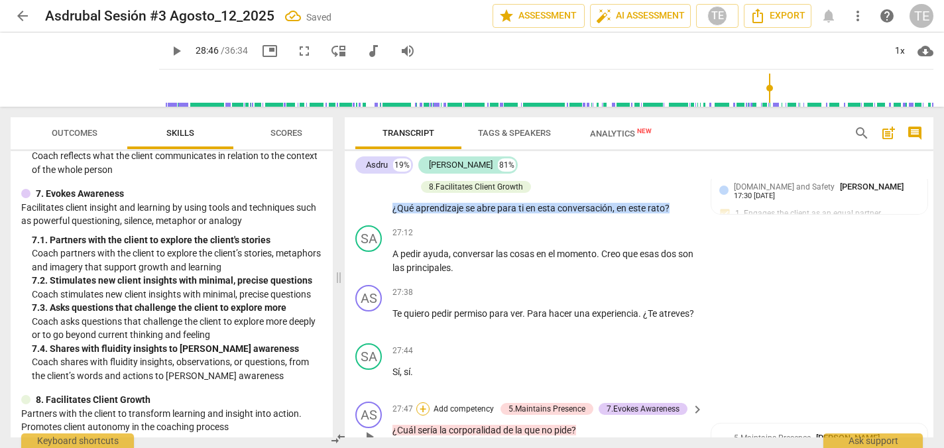
click at [423, 402] on div "+" at bounding box center [422, 408] width 13 height 13
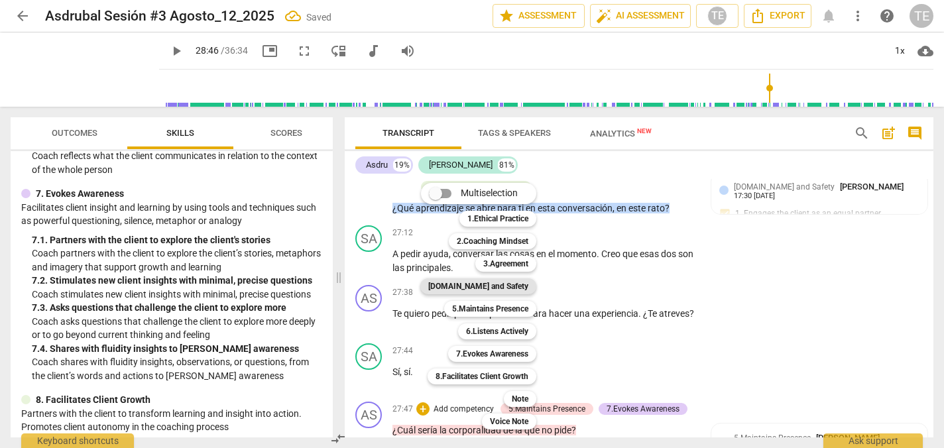
click at [487, 288] on b "[DOMAIN_NAME] and Safety" at bounding box center [478, 286] width 100 height 16
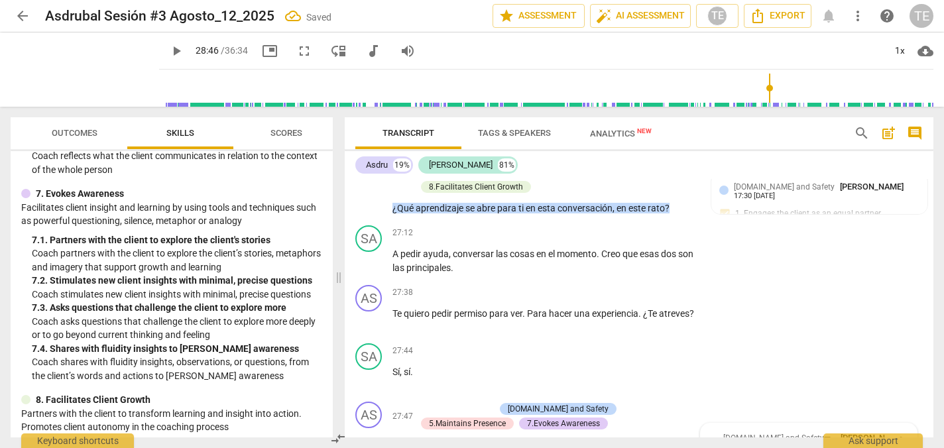
scroll to position [6280, 0]
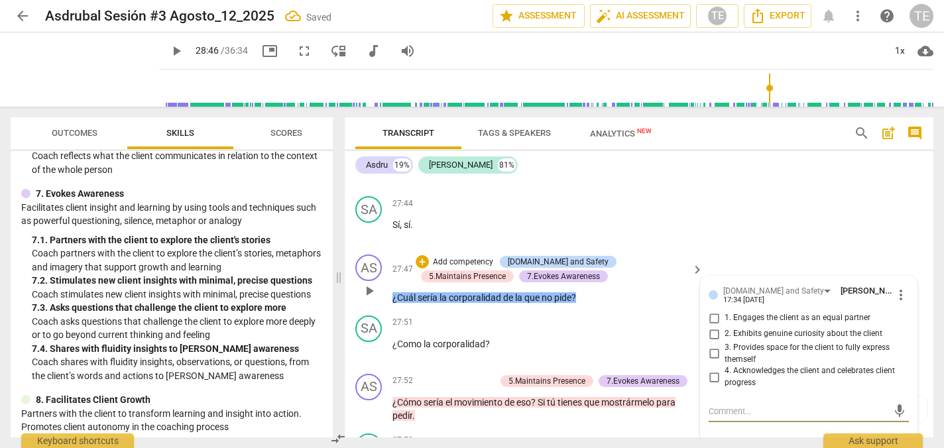
click at [712, 310] on input "1. Engages the client as an equal partner" at bounding box center [713, 318] width 21 height 16
click at [712, 326] on input "2. Exhibits genuine curiosity about the client" at bounding box center [713, 334] width 21 height 16
click at [712, 346] on input "3. Provides space for the client to fully express themself" at bounding box center [713, 354] width 21 height 16
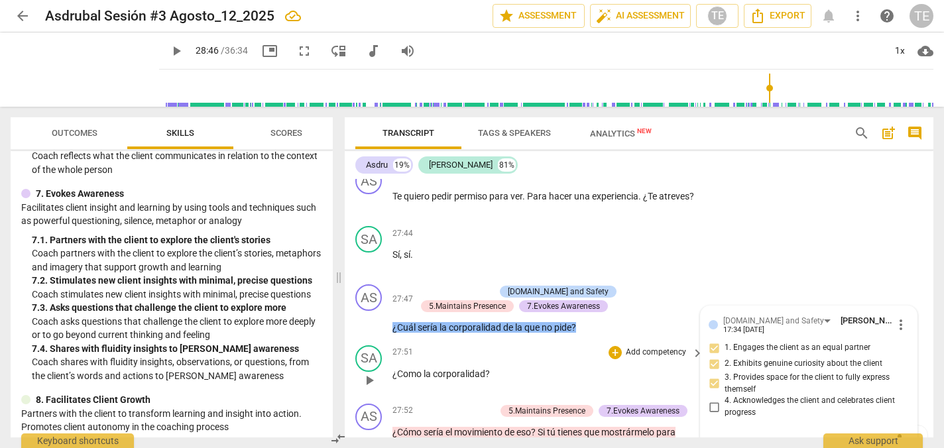
scroll to position [6251, 0]
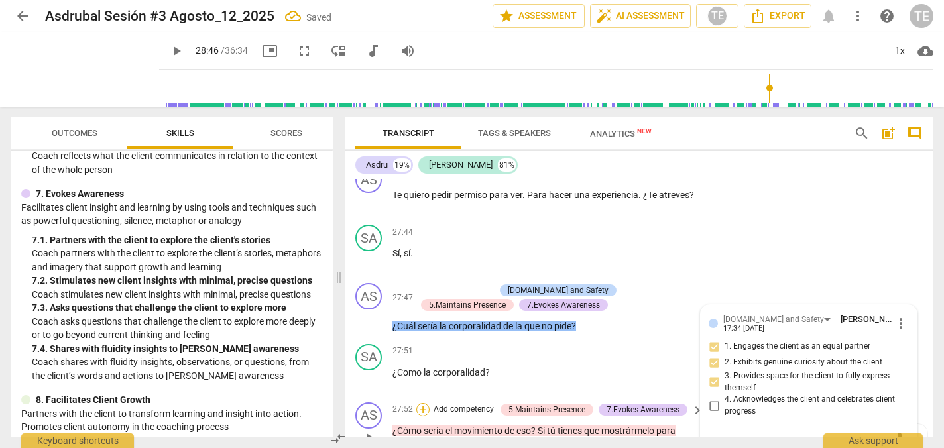
click at [426, 403] on div "+" at bounding box center [422, 409] width 13 height 13
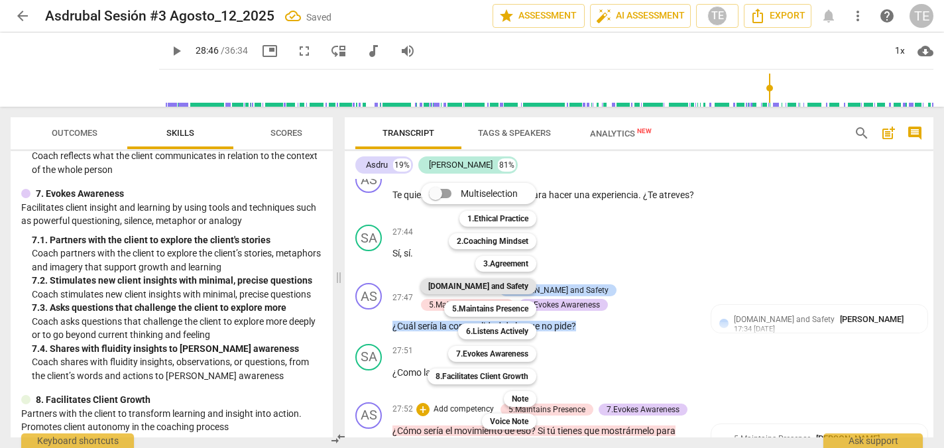
click at [499, 283] on b "[DOMAIN_NAME] and Safety" at bounding box center [478, 286] width 100 height 16
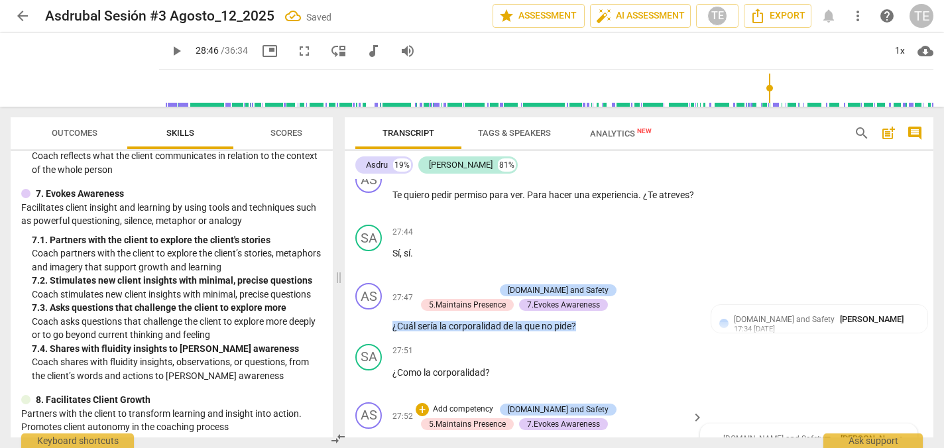
scroll to position [6399, 0]
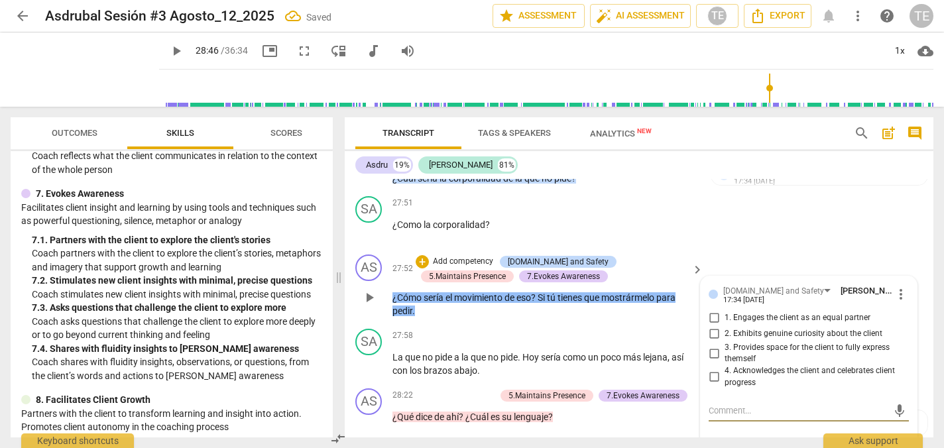
click at [712, 310] on input "1. Engages the client as an equal partner" at bounding box center [713, 318] width 21 height 16
click at [711, 326] on input "2. Exhibits genuine curiosity about the client" at bounding box center [713, 334] width 21 height 16
click at [712, 345] on input "3. Provides space for the client to fully express themself" at bounding box center [713, 353] width 21 height 16
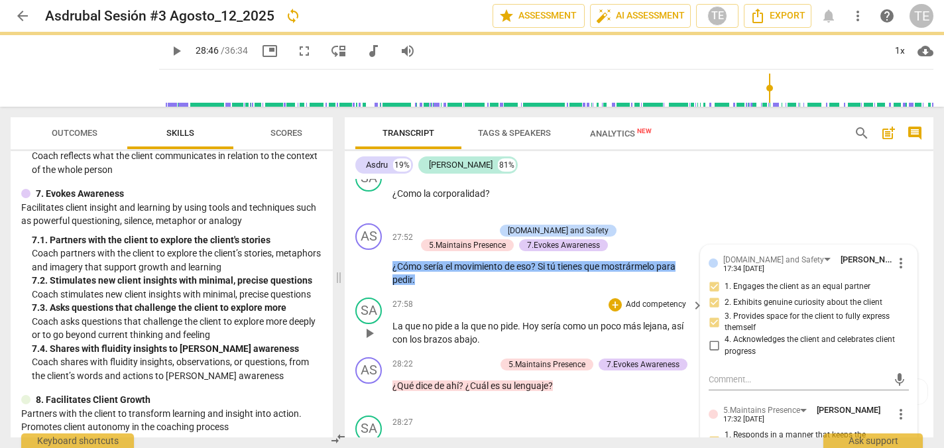
scroll to position [6445, 0]
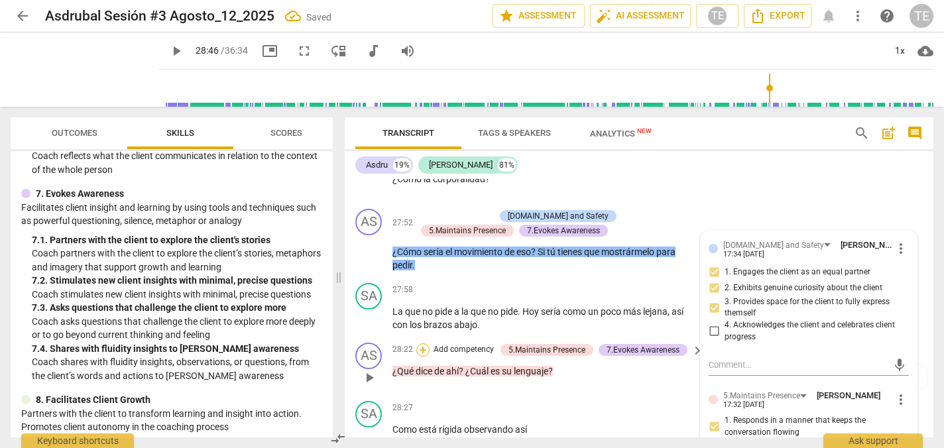
click at [427, 343] on div "+" at bounding box center [422, 349] width 13 height 13
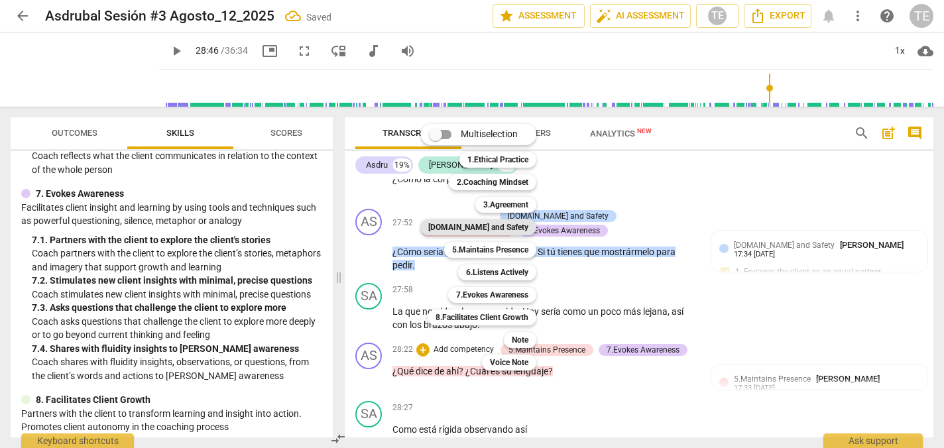
click at [494, 221] on b "[DOMAIN_NAME] and Safety" at bounding box center [478, 227] width 100 height 16
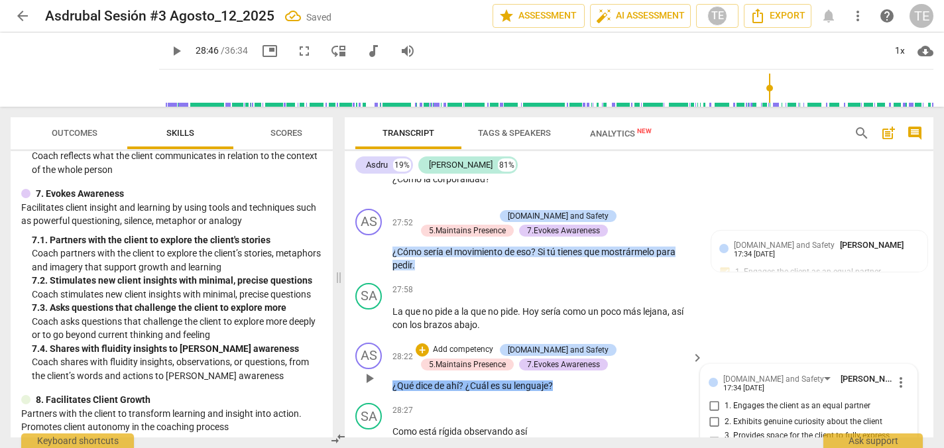
click at [714, 398] on input "1. Engages the client as an equal partner" at bounding box center [713, 406] width 21 height 16
click at [712, 414] on input "2. Exhibits genuine curiosity about the client" at bounding box center [713, 422] width 21 height 16
click at [712, 433] on input "3. Provides space for the client to fully express themself" at bounding box center [713, 441] width 21 height 16
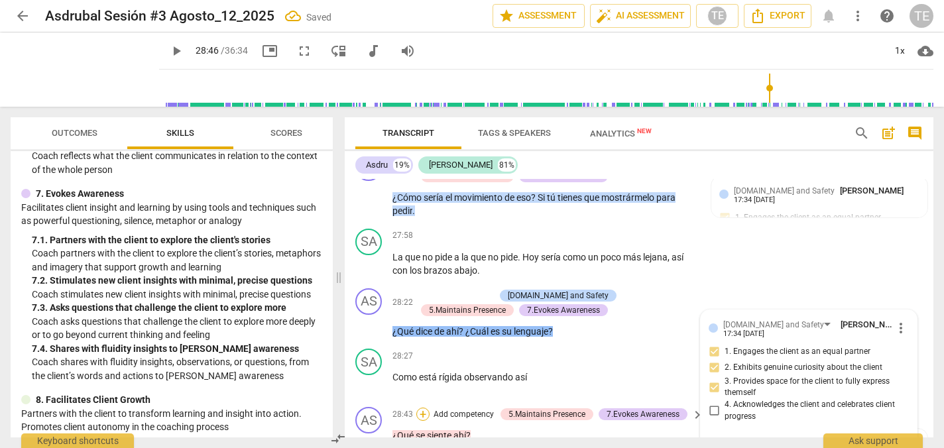
click at [422, 408] on div "+" at bounding box center [422, 414] width 13 height 13
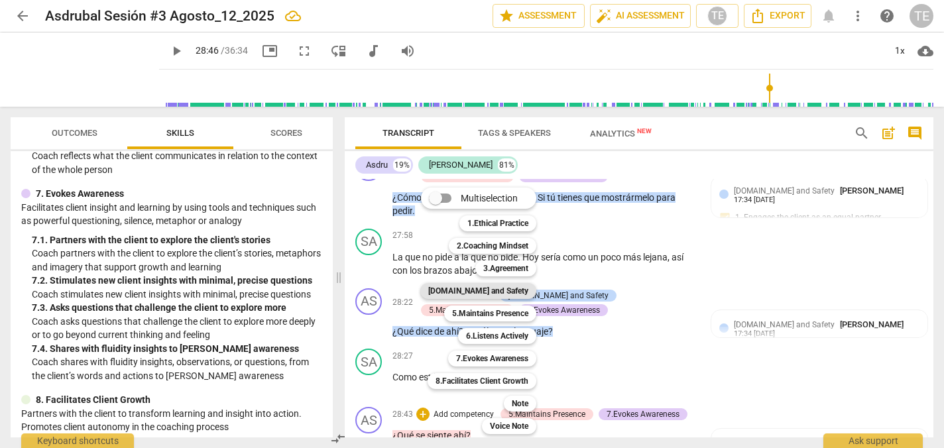
click at [504, 291] on b "[DOMAIN_NAME] and Safety" at bounding box center [478, 291] width 100 height 16
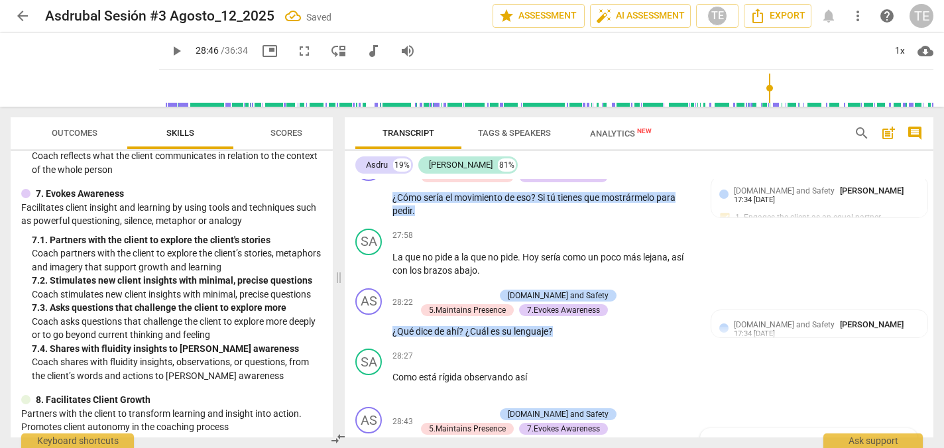
scroll to position [6651, 0]
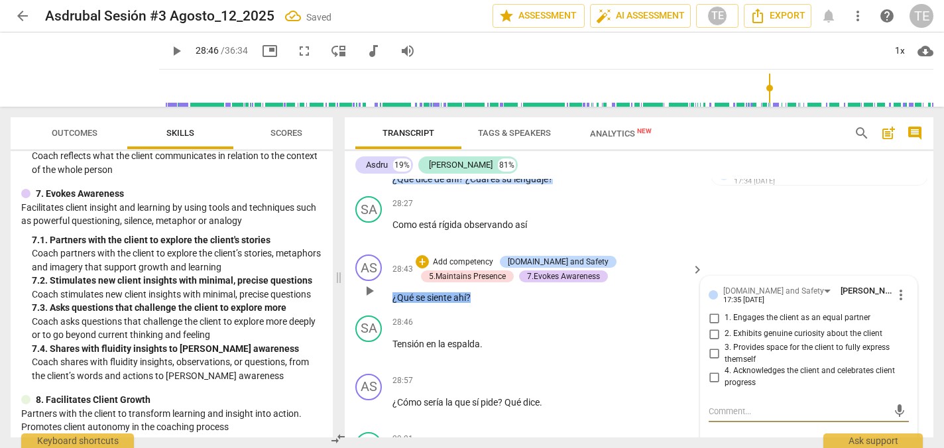
click at [710, 310] on input "1. Engages the client as an equal partner" at bounding box center [713, 318] width 21 height 16
click at [711, 326] on input "2. Exhibits genuine curiosity about the client" at bounding box center [713, 334] width 21 height 16
click at [712, 346] on input "3. Provides space for the client to fully express themself" at bounding box center [713, 354] width 21 height 16
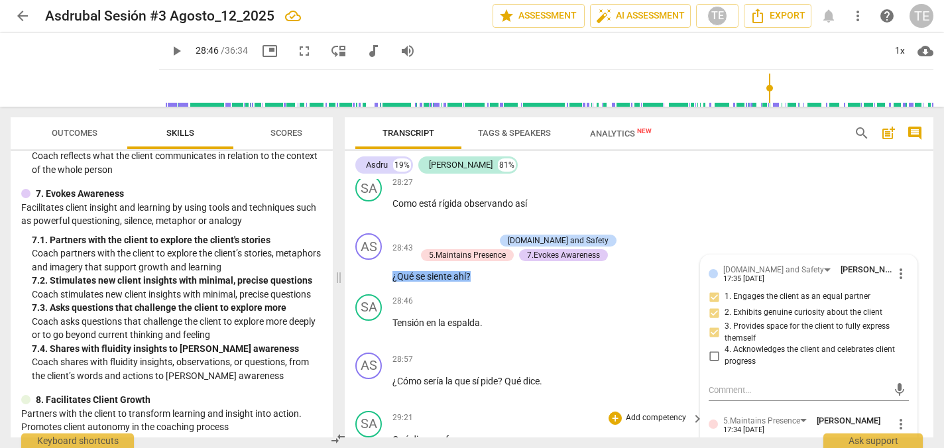
scroll to position [6676, 0]
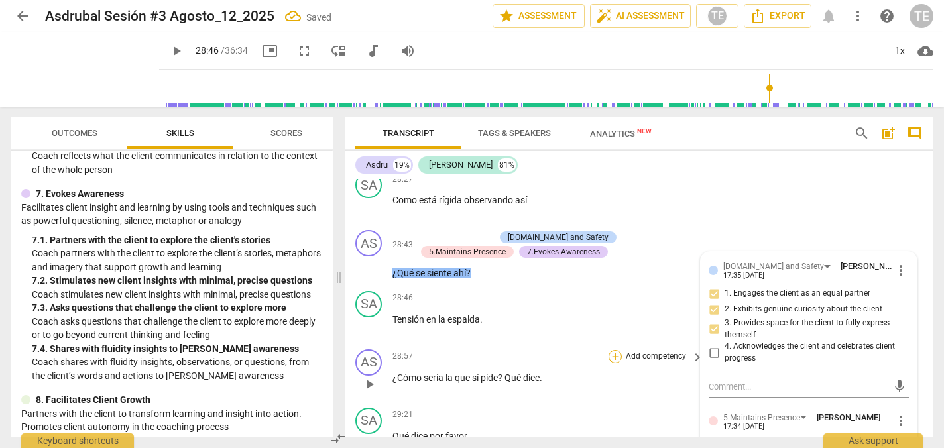
click at [611, 350] on div "+" at bounding box center [614, 356] width 13 height 13
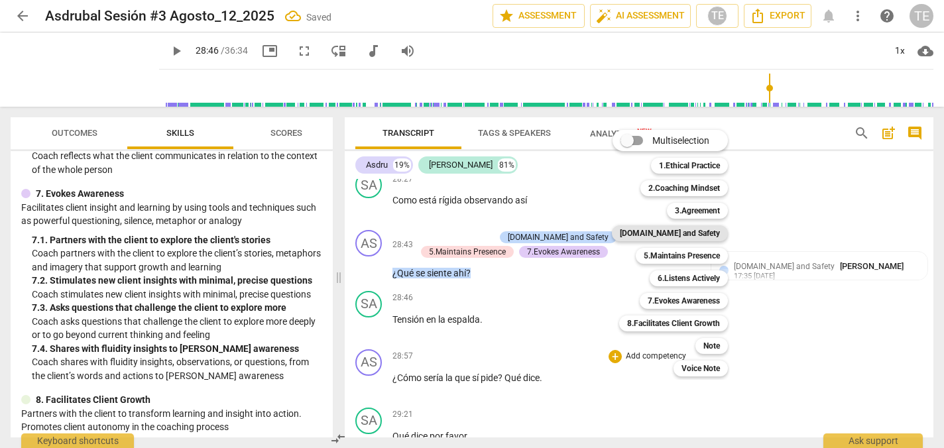
click at [690, 229] on b "[DOMAIN_NAME] and Safety" at bounding box center [670, 233] width 100 height 16
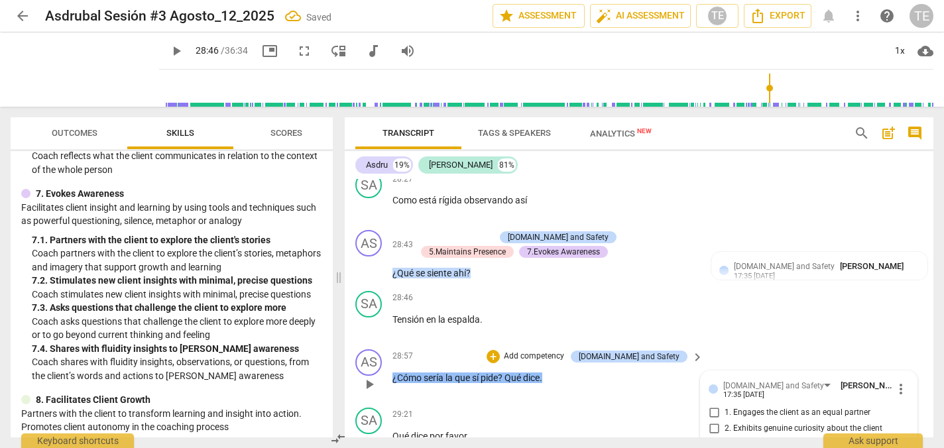
click at [711, 405] on input "1. Engages the client as an equal partner" at bounding box center [713, 413] width 21 height 16
click at [712, 421] on input "2. Exhibits genuine curiosity about the client" at bounding box center [713, 429] width 21 height 16
click at [713, 440] on input "3. Provides space for the client to fully express themself" at bounding box center [713, 448] width 21 height 16
click at [500, 350] on div "+" at bounding box center [492, 356] width 13 height 13
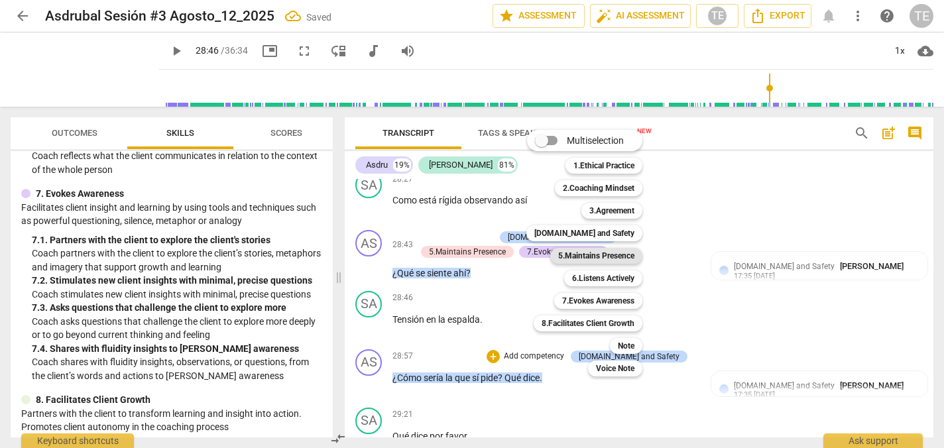
click at [586, 255] on b "5.Maintains Presence" at bounding box center [596, 256] width 76 height 16
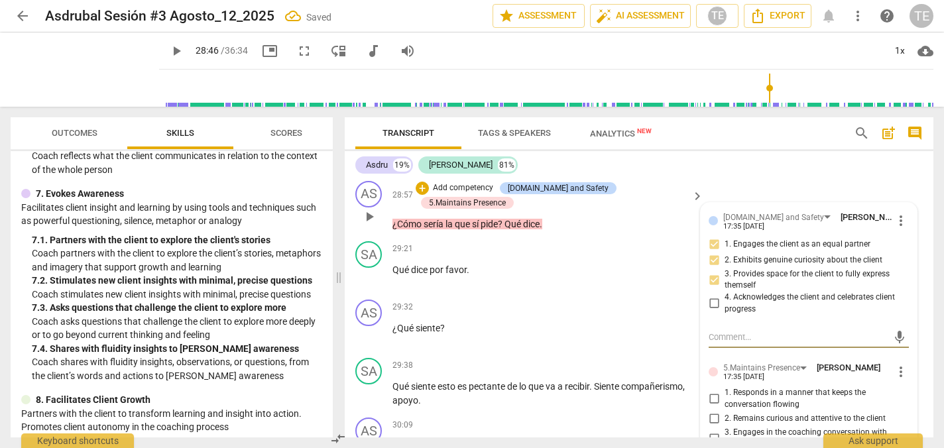
scroll to position [6850, 0]
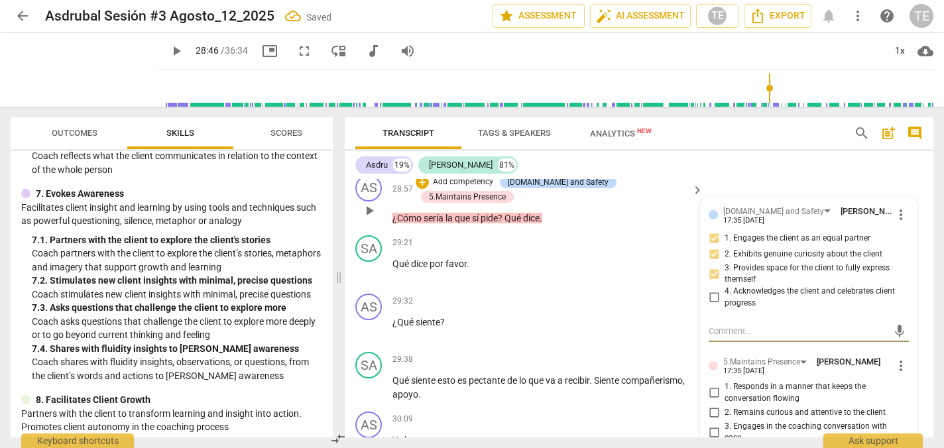
click at [710, 385] on input "1. Responds in a manner that keeps the conversation flowing" at bounding box center [713, 393] width 21 height 16
click at [711, 405] on input "2. Remains curious and attentive to the client" at bounding box center [713, 413] width 21 height 16
click at [713, 424] on input "3. Engages in the coaching conversation with ease" at bounding box center [713, 432] width 21 height 16
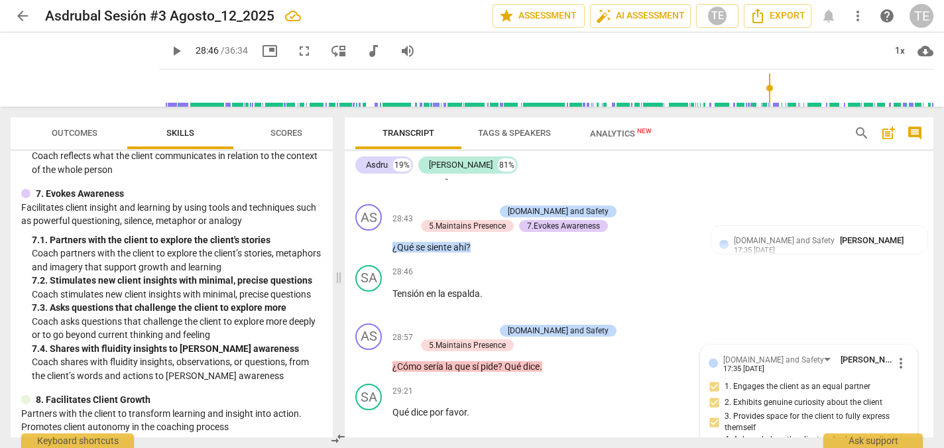
scroll to position [6700, 0]
click at [429, 325] on div "+" at bounding box center [422, 331] width 13 height 13
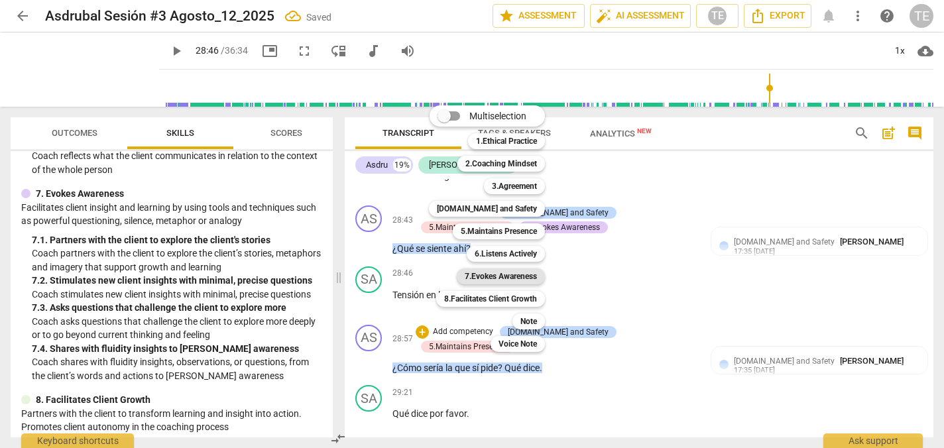
click at [493, 274] on b "7.Evokes Awareness" at bounding box center [501, 276] width 72 height 16
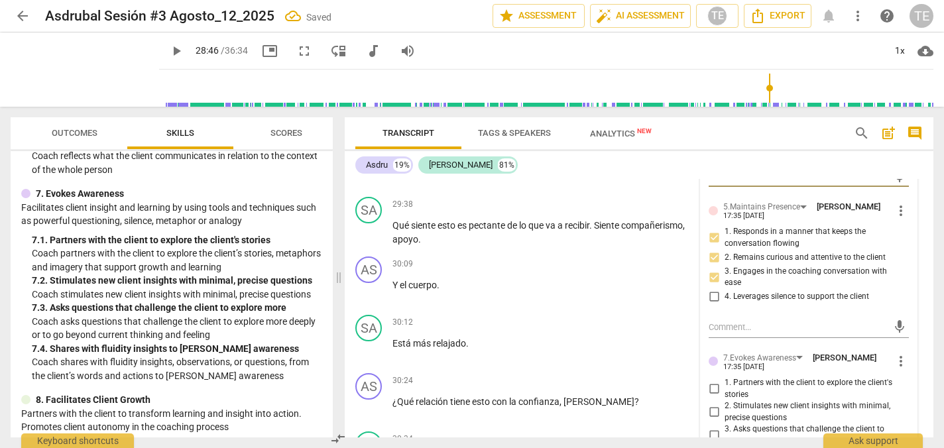
scroll to position [7008, 0]
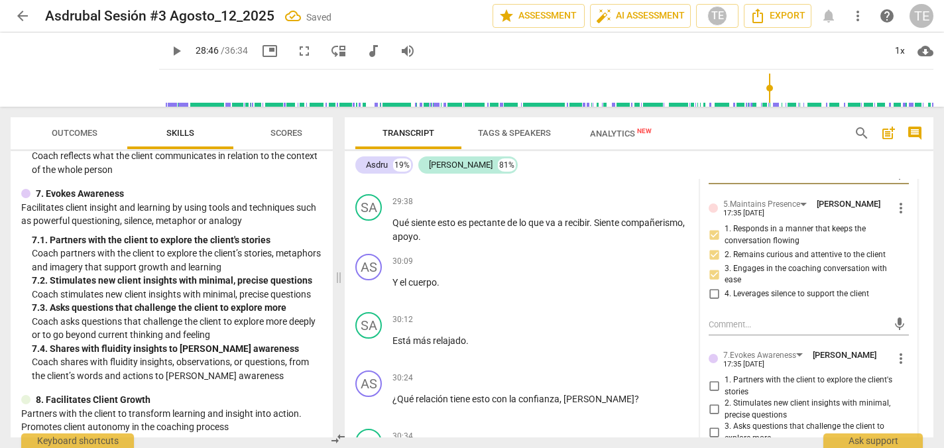
click at [712, 402] on input "2. Stimulates new client insights with minimal, precise questions" at bounding box center [713, 410] width 21 height 16
click at [712, 425] on input "3. Asks questions that challenge the client to explore more" at bounding box center [713, 433] width 21 height 16
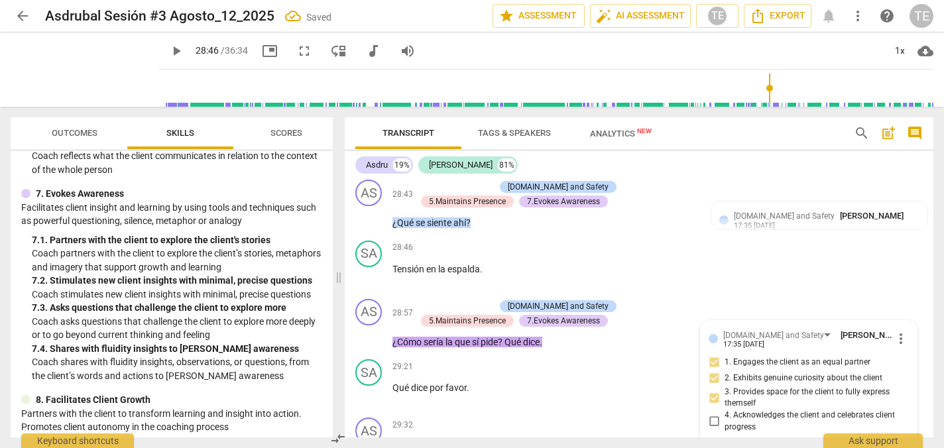
scroll to position [6718, 0]
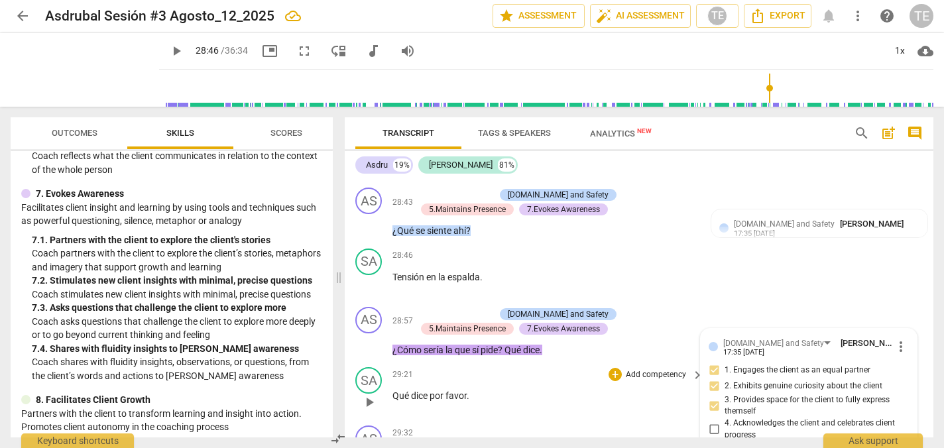
click at [370, 394] on span "play_arrow" at bounding box center [369, 402] width 16 height 16
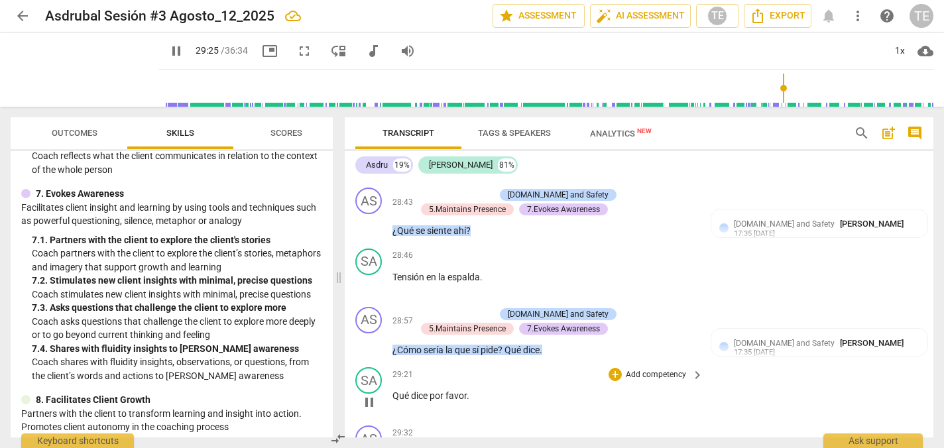
click at [370, 394] on span "pause" at bounding box center [369, 402] width 16 height 16
click at [429, 390] on span "dice" at bounding box center [420, 395] width 19 height 11
click at [393, 390] on span "Qué" at bounding box center [401, 395] width 19 height 11
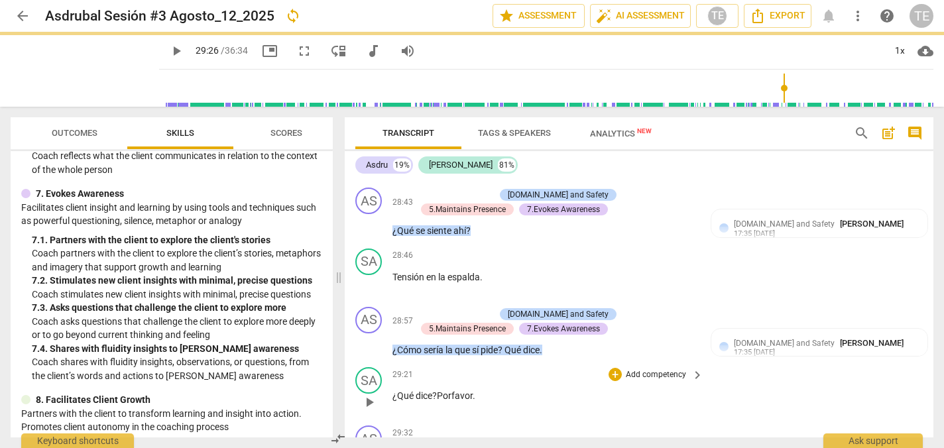
click at [436, 390] on span "dice?" at bounding box center [426, 395] width 21 height 11
click at [479, 390] on span "." at bounding box center [478, 395] width 3 height 11
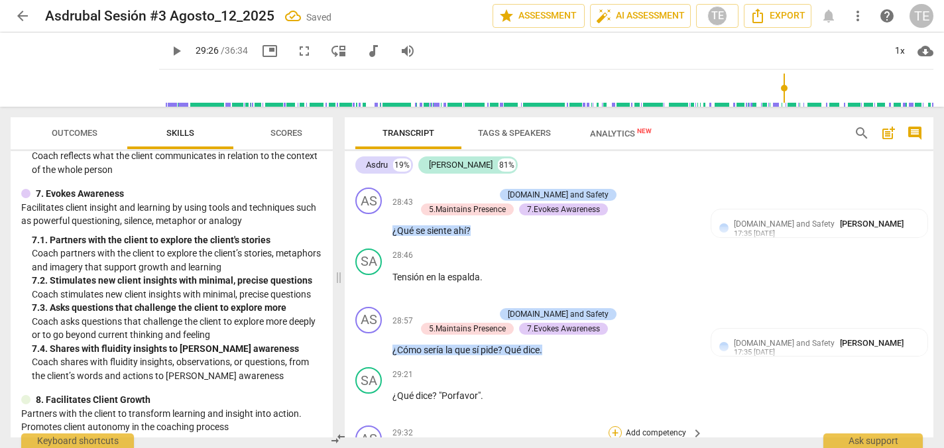
click at [616, 426] on div "+" at bounding box center [614, 432] width 13 height 13
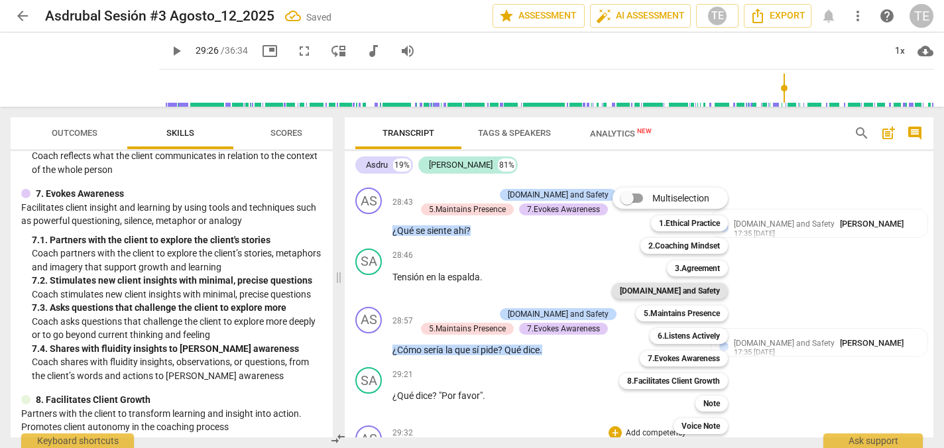
click at [683, 289] on b "[DOMAIN_NAME] and Safety" at bounding box center [670, 291] width 100 height 16
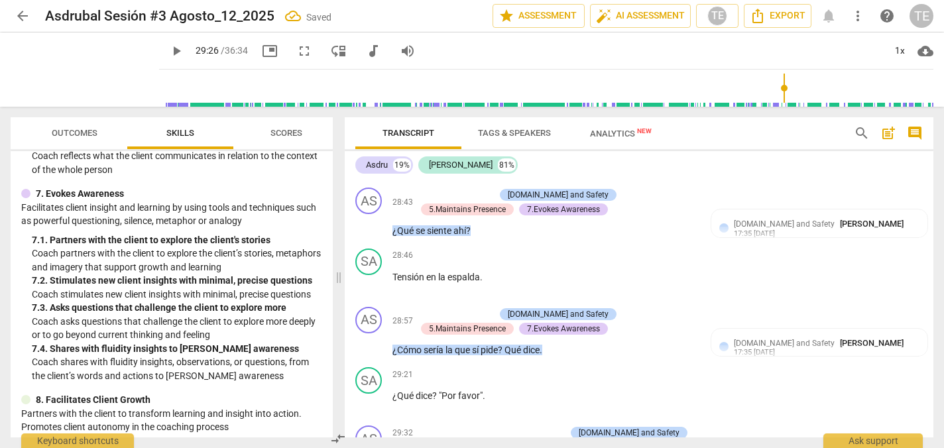
scroll to position [6889, 0]
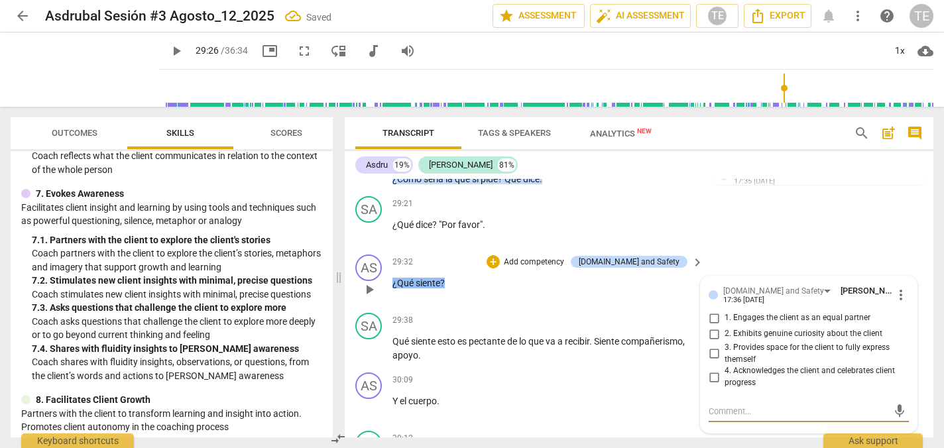
click at [712, 310] on input "1. Engages the client as an equal partner" at bounding box center [713, 318] width 21 height 16
click at [711, 326] on input "2. Exhibits genuine curiosity about the client" at bounding box center [713, 334] width 21 height 16
click at [710, 346] on input "3. Provides space for the client to fully express themself" at bounding box center [713, 354] width 21 height 16
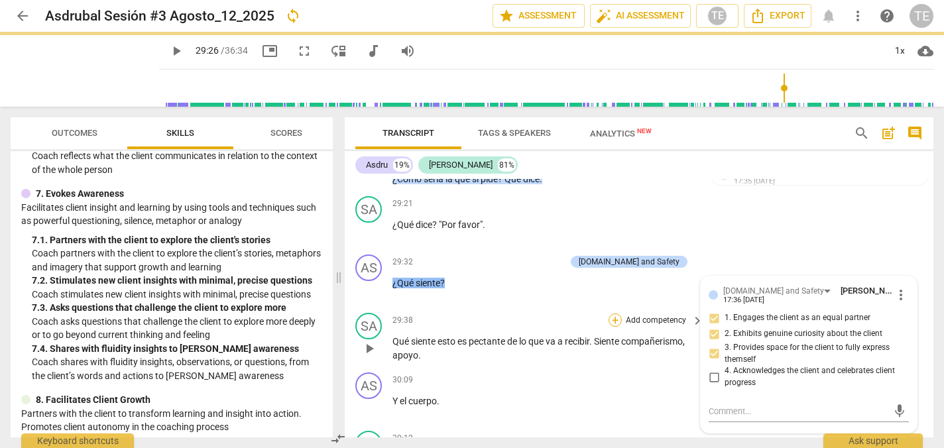
click at [613, 313] on div "+" at bounding box center [614, 319] width 13 height 13
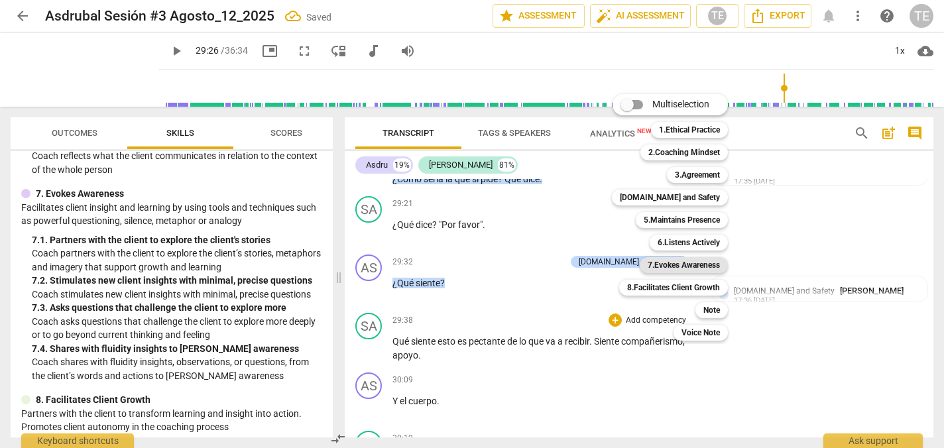
click at [667, 262] on b "7.Evokes Awareness" at bounding box center [684, 265] width 72 height 16
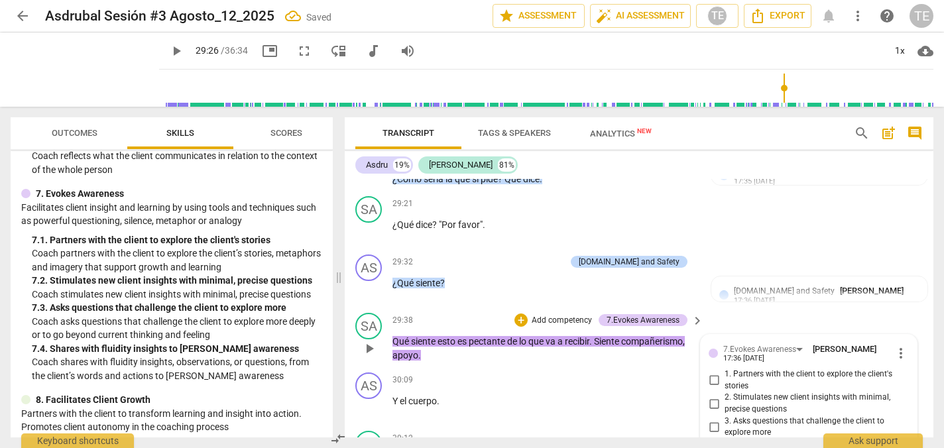
click at [714, 372] on input "1. Partners with the client to explore the client's stories" at bounding box center [713, 380] width 21 height 16
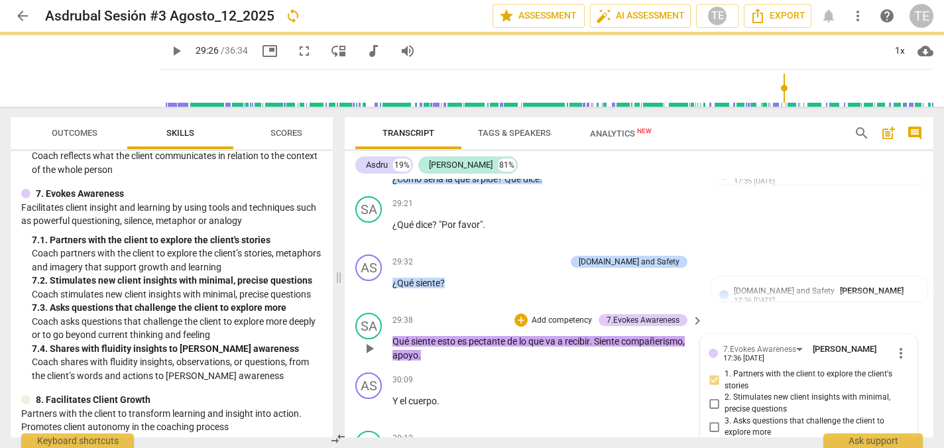
click at [712, 396] on input "2. Stimulates new client insights with minimal, precise questions" at bounding box center [713, 404] width 21 height 16
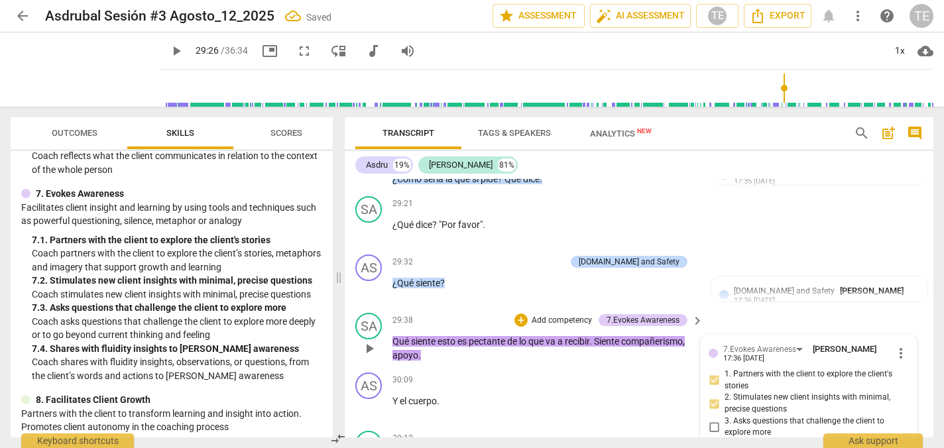
click at [712, 419] on input "3. Asks questions that challenge the client to explore more" at bounding box center [713, 427] width 21 height 16
click at [516, 313] on div "+" at bounding box center [520, 319] width 13 height 13
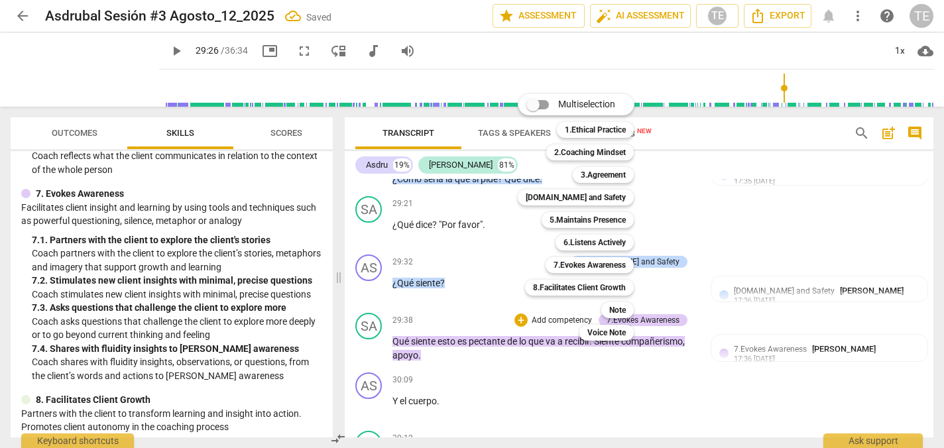
click at [764, 304] on div at bounding box center [472, 224] width 944 height 448
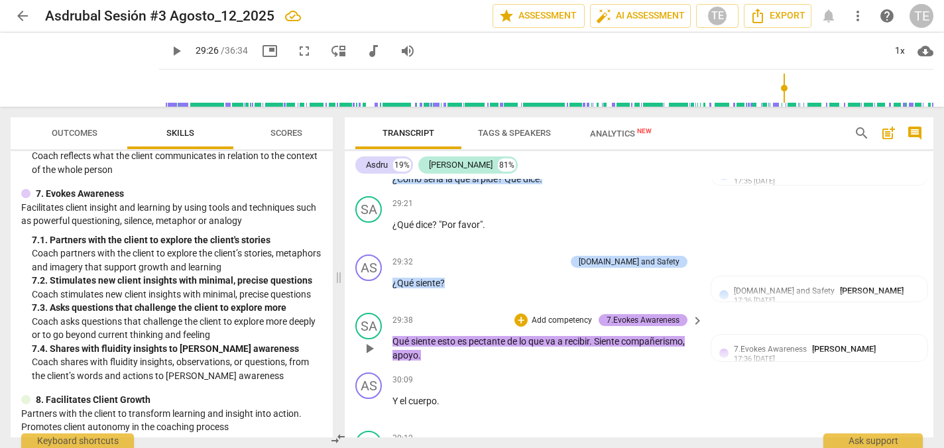
click at [651, 314] on div "7.Evokes Awareness" at bounding box center [642, 320] width 73 height 12
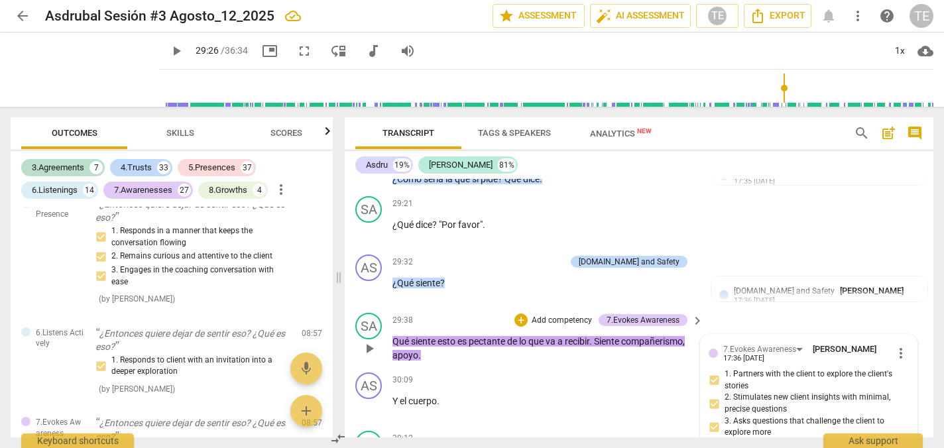
click at [905, 335] on div "7.Evokes Awareness [PERSON_NAME] 17:36 [DATE] more_vert 1. Partners with the cl…" at bounding box center [809, 420] width 216 height 171
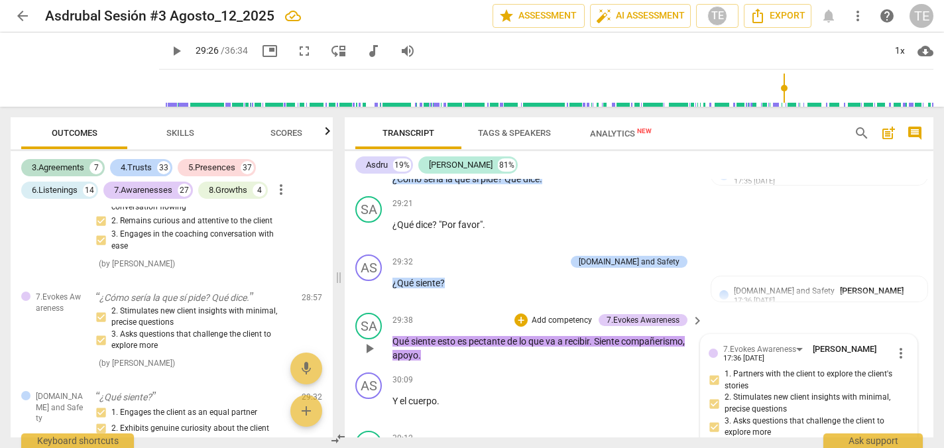
scroll to position [13884, 0]
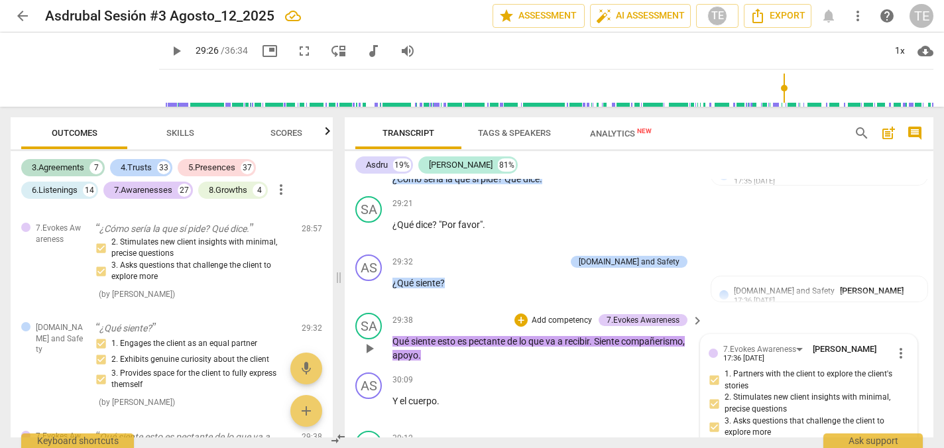
click at [895, 345] on span "more_vert" at bounding box center [901, 353] width 16 height 16
click at [906, 269] on li "Delete" at bounding box center [910, 274] width 46 height 25
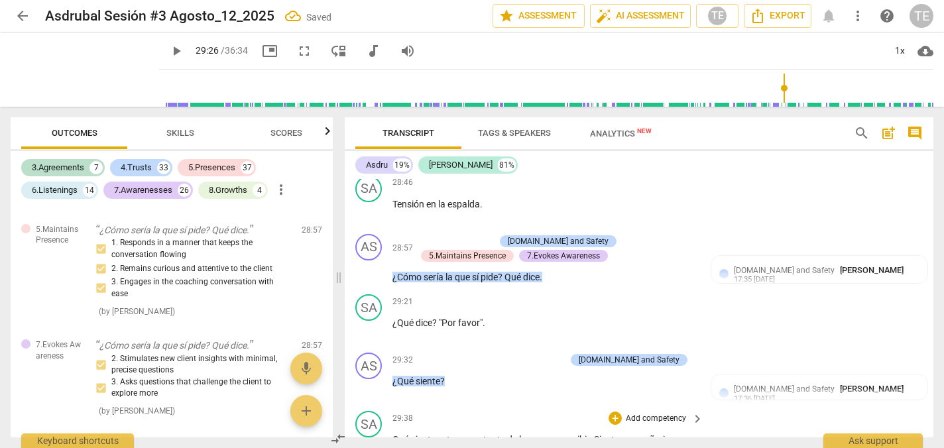
scroll to position [6790, 0]
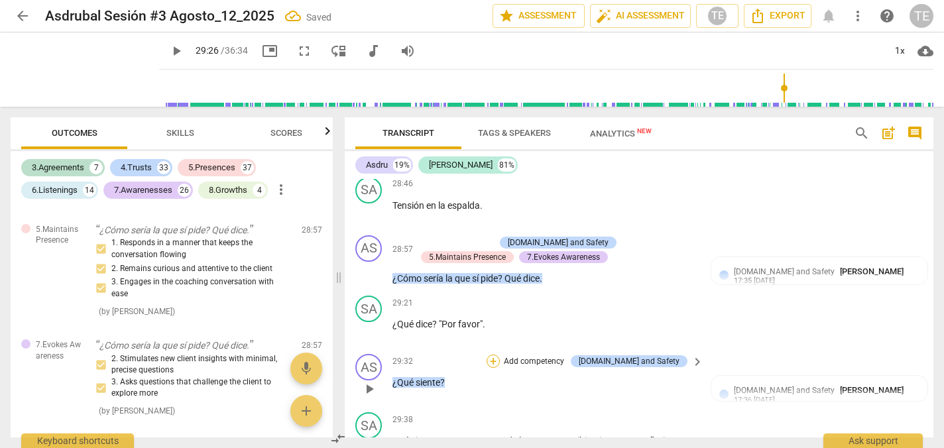
click at [500, 355] on div "+" at bounding box center [492, 361] width 13 height 13
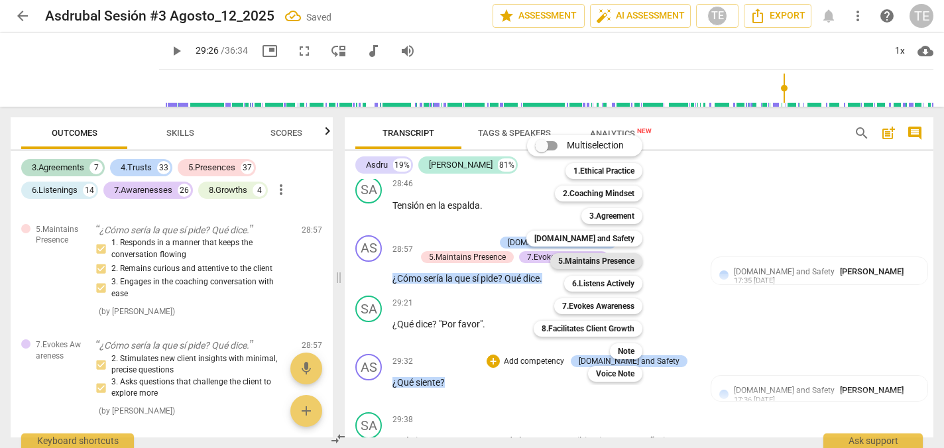
click at [587, 257] on b "5.Maintains Presence" at bounding box center [596, 261] width 76 height 16
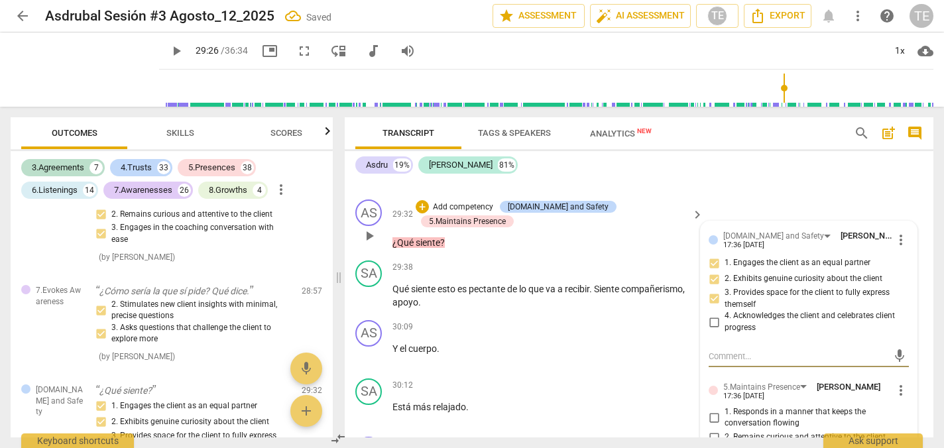
scroll to position [6949, 0]
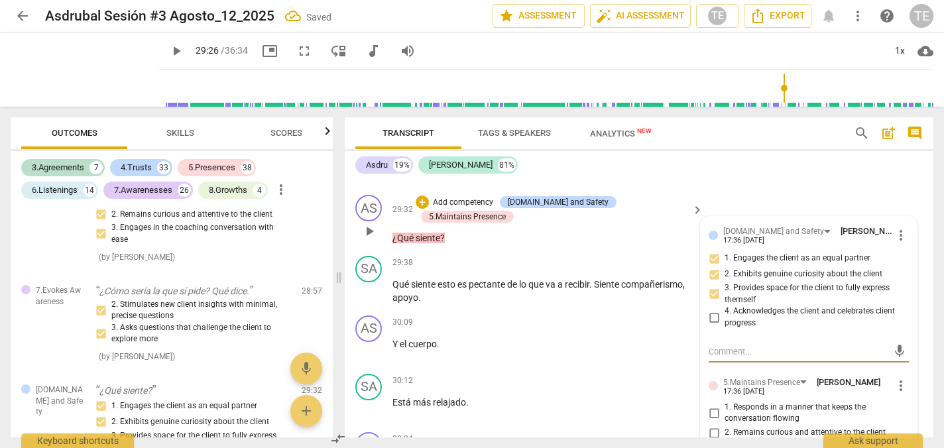
click at [712, 405] on input "1. Responds in a manner that keeps the conversation flowing" at bounding box center [713, 413] width 21 height 16
click at [712, 425] on input "2. Remains curious and attentive to the client" at bounding box center [713, 433] width 21 height 16
click at [712, 445] on input "3. Engages in the coaching conversation with ease" at bounding box center [713, 453] width 21 height 16
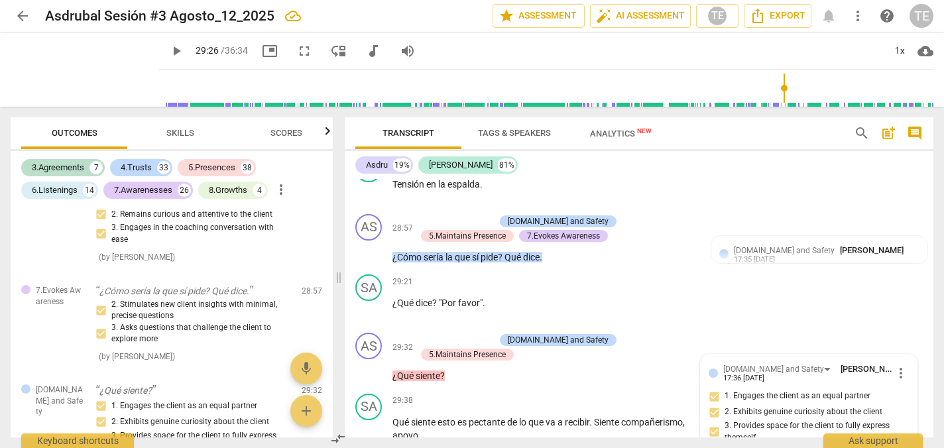
scroll to position [6805, 0]
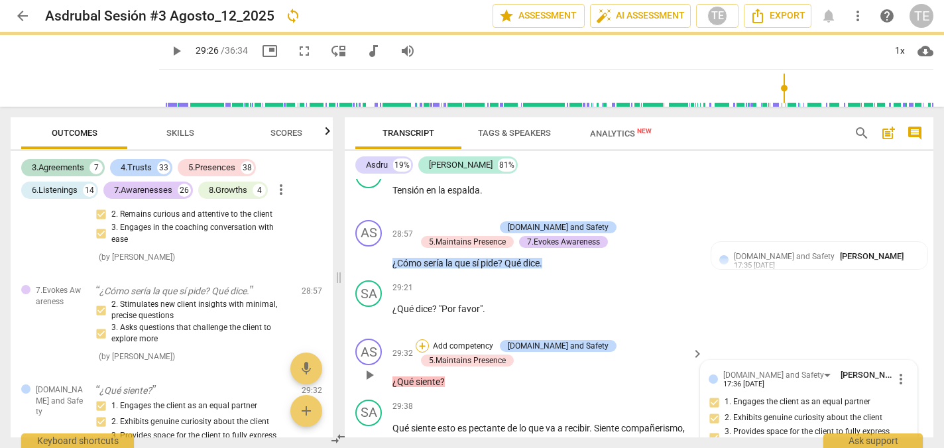
click at [429, 339] on div "+" at bounding box center [422, 345] width 13 height 13
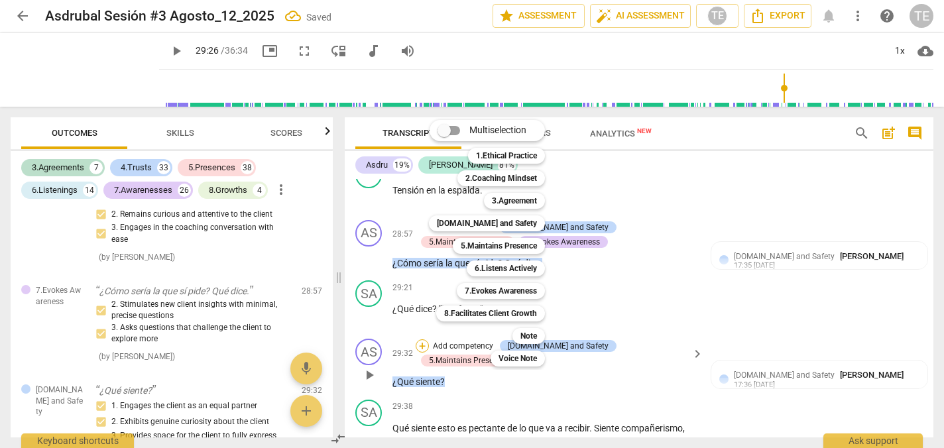
scroll to position [13883, 0]
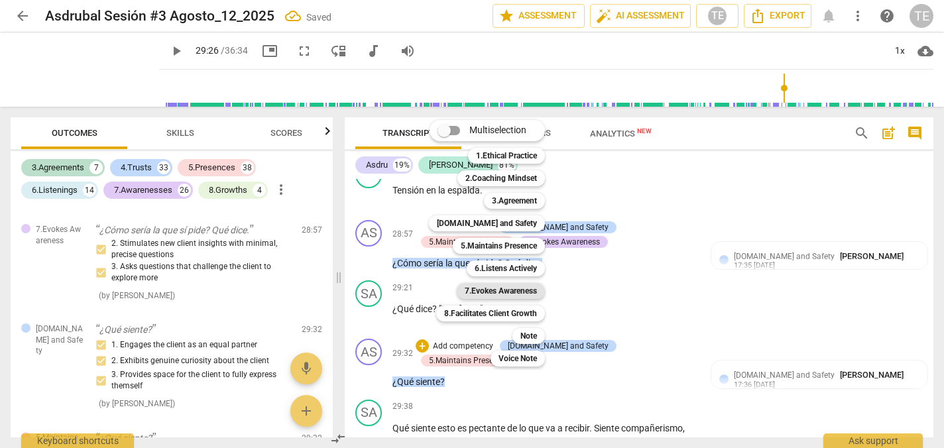
click at [519, 290] on b "7.Evokes Awareness" at bounding box center [501, 291] width 72 height 16
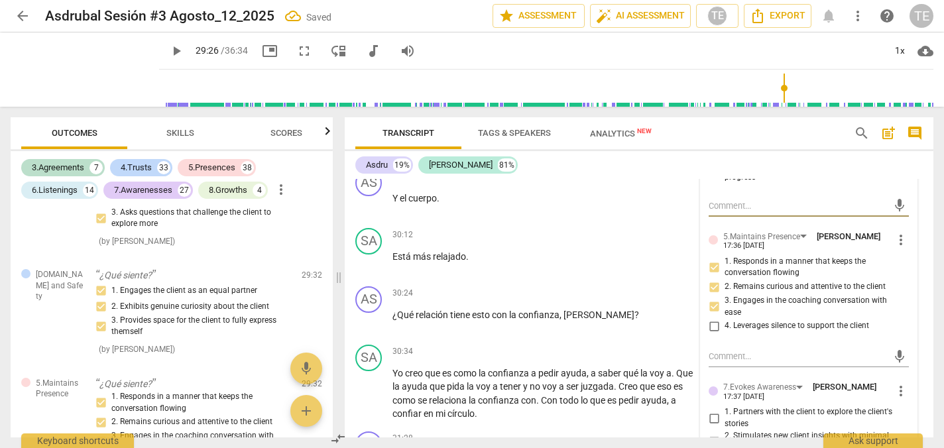
scroll to position [7105, 0]
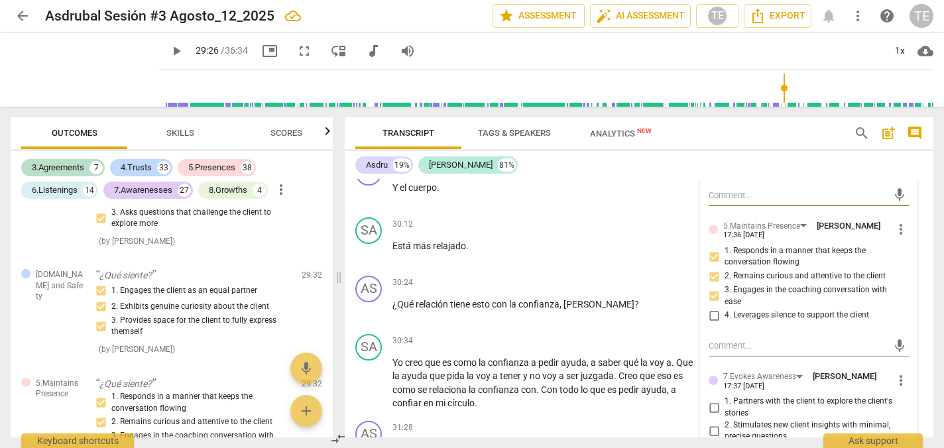
click at [711, 400] on input "1. Partners with the client to explore the client's stories" at bounding box center [713, 408] width 21 height 16
click at [711, 423] on input "2. Stimulates new client insights with minimal, precise questions" at bounding box center [713, 431] width 21 height 16
click at [709, 446] on input "3. Asks questions that challenge the client to explore more" at bounding box center [713, 454] width 21 height 16
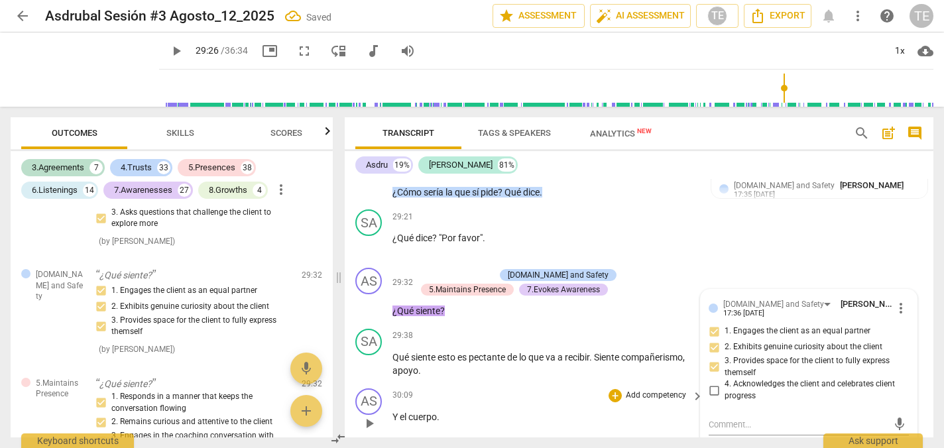
scroll to position [6878, 0]
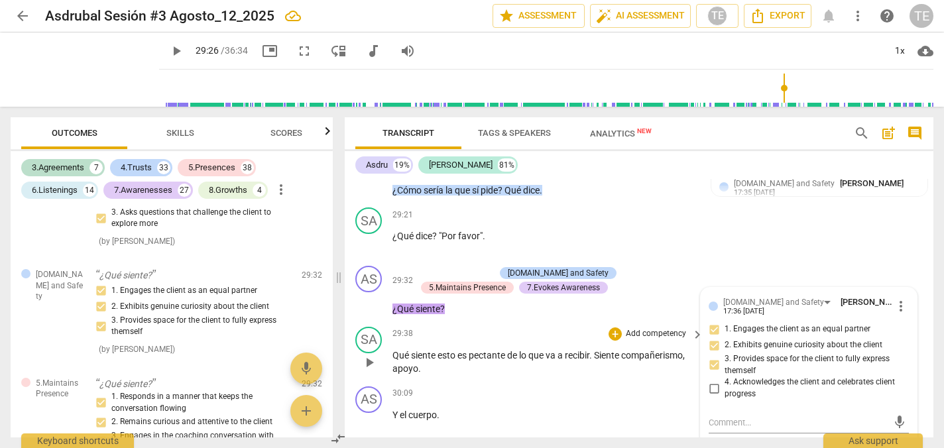
click at [369, 355] on span "play_arrow" at bounding box center [369, 363] width 16 height 16
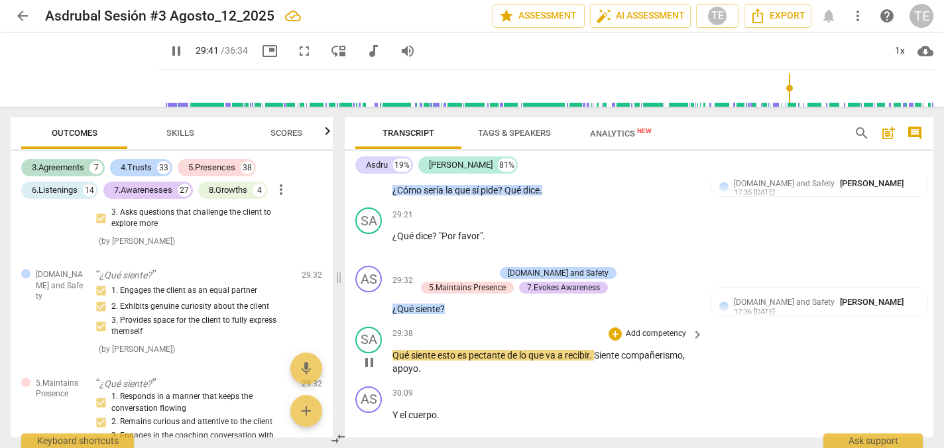
click at [437, 350] on span "siente" at bounding box center [424, 355] width 27 height 11
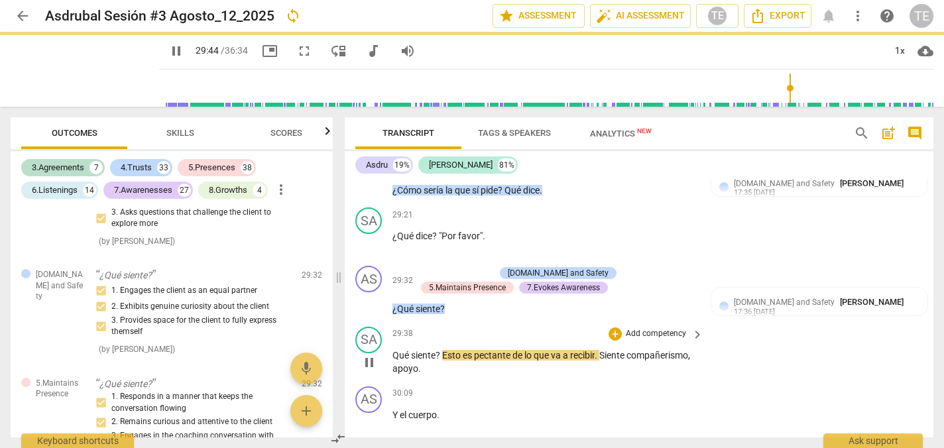
click at [390, 327] on div "SA play_arrow pause" at bounding box center [373, 351] width 37 height 49
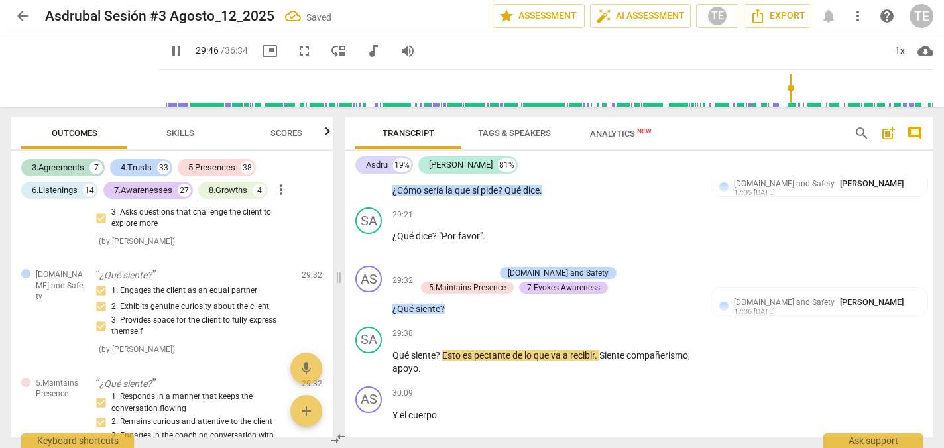
click at [394, 350] on span "Qué" at bounding box center [401, 355] width 19 height 11
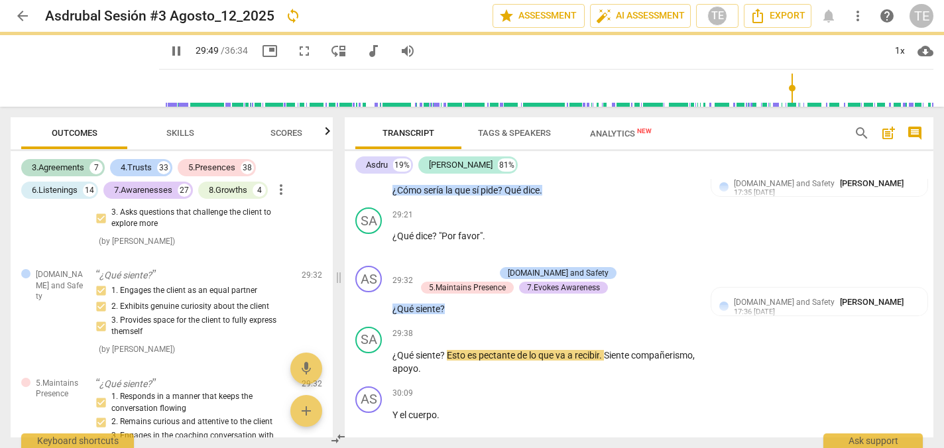
click at [478, 350] on span "es" at bounding box center [472, 355] width 11 height 11
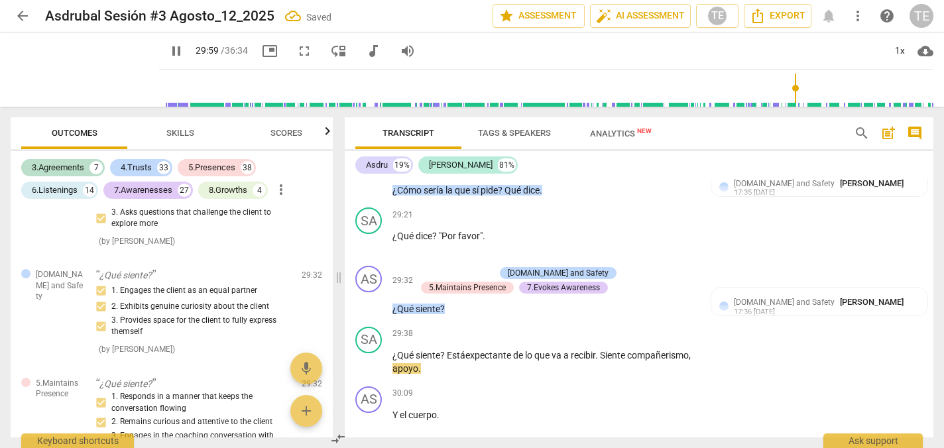
click at [605, 350] on span "Siente" at bounding box center [613, 355] width 27 height 11
click at [371, 414] on span "pause" at bounding box center [369, 422] width 16 height 16
click at [612, 387] on div "+" at bounding box center [614, 393] width 13 height 13
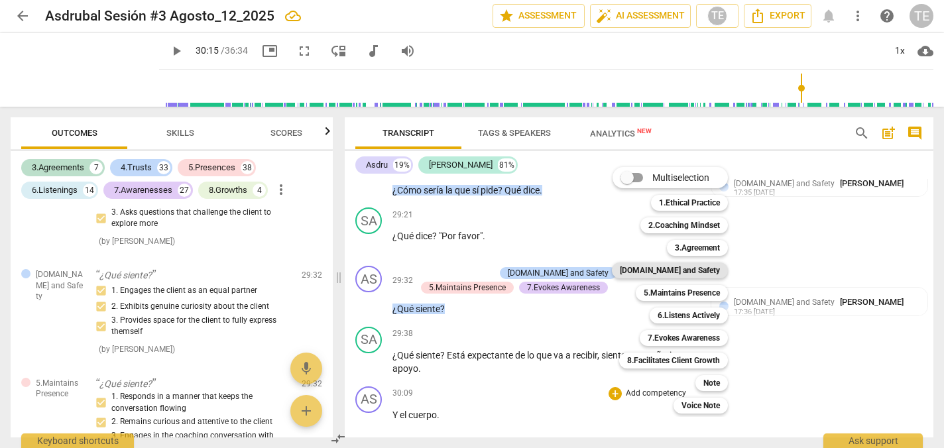
click at [685, 270] on b "[DOMAIN_NAME] and Safety" at bounding box center [670, 270] width 100 height 16
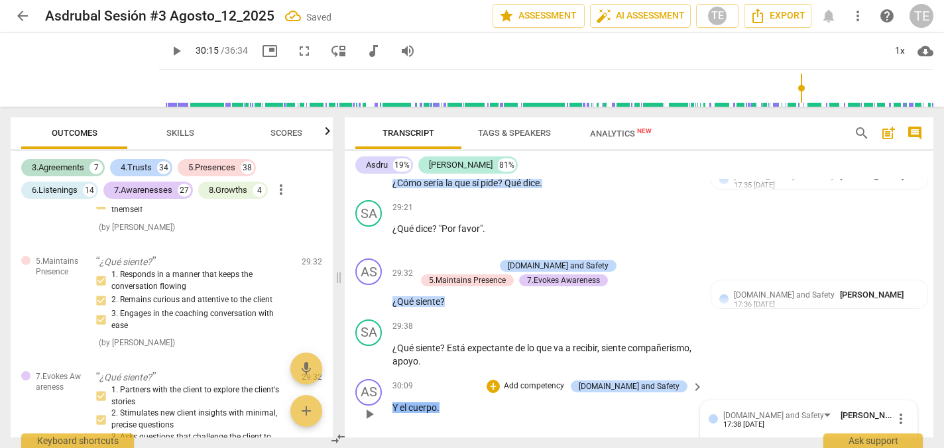
scroll to position [14060, 0]
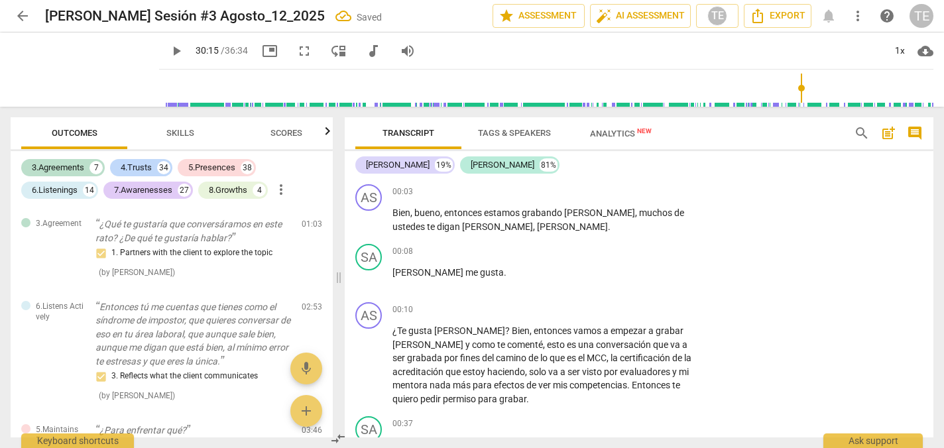
checkbox input "true"
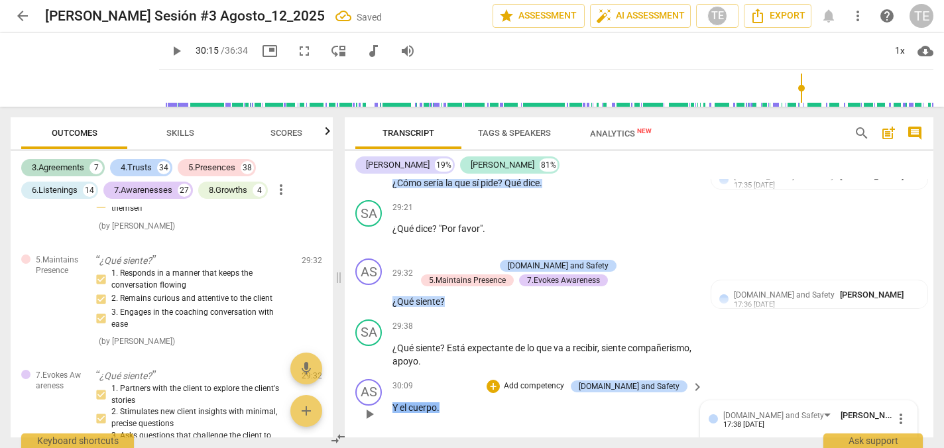
checkbox input "true"
click at [500, 380] on div "+" at bounding box center [492, 386] width 13 height 13
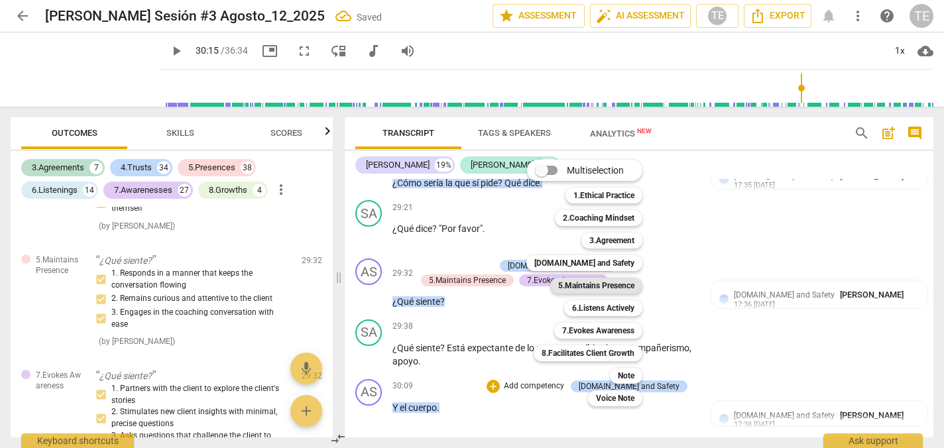
click at [571, 288] on b "5.Maintains Presence" at bounding box center [596, 286] width 76 height 16
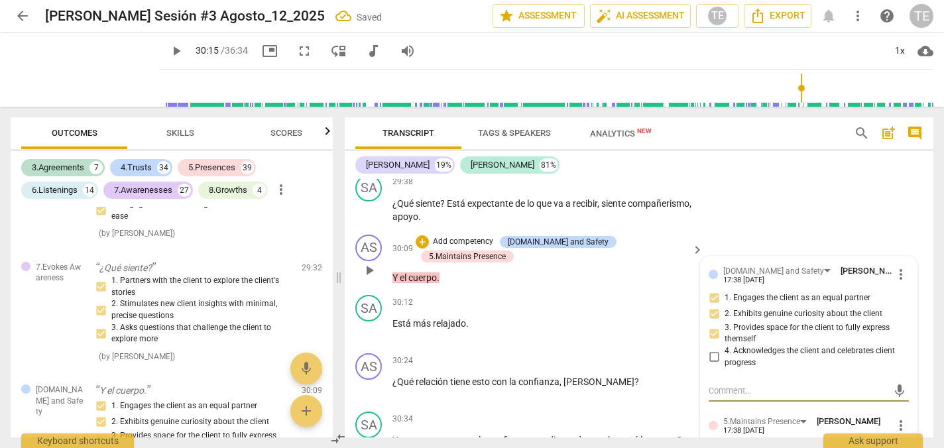
scroll to position [7032, 0]
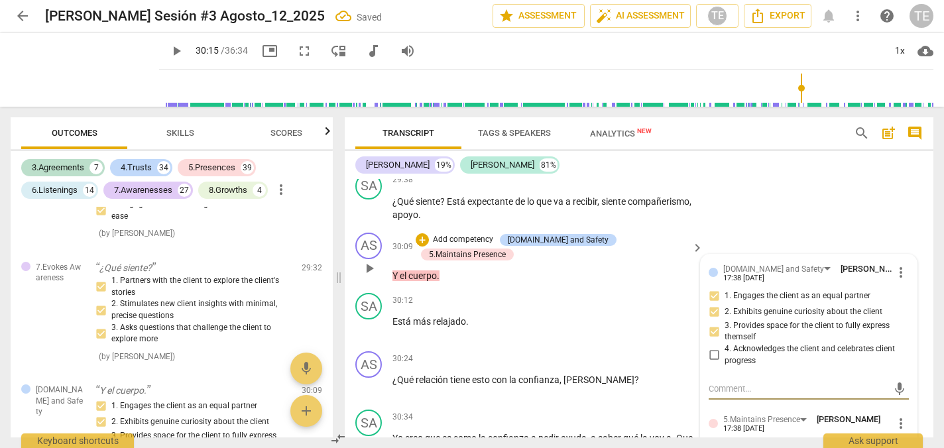
click at [715, 443] on input "1. Responds in a manner that keeps the conversation flowing" at bounding box center [713, 451] width 21 height 16
checkbox input "true"
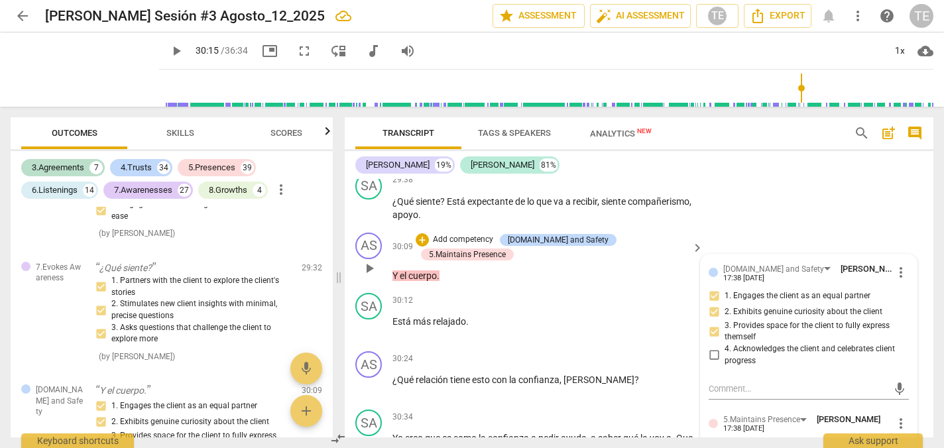
checkbox input "true"
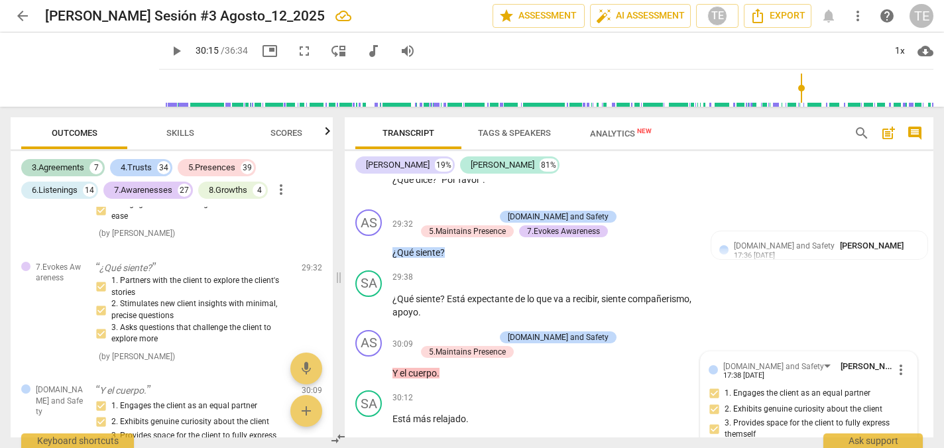
scroll to position [6902, 0]
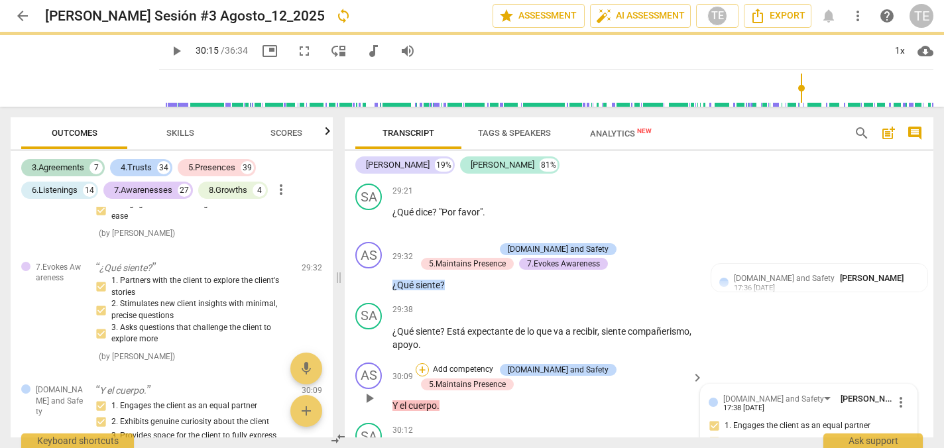
click at [429, 363] on div "+" at bounding box center [422, 369] width 13 height 13
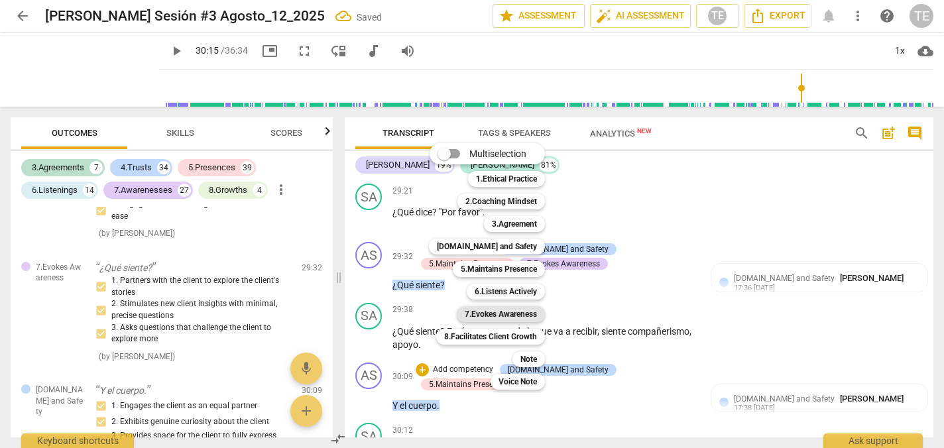
click at [516, 312] on b "7.Evokes Awareness" at bounding box center [501, 314] width 72 height 16
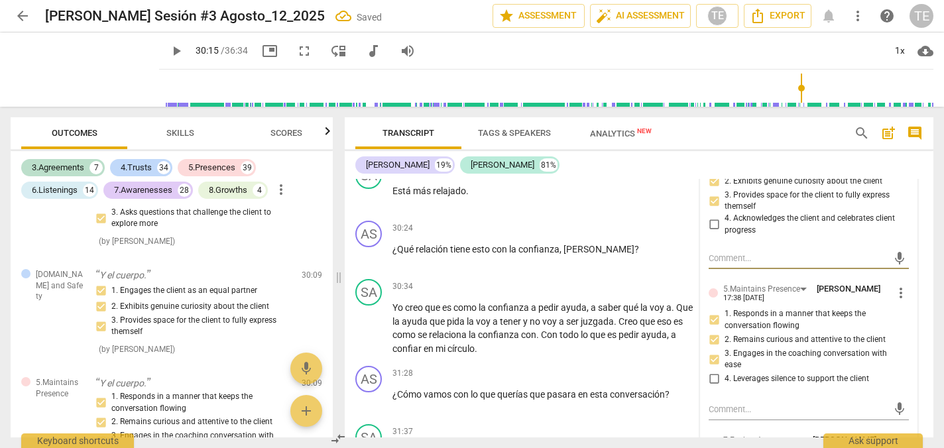
scroll to position [7164, 0]
checkbox input "true"
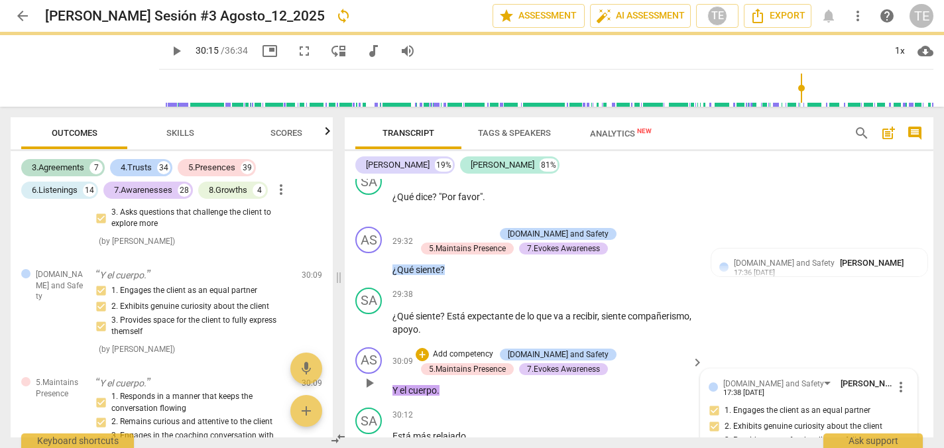
scroll to position [6913, 0]
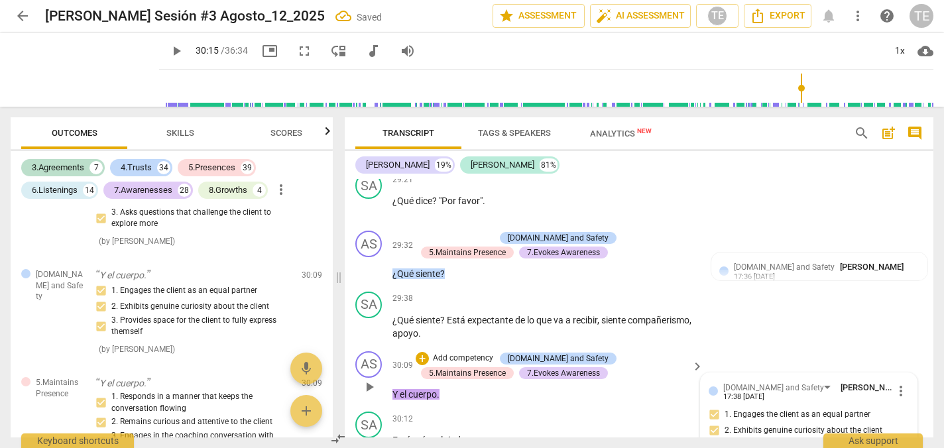
click at [456, 388] on p "Y el cuerpo ." at bounding box center [544, 395] width 304 height 14
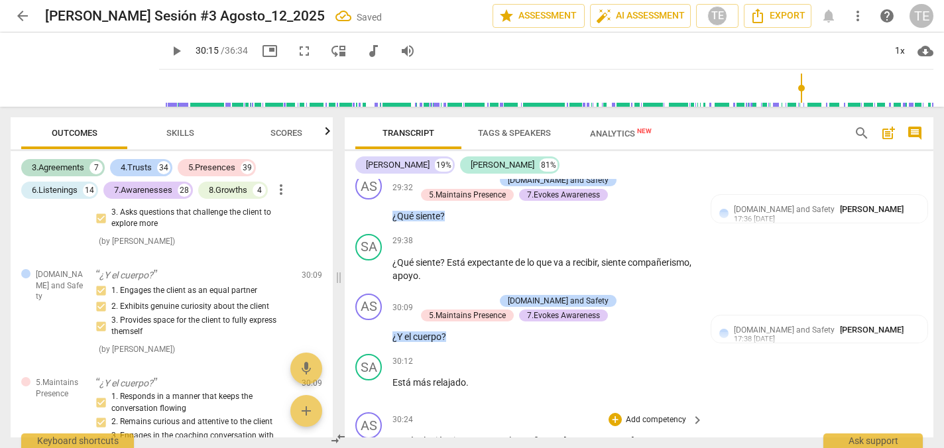
scroll to position [6985, 0]
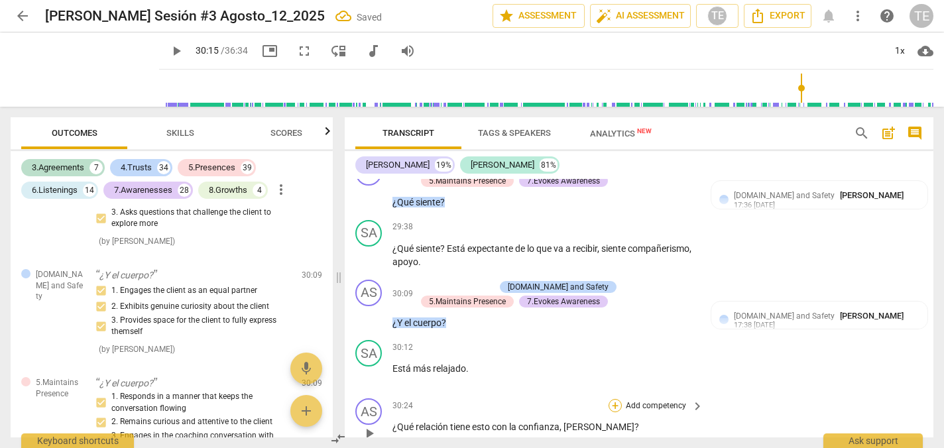
click at [616, 399] on div "+" at bounding box center [614, 405] width 13 height 13
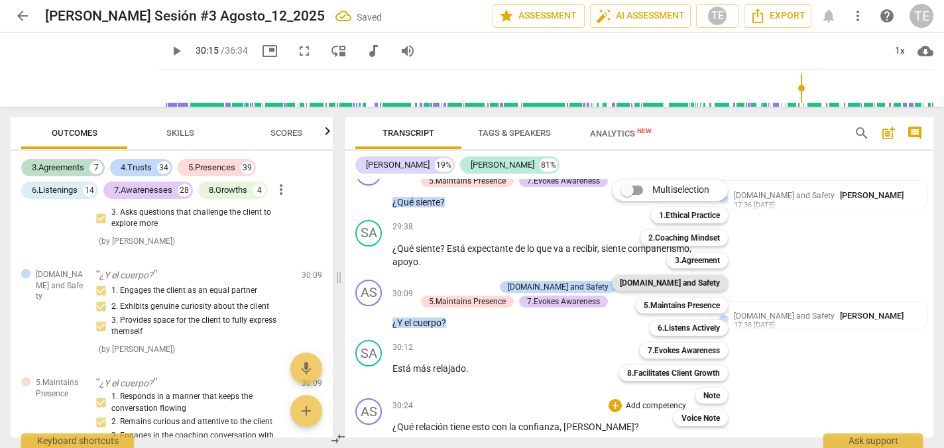
click at [676, 283] on b "[DOMAIN_NAME] and Safety" at bounding box center [670, 283] width 100 height 16
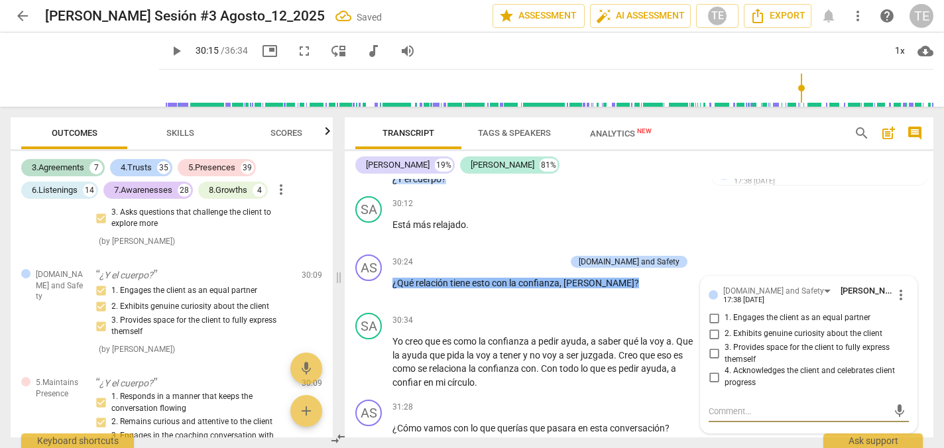
scroll to position [14394, 0]
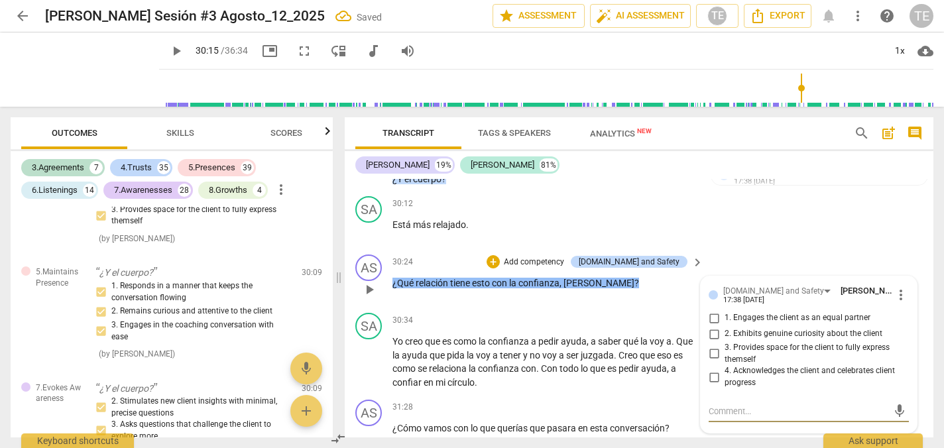
click at [712, 310] on input "1. Engages the client as an equal partner" at bounding box center [713, 318] width 21 height 16
checkbox input "true"
click at [709, 326] on input "2. Exhibits genuine curiosity about the client" at bounding box center [713, 334] width 21 height 16
checkbox input "true"
click at [709, 346] on input "3. Provides space for the client to fully express themself" at bounding box center [713, 354] width 21 height 16
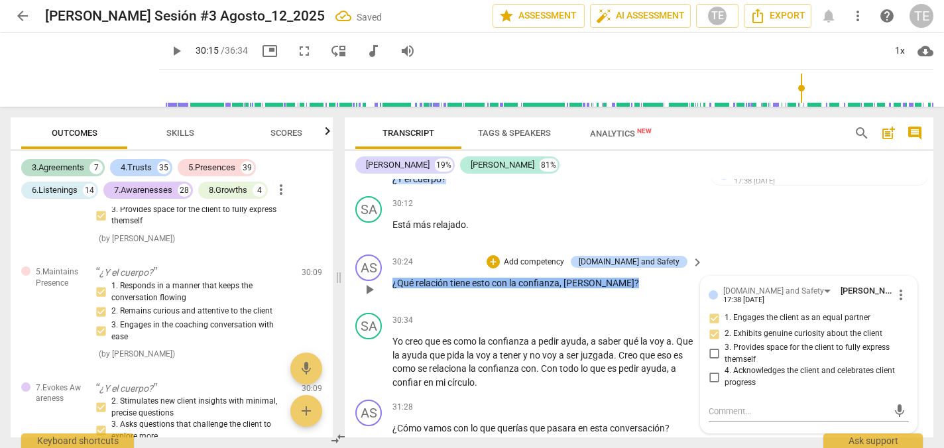
checkbox input "true"
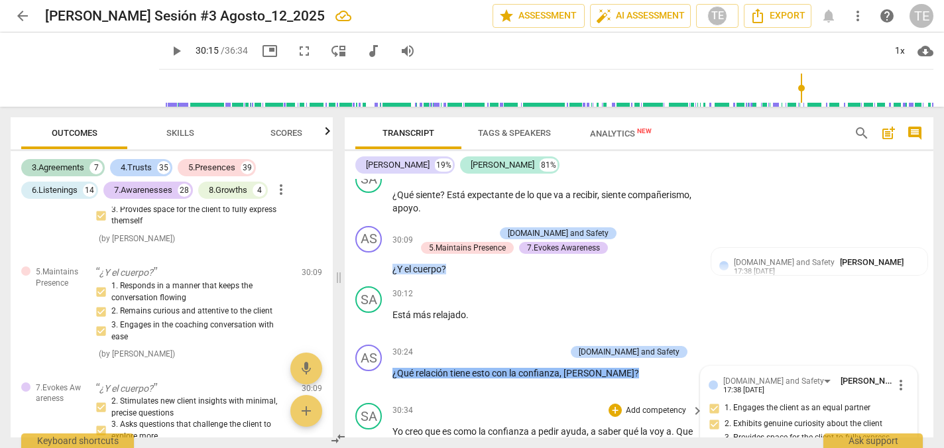
scroll to position [7037, 0]
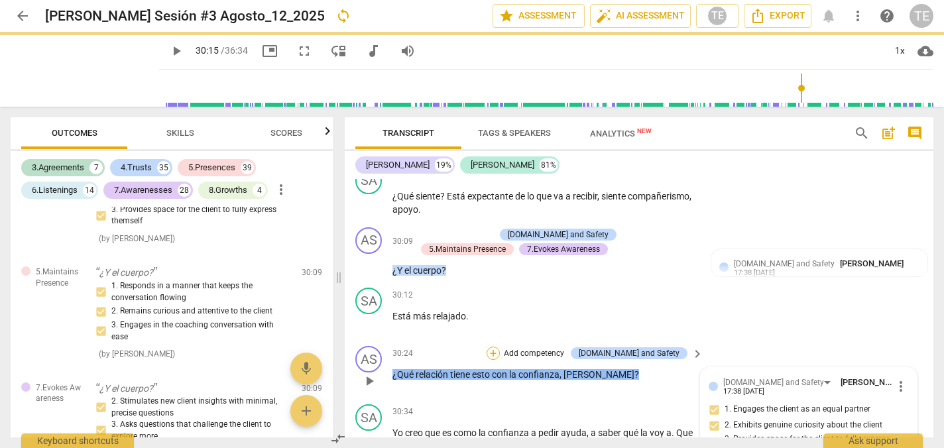
click at [500, 347] on div "+" at bounding box center [492, 353] width 13 height 13
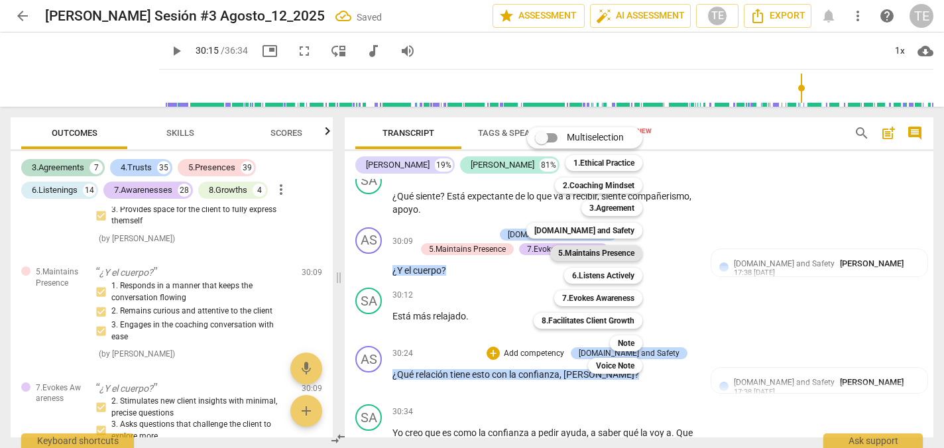
click at [582, 251] on b "5.Maintains Presence" at bounding box center [596, 253] width 76 height 16
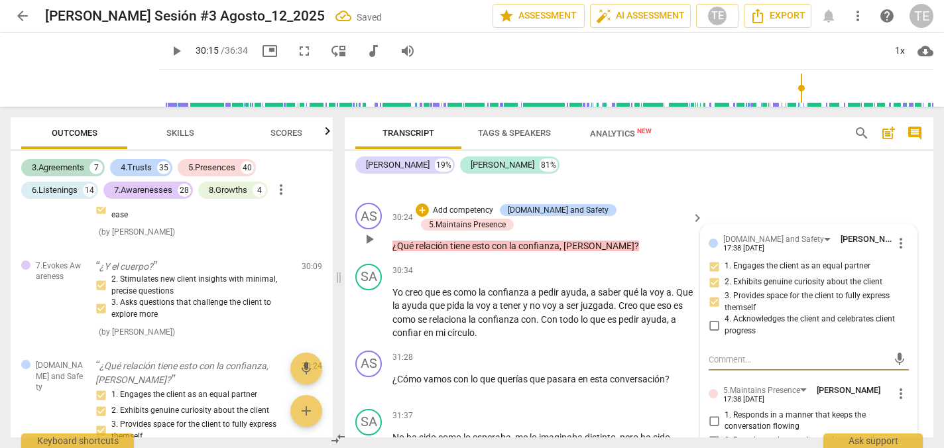
scroll to position [7184, 0]
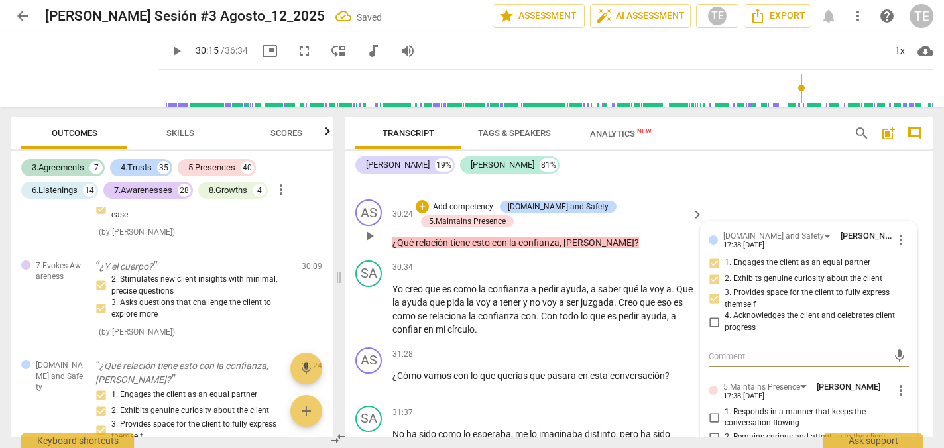
click at [710, 410] on input "1. Responds in a manner that keeps the conversation flowing" at bounding box center [713, 418] width 21 height 16
checkbox input "true"
click at [709, 429] on input "2. Remains curious and attentive to the client" at bounding box center [713, 437] width 21 height 16
checkbox input "true"
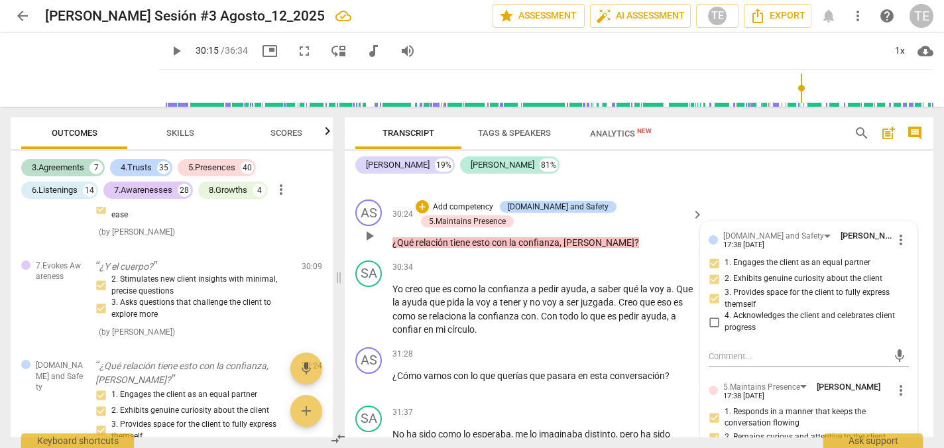
checkbox input "true"
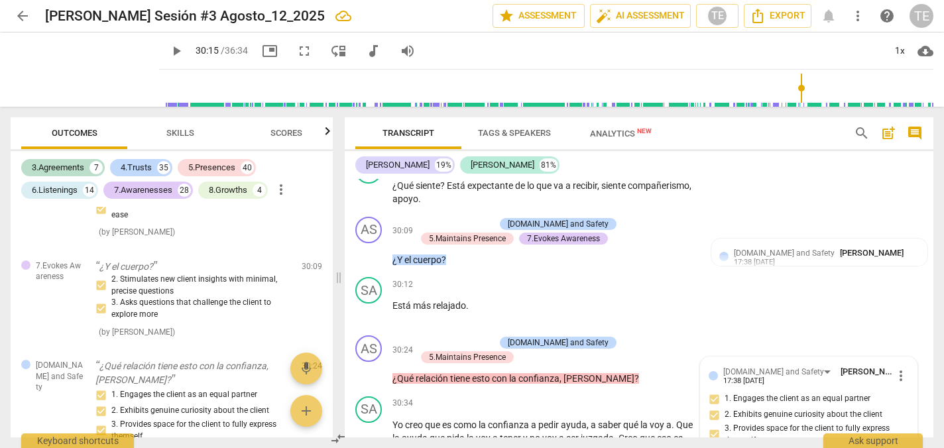
scroll to position [7046, 0]
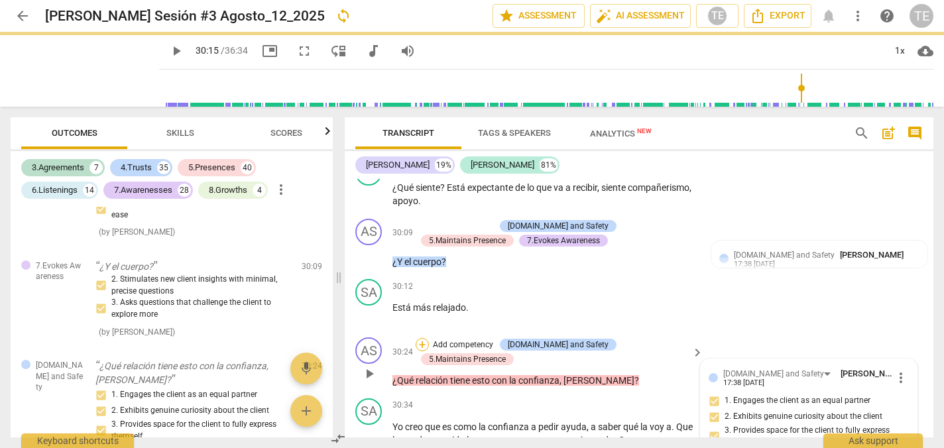
click at [429, 338] on div "+" at bounding box center [422, 344] width 13 height 13
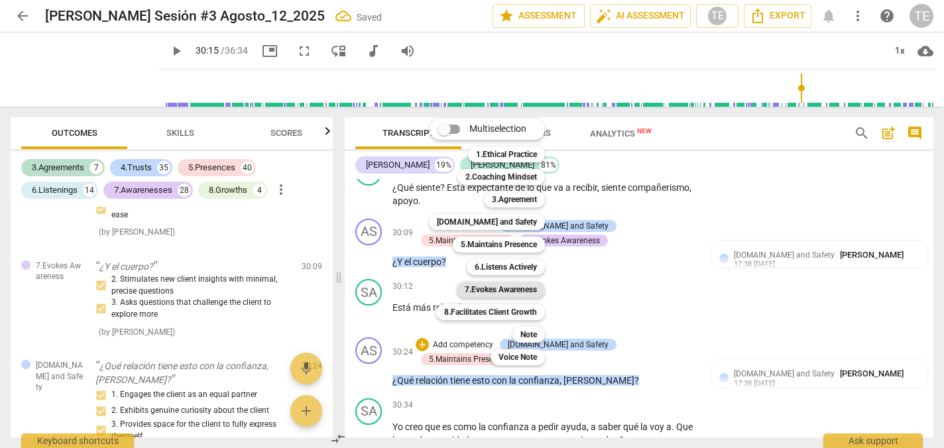
click at [479, 292] on b "7.Evokes Awareness" at bounding box center [501, 290] width 72 height 16
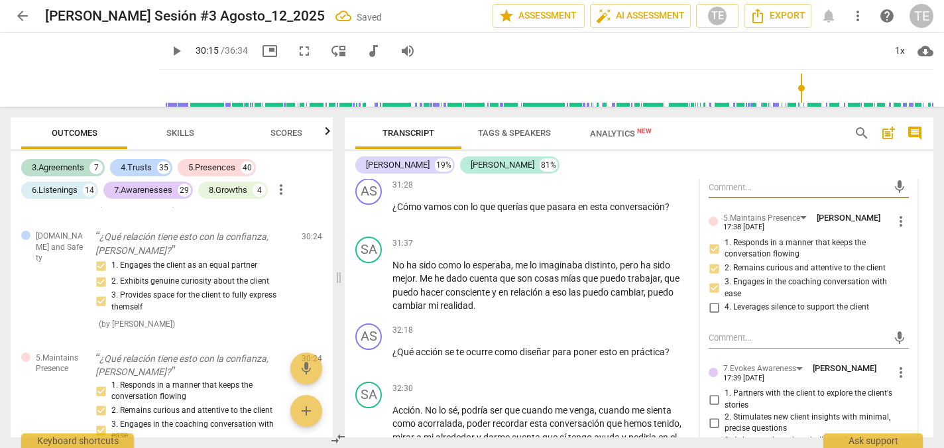
scroll to position [7353, 0]
click at [718, 391] on input "1. Partners with the client to explore the client's stories" at bounding box center [713, 399] width 21 height 16
checkbox input "true"
click at [712, 414] on input "2. Stimulates new client insights with minimal, precise questions" at bounding box center [713, 422] width 21 height 16
checkbox input "true"
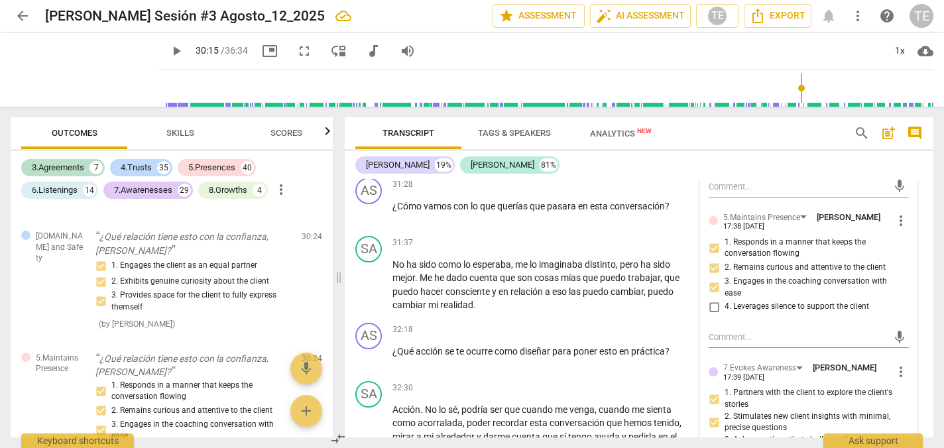
click at [709, 437] on input "3. Asks questions that challenge the client to explore more" at bounding box center [713, 445] width 21 height 16
checkbox input "true"
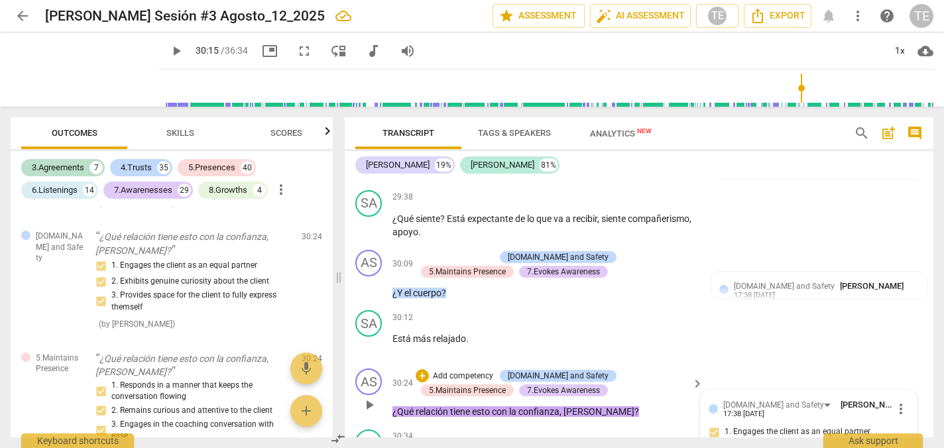
scroll to position [7009, 0]
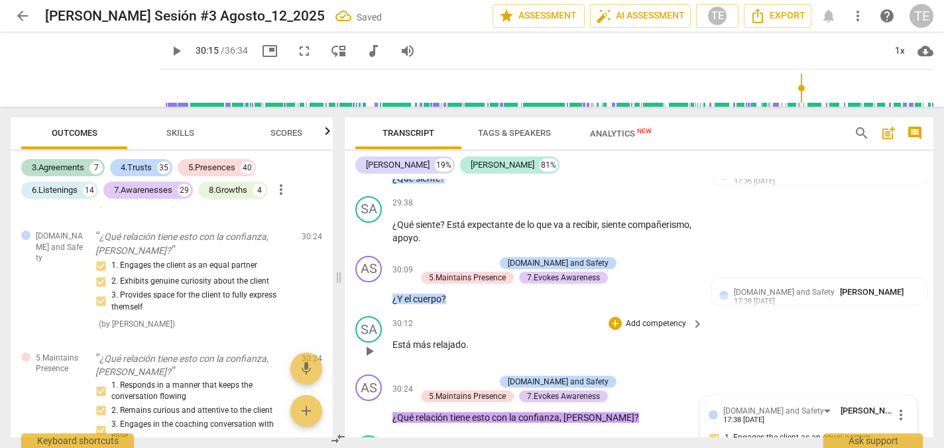
click at [369, 343] on span "play_arrow" at bounding box center [369, 351] width 16 height 16
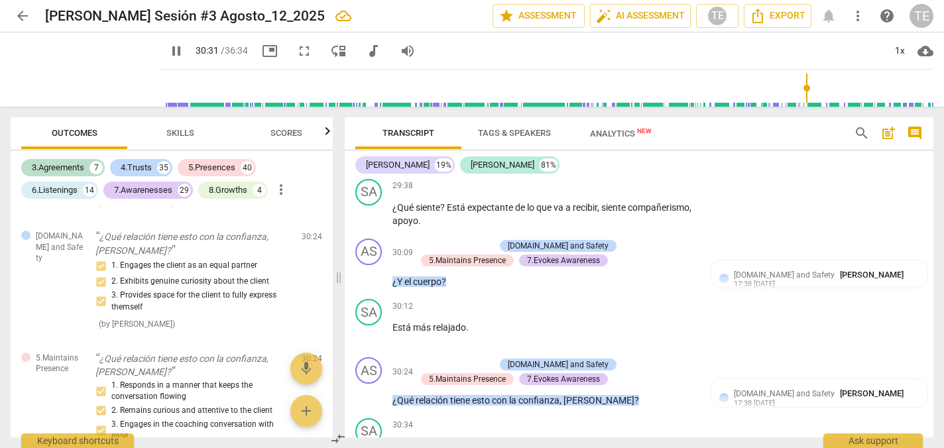
scroll to position [7024, 0]
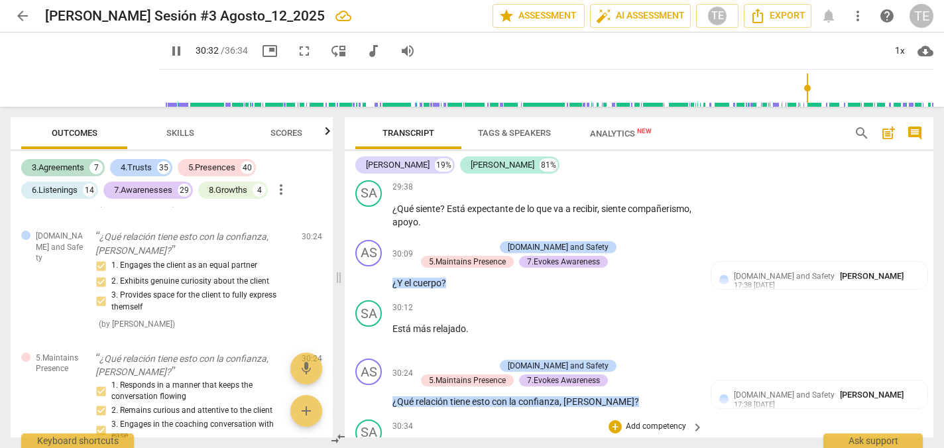
type input "1833"
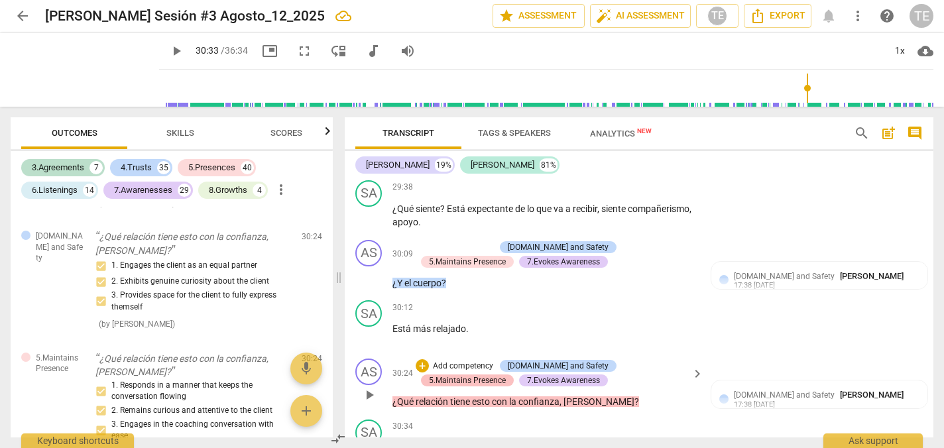
click at [506, 374] on div "5.Maintains Presence" at bounding box center [467, 380] width 77 height 12
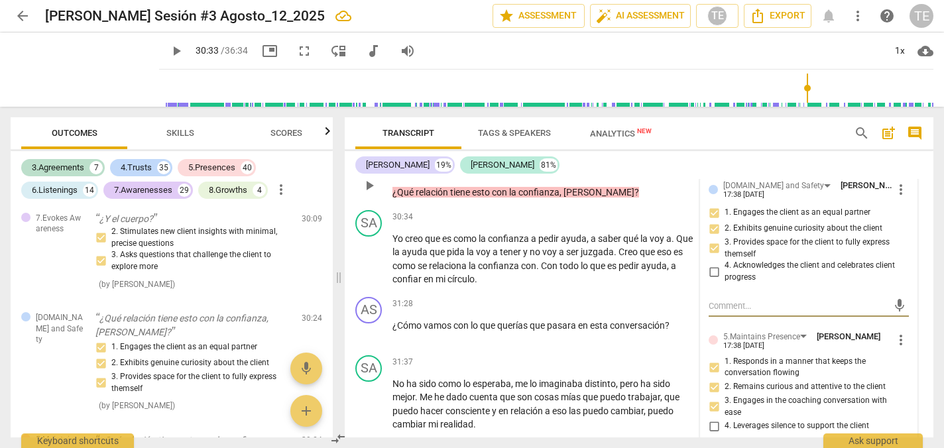
scroll to position [7239, 0]
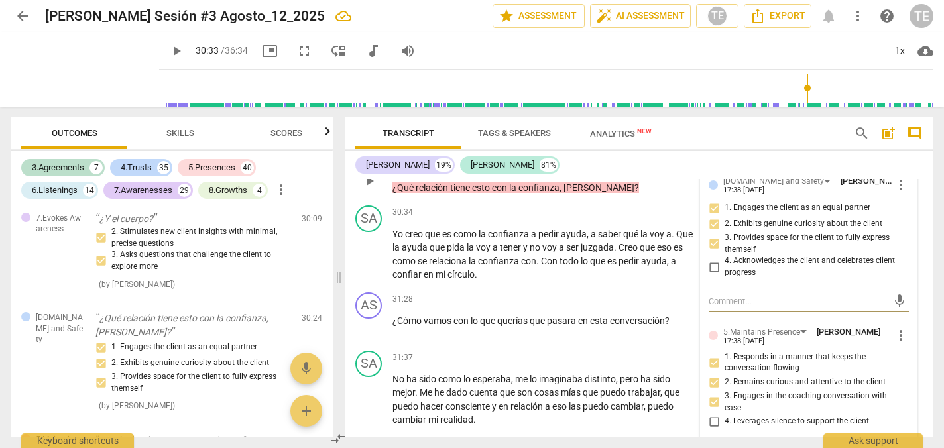
click at [712, 414] on input "4. Leverages silence to support the client" at bounding box center [713, 422] width 21 height 16
checkbox input "true"
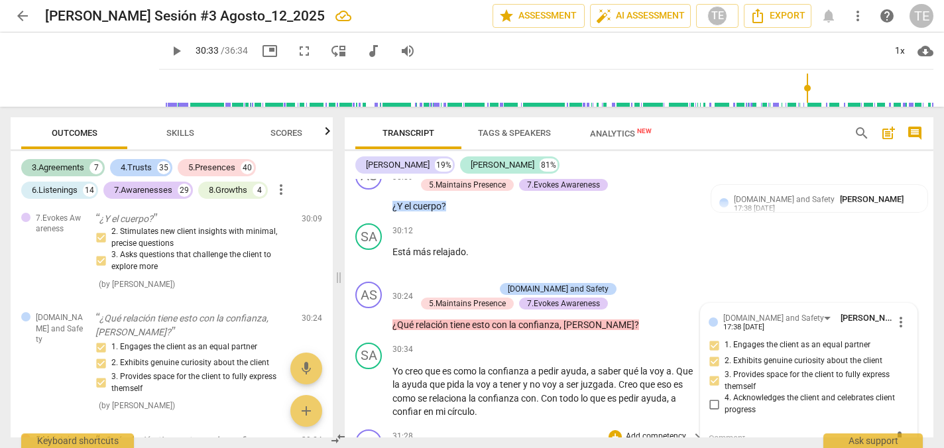
scroll to position [7100, 0]
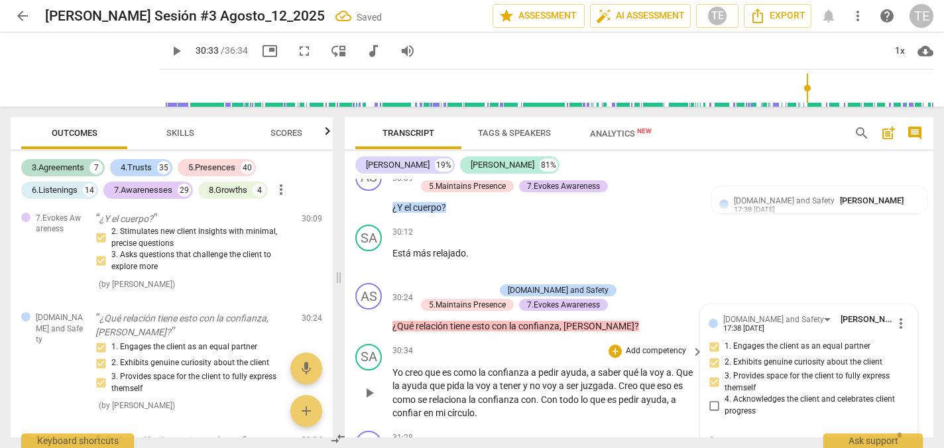
click at [369, 385] on span "play_arrow" at bounding box center [369, 393] width 16 height 16
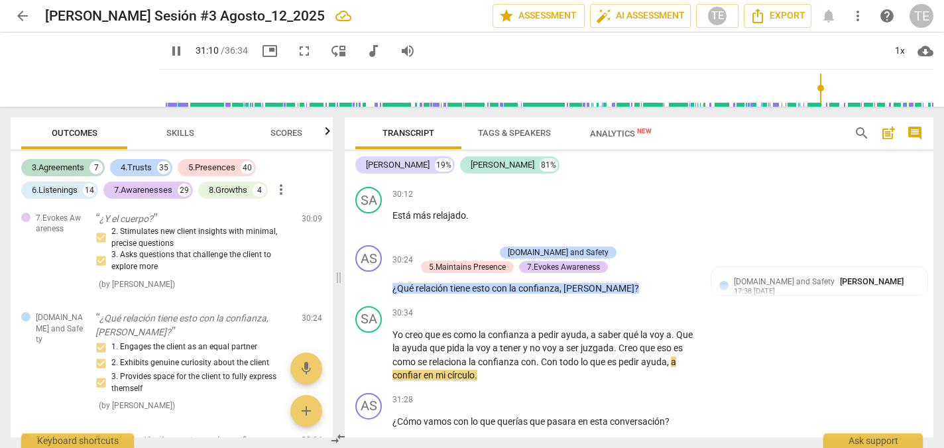
scroll to position [7139, 0]
click at [614, 392] on div "+" at bounding box center [614, 398] width 13 height 13
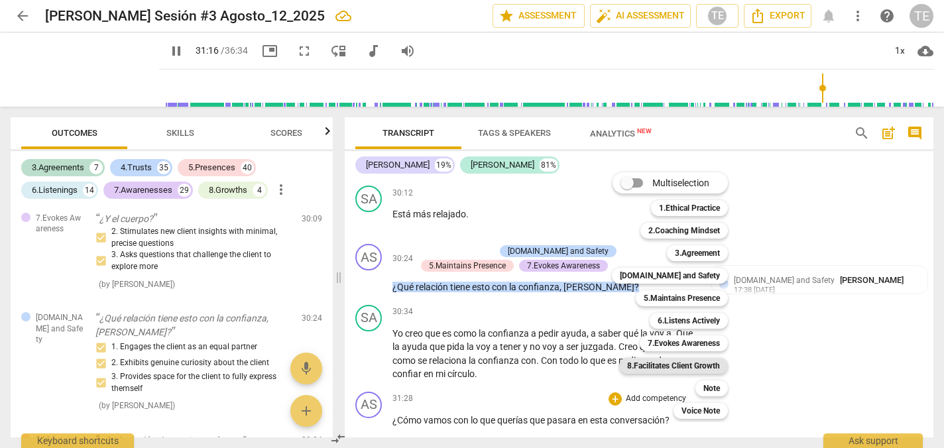
click at [699, 366] on b "8.Facilitates Client Growth" at bounding box center [673, 366] width 93 height 16
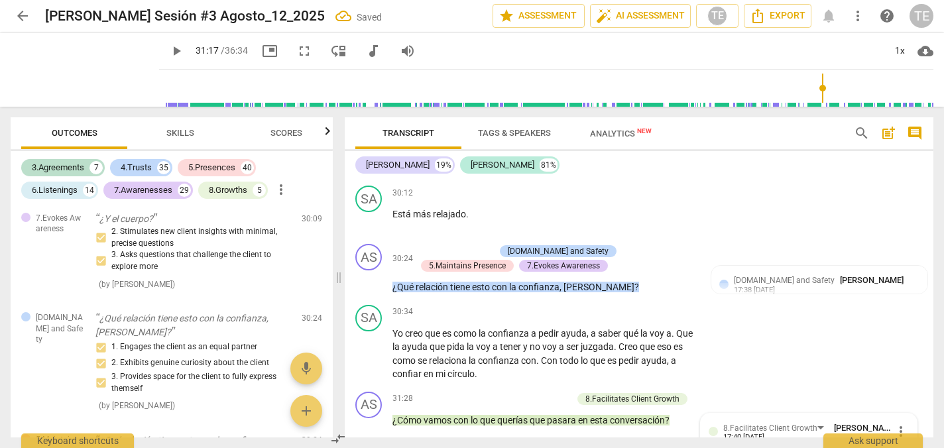
type input "1878"
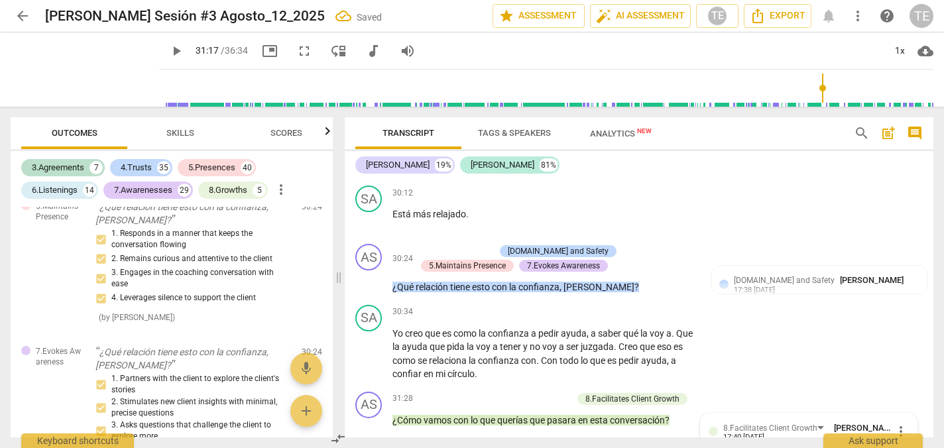
scroll to position [14798, 0]
click at [715, 447] on input "1. Checks in with client and their progress" at bounding box center [713, 455] width 21 height 16
checkbox input "true"
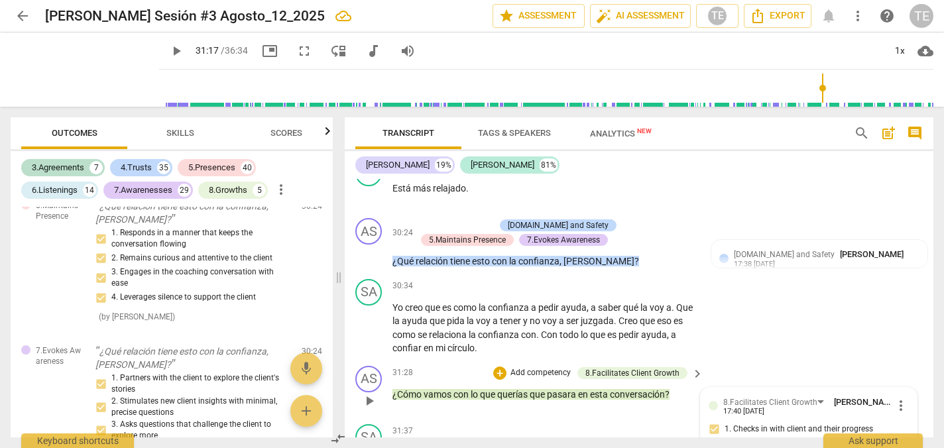
click at [370, 393] on span "play_arrow" at bounding box center [369, 401] width 16 height 16
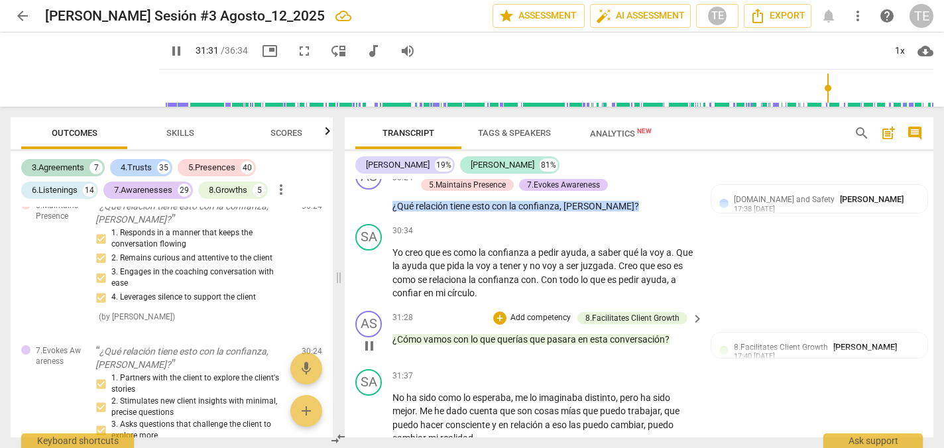
scroll to position [7253, 0]
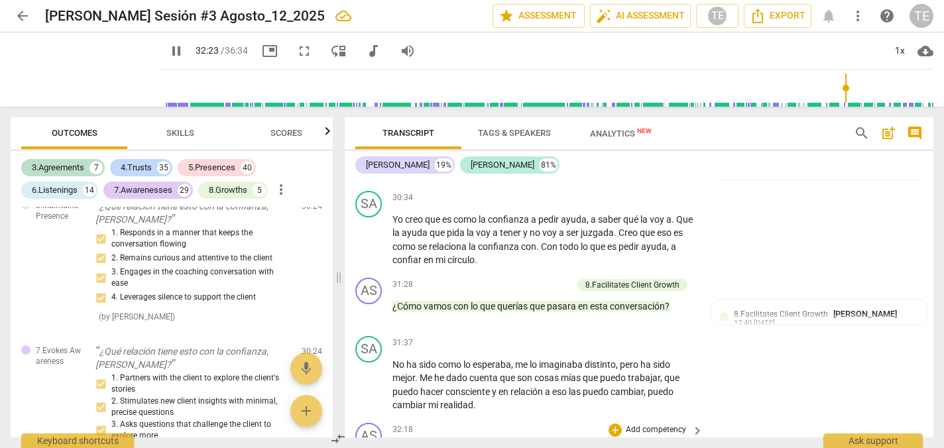
type input "1944"
click at [611, 423] on div "+" at bounding box center [614, 429] width 13 height 13
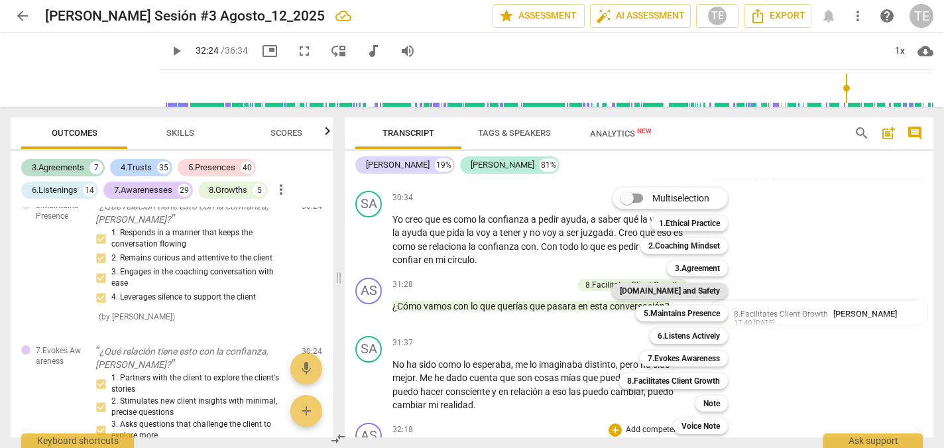
click at [667, 292] on b "[DOMAIN_NAME] and Safety" at bounding box center [670, 291] width 100 height 16
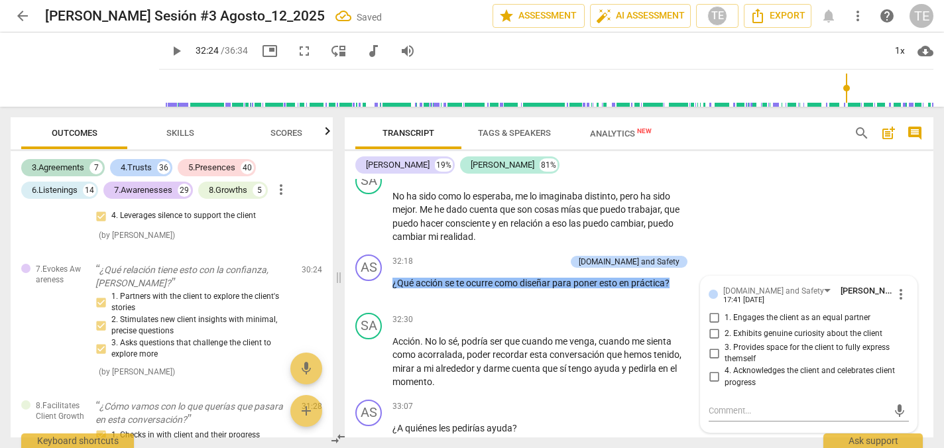
scroll to position [14880, 0]
click at [712, 310] on input "1. Engages the client as an equal partner" at bounding box center [713, 318] width 21 height 16
checkbox input "true"
click at [712, 326] on input "2. Exhibits genuine curiosity about the client" at bounding box center [713, 334] width 21 height 16
checkbox input "true"
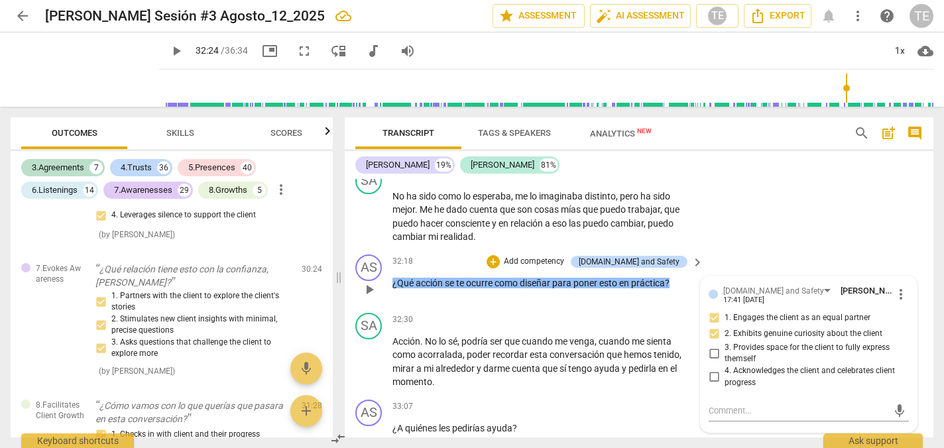
click at [712, 345] on input "3. Provides space for the client to fully express themself" at bounding box center [713, 353] width 21 height 16
checkbox input "true"
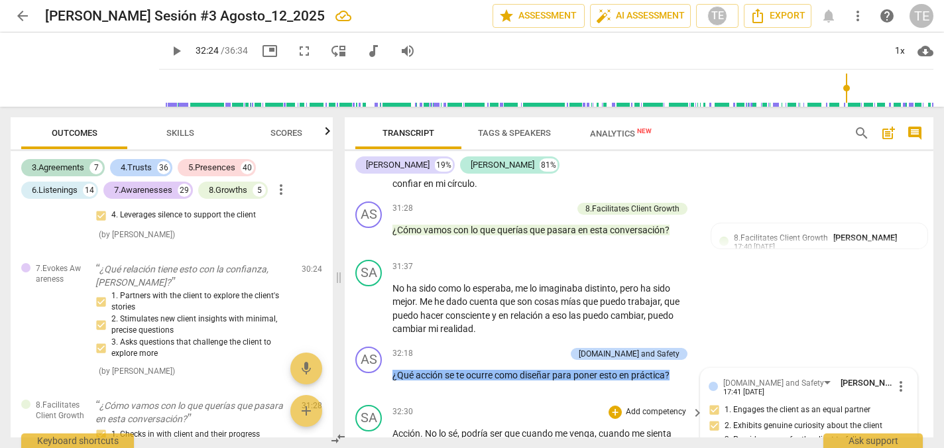
scroll to position [7316, 0]
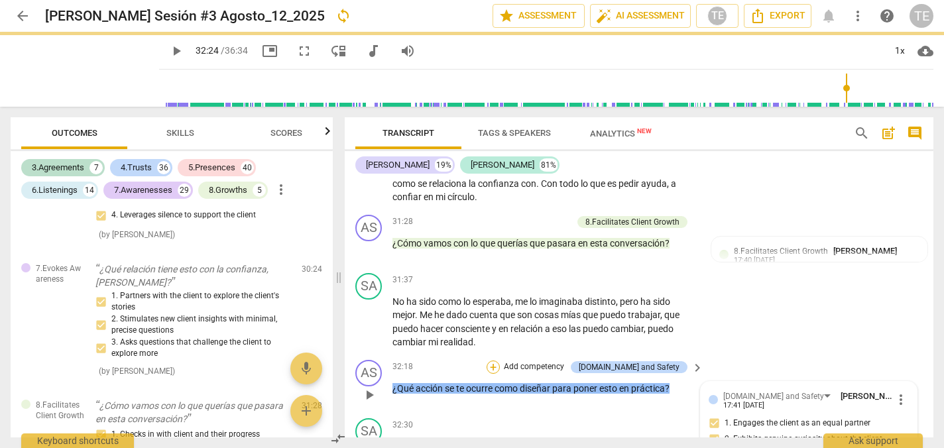
click at [500, 361] on div "+" at bounding box center [492, 367] width 13 height 13
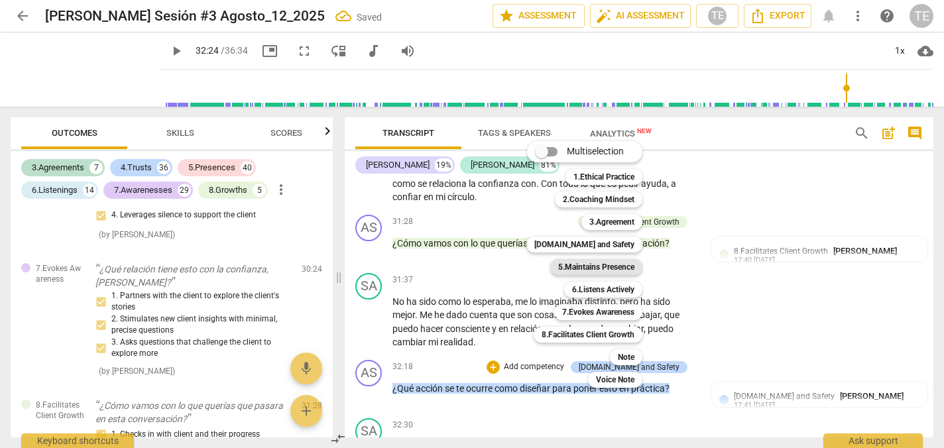
click at [603, 268] on b "5.Maintains Presence" at bounding box center [596, 267] width 76 height 16
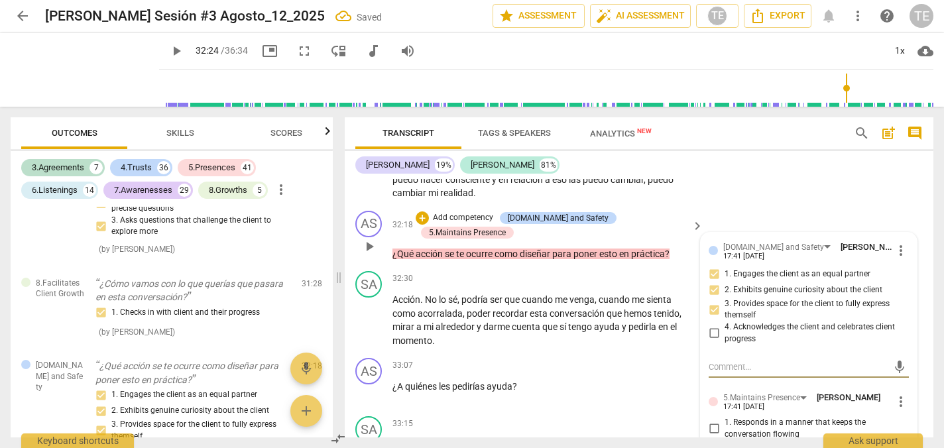
scroll to position [7466, 0]
click at [710, 420] on input "1. Responds in a manner that keeps the conversation flowing" at bounding box center [713, 428] width 21 height 16
checkbox input "true"
click at [711, 440] on input "2. Remains curious and attentive to the client" at bounding box center [713, 448] width 21 height 16
checkbox input "true"
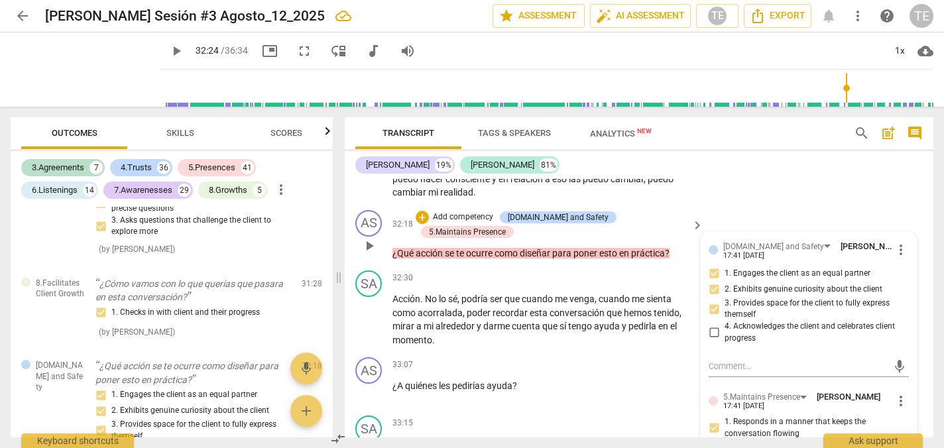
checkbox input "true"
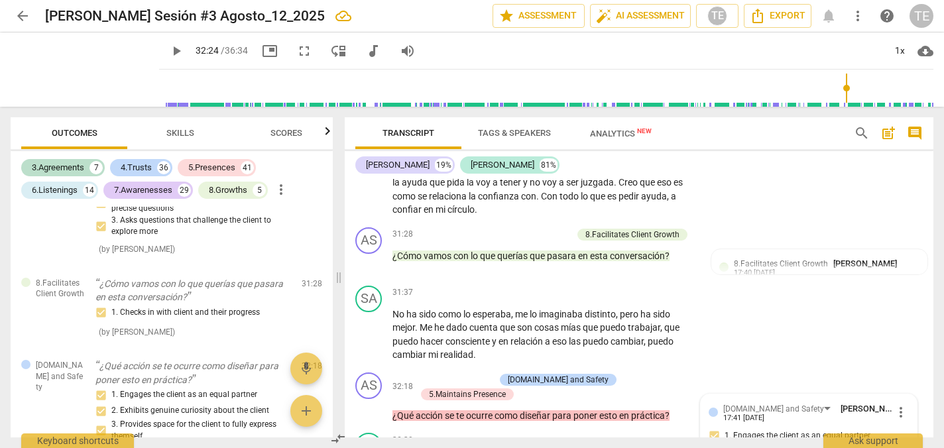
scroll to position [7294, 0]
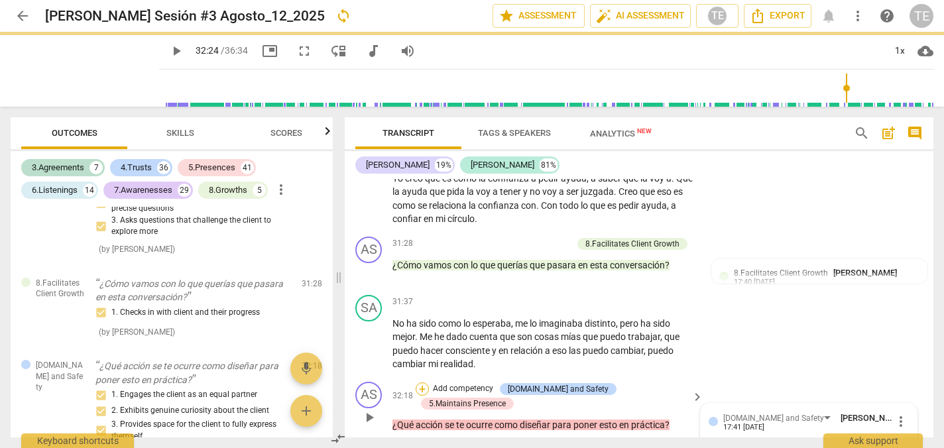
click at [429, 382] on div "+" at bounding box center [422, 388] width 13 height 13
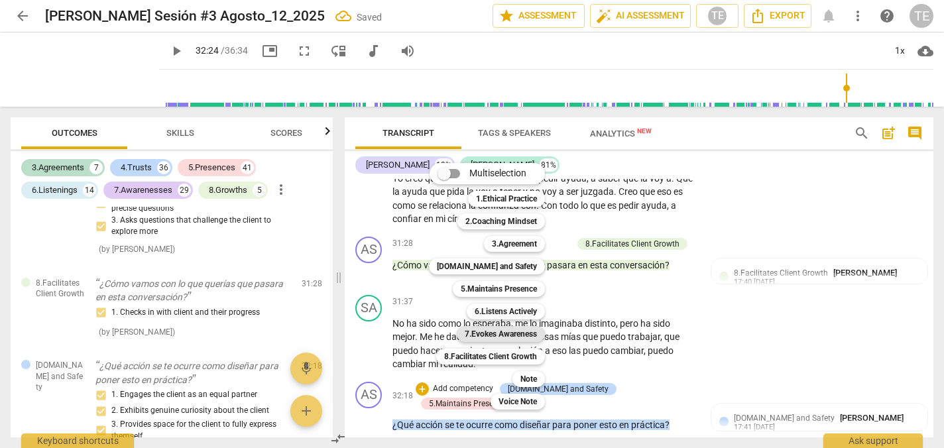
click at [495, 331] on b "7.Evokes Awareness" at bounding box center [501, 334] width 72 height 16
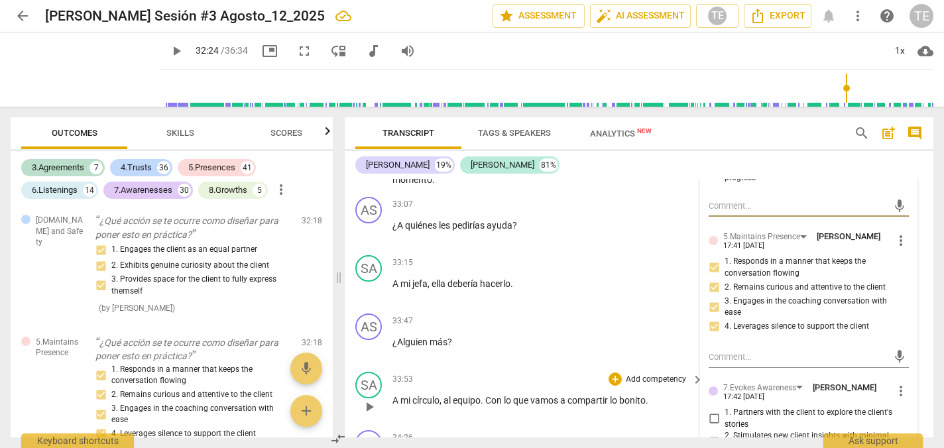
scroll to position [7626, 0]
click at [894, 384] on span "more_vert" at bounding box center [901, 392] width 16 height 16
click at [907, 313] on li "Delete" at bounding box center [910, 313] width 46 height 25
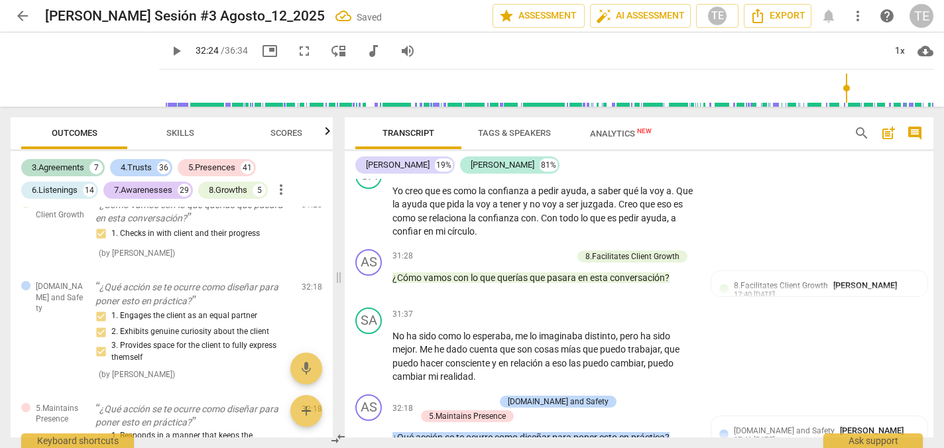
scroll to position [7280, 0]
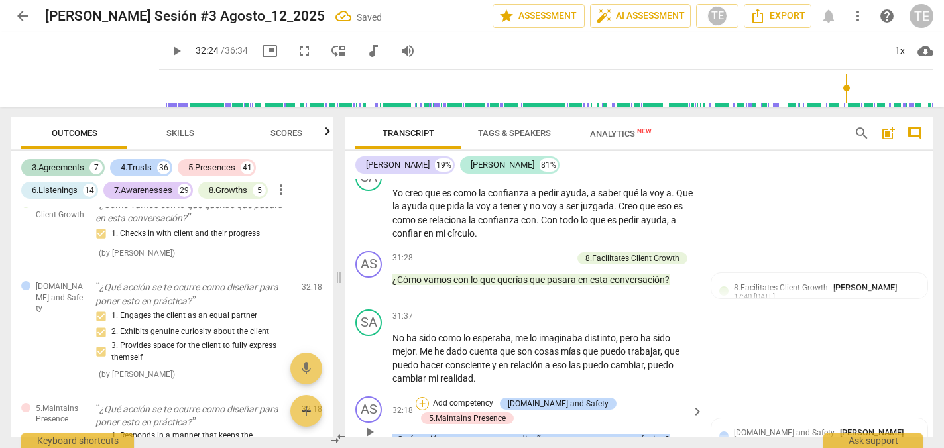
click at [429, 397] on div "+" at bounding box center [422, 403] width 13 height 13
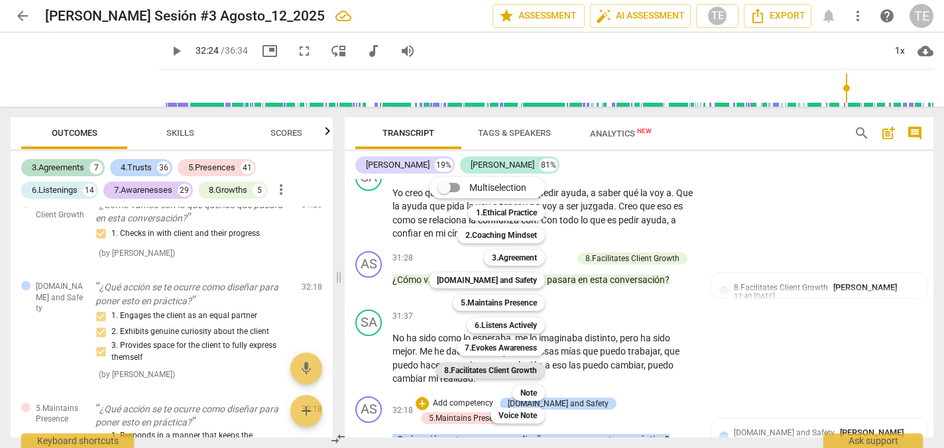
click at [479, 370] on b "8.Facilitates Client Growth" at bounding box center [490, 371] width 93 height 16
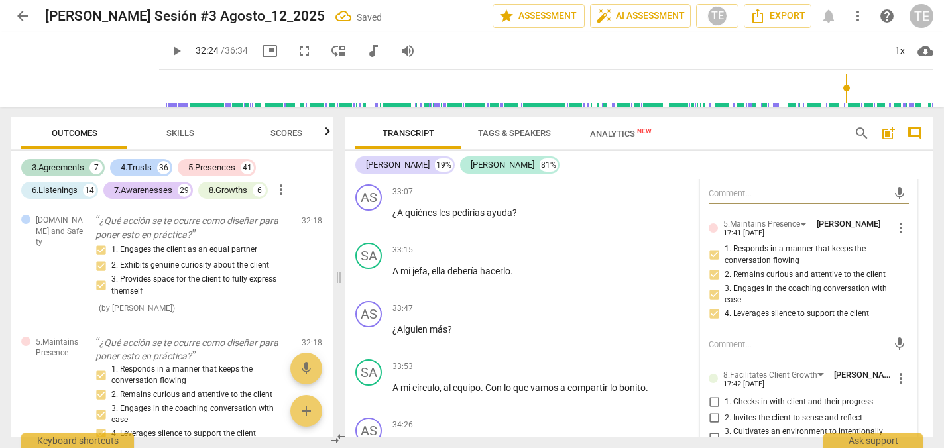
scroll to position [7650, 0]
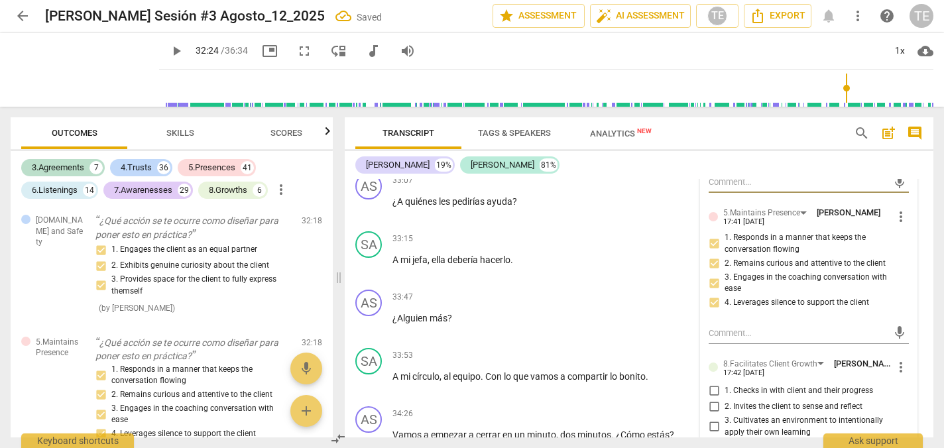
click at [712, 419] on input "3. Cultivates an environment to intentionally apply their own learning" at bounding box center [713, 427] width 21 height 16
checkbox input "true"
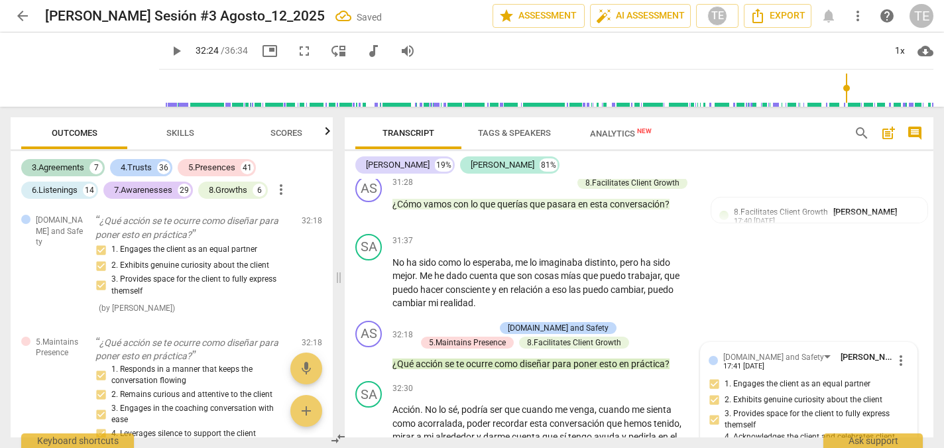
scroll to position [7358, 0]
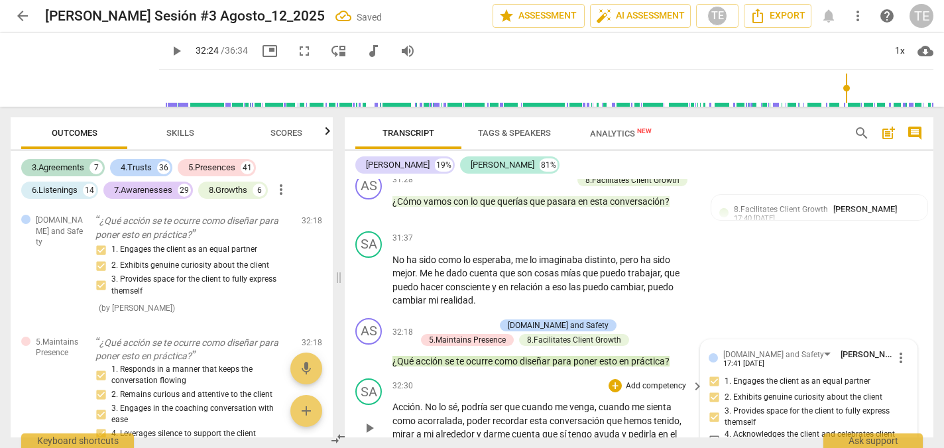
click at [374, 420] on span "play_arrow" at bounding box center [369, 428] width 16 height 16
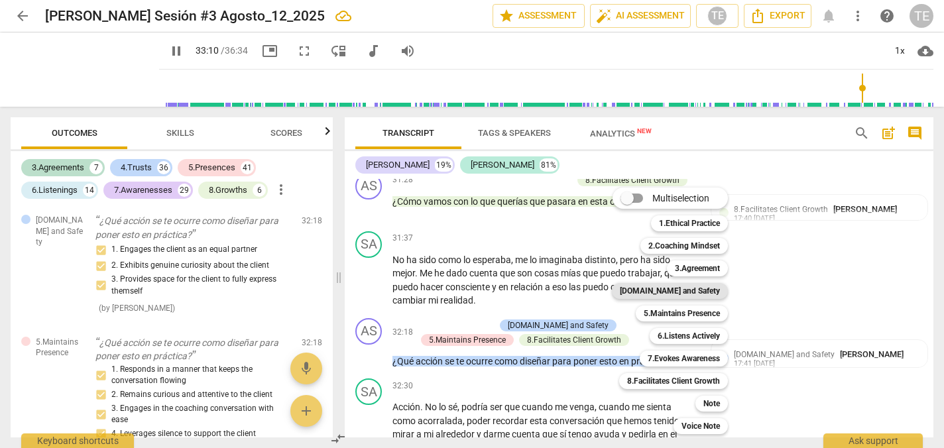
click at [701, 289] on b "[DOMAIN_NAME] and Safety" at bounding box center [670, 291] width 100 height 16
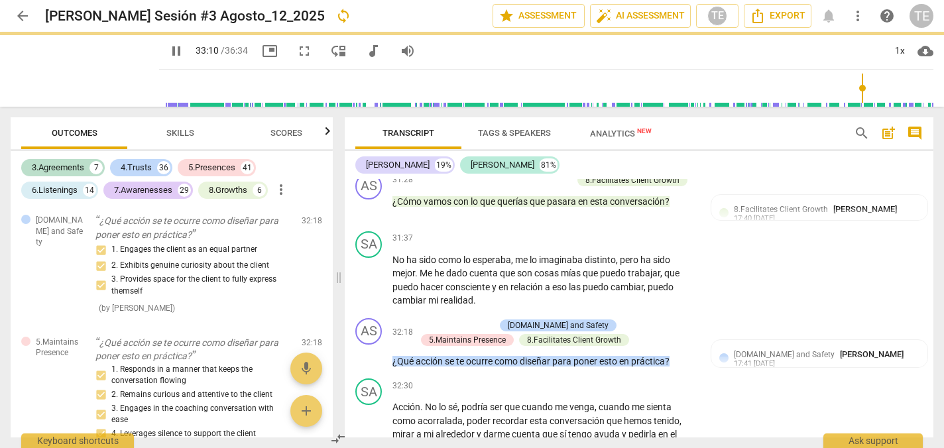
type input "1991"
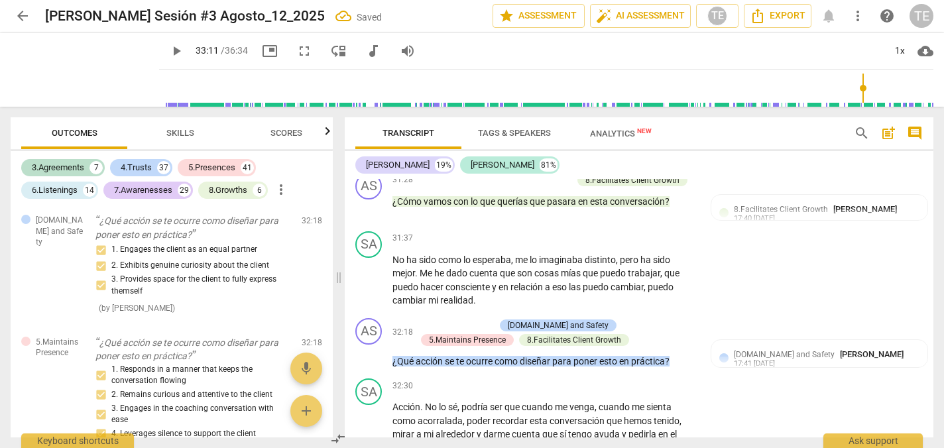
scroll to position [15225, 0]
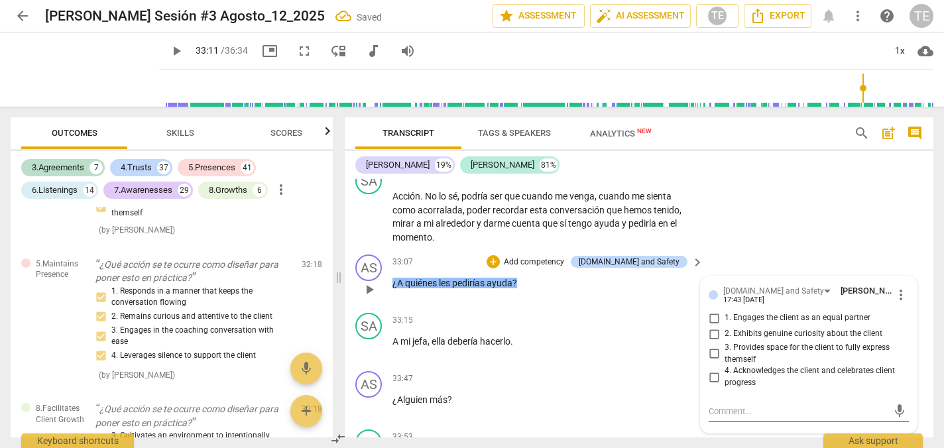
click at [715, 310] on input "1. Engages the client as an equal partner" at bounding box center [713, 318] width 21 height 16
checkbox input "true"
click at [715, 326] on input "2. Exhibits genuine curiosity about the client" at bounding box center [713, 334] width 21 height 16
checkbox input "true"
click at [710, 346] on input "3. Provides space for the client to fully express themself" at bounding box center [713, 354] width 21 height 16
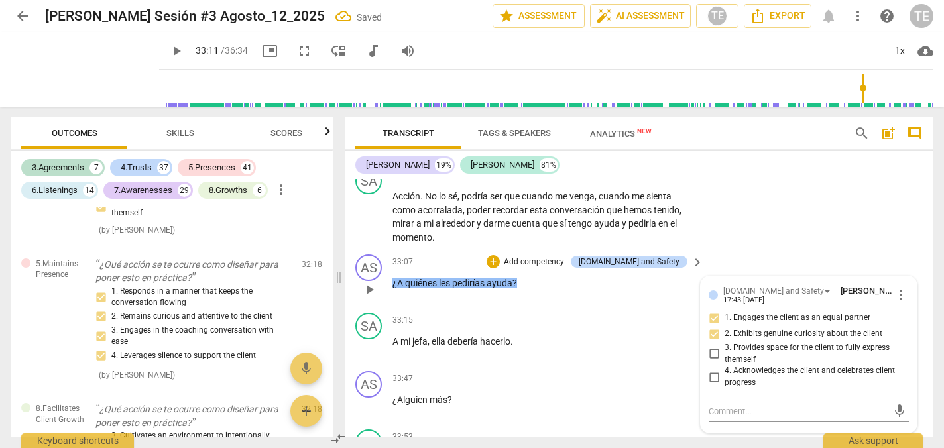
checkbox input "true"
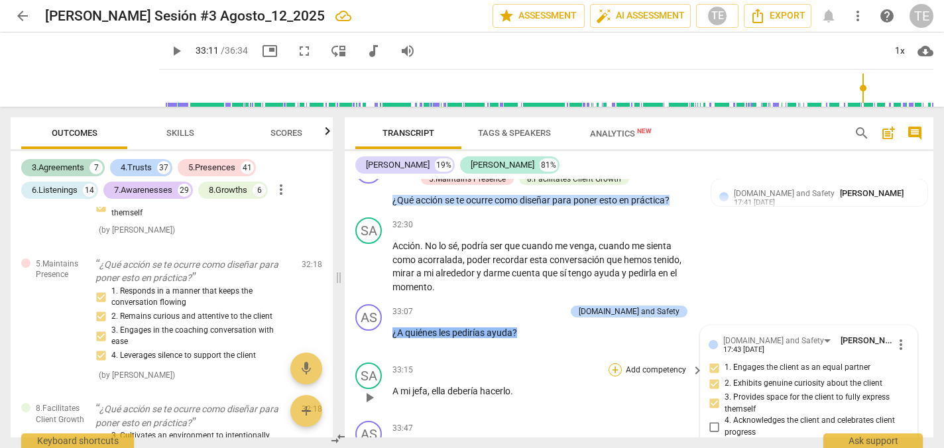
scroll to position [7478, 0]
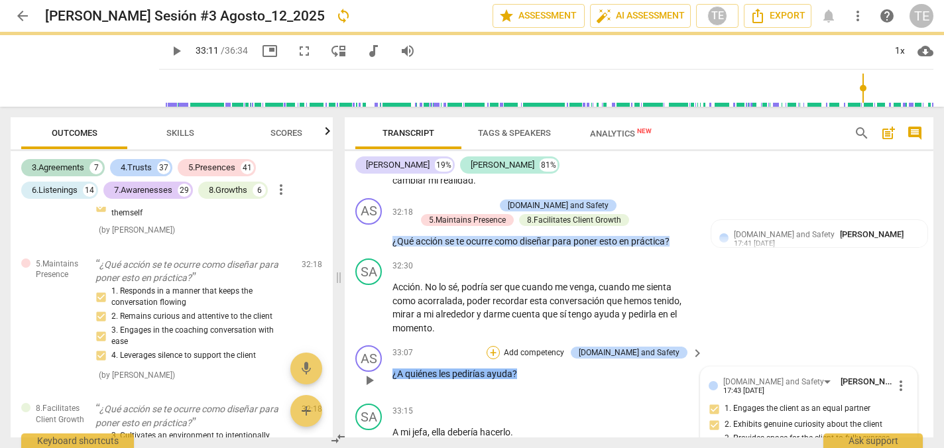
click at [500, 346] on div "+" at bounding box center [492, 352] width 13 height 13
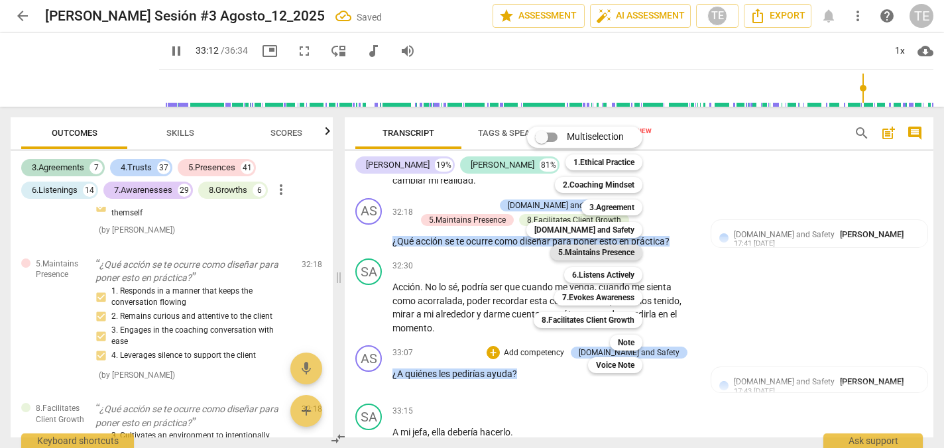
click at [592, 251] on b "5.Maintains Presence" at bounding box center [596, 253] width 76 height 16
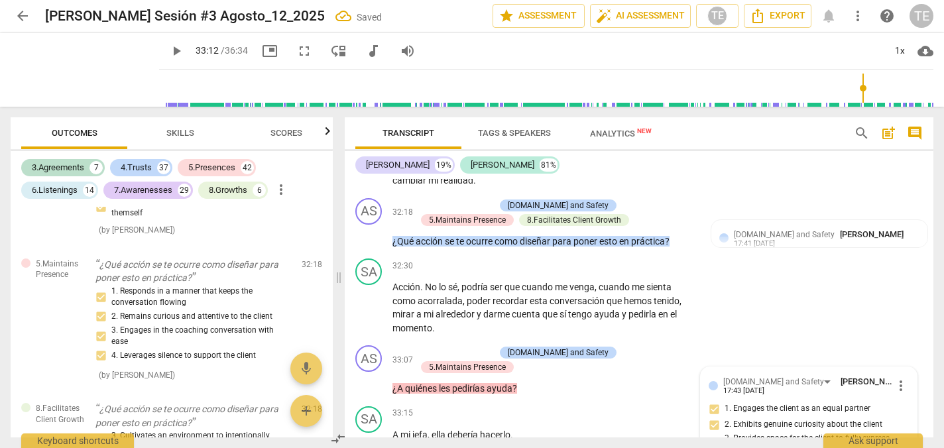
type input "1993"
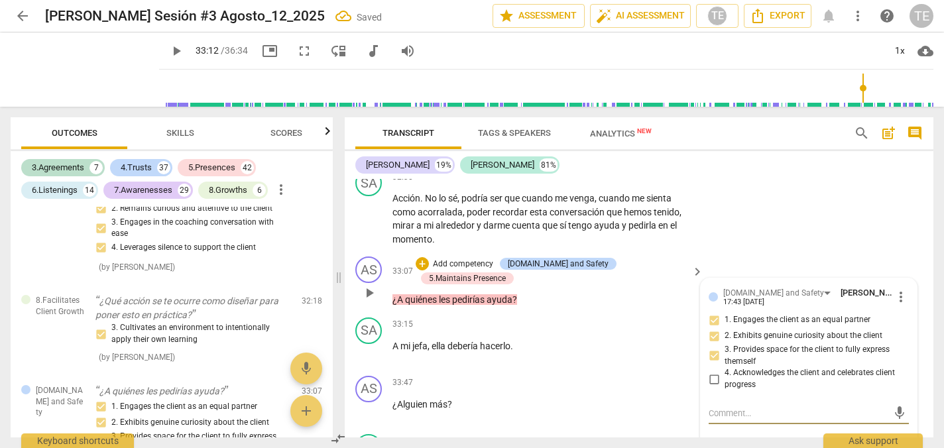
scroll to position [7568, 0]
checkbox input "true"
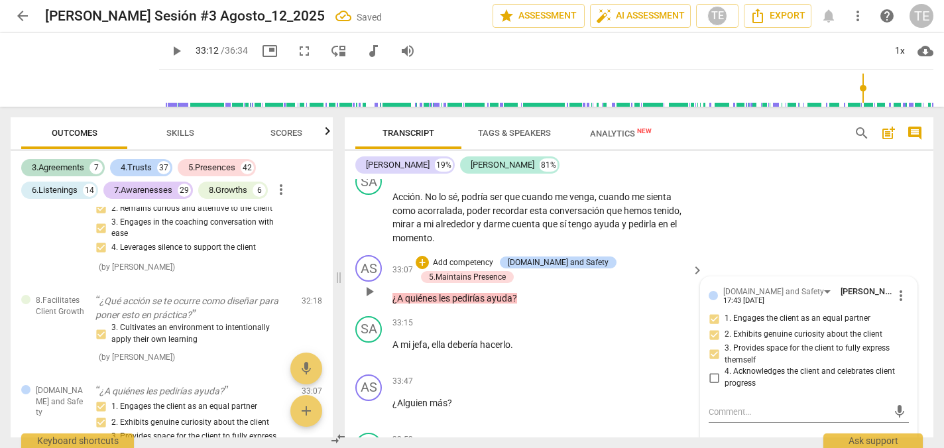
checkbox input "true"
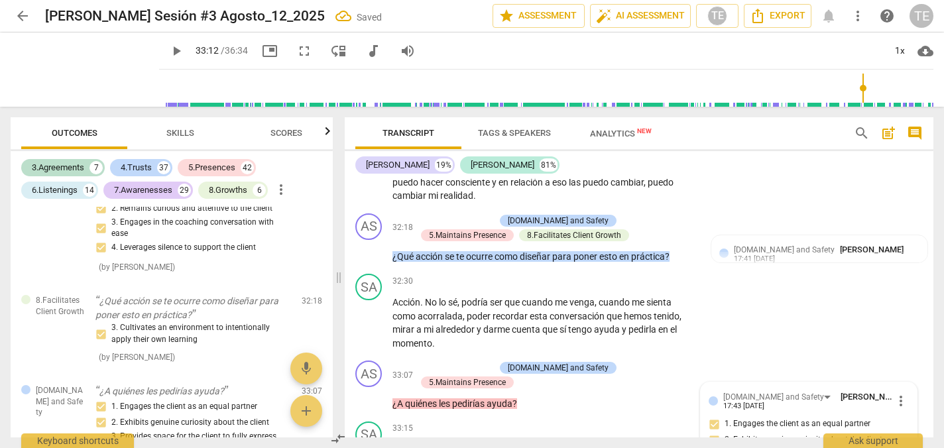
scroll to position [7455, 0]
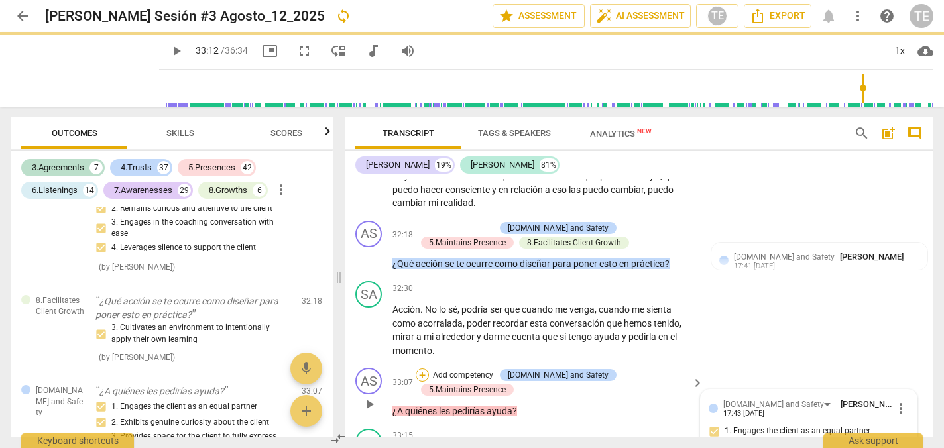
click at [428, 368] on div "+" at bounding box center [422, 374] width 13 height 13
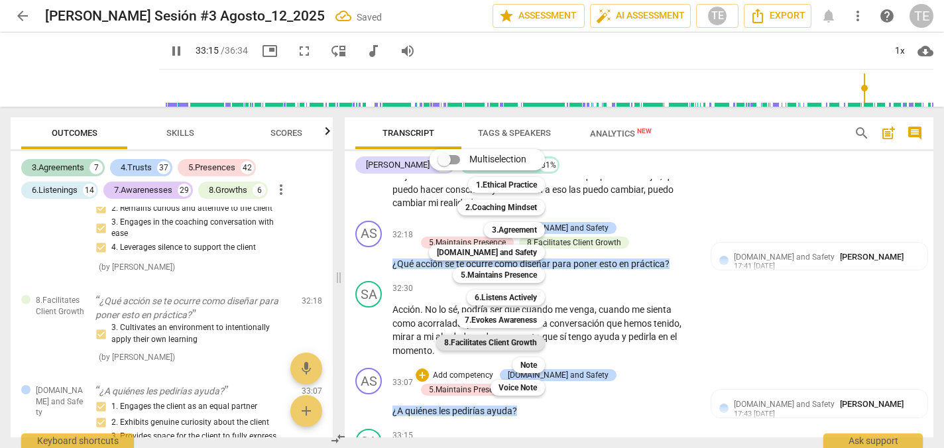
click at [498, 340] on b "8.Facilitates Client Growth" at bounding box center [490, 343] width 93 height 16
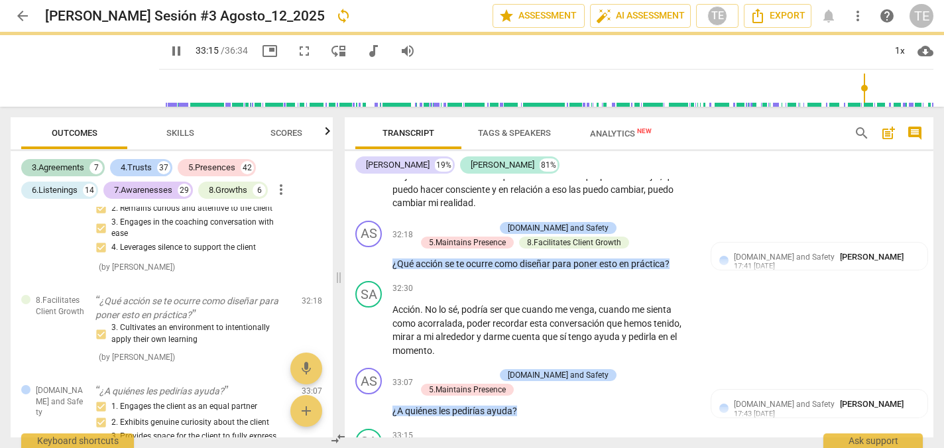
type input "1996"
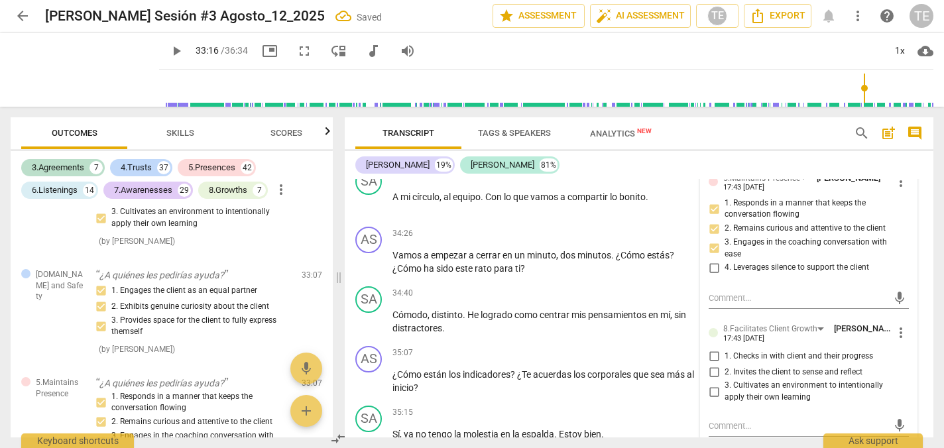
scroll to position [7824, 0]
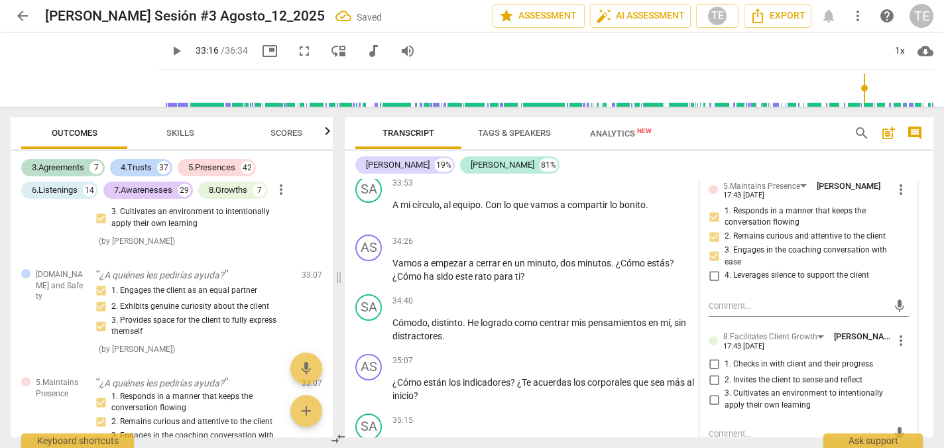
click at [714, 392] on input "3. Cultivates an environment to intentionally apply their own learning" at bounding box center [713, 400] width 21 height 16
checkbox input "true"
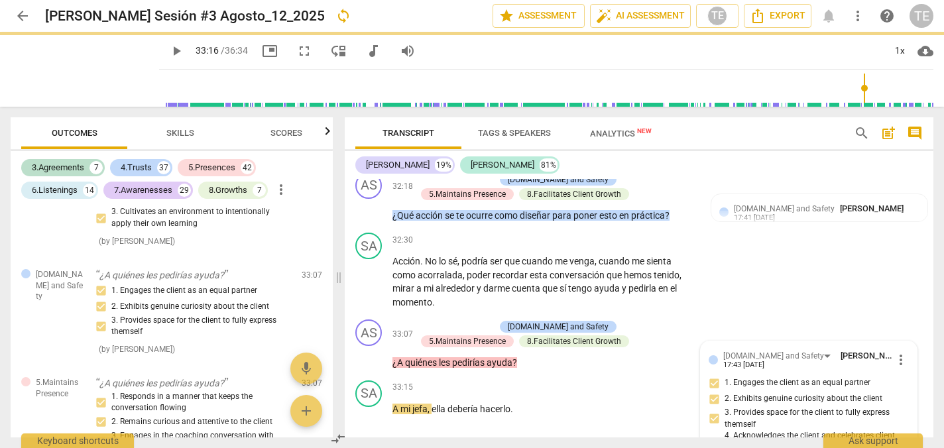
scroll to position [7502, 0]
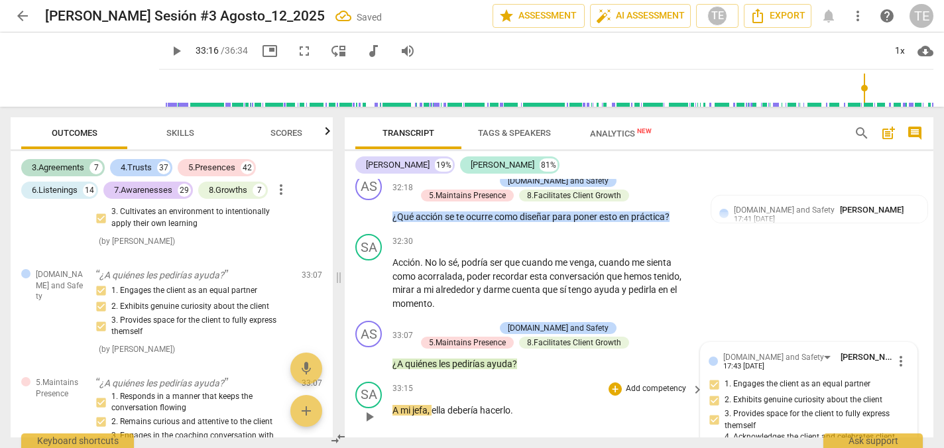
click at [372, 409] on span "play_arrow" at bounding box center [369, 417] width 16 height 16
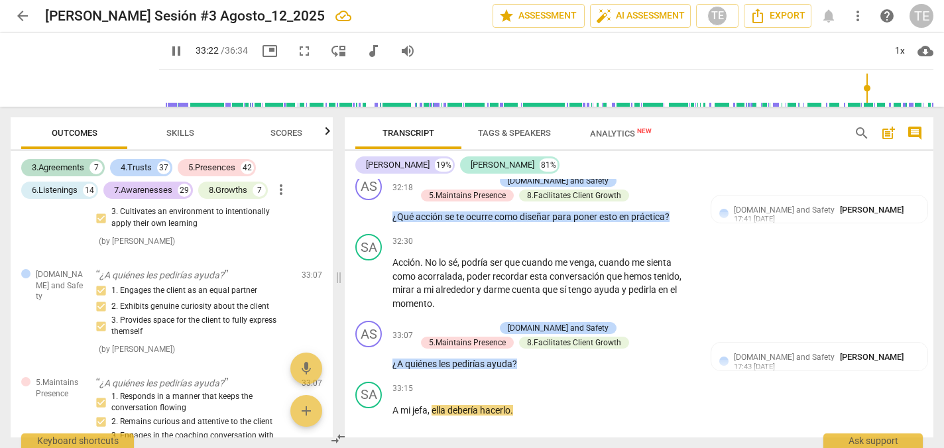
click at [612, 441] on div "+" at bounding box center [614, 447] width 13 height 13
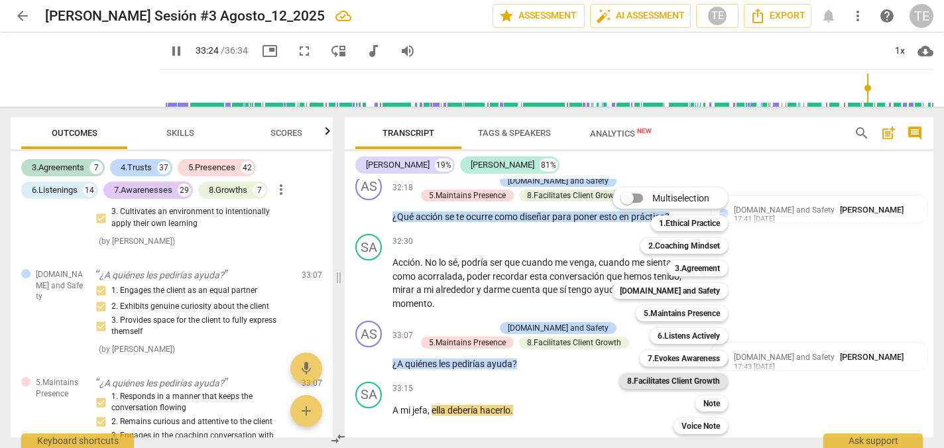
click at [680, 378] on b "8.Facilitates Client Growth" at bounding box center [673, 381] width 93 height 16
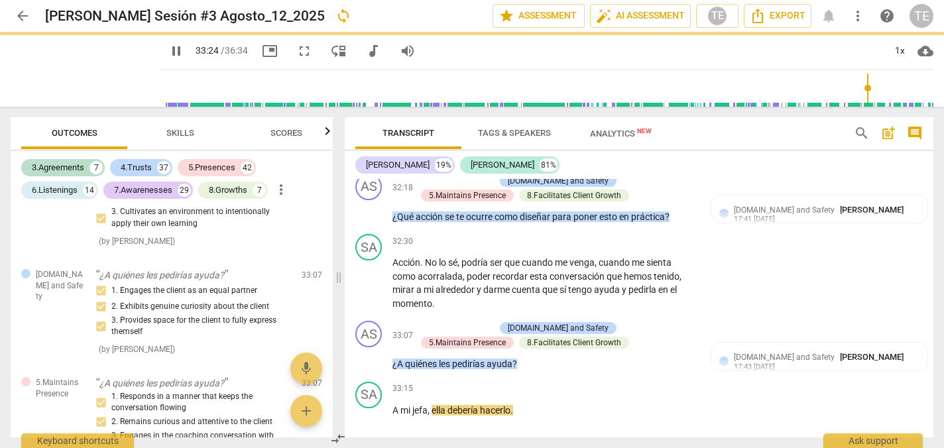
type input "2005"
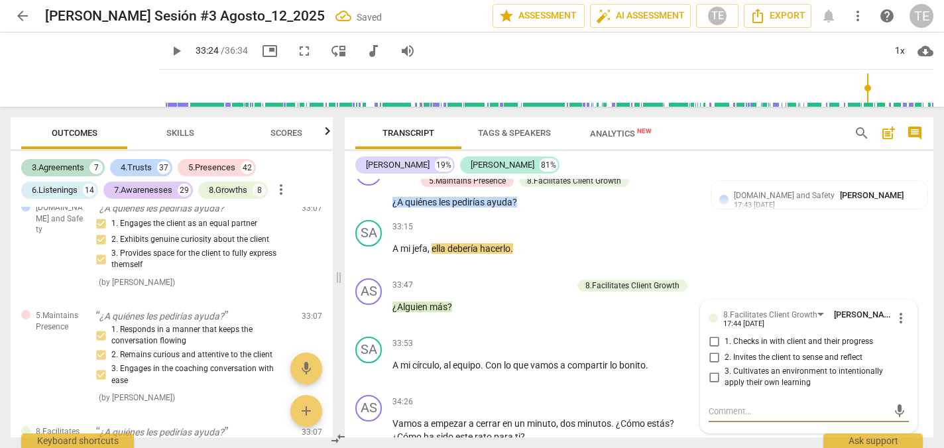
scroll to position [15525, 0]
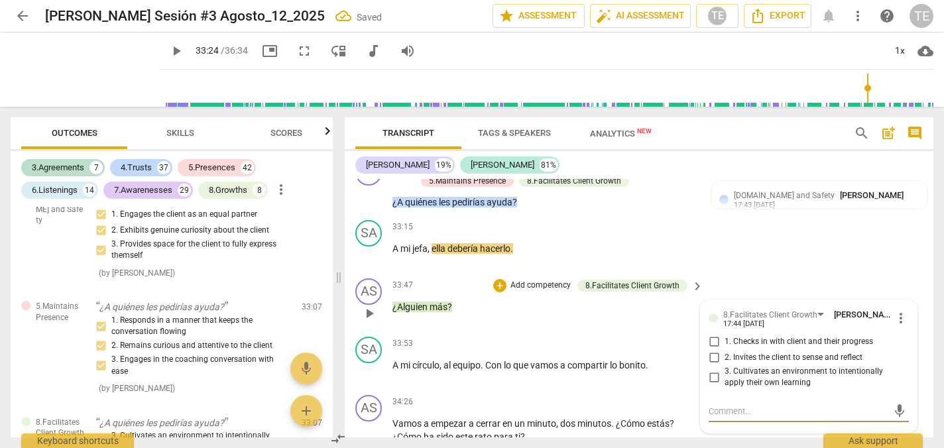
click at [713, 369] on input "3. Cultivates an environment to intentionally apply their own learning" at bounding box center [713, 377] width 21 height 16
checkbox input "true"
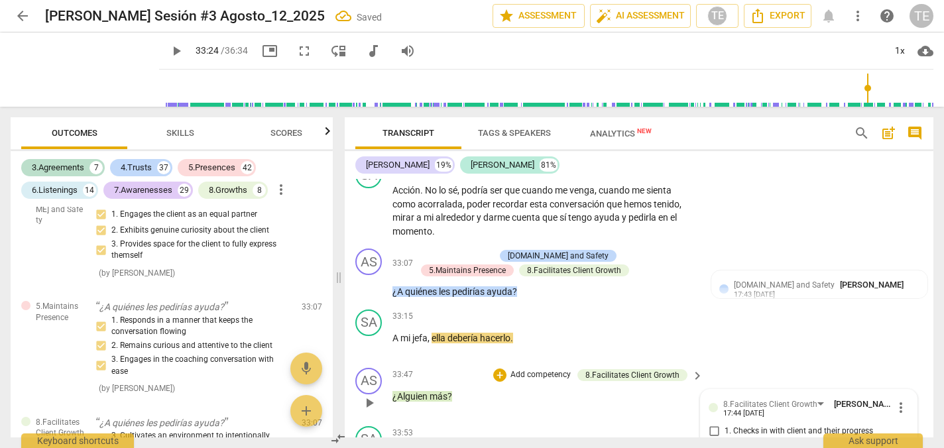
click at [369, 395] on span "play_arrow" at bounding box center [369, 403] width 16 height 16
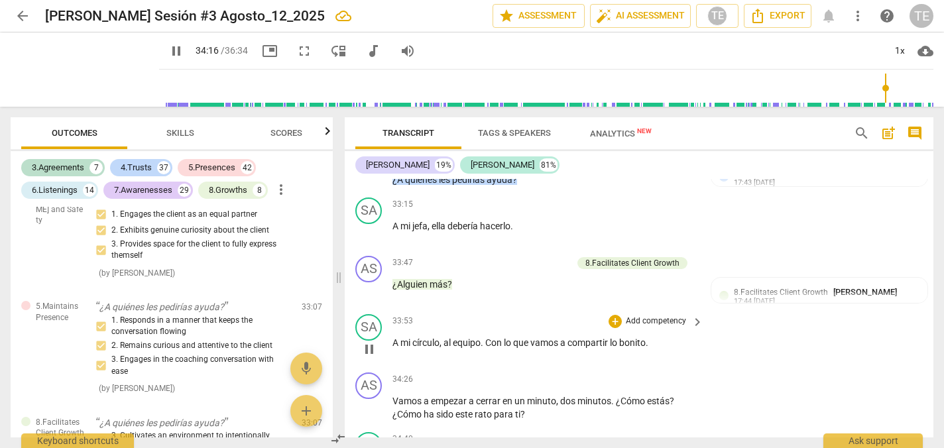
scroll to position [7692, 0]
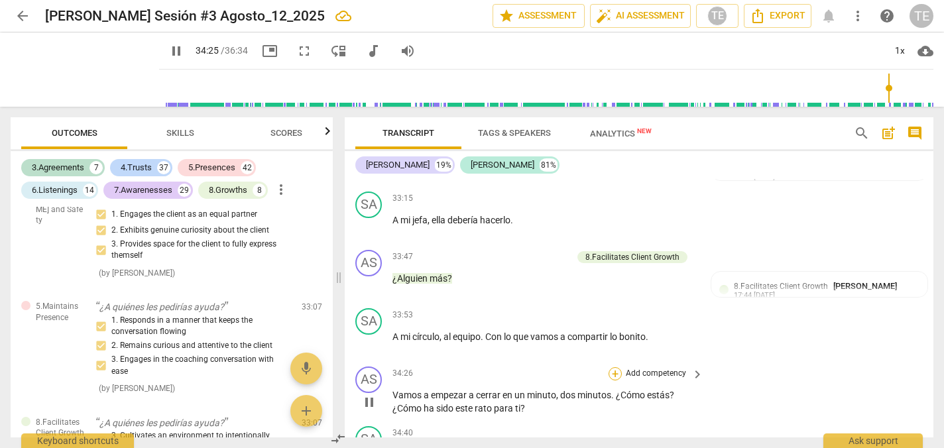
click at [613, 367] on div "+" at bounding box center [614, 373] width 13 height 13
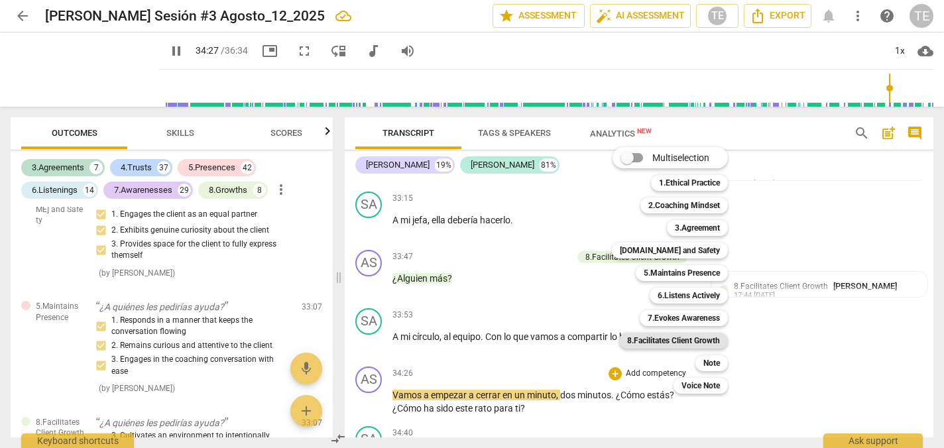
click at [675, 339] on b "8.Facilitates Client Growth" at bounding box center [673, 341] width 93 height 16
type input "2068"
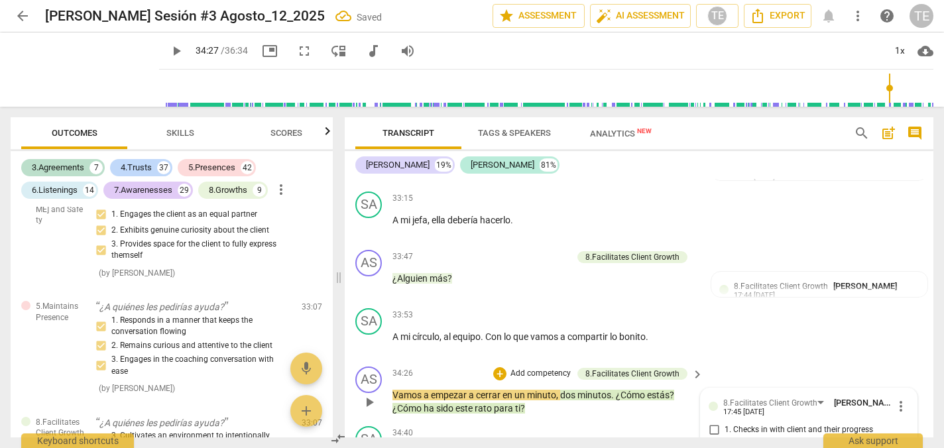
scroll to position [15627, 0]
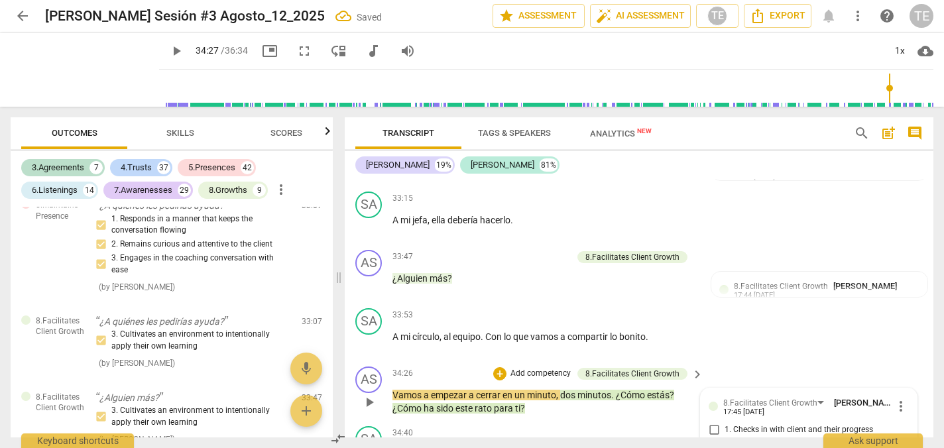
click at [711, 422] on input "1. Checks in with client and their progress" at bounding box center [713, 430] width 21 height 16
checkbox input "true"
click at [374, 394] on span "play_arrow" at bounding box center [369, 402] width 16 height 16
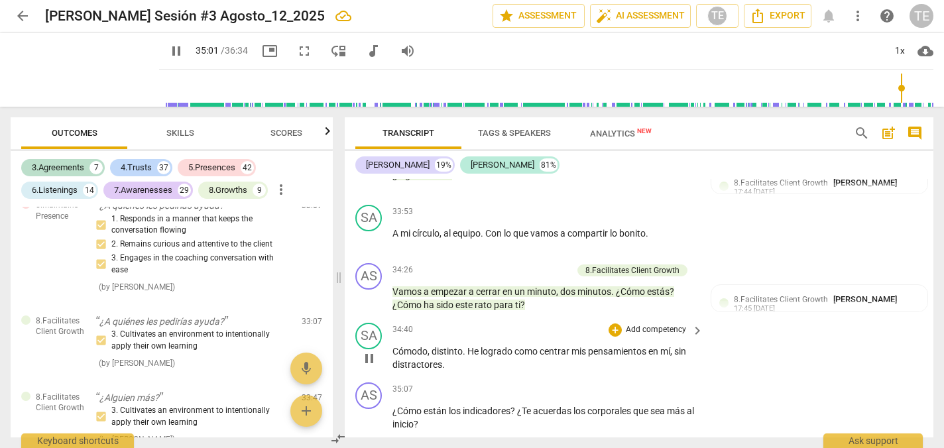
scroll to position [7811, 0]
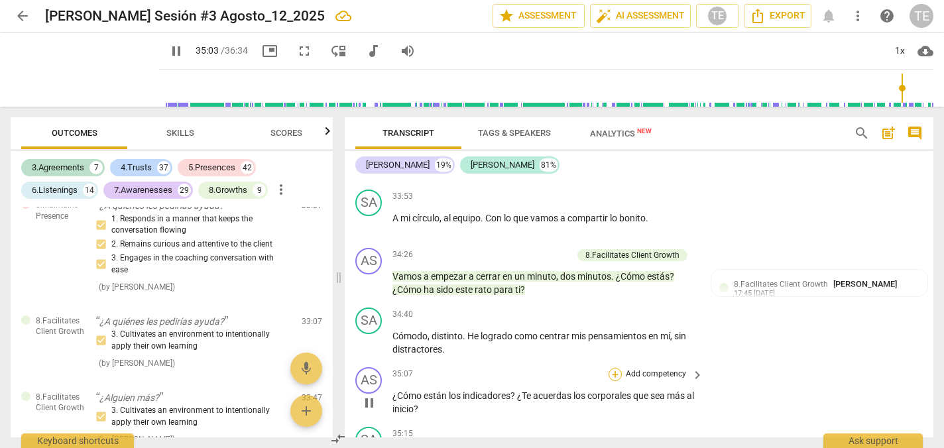
click at [612, 368] on div "+" at bounding box center [614, 374] width 13 height 13
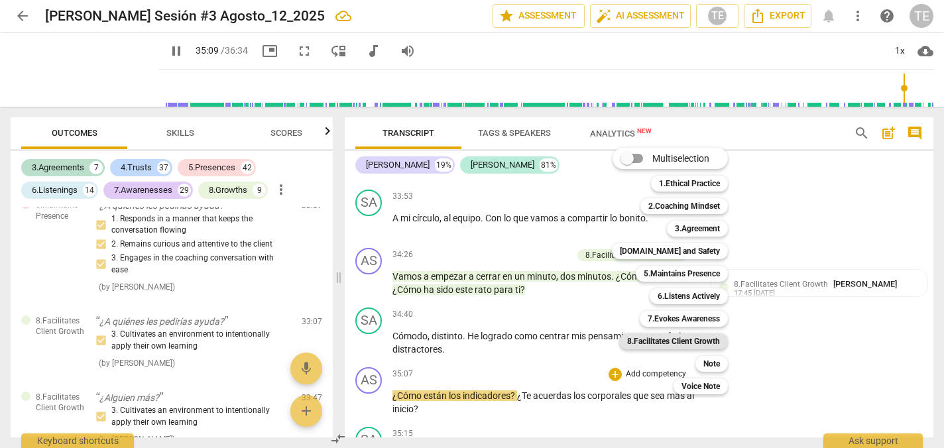
click at [669, 339] on b "8.Facilitates Client Growth" at bounding box center [673, 341] width 93 height 16
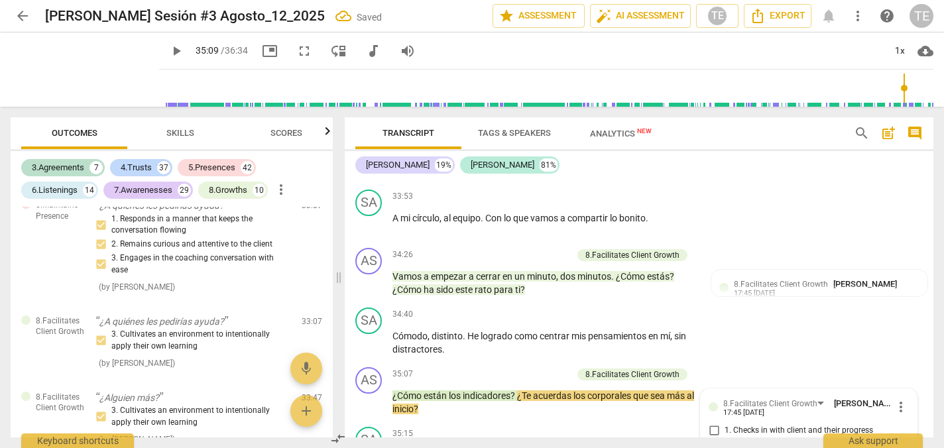
type input "2109"
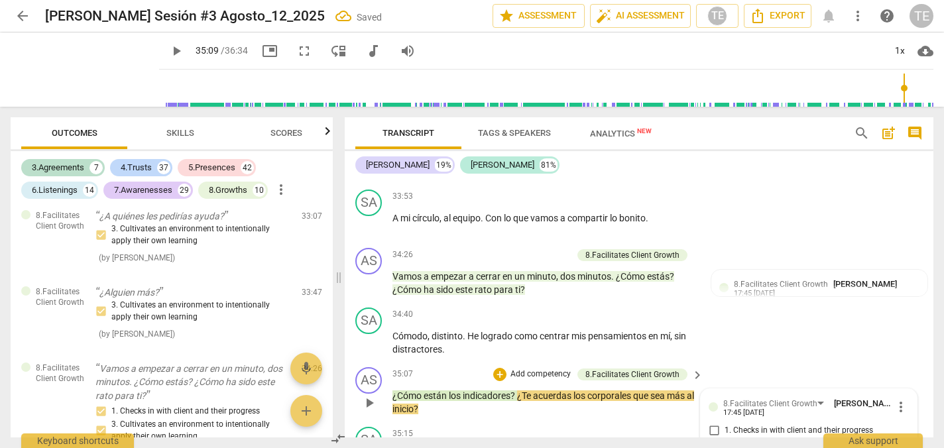
scroll to position [15732, 0]
click at [709, 423] on input "1. Checks in with client and their progress" at bounding box center [713, 431] width 21 height 16
checkbox input "true"
click at [711, 439] on input "2. Invites the client to sense and reflect" at bounding box center [713, 447] width 21 height 16
checkbox input "true"
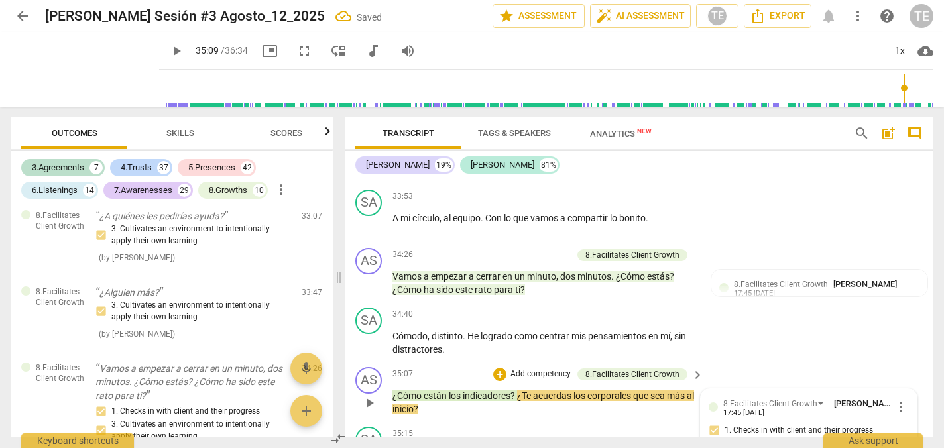
checkbox input "true"
click at [532, 422] on div "SA play_arrow pause 35:15 + Add competency keyboard_arrow_right Sí , ya no teng…" at bounding box center [639, 451] width 589 height 58
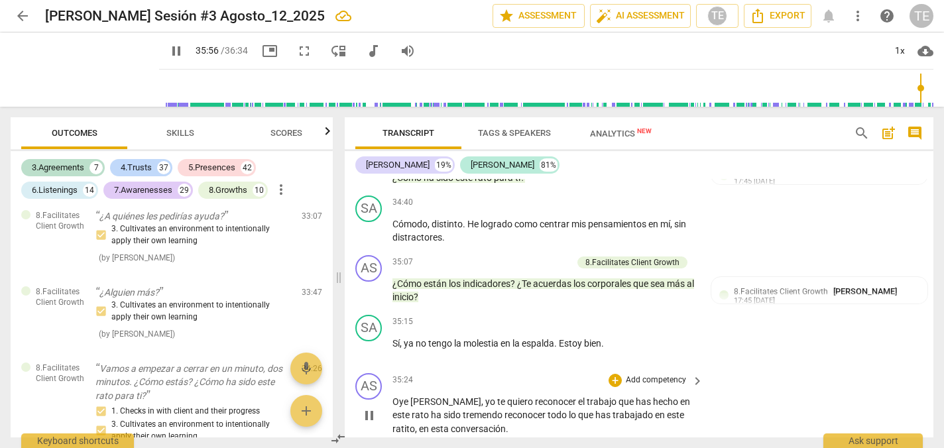
scroll to position [7931, 0]
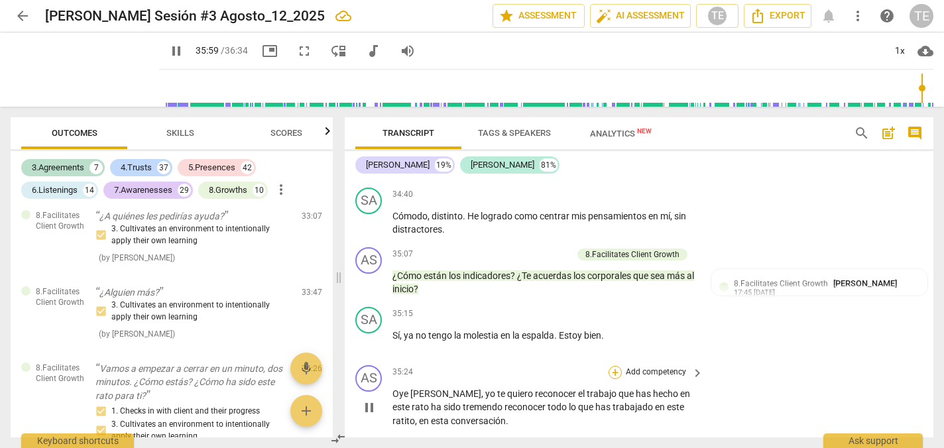
click at [611, 366] on div "+" at bounding box center [614, 372] width 13 height 13
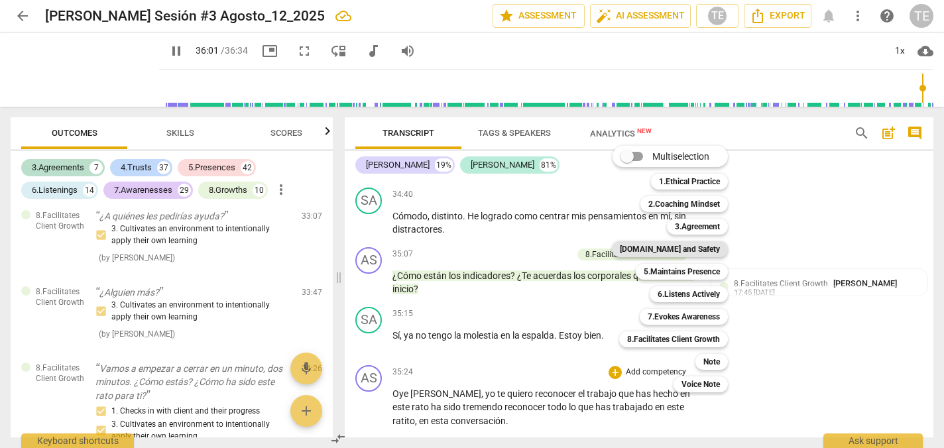
click at [687, 248] on b "[DOMAIN_NAME] and Safety" at bounding box center [670, 249] width 100 height 16
type input "2162"
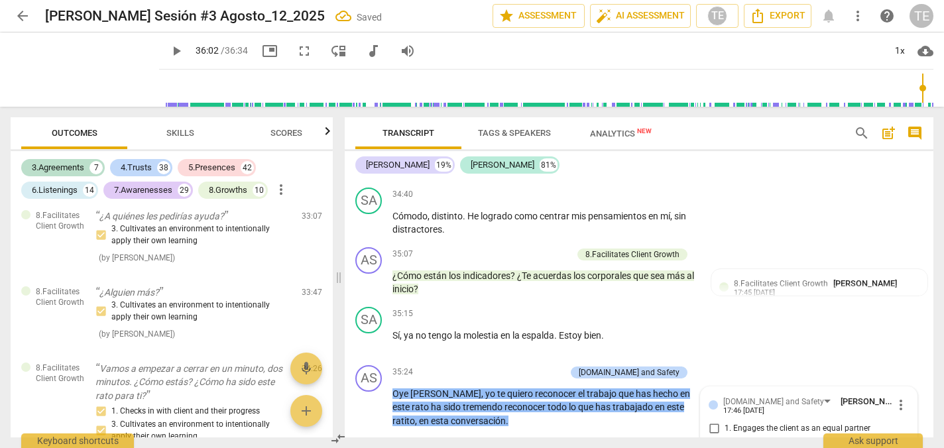
scroll to position [15881, 0]
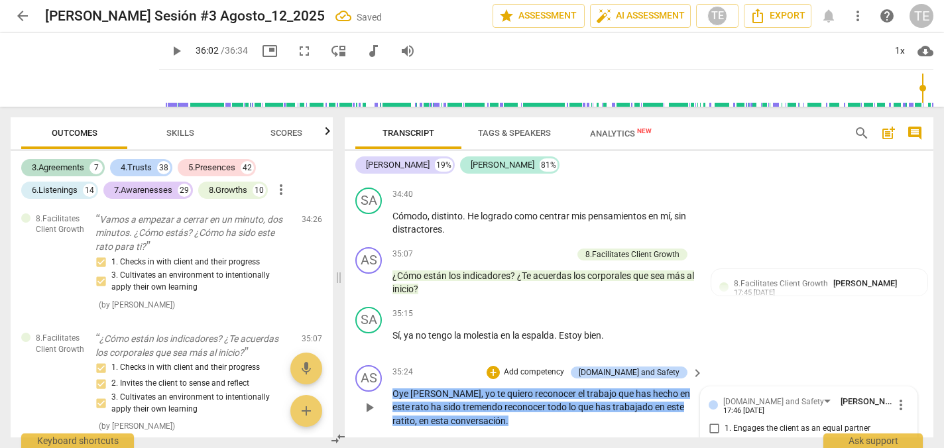
checkbox input "true"
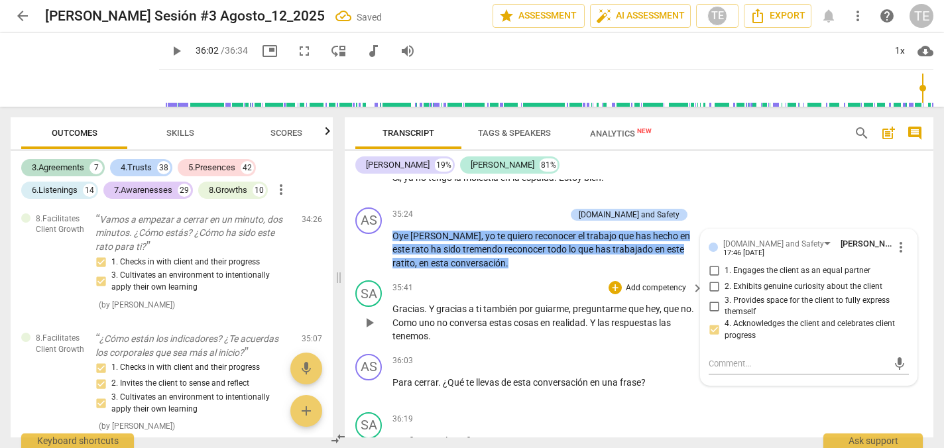
scroll to position [8092, 0]
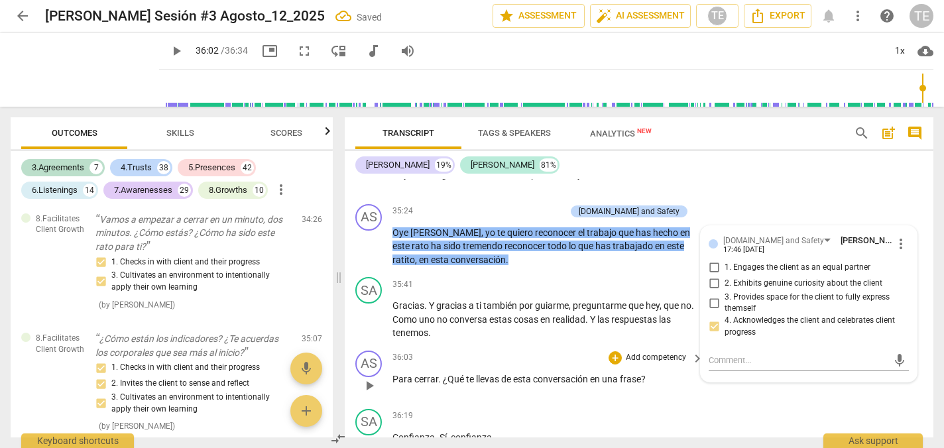
click at [369, 378] on span "play_arrow" at bounding box center [369, 386] width 16 height 16
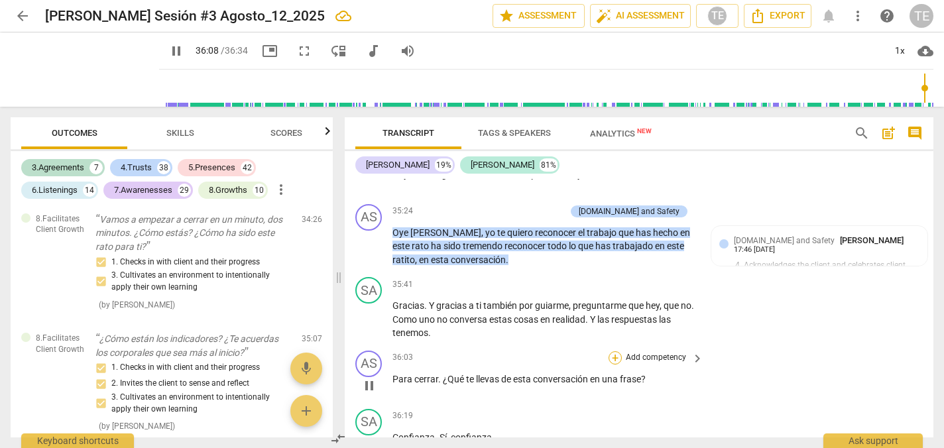
click at [615, 351] on div "+" at bounding box center [614, 357] width 13 height 13
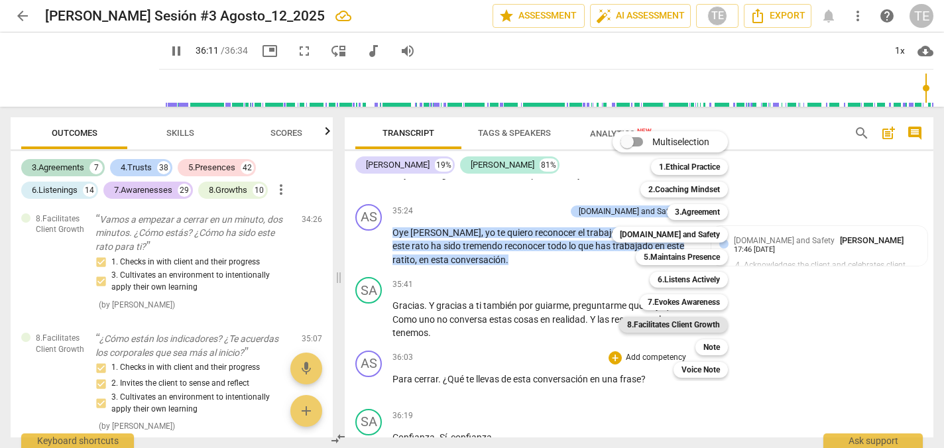
click at [673, 326] on b "8.Facilitates Client Growth" at bounding box center [673, 325] width 93 height 16
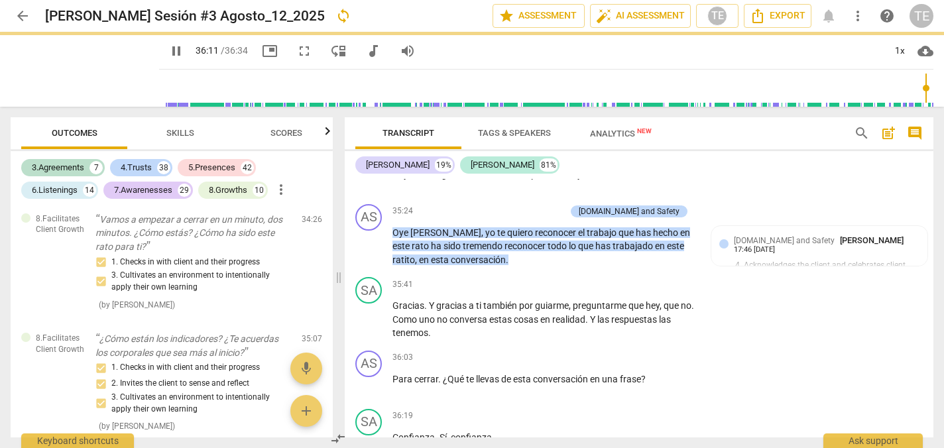
type input "2172"
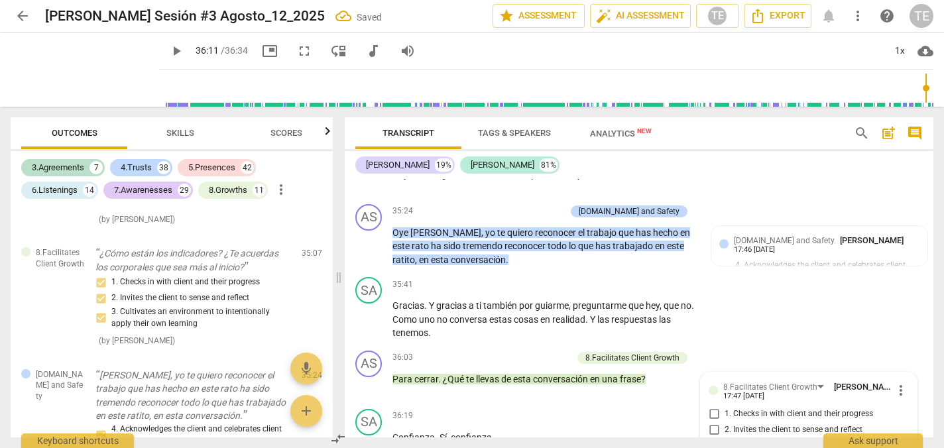
scroll to position [15971, 0]
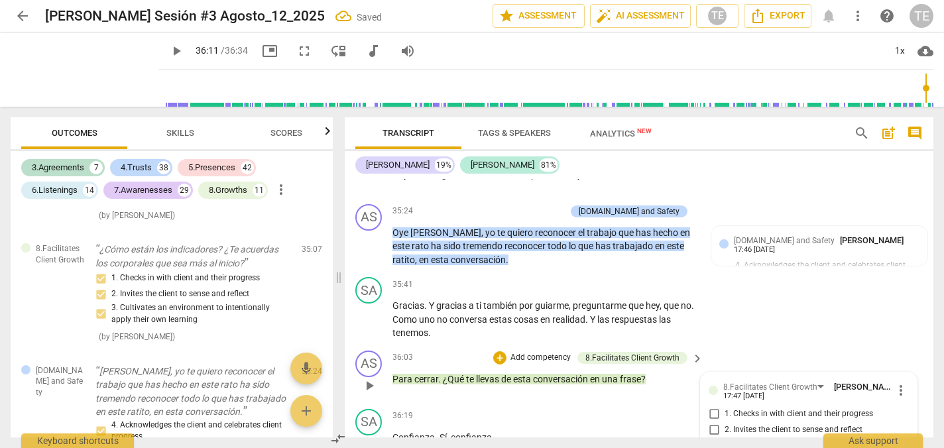
click at [712, 422] on input "2. Invites the client to sense and reflect" at bounding box center [713, 430] width 21 height 16
checkbox input "true"
click at [711, 441] on input "3. Cultivates an environment to intentionally apply their own learning" at bounding box center [713, 449] width 21 height 16
checkbox input "true"
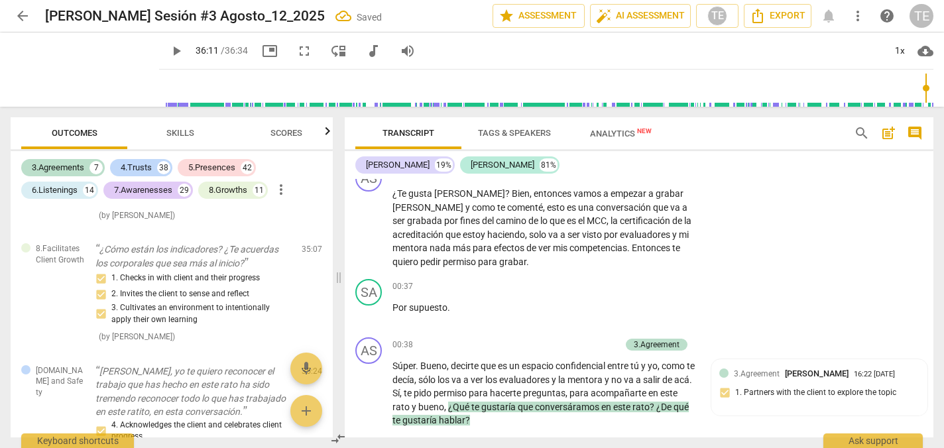
scroll to position [0, 0]
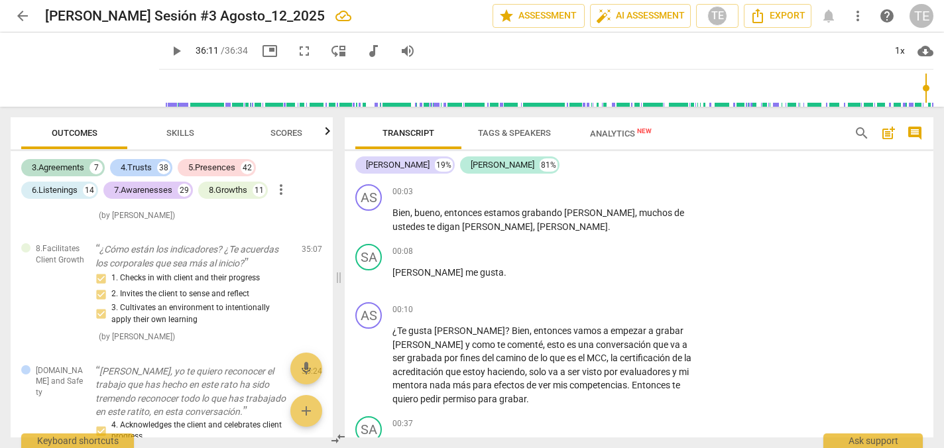
click at [887, 135] on span "post_add" at bounding box center [888, 133] width 16 height 16
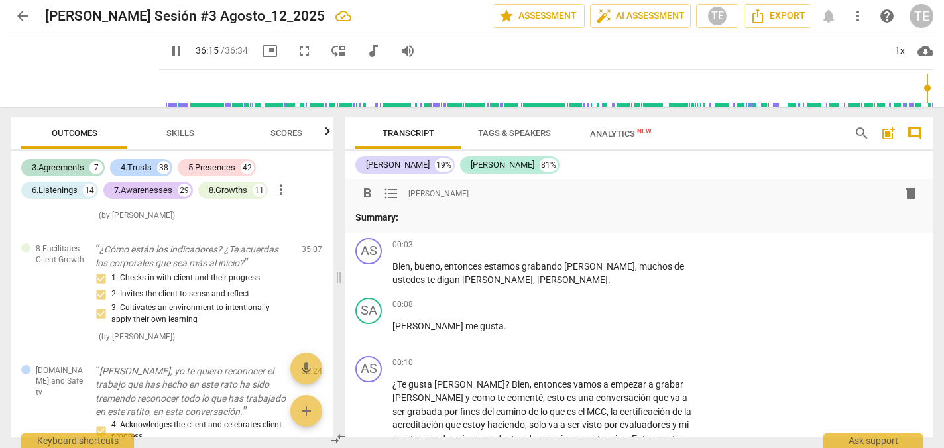
type input "2175"
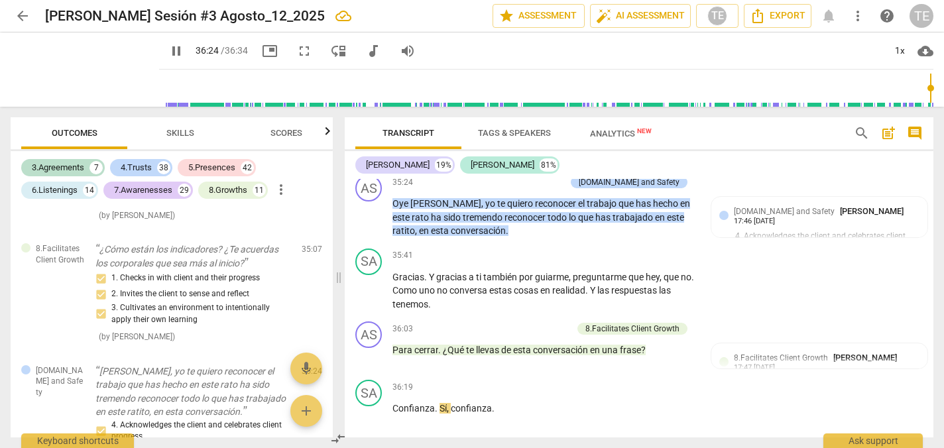
type input "2185"
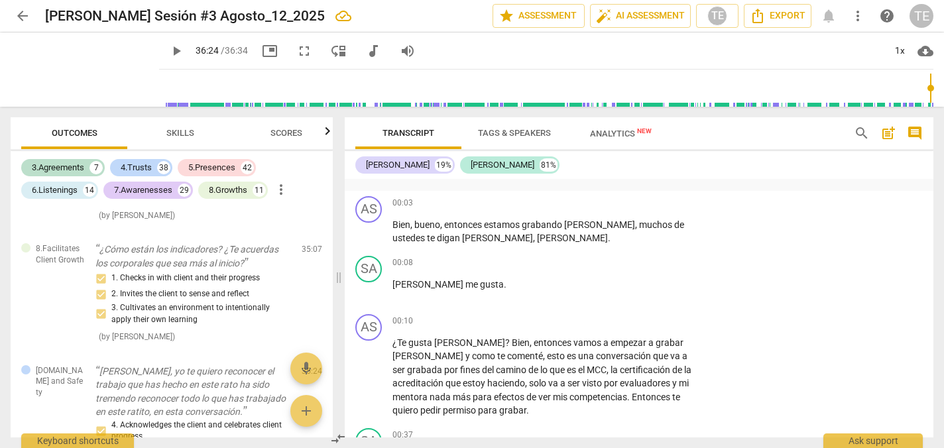
scroll to position [0, 0]
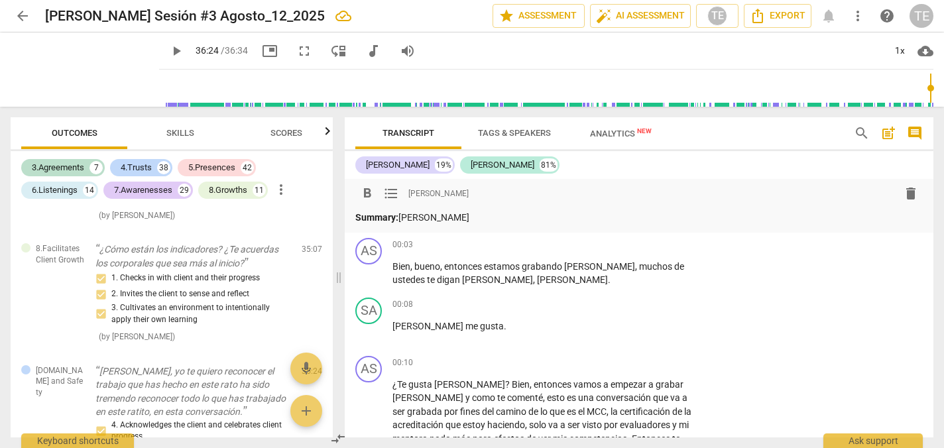
click at [433, 219] on p "Summary: Asdru" at bounding box center [638, 218] width 567 height 14
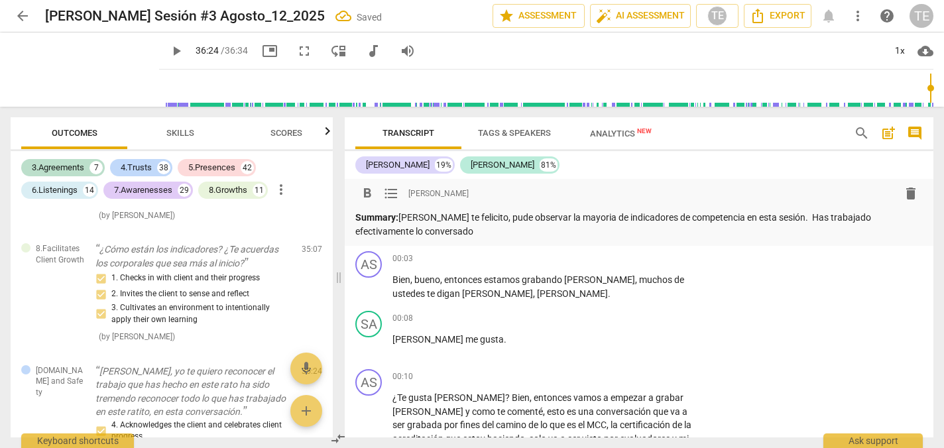
click at [906, 215] on p "Summary: Asdru te felicito, pude observar la mayoria de indicadores de competen…" at bounding box center [638, 224] width 567 height 27
click at [423, 233] on p "Summary: Asdru te felicito, pude observar la mayoria de indicadores de competen…" at bounding box center [638, 224] width 567 height 27
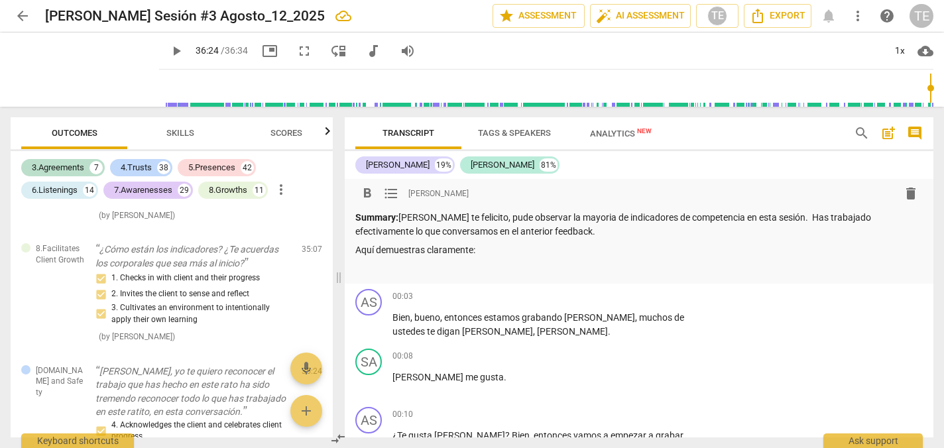
click at [392, 192] on span "format_list_bulleted" at bounding box center [391, 194] width 16 height 16
